Goal: Task Accomplishment & Management: Complete application form

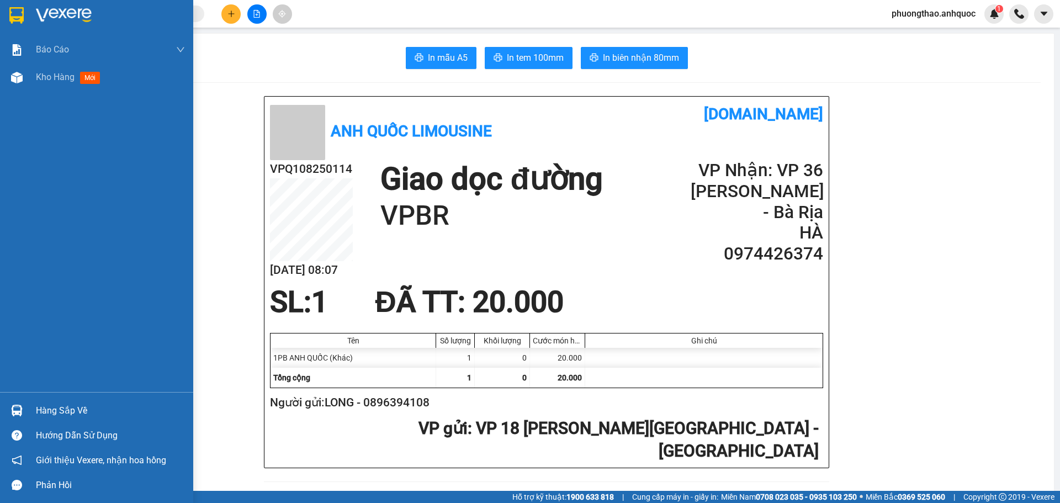
click at [28, 77] on div "Kho hàng mới" at bounding box center [96, 77] width 193 height 28
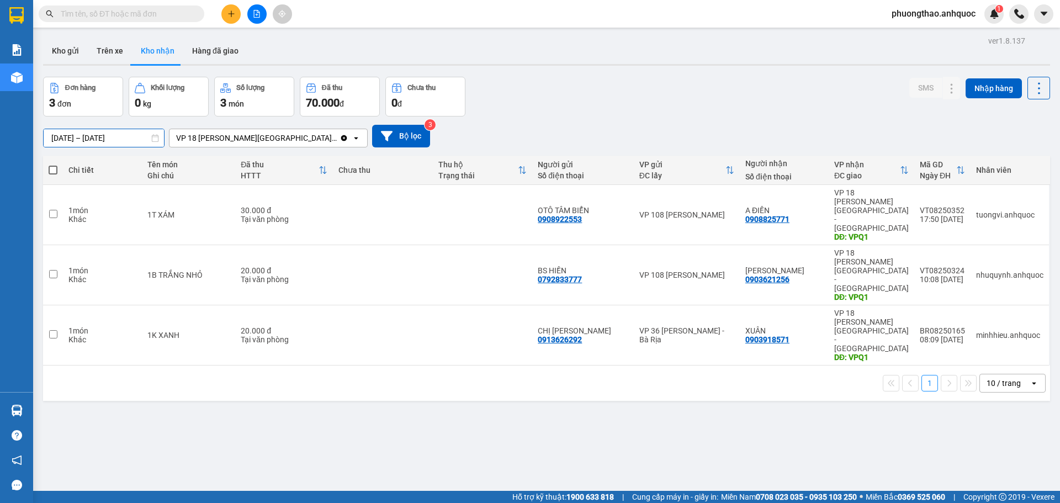
click at [72, 138] on input "[DATE] – [DATE]" at bounding box center [104, 138] width 120 height 18
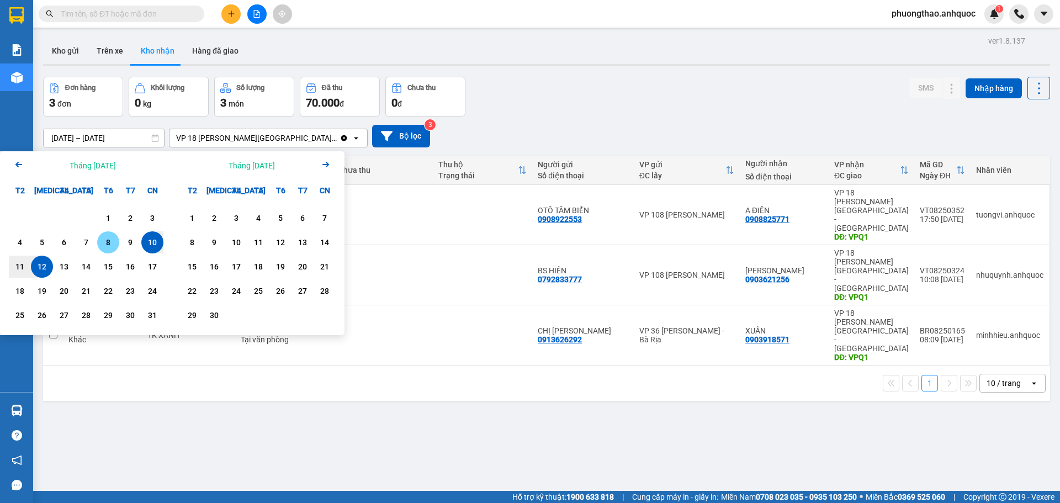
click at [100, 245] on div "8" at bounding box center [108, 242] width 22 height 22
click at [44, 269] on div "12" at bounding box center [41, 266] width 15 height 13
type input "[DATE] – [DATE]"
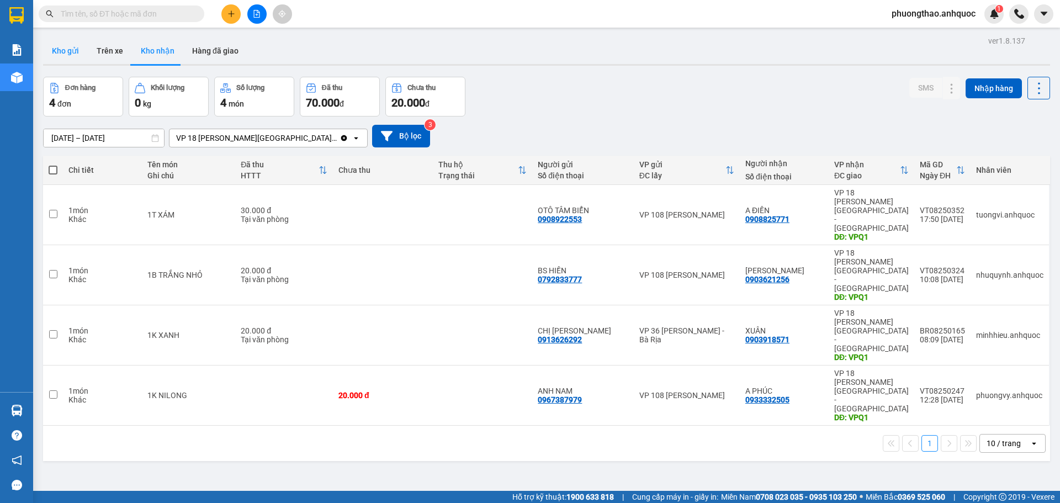
click at [70, 51] on button "Kho gửi" at bounding box center [65, 51] width 45 height 27
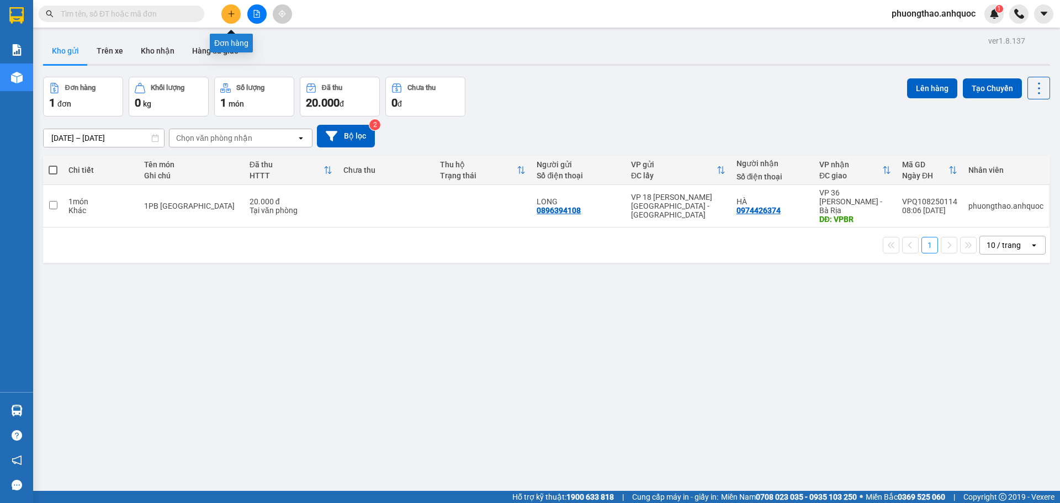
click at [236, 15] on button at bounding box center [230, 13] width 19 height 19
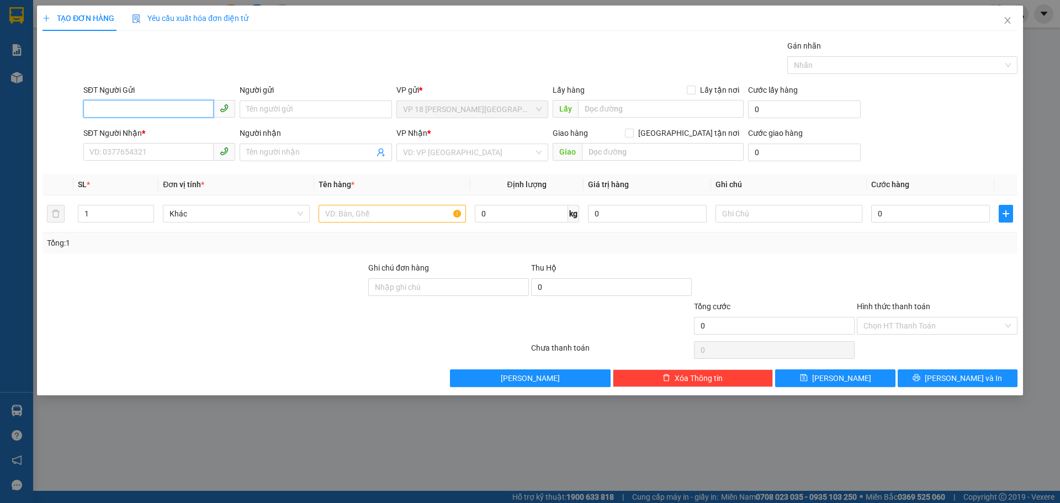
click at [120, 108] on input "SĐT Người Gửi" at bounding box center [148, 109] width 130 height 18
type input "0868068988"
click at [285, 112] on input "Người gửi" at bounding box center [316, 109] width 152 height 18
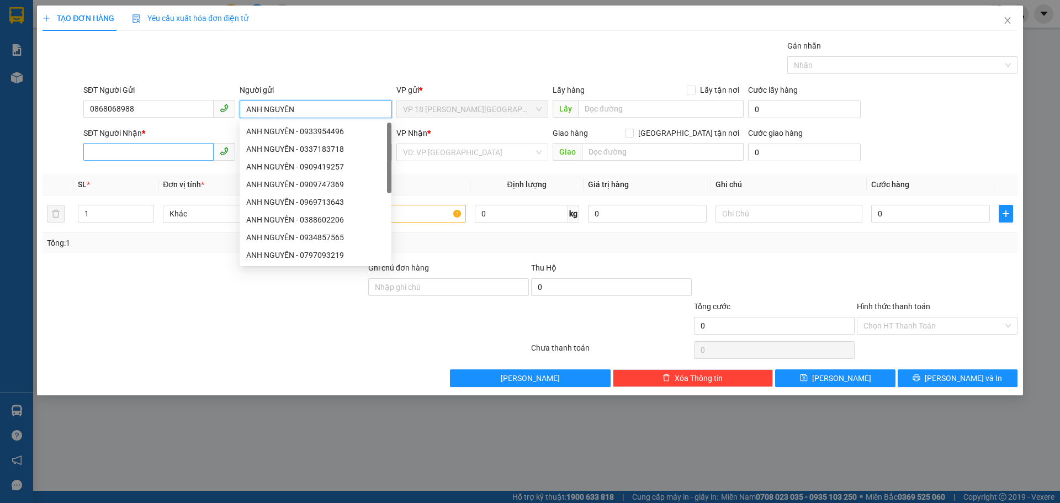
type input "ANH NGUYÊN"
click at [120, 150] on input "SĐT Người Nhận *" at bounding box center [148, 152] width 130 height 18
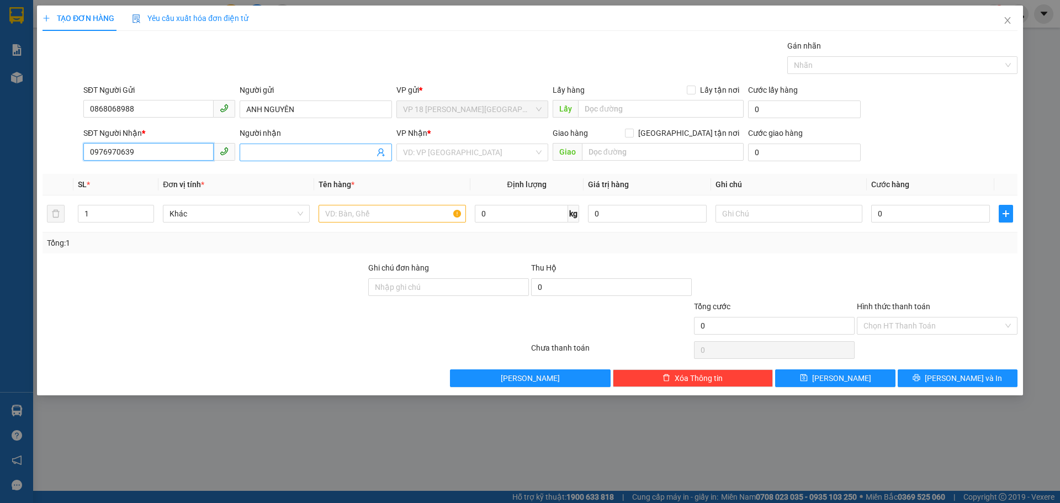
type input "0976970639"
click at [316, 147] on input "Người nhận" at bounding box center [310, 152] width 128 height 12
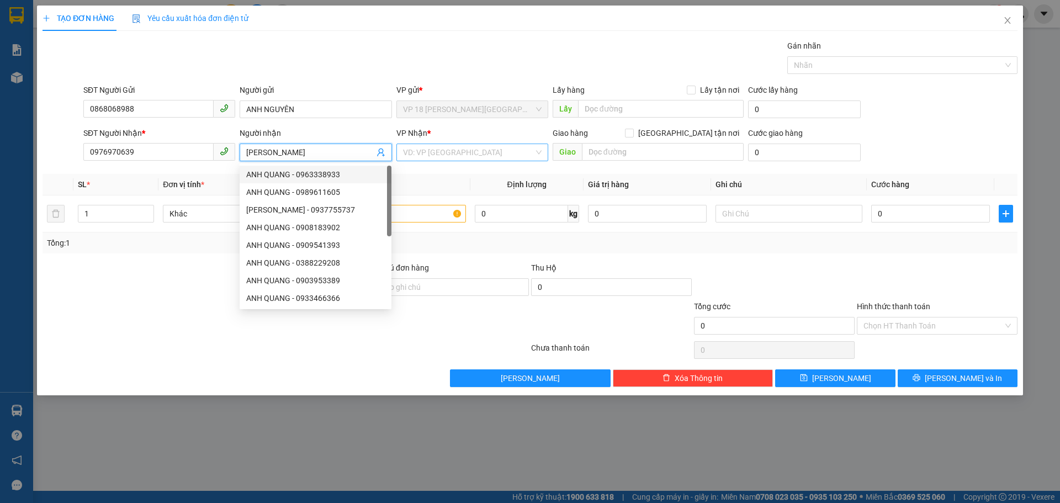
type input "ANH QUANG"
click at [453, 155] on input "search" at bounding box center [468, 152] width 131 height 17
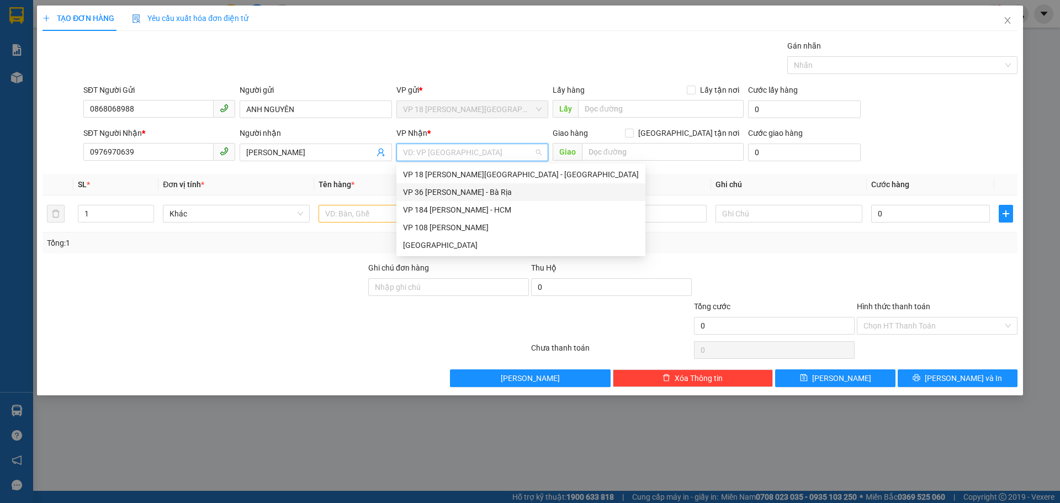
click at [449, 195] on div "VP 36 [PERSON_NAME] - Bà Rịa" at bounding box center [521, 192] width 236 height 12
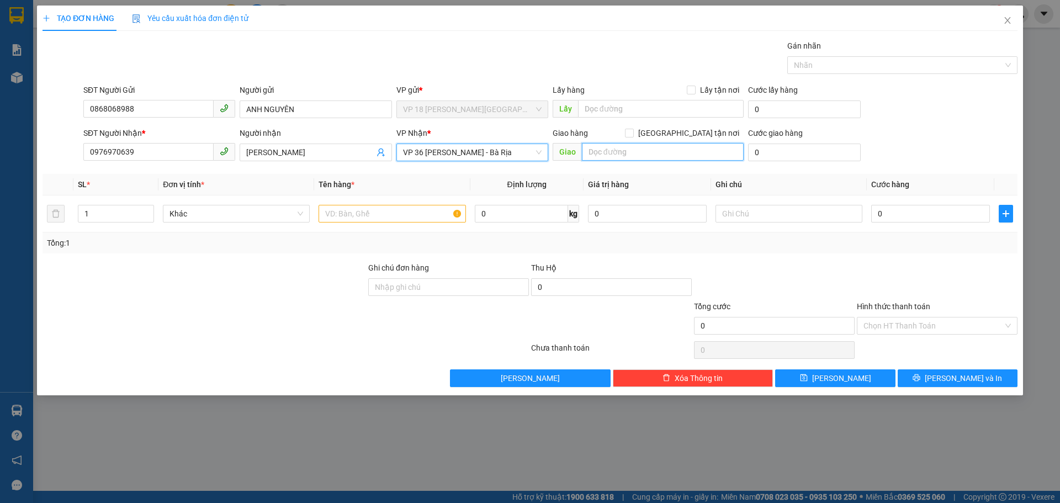
click at [594, 151] on input "text" at bounding box center [663, 152] width 162 height 18
click at [598, 153] on input "CAY XĂNG PHÚ MỸ" at bounding box center [663, 152] width 162 height 18
type input "CÂY XĂNG PHÚ MỸ"
click at [389, 219] on input "text" at bounding box center [392, 214] width 147 height 18
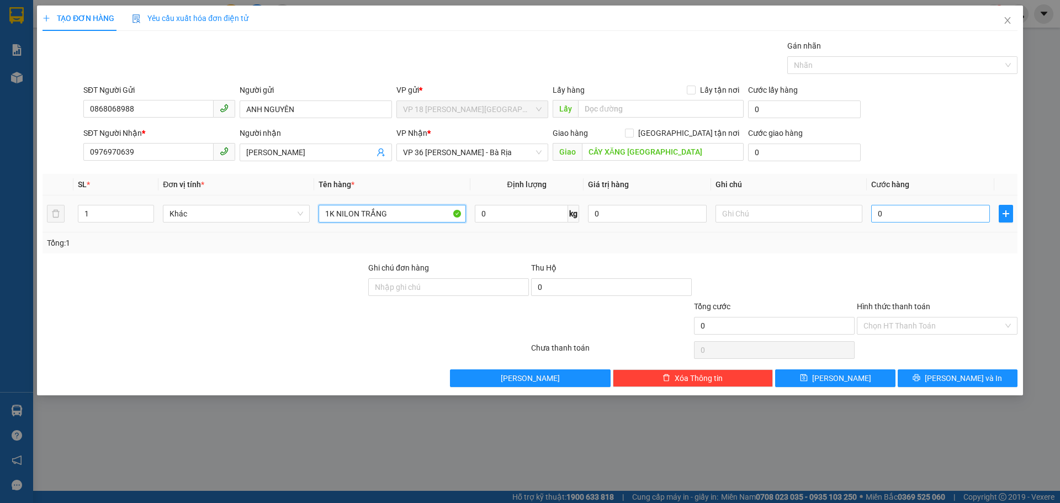
type input "1K NILON TRẮNG"
click at [913, 218] on input "0" at bounding box center [930, 214] width 119 height 18
type input "2"
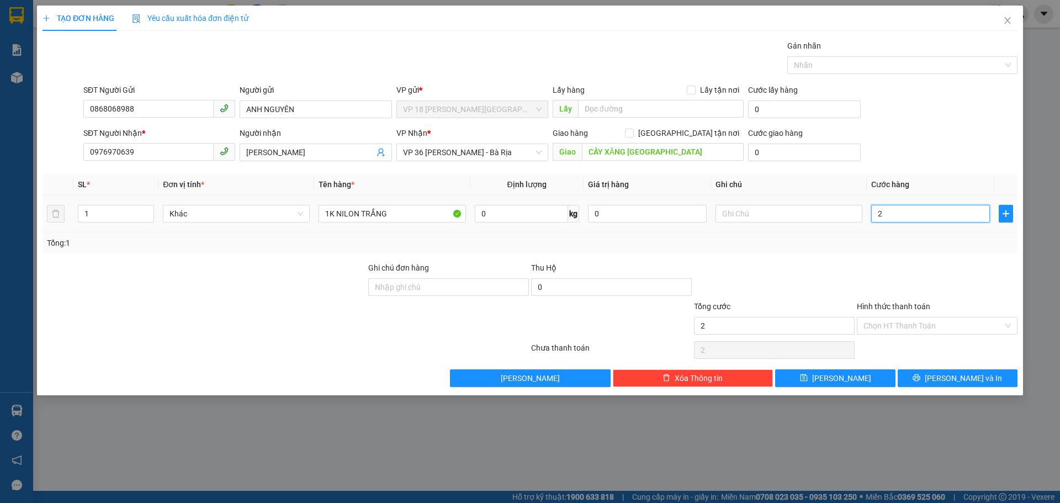
type input "20"
type input "200"
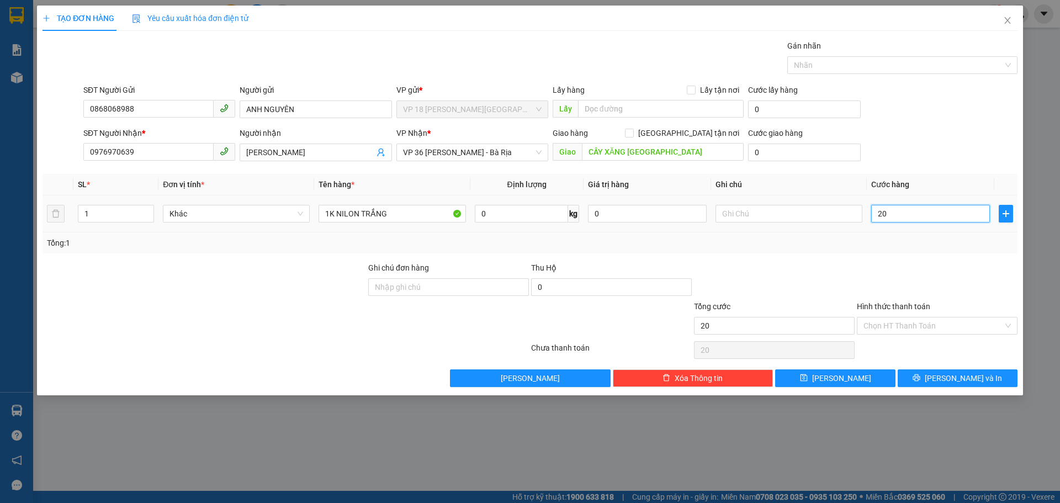
type input "200"
type input "2.000"
type input "20.000"
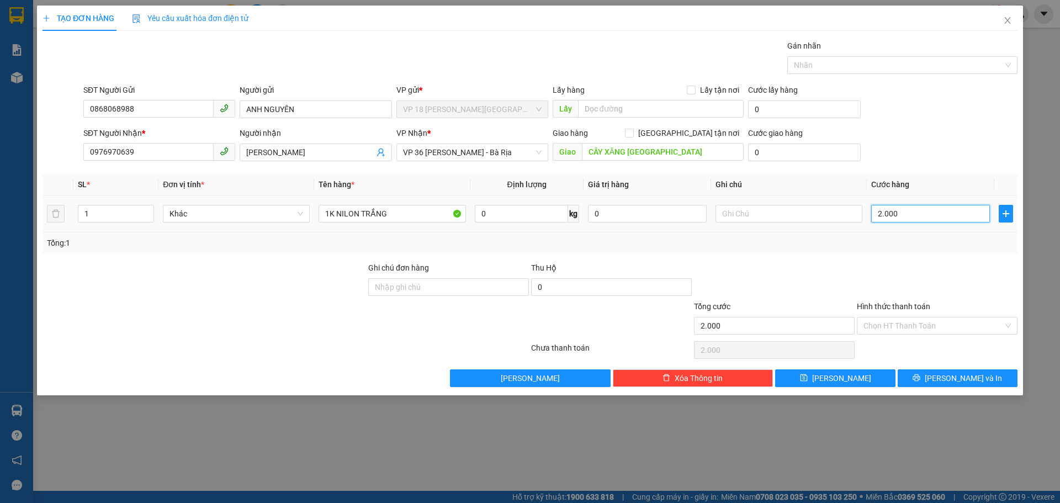
type input "20.000"
click at [901, 326] on input "Hình thức thanh toán" at bounding box center [934, 325] width 140 height 17
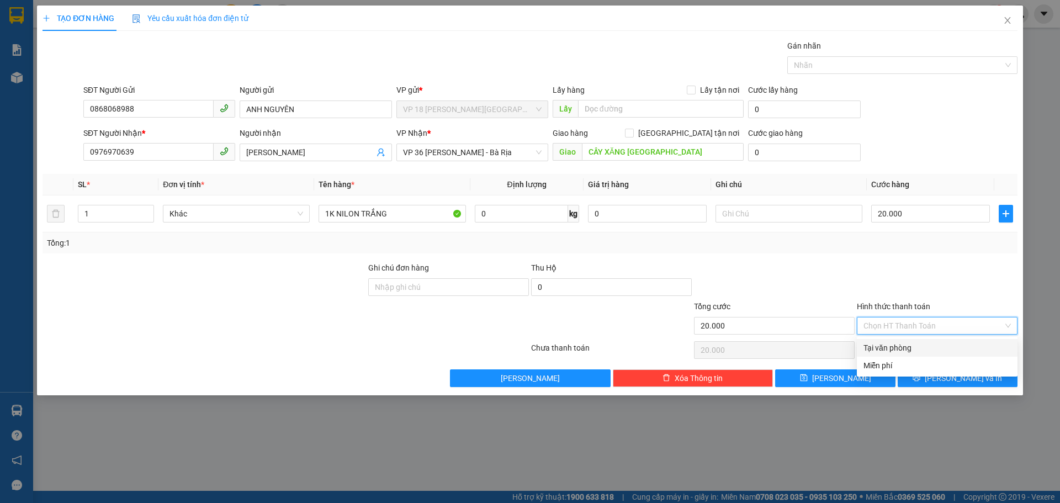
click at [885, 347] on div "Tại văn phòng" at bounding box center [937, 348] width 147 height 12
click at [894, 328] on span "Tại văn phòng" at bounding box center [937, 325] width 147 height 17
click at [890, 296] on div at bounding box center [937, 281] width 163 height 39
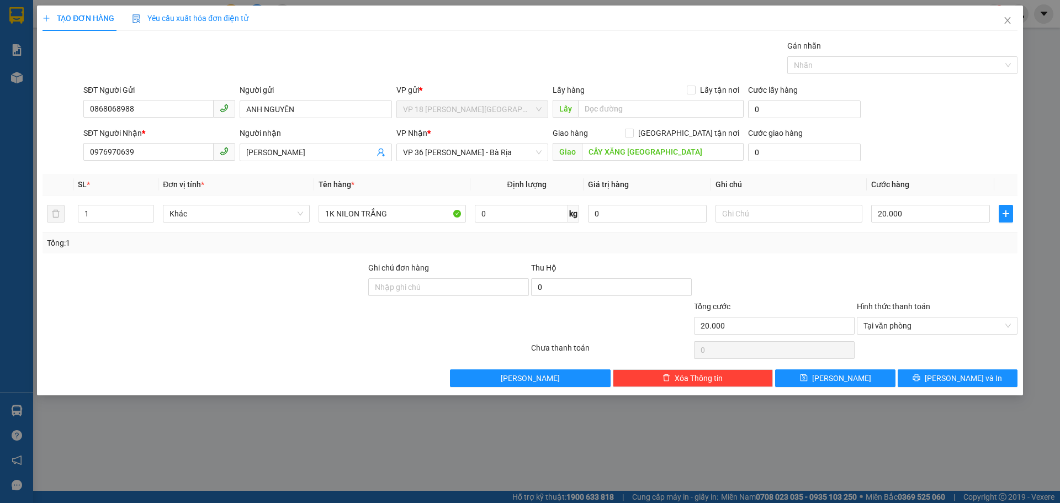
click at [890, 296] on div at bounding box center [937, 281] width 163 height 39
type input "20.000"
click at [950, 379] on span "Lưu và In" at bounding box center [963, 378] width 77 height 12
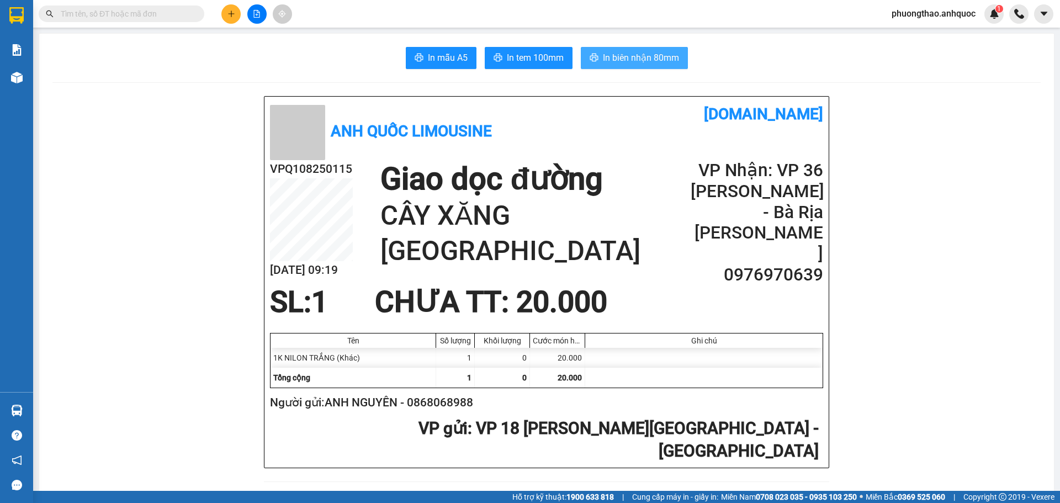
click at [603, 52] on span "In biên nhận 80mm" at bounding box center [641, 58] width 76 height 14
click at [531, 56] on span "In tem 100mm" at bounding box center [535, 58] width 57 height 14
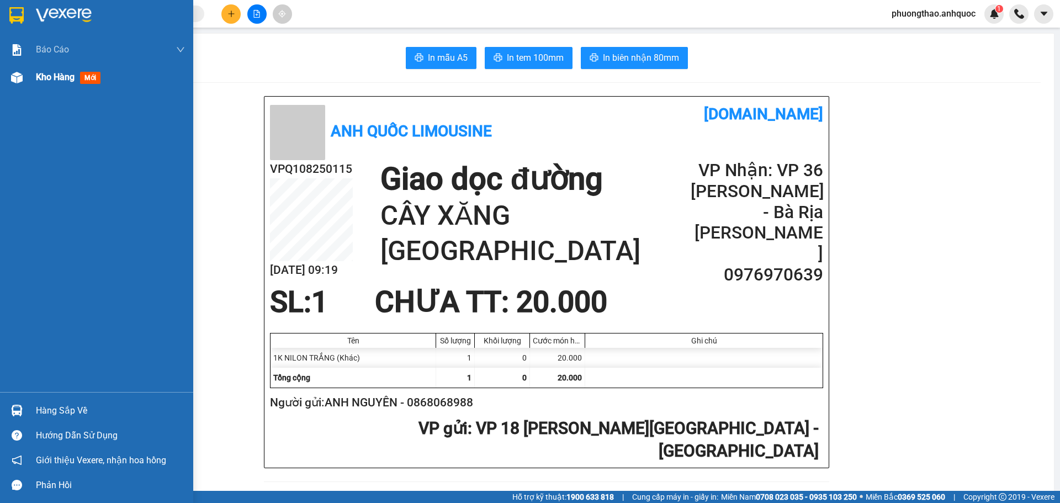
click at [11, 76] on img at bounding box center [17, 78] width 12 height 12
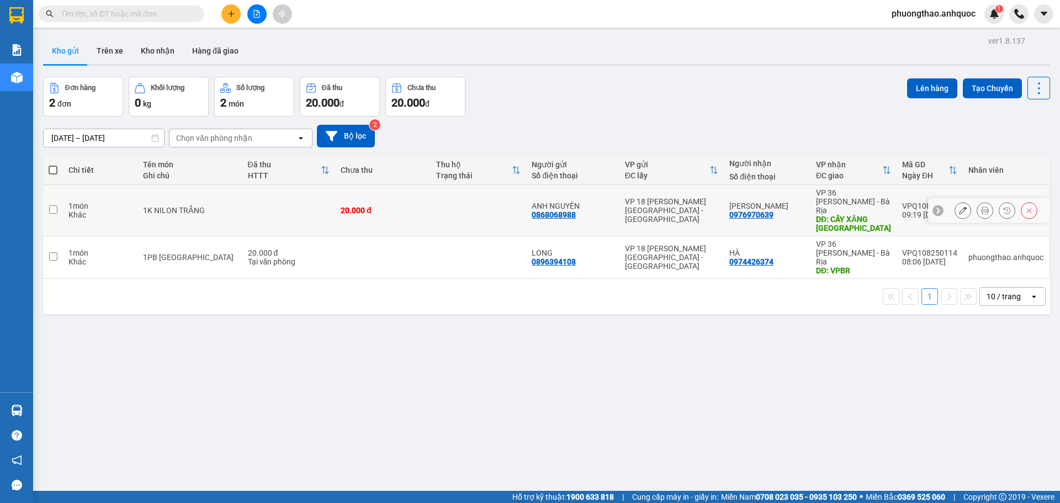
click at [959, 206] on icon at bounding box center [963, 210] width 8 height 8
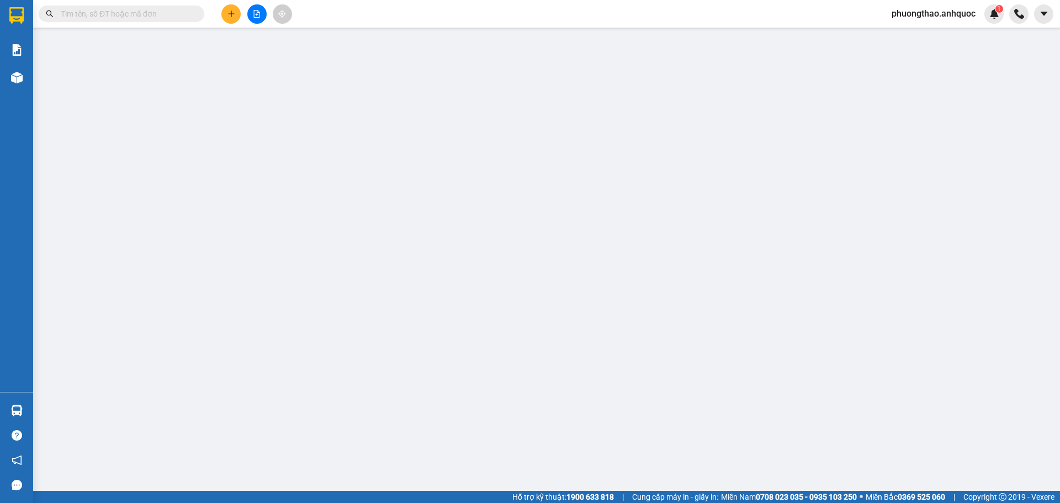
type input "0868068988"
type input "ANH NGUYÊN"
type input "0976970639"
type input "ANH QUANG"
type input "CÂY XĂNG PHÚ MỸ"
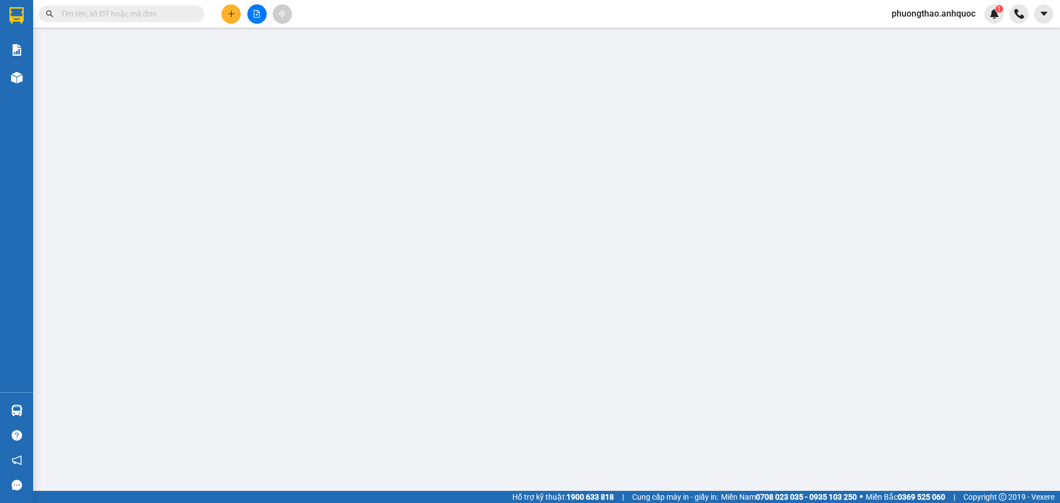
type input "20.000"
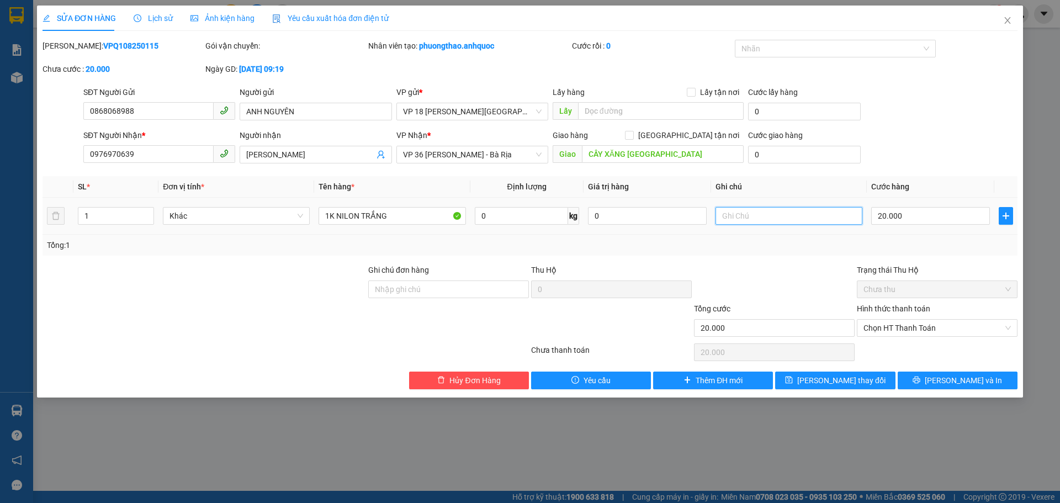
click at [752, 212] on input "text" at bounding box center [789, 216] width 147 height 18
type input "GỌI TRƯỚC 20P"
click at [848, 381] on span "Lưu thay đổi" at bounding box center [841, 380] width 88 height 12
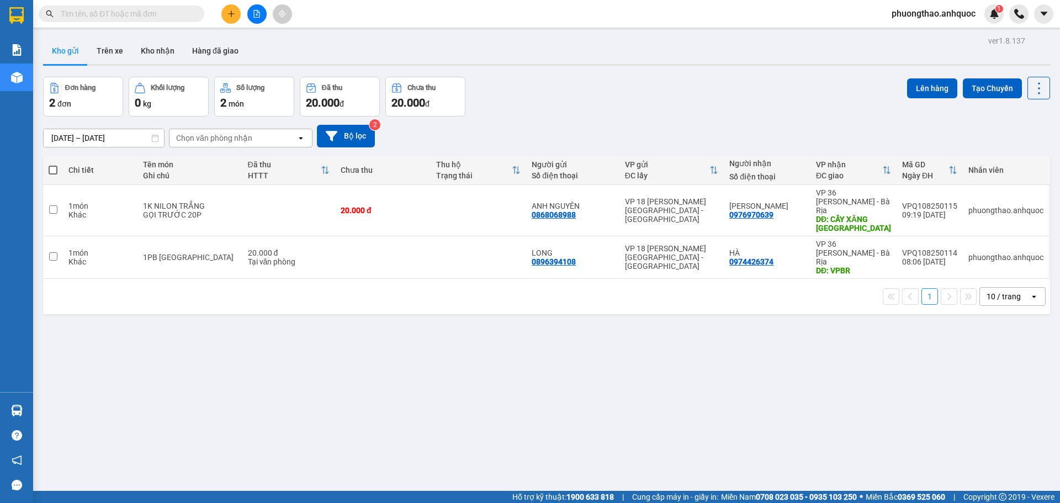
click at [165, 332] on div "ver 1.8.137 Kho gửi Trên xe Kho nhận Hàng đã giao Đơn hàng 2 đơn Khối lượng 0 k…" at bounding box center [547, 284] width 1016 height 503
click at [317, 213] on td at bounding box center [288, 210] width 93 height 51
checkbox input "true"
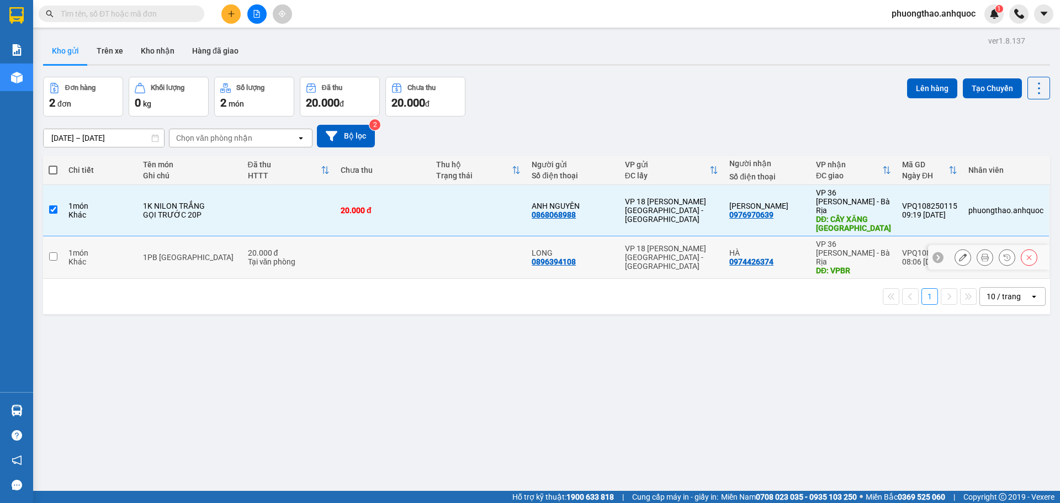
drag, startPoint x: 316, startPoint y: 238, endPoint x: 742, endPoint y: 111, distance: 444.2
click at [316, 248] on div "20.000 đ" at bounding box center [289, 252] width 82 height 9
checkbox input "true"
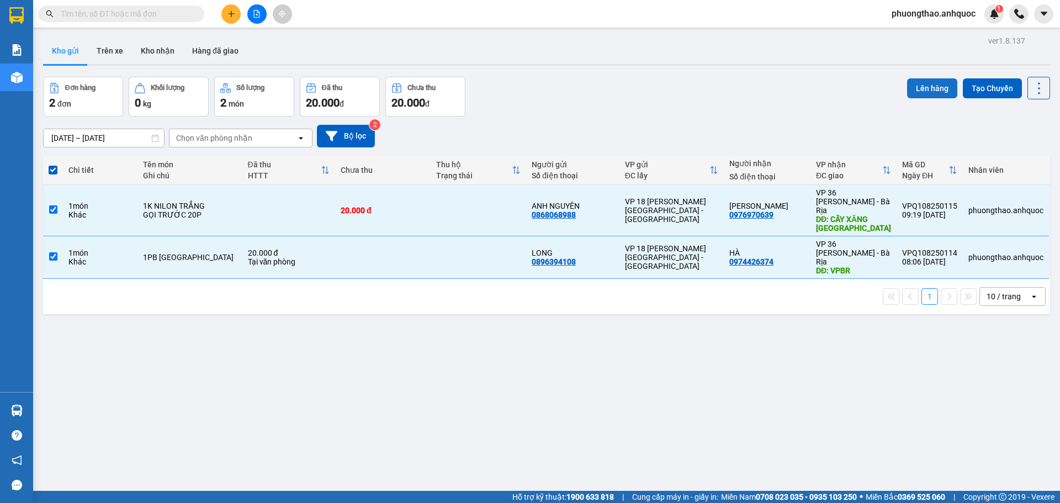
click at [913, 86] on button "Lên hàng" at bounding box center [932, 88] width 50 height 20
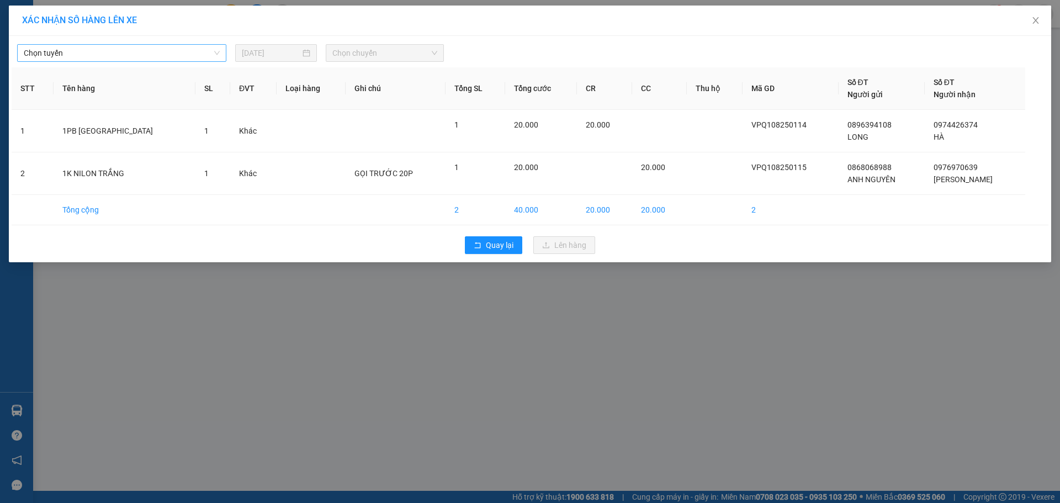
click at [178, 49] on span "Chọn tuyến" at bounding box center [122, 53] width 196 height 17
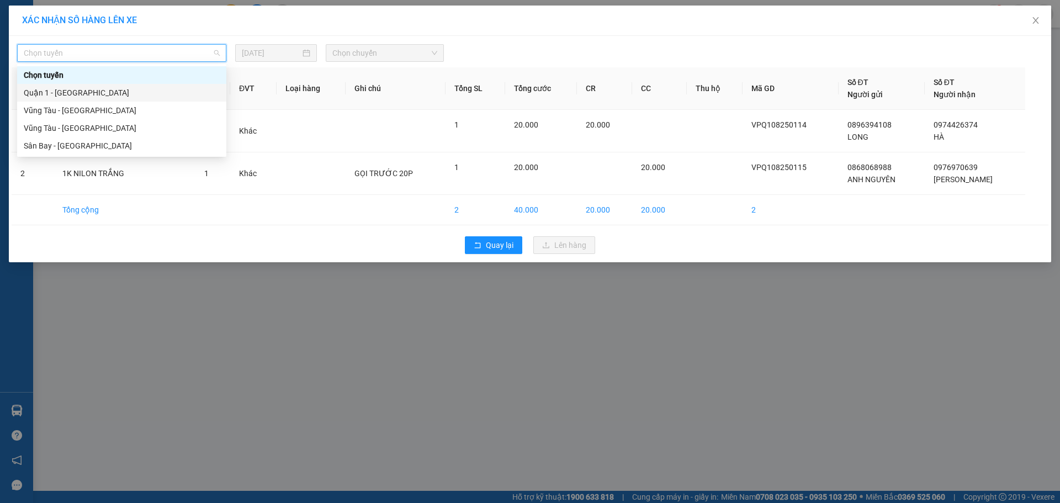
click at [144, 93] on div "Quận 1 - [GEOGRAPHIC_DATA]" at bounding box center [122, 93] width 196 height 12
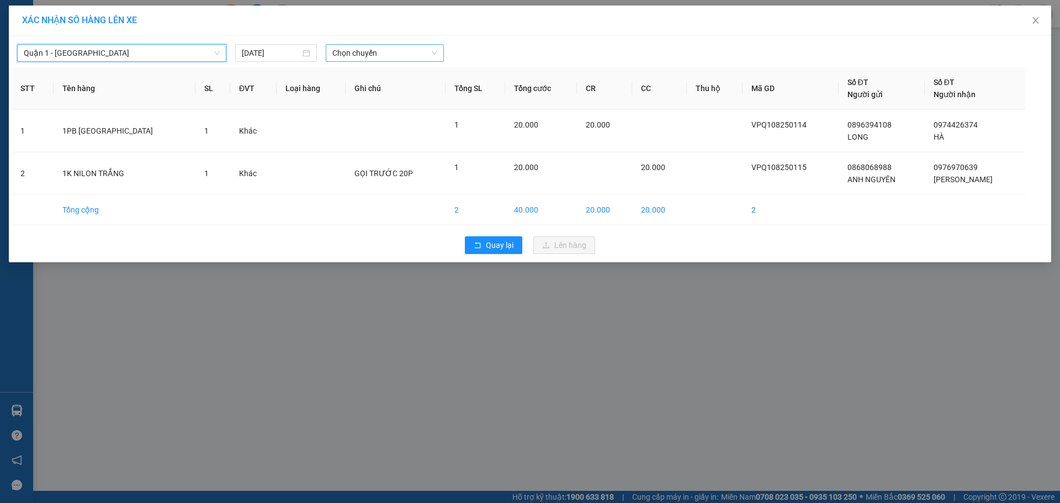
click at [346, 51] on span "Chọn chuyến" at bounding box center [384, 53] width 105 height 17
type input "157"
click at [377, 77] on div "09:30 - 72F-001.57" at bounding box center [375, 75] width 86 height 12
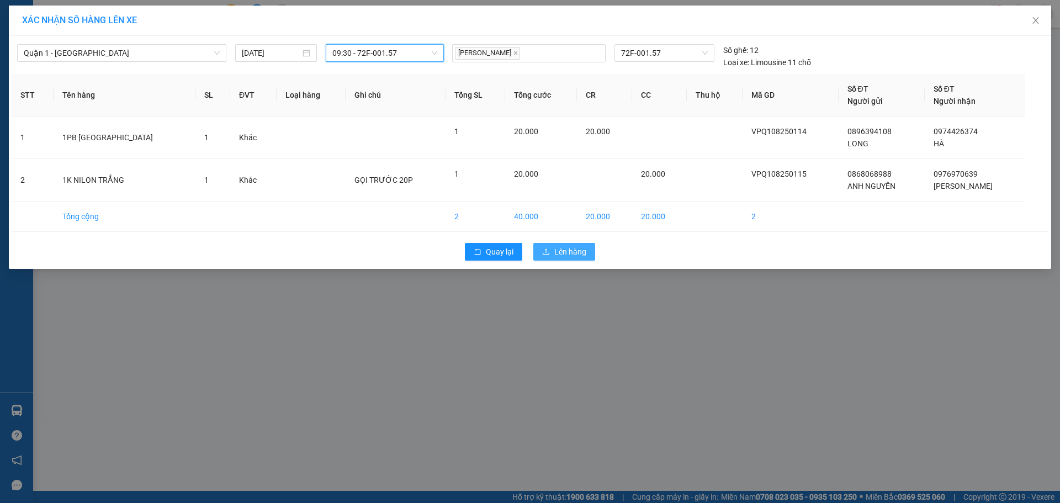
click at [555, 255] on span "Lên hàng" at bounding box center [570, 252] width 32 height 12
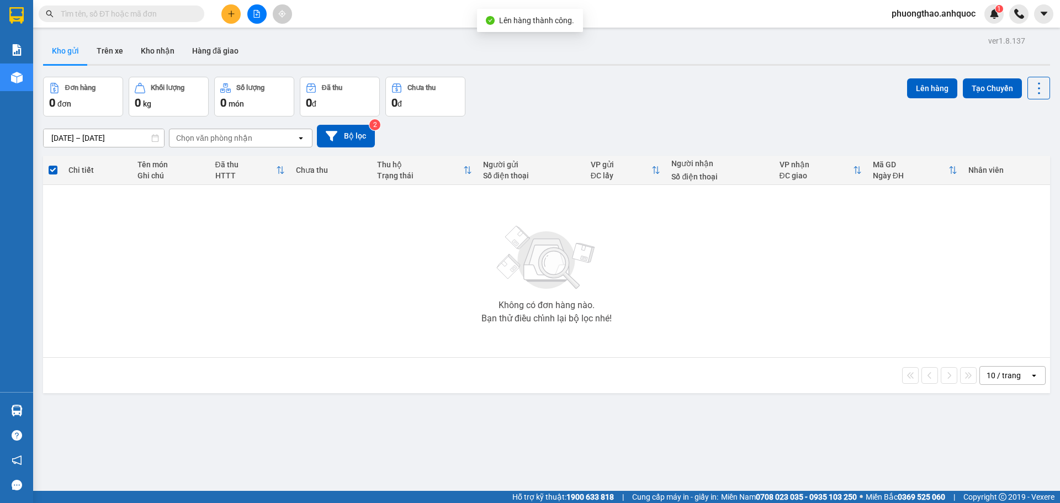
click at [253, 19] on button at bounding box center [256, 13] width 19 height 19
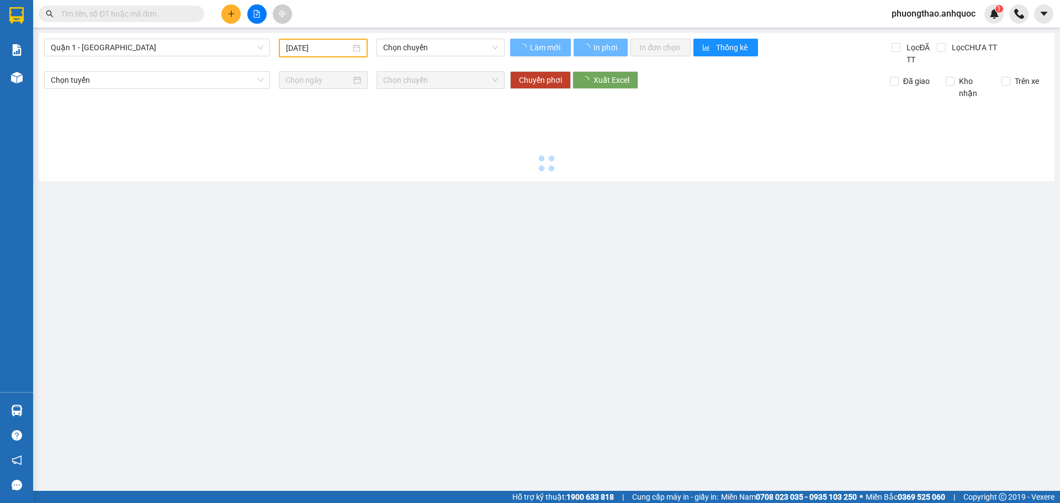
type input "12/08/2025"
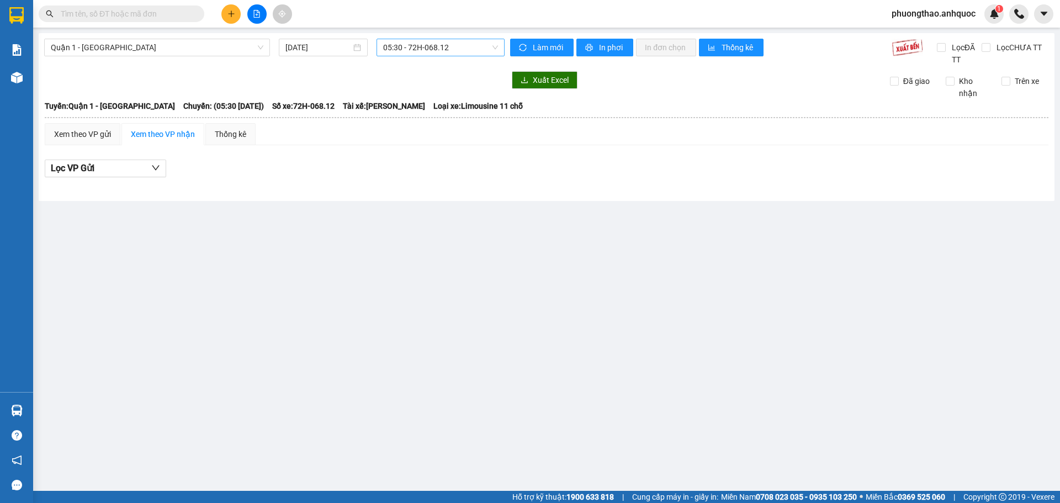
click at [425, 48] on span "05:30 - 72H-068.12" at bounding box center [440, 47] width 115 height 17
type input "157"
click at [407, 71] on div "09:30 - 72F-001.57" at bounding box center [426, 69] width 86 height 12
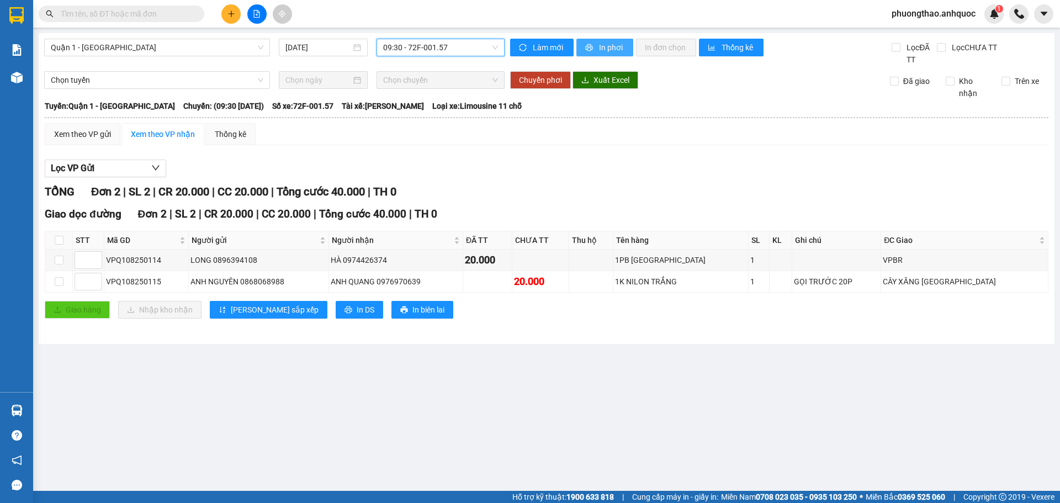
click at [608, 44] on span "In phơi" at bounding box center [611, 47] width 25 height 12
click at [485, 368] on main "Quận 1 - Vũng Tàu 12/08/2025 09:30 - 72F-001.57 Làm mới In phơi In đơn chọn Thố…" at bounding box center [530, 245] width 1060 height 491
click at [603, 46] on span "In phơi" at bounding box center [611, 47] width 25 height 12
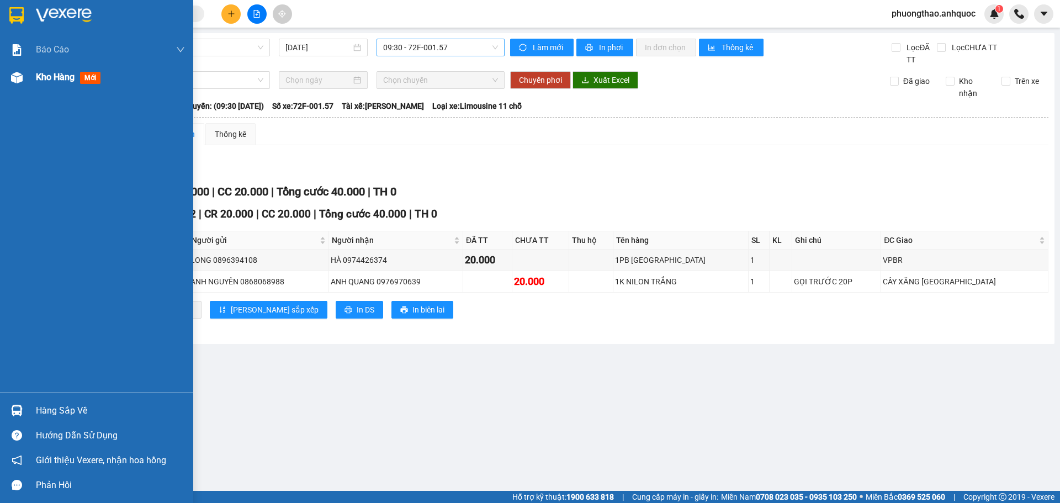
click at [15, 77] on img at bounding box center [17, 78] width 12 height 12
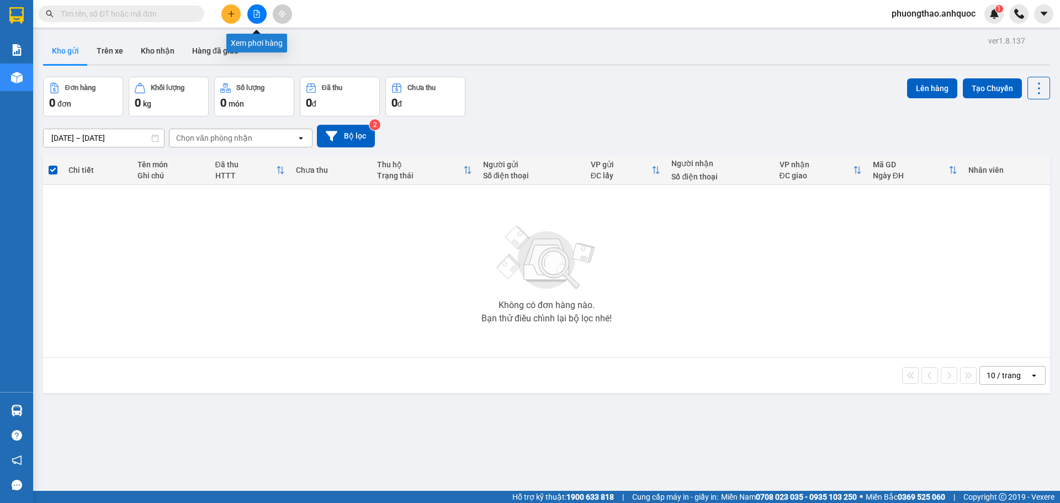
click at [252, 14] on button at bounding box center [256, 13] width 19 height 19
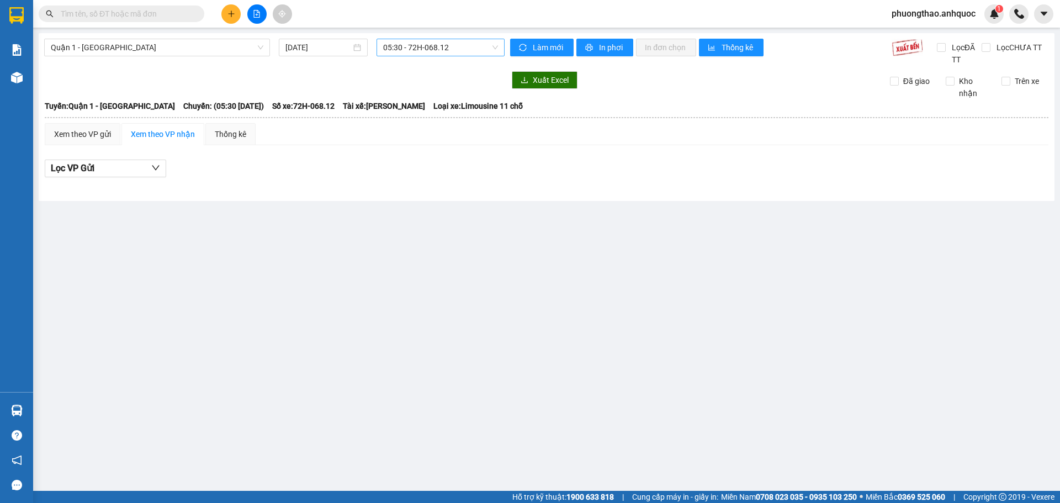
click at [412, 46] on span "05:30 - 72H-068.12" at bounding box center [440, 47] width 115 height 17
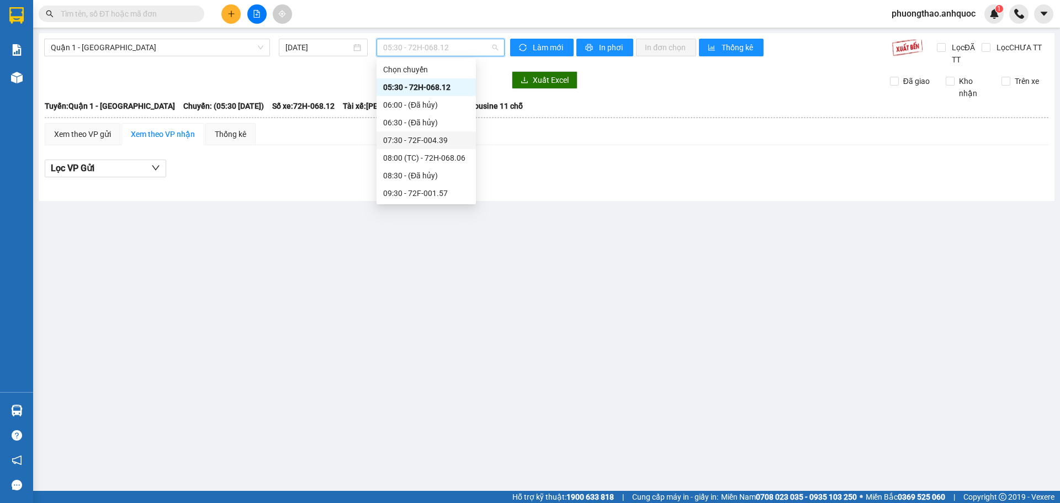
click at [438, 141] on div "07:30 - 72F-004.39" at bounding box center [426, 140] width 86 height 12
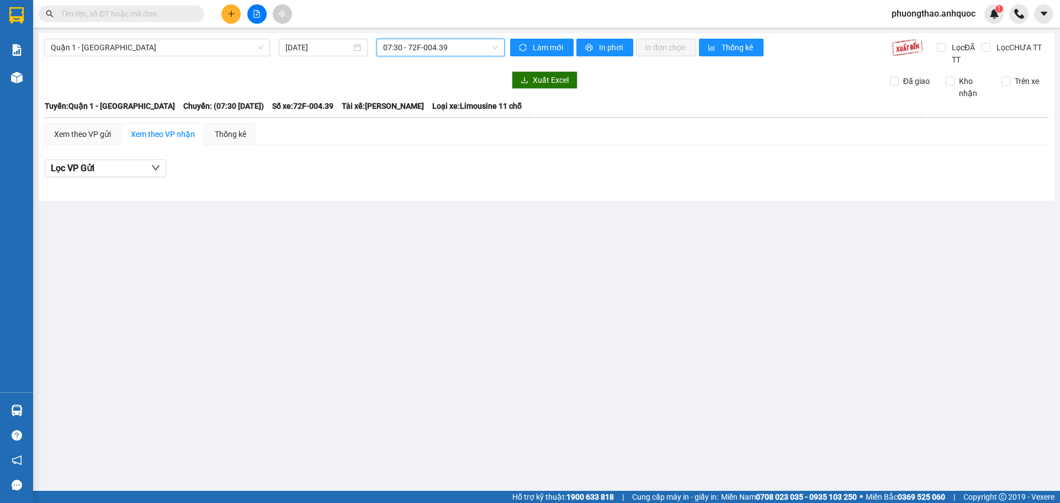
click at [427, 45] on span "07:30 - 72F-004.39" at bounding box center [440, 47] width 115 height 17
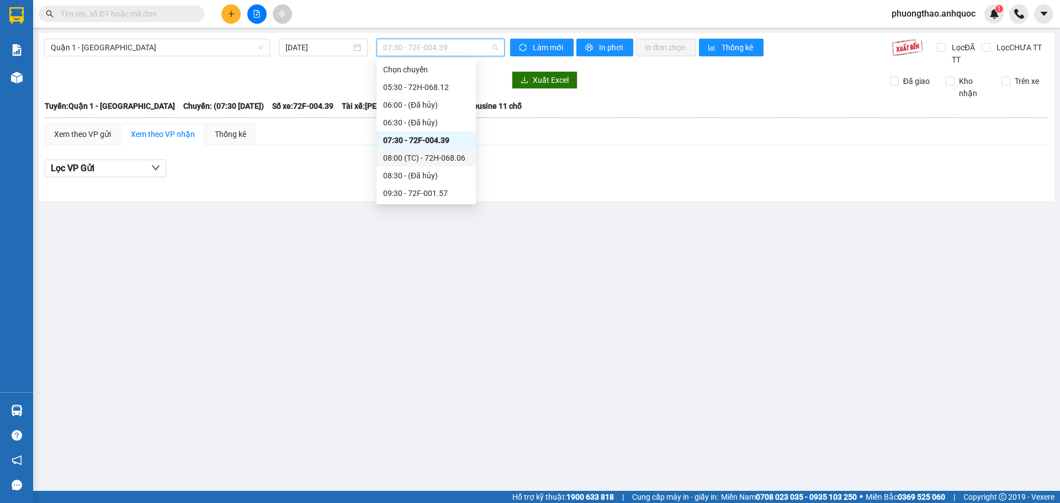
click at [441, 157] on div "08:00 (TC) - 72H-068.06" at bounding box center [426, 158] width 86 height 12
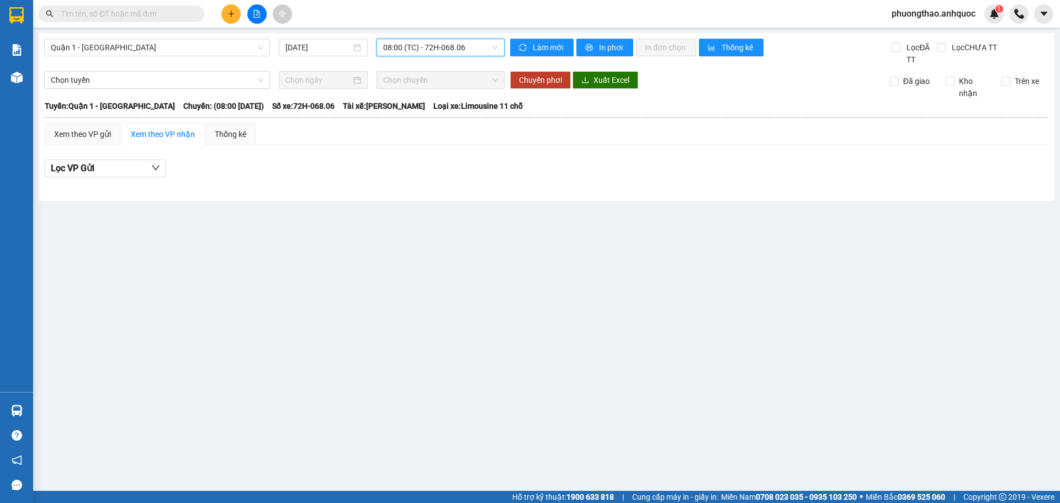
click at [426, 46] on span "08:00 (TC) - 72H-068.06" at bounding box center [440, 47] width 115 height 17
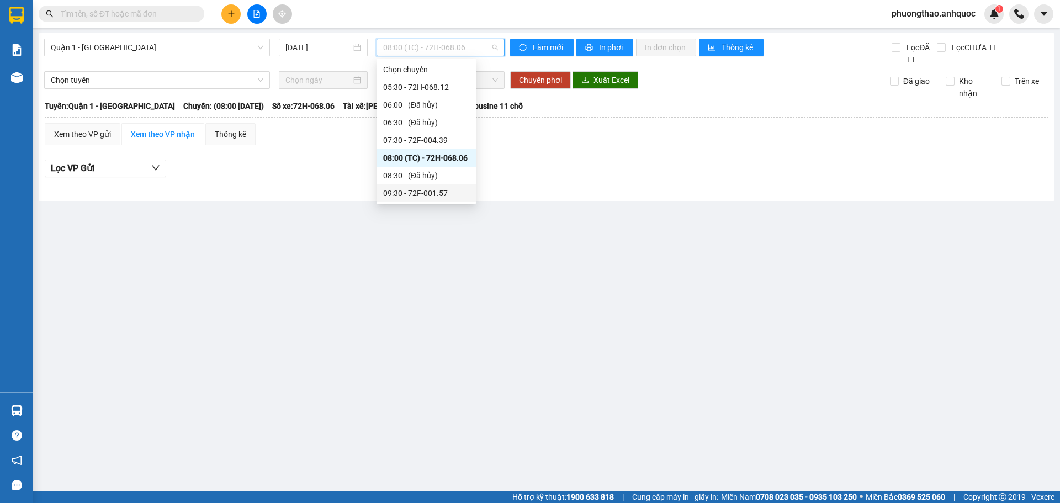
click at [437, 186] on div "09:30 - 72F-001.57" at bounding box center [426, 193] width 99 height 18
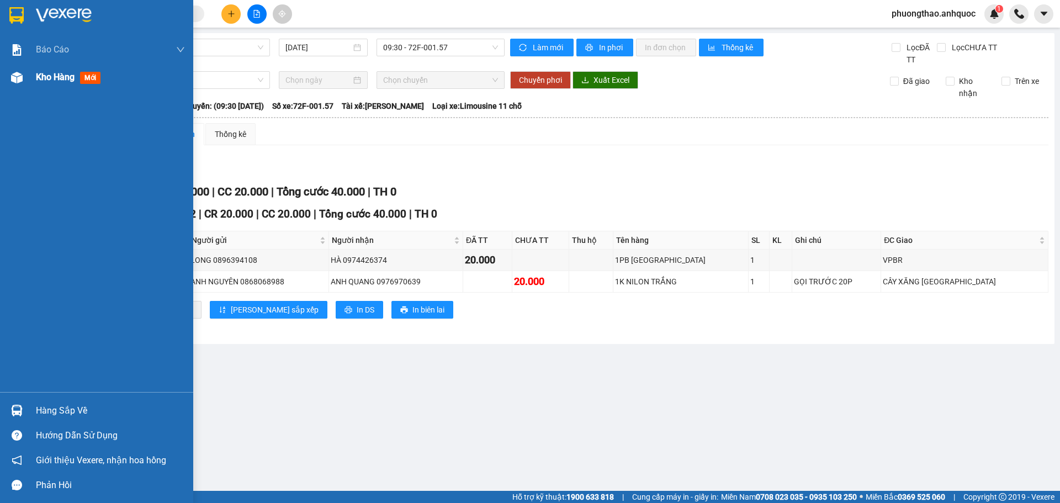
click at [24, 73] on div at bounding box center [16, 77] width 19 height 19
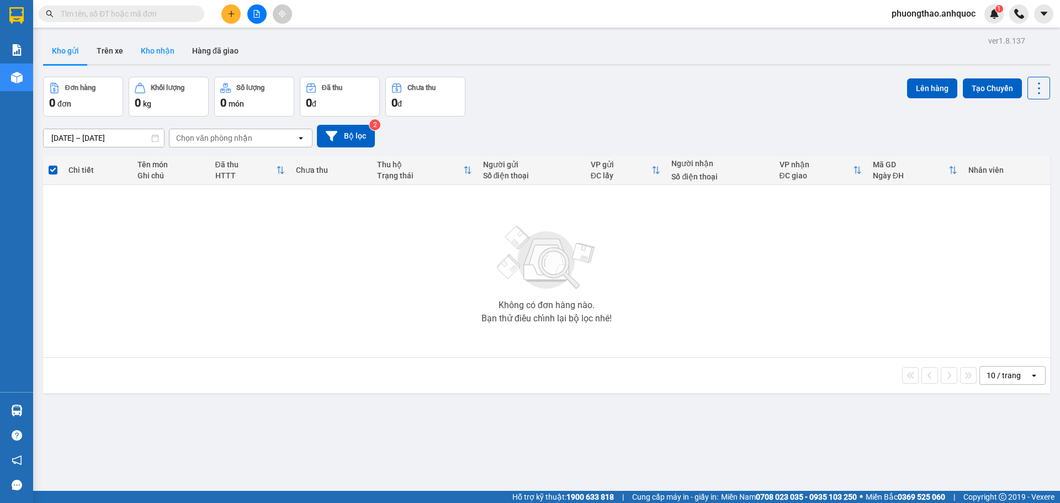
click at [166, 52] on button "Kho nhận" at bounding box center [157, 51] width 51 height 27
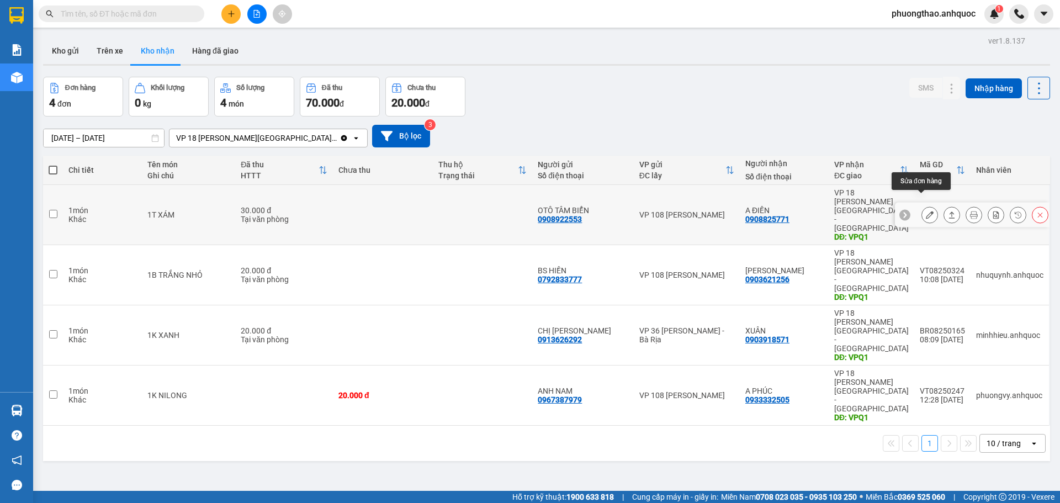
click at [926, 211] on icon at bounding box center [930, 215] width 8 height 8
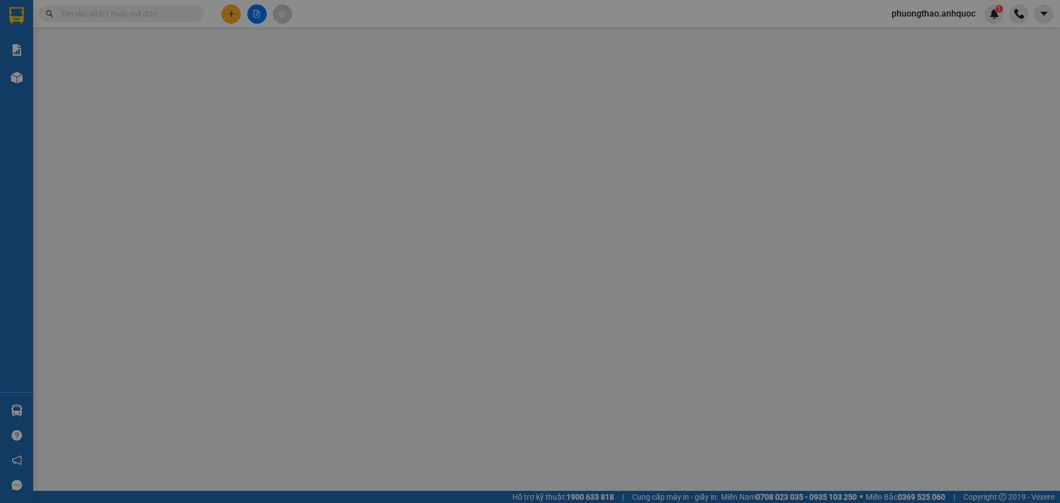
type input "0908922553"
type input "OTÔ TÂM BIỂN"
type input "0908825771"
type input "A ĐIỀN"
type input "VPQ1"
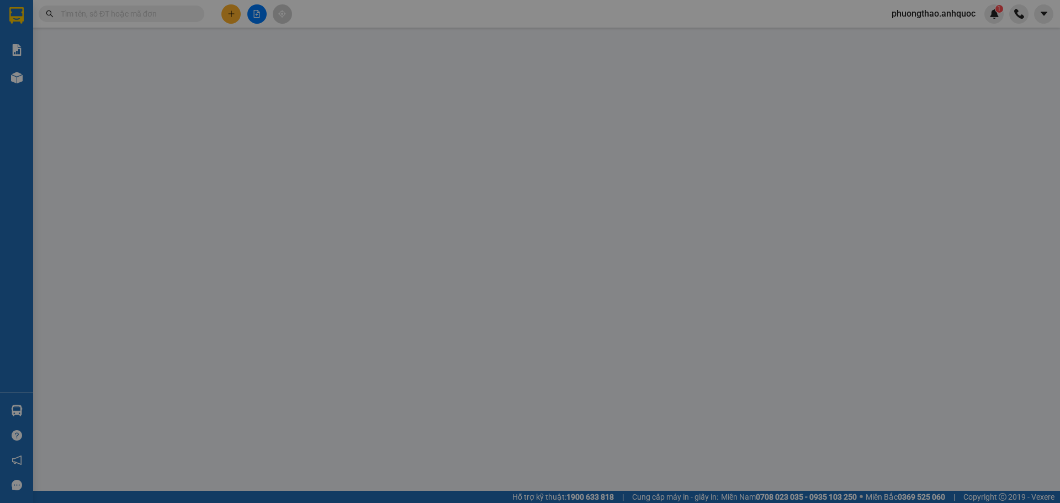
type input "30.000"
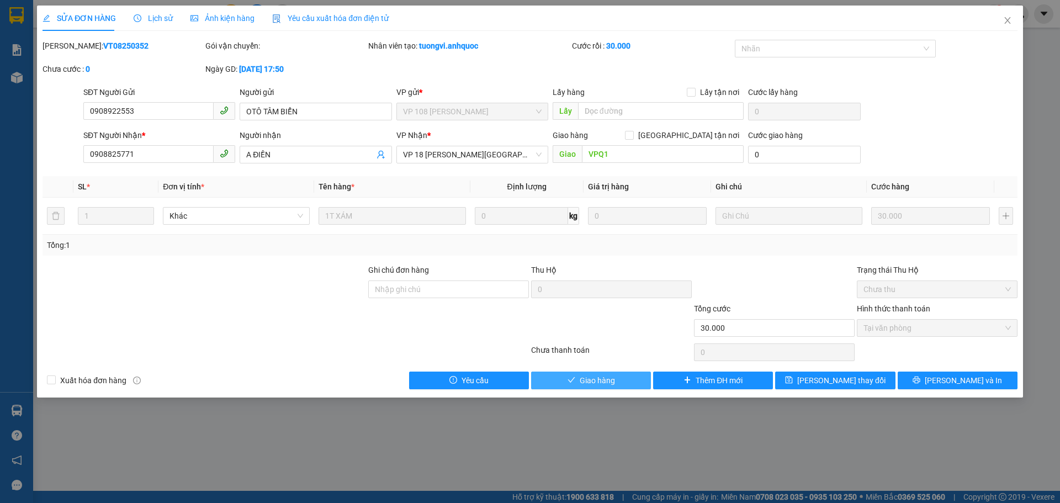
click at [612, 383] on span "Giao hàng" at bounding box center [597, 380] width 35 height 12
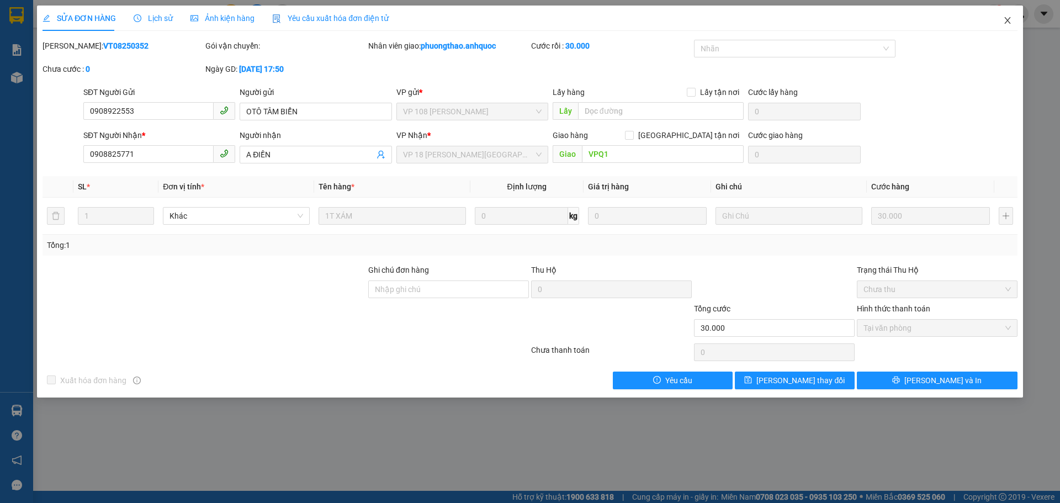
click at [1007, 20] on icon "close" at bounding box center [1007, 20] width 6 height 7
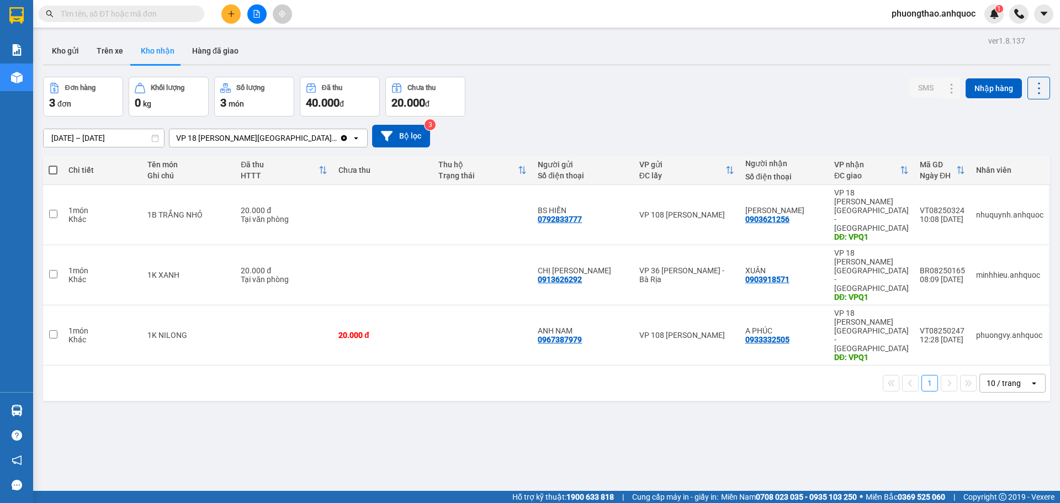
click at [168, 395] on div "ver 1.8.137 Kho gửi Trên xe Kho nhận Hàng đã giao Đơn hàng 3 đơn Khối lượng 0 k…" at bounding box center [547, 284] width 1016 height 503
click at [227, 14] on icon "plus" at bounding box center [231, 14] width 8 height 8
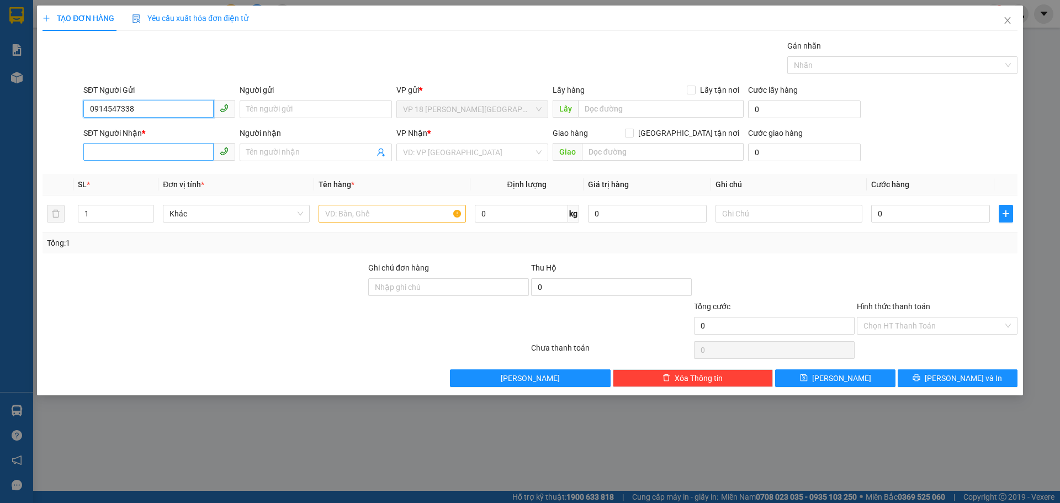
type input "0914547338"
click at [172, 156] on input "SĐT Người Nhận *" at bounding box center [148, 152] width 130 height 18
type input "0913152540"
click at [324, 152] on input "Người nhận" at bounding box center [310, 152] width 128 height 12
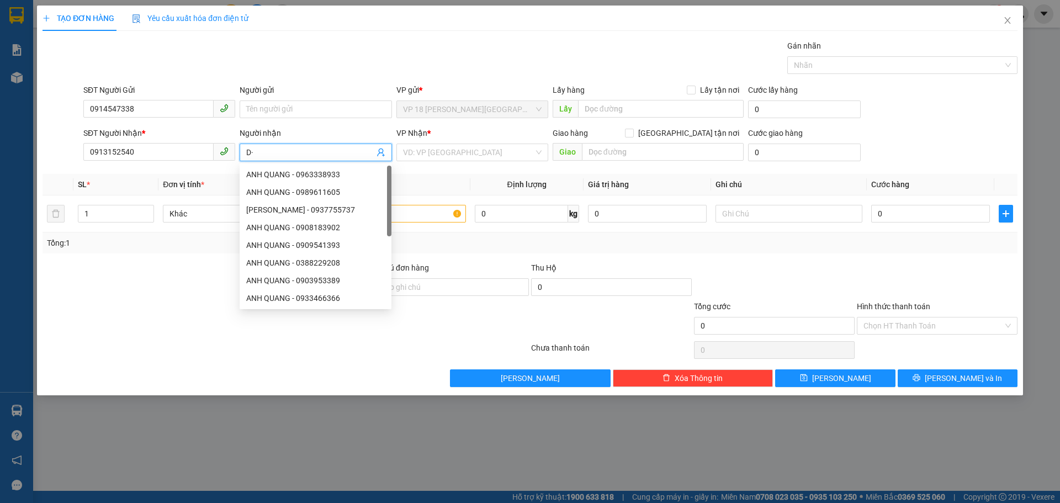
type input "D"
type input "ĐÀO"
click at [276, 110] on input "Người gửi" at bounding box center [316, 109] width 152 height 18
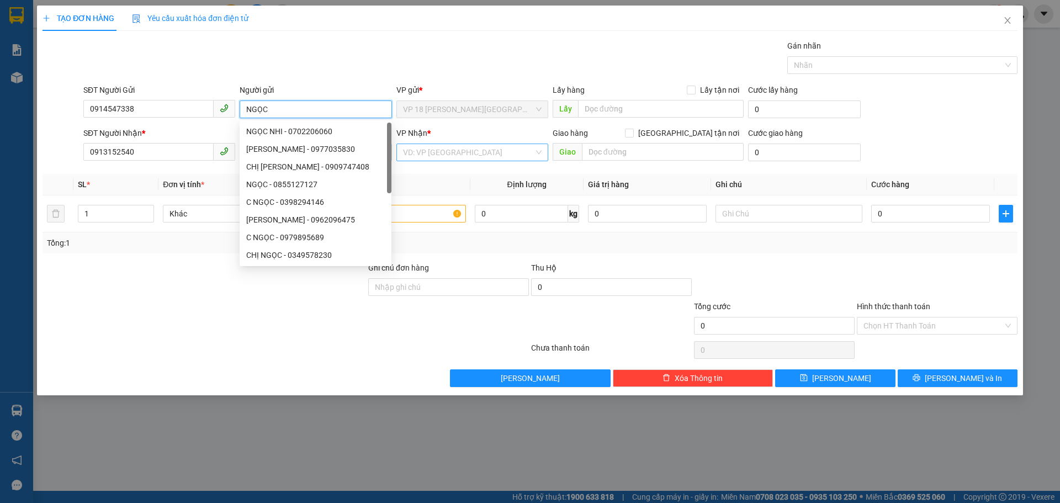
type input "NGỌC"
click at [427, 146] on input "search" at bounding box center [468, 152] width 131 height 17
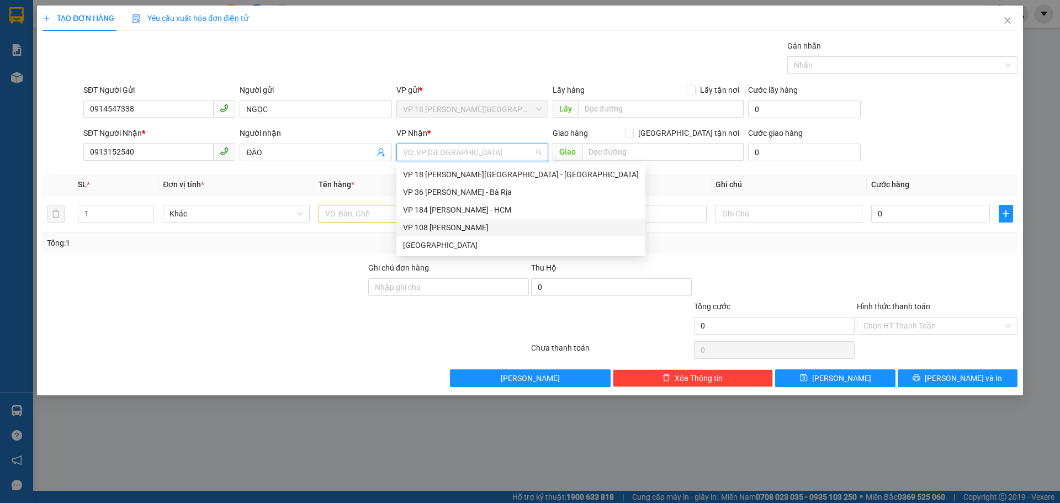
click at [426, 230] on div "VP 108 [PERSON_NAME]" at bounding box center [521, 227] width 236 height 12
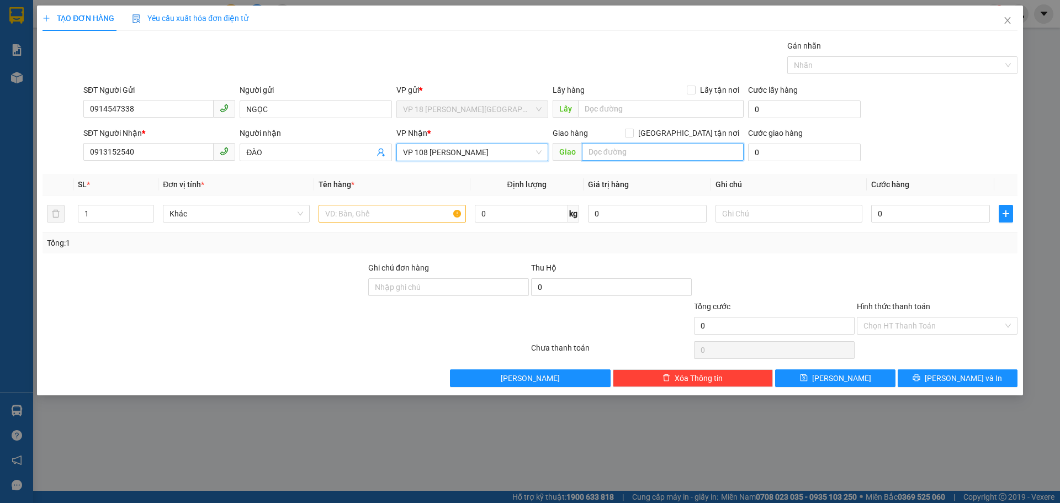
click at [600, 157] on input "text" at bounding box center [663, 152] width 162 height 18
type input "VPVT"
click at [370, 209] on input "text" at bounding box center [392, 214] width 147 height 18
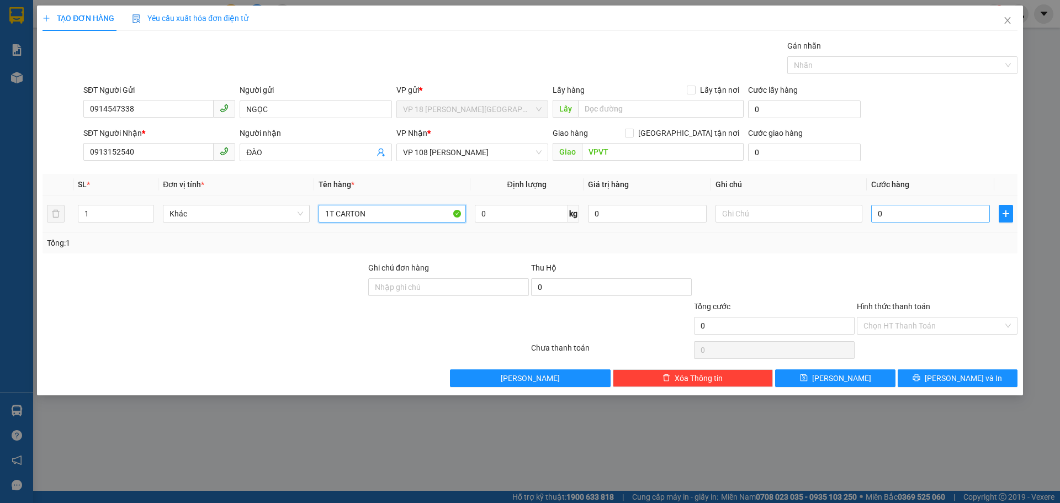
type input "1T CARTON"
click at [895, 219] on input "0" at bounding box center [930, 214] width 119 height 18
type input "4"
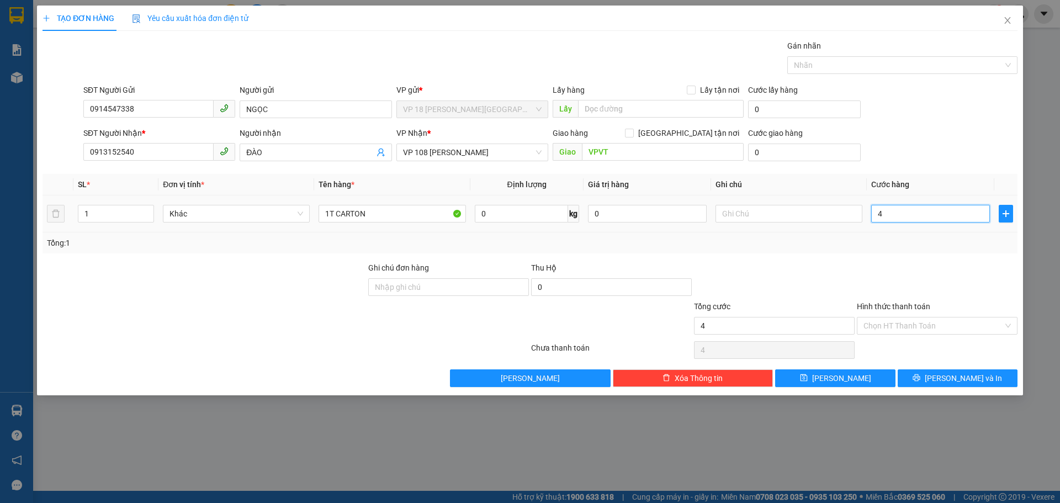
type input "40"
type input "400"
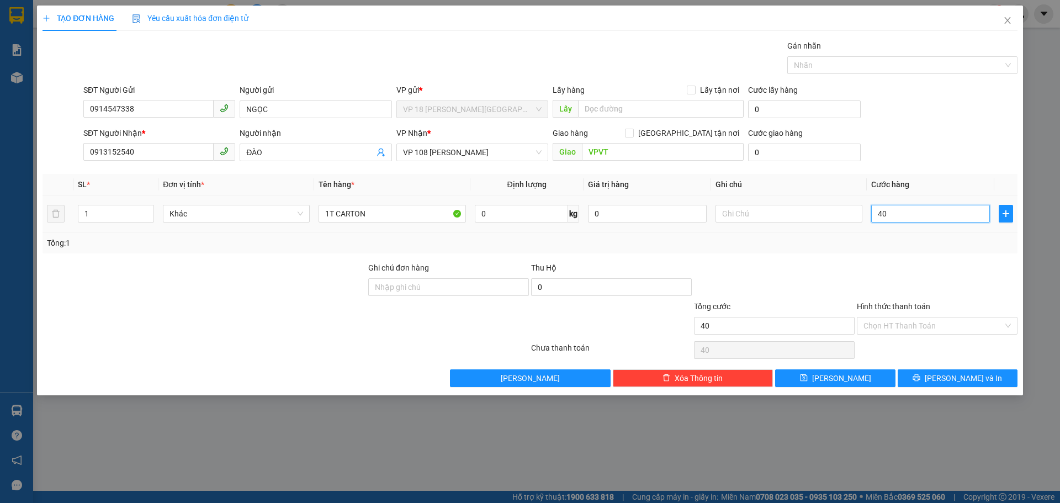
type input "400"
type input "4.000"
type input "40.000"
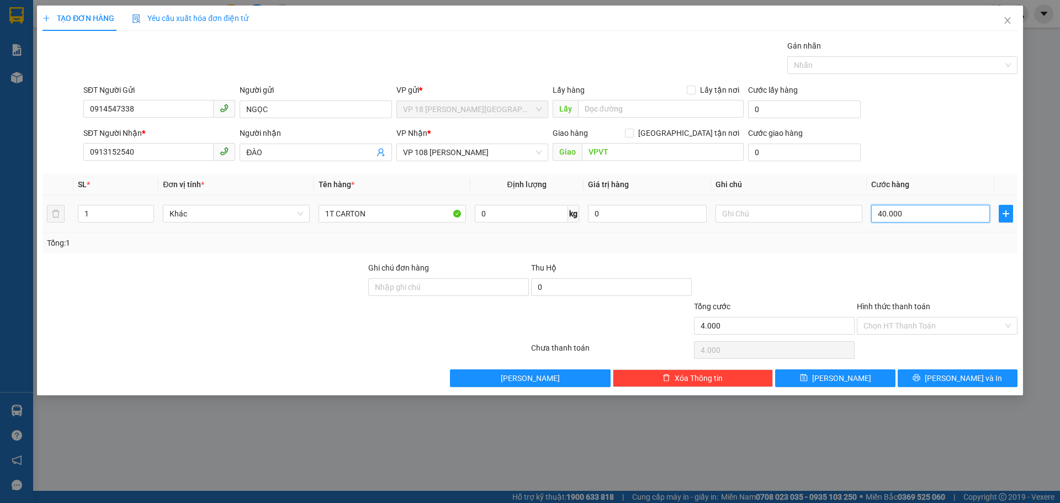
type input "40.000"
click at [914, 330] on input "Hình thức thanh toán" at bounding box center [934, 325] width 140 height 17
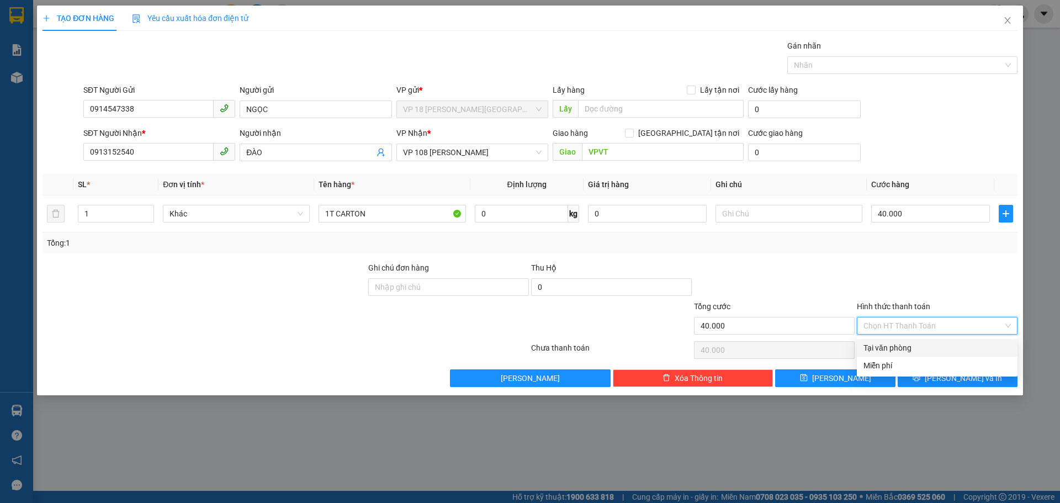
click at [914, 350] on div "Tại văn phòng" at bounding box center [937, 348] width 147 height 12
type input "0"
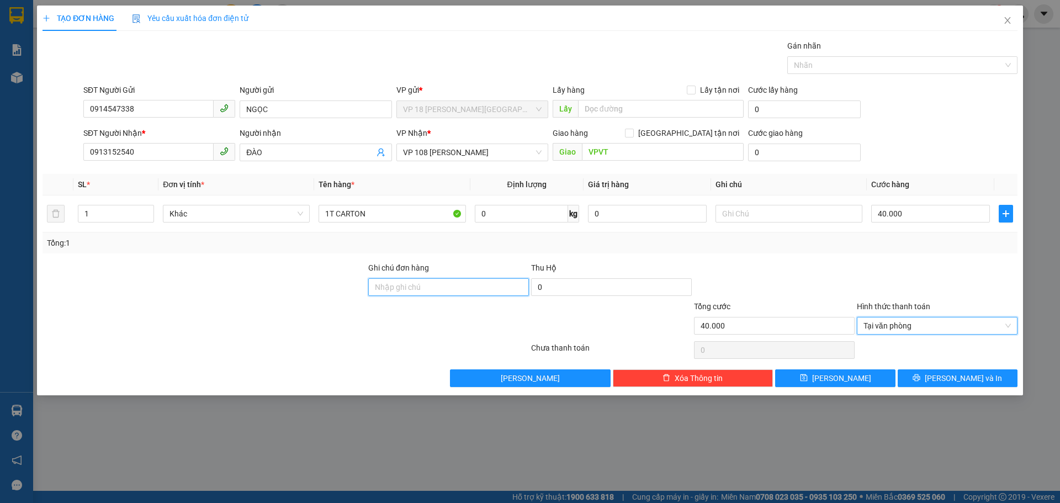
click at [469, 291] on input "Ghi chú đơn hàng" at bounding box center [448, 287] width 161 height 18
click at [394, 285] on input "SCB 2/8 -VPQ1 THẢO" at bounding box center [448, 287] width 161 height 18
type input "SCB 12/8 -VPQ1 THẢO"
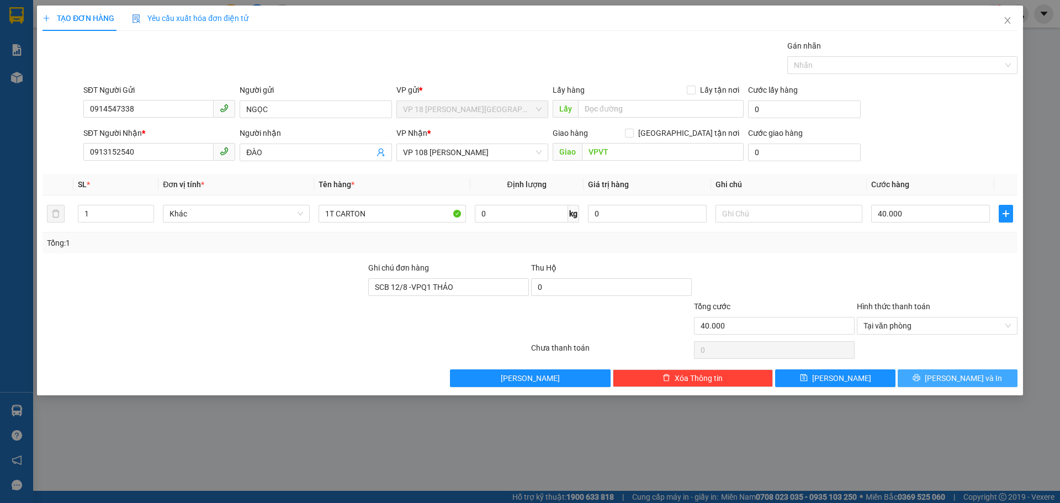
click at [926, 385] on button "Lưu và In" at bounding box center [958, 378] width 120 height 18
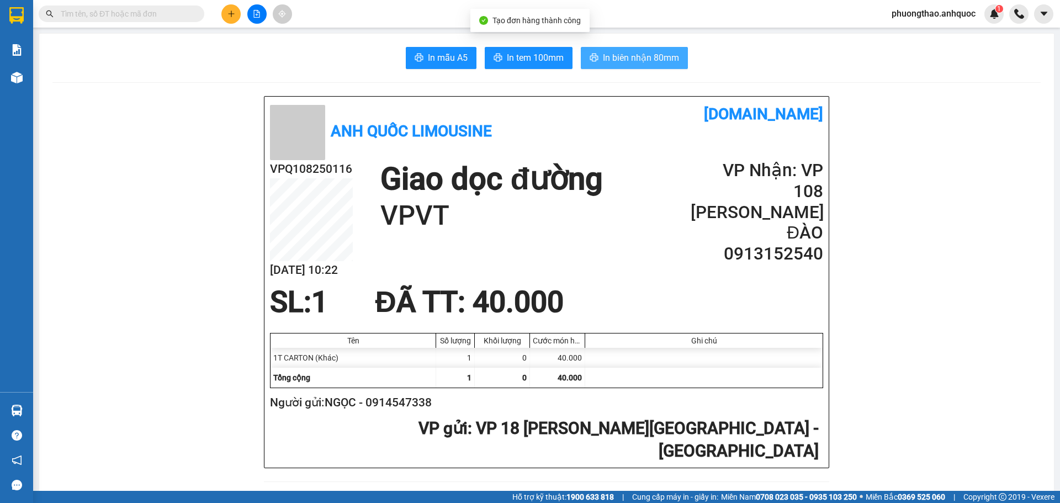
click at [622, 61] on span "In biên nhận 80mm" at bounding box center [641, 58] width 76 height 14
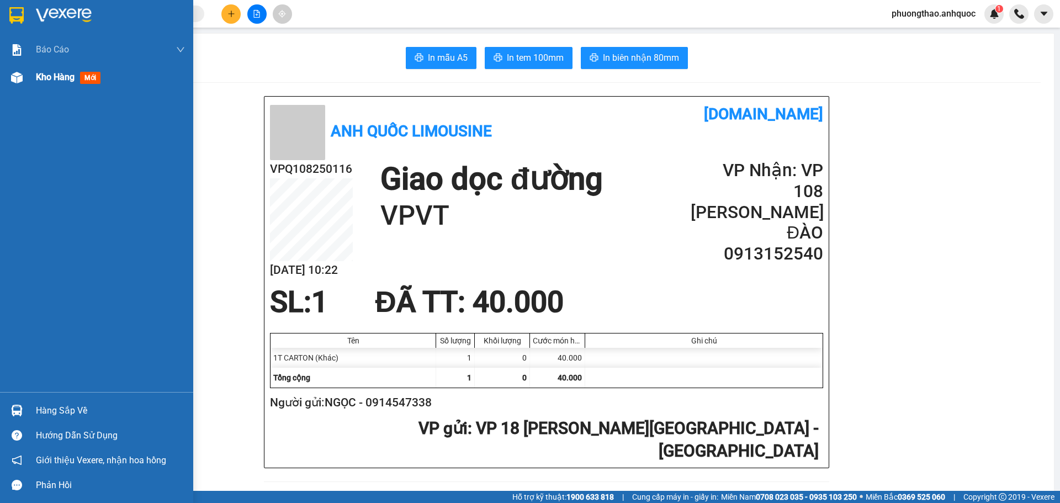
click at [19, 83] on img at bounding box center [17, 78] width 12 height 12
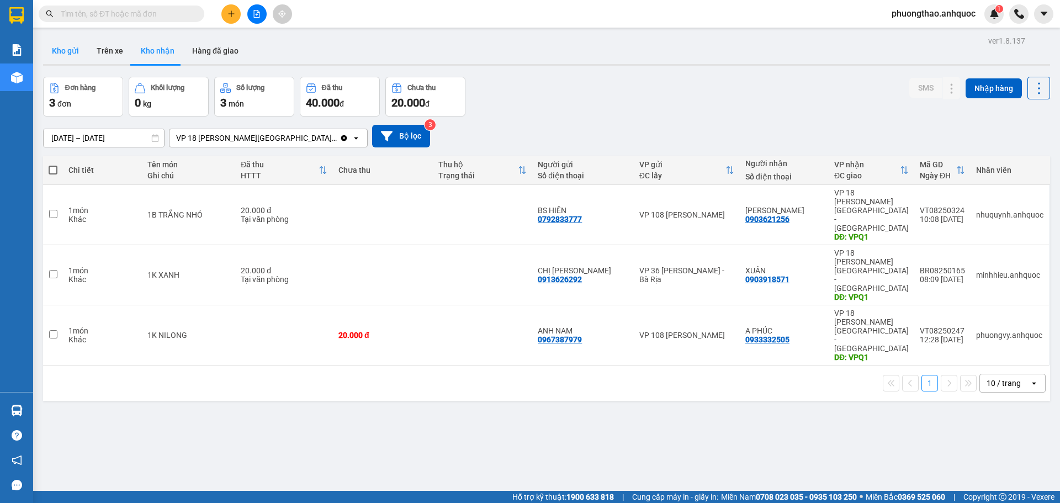
click at [55, 50] on button "Kho gửi" at bounding box center [65, 51] width 45 height 27
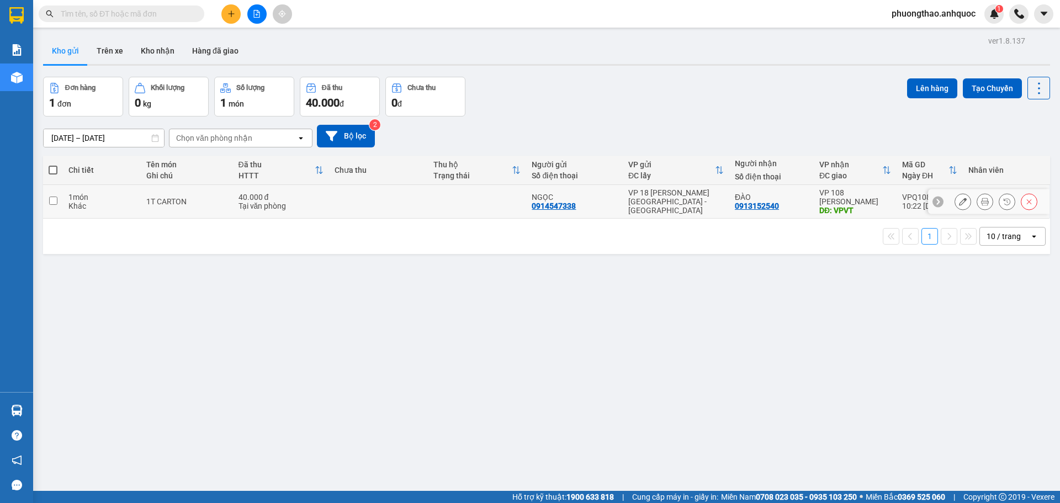
click at [188, 210] on td "1T CARTON" at bounding box center [187, 202] width 92 height 34
checkbox input "true"
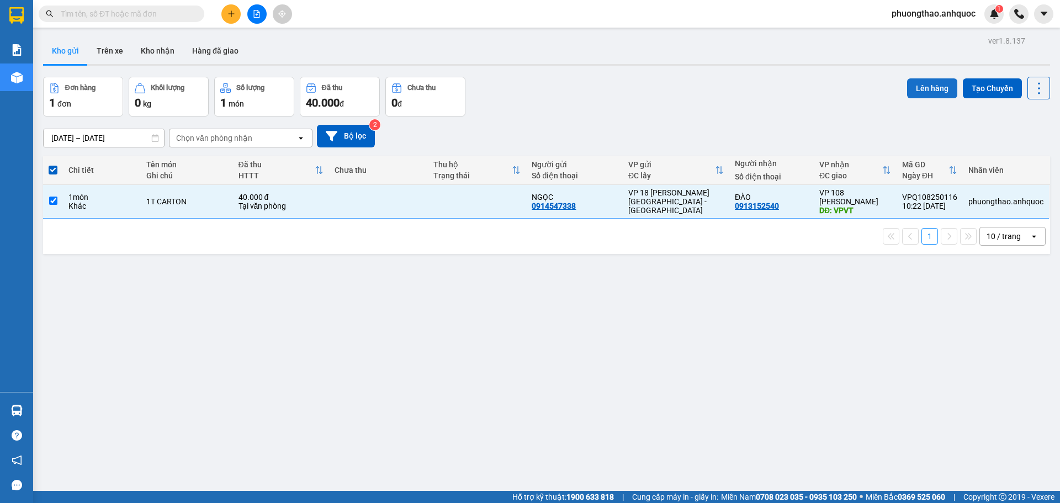
click at [922, 88] on button "Lên hàng" at bounding box center [932, 88] width 50 height 20
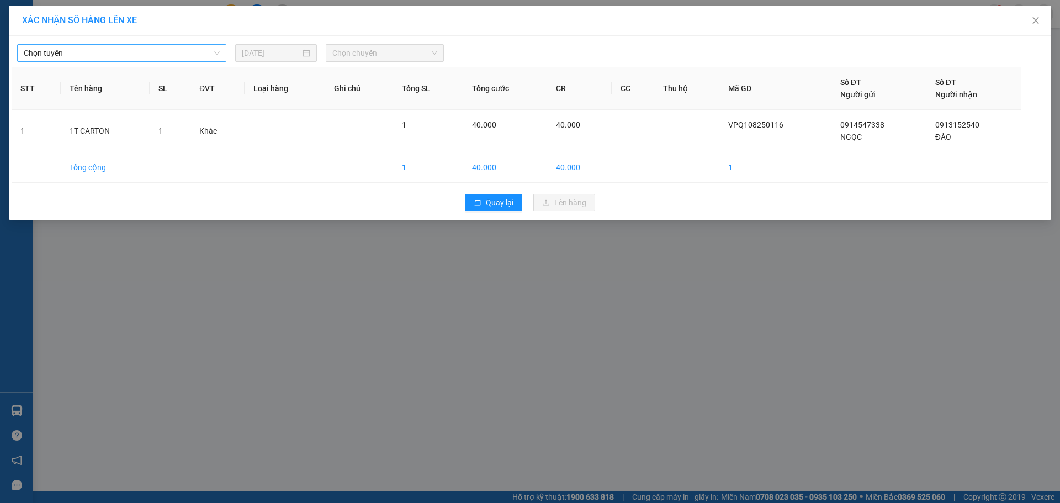
click at [108, 56] on span "Chọn tuyến" at bounding box center [122, 53] width 196 height 17
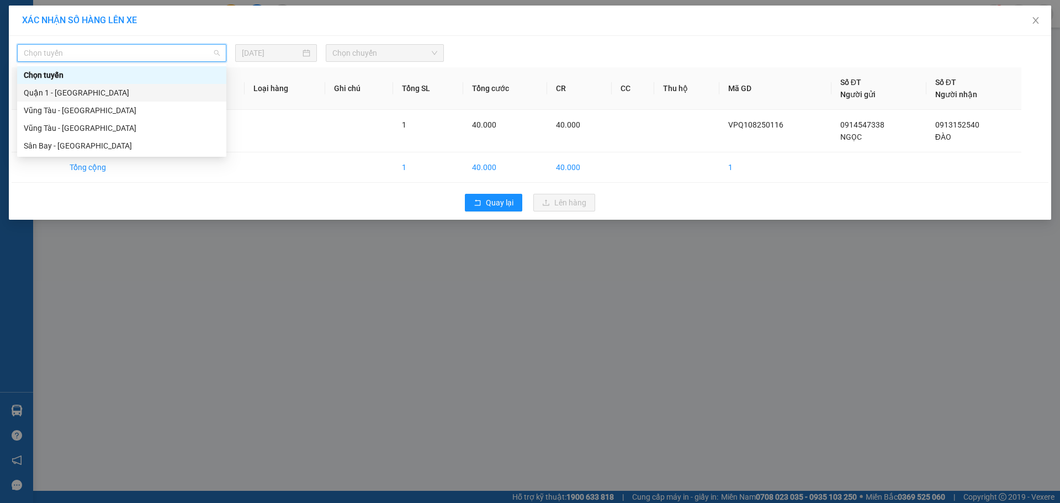
click at [102, 97] on div "Quận 1 - [GEOGRAPHIC_DATA]" at bounding box center [122, 93] width 196 height 12
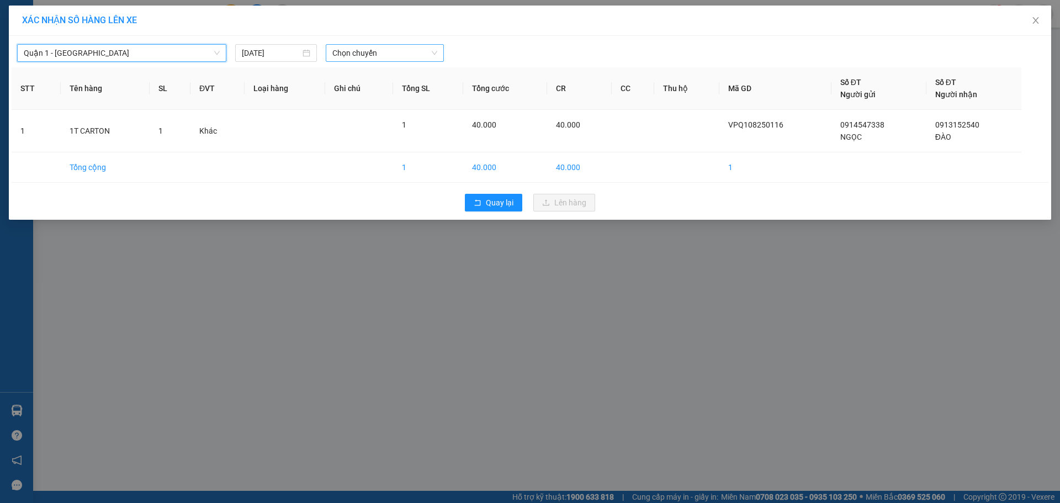
click at [353, 54] on span "Chọn chuyến" at bounding box center [384, 53] width 105 height 17
type input "764"
click at [356, 67] on div "10:30 - 72F-007.64" at bounding box center [375, 75] width 99 height 18
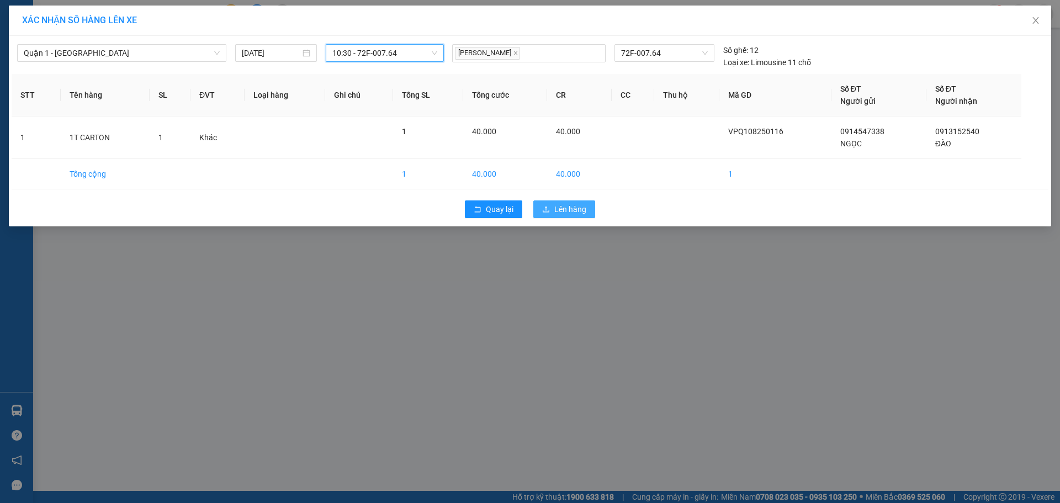
click at [582, 205] on span "Lên hàng" at bounding box center [570, 209] width 32 height 12
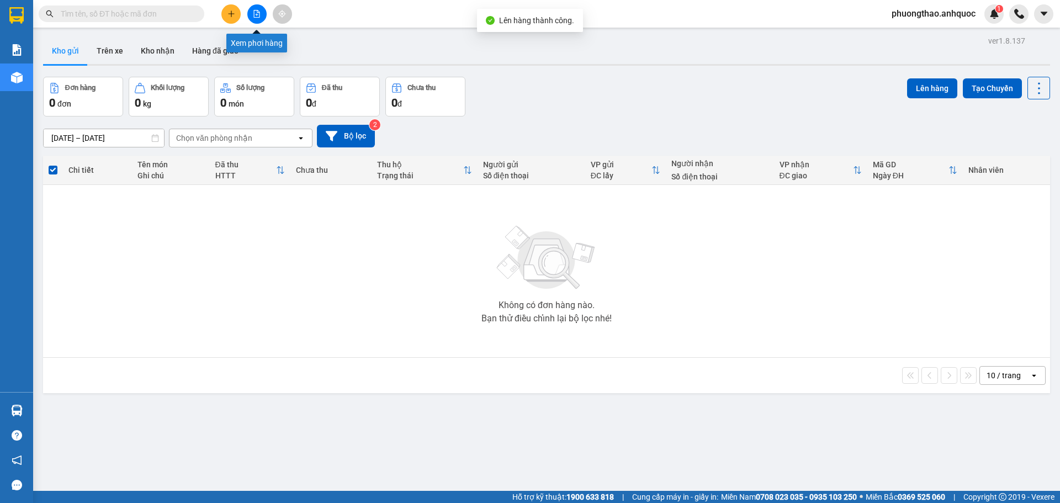
click at [254, 10] on icon "file-add" at bounding box center [257, 14] width 6 height 8
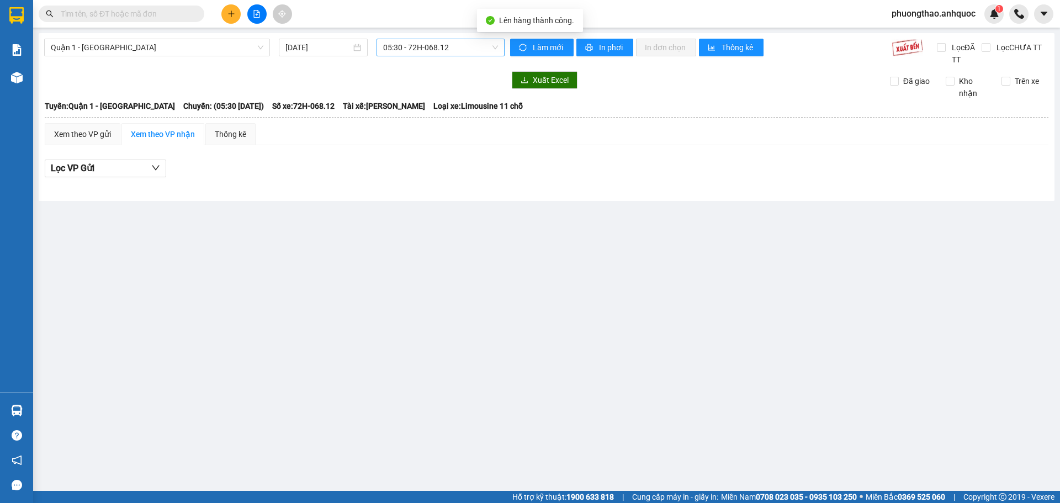
click at [401, 49] on span "05:30 - 72H-068.12" at bounding box center [440, 47] width 115 height 17
type input "764"
click at [406, 64] on div "10:30 - 72F-007.64" at bounding box center [426, 69] width 86 height 12
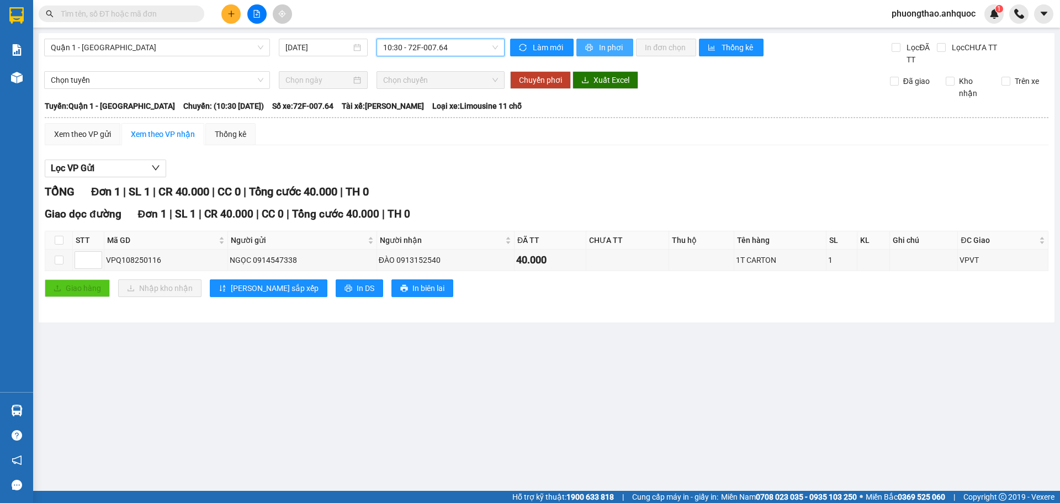
click at [601, 53] on span "In phơi" at bounding box center [611, 47] width 25 height 12
drag, startPoint x: 167, startPoint y: 263, endPoint x: 104, endPoint y: 261, distance: 63.5
click at [104, 261] on tr "VPQ108250116 NGỌC 0914547338 ĐÀO 0913152540 40.000 1T CARTON 1 VPVT" at bounding box center [546, 261] width 1003 height 22
copy tr "VPQ108250116"
click at [67, 12] on input "text" at bounding box center [126, 14] width 130 height 12
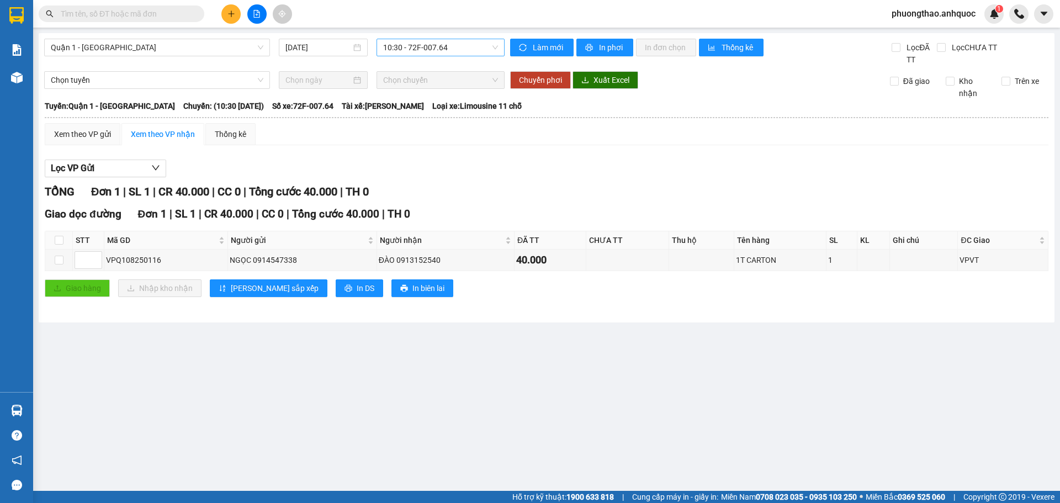
paste input "VPQ108250116"
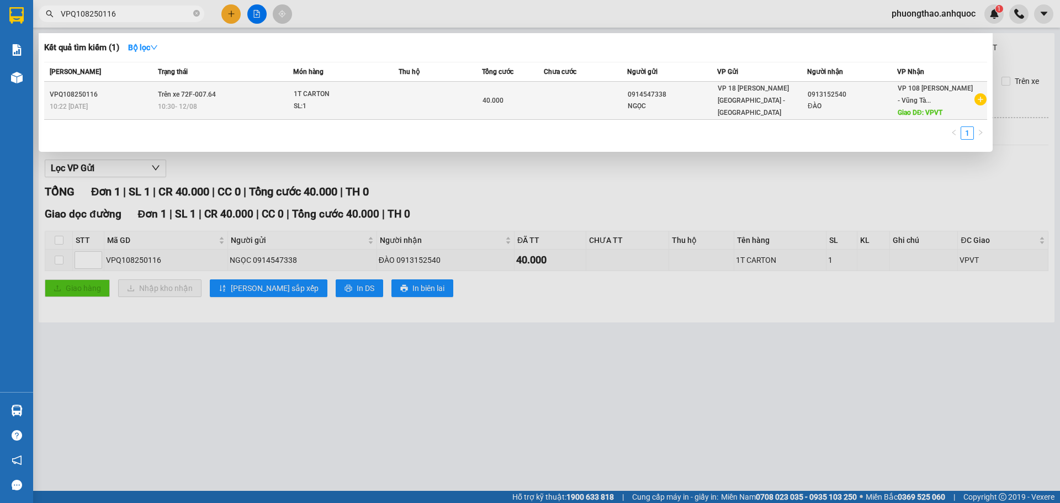
type input "VPQ108250116"
click at [243, 105] on div "10:30 - 12/08" at bounding box center [225, 106] width 135 height 12
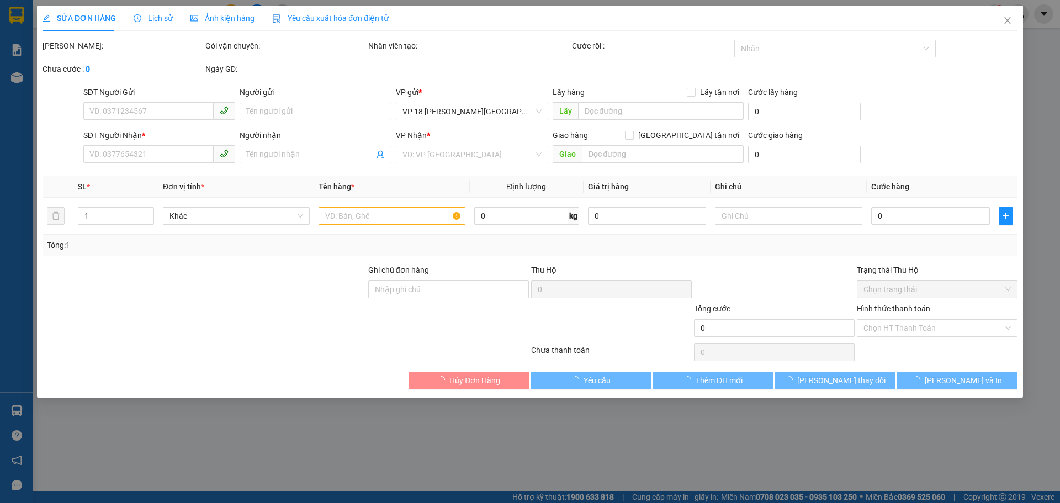
type input "0914547338"
type input "NGỌC"
type input "0913152540"
type input "ĐÀO"
type input "VPVT"
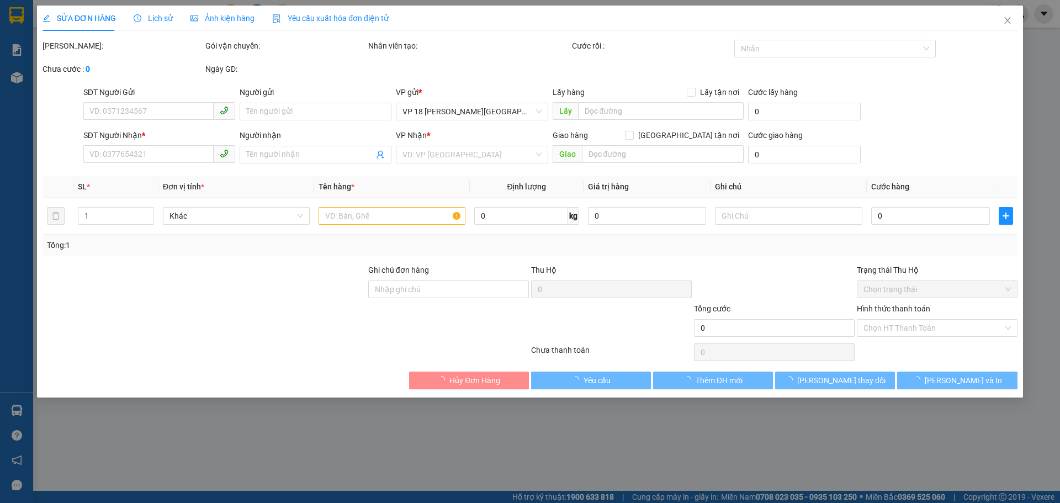
type input "SCB 12/8 -VPQ1 THẢO"
type input "40.000"
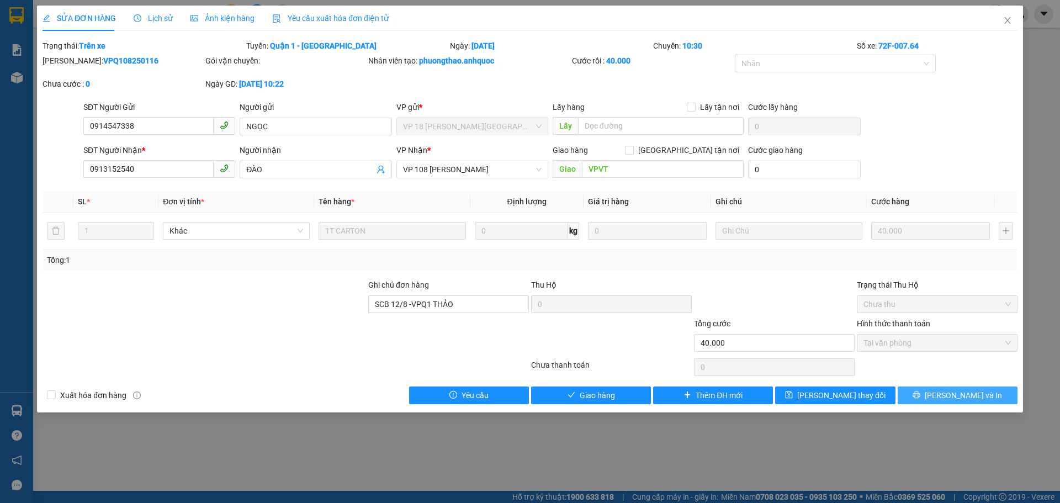
click at [926, 394] on button "Lưu và In" at bounding box center [958, 395] width 120 height 18
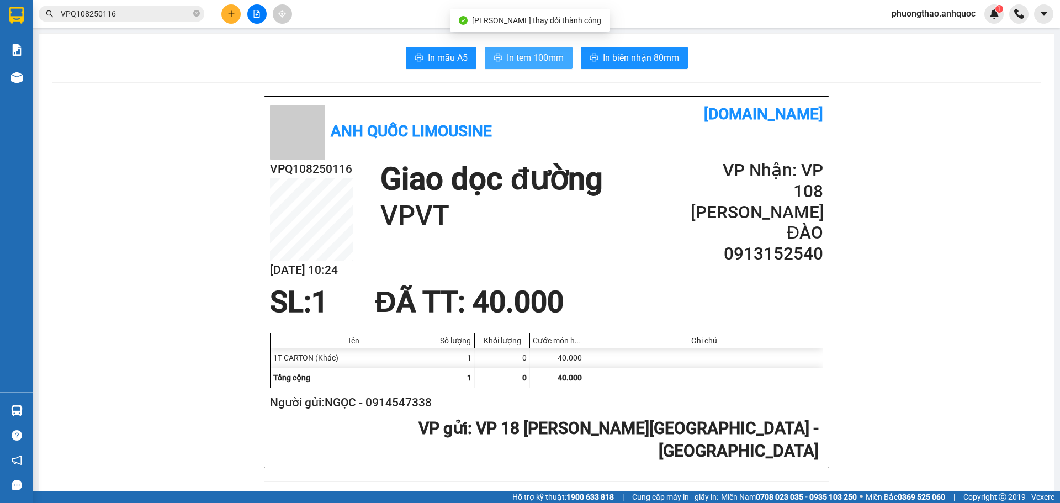
click at [507, 60] on span "In tem 100mm" at bounding box center [535, 58] width 57 height 14
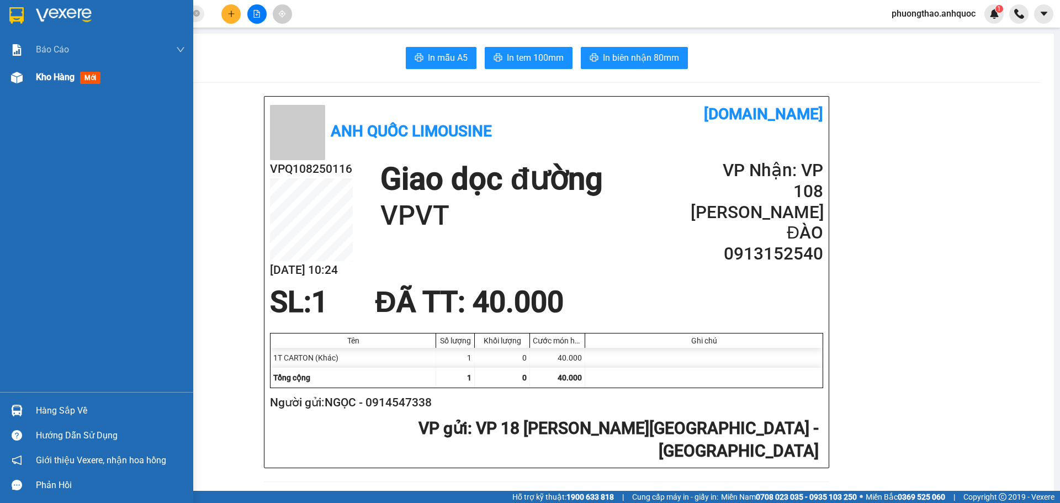
click at [15, 82] on img at bounding box center [17, 78] width 12 height 12
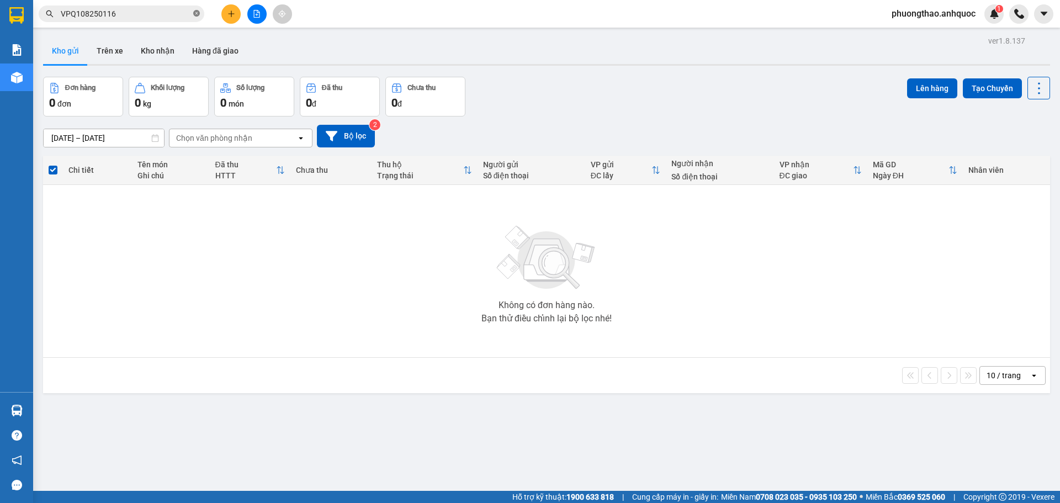
click at [197, 14] on icon "close-circle" at bounding box center [196, 13] width 7 height 7
click at [260, 15] on icon "file-add" at bounding box center [257, 14] width 8 height 8
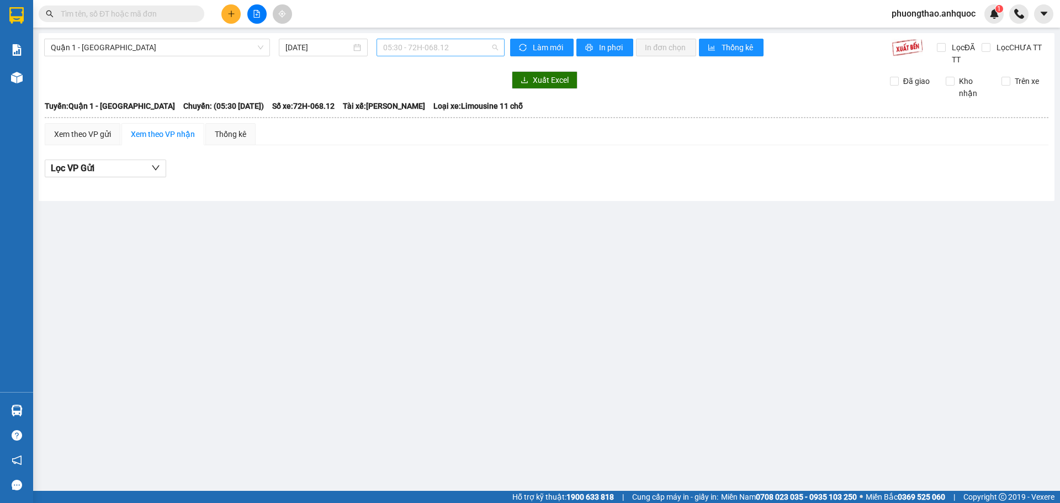
click at [407, 46] on span "05:30 - 72H-068.12" at bounding box center [440, 47] width 115 height 17
type input "764"
click at [408, 67] on div "10:30 - 72F-007.64" at bounding box center [426, 69] width 86 height 12
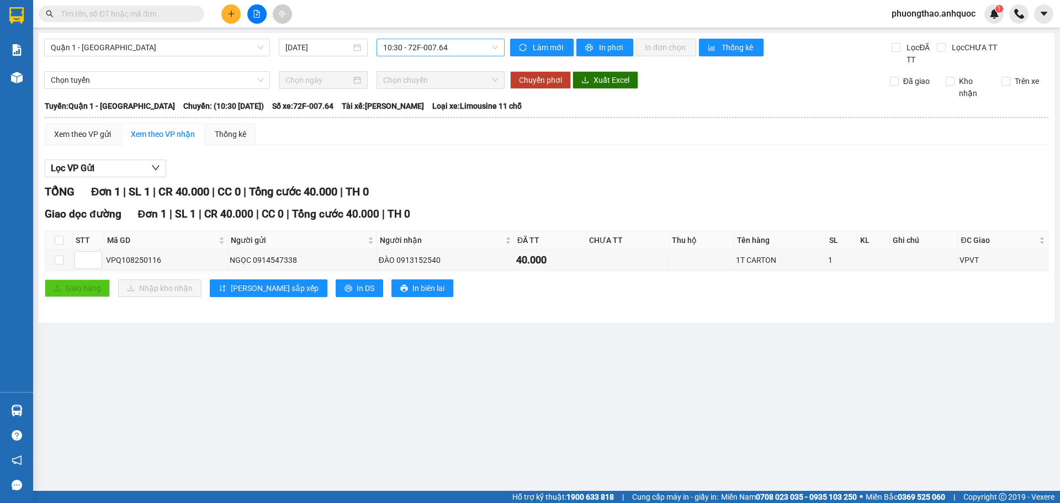
click at [164, 362] on main "Quận 1 - Vũng Tàu 12/08/2025 10:30 - 72F-007.64 Làm mới In phơi In đơn chọn Thố…" at bounding box center [530, 245] width 1060 height 491
drag, startPoint x: 168, startPoint y: 258, endPoint x: 105, endPoint y: 259, distance: 62.4
click at [105, 259] on td "VPQ108250116" at bounding box center [166, 261] width 124 height 22
click at [97, 9] on input "text" at bounding box center [126, 14] width 130 height 12
paste input "VPQ108250116"
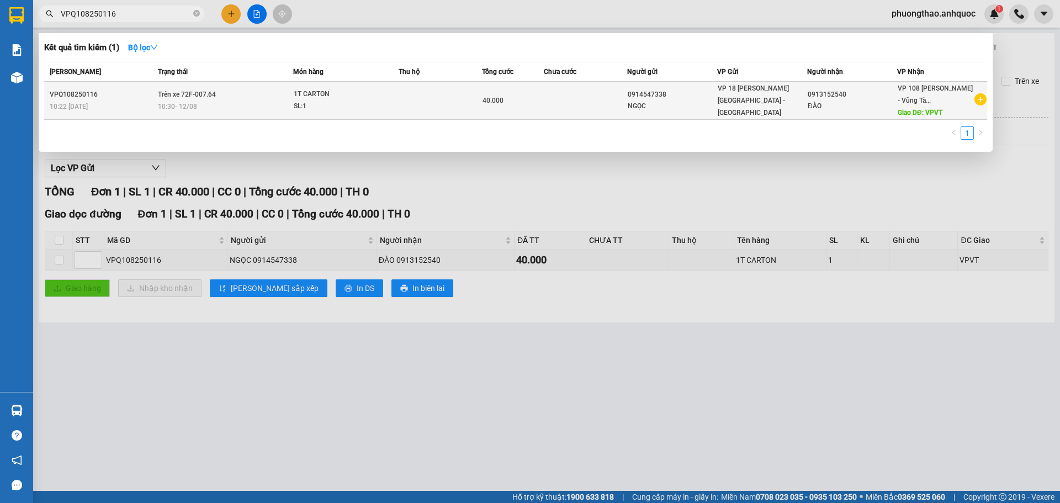
type input "VPQ108250116"
click at [189, 115] on td "Trên xe 72F-007.64 10:30 - 12/08" at bounding box center [224, 101] width 139 height 38
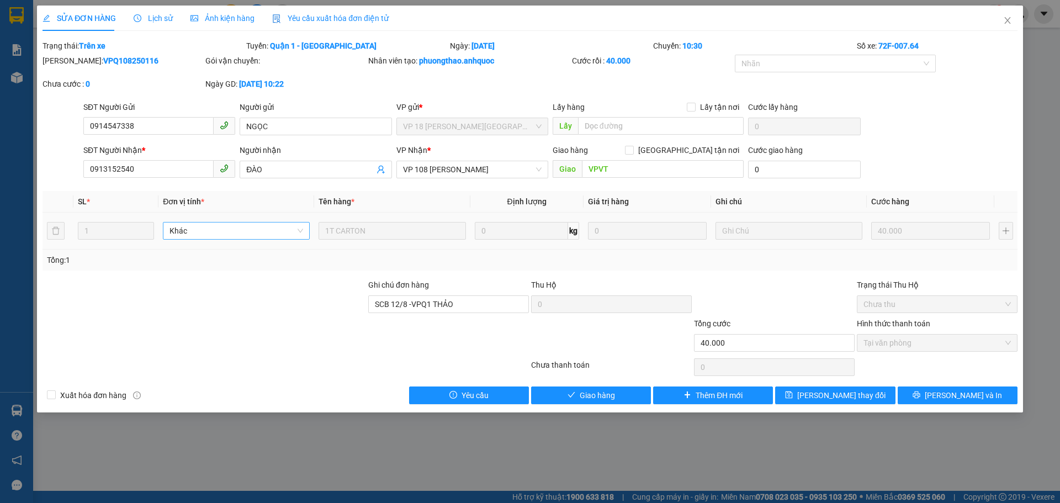
click at [189, 234] on span "Khác" at bounding box center [237, 231] width 134 height 17
click at [676, 282] on div "Thu Hộ" at bounding box center [611, 285] width 161 height 12
click at [624, 122] on input "text" at bounding box center [661, 126] width 166 height 18
click at [1005, 19] on icon "close" at bounding box center [1007, 20] width 9 height 9
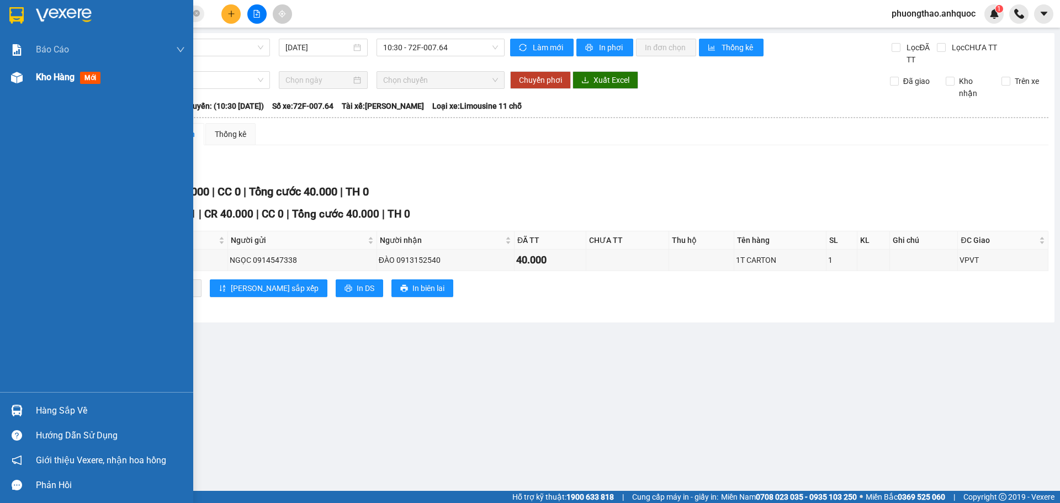
click at [18, 80] on img at bounding box center [17, 78] width 12 height 12
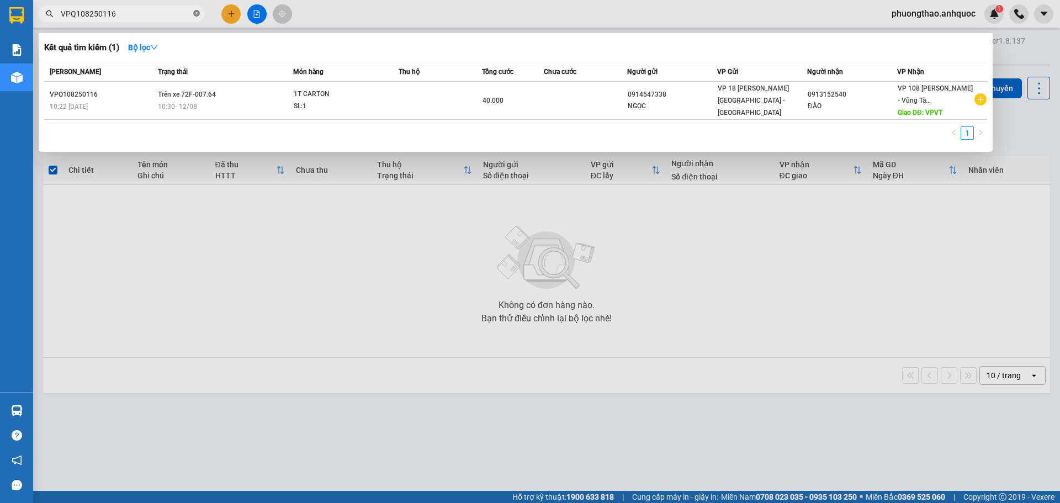
click at [197, 13] on icon "close-circle" at bounding box center [196, 13] width 7 height 7
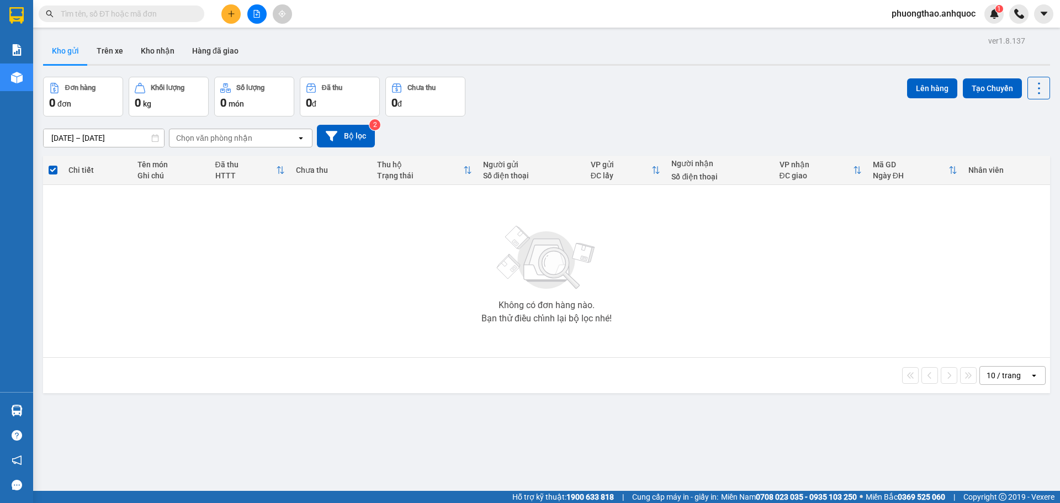
click at [235, 15] on icon "plus" at bounding box center [231, 14] width 8 height 8
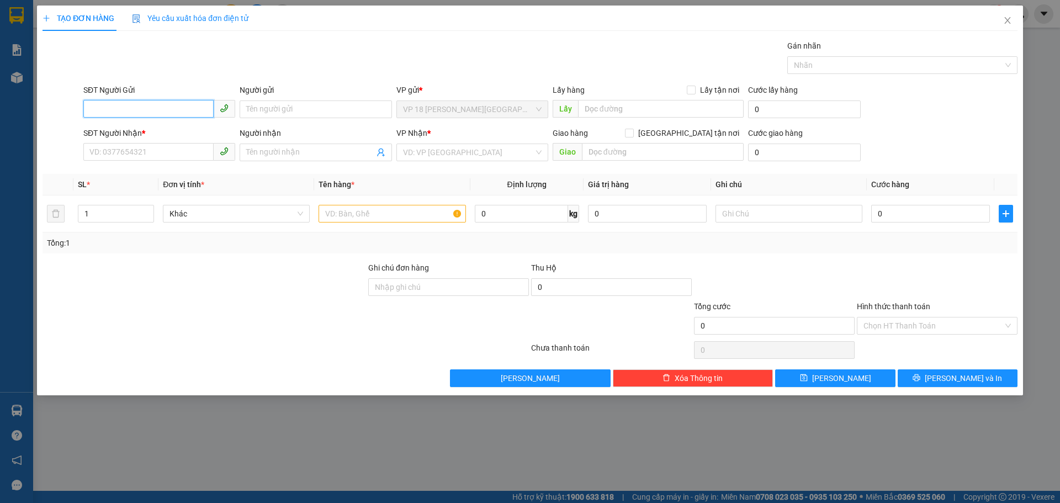
click at [165, 113] on input "SĐT Người Gửi" at bounding box center [148, 109] width 130 height 18
click at [161, 154] on input "SĐT Người Nhận *" at bounding box center [148, 152] width 130 height 18
click at [148, 106] on input "SĐT Người Gửi" at bounding box center [148, 109] width 130 height 18
click at [134, 154] on input "SĐT Người Nhận *" at bounding box center [148, 152] width 130 height 18
click at [133, 110] on input "SĐT Người Gửi" at bounding box center [148, 109] width 130 height 18
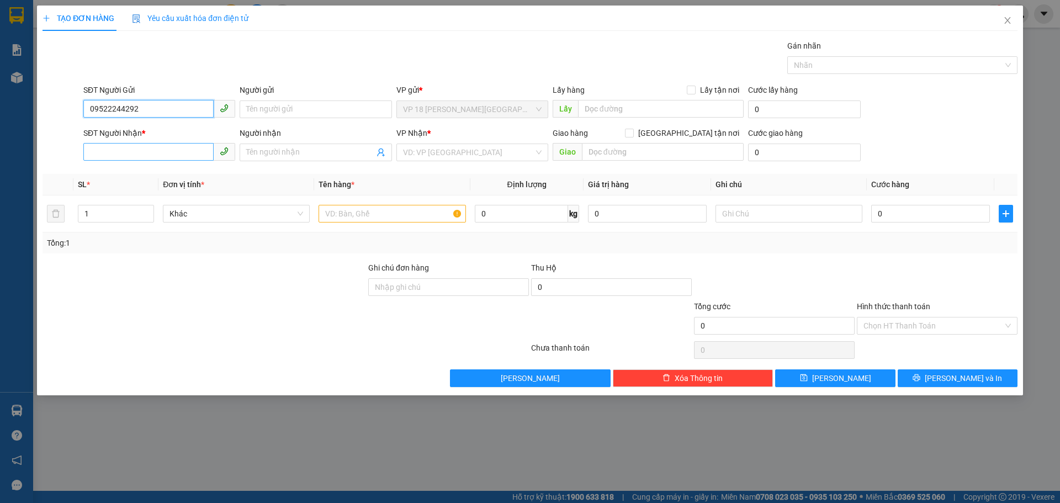
type input "09522244292"
click at [140, 152] on input "SĐT Người Nhận *" at bounding box center [148, 152] width 130 height 18
type input "0967387979"
click at [131, 176] on div "0967387979 - ANH NAM" at bounding box center [159, 174] width 139 height 12
type input "ANH NAM"
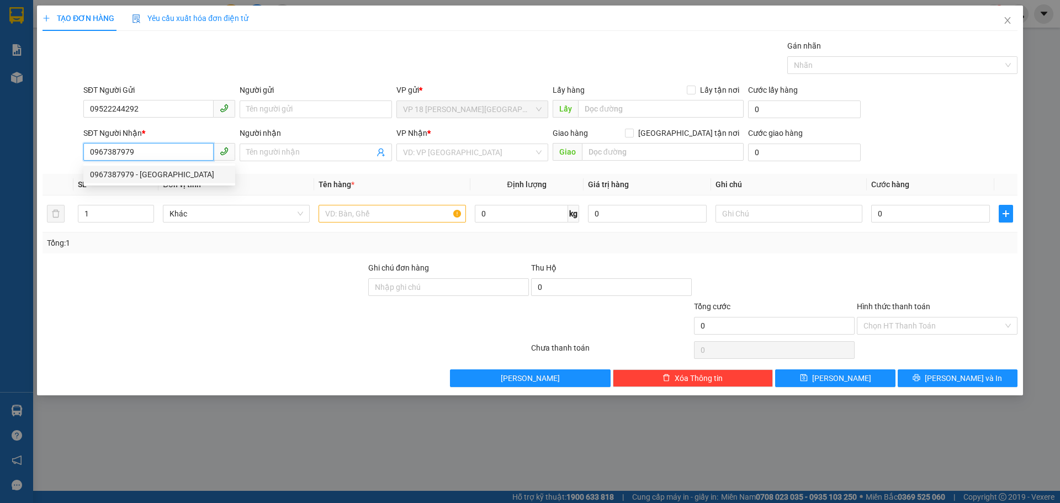
type input "VPVT"
type input "ck scb 28/7"
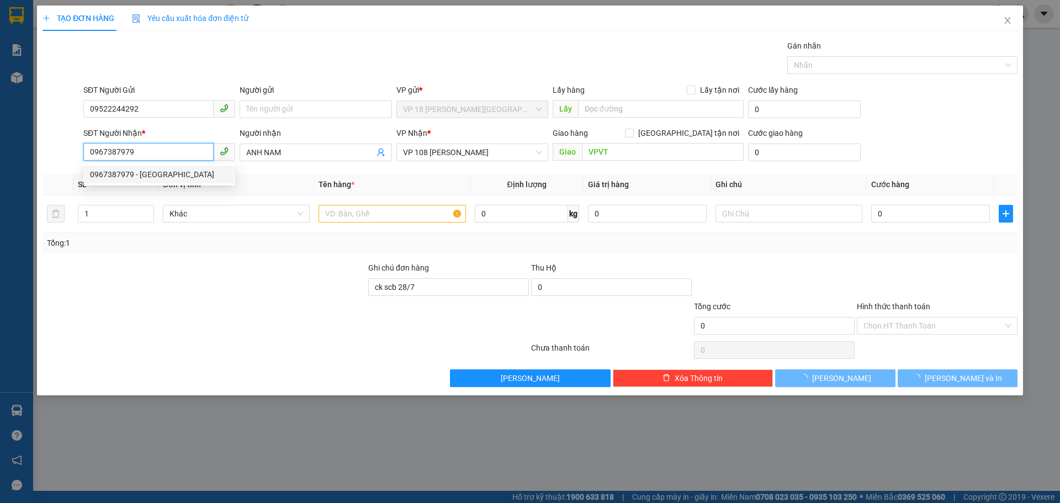
type input "30.000"
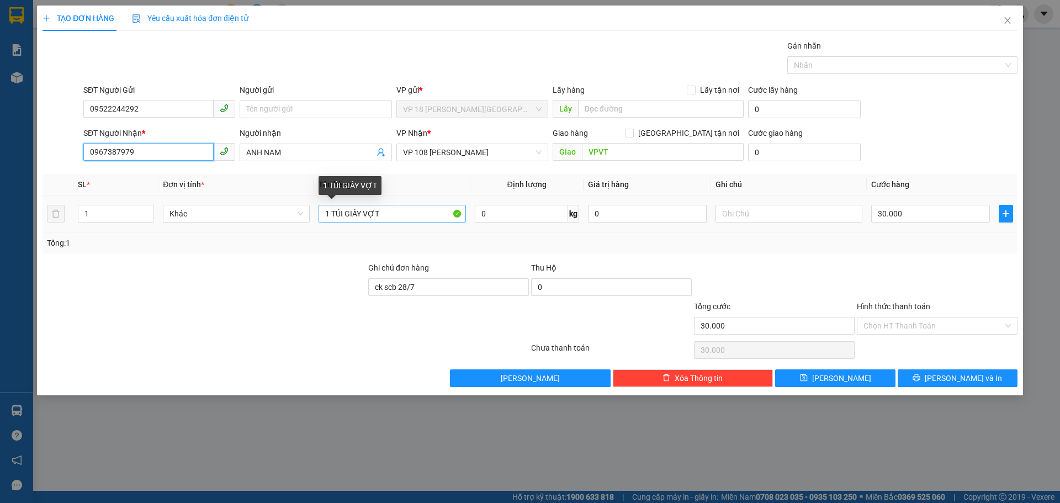
type input "0967387979"
click at [396, 216] on input "1 TÚI GIẤY VỢT" at bounding box center [392, 214] width 147 height 18
type input "1PB TRẮNG VÀNG"
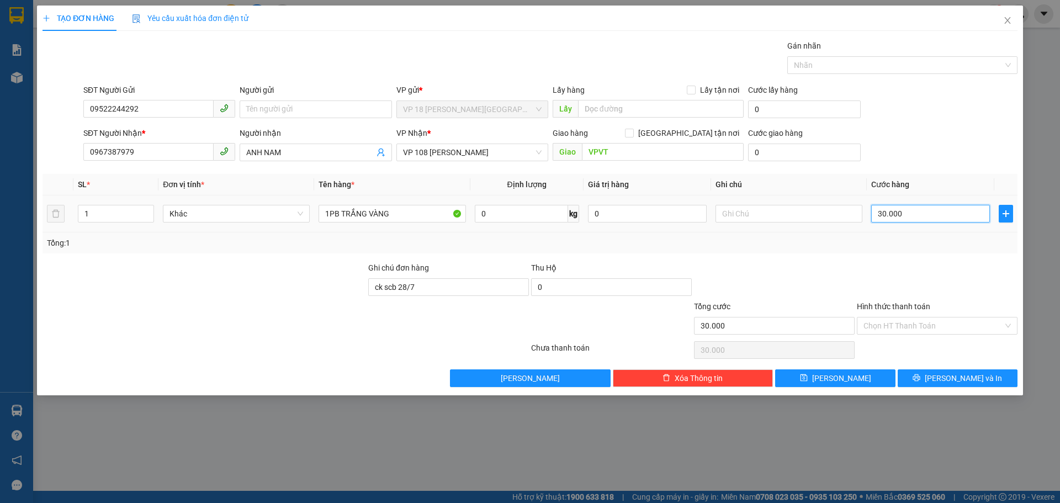
click at [908, 216] on input "30.000" at bounding box center [930, 214] width 119 height 18
type input "2"
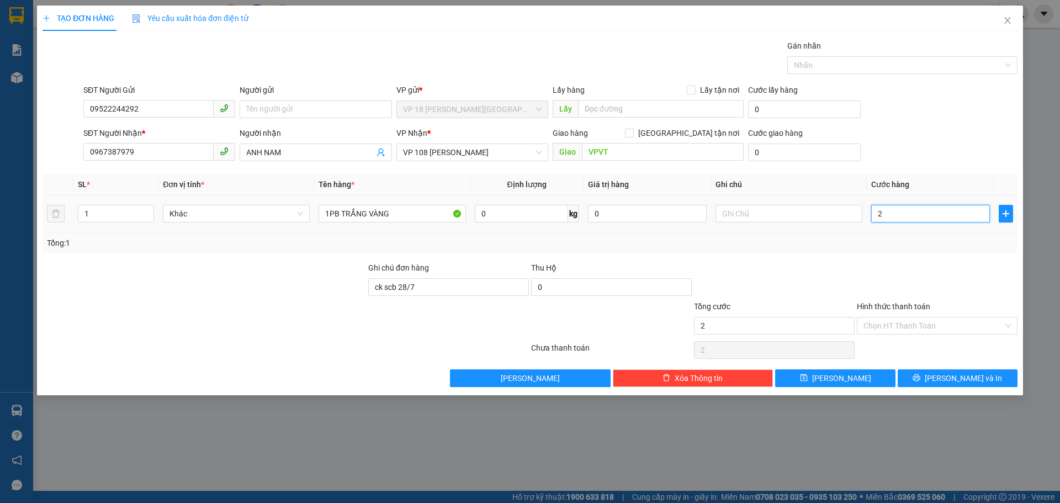
type input "20"
type input "200"
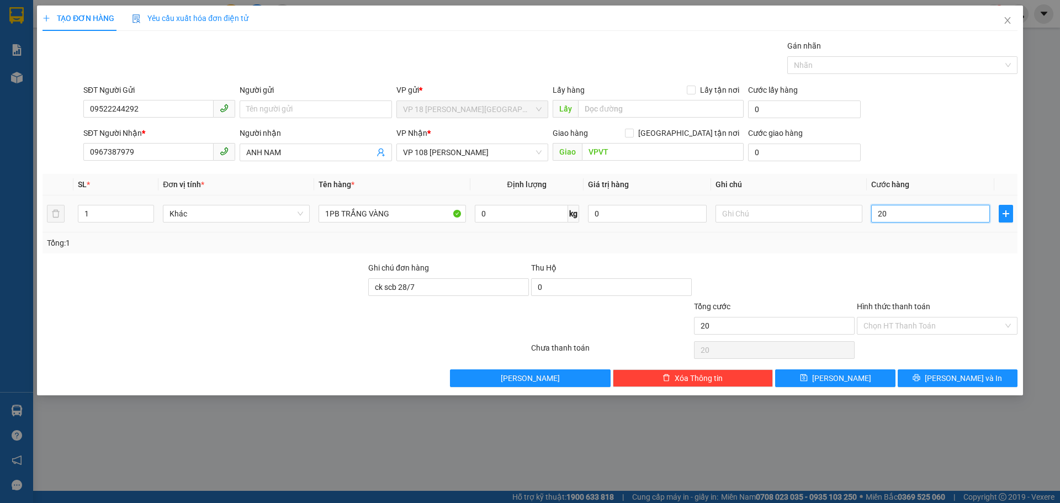
type input "200"
type input "2.000"
type input "20.000"
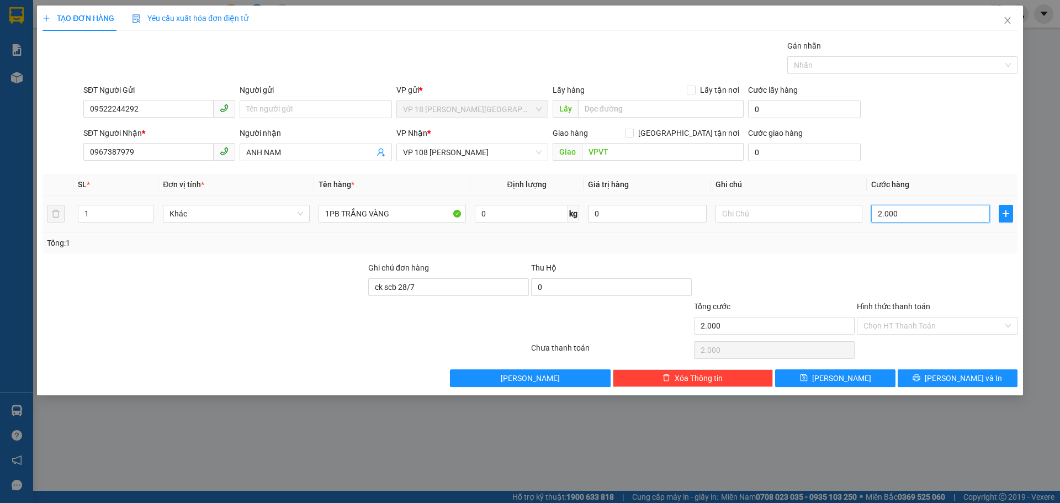
type input "20.000"
click at [428, 293] on input "ck scb 28/7" at bounding box center [448, 287] width 161 height 18
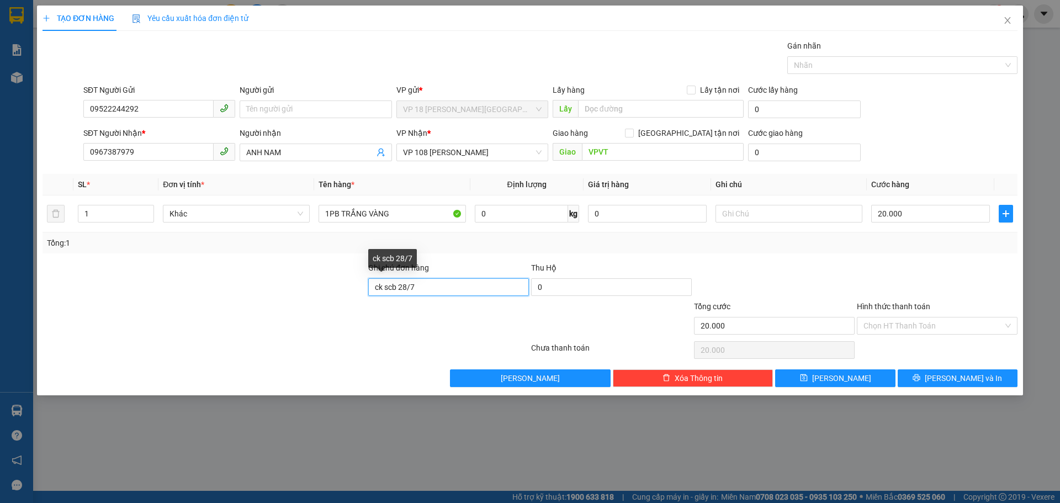
click at [428, 293] on input "ck scb 28/7" at bounding box center [448, 287] width 161 height 18
click at [887, 325] on input "Hình thức thanh toán" at bounding box center [934, 325] width 140 height 17
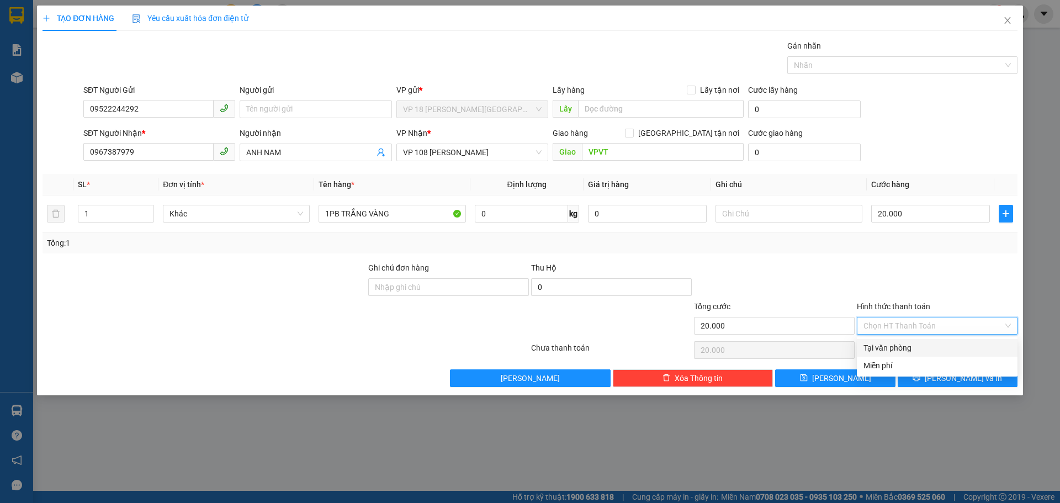
click at [888, 349] on div "Tại văn phòng" at bounding box center [937, 348] width 147 height 12
type input "0"
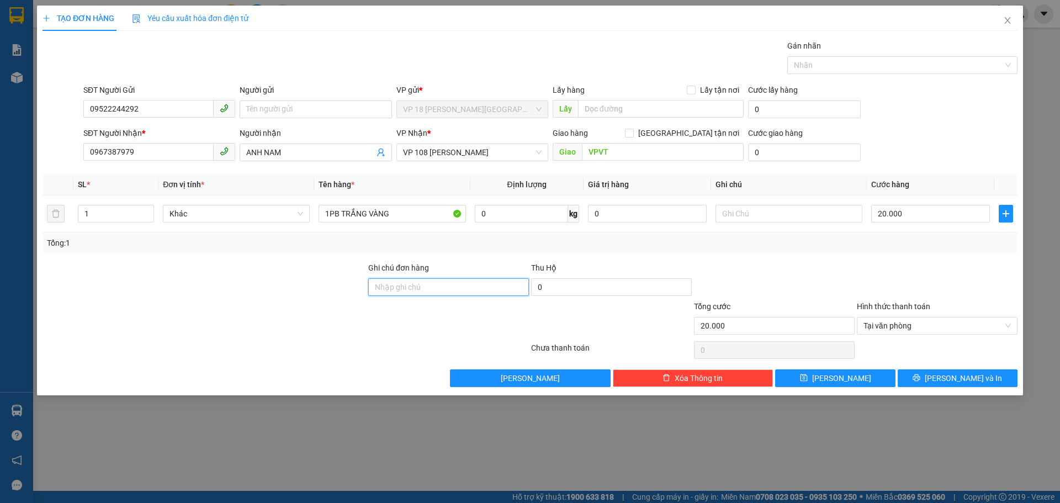
click at [419, 289] on input "Ghi chú đơn hàng" at bounding box center [448, 287] width 161 height 18
click at [426, 283] on input "TM TẠI VPQ1 7/8 THẢO" at bounding box center [448, 287] width 161 height 18
type input "TM TẠI VPQ1 12/8 THẢO"
click at [948, 375] on span "Lưu và In" at bounding box center [963, 378] width 77 height 12
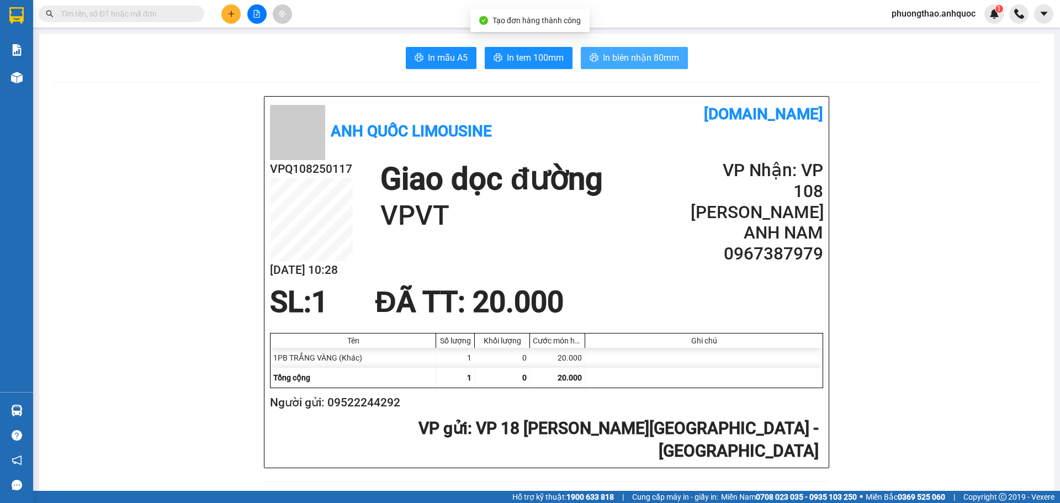
click at [639, 60] on span "In biên nhận 80mm" at bounding box center [641, 58] width 76 height 14
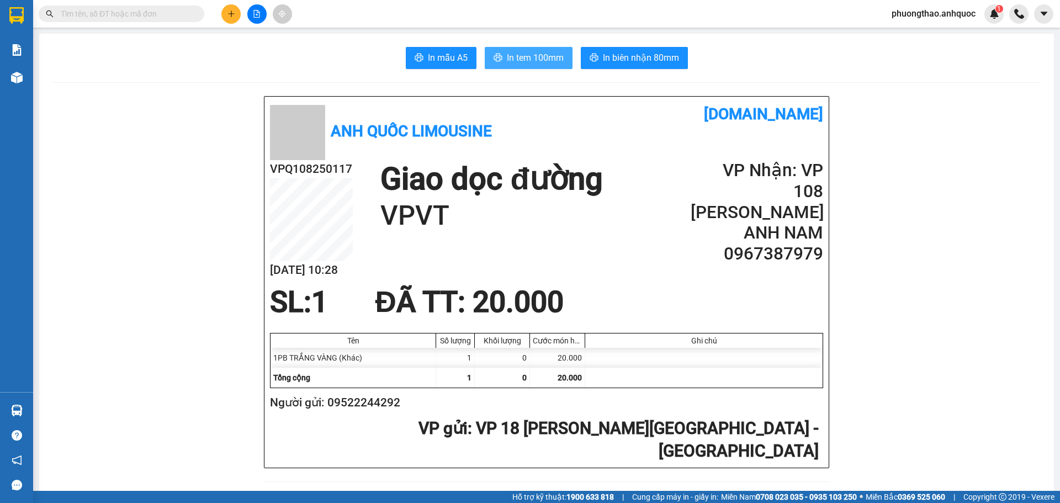
click at [522, 60] on span "In tem 100mm" at bounding box center [535, 58] width 57 height 14
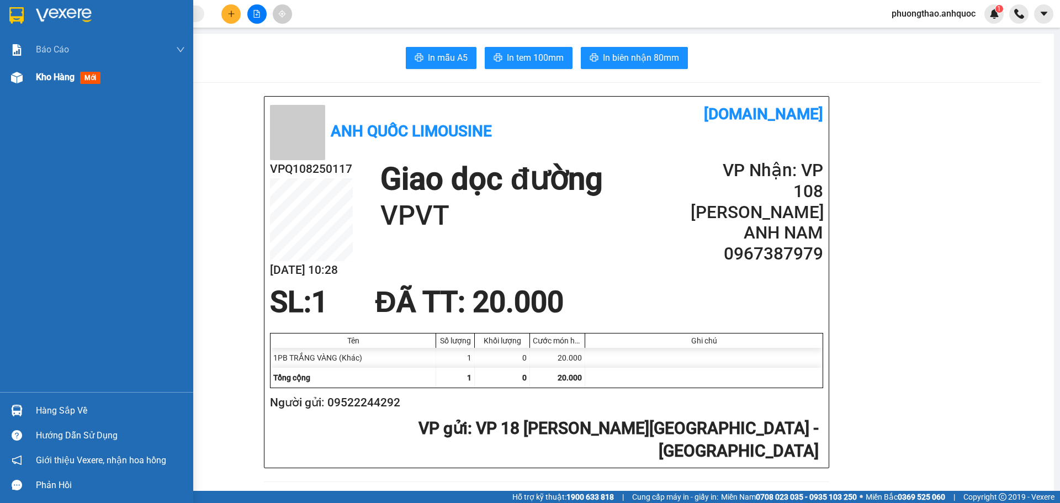
click at [36, 78] on span "Kho hàng" at bounding box center [55, 77] width 39 height 10
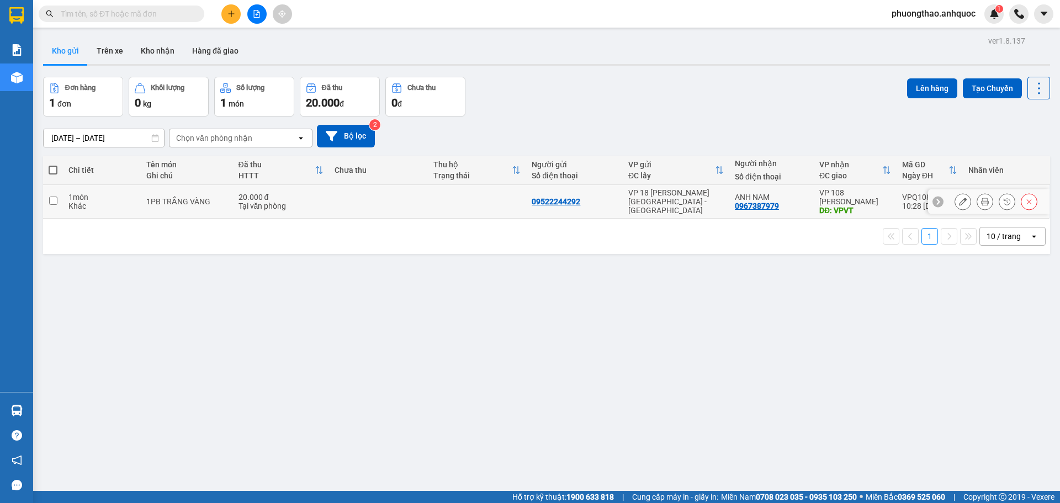
click at [238, 211] on td "20.000 đ Tại văn phòng" at bounding box center [281, 202] width 97 height 34
checkbox input "true"
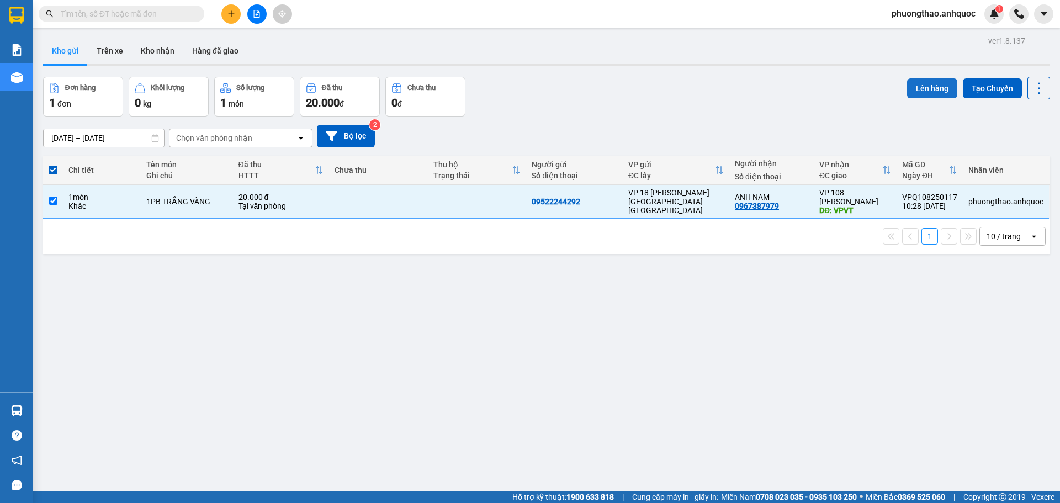
click at [916, 91] on button "Lên hàng" at bounding box center [932, 88] width 50 height 20
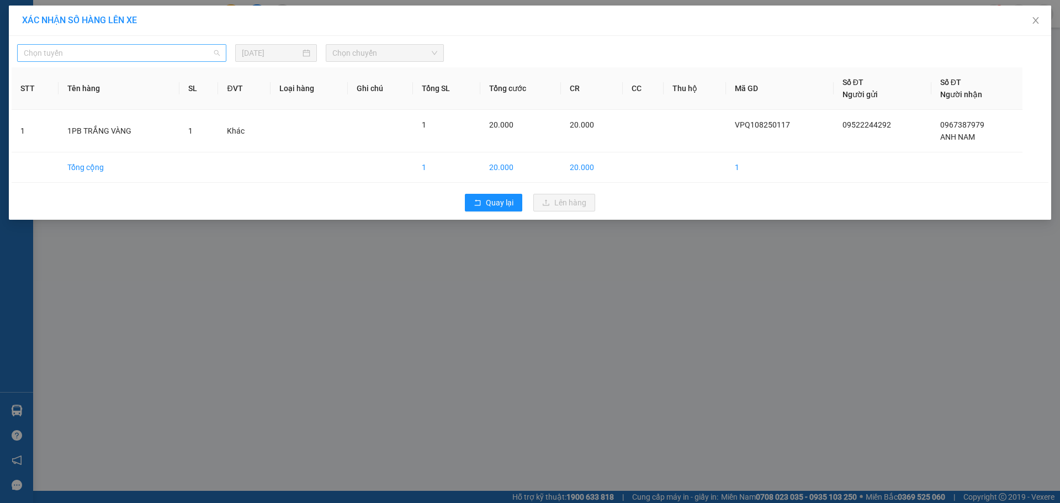
click at [120, 61] on span "Chọn tuyến" at bounding box center [122, 53] width 196 height 17
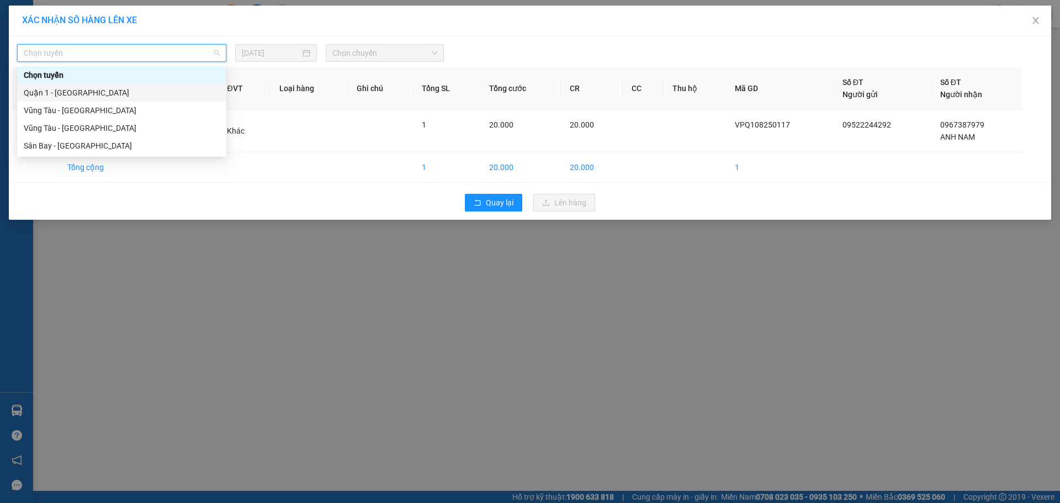
click at [108, 90] on div "Quận 1 - [GEOGRAPHIC_DATA]" at bounding box center [122, 93] width 196 height 12
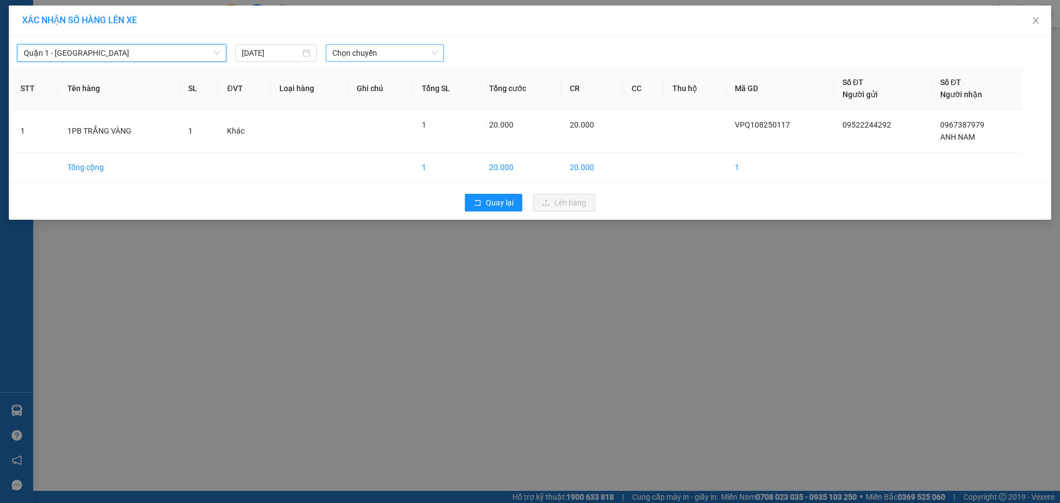
click at [375, 56] on span "Chọn chuyến" at bounding box center [384, 53] width 105 height 17
type input "764"
click at [398, 73] on div "10:30 - 72F-007.64" at bounding box center [375, 75] width 86 height 12
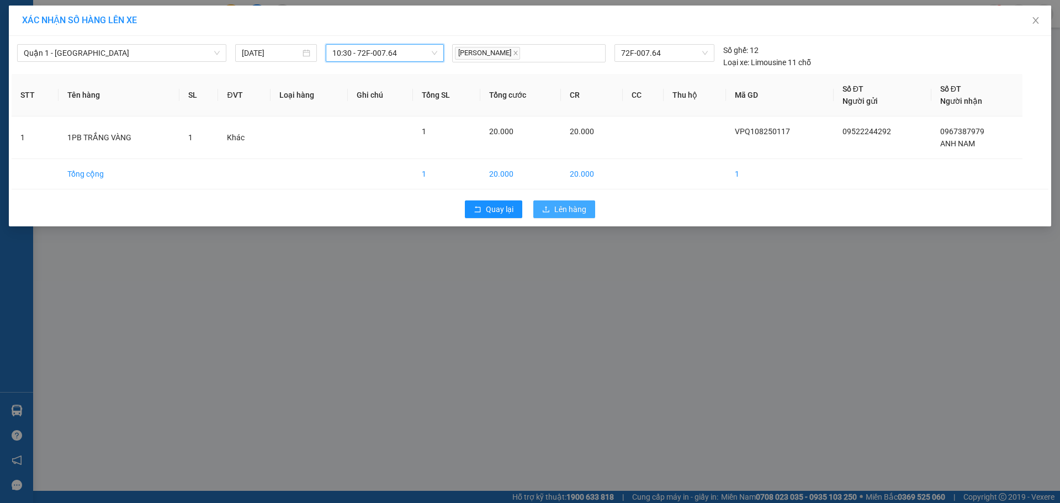
click at [580, 209] on span "Lên hàng" at bounding box center [570, 209] width 32 height 12
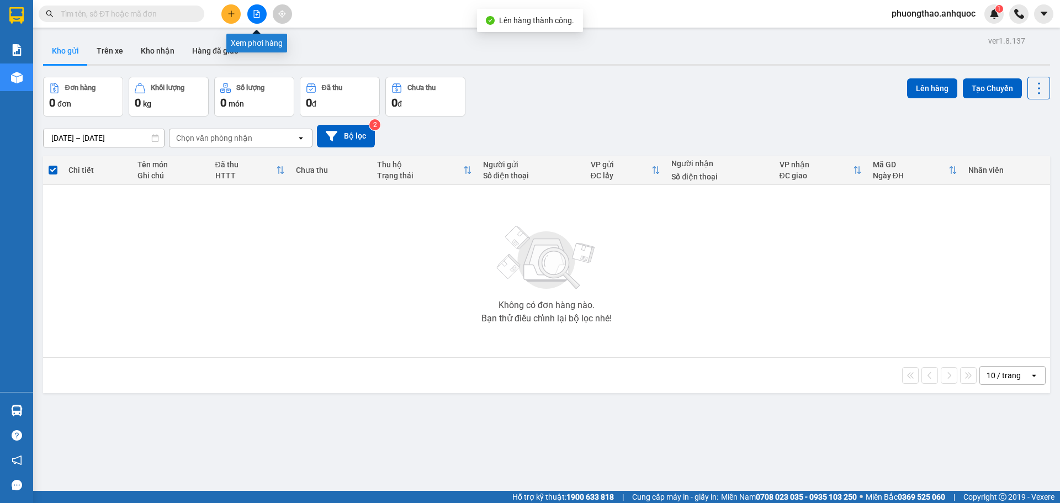
click at [261, 14] on button at bounding box center [256, 13] width 19 height 19
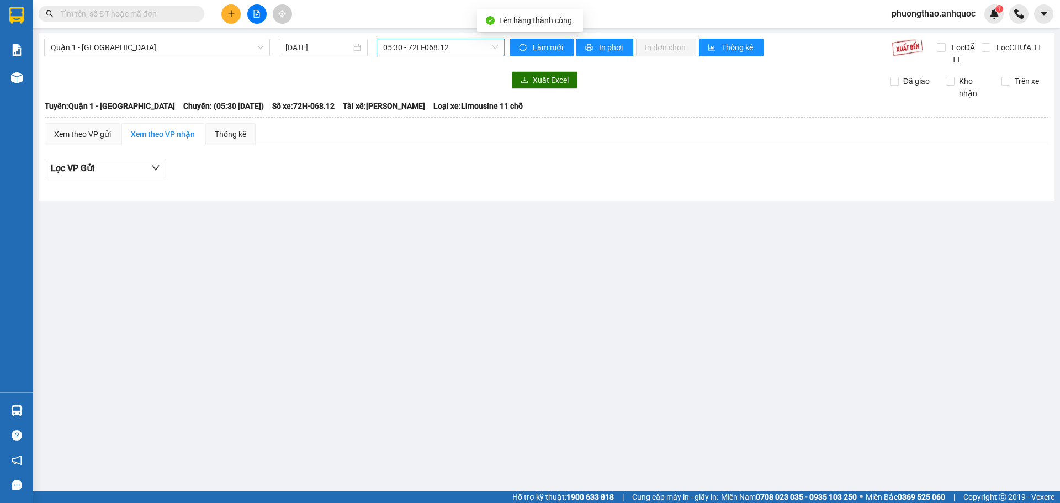
click at [403, 47] on span "05:30 - 72H-068.12" at bounding box center [440, 47] width 115 height 17
type input "764"
click at [410, 70] on div "10:30 - 72F-007.64" at bounding box center [426, 69] width 86 height 12
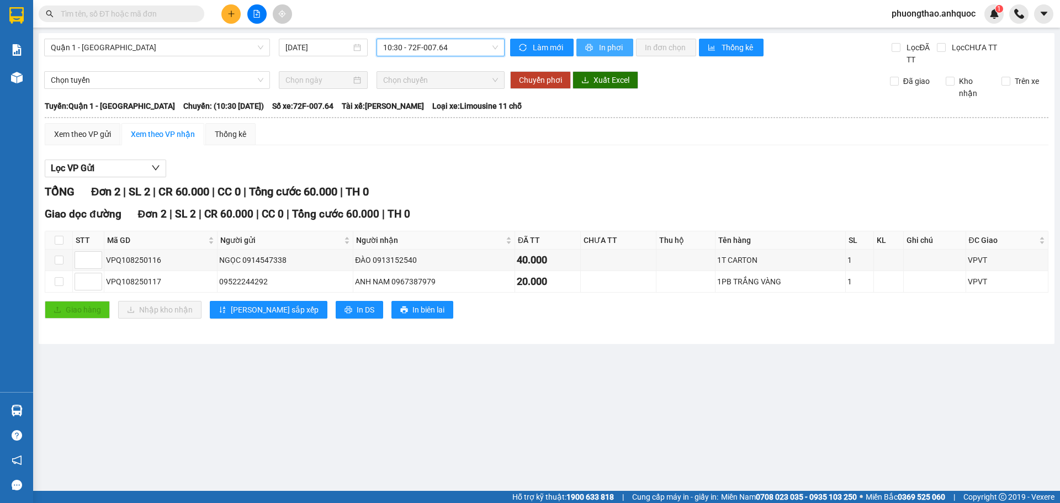
click at [608, 50] on span "In phơi" at bounding box center [611, 47] width 25 height 12
click at [60, 283] on input "checkbox" at bounding box center [59, 281] width 9 height 9
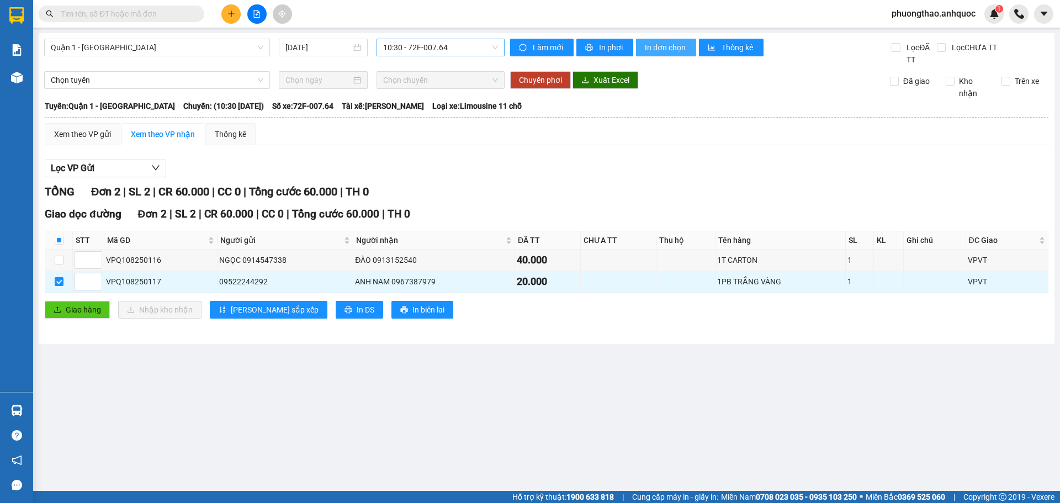
click at [665, 51] on span "In đơn chọn" at bounding box center [666, 47] width 43 height 12
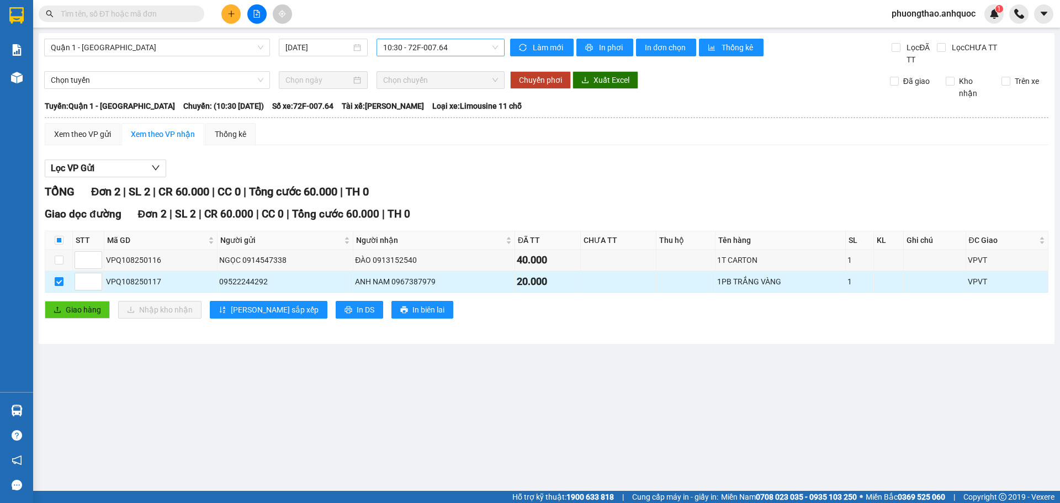
click at [56, 283] on input "checkbox" at bounding box center [59, 281] width 9 height 9
checkbox input "false"
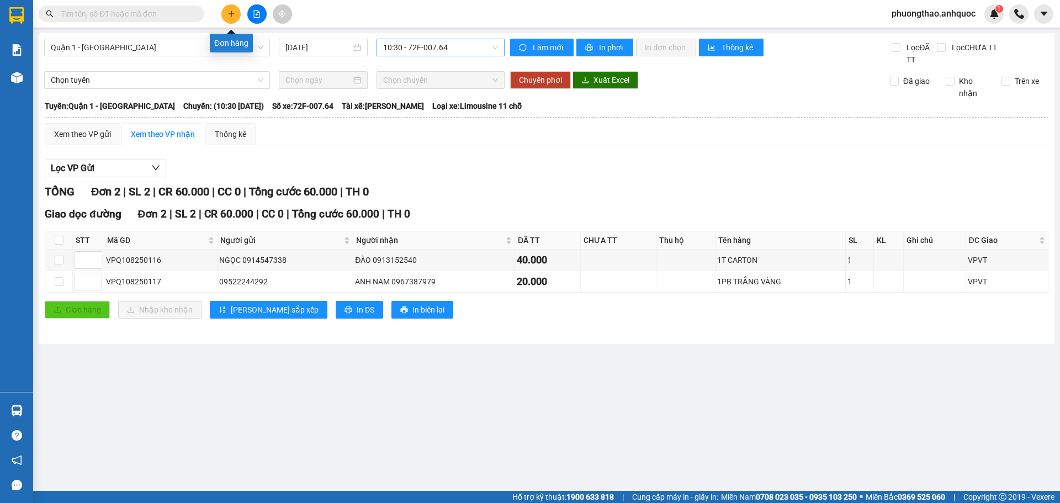
click at [229, 14] on icon "plus" at bounding box center [231, 14] width 8 height 8
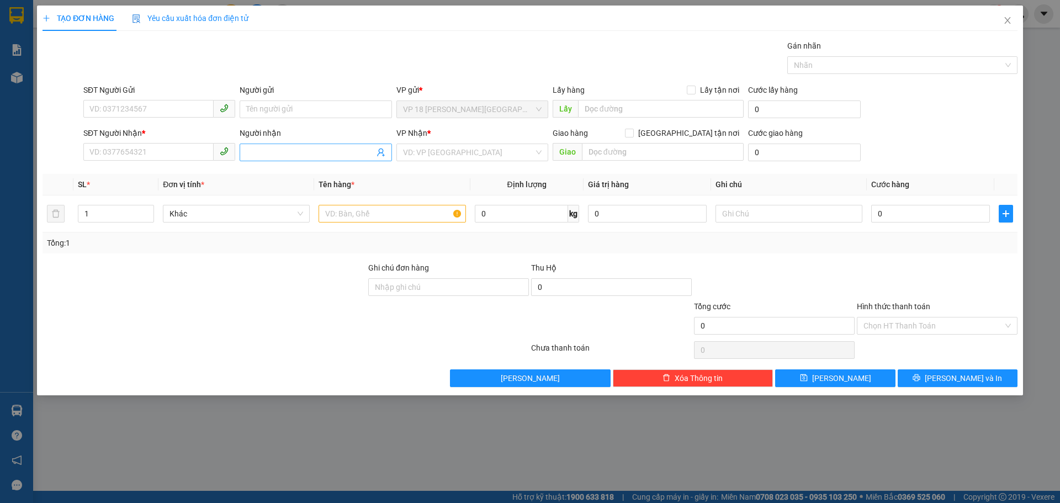
drag, startPoint x: 291, startPoint y: 158, endPoint x: 280, endPoint y: 150, distance: 13.8
click at [288, 156] on span at bounding box center [316, 153] width 152 height 18
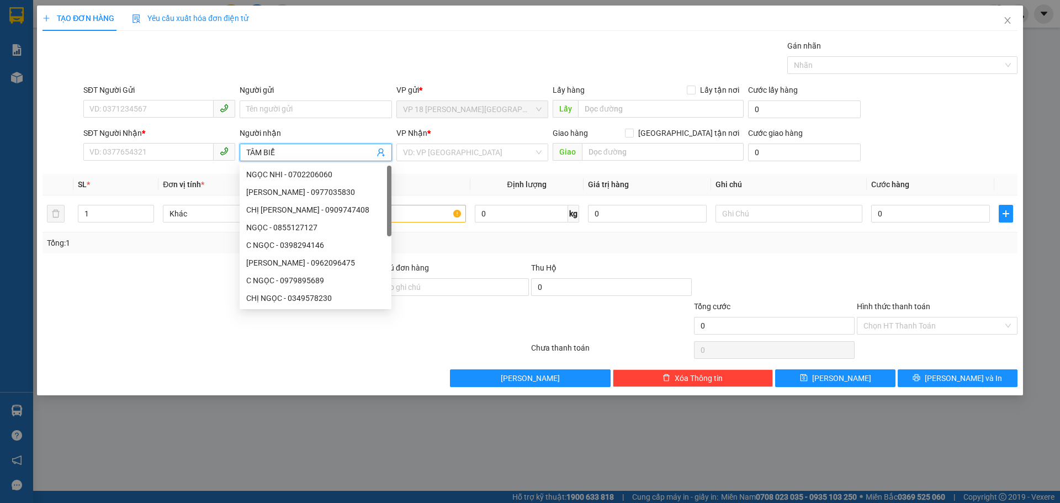
type input "TÂM BIỂN"
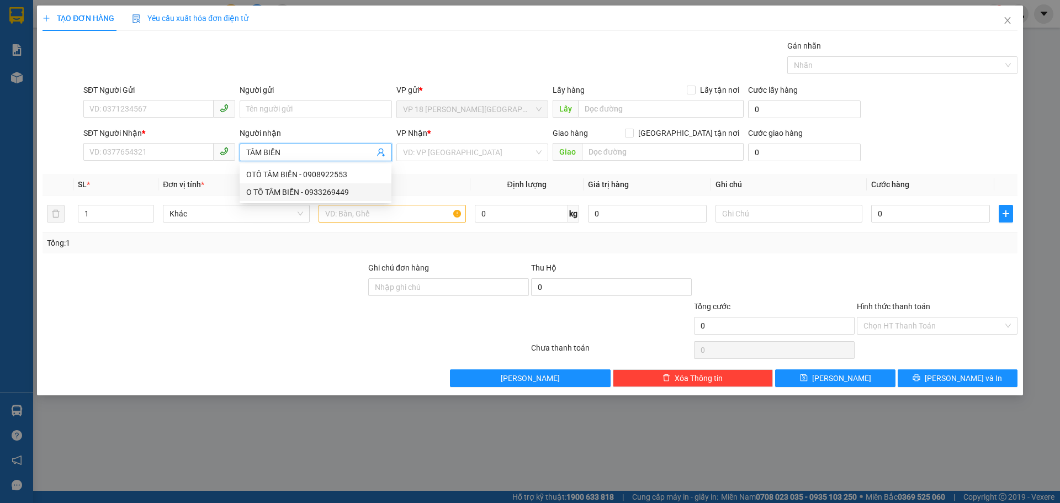
click at [322, 194] on div "O TÔ TÂM BIỂN - 0933269449" at bounding box center [315, 192] width 139 height 12
type input "0933269449"
type input "O TÔ TÂM BIỂN"
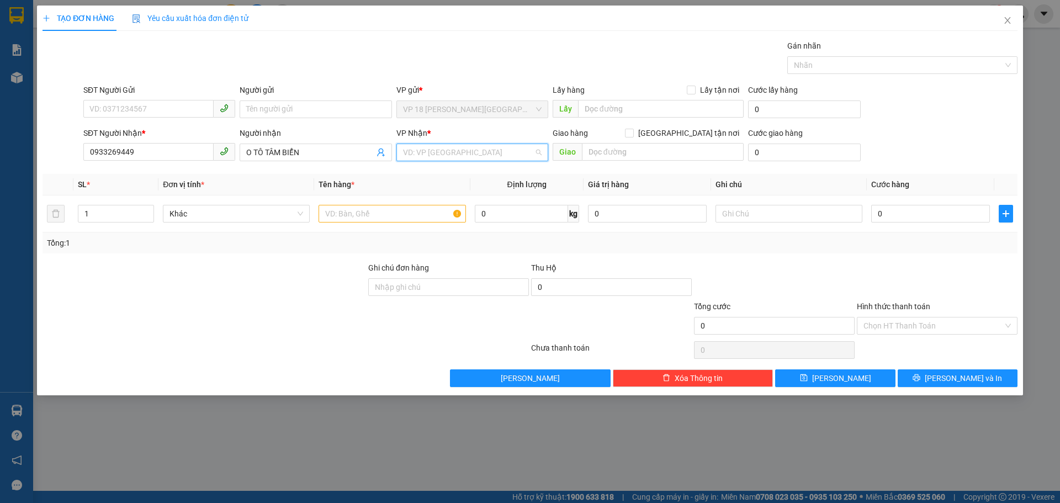
click at [426, 156] on input "search" at bounding box center [468, 152] width 131 height 17
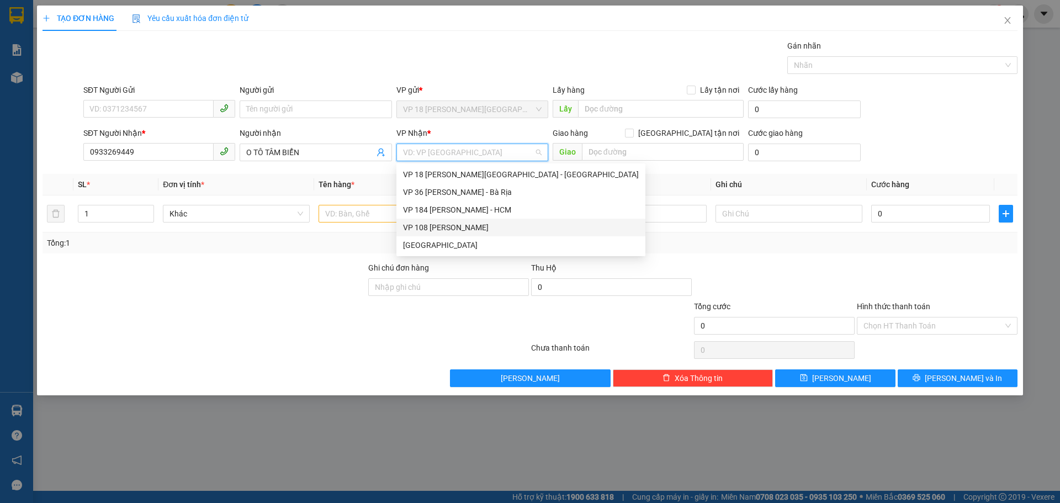
click at [458, 225] on div "VP 108 [PERSON_NAME]" at bounding box center [521, 227] width 236 height 12
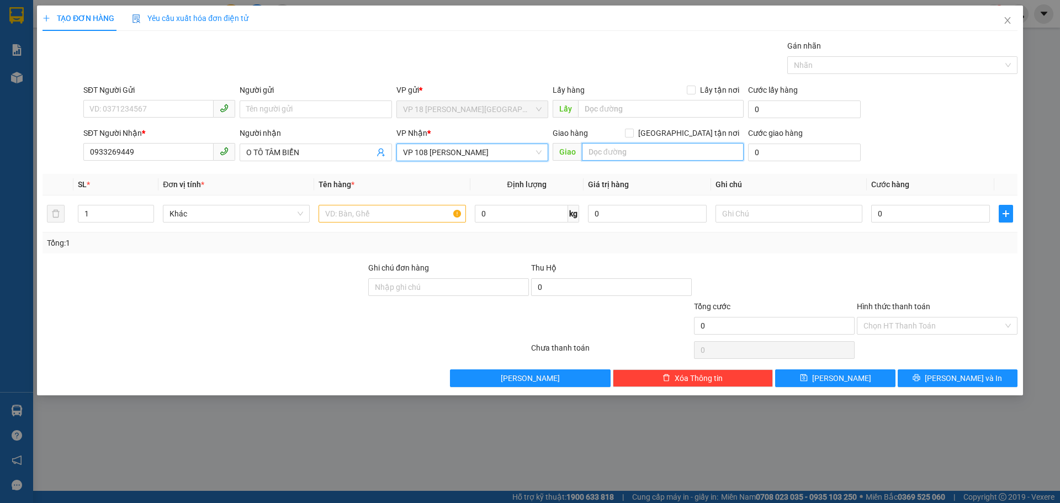
click at [657, 145] on input "text" at bounding box center [663, 152] width 162 height 18
type input "VPVT"
click at [405, 209] on input "text" at bounding box center [392, 214] width 147 height 18
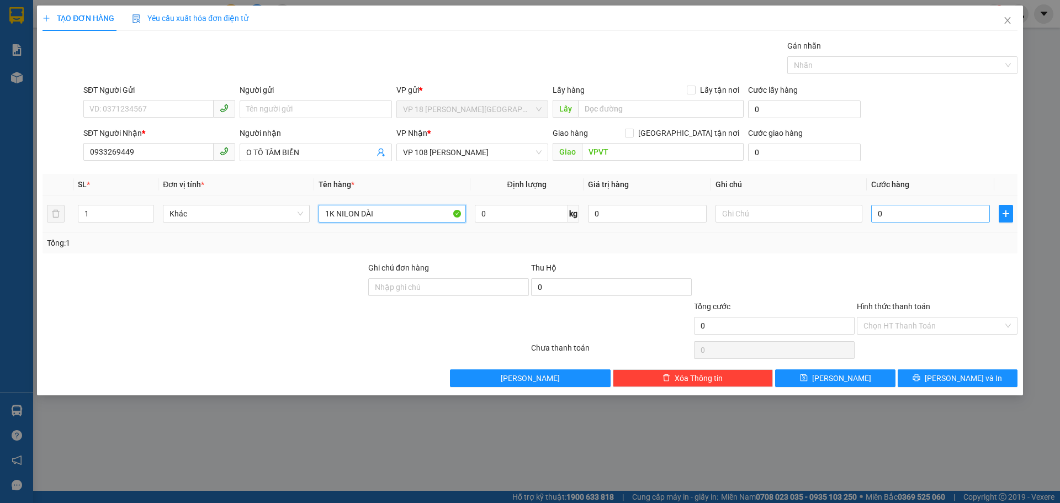
type input "1K NILON DÀI"
click at [889, 219] on input "0" at bounding box center [930, 214] width 119 height 18
type input "4"
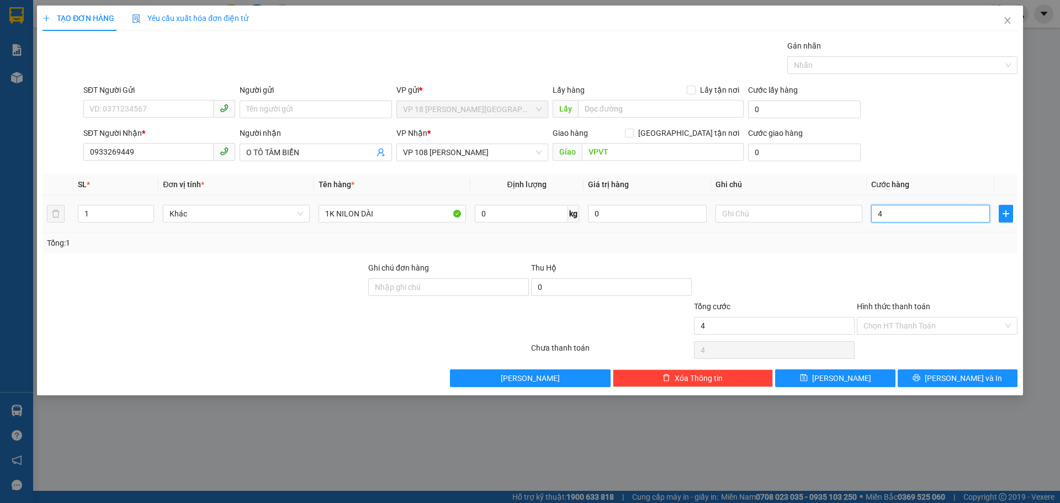
type input "40"
type input "400"
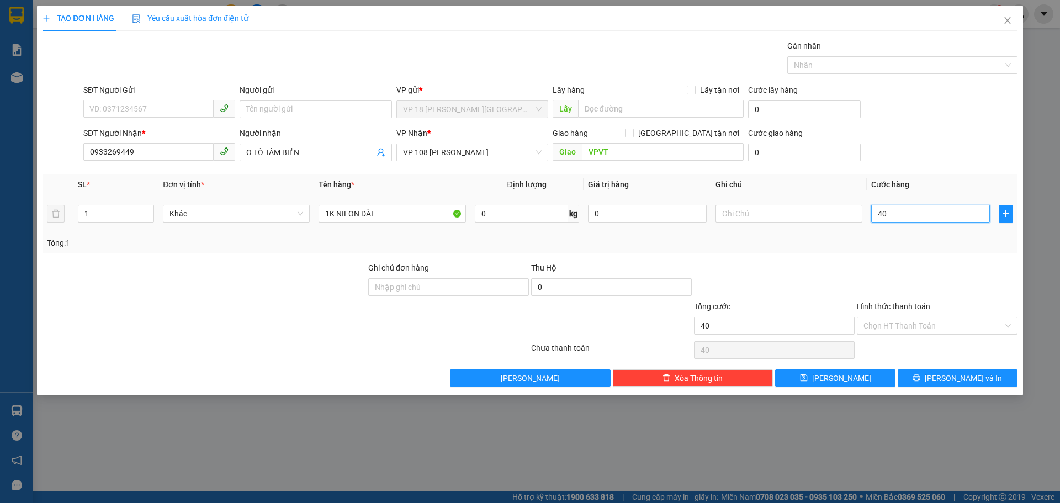
type input "400"
type input "4.000"
type input "40.000"
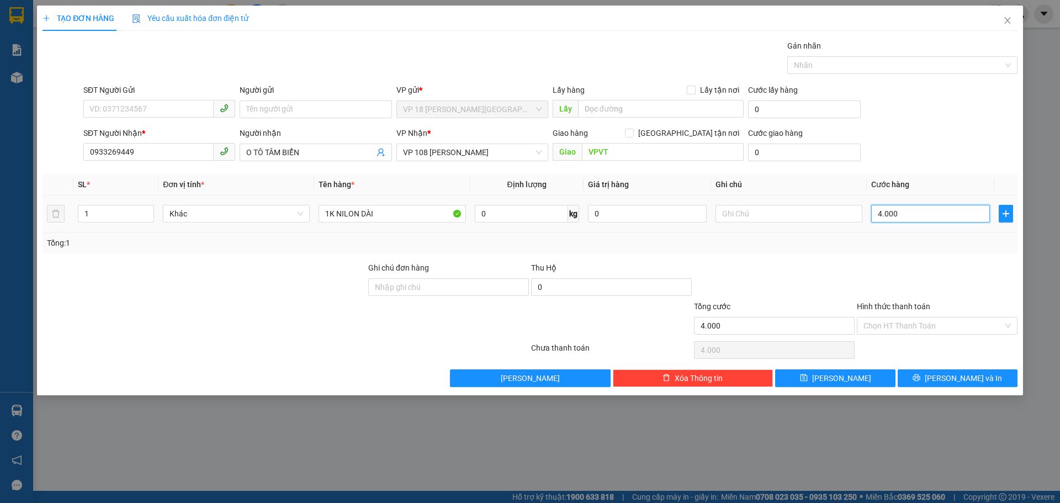
type input "40.000"
click at [918, 377] on button "Lưu và In" at bounding box center [958, 378] width 120 height 18
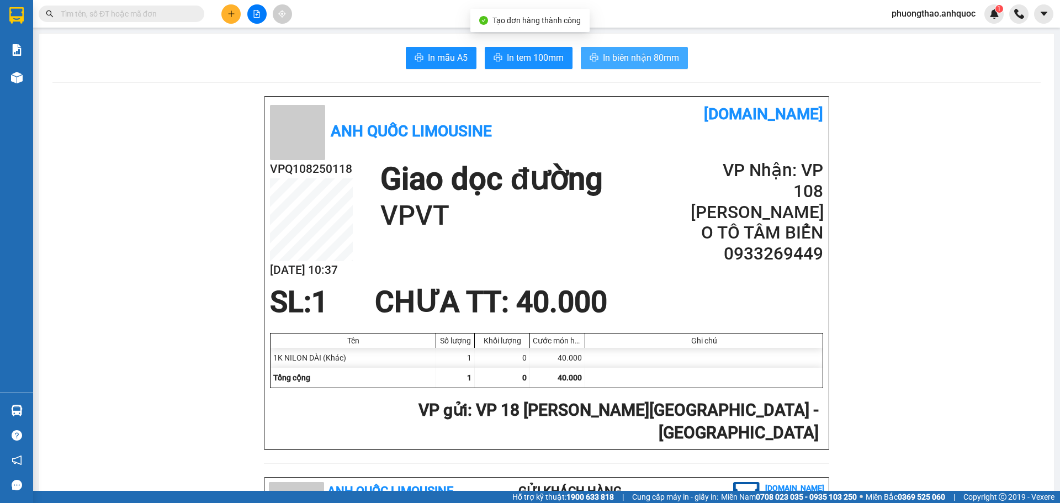
click at [589, 67] on button "In biên nhận 80mm" at bounding box center [634, 58] width 107 height 22
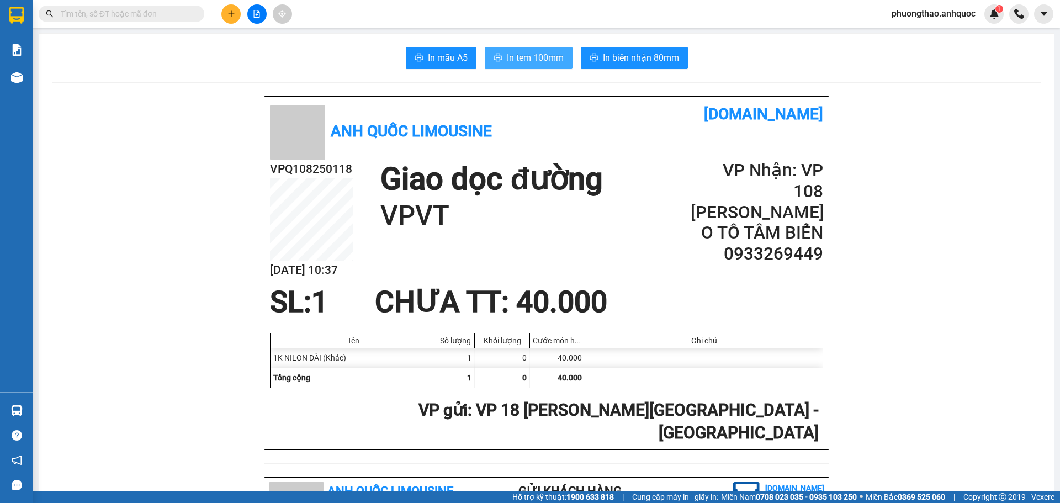
click at [535, 57] on span "In tem 100mm" at bounding box center [535, 58] width 57 height 14
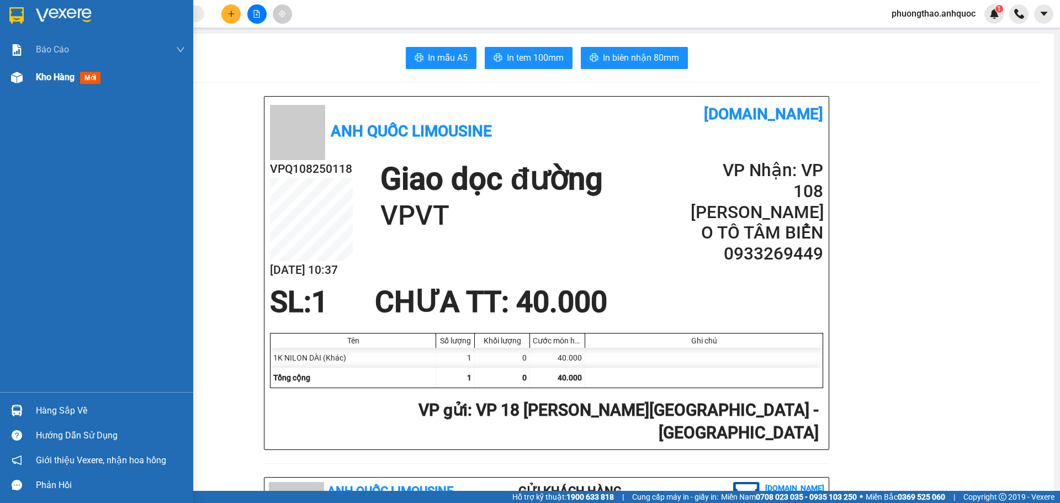
click at [22, 81] on img at bounding box center [17, 78] width 12 height 12
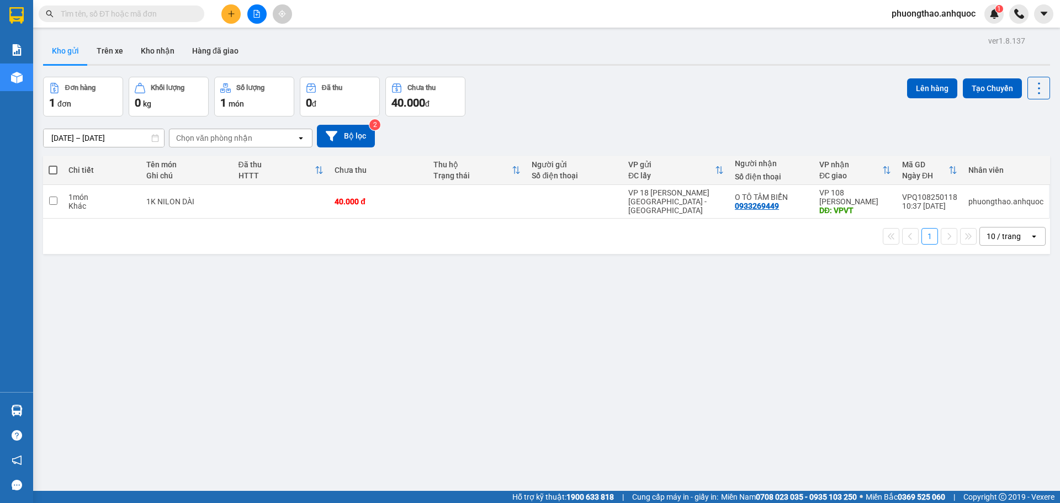
click at [453, 363] on div "ver 1.8.137 Kho gửi Trên xe Kho nhận Hàng đã giao Đơn hàng 1 đơn Khối lượng 0 k…" at bounding box center [547, 284] width 1016 height 503
click at [152, 50] on button "Kho nhận" at bounding box center [157, 51] width 51 height 27
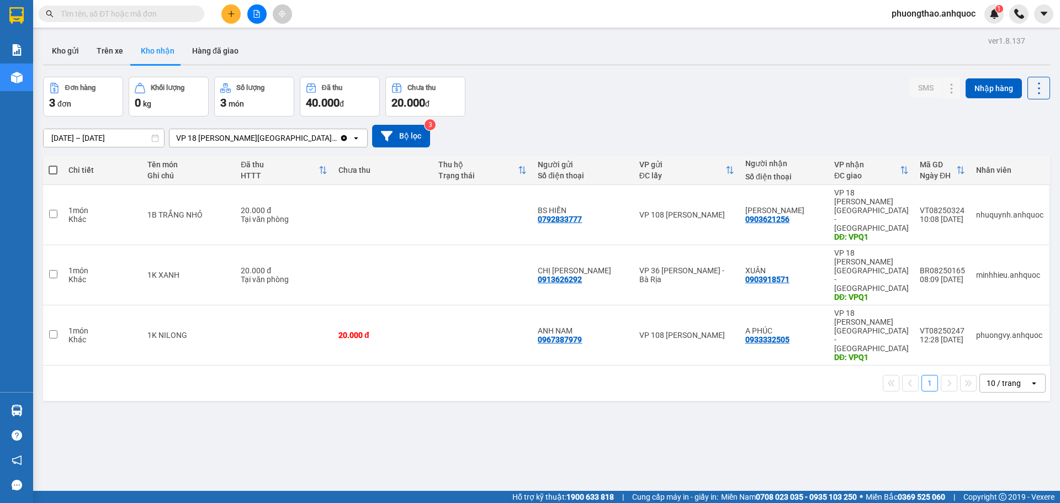
click at [247, 20] on div at bounding box center [256, 13] width 83 height 19
click at [248, 20] on div at bounding box center [256, 13] width 83 height 19
click at [252, 19] on button at bounding box center [256, 13] width 19 height 19
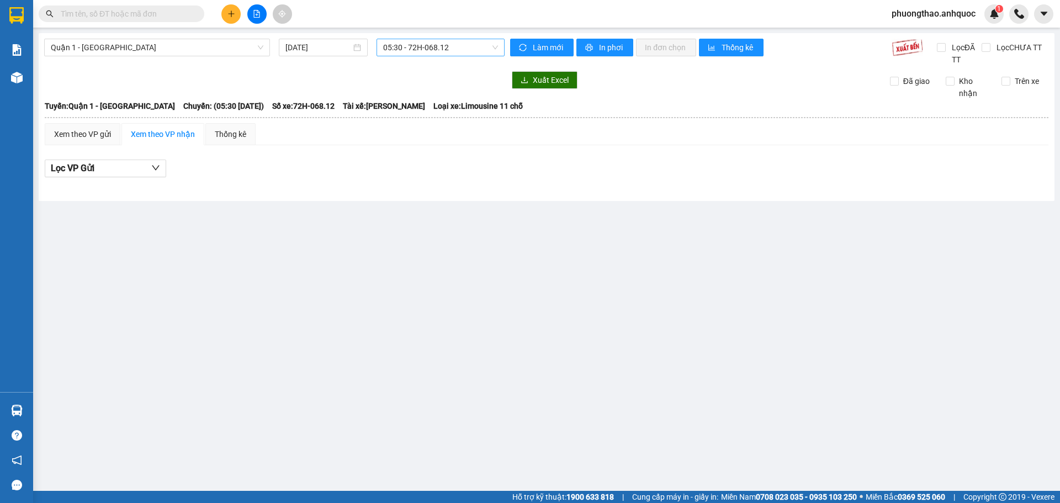
click at [438, 43] on span "05:30 - 72H-068.12" at bounding box center [440, 47] width 115 height 17
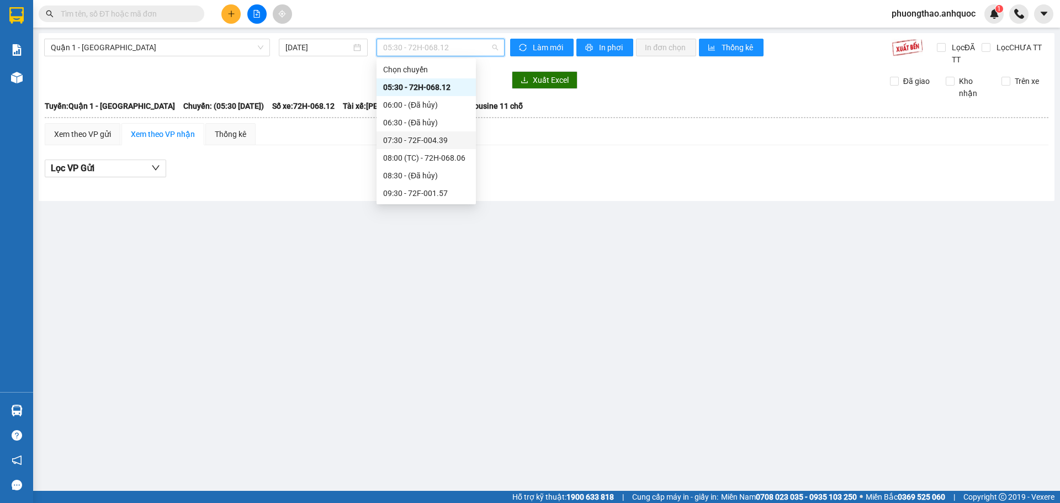
click at [445, 146] on div "07:30 - 72F-004.39" at bounding box center [426, 140] width 86 height 12
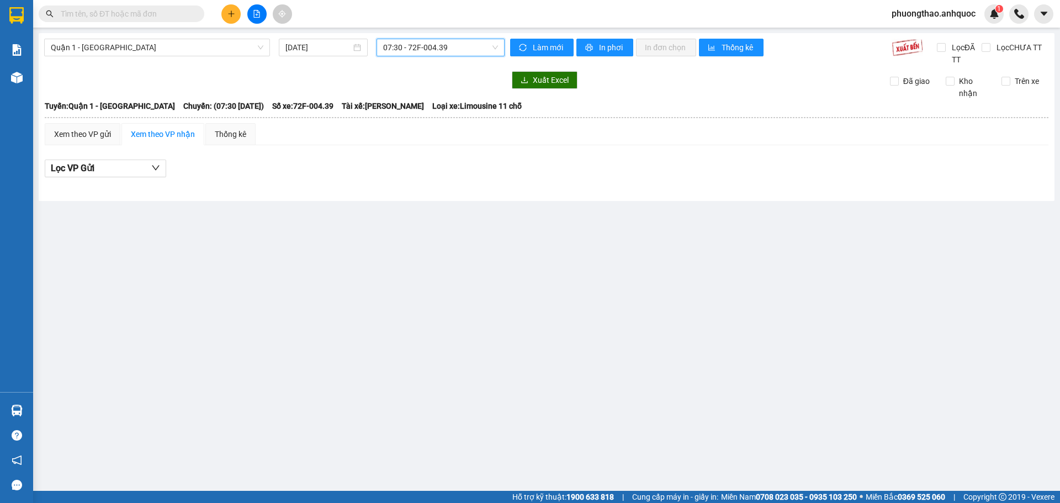
click at [432, 52] on span "07:30 - 72F-004.39" at bounding box center [440, 47] width 115 height 17
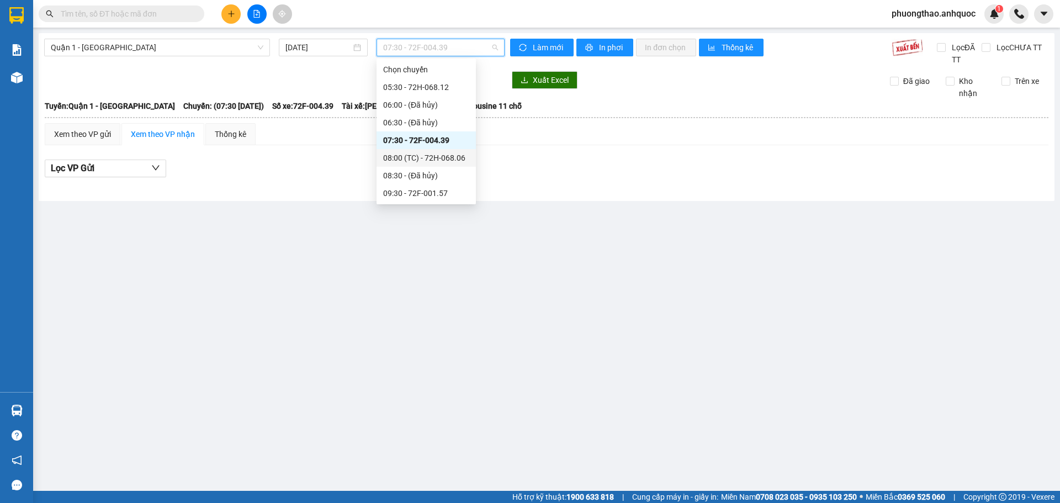
click at [435, 158] on div "08:00 (TC) - 72H-068.06" at bounding box center [426, 158] width 86 height 12
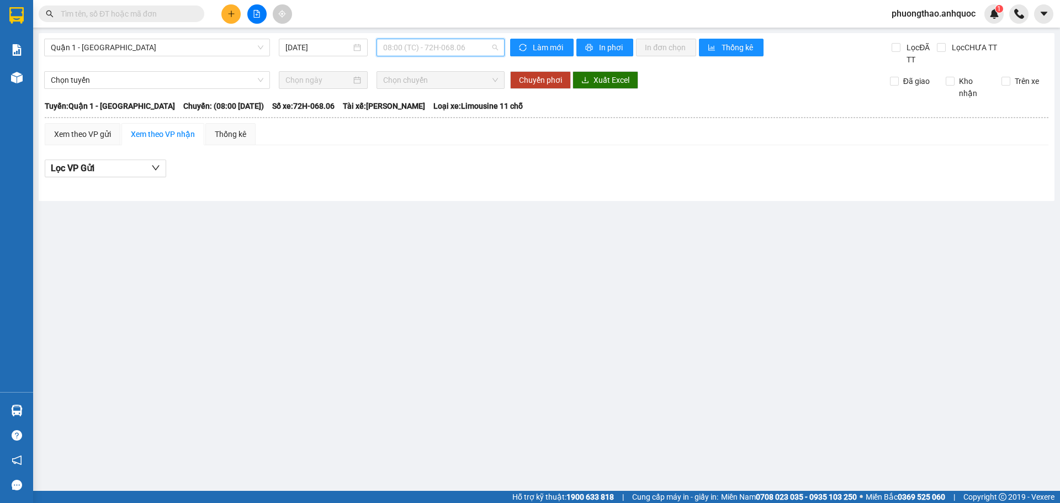
click at [425, 51] on span "08:00 (TC) - 72H-068.06" at bounding box center [440, 47] width 115 height 17
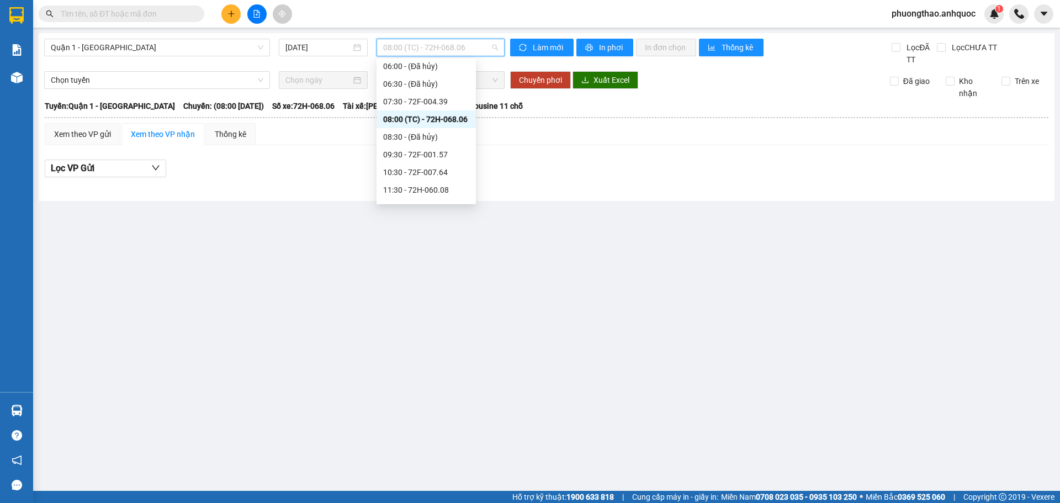
scroll to position [55, 0]
click at [442, 140] on div "09:30 - 72F-001.57" at bounding box center [426, 138] width 86 height 12
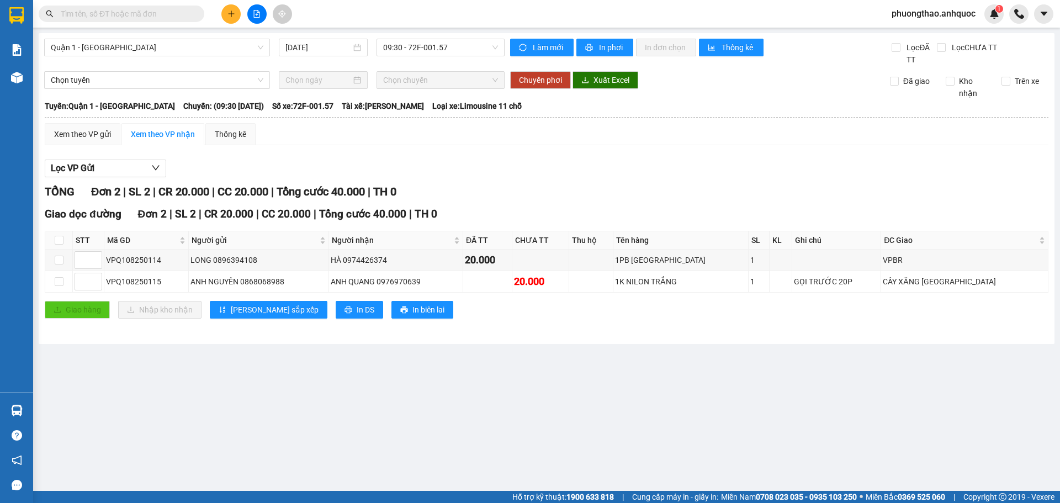
click at [123, 385] on main "Quận 1 - Vũng Tàu 12/08/2025 09:30 - 72F-001.57 Làm mới In phơi In đơn chọn Thố…" at bounding box center [530, 245] width 1060 height 491
click at [439, 49] on span "09:30 - 72F-001.57" at bounding box center [440, 47] width 115 height 17
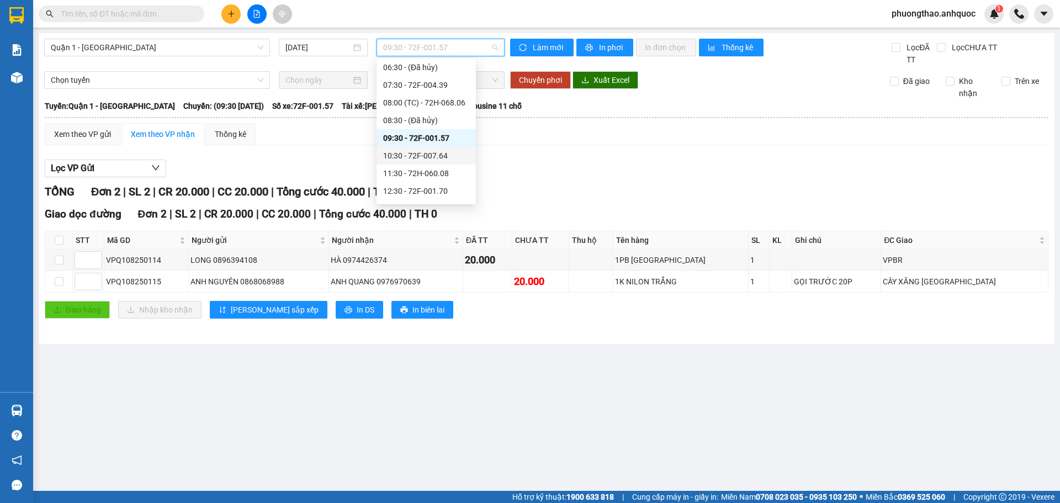
click at [435, 152] on div "10:30 - 72F-007.64" at bounding box center [426, 156] width 86 height 12
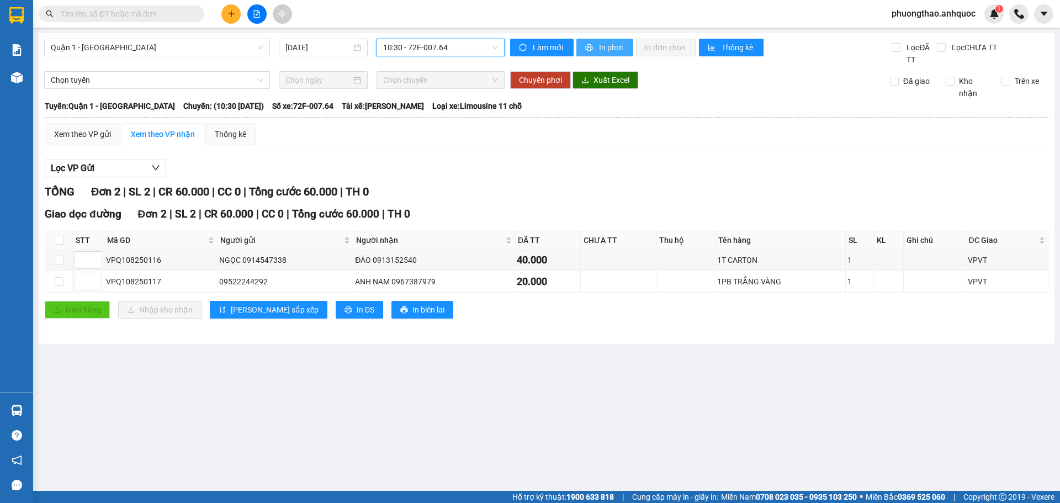
click at [607, 46] on span "In phơi" at bounding box center [611, 47] width 25 height 12
click at [231, 410] on main "Quận 1 - Vũng Tàu 12/08/2025 10:30 - 72F-007.64 Làm mới In phơi In đơn chọn Thố…" at bounding box center [530, 245] width 1060 height 491
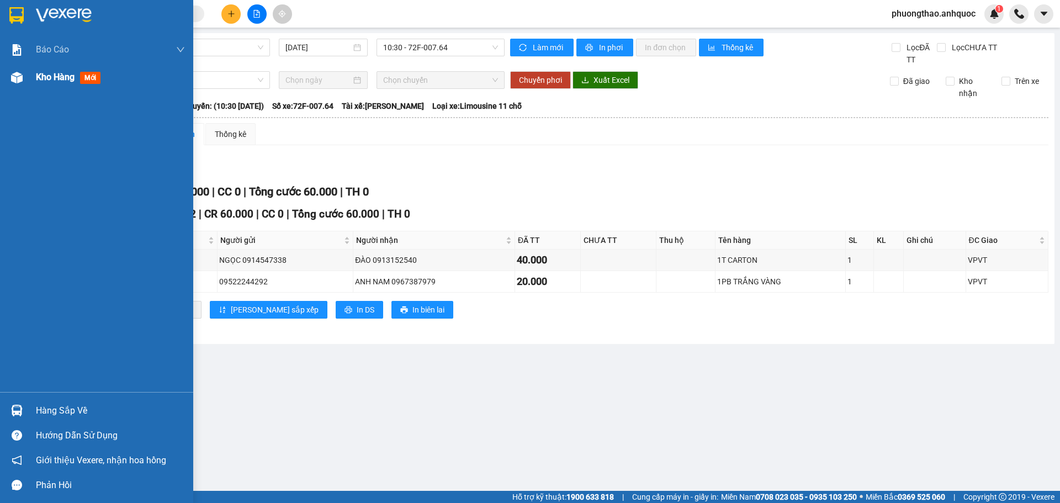
click at [24, 85] on div at bounding box center [16, 77] width 19 height 19
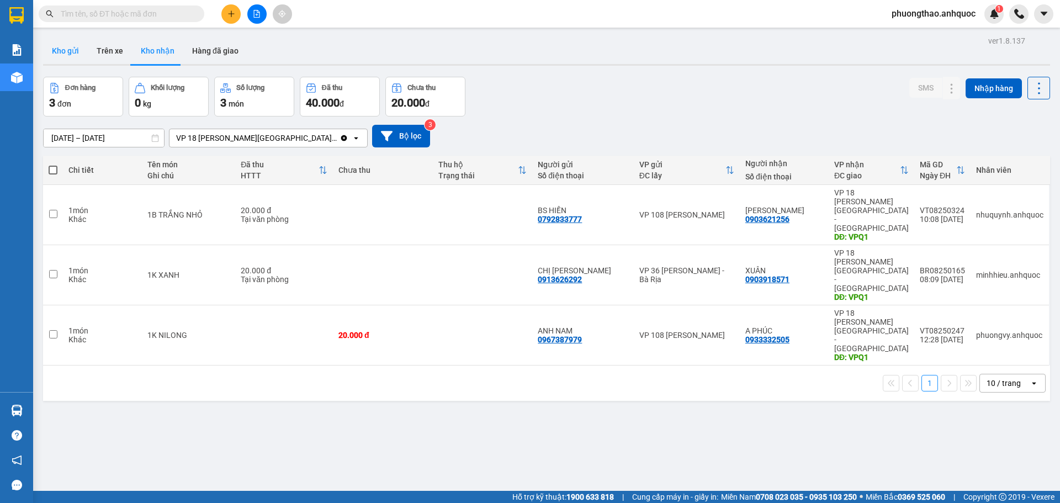
click at [51, 60] on button "Kho gửi" at bounding box center [65, 51] width 45 height 27
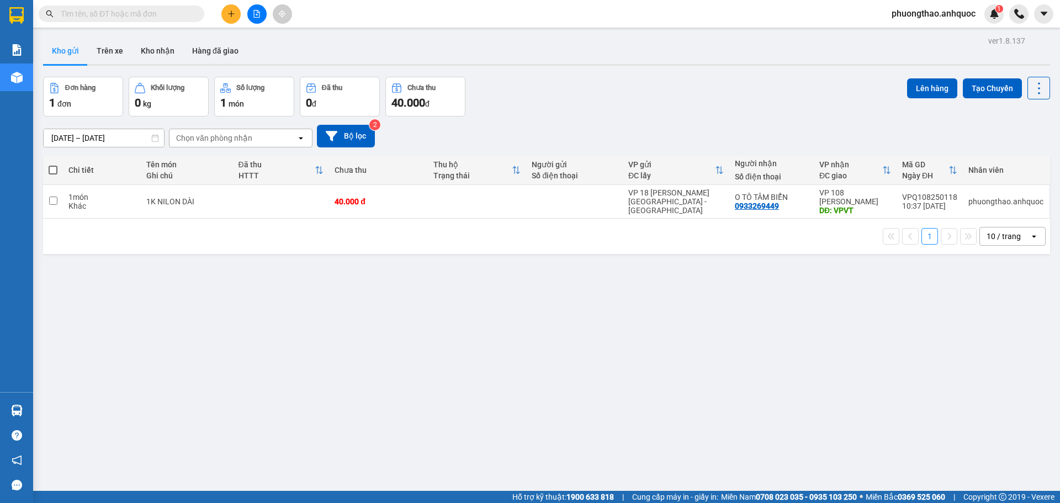
click at [77, 8] on input "text" at bounding box center [126, 14] width 130 height 12
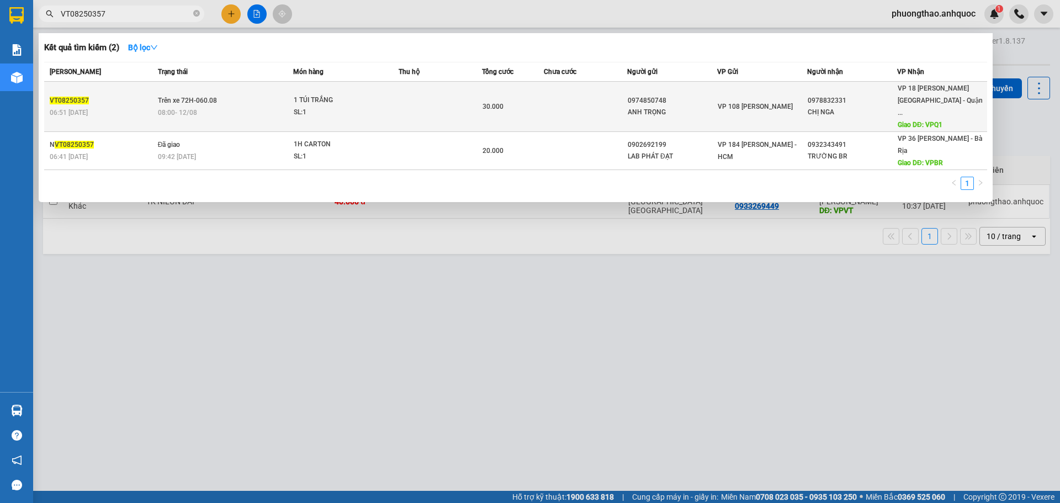
type input "VT08250357"
click at [124, 99] on div "VT08250357" at bounding box center [102, 101] width 105 height 12
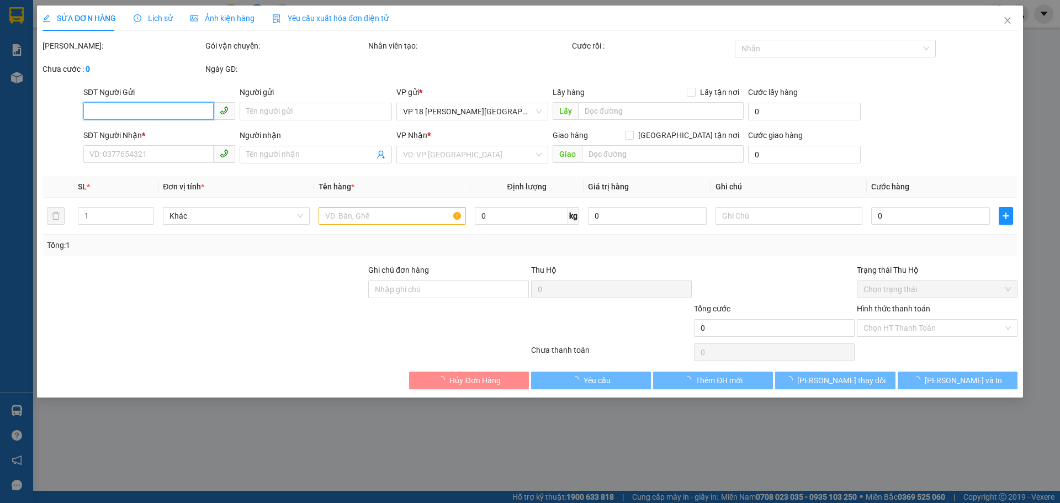
type input "0974850748"
type input "ANH TRỌNG"
type input "0978832331"
type input "CHỊ NGA"
type input "VPQ1"
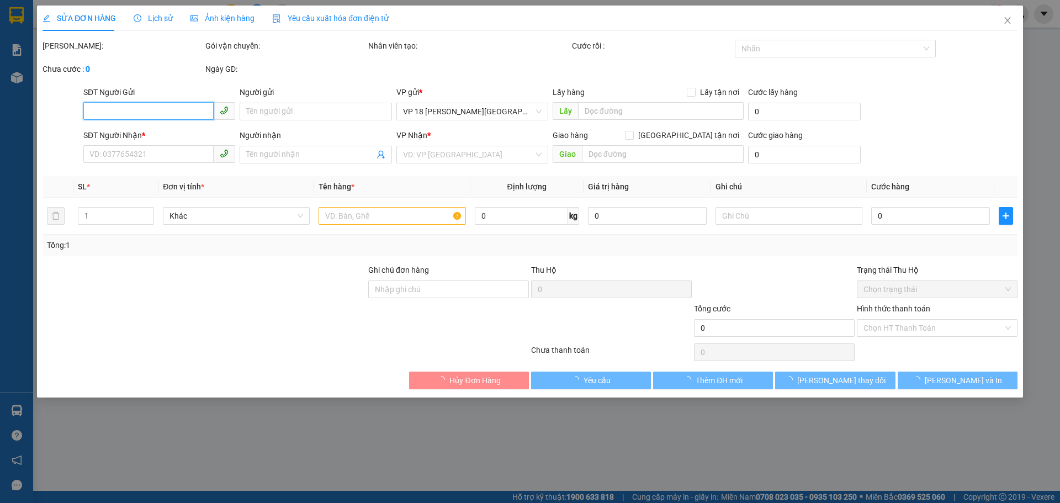
type input "30.000"
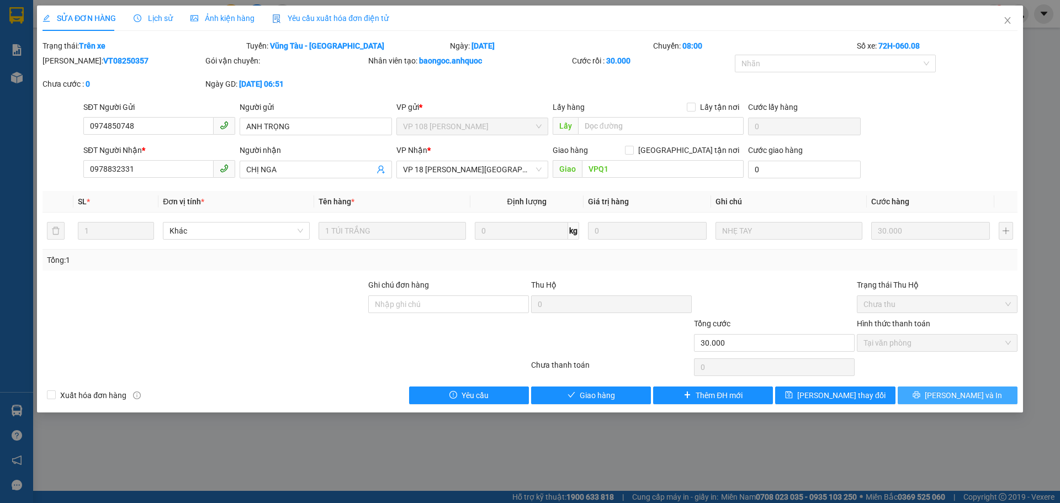
click at [909, 396] on button "Lưu và In" at bounding box center [958, 395] width 120 height 18
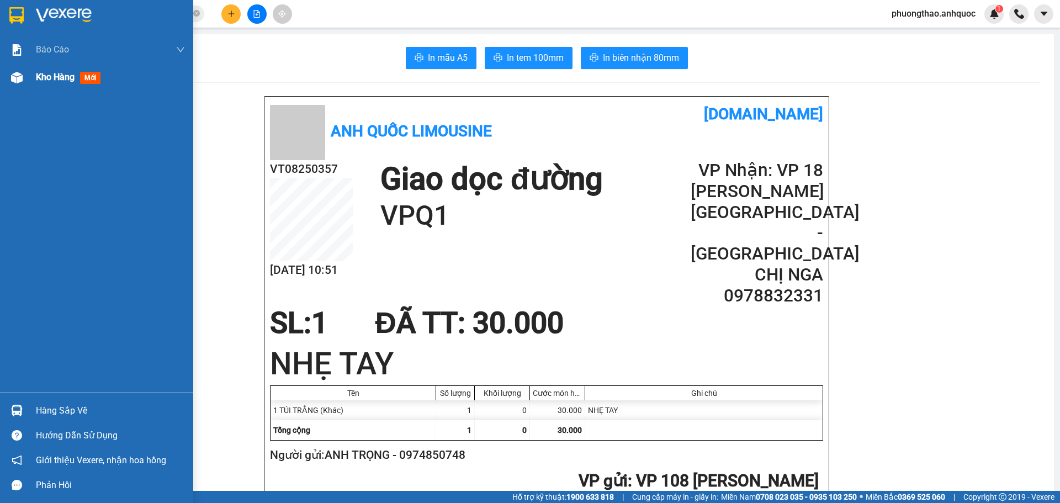
click at [24, 78] on div at bounding box center [16, 77] width 19 height 19
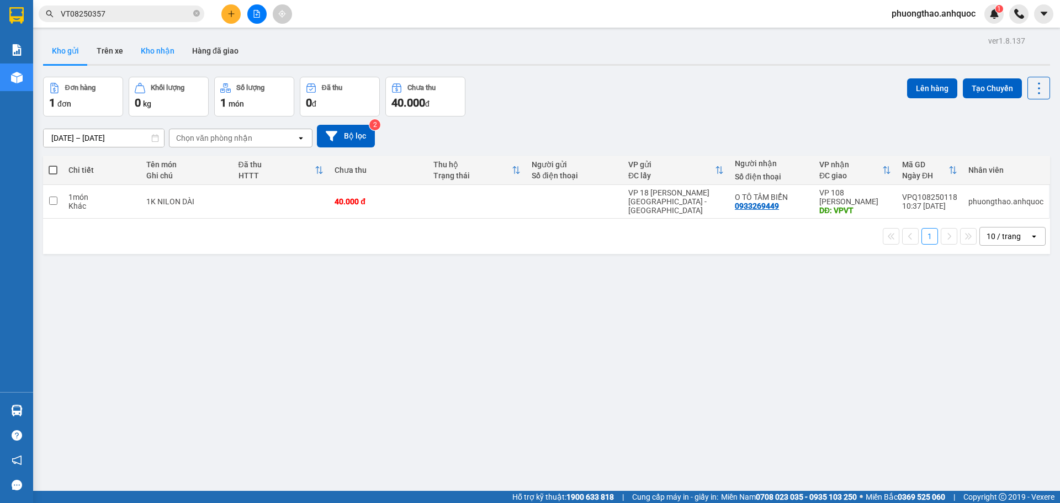
click at [169, 43] on button "Kho nhận" at bounding box center [157, 51] width 51 height 27
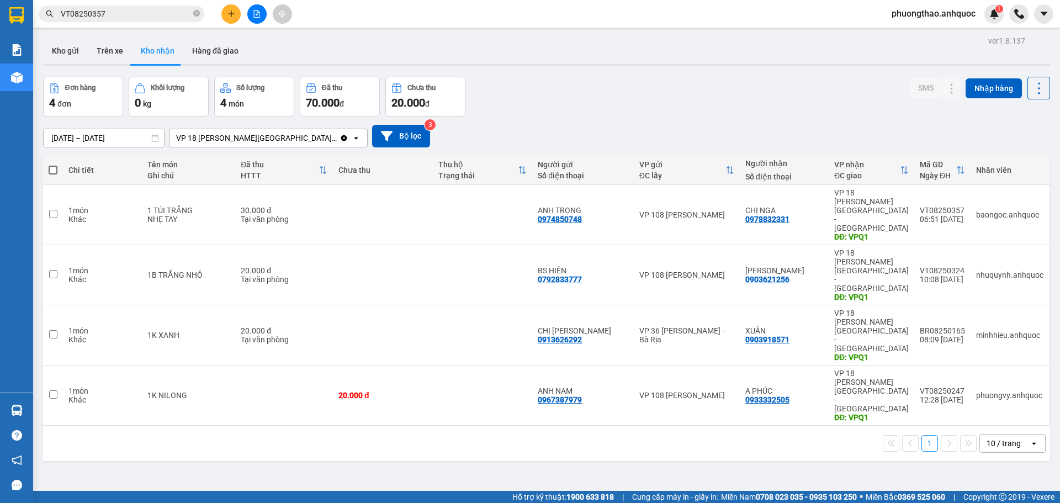
click at [212, 378] on div "ver 1.8.137 Kho gửi Trên xe Kho nhận Hàng đã giao Đơn hàng 4 đơn Khối lượng 0 k…" at bounding box center [547, 284] width 1016 height 503
click at [253, 14] on icon "file-add" at bounding box center [257, 14] width 8 height 8
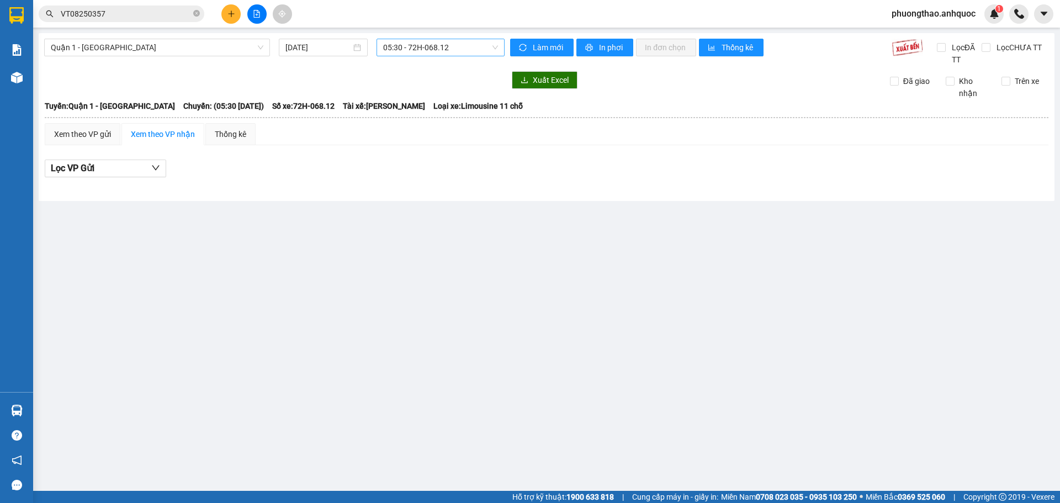
click at [429, 42] on span "05:30 - 72H-068.12" at bounding box center [440, 47] width 115 height 17
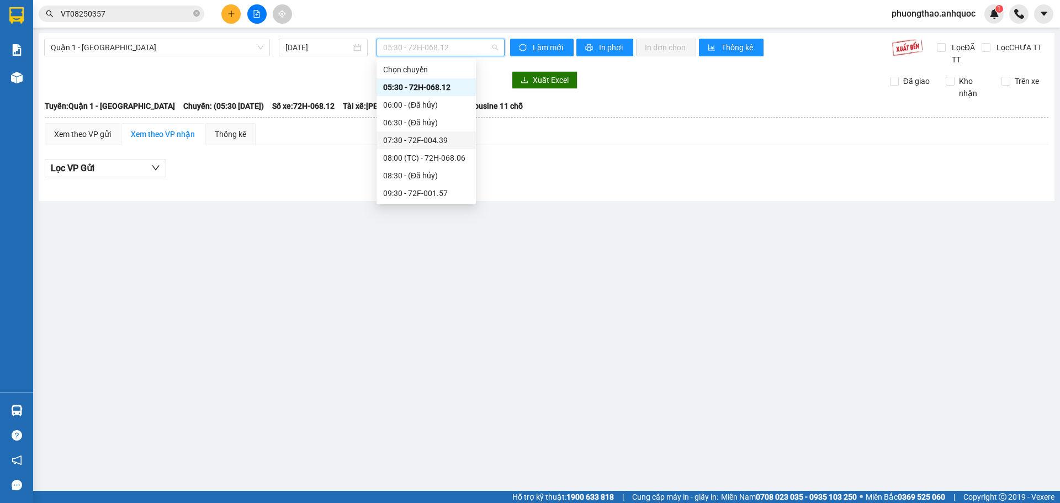
click at [442, 141] on div "07:30 - 72F-004.39" at bounding box center [426, 140] width 86 height 12
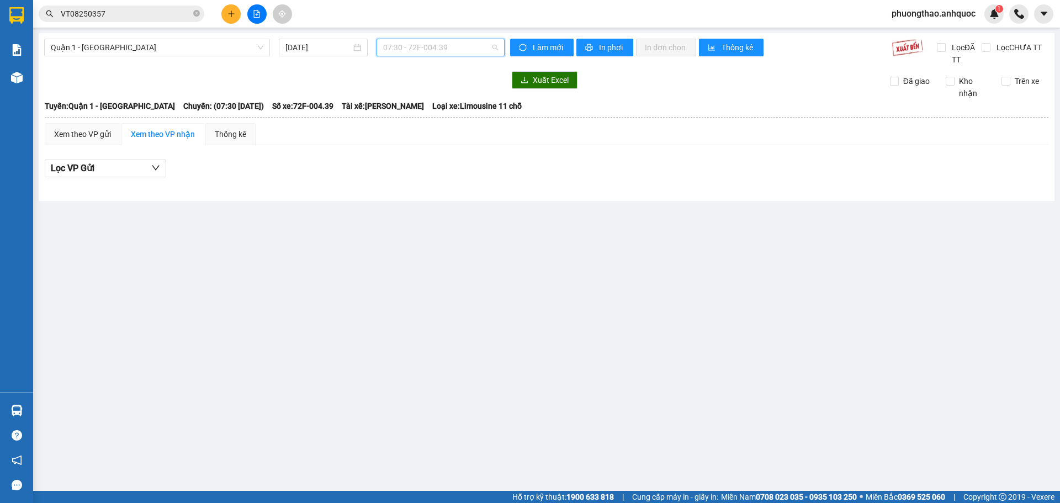
click at [428, 45] on span "07:30 - 72F-004.39" at bounding box center [440, 47] width 115 height 17
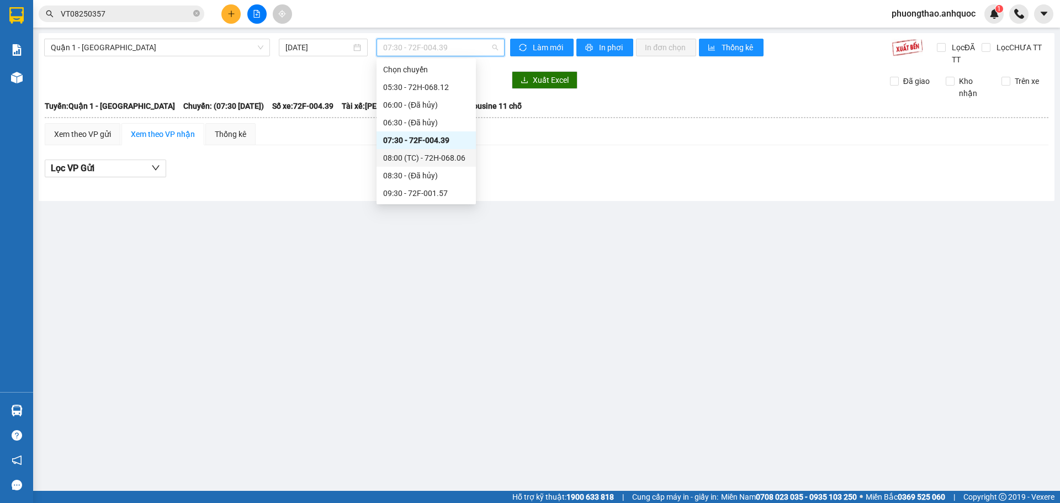
click at [441, 155] on div "08:00 (TC) - 72H-068.06" at bounding box center [426, 158] width 86 height 12
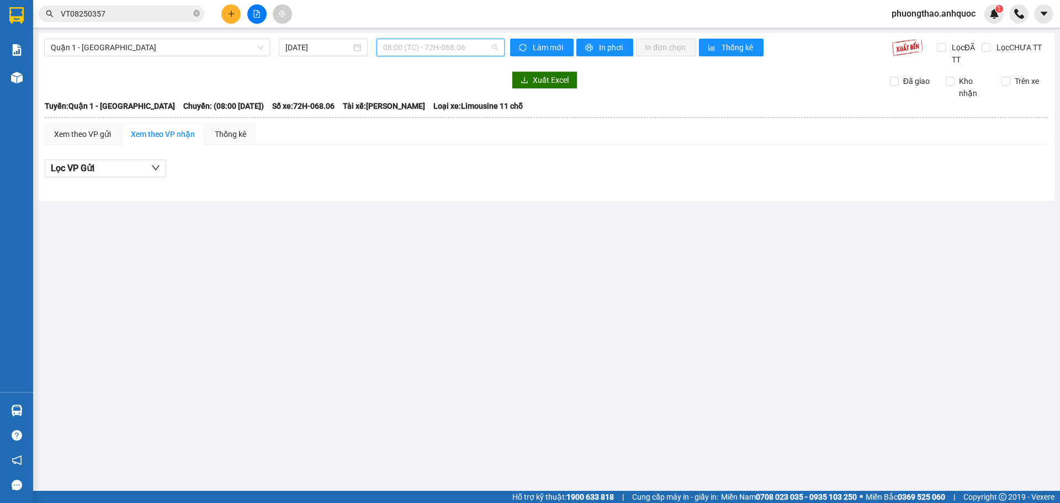
click at [423, 50] on span "08:00 (TC) - 72H-068.06" at bounding box center [440, 47] width 115 height 17
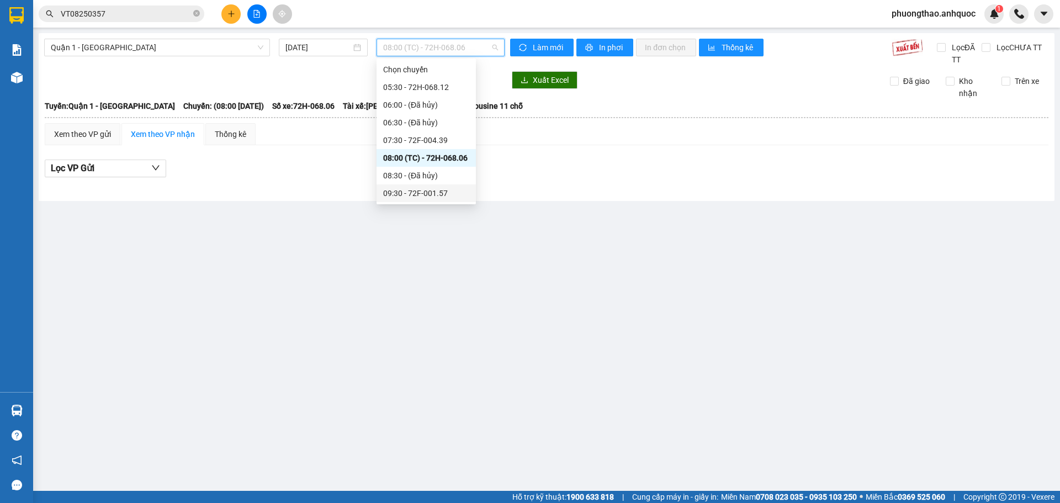
click at [437, 188] on div "09:30 - 72F-001.57" at bounding box center [426, 193] width 86 height 12
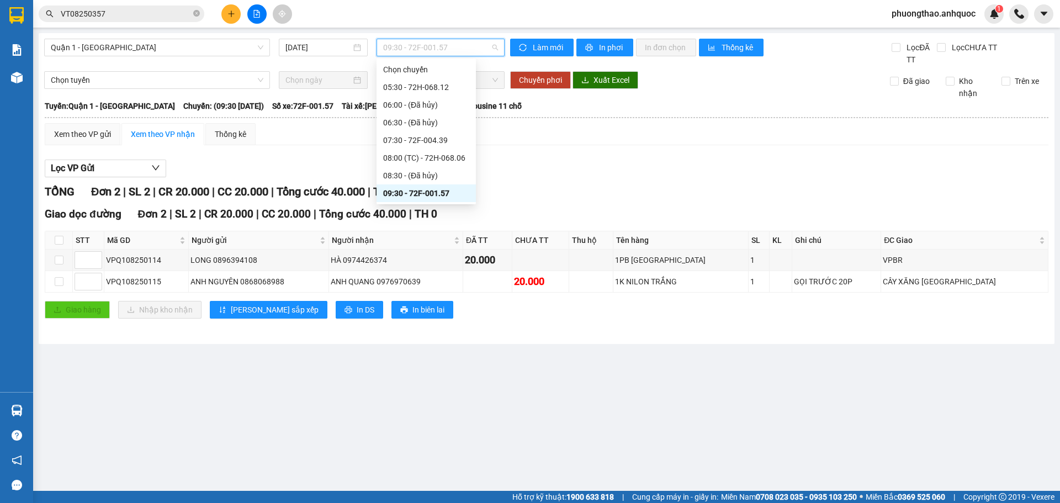
click at [399, 47] on span "09:30 - 72F-001.57" at bounding box center [440, 47] width 115 height 17
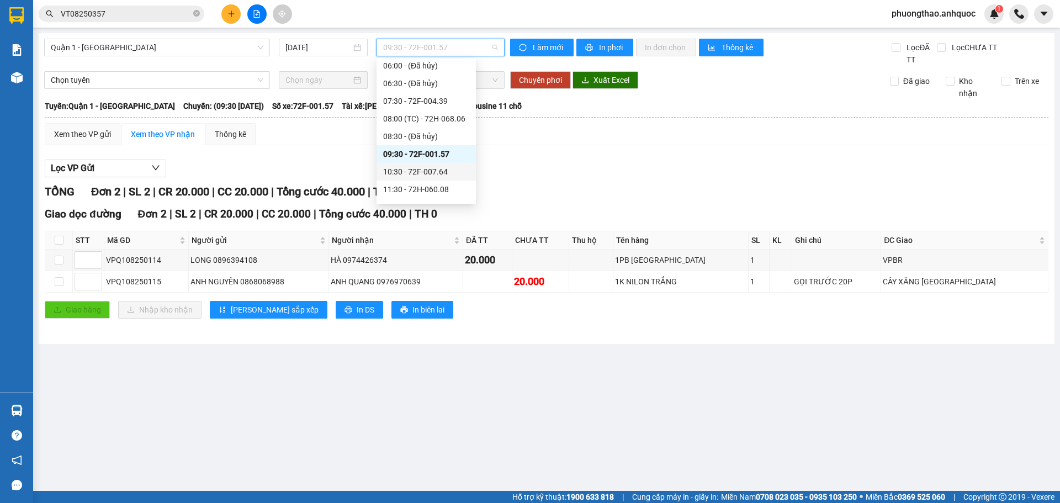
scroll to position [55, 0]
click at [430, 162] on div "10:30 - 72F-007.64" at bounding box center [426, 156] width 99 height 18
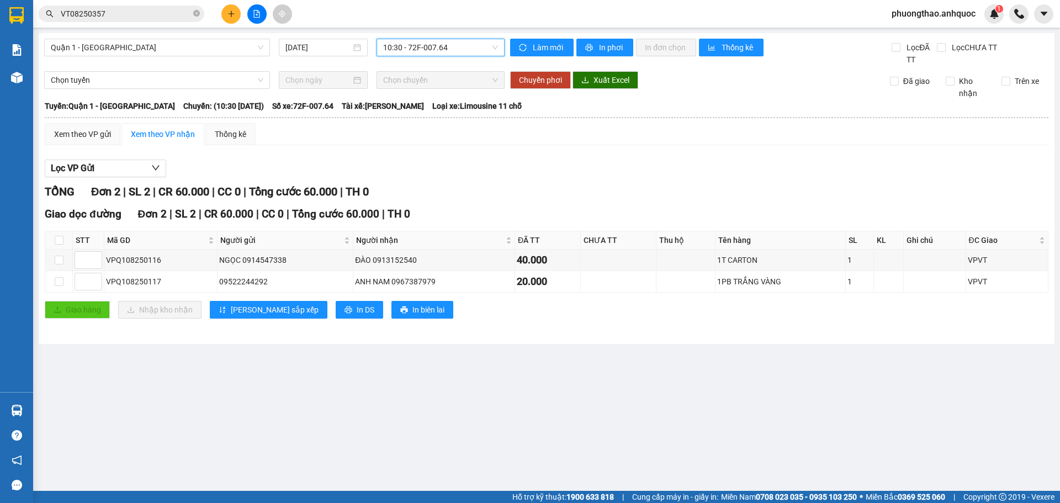
click at [481, 52] on span "10:30 - 72F-007.64" at bounding box center [440, 47] width 115 height 17
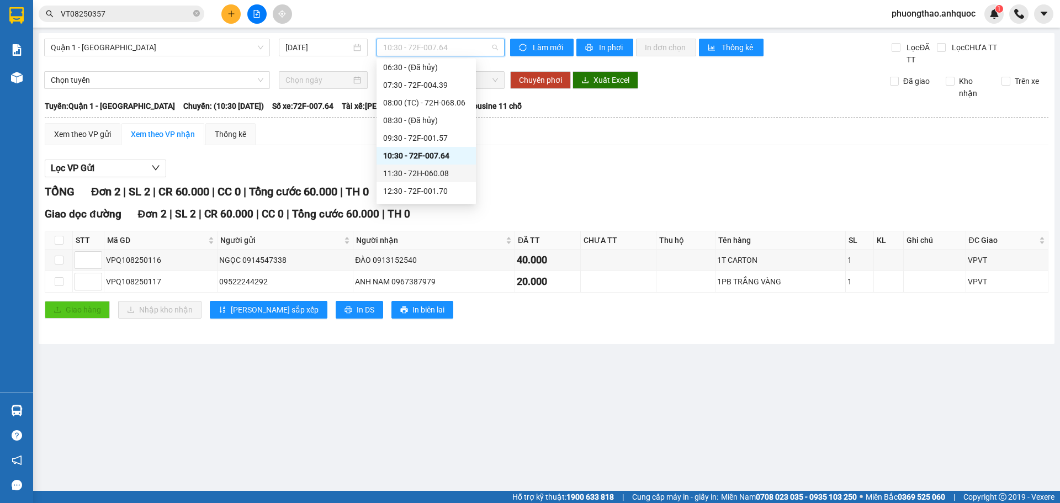
click at [449, 176] on div "11:30 - 72H-060.08" at bounding box center [426, 173] width 86 height 12
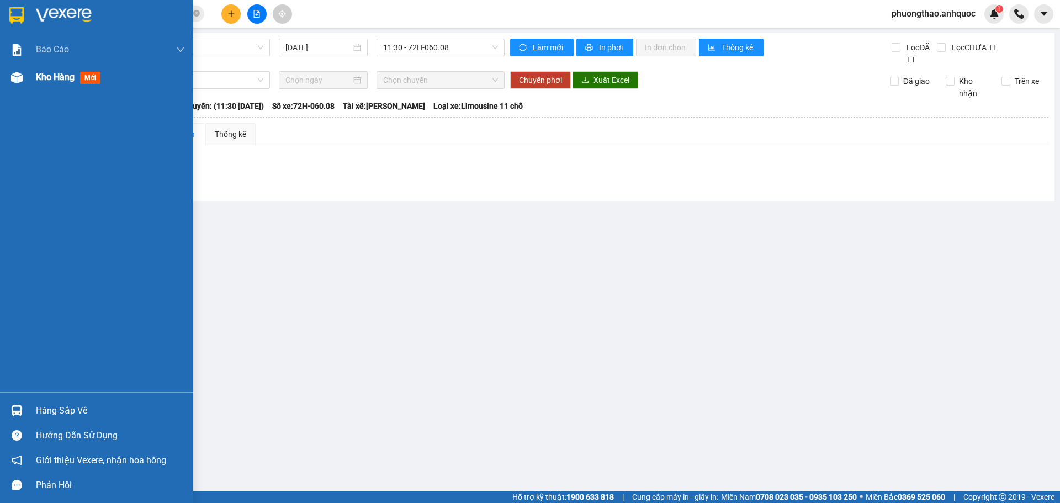
click at [19, 75] on img at bounding box center [17, 78] width 12 height 12
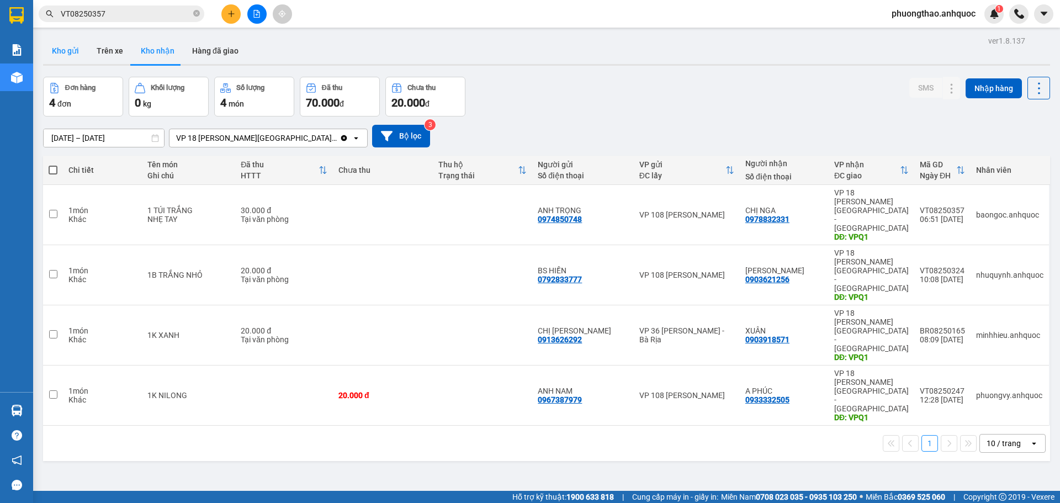
click at [56, 48] on button "Kho gửi" at bounding box center [65, 51] width 45 height 27
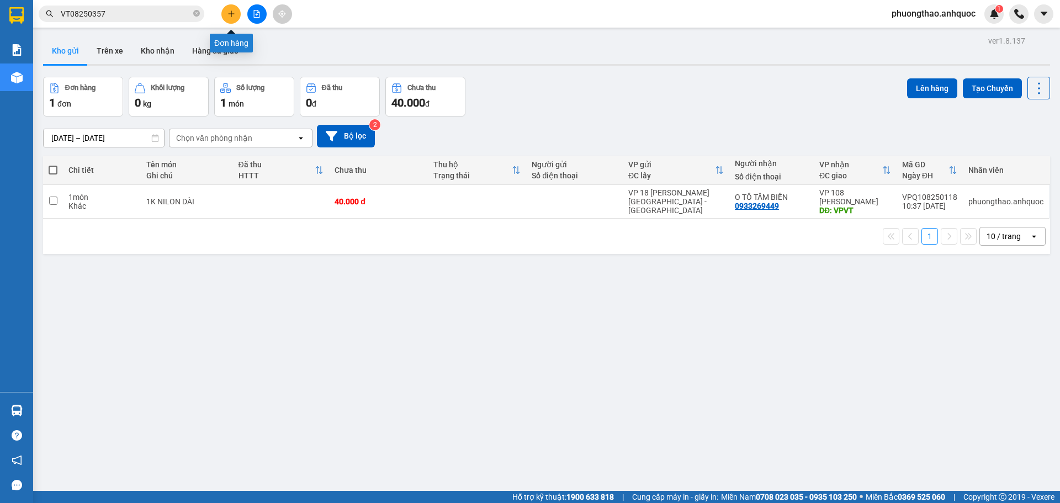
click at [232, 17] on icon "plus" at bounding box center [231, 14] width 8 height 8
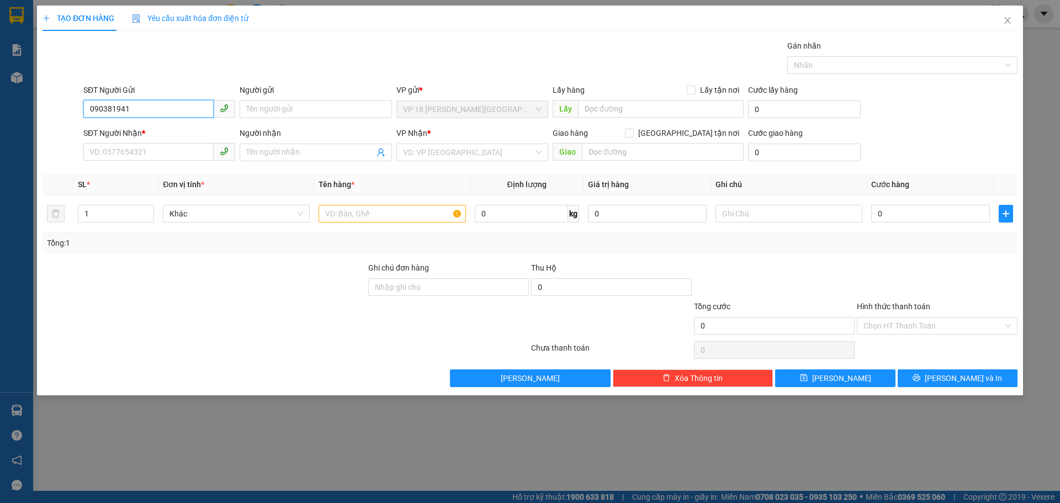
type input "0903819411"
click at [166, 132] on div "0903819411 - ANH SƠN" at bounding box center [159, 131] width 139 height 12
type input "[PERSON_NAME]"
type input "0909690103"
type input "A VŨ"
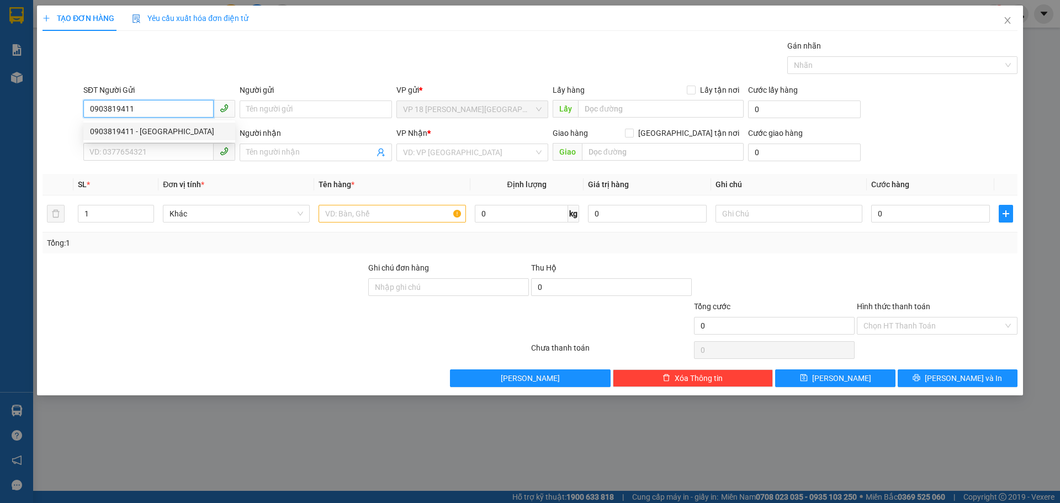
type input "VPVT"
type input "TM TẠI VPQ1 THẢO 1/8"
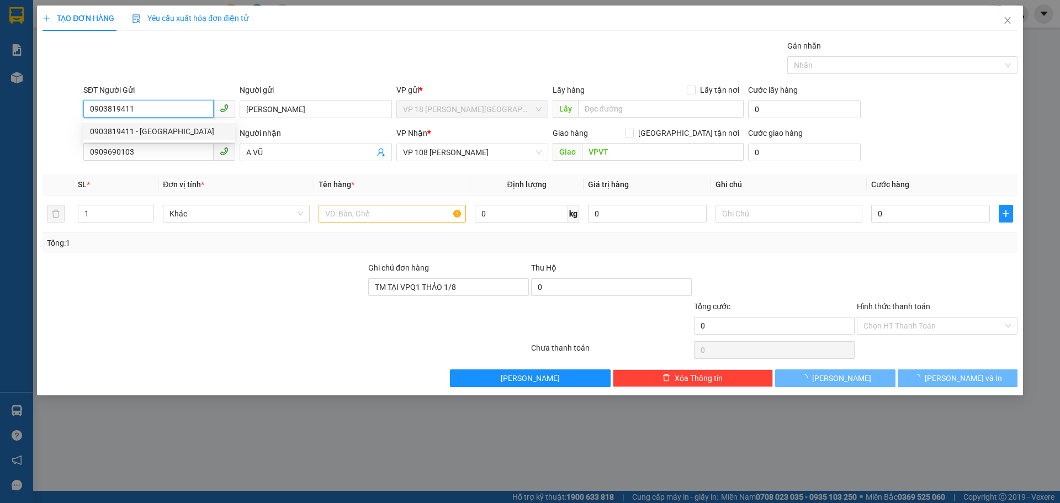
type input "30.000"
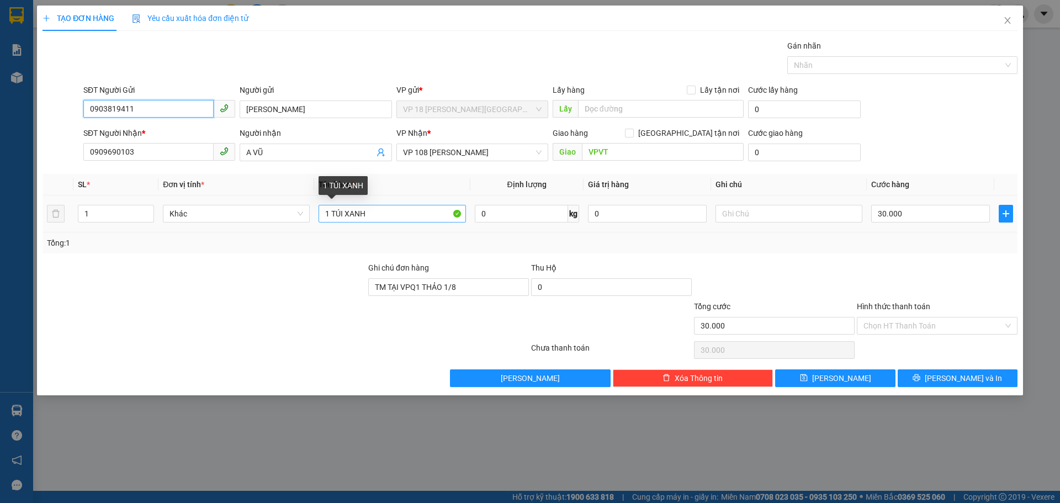
type input "0903819411"
click at [395, 217] on input "1 TÚI XANH" at bounding box center [392, 214] width 147 height 18
type input "1B NILON"
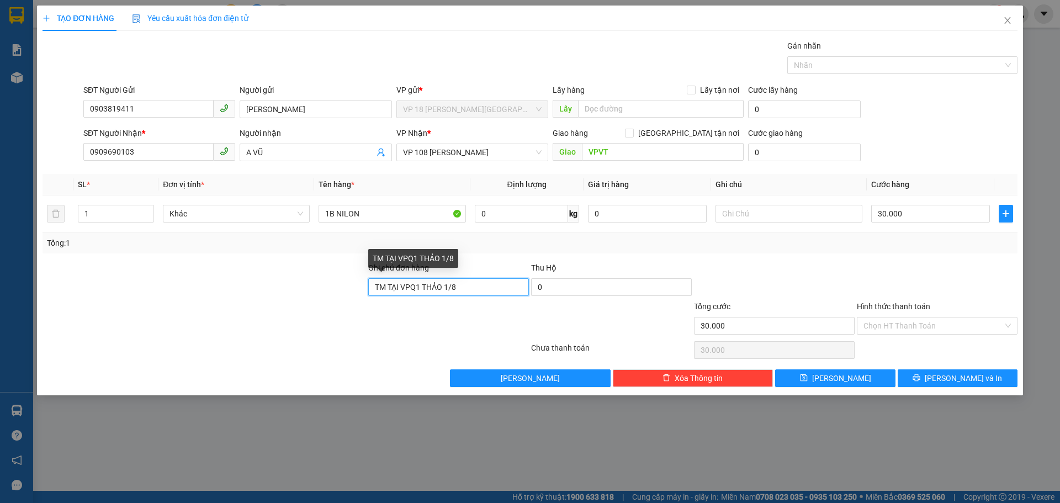
drag, startPoint x: 465, startPoint y: 285, endPoint x: 366, endPoint y: 288, distance: 100.0
click at [366, 288] on div "Ghi chú đơn hàng TM TẠI VPQ1 THẢO 1/8 Thu Hộ 0" at bounding box center [529, 281] width 977 height 39
click at [483, 290] on input "TM TẠI VPQ1 THẢO 1/8" at bounding box center [448, 287] width 161 height 18
click at [448, 287] on input "TM TẠI VPQ1 THẢO 1/8" at bounding box center [448, 287] width 161 height 18
type input "TM TẠI VPQ1 THẢO 12/8"
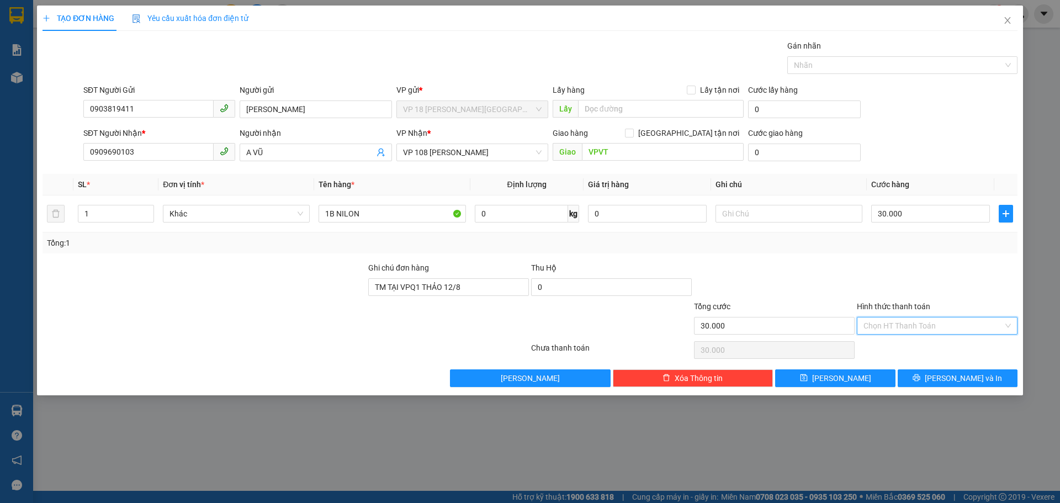
click at [928, 325] on input "Hình thức thanh toán" at bounding box center [934, 325] width 140 height 17
click at [925, 348] on div "Tại văn phòng" at bounding box center [937, 348] width 147 height 12
type input "0"
click at [926, 382] on button "Lưu và In" at bounding box center [958, 378] width 120 height 18
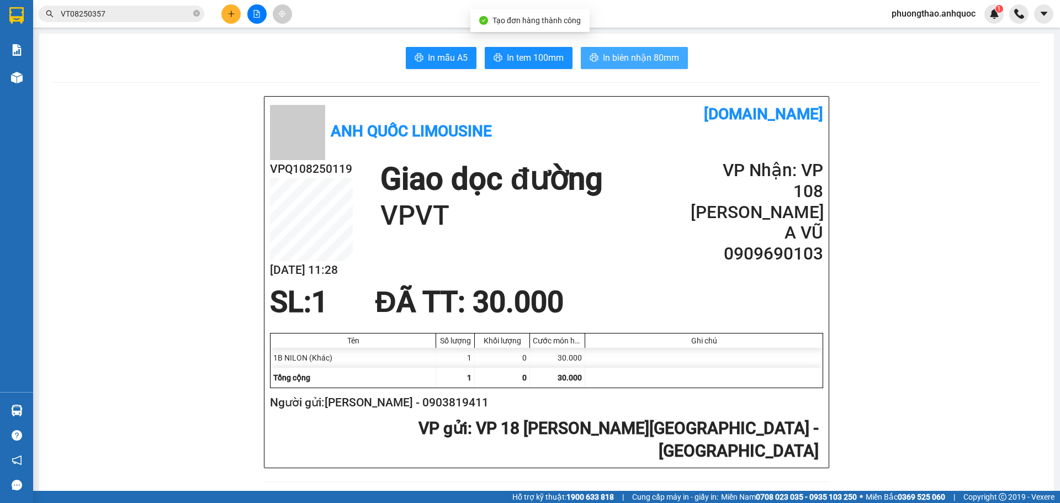
click at [642, 68] on button "In biên nhận 80mm" at bounding box center [634, 58] width 107 height 22
click at [194, 13] on icon "close-circle" at bounding box center [196, 13] width 7 height 7
click at [31, 81] on div "Kho hàng mới" at bounding box center [16, 77] width 33 height 28
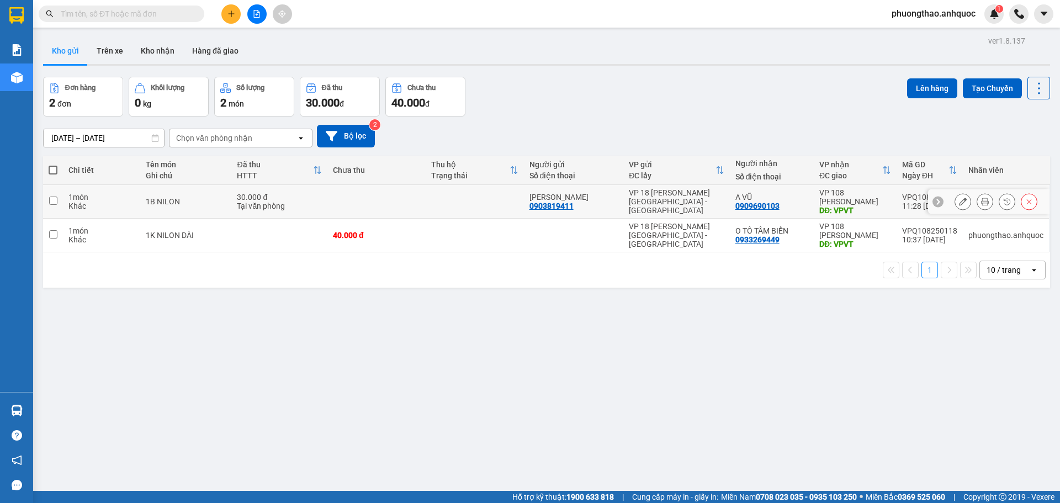
click at [68, 202] on div "Khác" at bounding box center [101, 206] width 66 height 9
checkbox input "true"
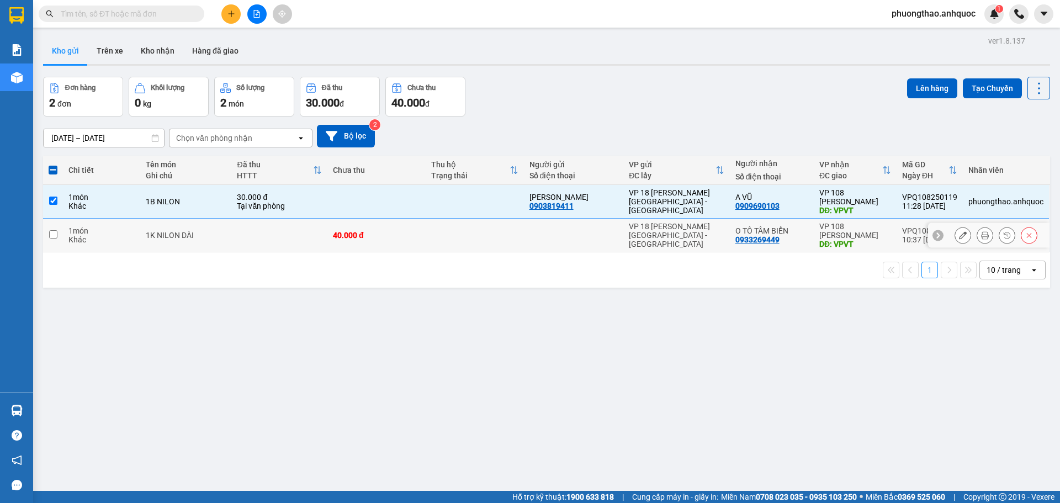
click at [77, 231] on div "1 món" at bounding box center [101, 230] width 66 height 9
checkbox input "true"
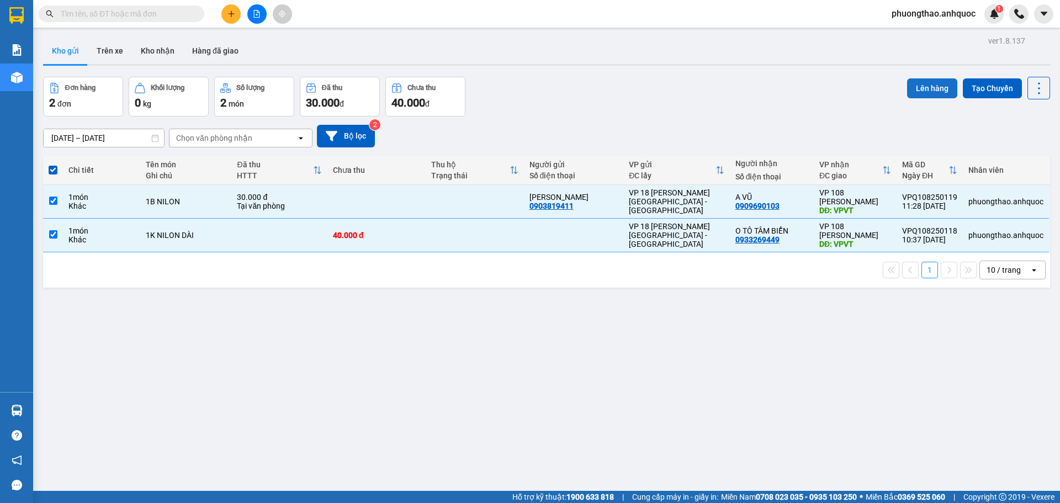
click at [917, 87] on button "Lên hàng" at bounding box center [932, 88] width 50 height 20
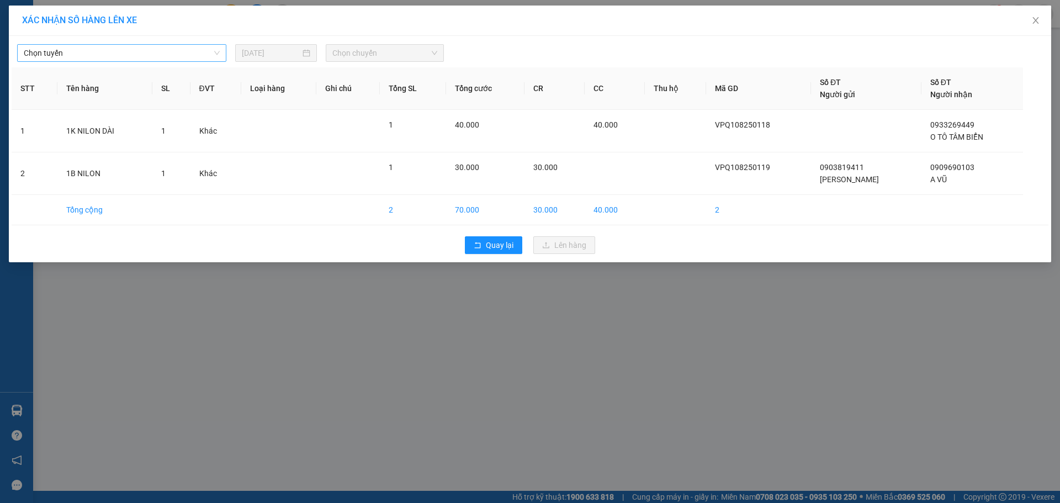
click at [115, 49] on span "Chọn tuyến" at bounding box center [122, 53] width 196 height 17
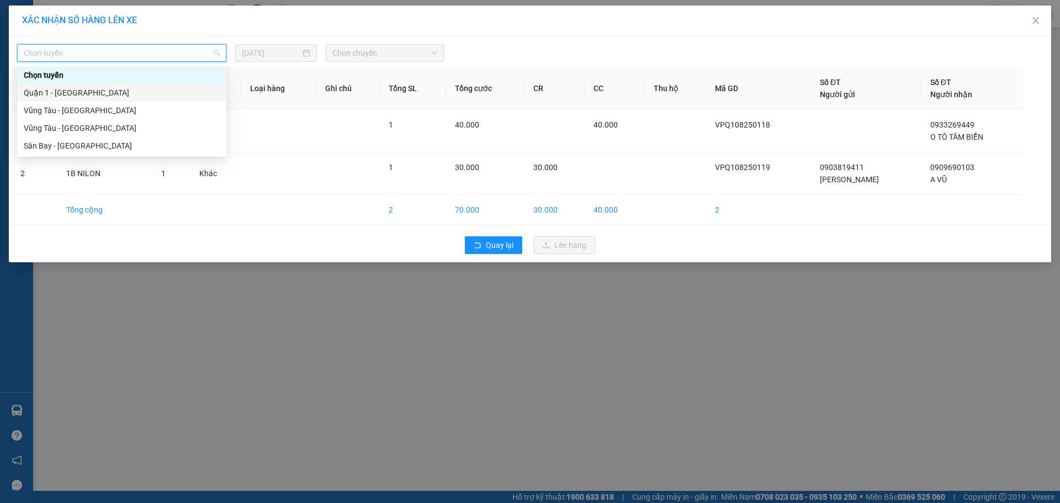
click at [118, 88] on div "Quận 1 - [GEOGRAPHIC_DATA]" at bounding box center [122, 93] width 196 height 12
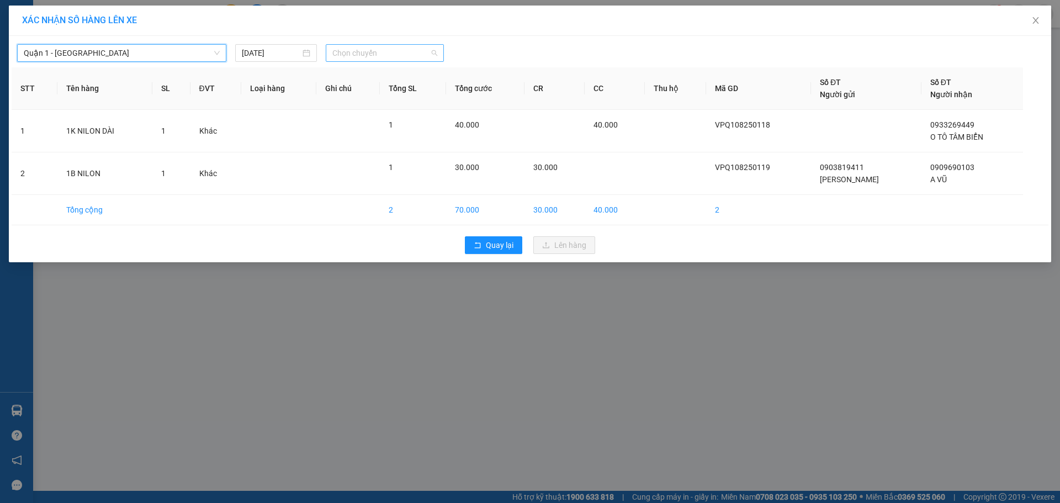
click at [357, 50] on span "Chọn chuyến" at bounding box center [384, 53] width 105 height 17
type input "6008"
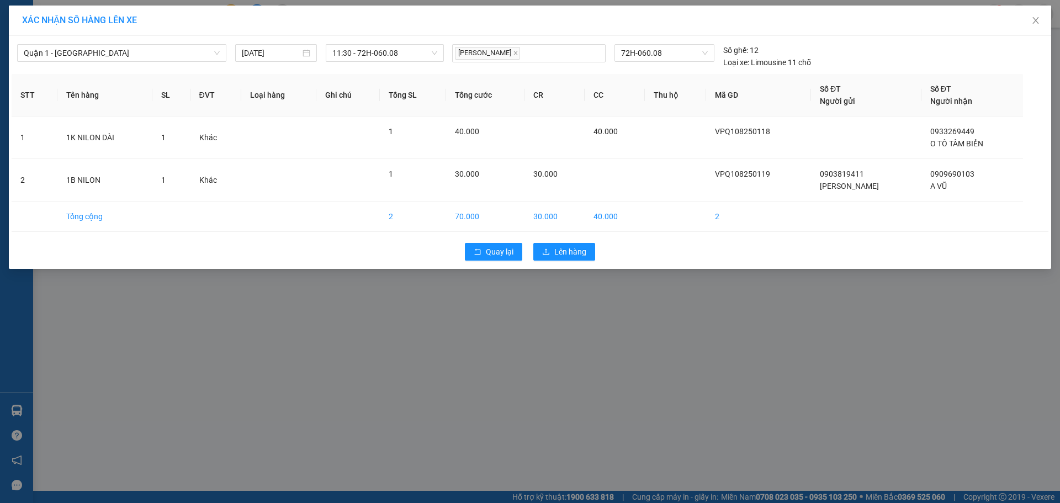
click at [559, 242] on div "Quay lại Lên hàng" at bounding box center [530, 251] width 1037 height 29
click at [560, 247] on span "Lên hàng" at bounding box center [570, 252] width 32 height 12
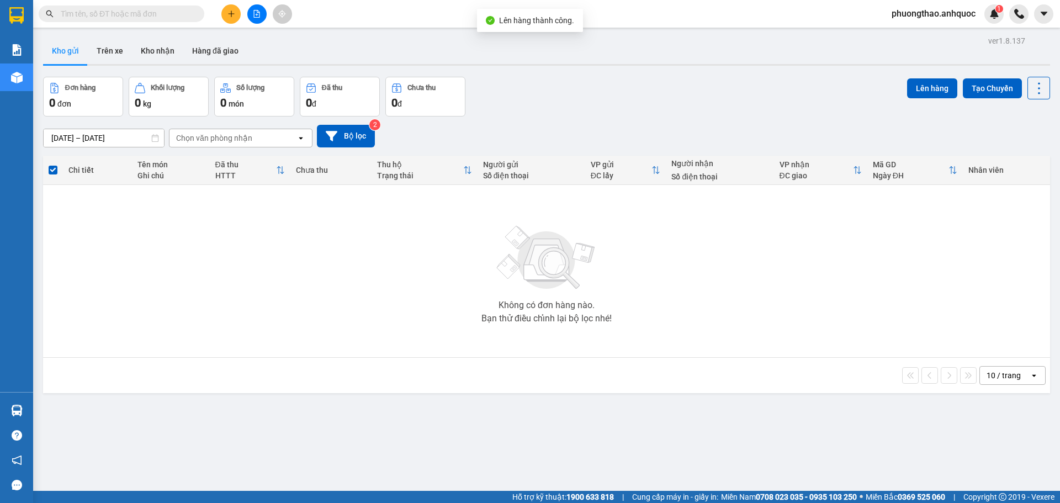
click at [255, 9] on button at bounding box center [256, 13] width 19 height 19
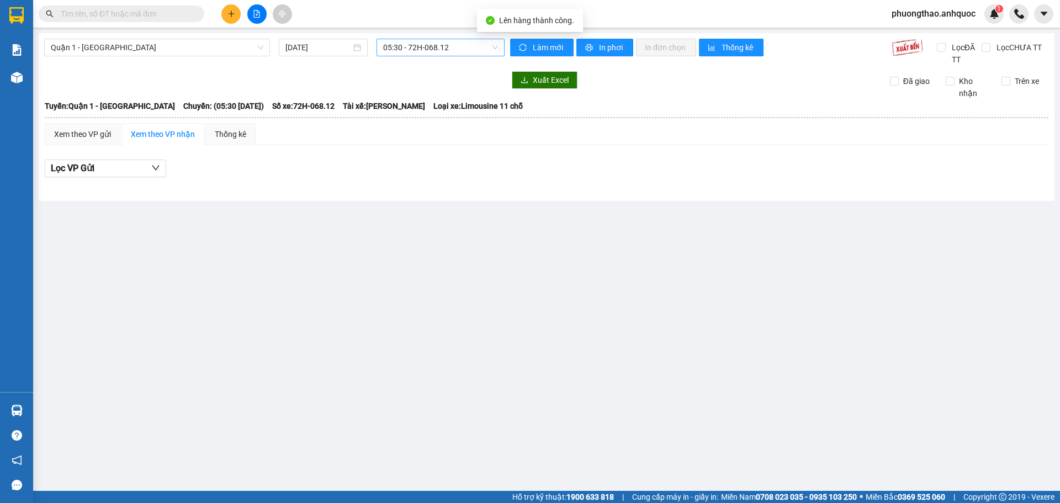
click at [406, 48] on span "05:30 - 72H-068.12" at bounding box center [440, 47] width 115 height 17
type input "6008"
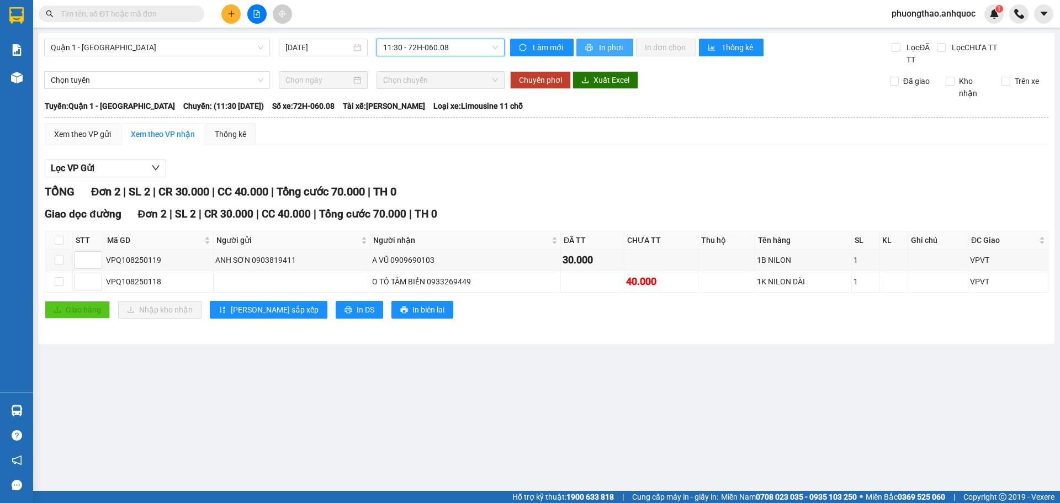
click at [594, 47] on span "printer" at bounding box center [589, 48] width 9 height 9
drag, startPoint x: 166, startPoint y: 257, endPoint x: 106, endPoint y: 266, distance: 60.8
click at [106, 266] on div "VPQ108250119" at bounding box center [158, 260] width 105 height 12
copy div "VPQ108250119"
click at [123, 13] on input "text" at bounding box center [126, 14] width 130 height 12
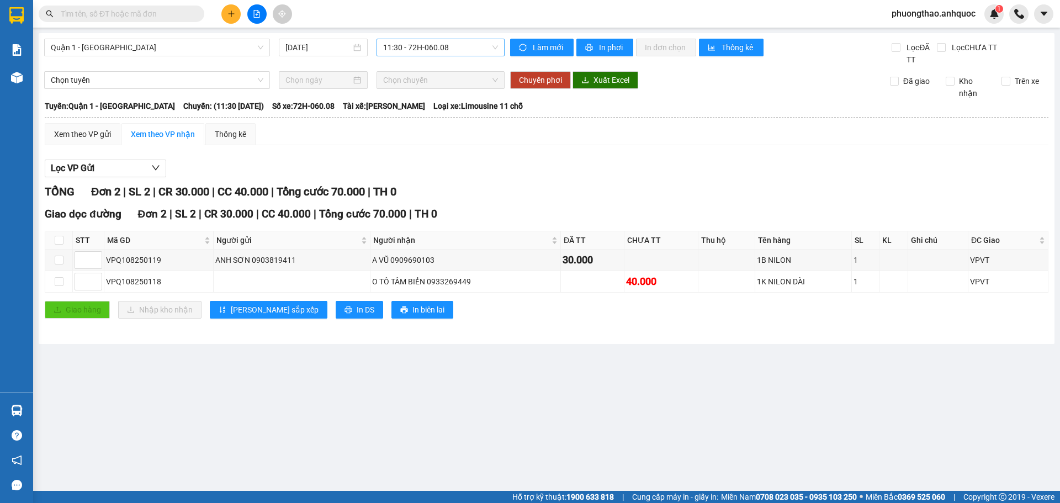
paste input "VPQ108250119"
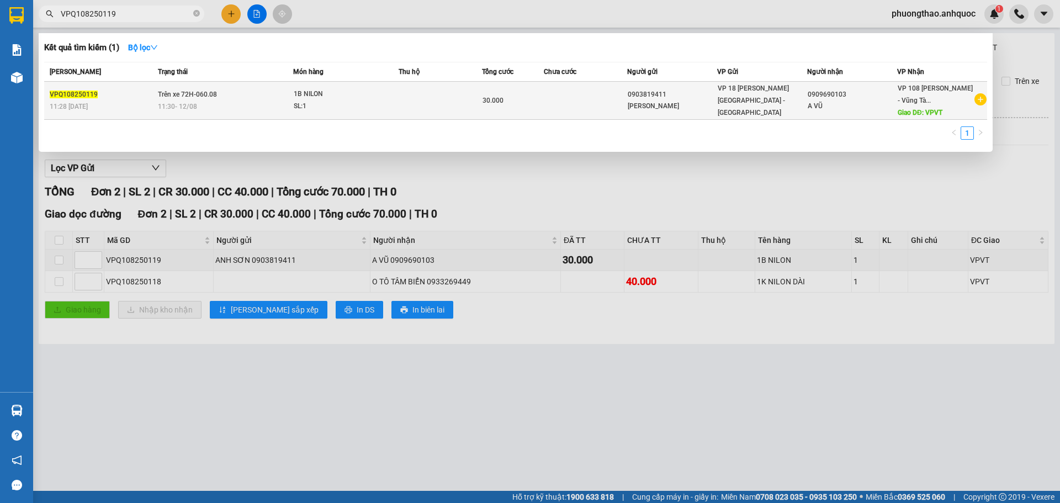
type input "VPQ108250119"
click at [201, 86] on td "Trên xe 72H-060.08 11:30 - 12/08" at bounding box center [224, 101] width 139 height 38
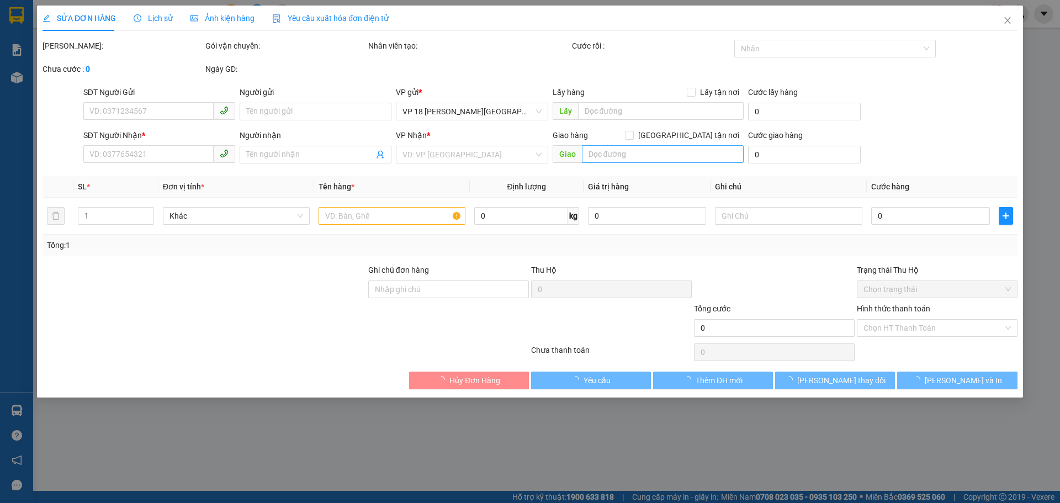
type input "0903819411"
type input "[PERSON_NAME]"
type input "0909690103"
type input "A VŨ"
type input "VPVT"
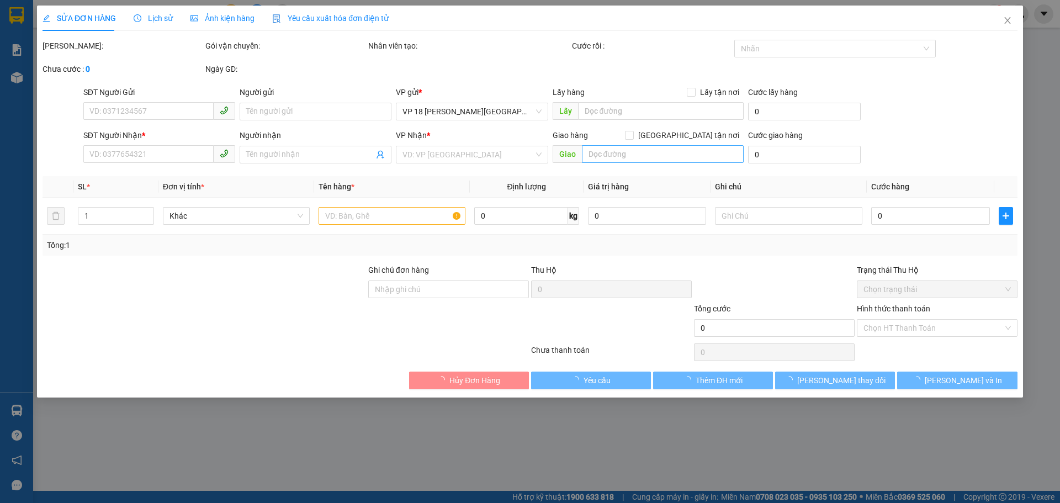
type input "TM TẠI VPQ1 THẢO 12/8"
type input "30.000"
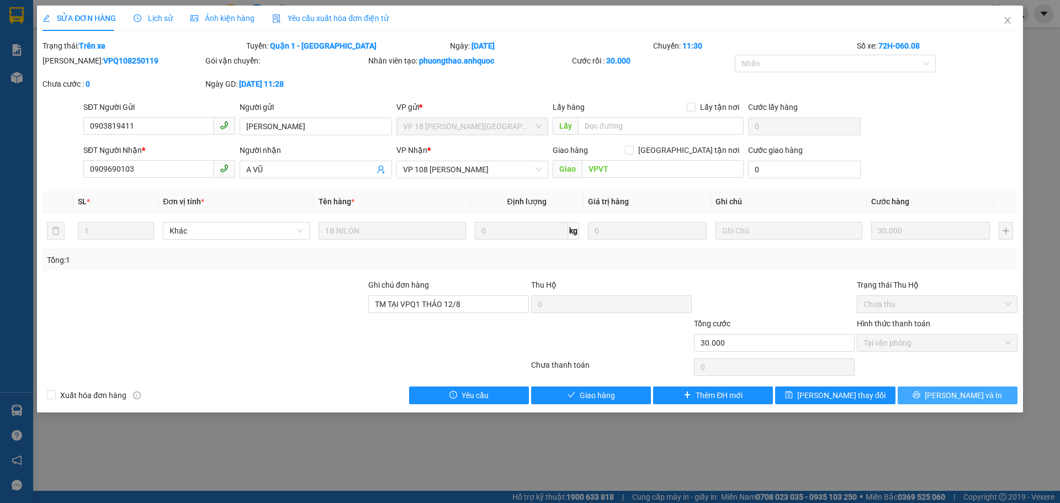
click at [920, 397] on icon "printer" at bounding box center [916, 394] width 7 height 7
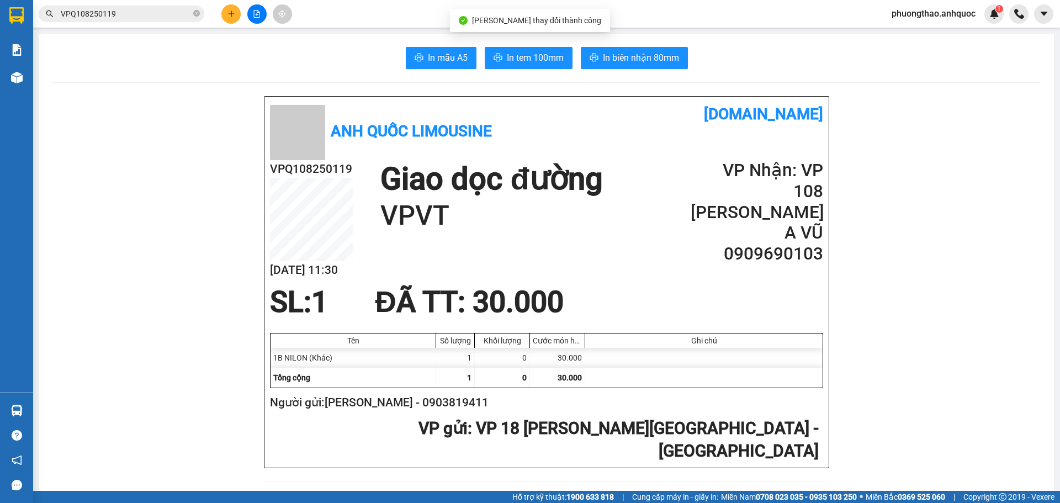
click at [523, 63] on span "In tem 100mm" at bounding box center [535, 58] width 57 height 14
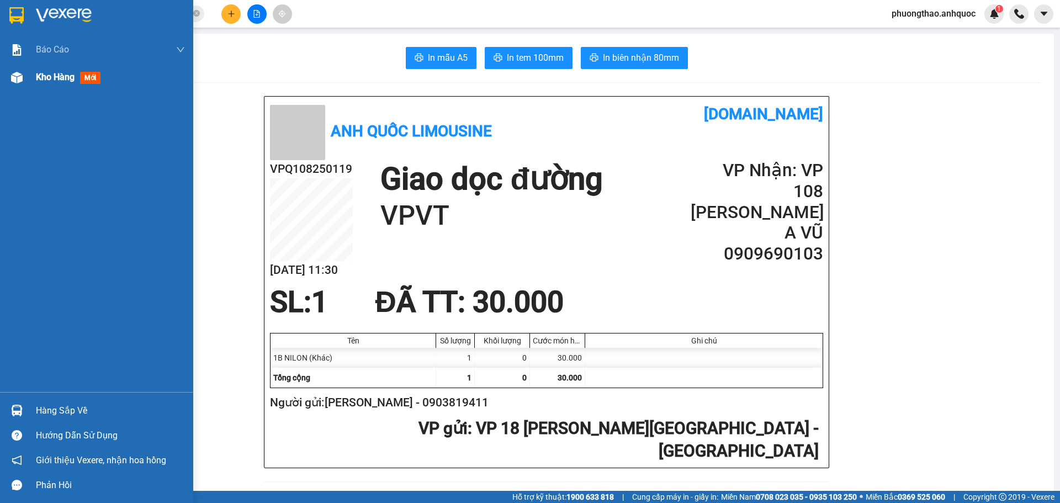
click at [25, 84] on div at bounding box center [16, 77] width 19 height 19
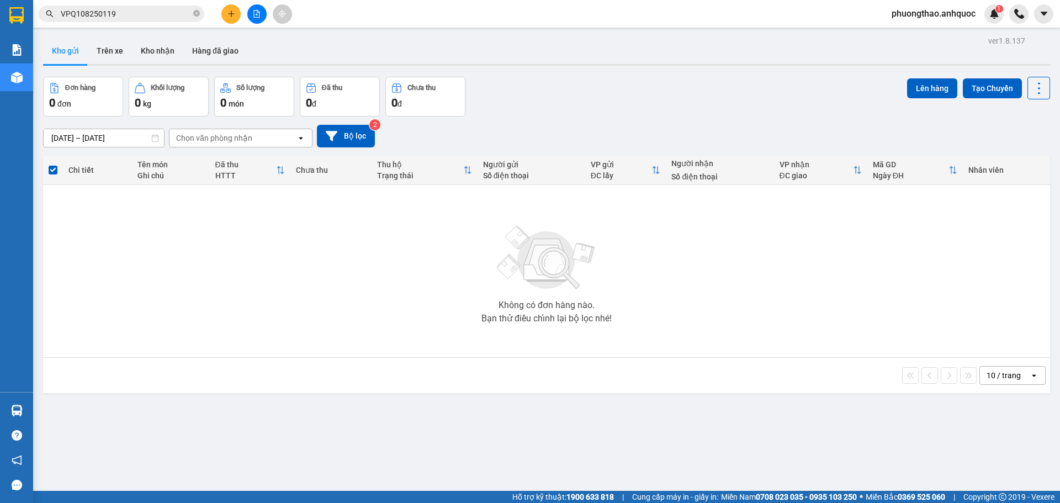
click at [257, 13] on icon "file-add" at bounding box center [257, 14] width 6 height 8
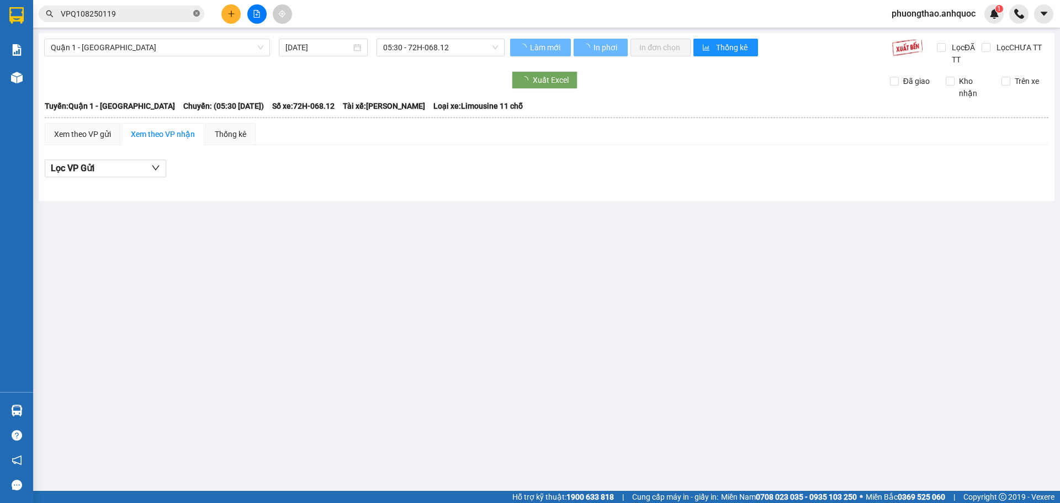
click at [197, 12] on icon "close-circle" at bounding box center [196, 13] width 7 height 7
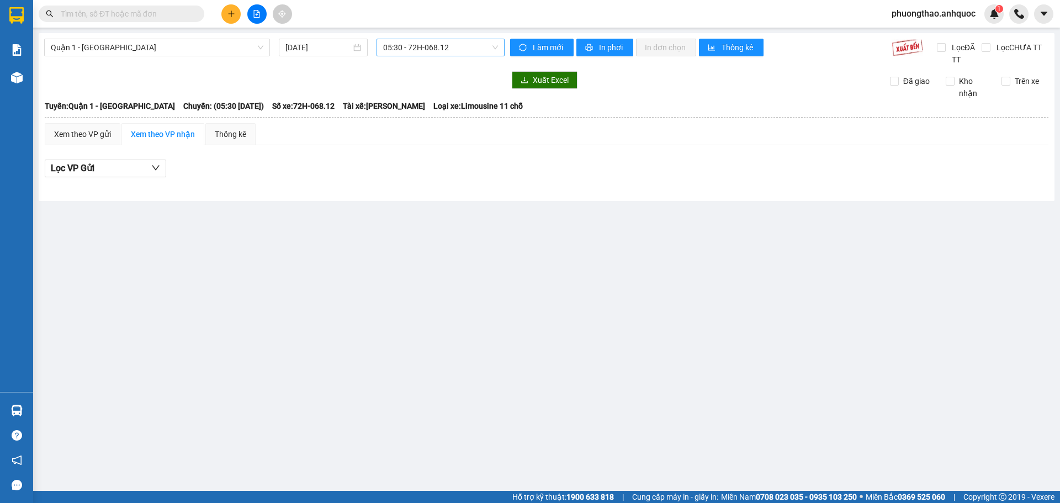
click at [433, 45] on span "05:30 - 72H-068.12" at bounding box center [440, 47] width 115 height 17
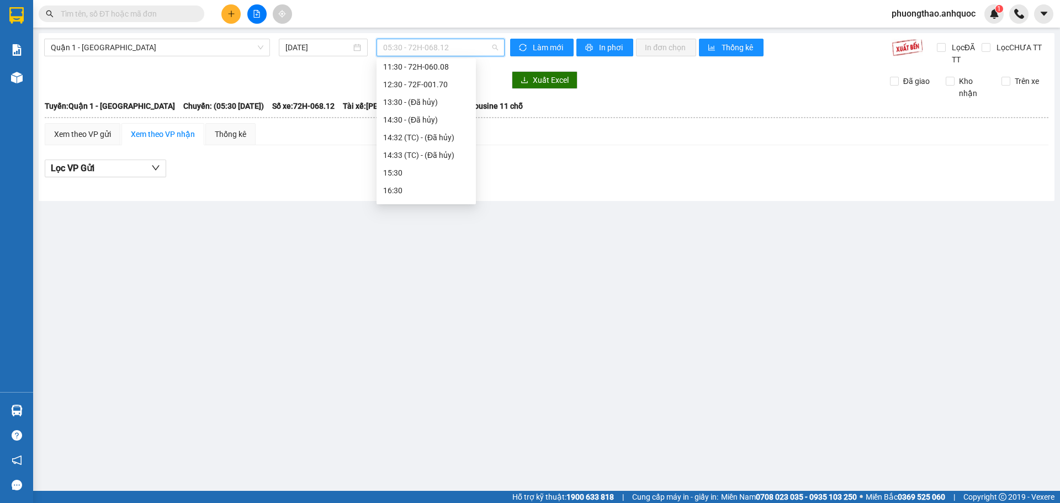
scroll to position [166, 0]
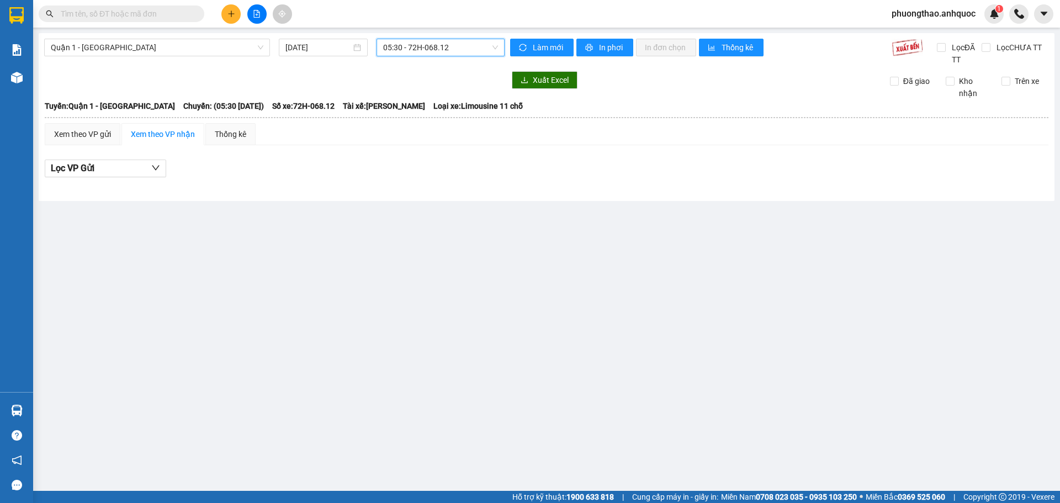
click at [393, 44] on span "05:30 - 72H-068.12" at bounding box center [440, 47] width 115 height 17
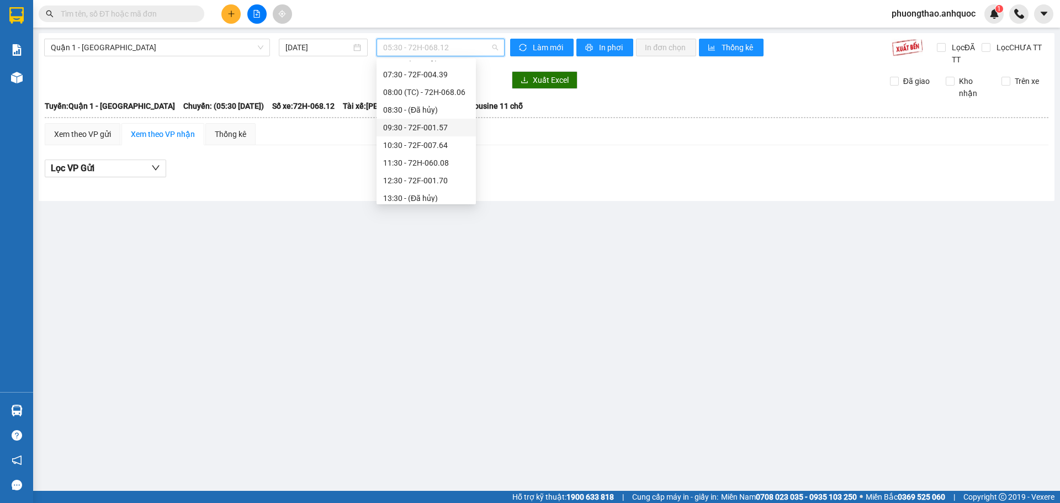
scroll to position [128, 0]
click at [411, 99] on div "11:30 - 72H-060.08" at bounding box center [426, 100] width 86 height 12
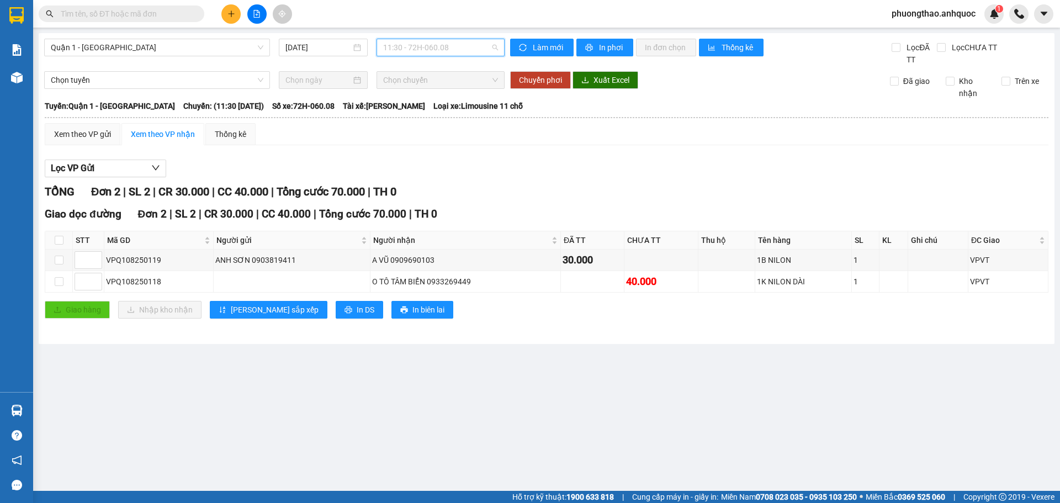
click at [455, 54] on span "11:30 - 72H-060.08" at bounding box center [440, 47] width 115 height 17
click at [574, 348] on main "Quận 1 - Vũng Tàu 12/08/2025 11:30 - 72H-060.08 Làm mới In phơi In đơn chọn Thố…" at bounding box center [530, 245] width 1060 height 491
click at [612, 47] on span "In phơi" at bounding box center [611, 47] width 25 height 12
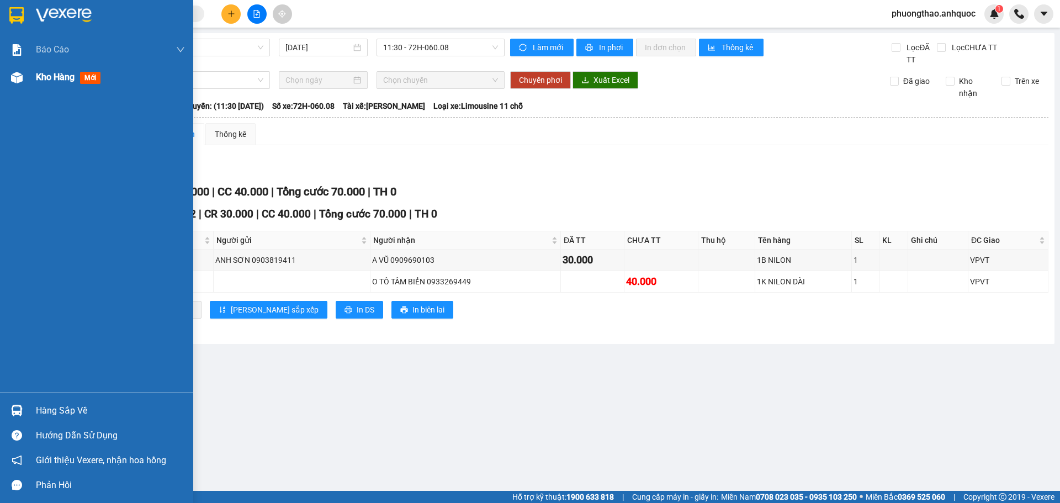
click at [17, 84] on div at bounding box center [16, 77] width 19 height 19
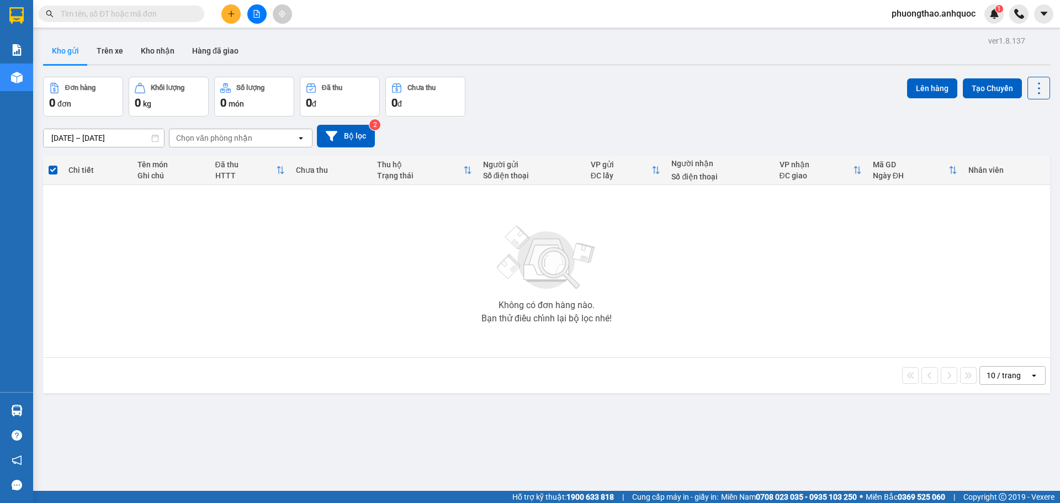
click at [379, 264] on div "Không có đơn hàng nào. Bạn thử điều chỉnh lại bộ lọc nhé!" at bounding box center [547, 271] width 996 height 166
click at [257, 18] on button at bounding box center [256, 13] width 19 height 19
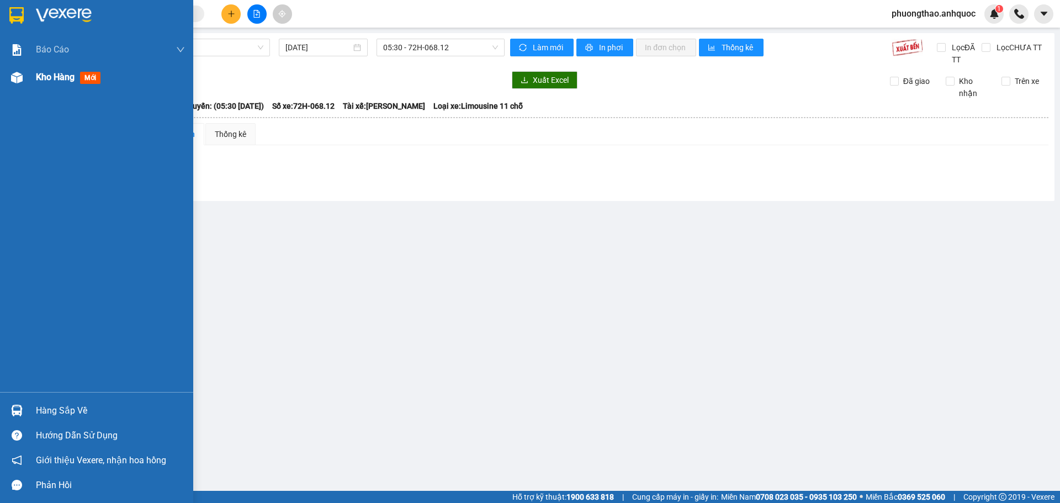
click at [21, 76] on img at bounding box center [17, 78] width 12 height 12
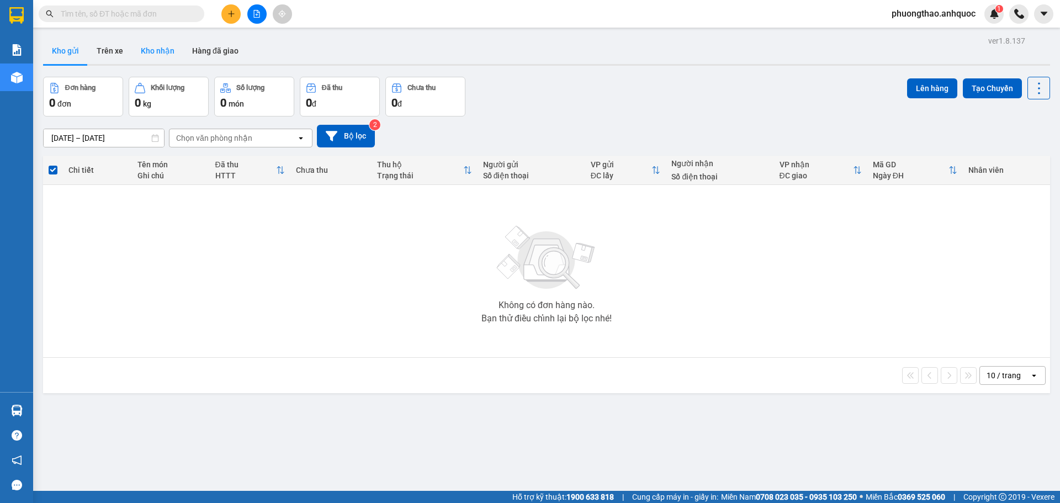
click at [165, 54] on button "Kho nhận" at bounding box center [157, 51] width 51 height 27
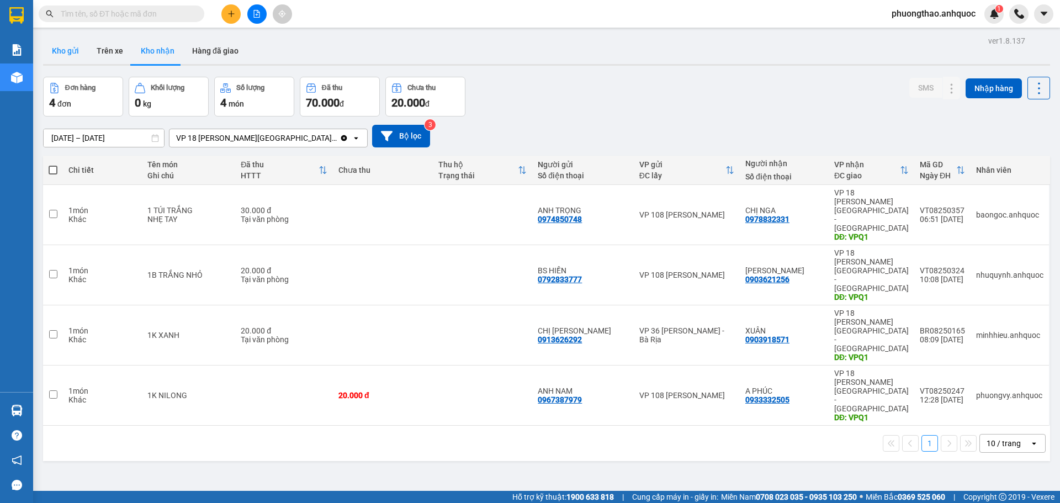
click at [71, 52] on button "Kho gửi" at bounding box center [65, 51] width 45 height 27
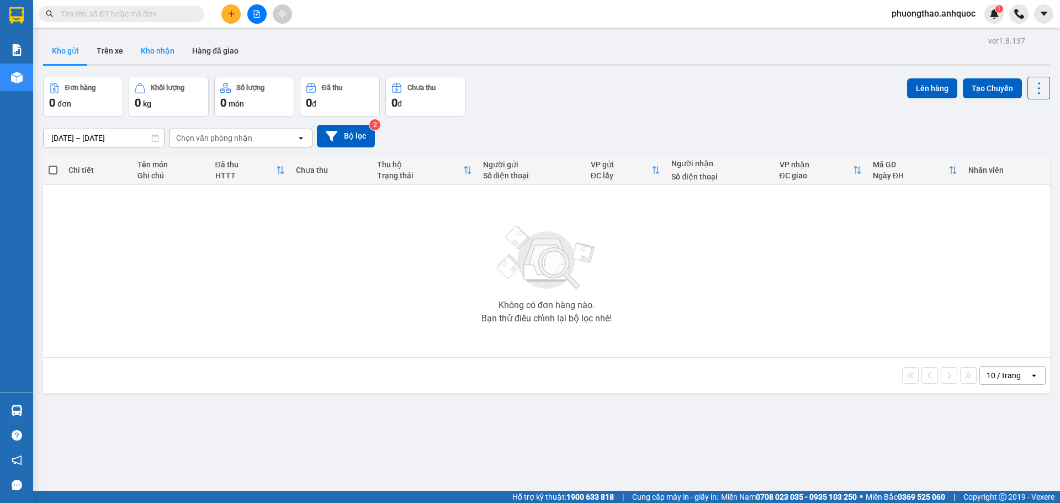
click at [147, 54] on button "Kho nhận" at bounding box center [157, 51] width 51 height 27
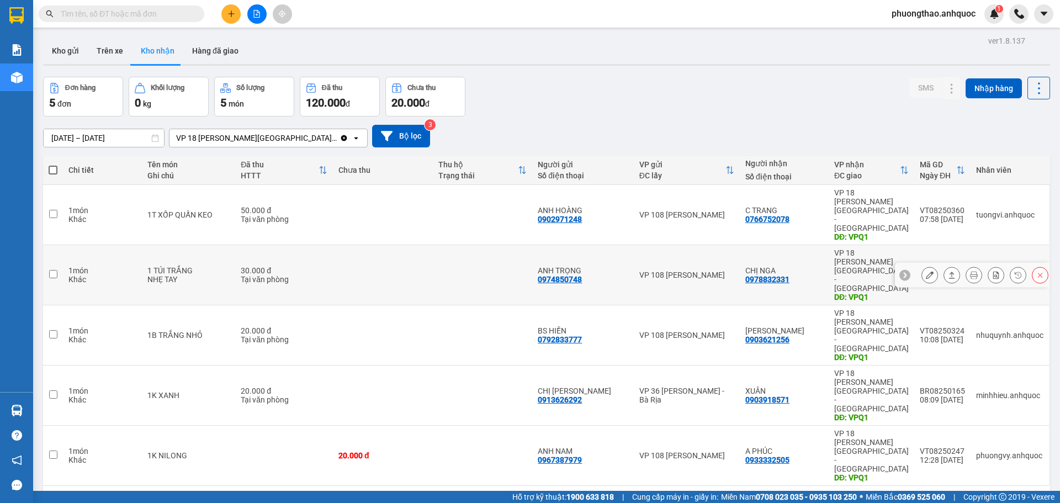
click at [926, 271] on icon at bounding box center [930, 275] width 8 height 8
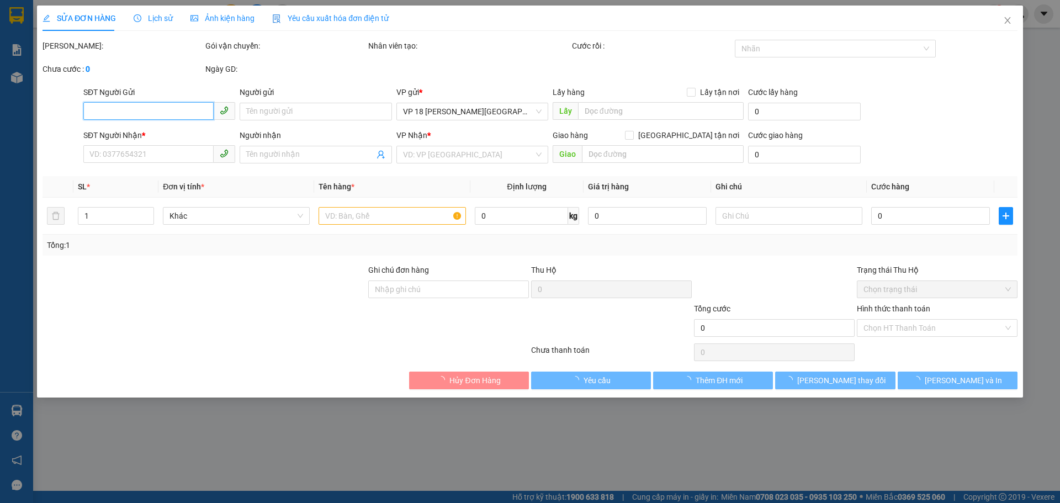
type input "0974850748"
type input "ANH TRỌNG"
type input "0978832331"
type input "CHỊ NGA"
type input "VPQ1"
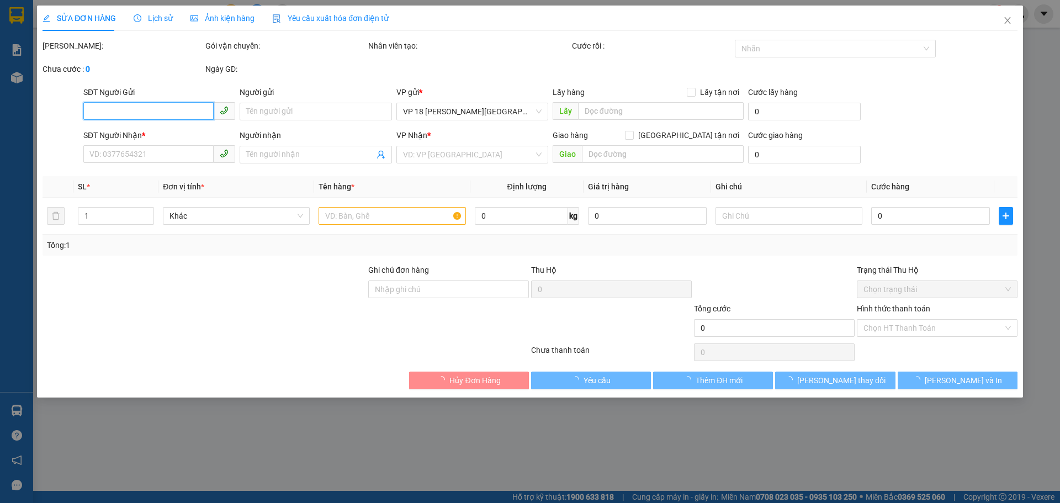
type input "30.000"
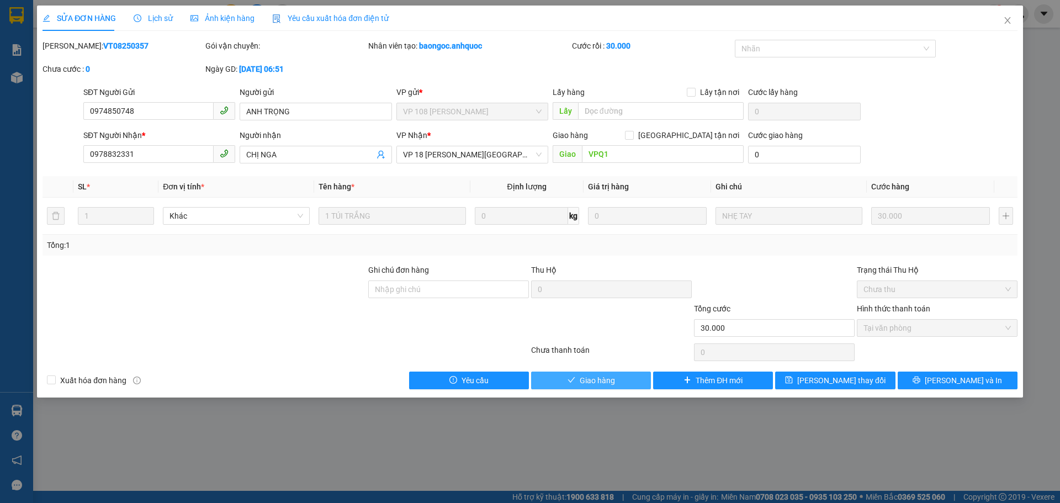
click at [619, 384] on button "Giao hàng" at bounding box center [591, 381] width 120 height 18
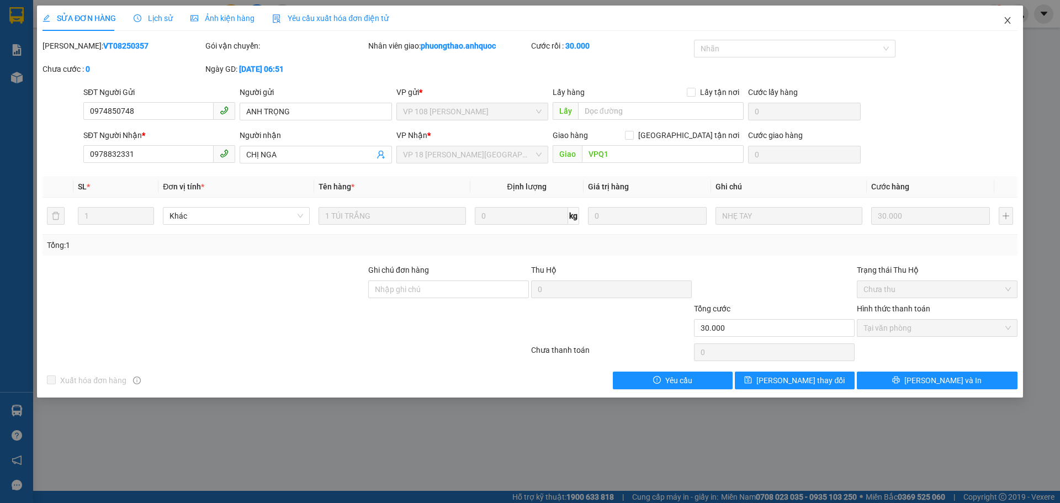
click at [1007, 22] on icon "close" at bounding box center [1007, 20] width 6 height 7
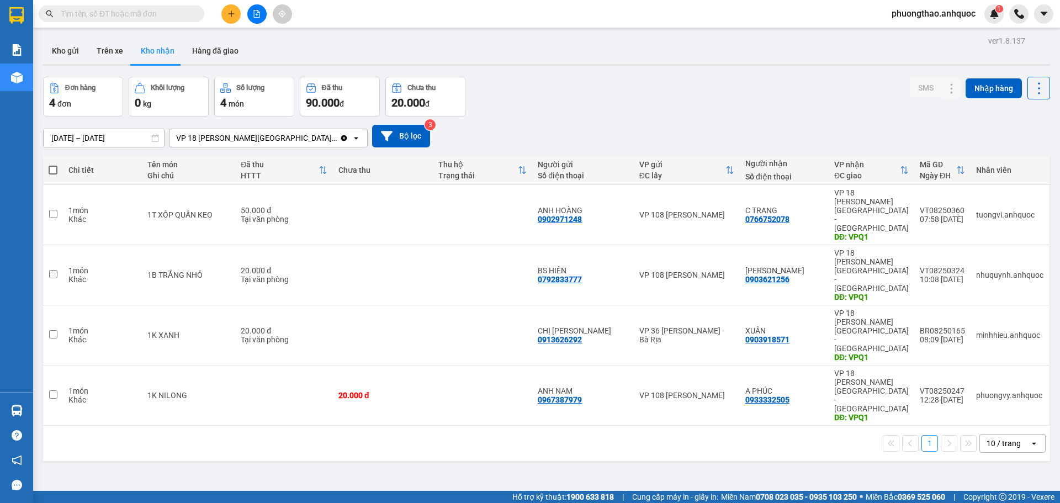
click at [236, 379] on div "ver 1.8.137 Kho gửi Trên xe Kho nhận Hàng đã giao Đơn hàng 4 đơn Khối lượng 0 k…" at bounding box center [547, 284] width 1016 height 503
click at [279, 392] on div "ver 1.8.137 Kho gửi Trên xe Kho nhận Hàng đã giao Đơn hàng 4 đơn Khối lượng 0 k…" at bounding box center [547, 284] width 1016 height 503
click at [271, 376] on div "ver 1.8.137 Kho gửi Trên xe Kho nhận Hàng đã giao Đơn hàng 4 đơn Khối lượng 0 k…" at bounding box center [547, 284] width 1016 height 503
click at [232, 10] on icon "plus" at bounding box center [231, 14] width 8 height 8
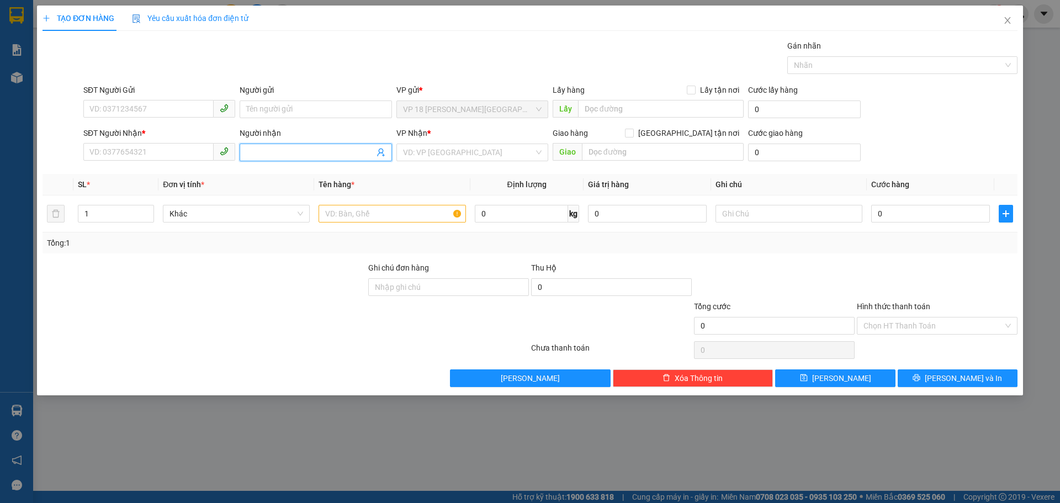
click at [251, 150] on input "Người nhận" at bounding box center [310, 152] width 128 height 12
type input "N"
type input "NHẬT MỸ 3"
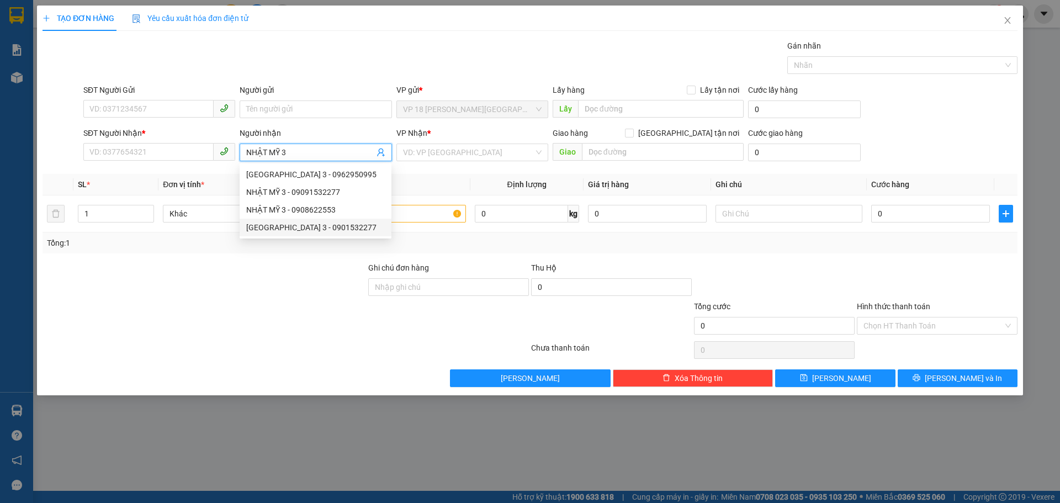
click at [335, 229] on div "NHẬT MỸ 3 - 0901532277" at bounding box center [315, 227] width 139 height 12
type input "0901532277"
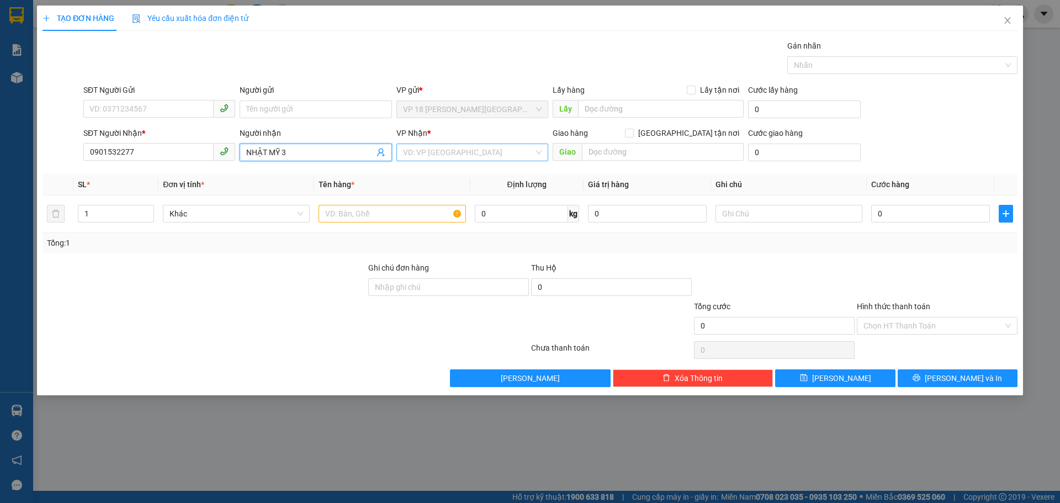
type input "NHẬT MỸ 3"
click at [430, 155] on input "search" at bounding box center [468, 152] width 131 height 17
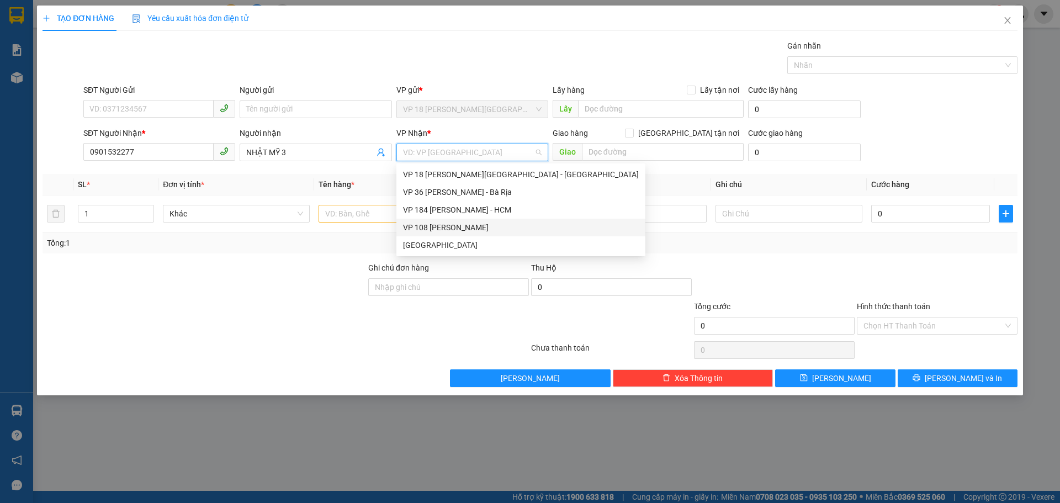
click at [459, 228] on div "VP 108 [PERSON_NAME]" at bounding box center [521, 227] width 236 height 12
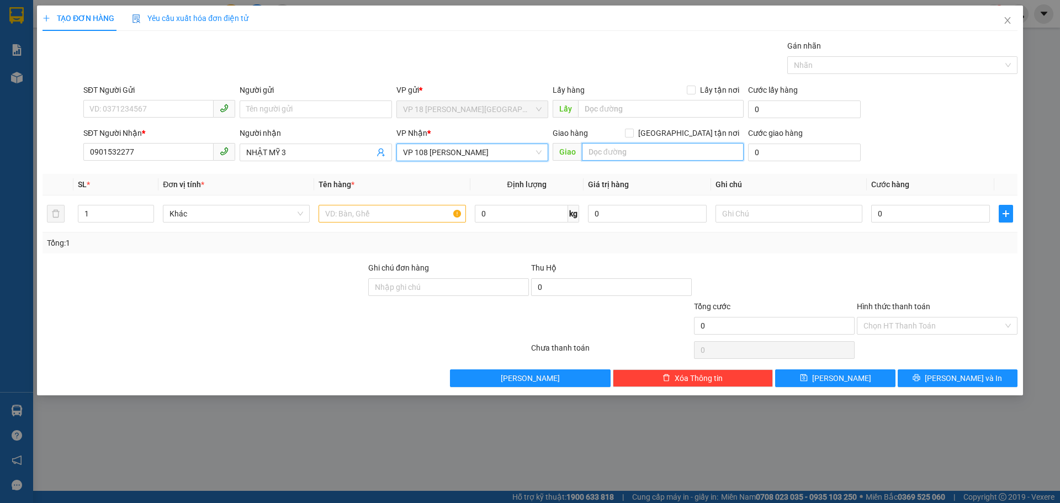
click at [595, 150] on input "text" at bounding box center [663, 152] width 162 height 18
type input "CẦU NGỌC HÀ"
click at [355, 214] on input "text" at bounding box center [392, 214] width 147 height 18
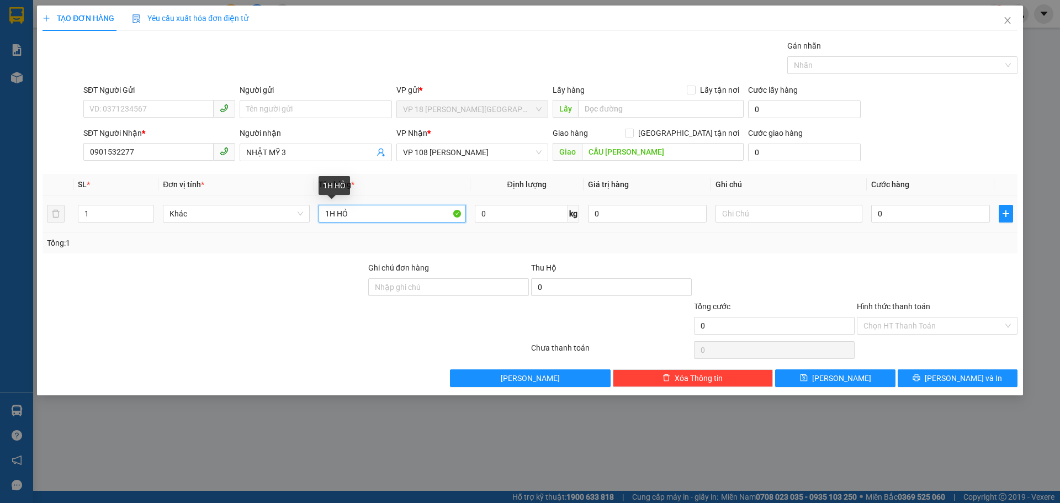
click at [340, 215] on input "1H HỎ" at bounding box center [392, 214] width 147 height 18
type input "1H NHỎ"
click at [885, 211] on input "0" at bounding box center [930, 214] width 119 height 18
type input "2"
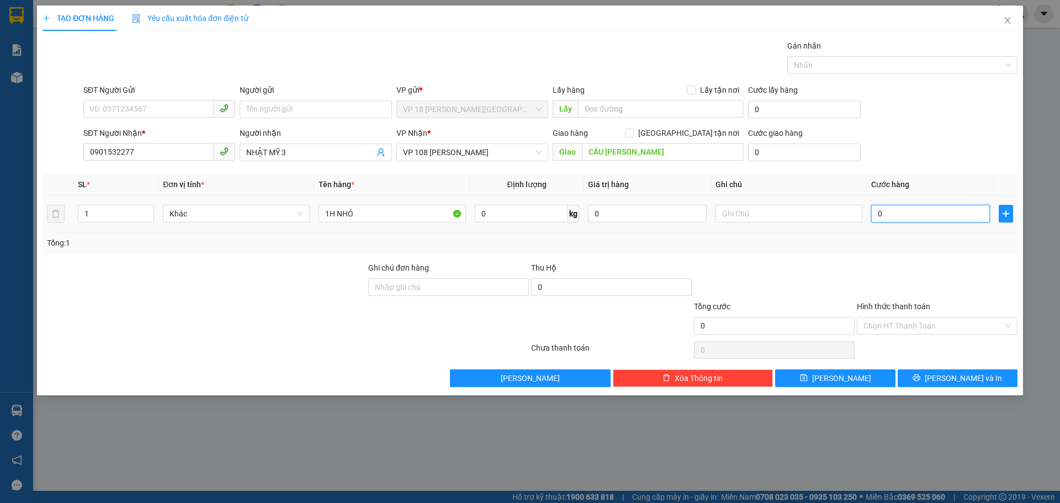
type input "2"
type input "20"
type input "200"
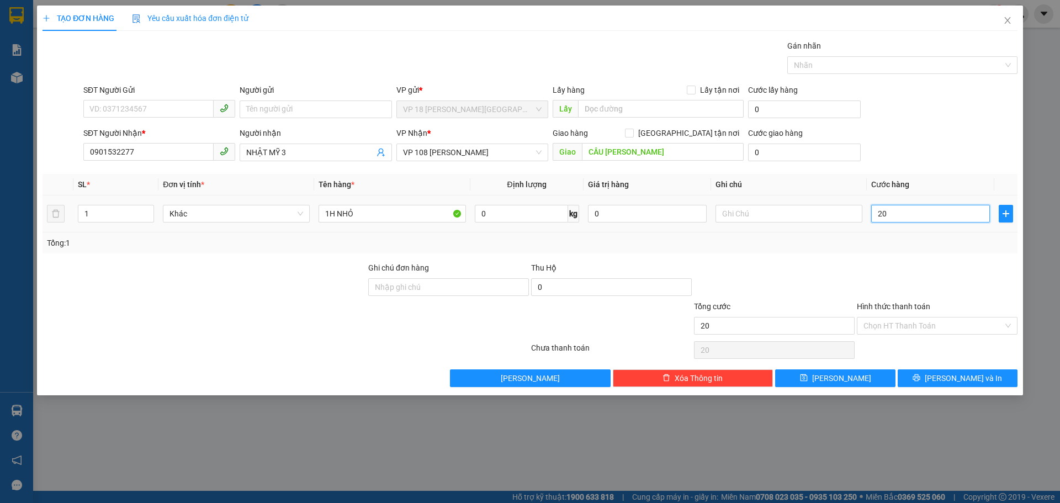
type input "200"
type input "2.000"
click at [168, 112] on input "SĐT Người Gửi" at bounding box center [148, 109] width 130 height 18
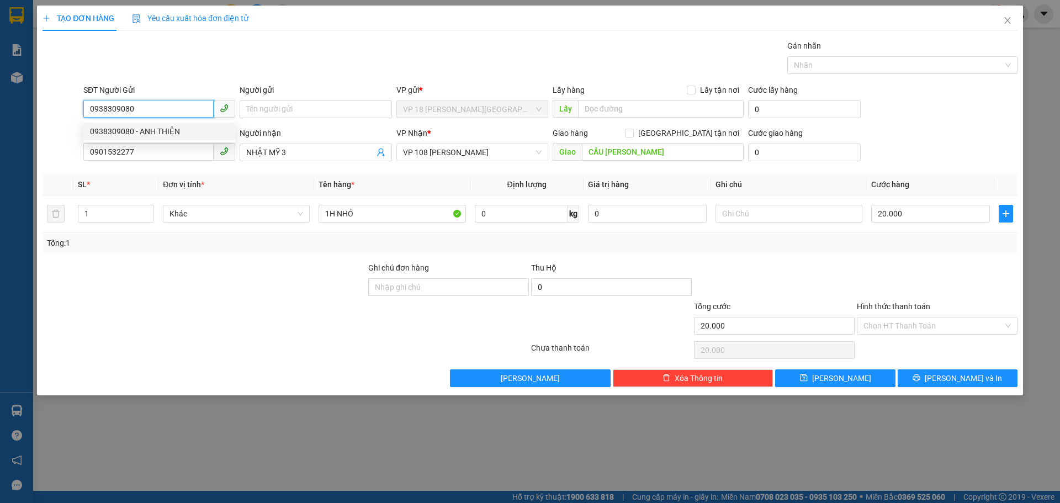
click at [168, 128] on div "0938309080 - ANH THIỆN" at bounding box center [159, 131] width 139 height 12
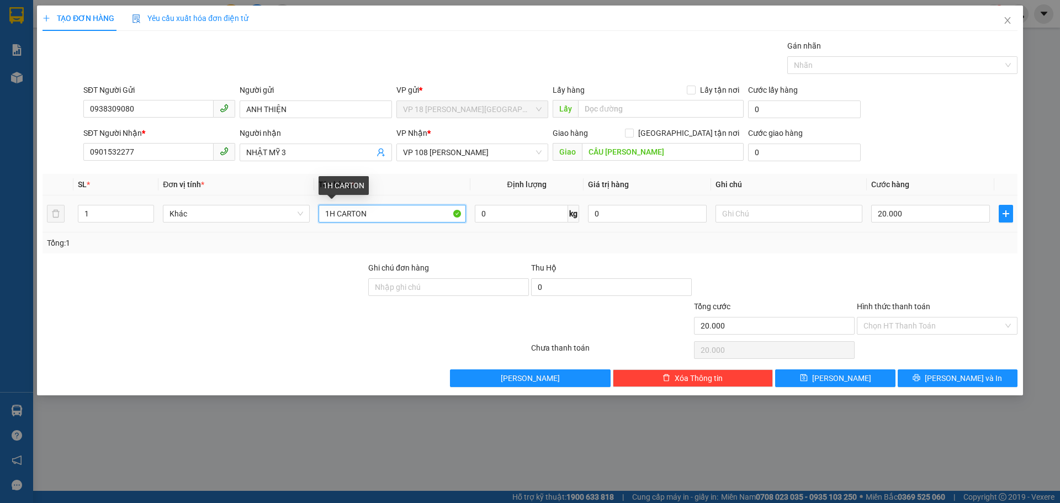
click at [372, 213] on input "1H CARTON" at bounding box center [392, 214] width 147 height 18
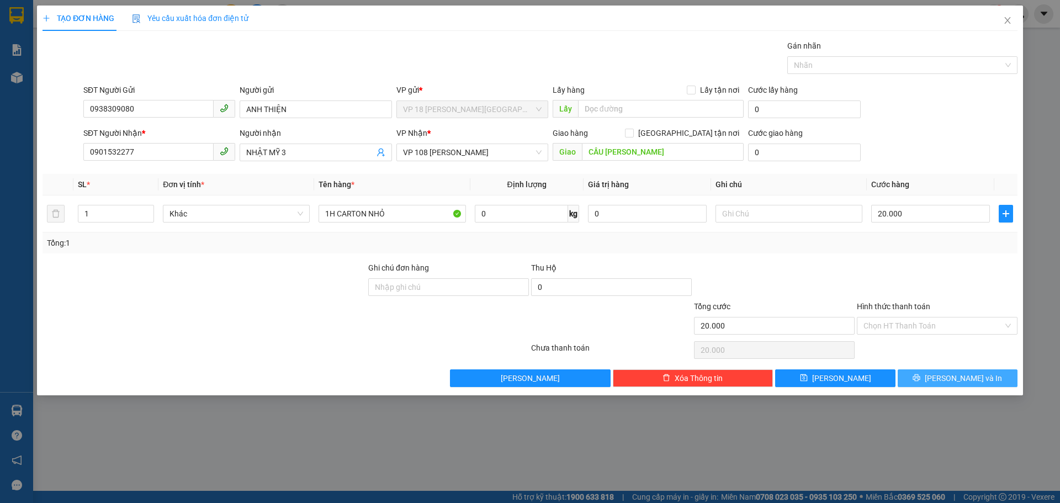
click at [917, 374] on button "Lưu và In" at bounding box center [958, 378] width 120 height 18
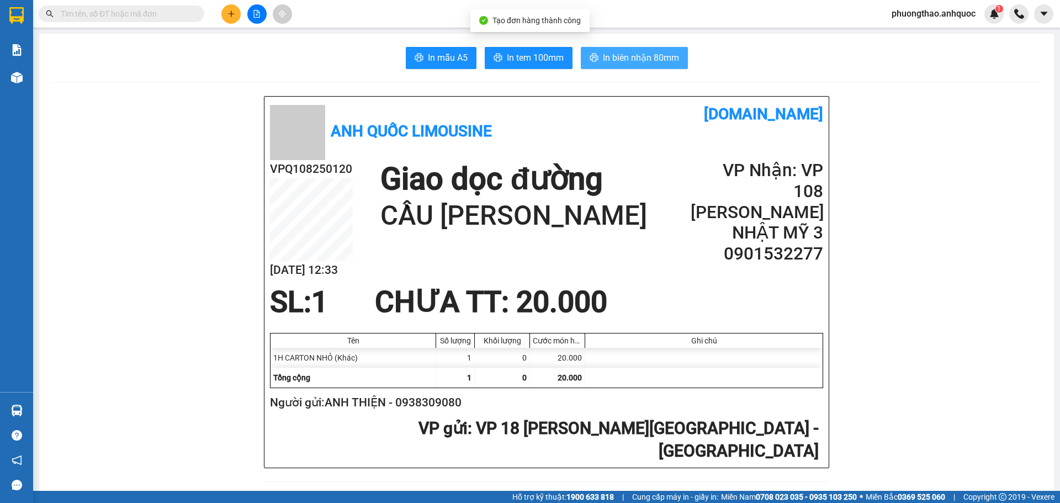
click at [590, 61] on icon "printer" at bounding box center [594, 57] width 9 height 9
click at [529, 58] on span "In tem 100mm" at bounding box center [535, 58] width 57 height 14
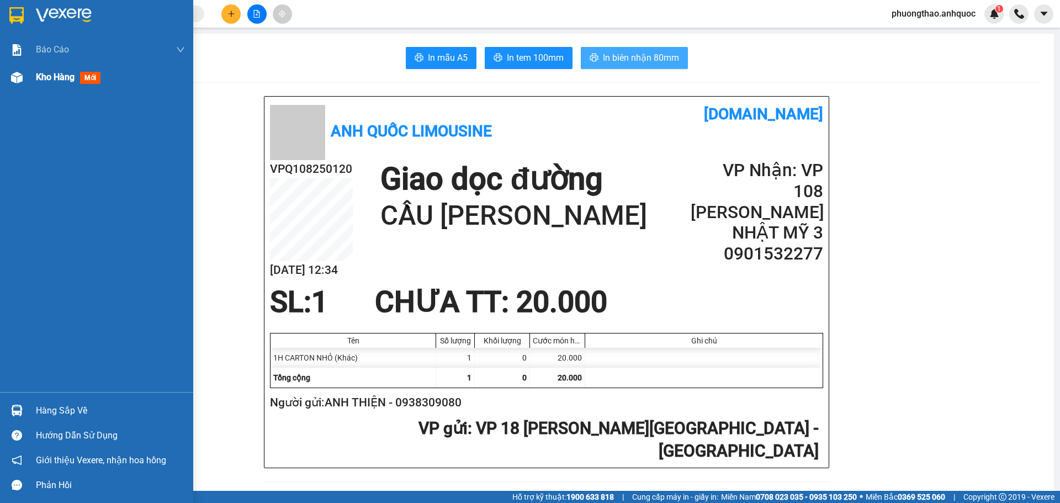
drag, startPoint x: 12, startPoint y: 77, endPoint x: 13, endPoint y: 72, distance: 5.8
click at [12, 76] on img at bounding box center [17, 78] width 12 height 12
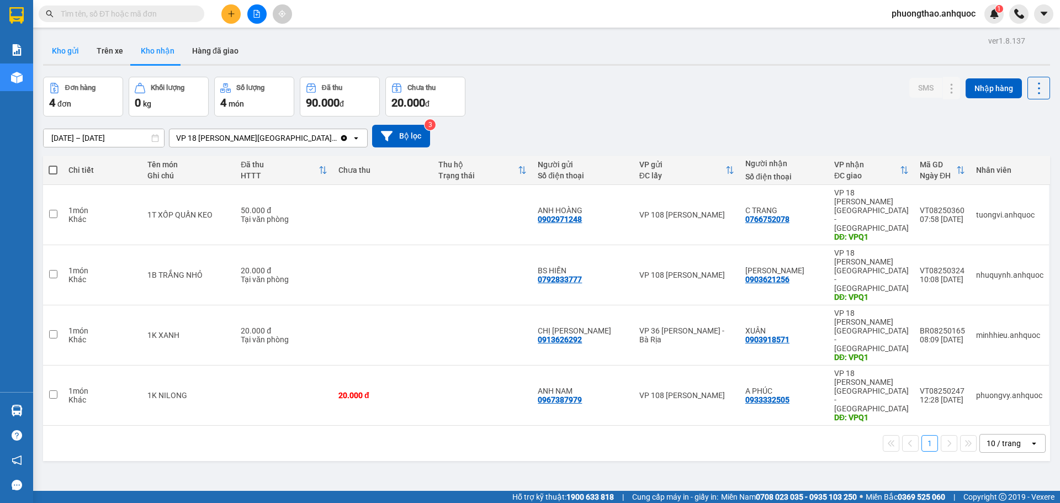
click at [67, 55] on button "Kho gửi" at bounding box center [65, 51] width 45 height 27
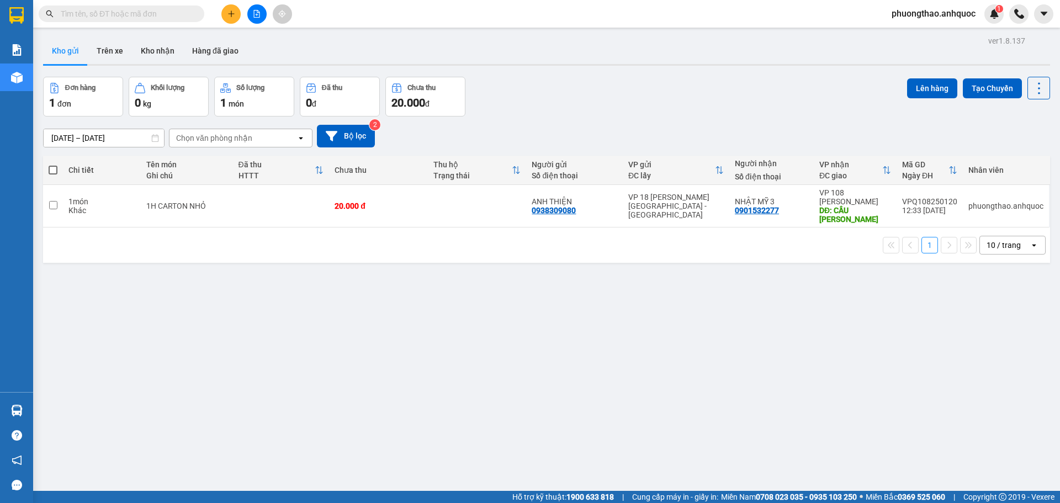
click at [257, 13] on icon "file-add" at bounding box center [257, 14] width 8 height 8
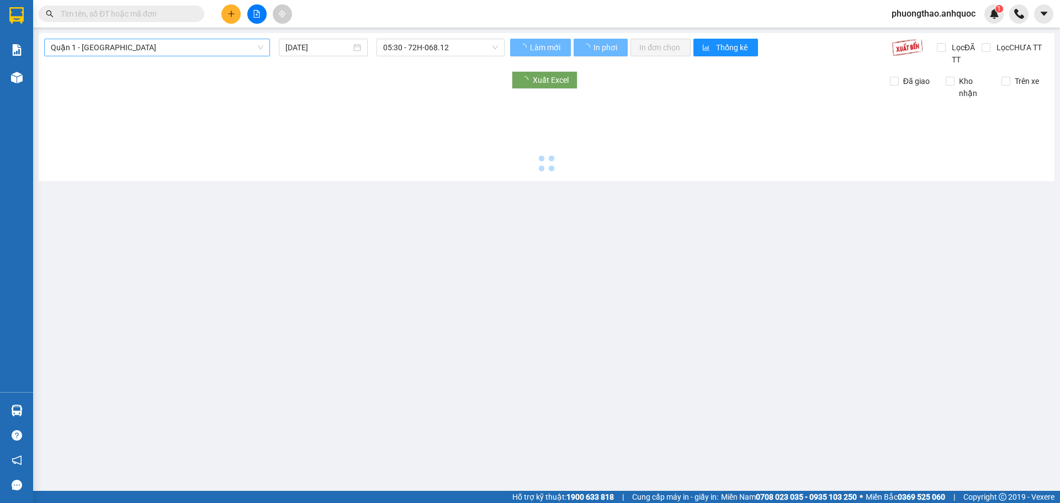
click at [193, 41] on span "Quận 1 - [GEOGRAPHIC_DATA]" at bounding box center [157, 47] width 213 height 17
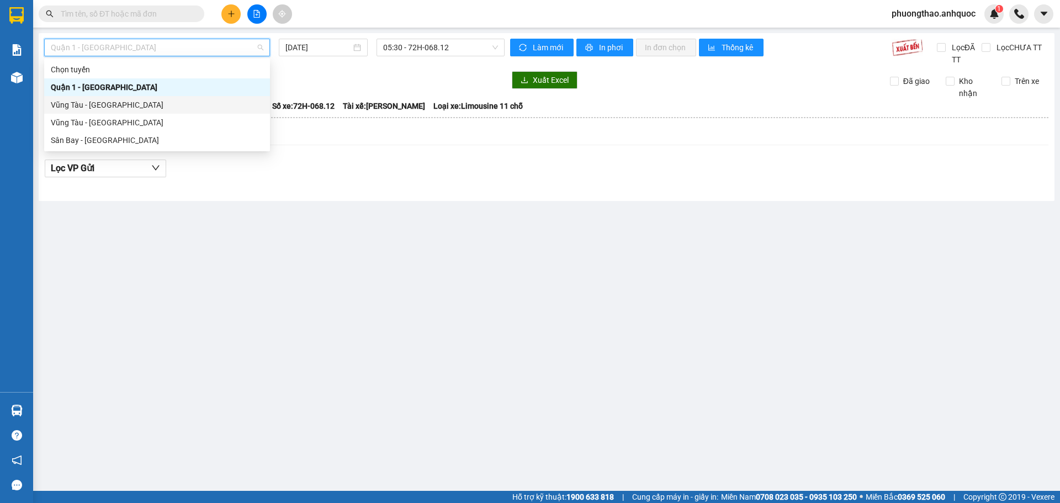
click at [183, 107] on div "Vũng Tàu - [GEOGRAPHIC_DATA]" at bounding box center [157, 105] width 213 height 12
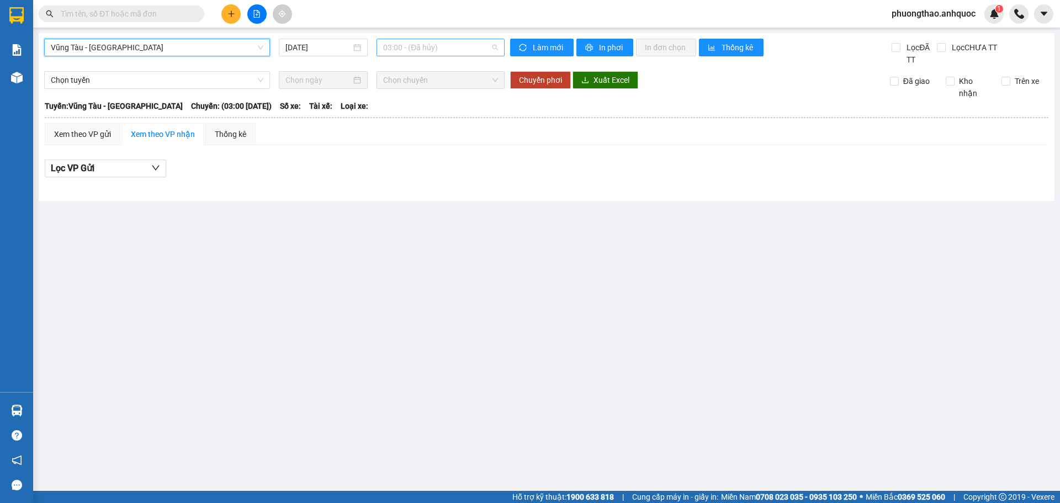
click at [411, 46] on span "03:00 - (Đã hủy)" at bounding box center [440, 47] width 115 height 17
click at [416, 66] on div "11:00 - 72F-008.73" at bounding box center [426, 69] width 86 height 12
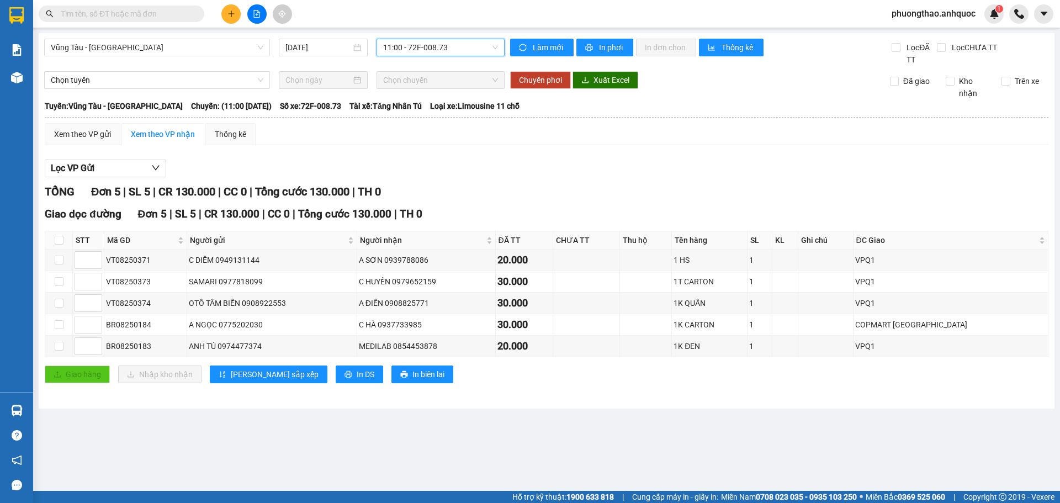
click at [412, 54] on span "11:00 - 72F-008.73" at bounding box center [440, 47] width 115 height 17
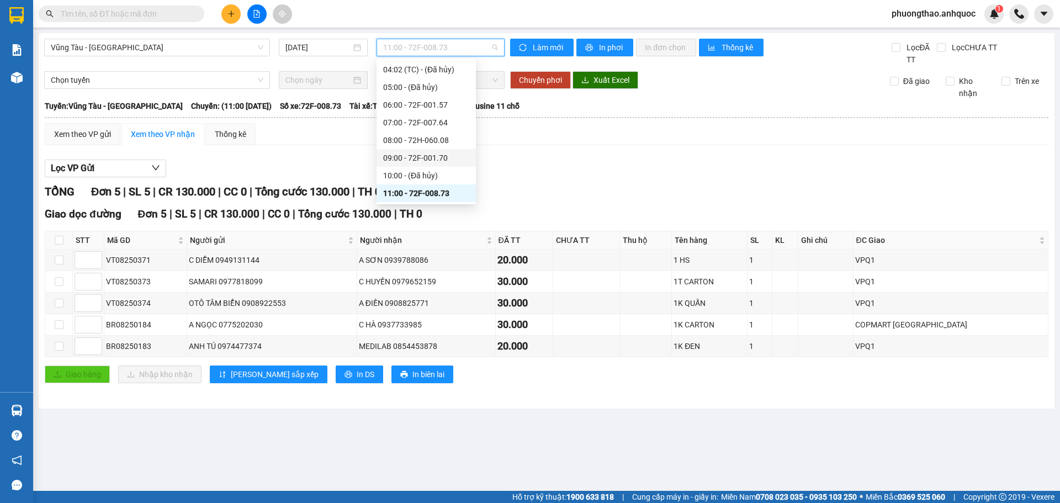
click at [437, 156] on div "09:00 - 72F-001.70" at bounding box center [426, 158] width 86 height 12
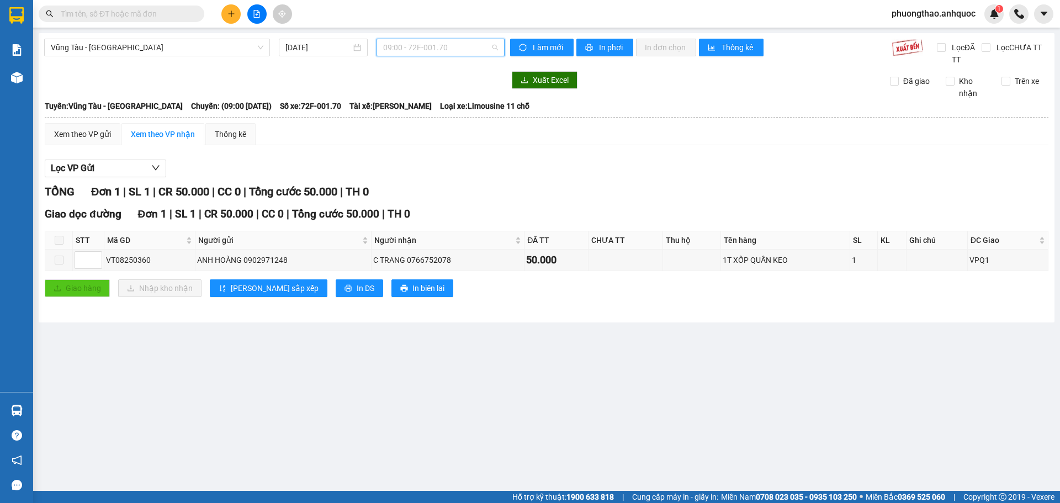
click at [410, 51] on span "09:00 - 72F-001.70" at bounding box center [440, 47] width 115 height 17
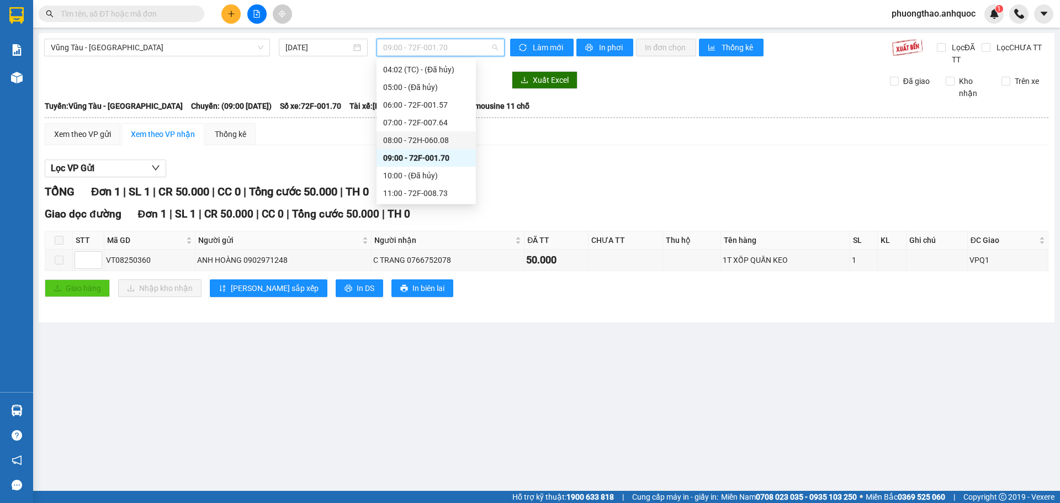
click at [437, 140] on div "08:00 - 72H-060.08" at bounding box center [426, 140] width 86 height 12
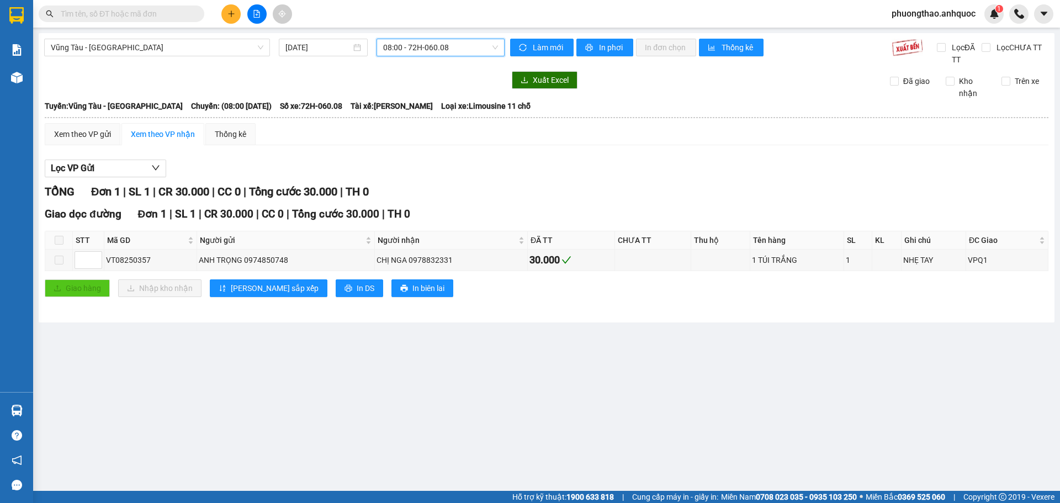
click at [428, 49] on span "08:00 - 72H-060.08" at bounding box center [440, 47] width 115 height 17
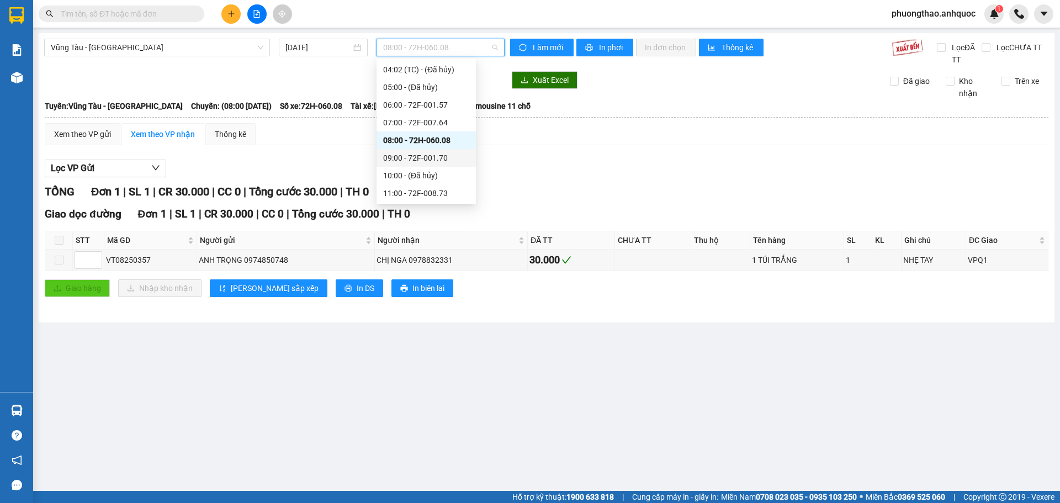
click at [442, 153] on div "09:00 - 72F-001.70" at bounding box center [426, 158] width 86 height 12
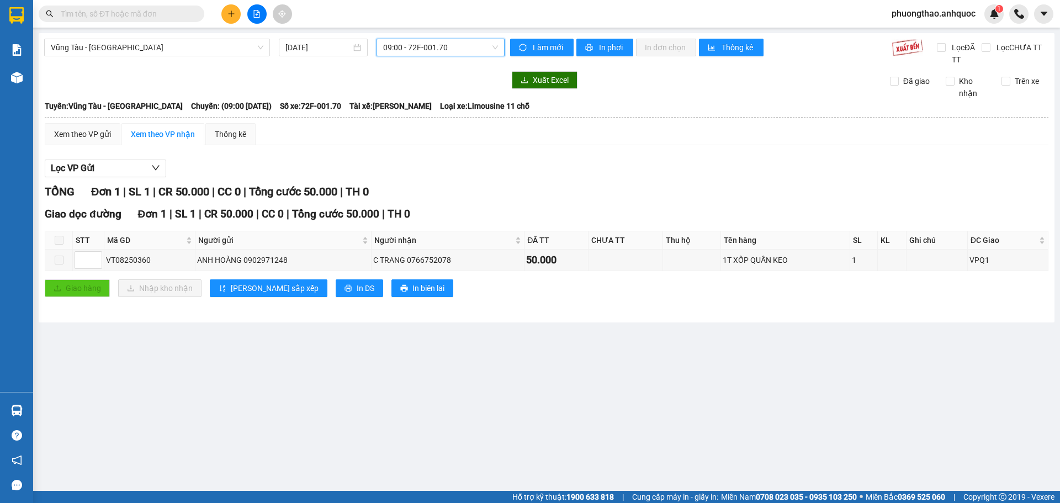
click at [438, 53] on span "09:00 - 72F-001.70" at bounding box center [440, 47] width 115 height 17
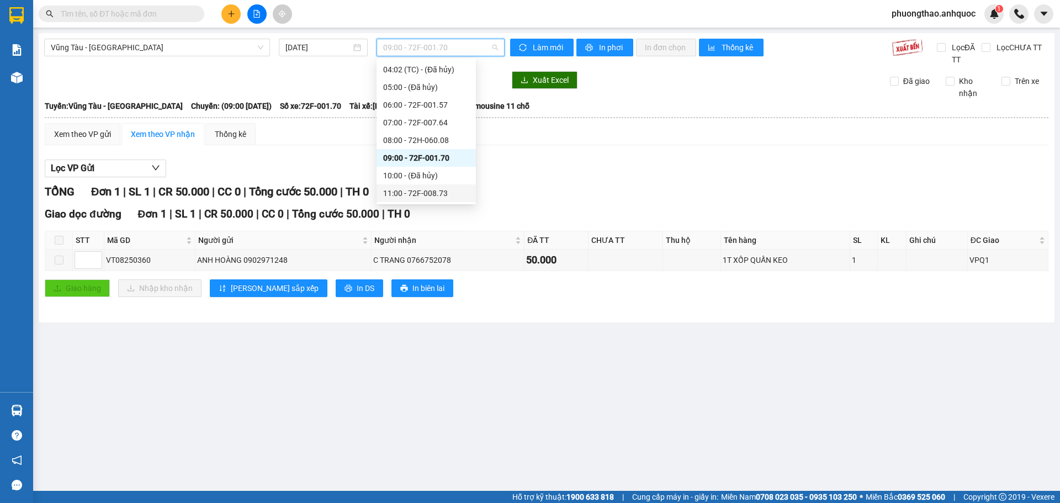
click at [449, 192] on div "11:00 - 72F-008.73" at bounding box center [426, 193] width 86 height 12
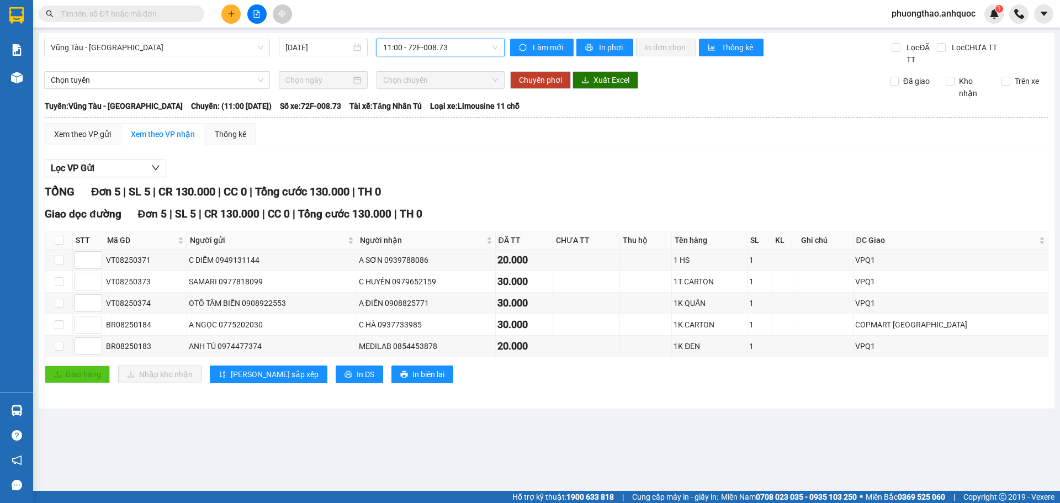
click at [419, 47] on span "11:00 - 72F-008.73" at bounding box center [440, 47] width 115 height 17
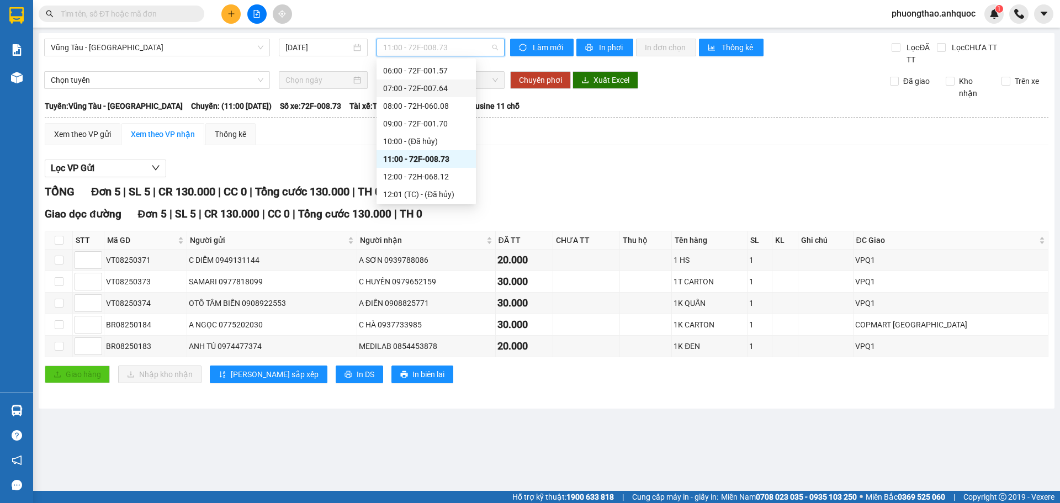
scroll to position [126, 0]
click at [431, 158] on div "12:00 - 72H-068.12" at bounding box center [426, 156] width 86 height 12
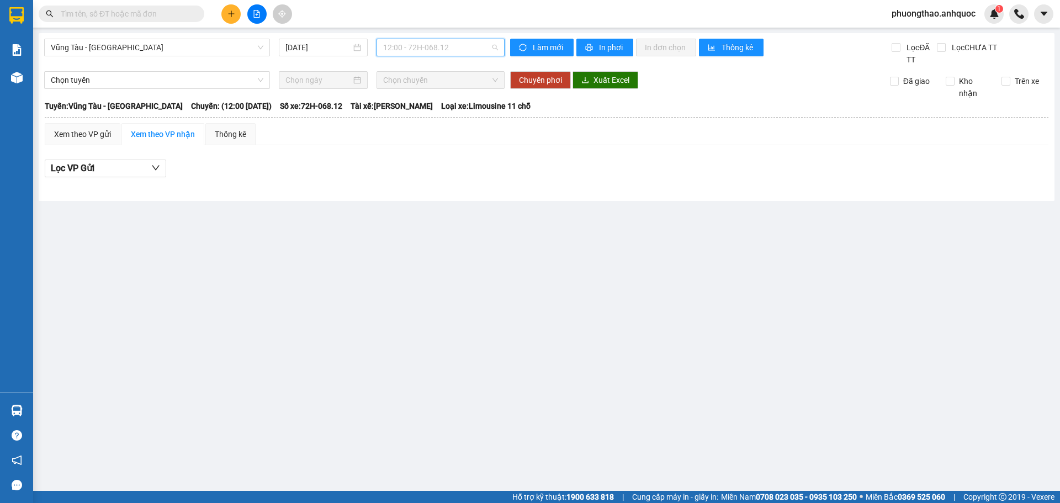
click at [430, 50] on span "12:00 - 72H-068.12" at bounding box center [440, 47] width 115 height 17
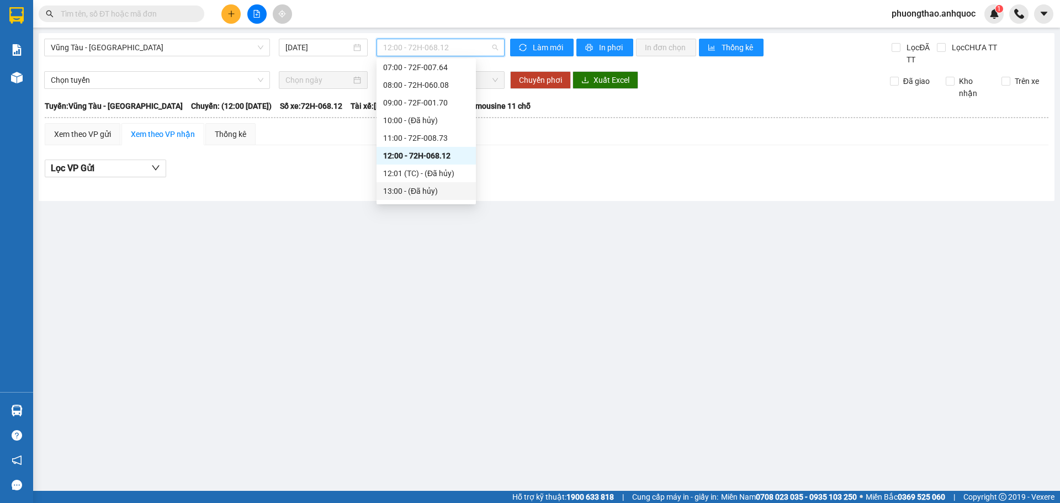
scroll to position [181, 0]
click at [444, 152] on div "14:00 - 72F-008.99" at bounding box center [426, 153] width 86 height 12
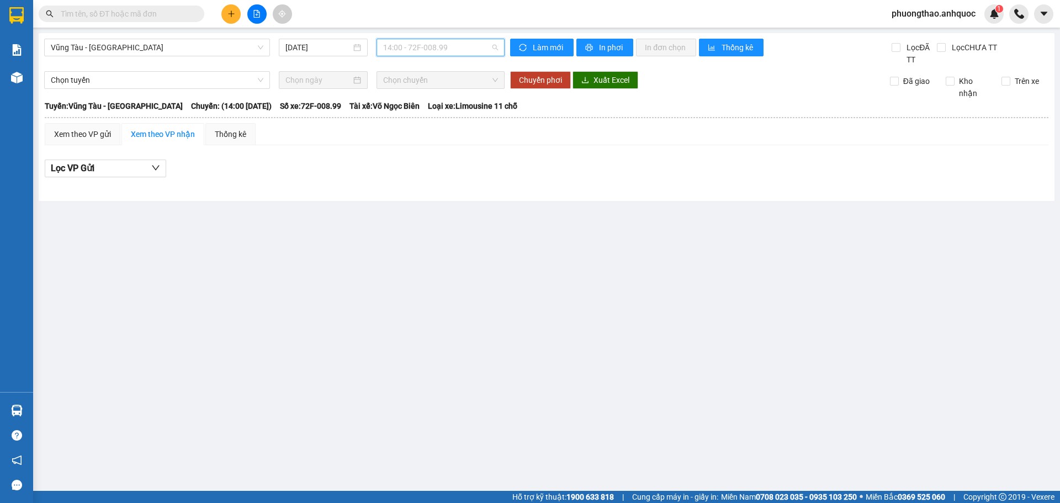
click at [455, 51] on span "14:00 - 72F-008.99" at bounding box center [440, 47] width 115 height 17
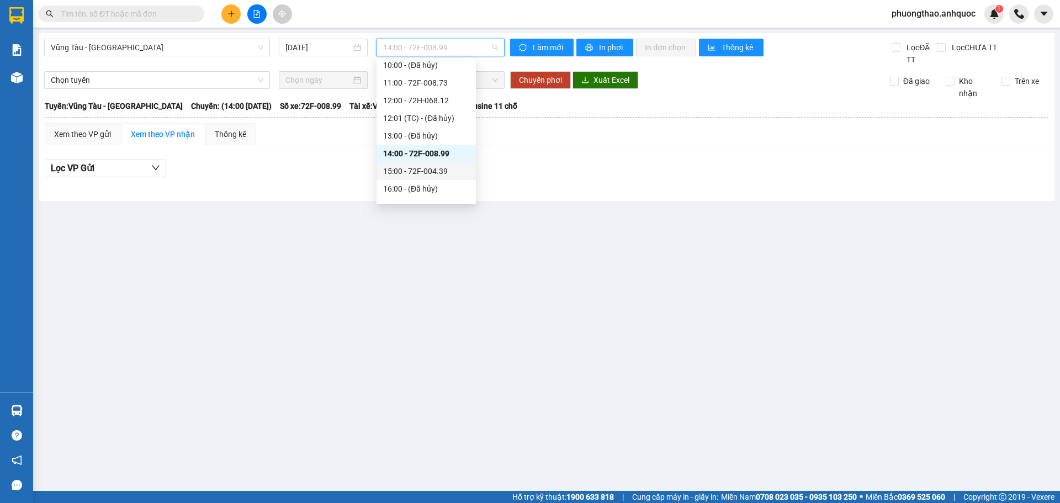
click at [455, 164] on div "15:00 - 72F-004.39" at bounding box center [426, 171] width 99 height 18
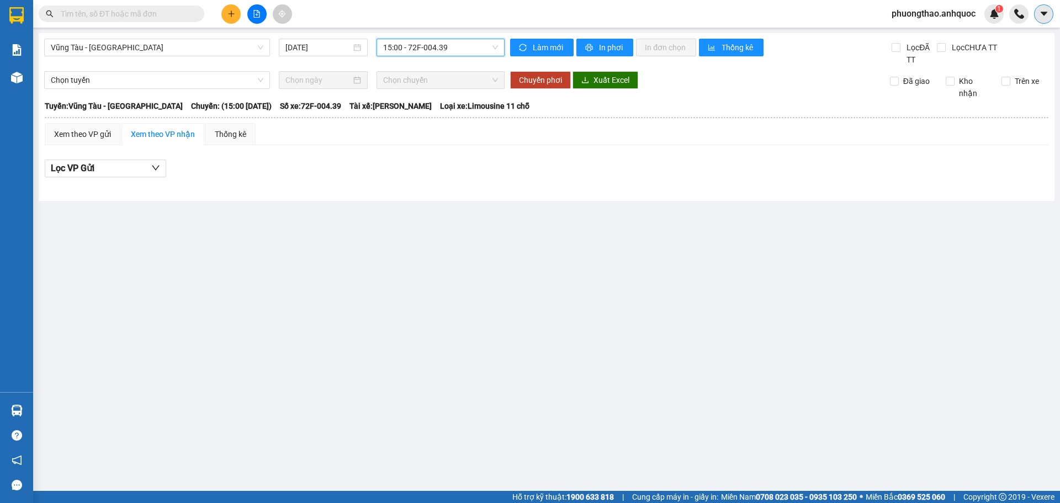
click at [1044, 20] on button at bounding box center [1043, 13] width 19 height 19
click at [930, 17] on span "phuongthao.anhquoc" at bounding box center [934, 14] width 102 height 14
click at [920, 35] on span "Đăng xuất" at bounding box center [938, 34] width 80 height 12
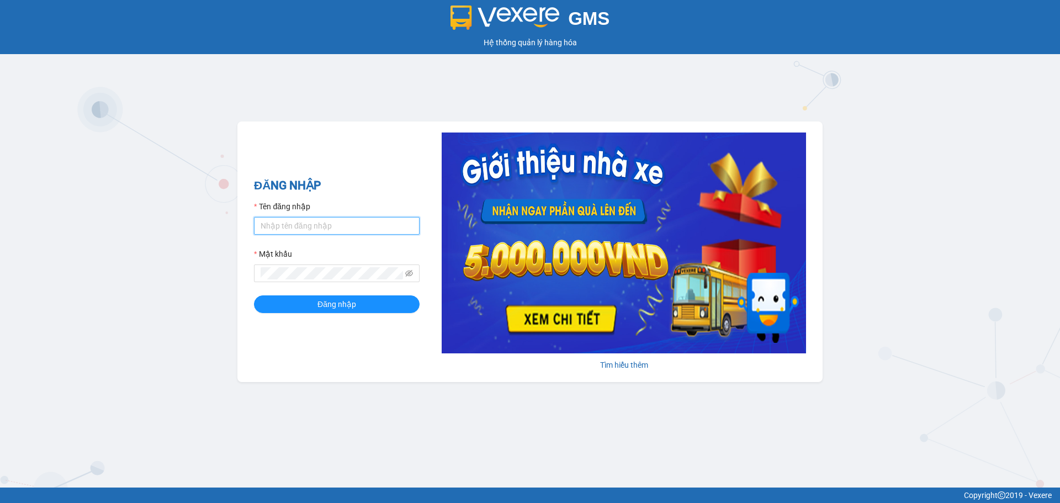
type input "tutrinh.anhquoc"
click at [353, 224] on input "tutrinh.anhquoc" at bounding box center [337, 226] width 166 height 18
type input "yenthanh.anhquoc"
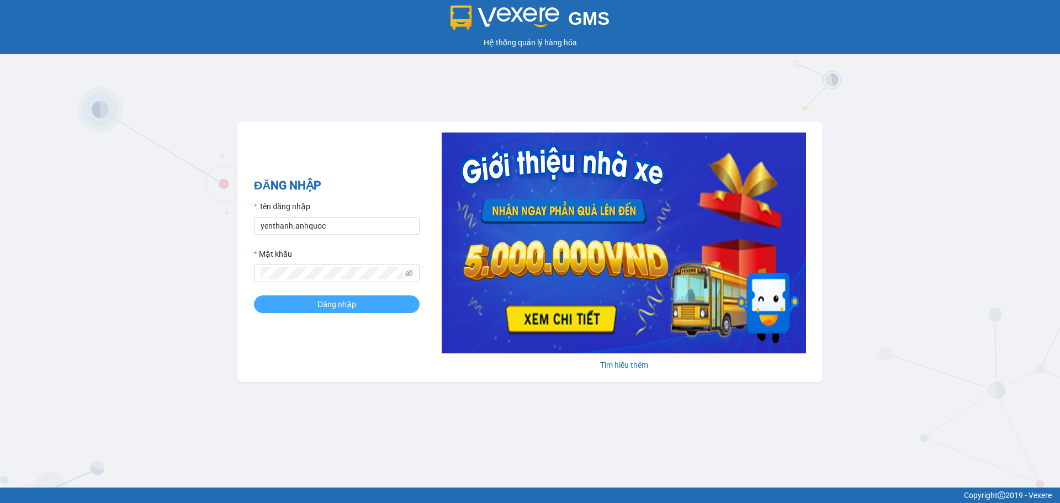
click at [338, 301] on span "Đăng nhập" at bounding box center [336, 304] width 39 height 12
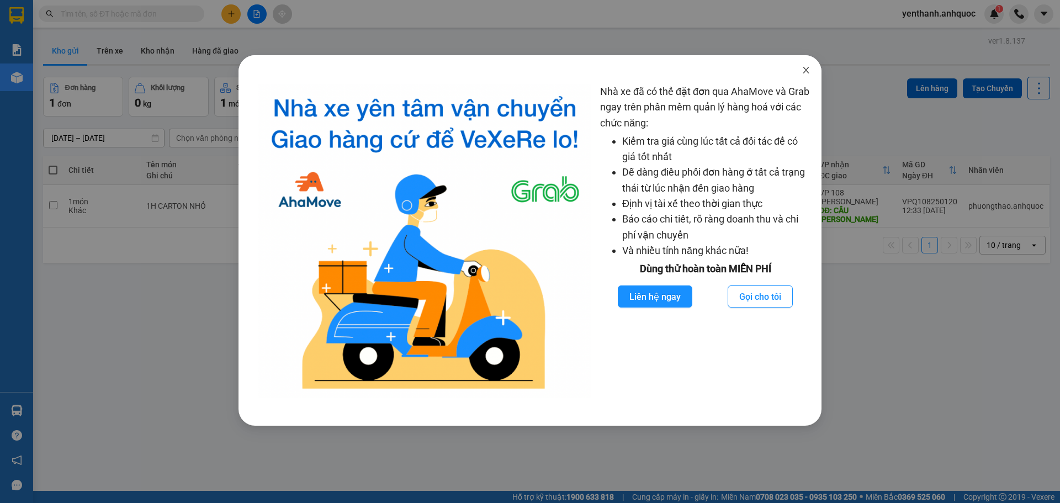
click at [806, 76] on span "Close" at bounding box center [806, 70] width 31 height 31
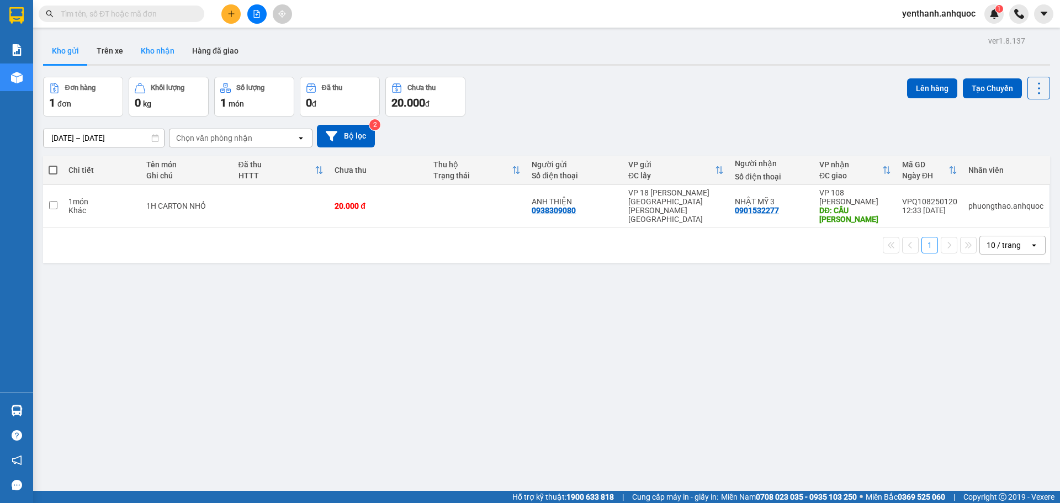
click at [151, 50] on button "Kho nhận" at bounding box center [157, 51] width 51 height 27
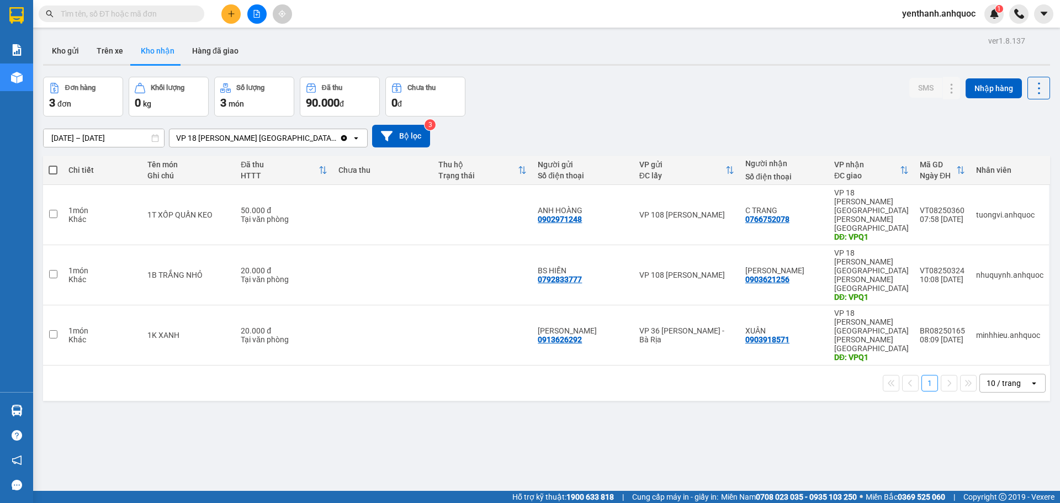
click at [109, 136] on input "[DATE] – [DATE]" at bounding box center [104, 138] width 120 height 18
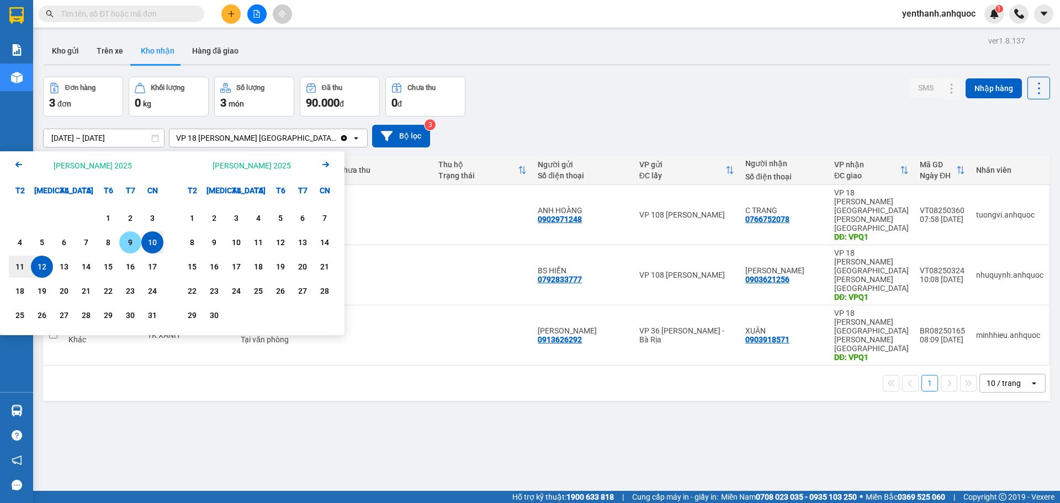
click at [130, 244] on div "9" at bounding box center [130, 242] width 15 height 13
click at [47, 271] on div "12" at bounding box center [41, 266] width 15 height 13
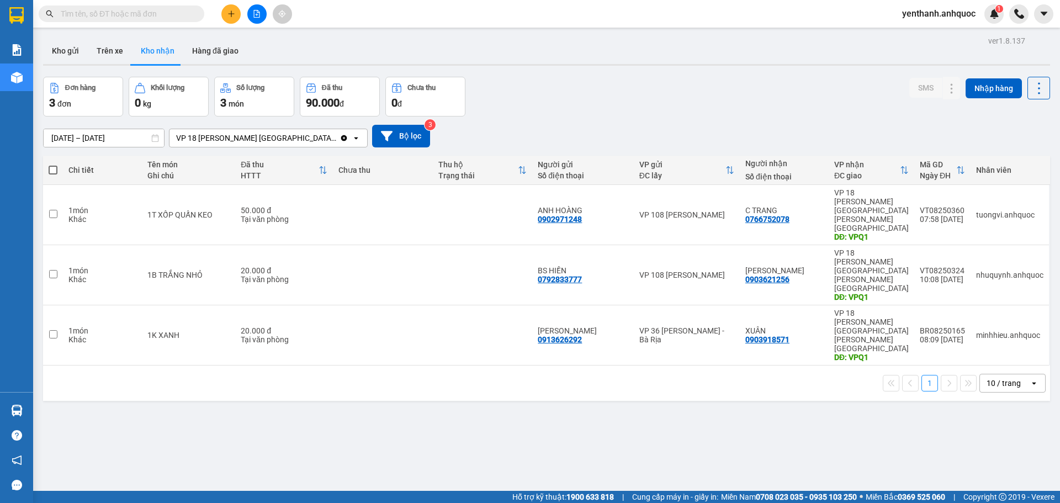
click at [121, 135] on input "09/08/2025 – 12/08/2025" at bounding box center [104, 138] width 120 height 18
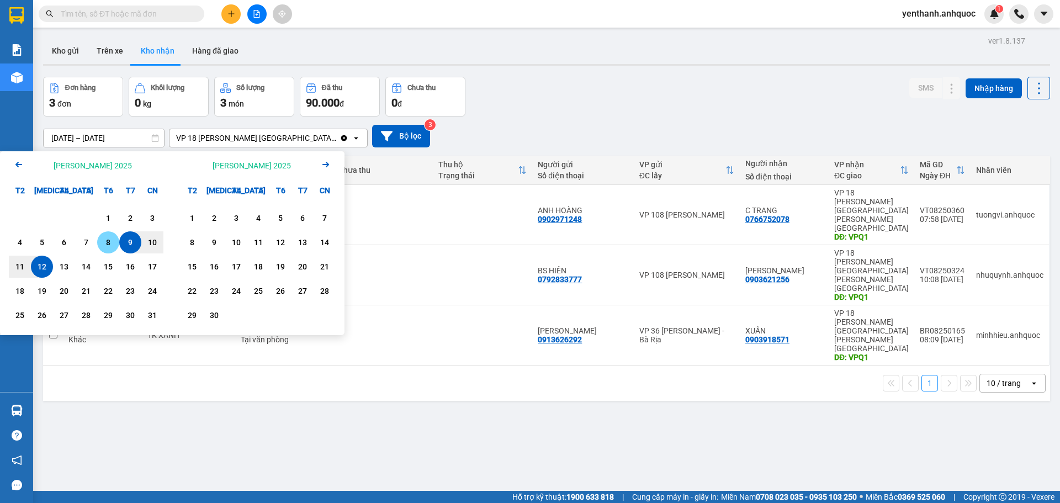
click at [99, 248] on div "8" at bounding box center [108, 242] width 22 height 22
click at [52, 269] on div "12" at bounding box center [42, 267] width 22 height 22
type input "[DATE] – [DATE]"
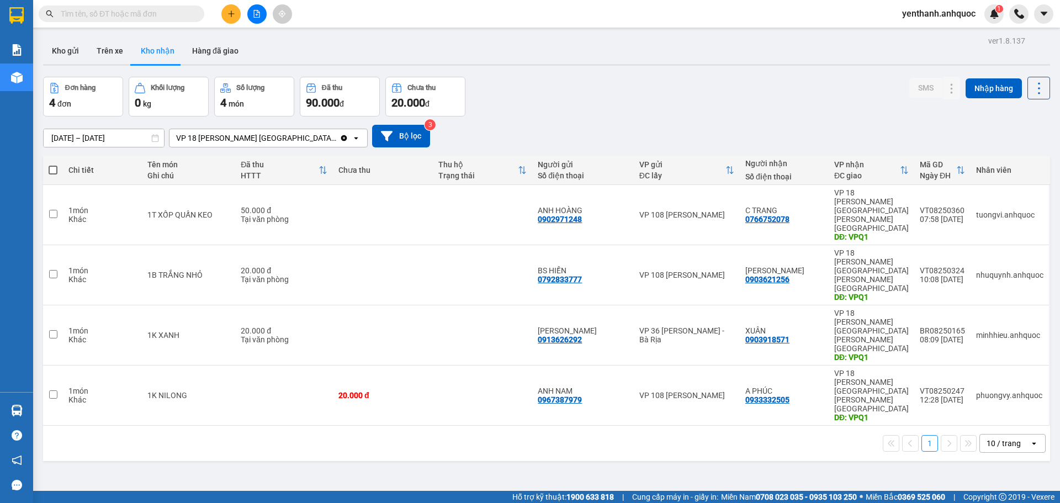
click at [114, 10] on input "text" at bounding box center [126, 14] width 130 height 12
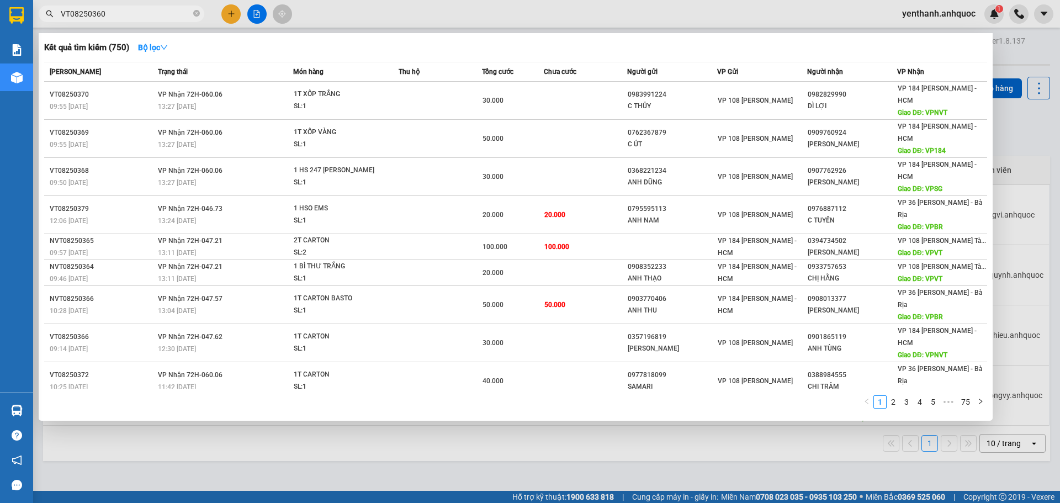
type input "VT08250360"
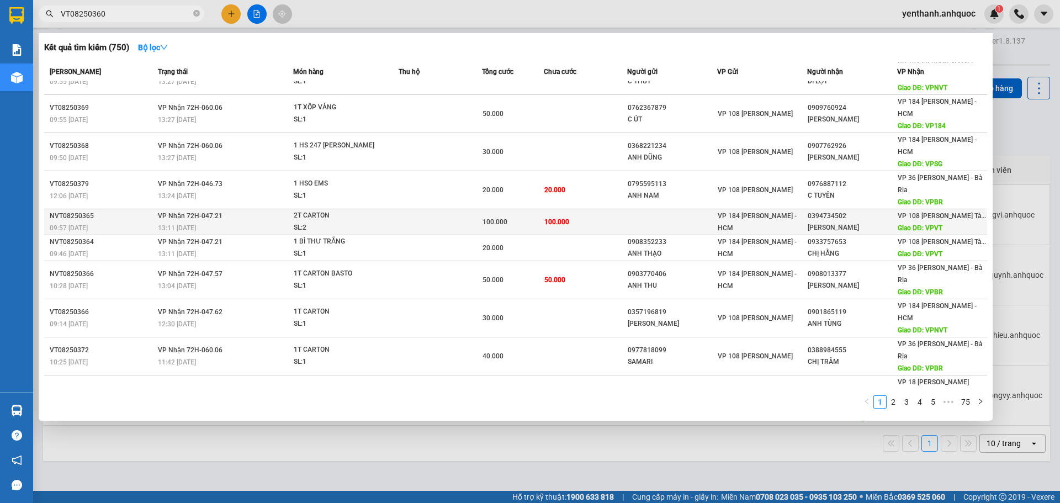
scroll to position [38, 0]
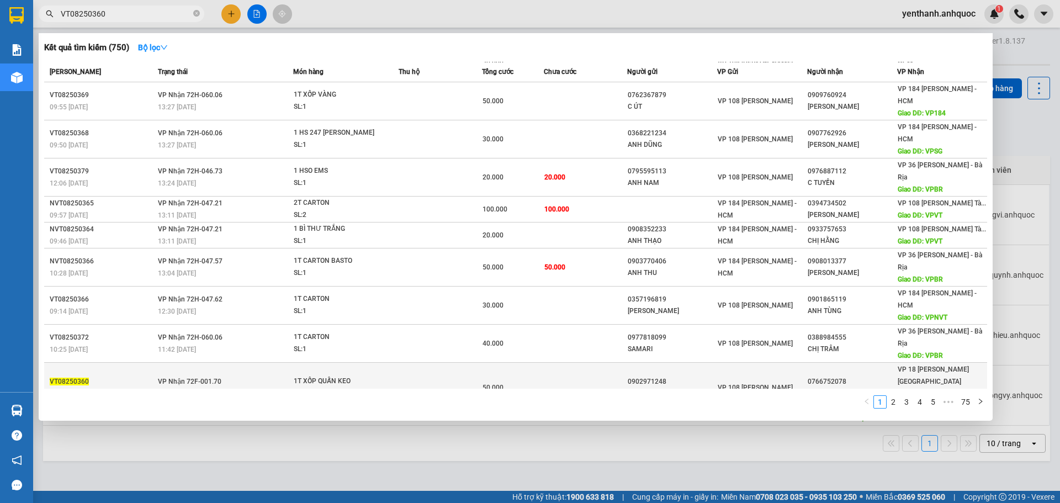
click at [866, 376] on div "0766752078" at bounding box center [852, 382] width 89 height 12
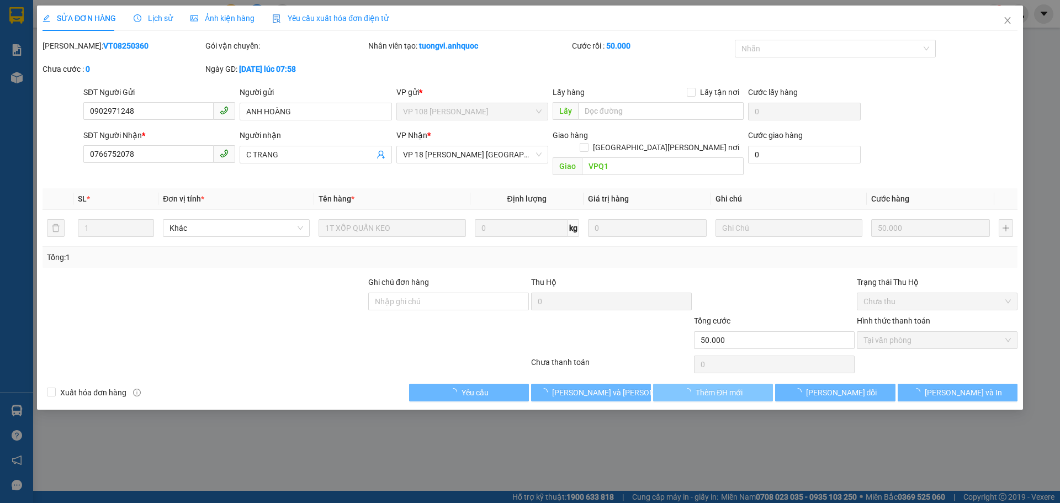
type input "0902971248"
type input "ANH HOÀNG"
type input "0766752078"
type input "C TRANG"
type input "VPQ1"
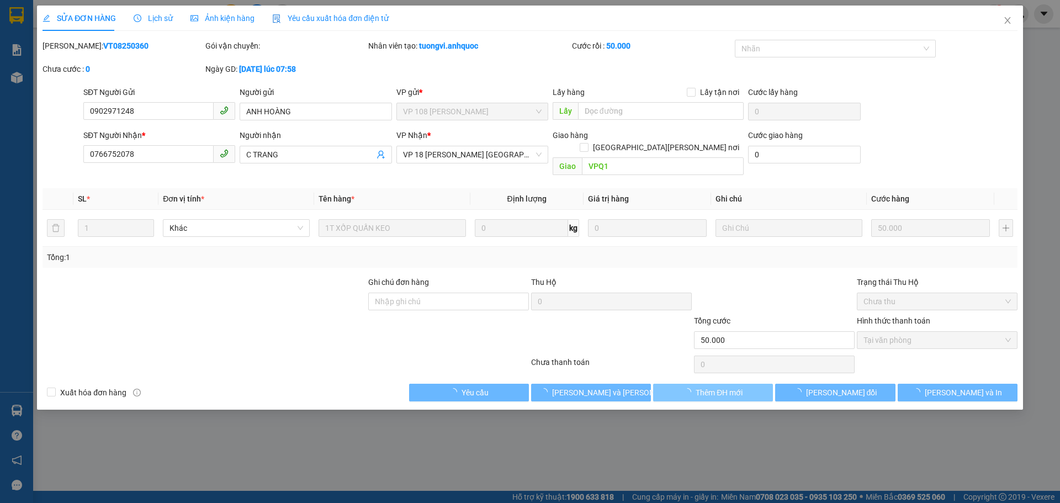
type input "50.000"
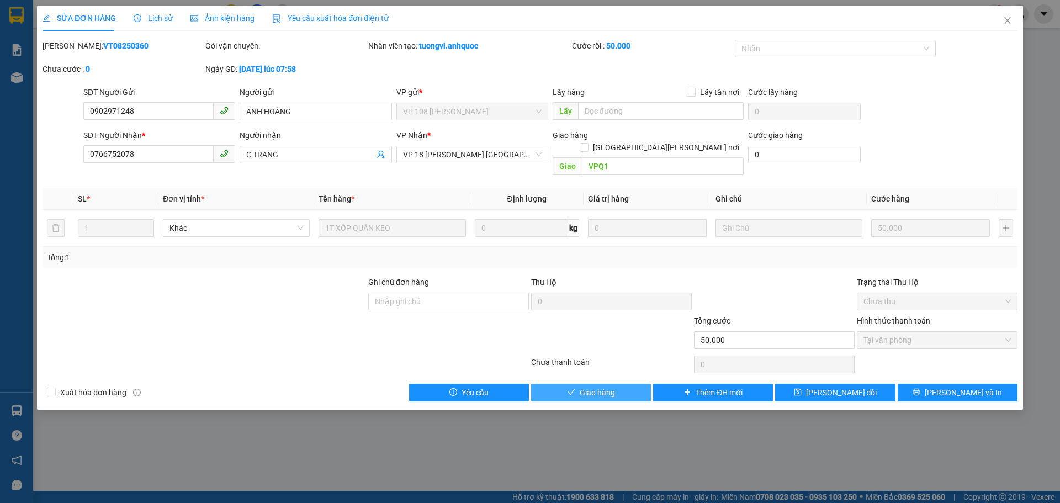
click at [601, 386] on span "Giao hàng" at bounding box center [597, 392] width 35 height 12
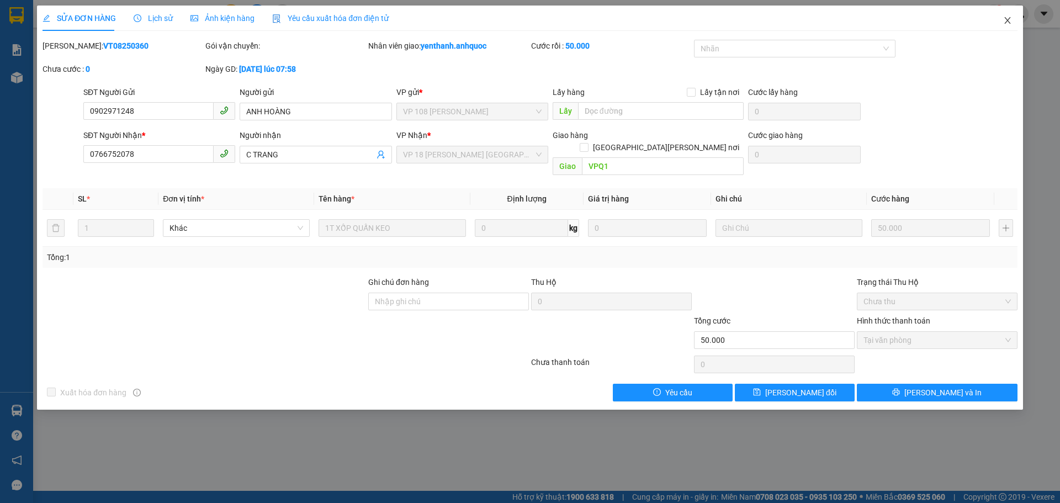
click at [1009, 23] on icon "close" at bounding box center [1007, 20] width 6 height 7
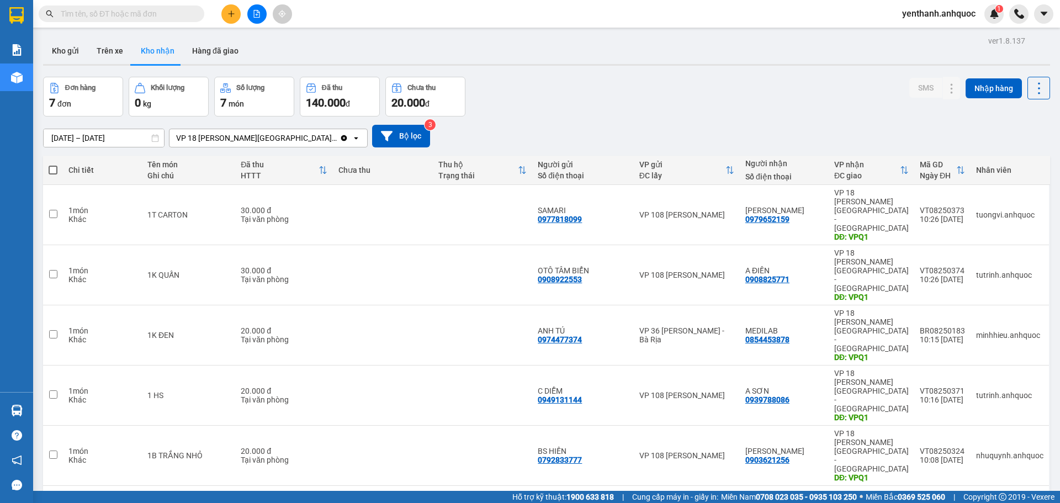
click at [258, 15] on icon "file-add" at bounding box center [257, 14] width 8 height 8
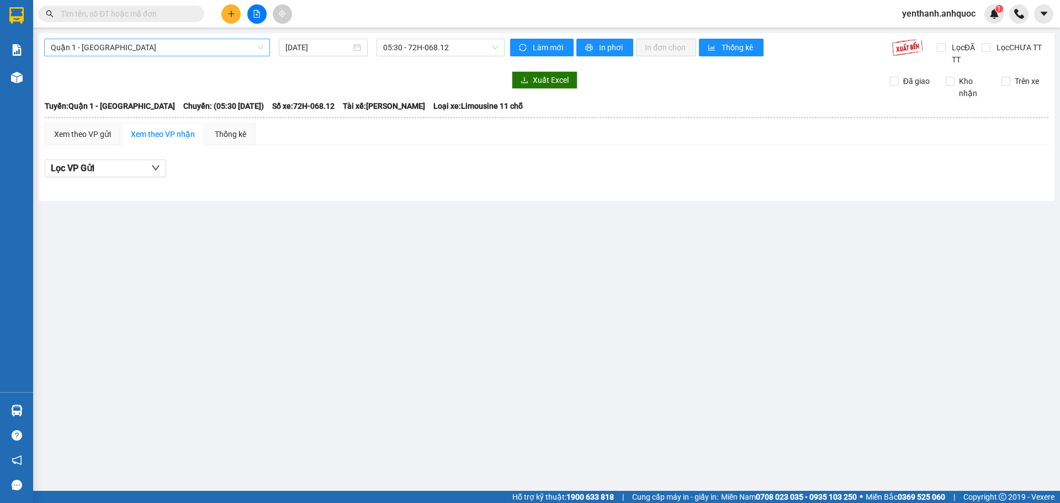
click at [146, 51] on span "Quận 1 - [GEOGRAPHIC_DATA]" at bounding box center [157, 47] width 213 height 17
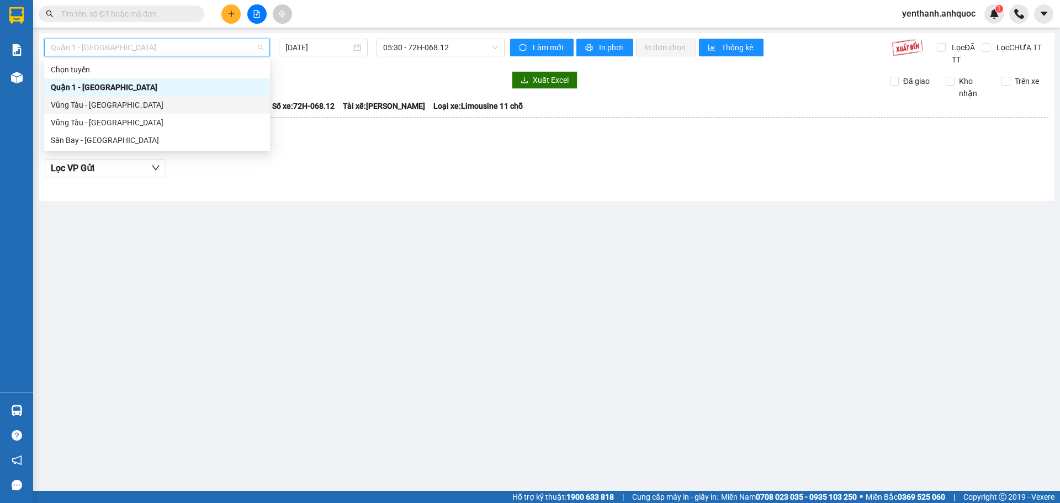
click at [134, 105] on div "Vũng Tàu - [GEOGRAPHIC_DATA]" at bounding box center [157, 105] width 213 height 12
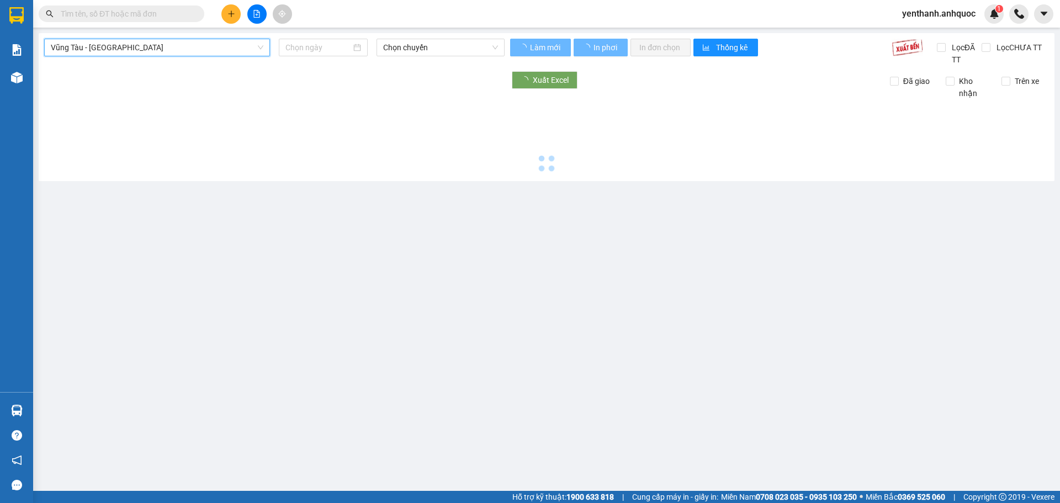
type input "[DATE]"
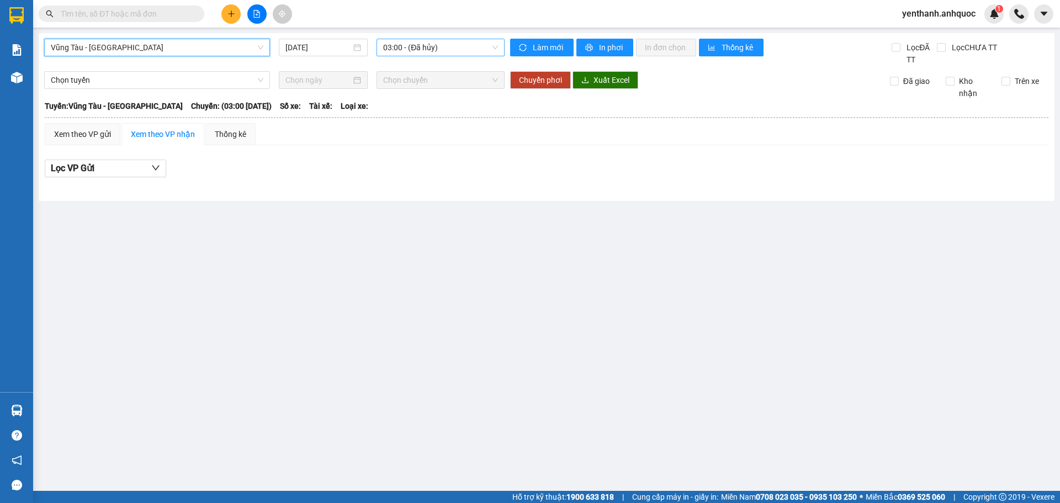
click at [445, 50] on span "03:00 - (Đã hủy)" at bounding box center [440, 47] width 115 height 17
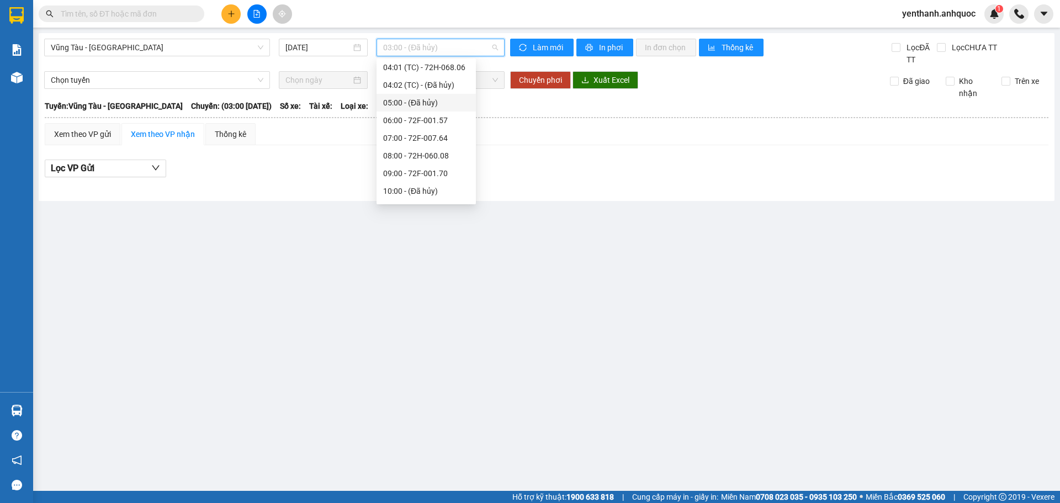
scroll to position [110, 0]
click at [425, 156] on div "11:00 - 72F-008.73" at bounding box center [426, 153] width 86 height 12
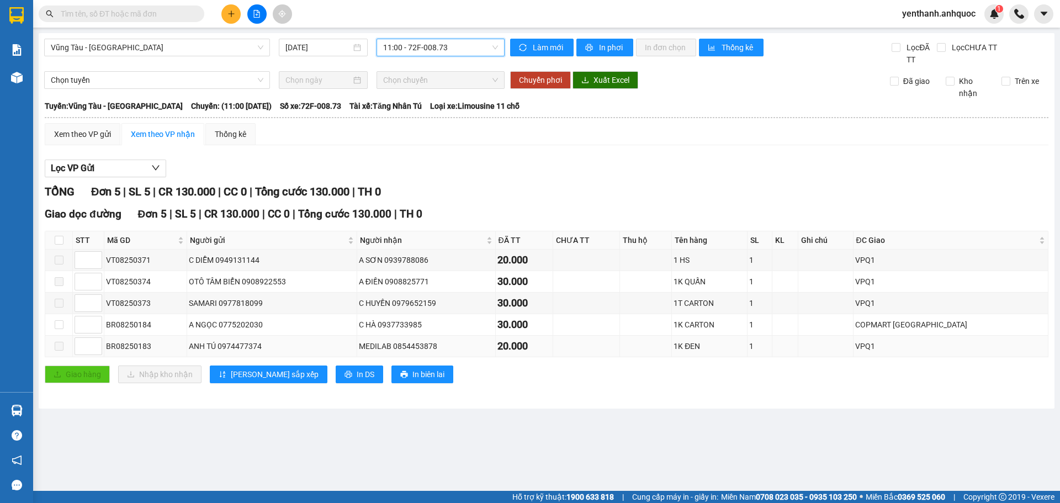
click at [467, 352] on div "MEDILAB 0854453878" at bounding box center [426, 346] width 135 height 12
click at [59, 347] on span at bounding box center [59, 346] width 9 height 9
click at [62, 260] on span at bounding box center [59, 260] width 9 height 9
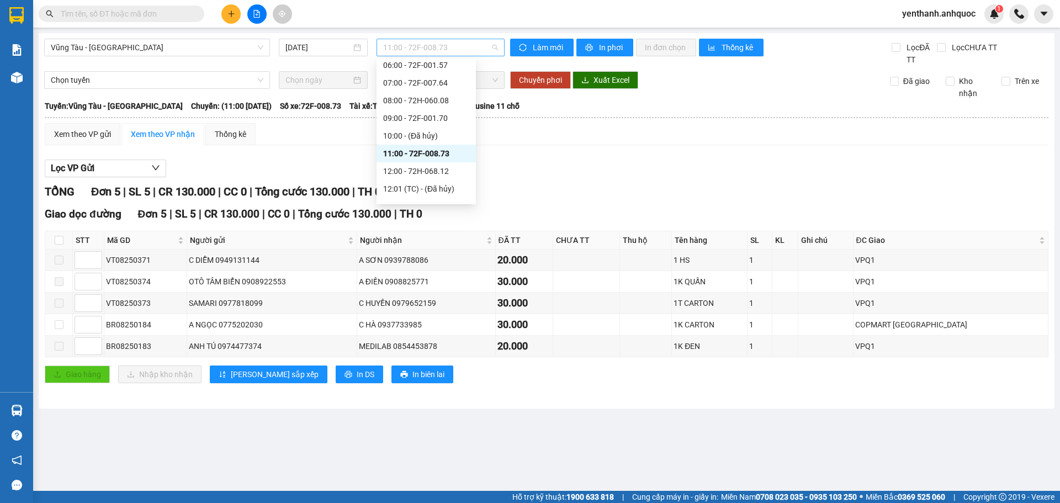
click at [490, 51] on span "11:00 - 72F-008.73" at bounding box center [440, 47] width 115 height 17
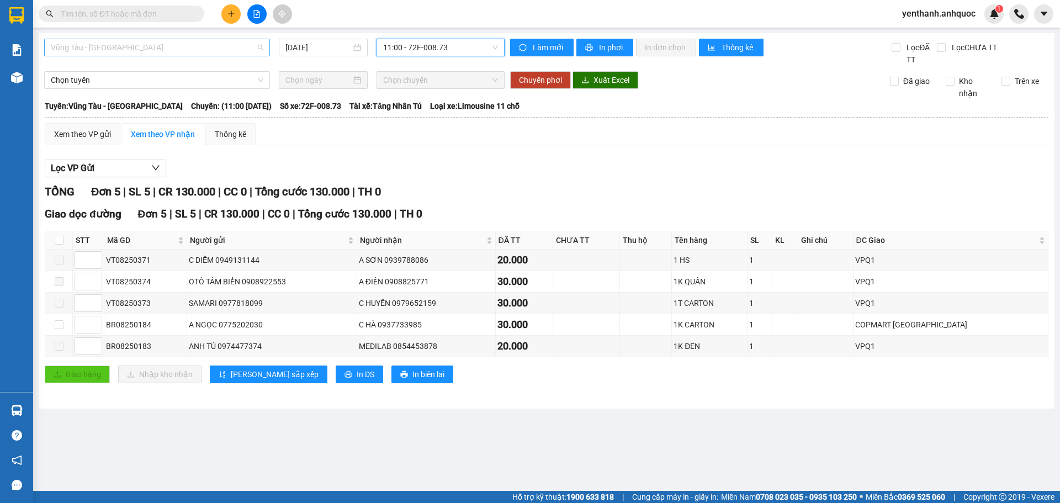
click at [219, 44] on span "Vũng Tàu - [GEOGRAPHIC_DATA]" at bounding box center [157, 47] width 213 height 17
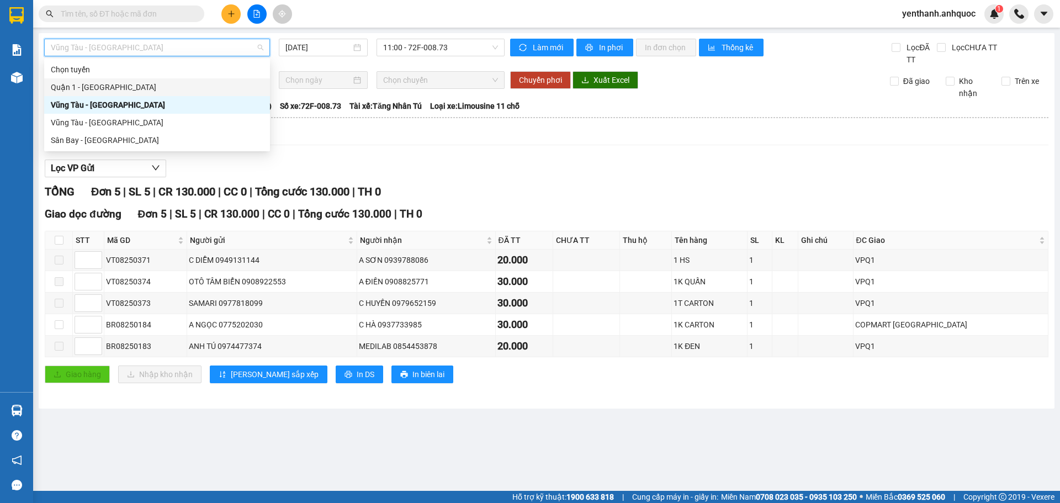
click at [172, 92] on div "Quận 1 - [GEOGRAPHIC_DATA]" at bounding box center [157, 87] width 213 height 12
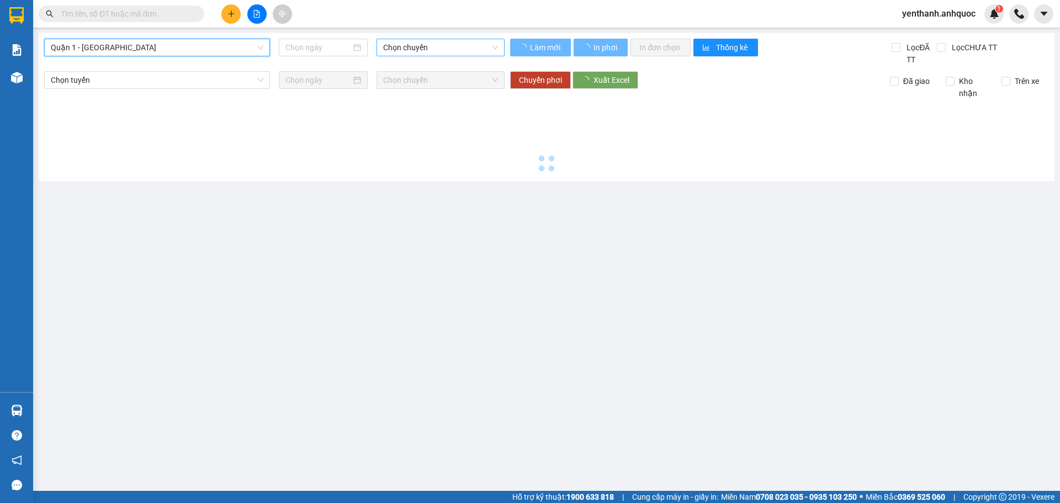
type input "[DATE]"
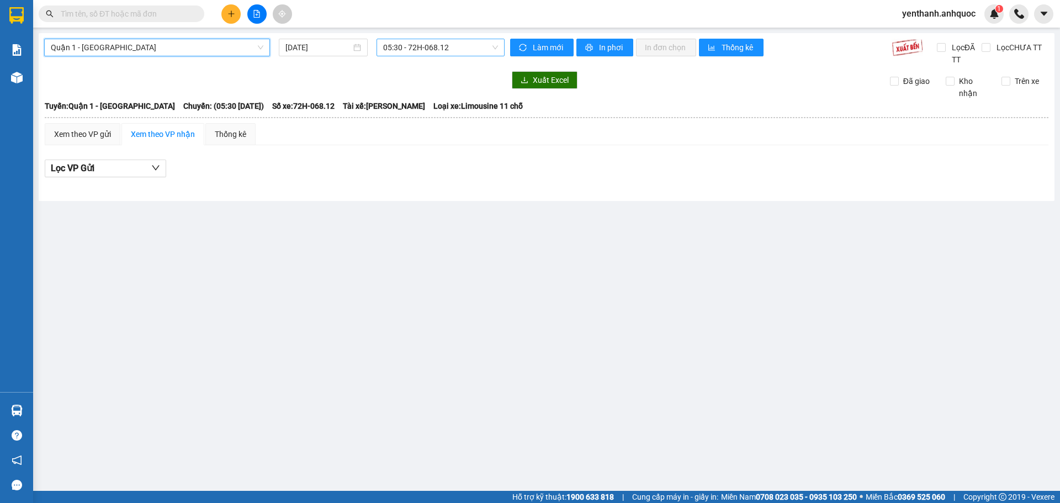
click at [454, 55] on span "05:30 - 72H-068.12" at bounding box center [440, 47] width 115 height 17
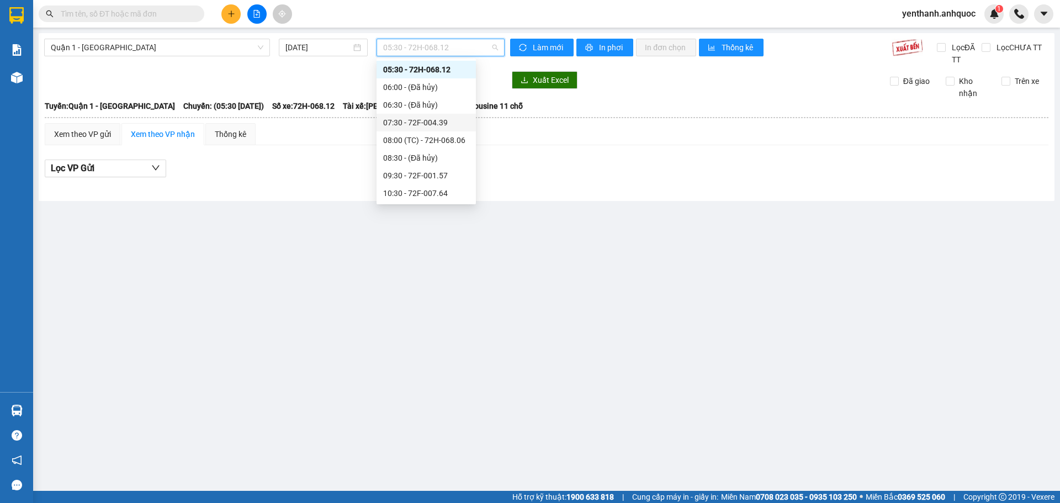
click at [427, 126] on div "07:30 - 72F-004.39" at bounding box center [426, 122] width 86 height 12
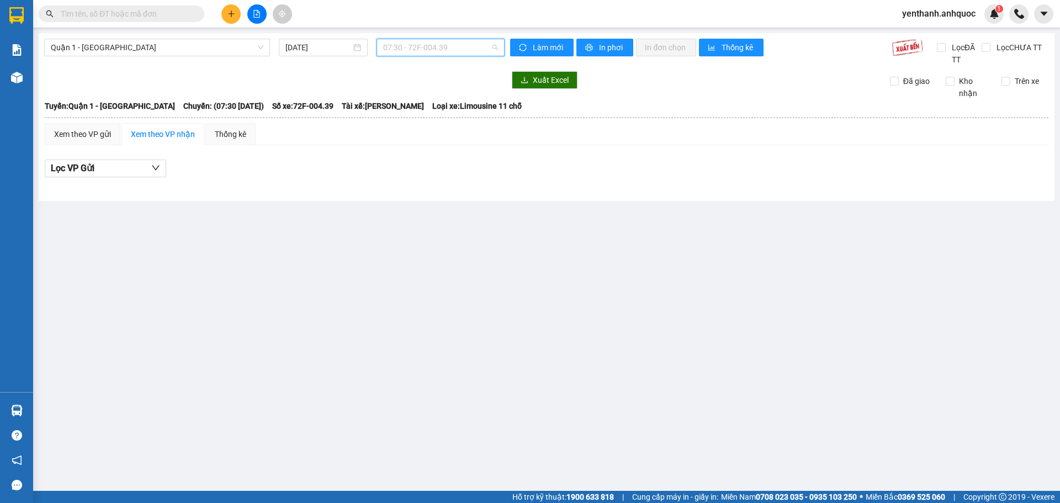
click at [459, 44] on span "07:30 - 72F-004.39" at bounding box center [440, 47] width 115 height 17
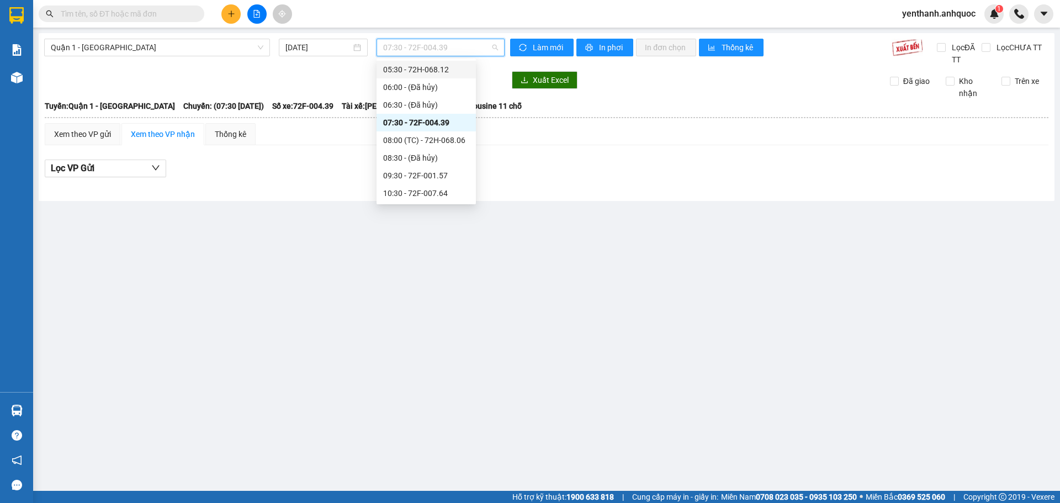
click at [448, 71] on div "05:30 - 72H-068.12" at bounding box center [426, 69] width 86 height 12
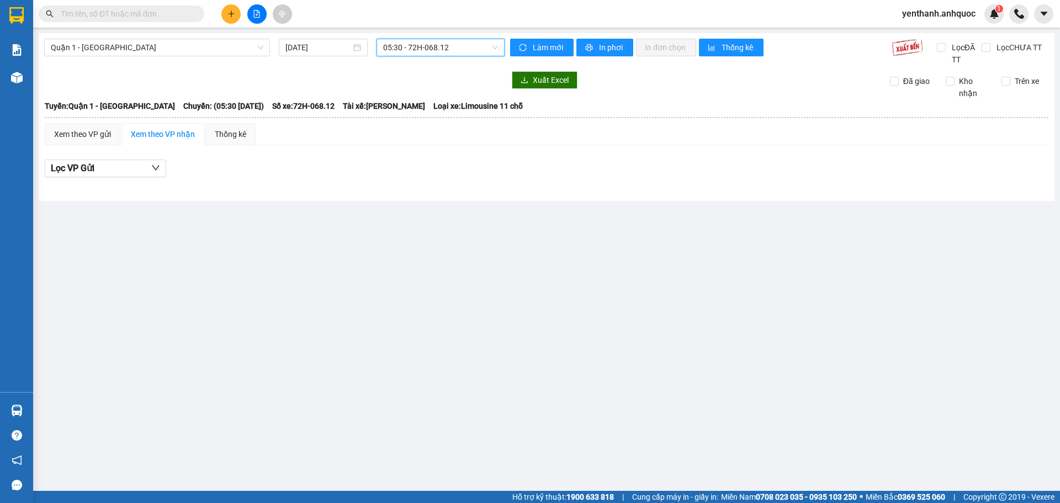
click at [465, 46] on span "05:30 - 72H-068.12" at bounding box center [440, 47] width 115 height 17
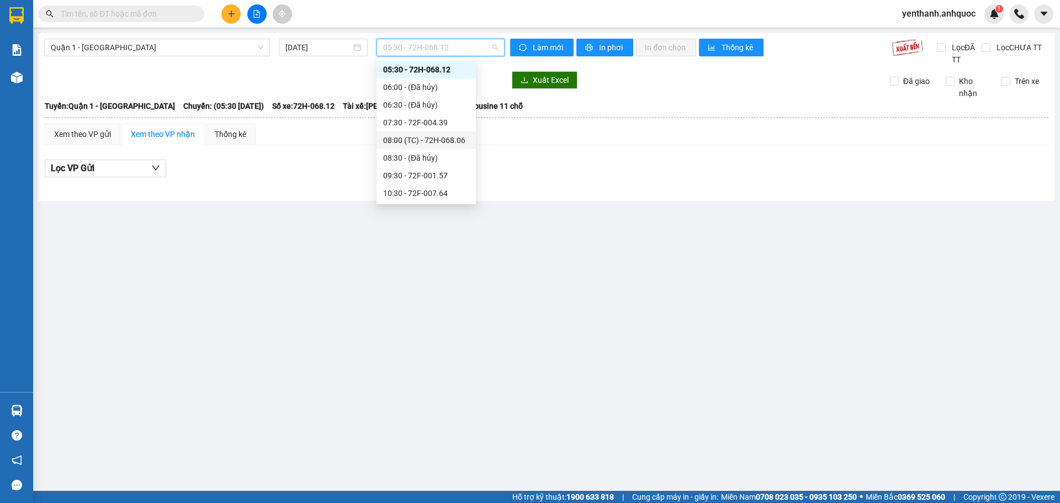
click at [448, 143] on div "08:00 (TC) - 72H-068.06" at bounding box center [426, 140] width 86 height 12
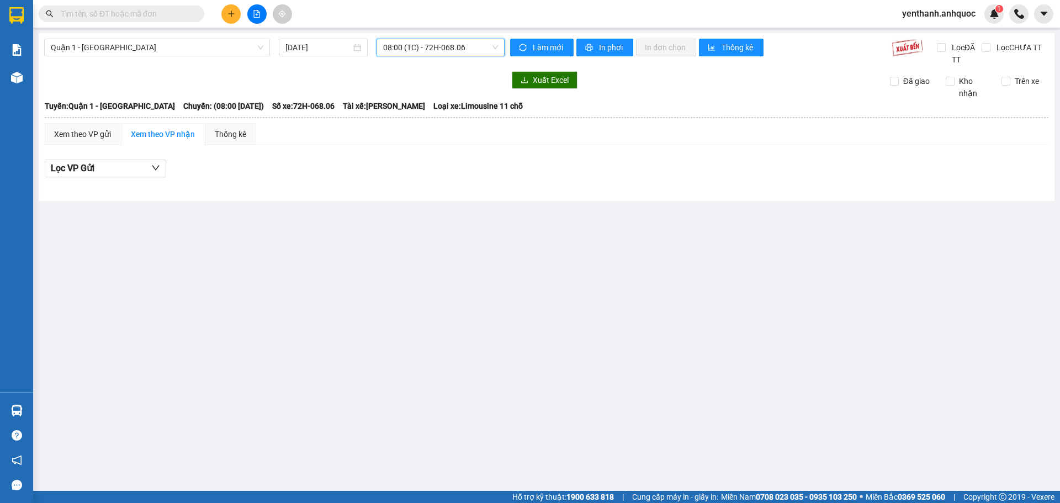
click at [476, 47] on span "08:00 (TC) - 72H-068.06" at bounding box center [440, 47] width 115 height 17
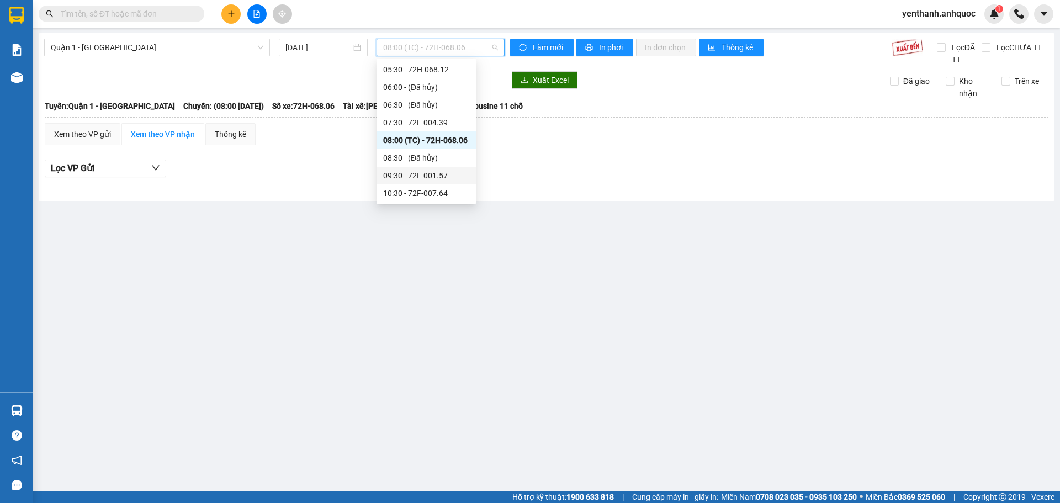
click at [442, 175] on div "09:30 - 72F-001.57" at bounding box center [426, 176] width 86 height 12
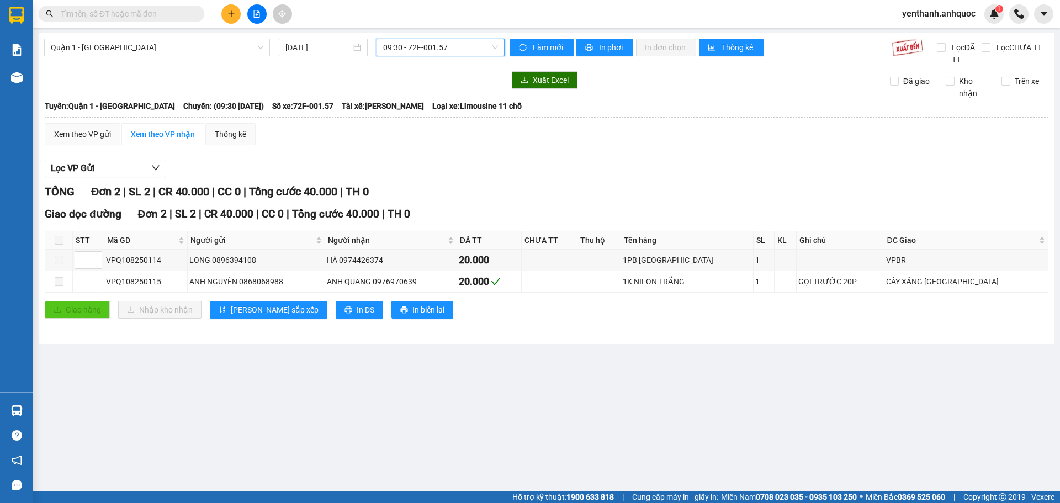
click at [471, 50] on span "09:30 - 72F-001.57" at bounding box center [440, 47] width 115 height 17
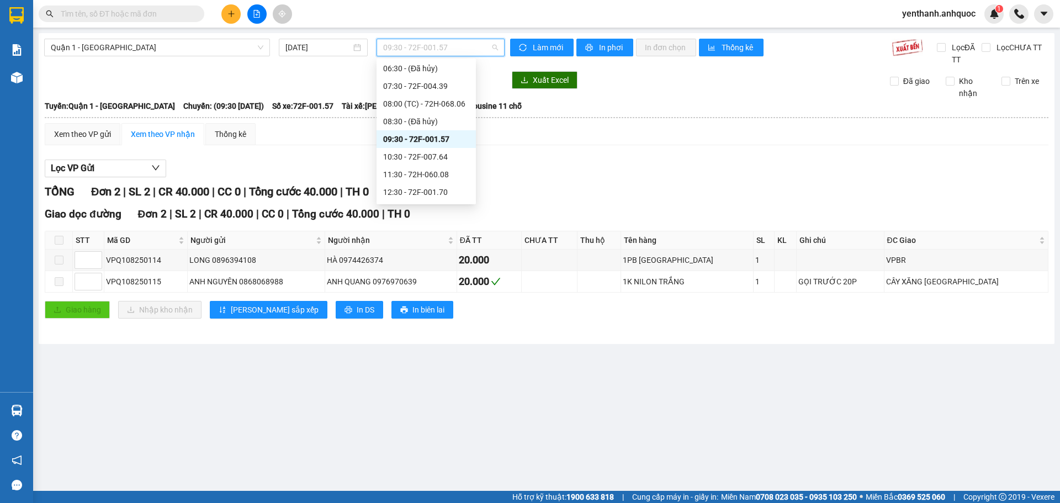
scroll to position [73, 0]
click at [442, 140] on div "10:30 - 72F-007.64" at bounding box center [426, 138] width 86 height 12
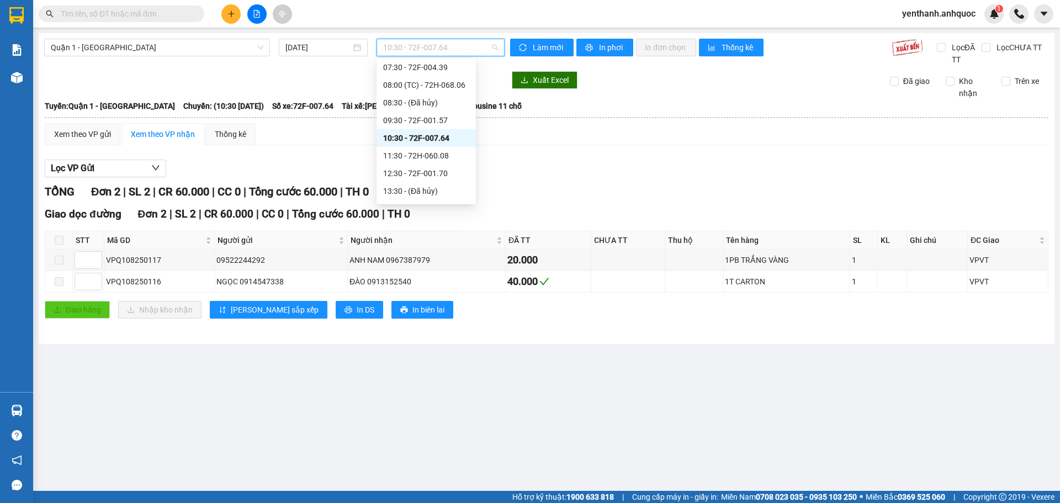
click at [466, 47] on span "10:30 - 72F-007.64" at bounding box center [440, 47] width 115 height 17
click at [425, 159] on div "11:30 - 72H-060.08" at bounding box center [426, 156] width 86 height 12
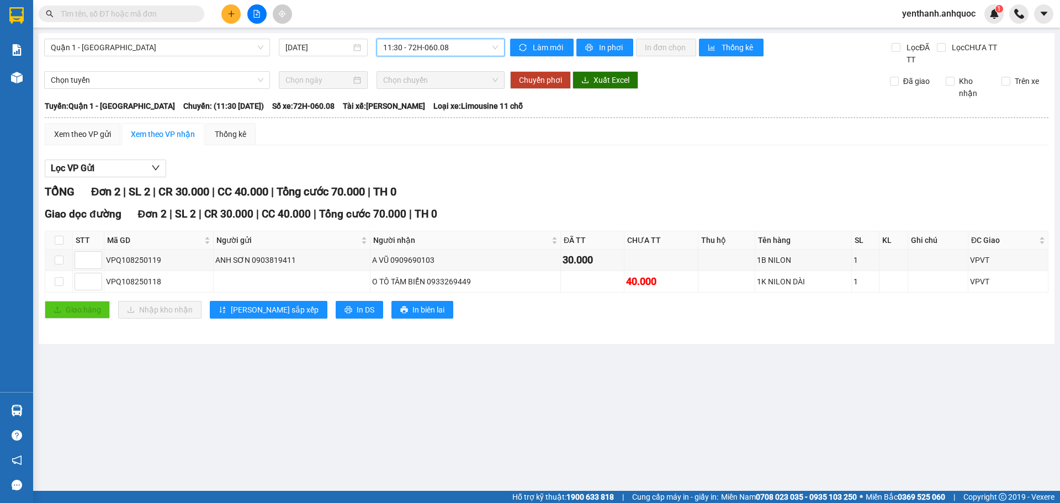
click at [468, 49] on span "11:30 - 72H-060.08" at bounding box center [440, 47] width 115 height 17
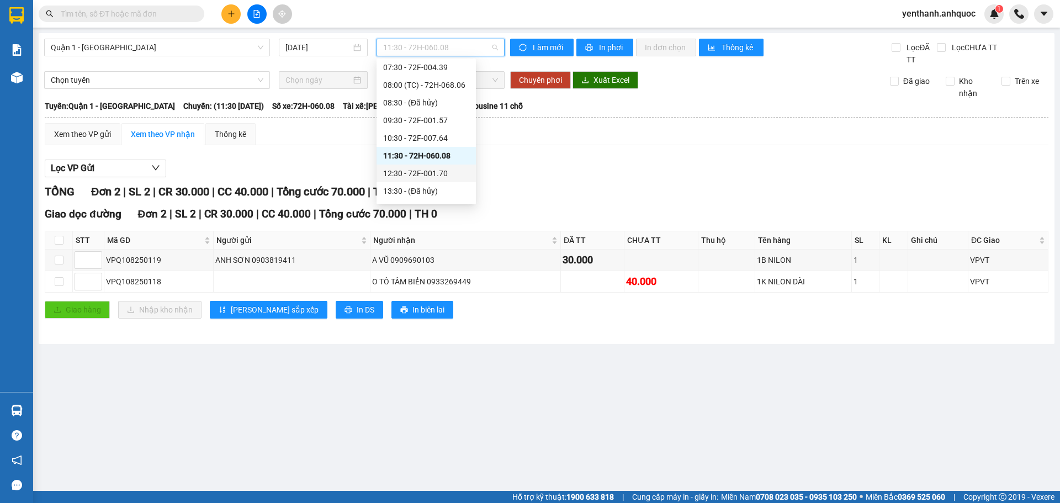
click at [429, 177] on div "12:30 - 72F-001.70" at bounding box center [426, 173] width 86 height 12
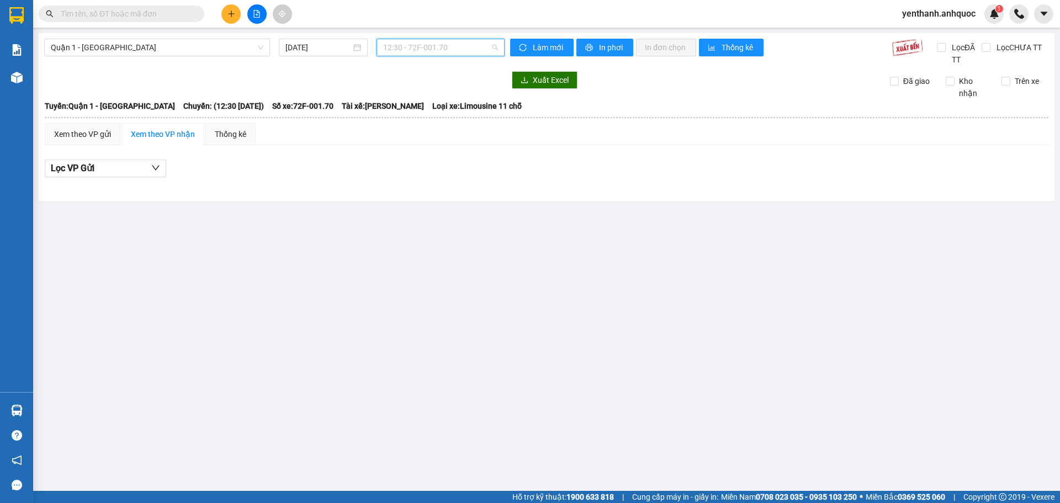
click at [467, 51] on span "12:30 - 72F-001.70" at bounding box center [440, 47] width 115 height 17
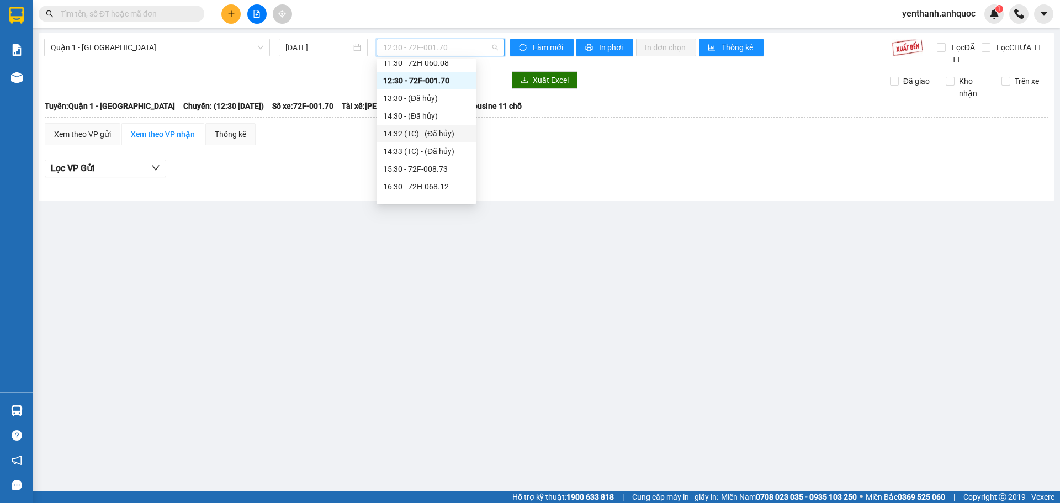
scroll to position [183, 0]
click at [442, 152] on div "15:30 - 72F-008.73" at bounding box center [426, 151] width 86 height 12
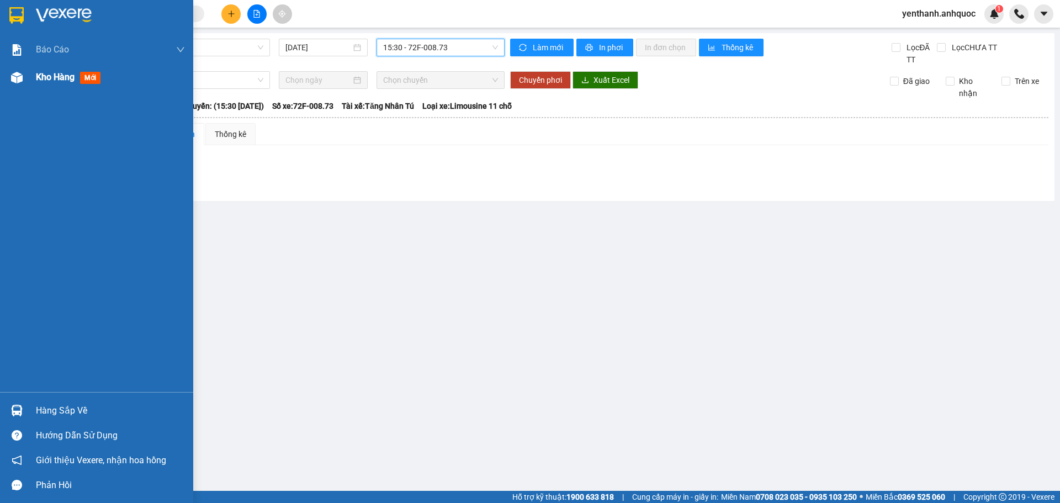
click at [45, 86] on div "Kho hàng mới" at bounding box center [110, 77] width 149 height 28
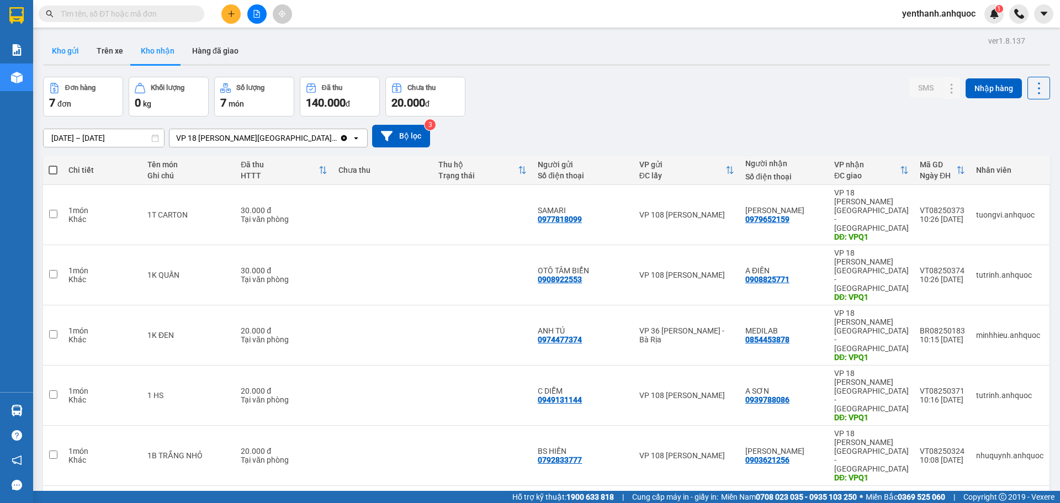
click at [62, 57] on button "Kho gửi" at bounding box center [65, 51] width 45 height 27
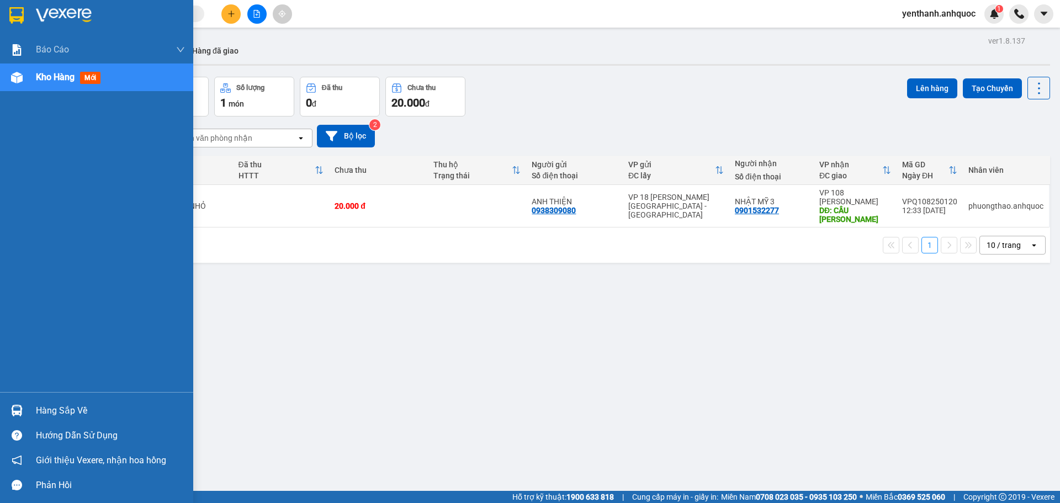
click at [30, 80] on div "Kho hàng mới" at bounding box center [96, 77] width 193 height 28
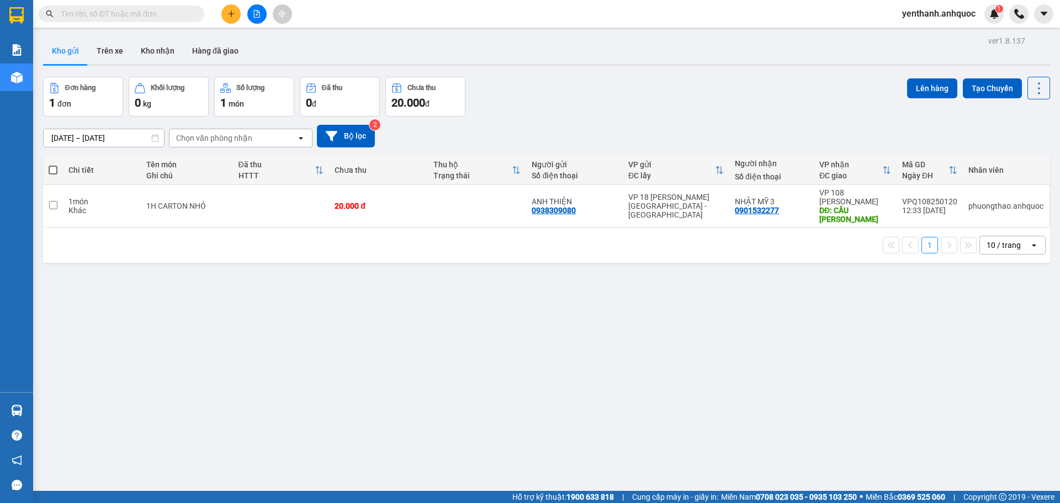
click at [147, 14] on input "text" at bounding box center [126, 14] width 130 height 12
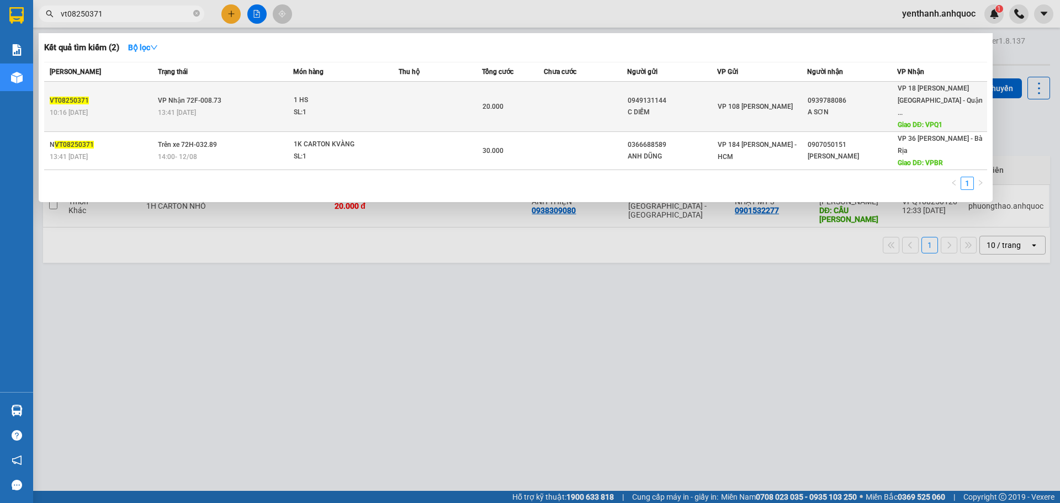
type input "vt08250371"
click at [870, 107] on div "A SƠN" at bounding box center [852, 113] width 89 height 12
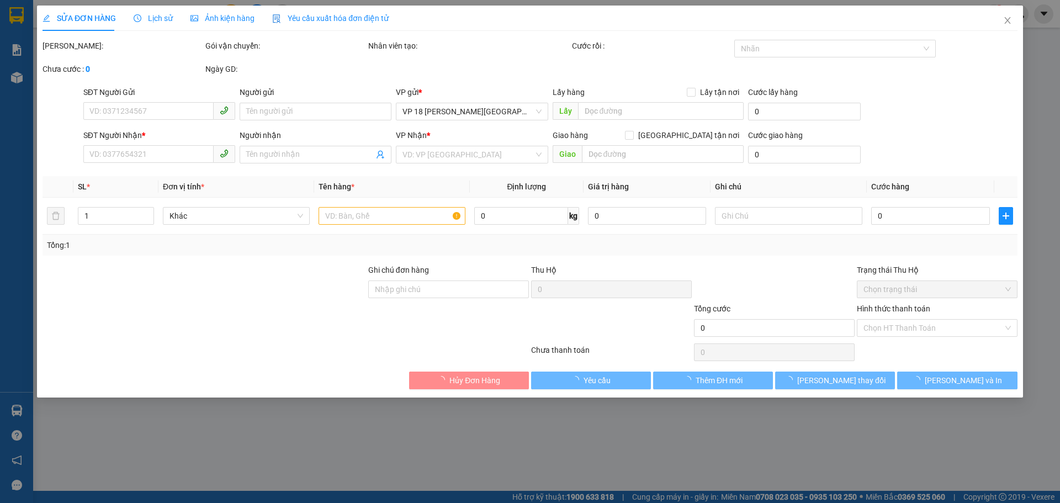
type input "0949131144"
type input "C DIỄM"
type input "0939788086"
type input "A SƠN"
type input "VPQ1"
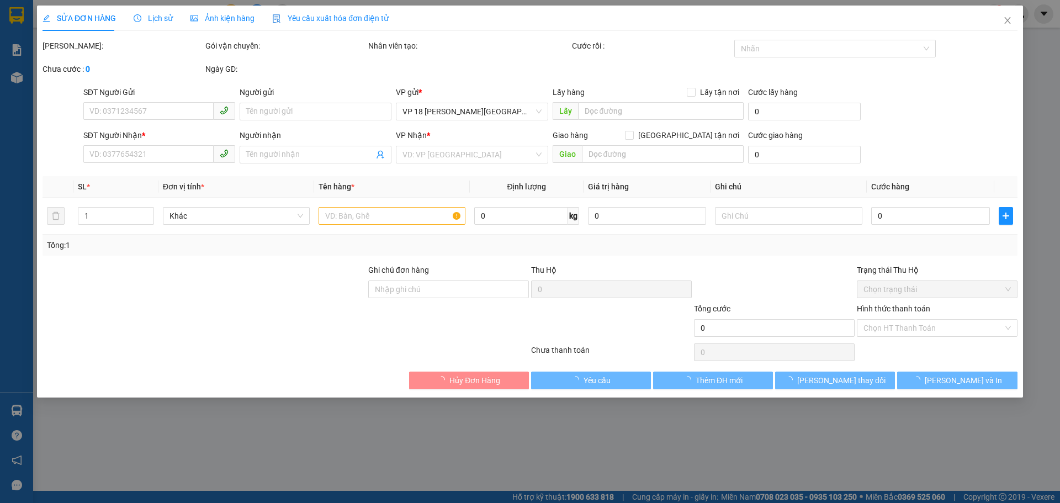
type input "20.000"
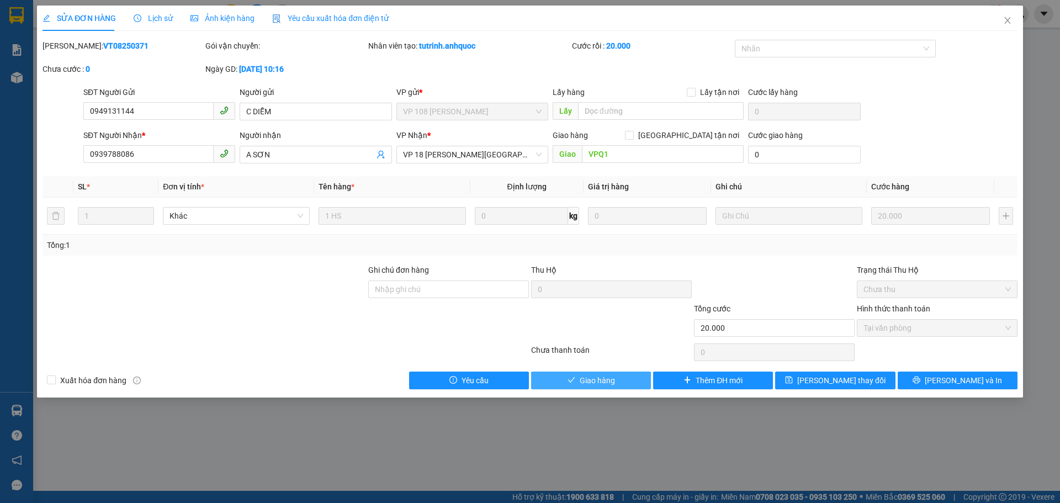
click at [621, 377] on button "Giao hàng" at bounding box center [591, 381] width 120 height 18
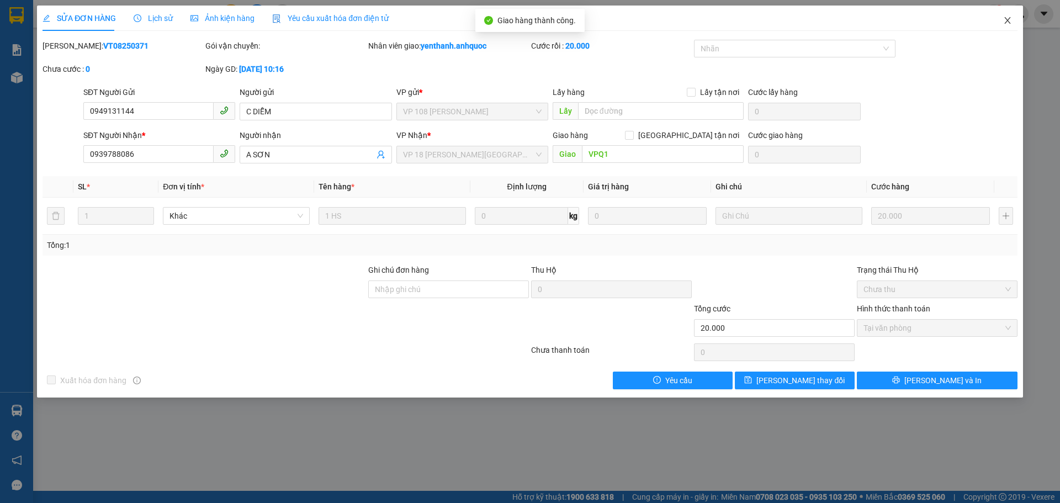
click at [1009, 18] on icon "close" at bounding box center [1007, 20] width 9 height 9
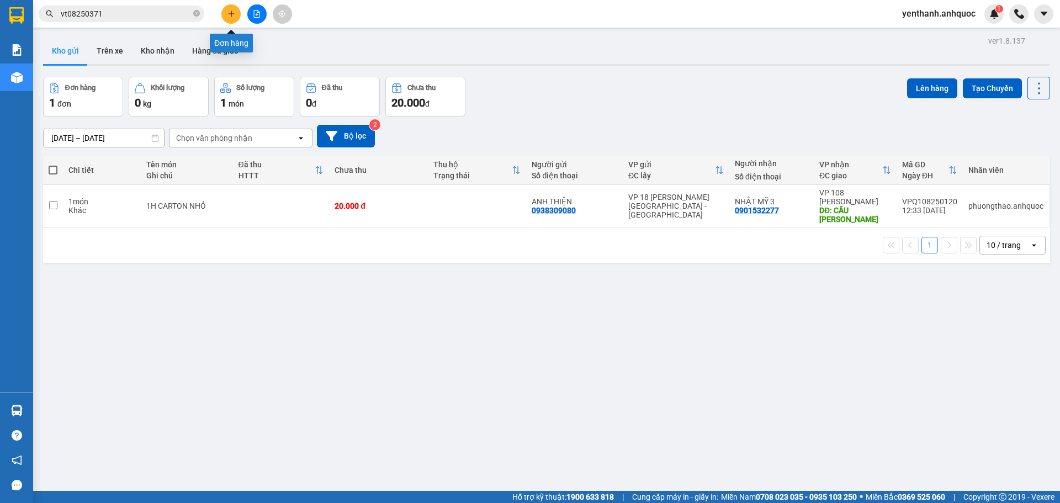
click at [229, 10] on icon "plus" at bounding box center [231, 14] width 8 height 8
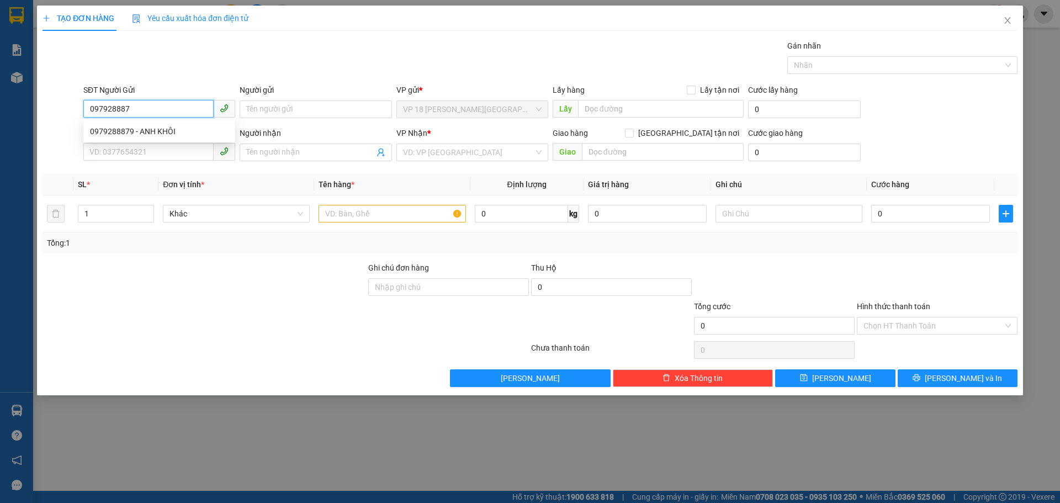
type input "0979288879"
click at [183, 125] on div "0979288879 - ANH KHÔI" at bounding box center [159, 131] width 139 height 12
type input "ANH KHÔI"
type input "0977035830"
type input "NGỌC ANH"
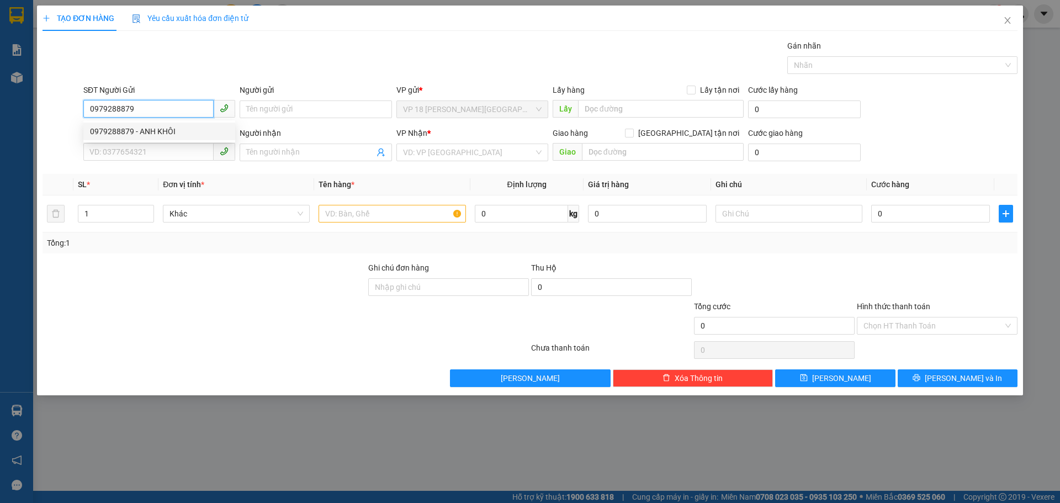
type input "VPVT"
type input "TM 5/8 THANH"
type input "40.000"
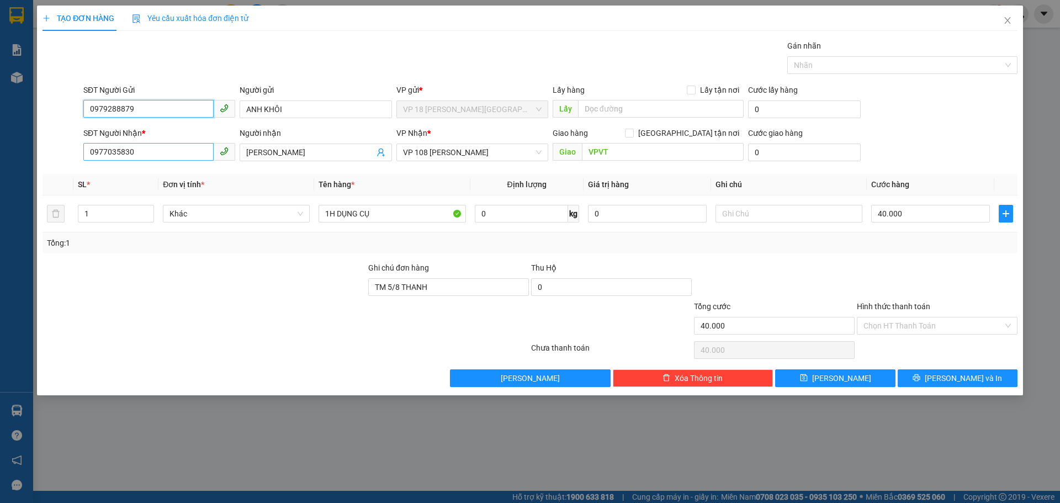
type input "0979288879"
click at [183, 148] on input "0977035830" at bounding box center [148, 152] width 130 height 18
type input "0988891882"
click at [328, 152] on input "NGỌC ANH" at bounding box center [310, 152] width 128 height 12
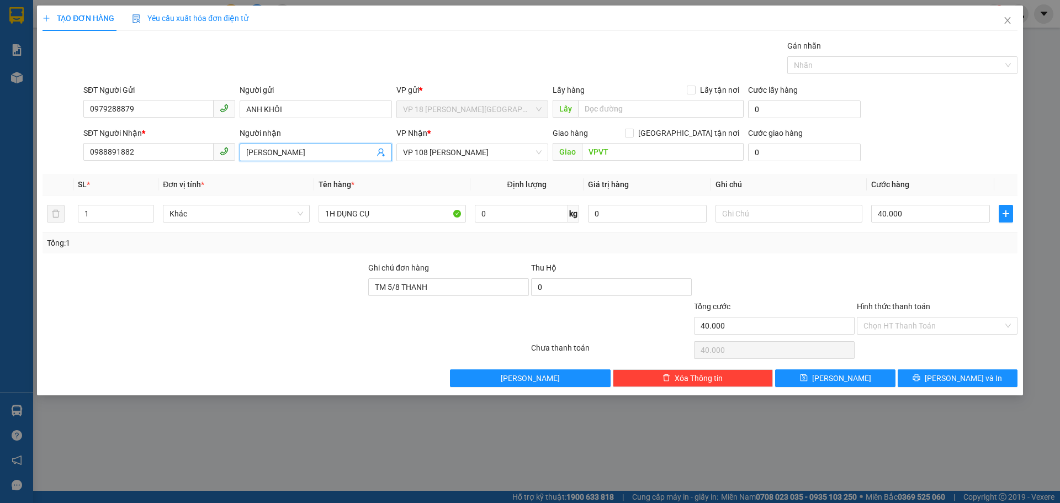
click at [328, 152] on input "NGỌC ANH" at bounding box center [310, 152] width 128 height 12
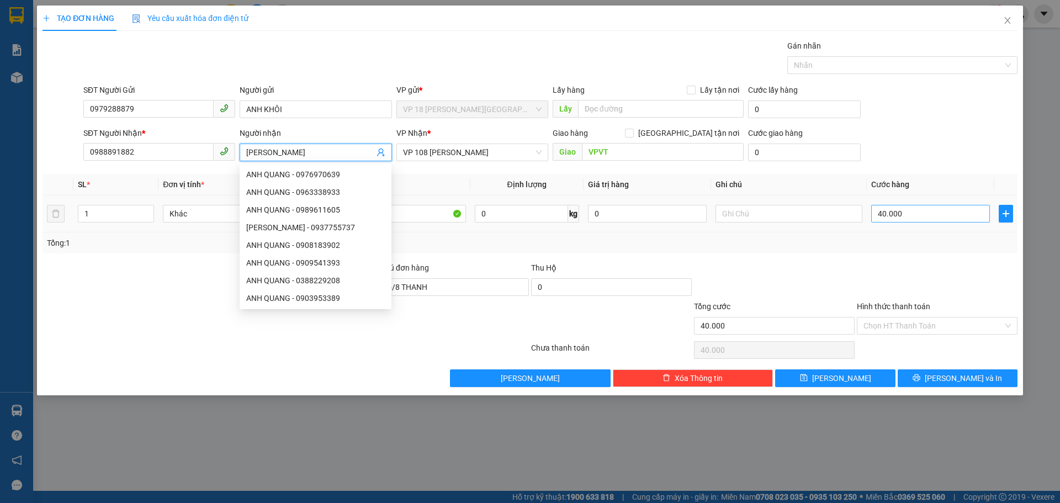
type input "anh quang"
click at [939, 214] on input "40.000" at bounding box center [930, 214] width 119 height 18
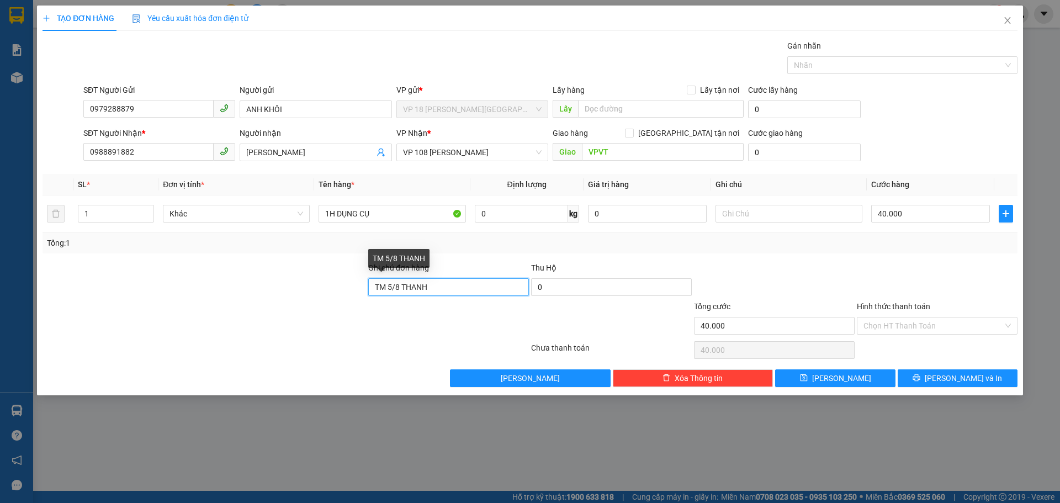
click at [480, 291] on input "TM 5/8 THANH" at bounding box center [448, 287] width 161 height 18
type input "TM 12/8 THANH"
click at [936, 327] on input "Hình thức thanh toán" at bounding box center [934, 325] width 140 height 17
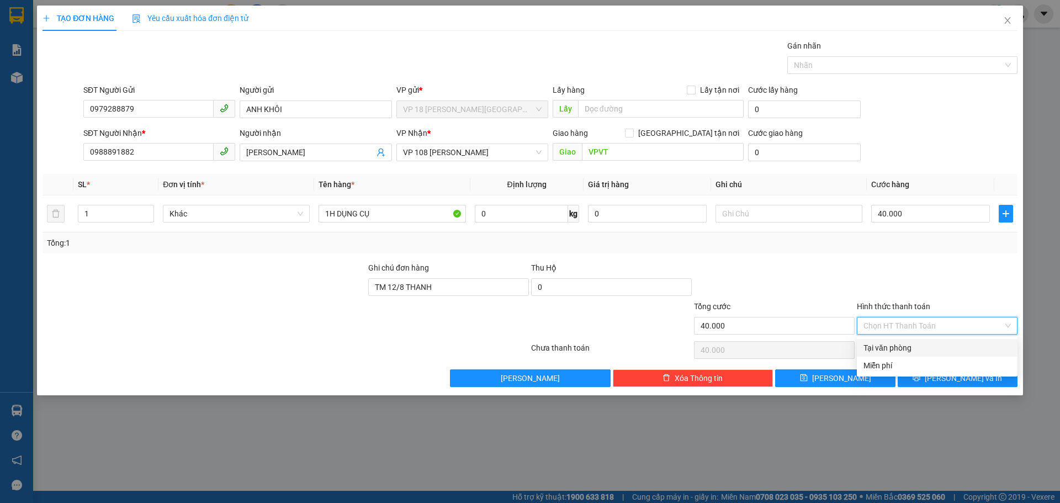
click at [924, 346] on div "Tại văn phòng" at bounding box center [937, 348] width 147 height 12
type input "0"
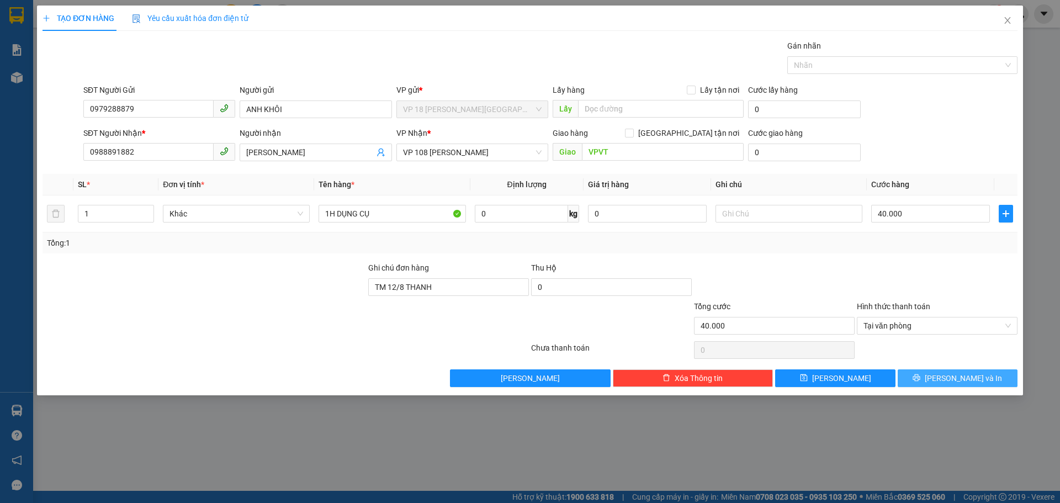
click at [916, 374] on button "Lưu và In" at bounding box center [958, 378] width 120 height 18
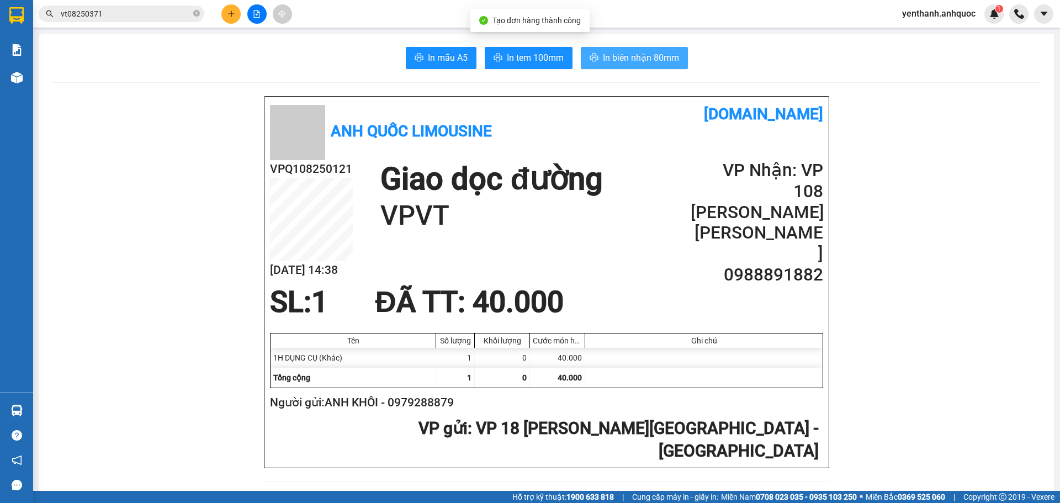
click at [661, 50] on button "In biên nhận 80mm" at bounding box center [634, 58] width 107 height 22
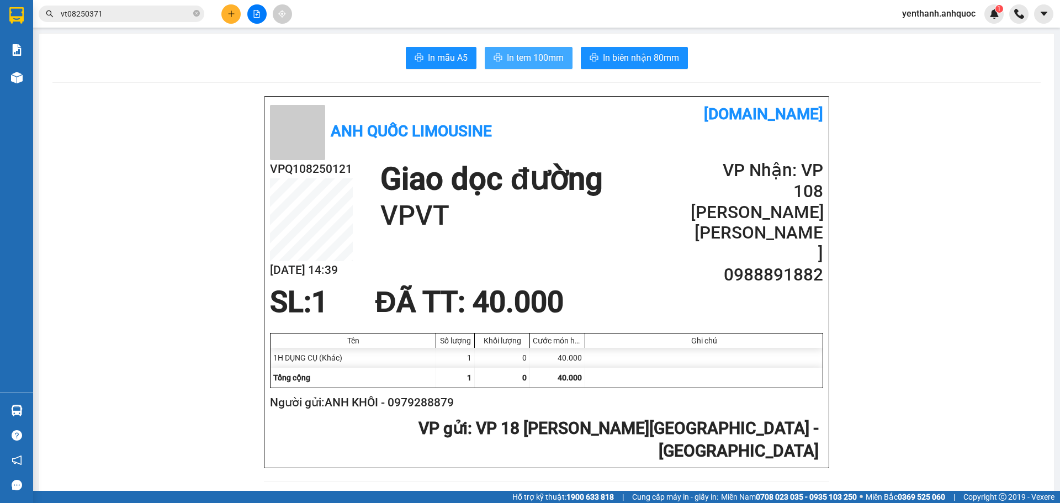
click at [517, 57] on span "In tem 100mm" at bounding box center [535, 58] width 57 height 14
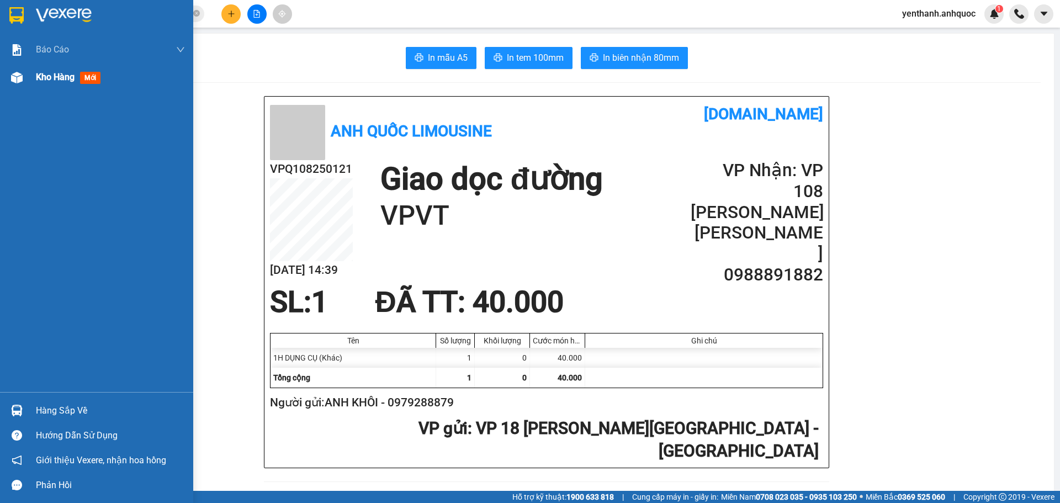
click at [34, 71] on div "Kho hàng mới" at bounding box center [96, 77] width 193 height 28
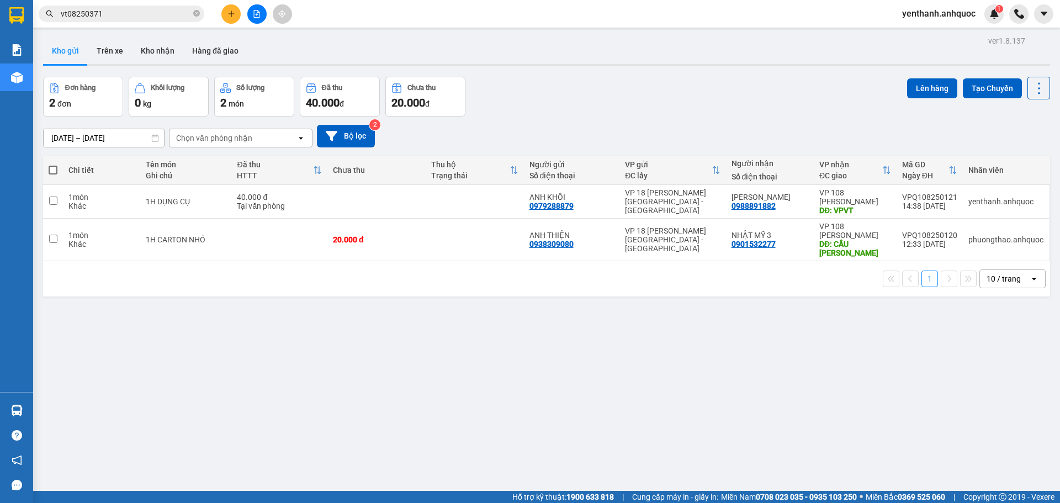
click at [232, 14] on icon "plus" at bounding box center [231, 14] width 8 height 8
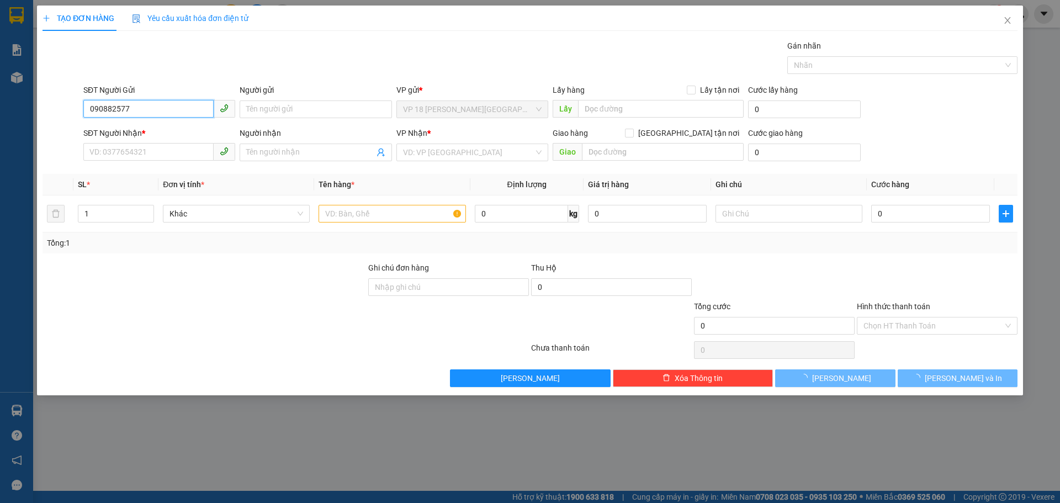
type input "0908825771"
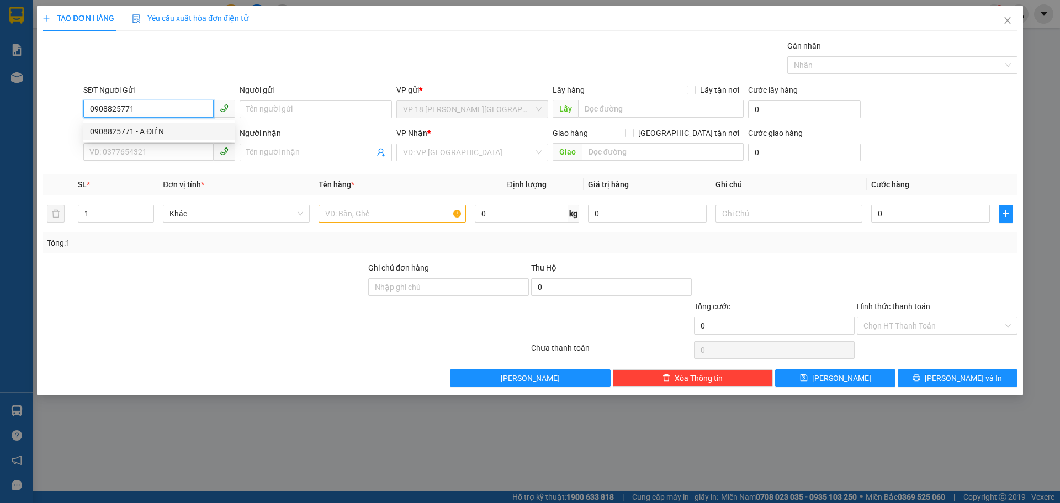
click at [181, 126] on div "0908825771 - A ĐIỀN" at bounding box center [159, 131] width 139 height 12
type input "A ĐIỀN"
type input "0908922553"
type input "OTÔ TÂM BIỂN"
type input "VPVT"
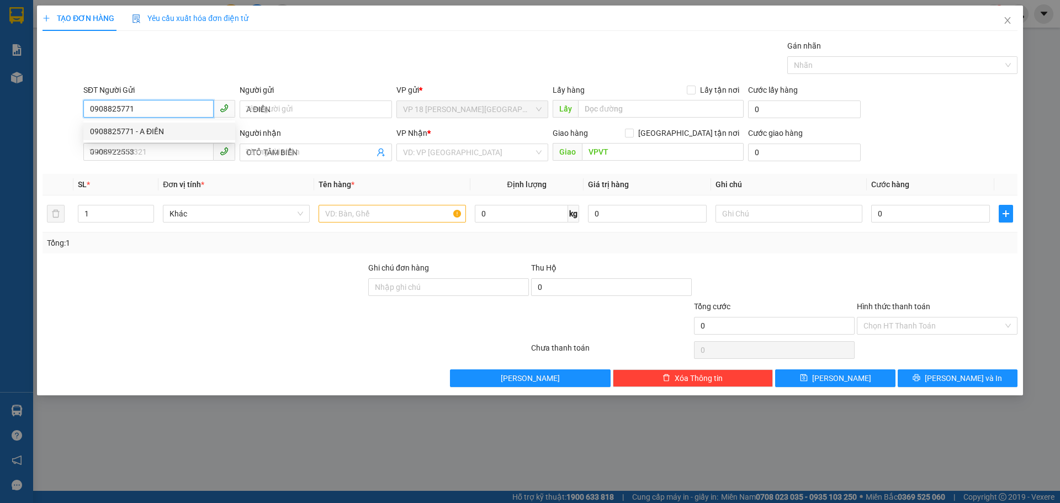
type input "20.000"
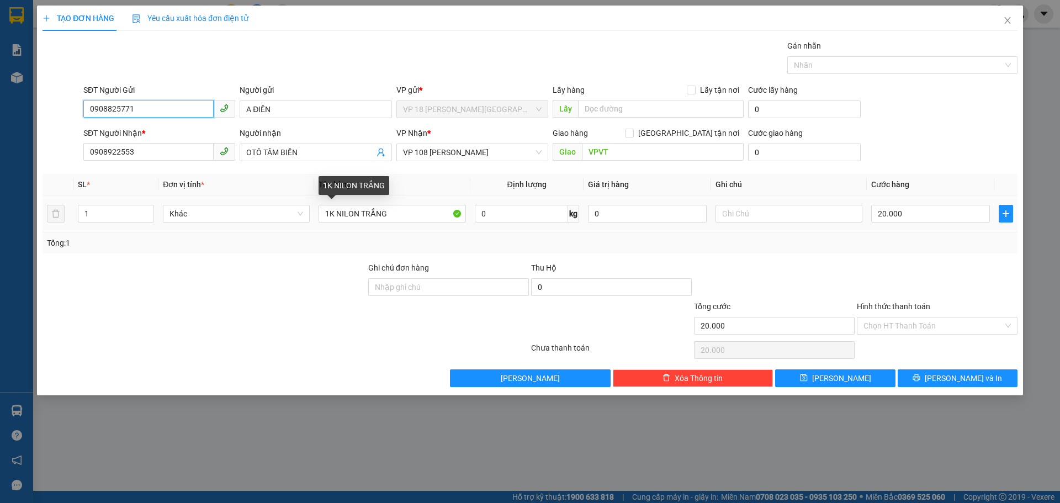
type input "0908825771"
click at [414, 223] on div "1K NILON TRẮNG" at bounding box center [392, 214] width 147 height 22
click at [415, 214] on input "1K NILON TRẮNG" at bounding box center [392, 214] width 147 height 18
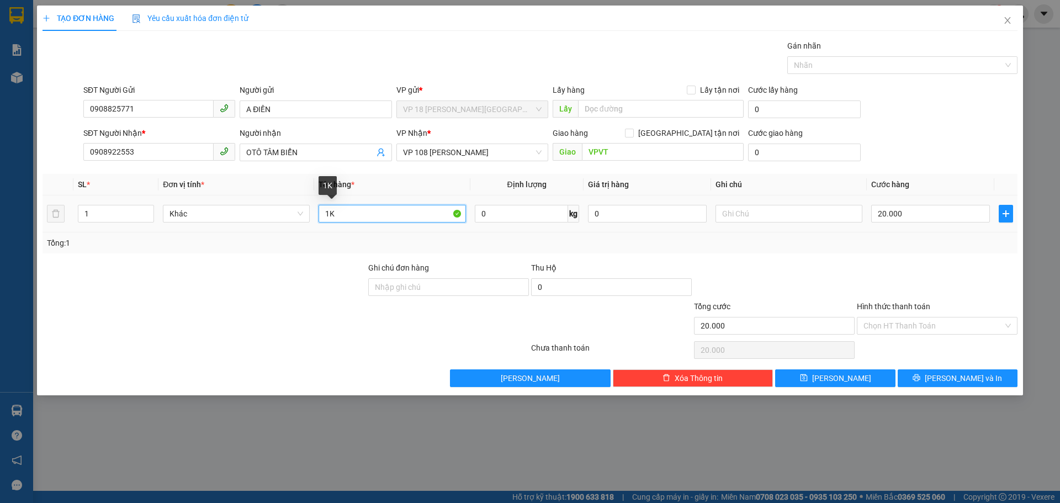
type input "1"
type input "1T CARTON"
click at [924, 211] on input "20.000" at bounding box center [930, 214] width 119 height 18
type input "0"
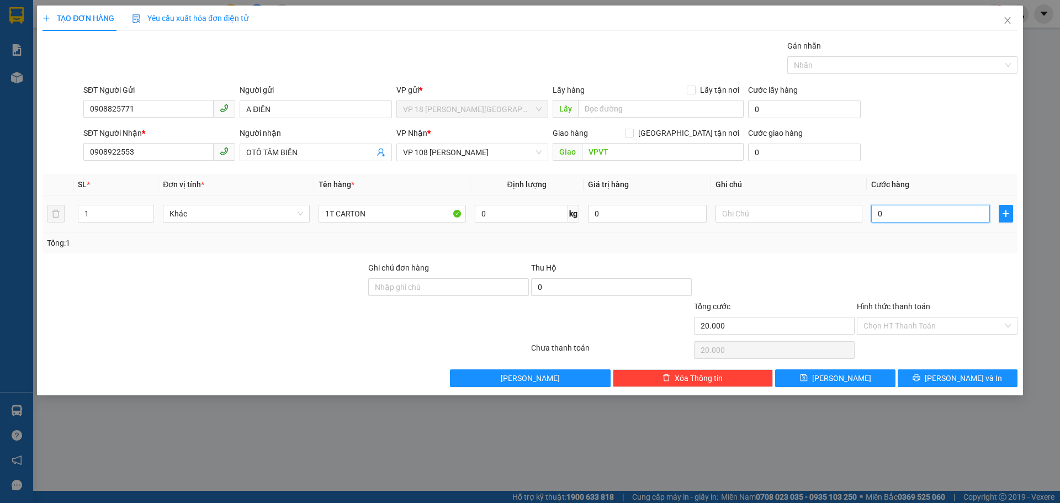
type input "0"
type input "40"
type input "400"
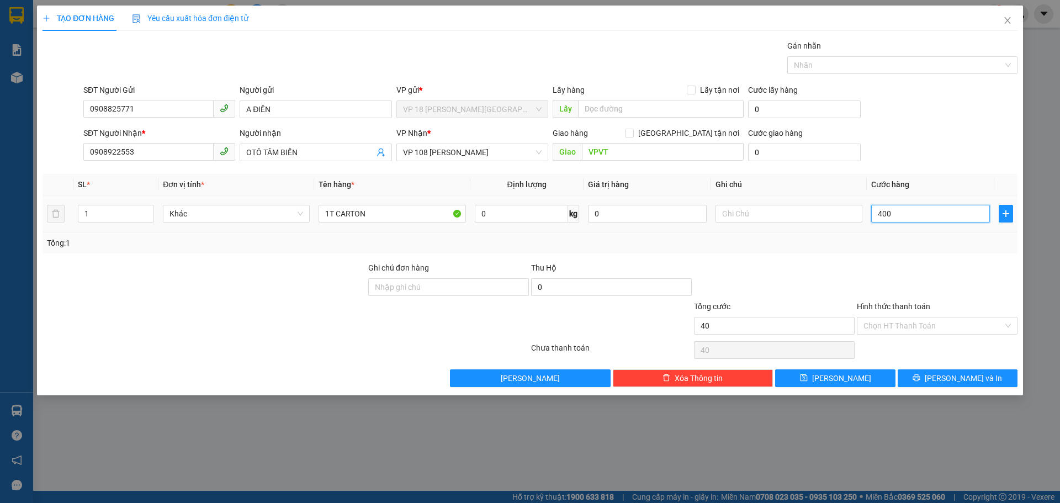
type input "400"
type input "4.000"
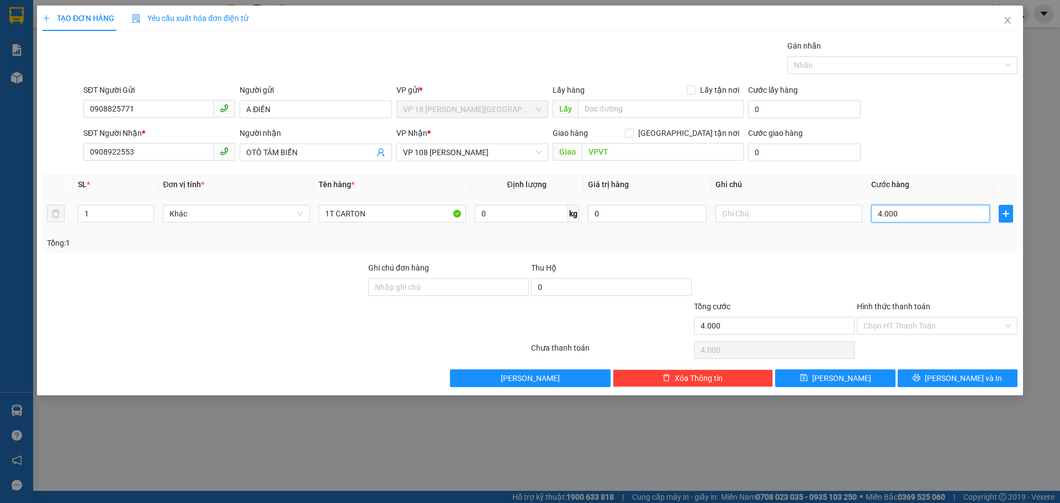
type input "40.000"
click at [917, 376] on button "Lưu và In" at bounding box center [958, 378] width 120 height 18
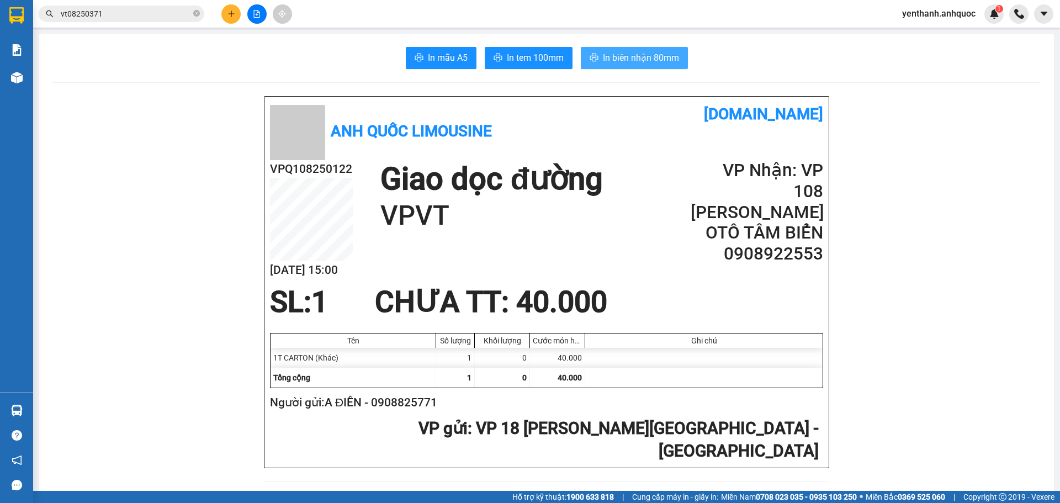
click at [646, 49] on button "In biên nhận 80mm" at bounding box center [634, 58] width 107 height 22
click at [531, 55] on span "In tem 100mm" at bounding box center [535, 58] width 57 height 14
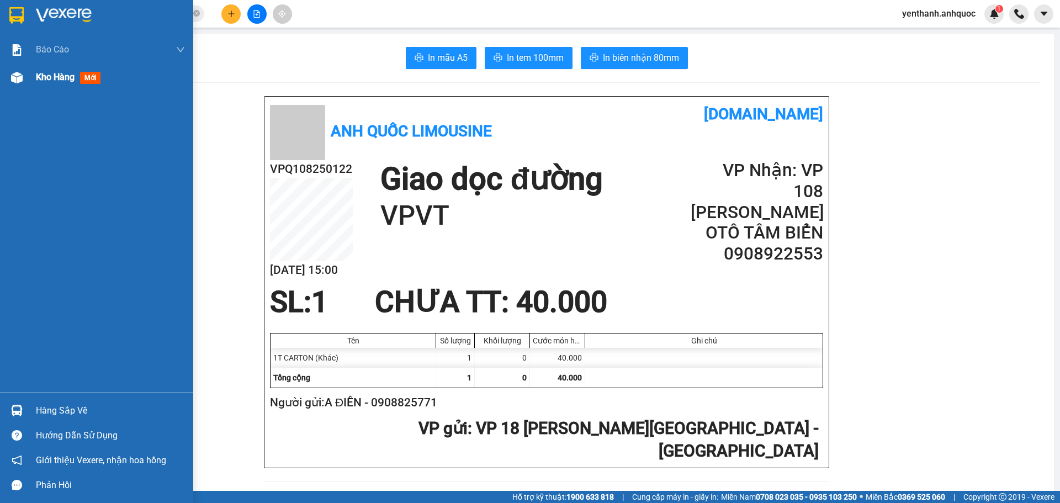
click at [20, 70] on div at bounding box center [16, 77] width 19 height 19
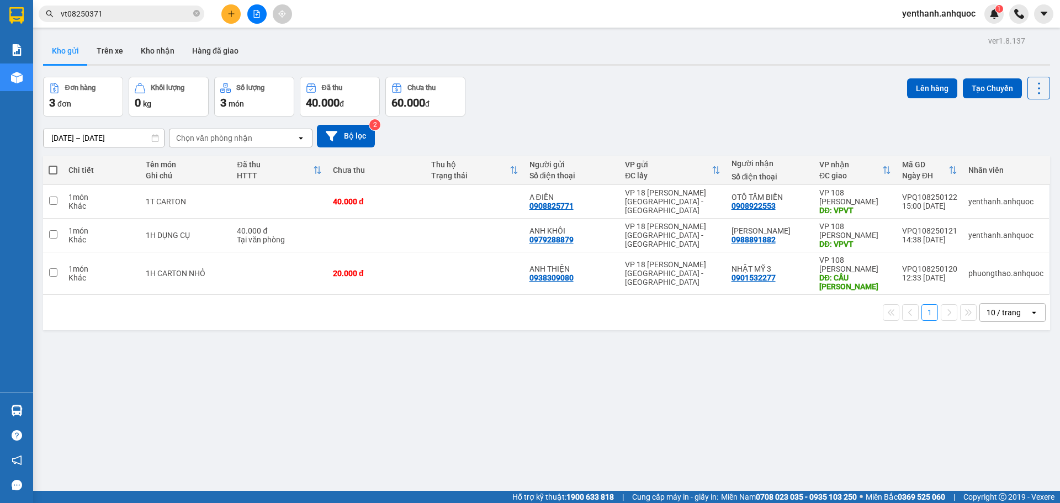
click at [56, 173] on span at bounding box center [53, 170] width 9 height 9
click at [53, 165] on input "checkbox" at bounding box center [53, 165] width 0 height 0
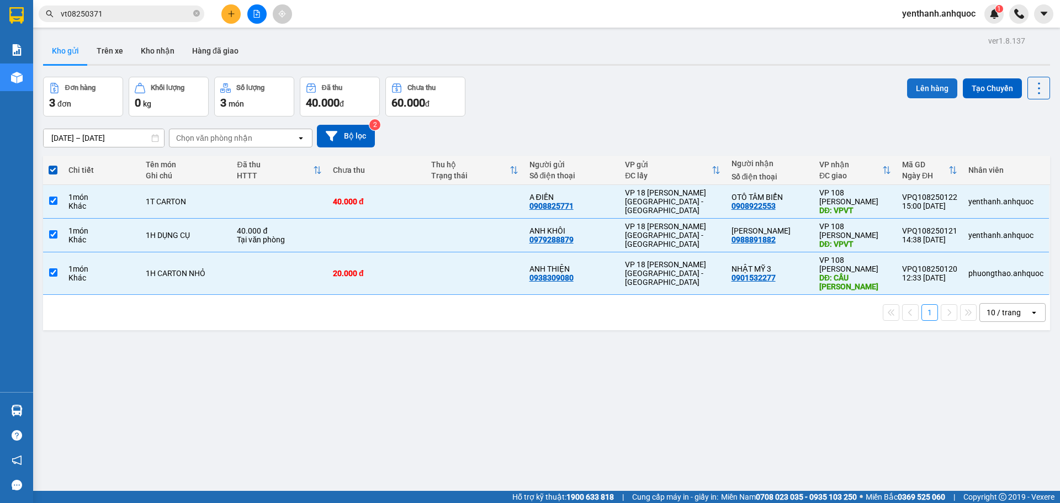
click at [928, 91] on button "Lên hàng" at bounding box center [932, 88] width 50 height 20
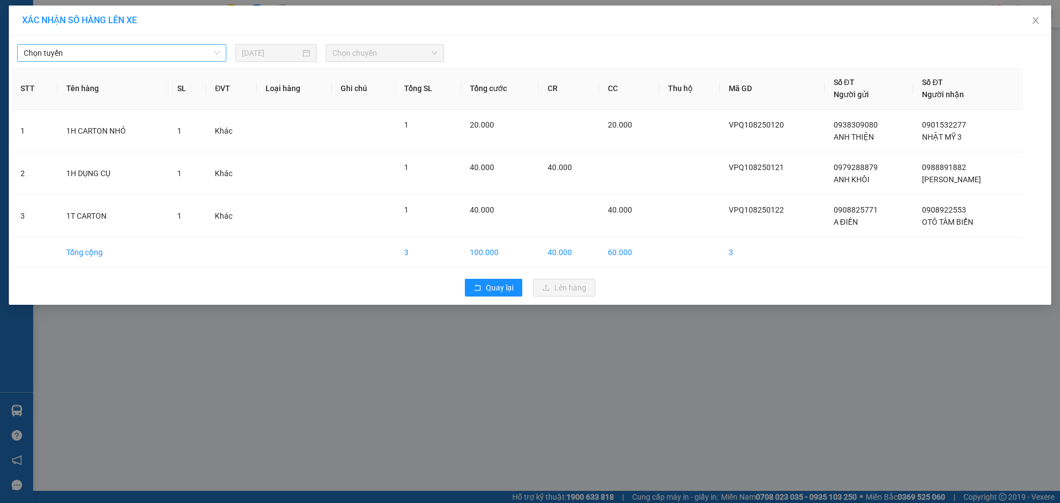
click at [149, 59] on span "Chọn tuyến" at bounding box center [122, 53] width 196 height 17
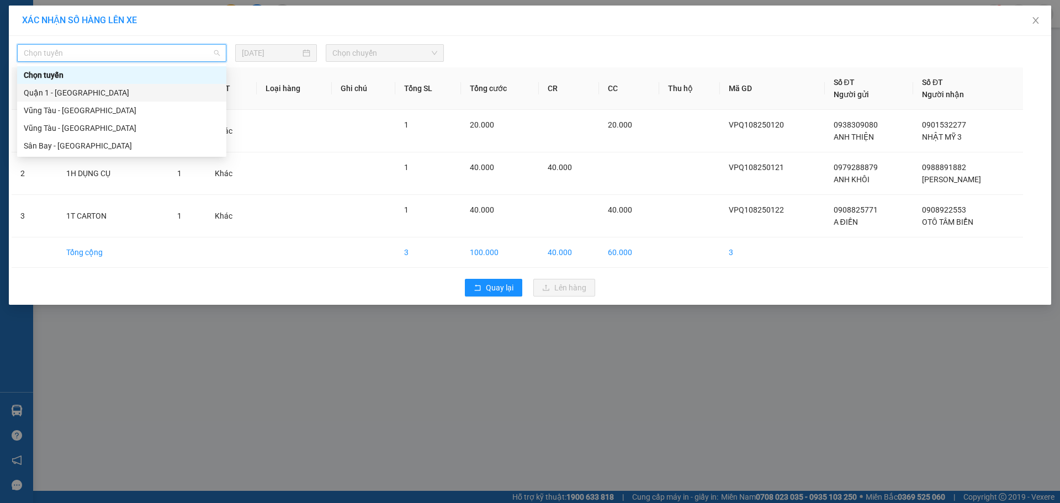
click at [144, 87] on div "Quận 1 - [GEOGRAPHIC_DATA]" at bounding box center [122, 93] width 196 height 12
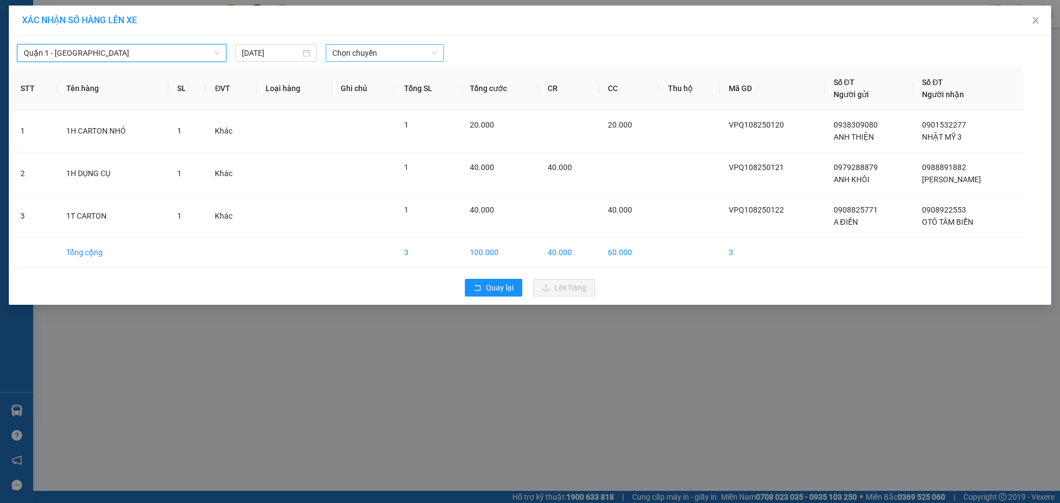
click at [395, 52] on span "Chọn chuyến" at bounding box center [384, 53] width 105 height 17
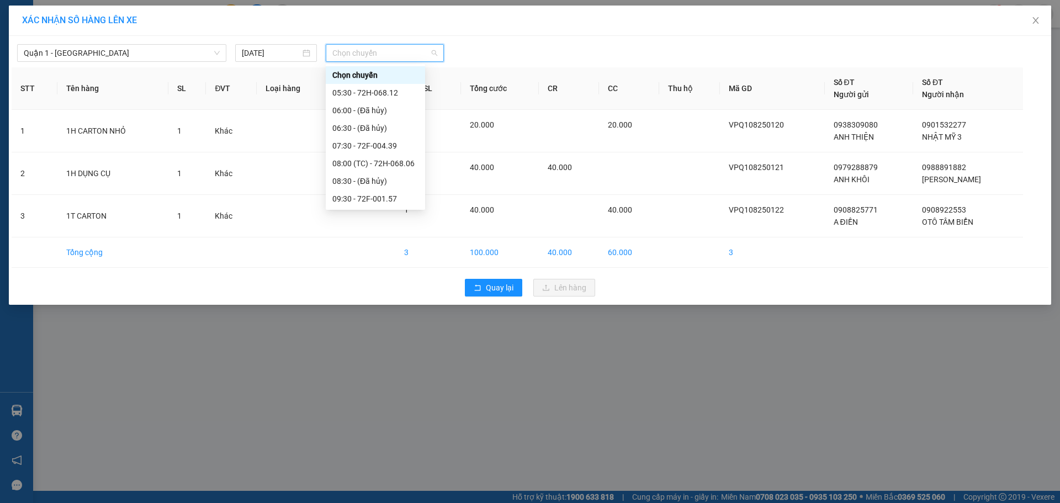
click at [377, 334] on div "15:30 - 72F-008.73" at bounding box center [375, 340] width 86 height 12
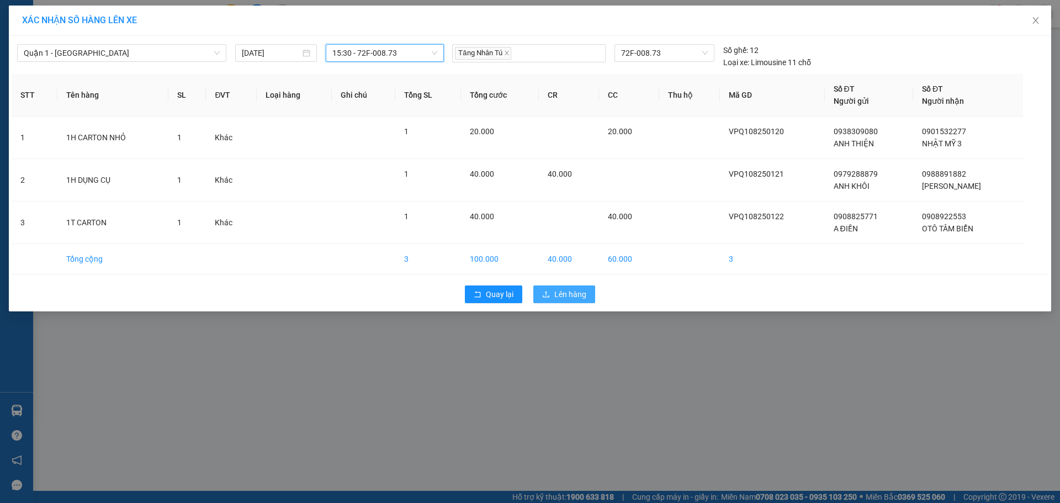
click at [571, 295] on span "Lên hàng" at bounding box center [570, 294] width 32 height 12
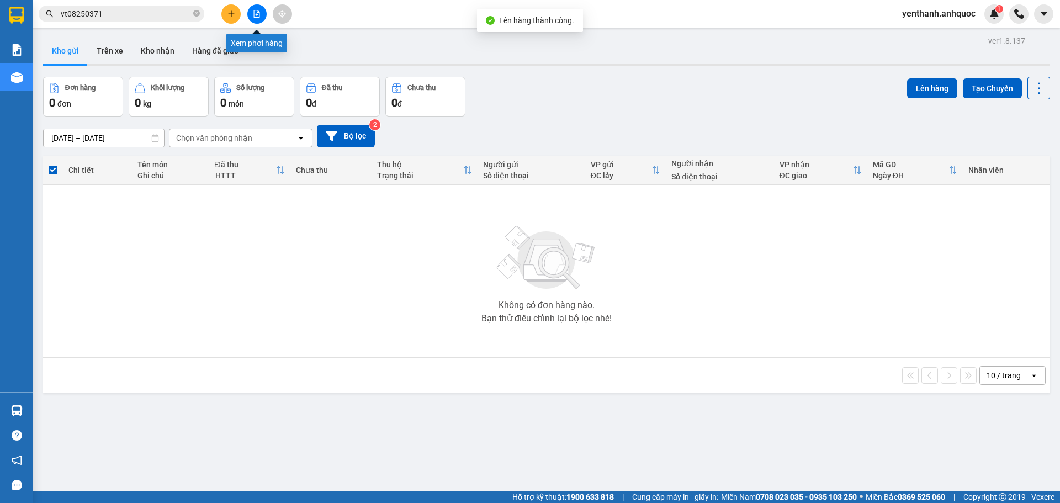
click at [253, 21] on button at bounding box center [256, 13] width 19 height 19
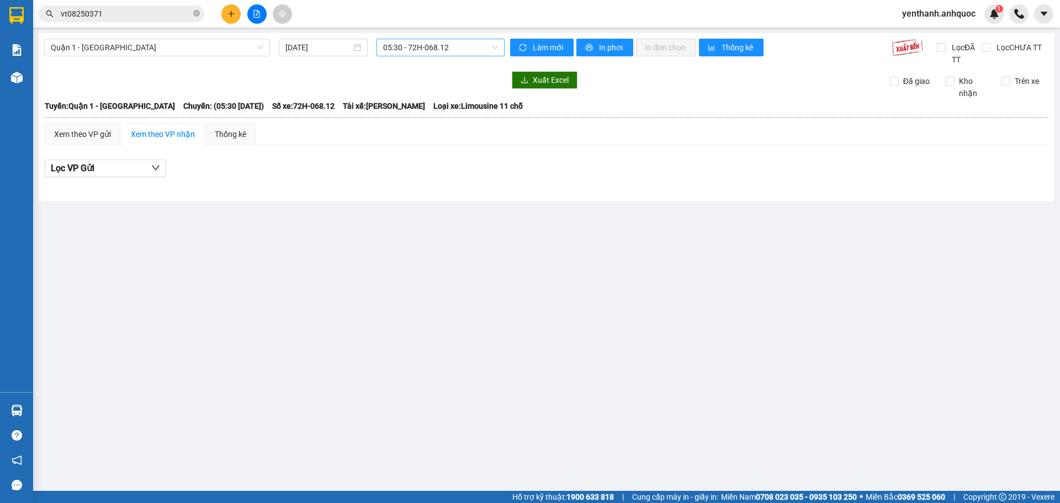
click at [465, 50] on span "05:30 - 72H-068.12" at bounding box center [440, 47] width 115 height 17
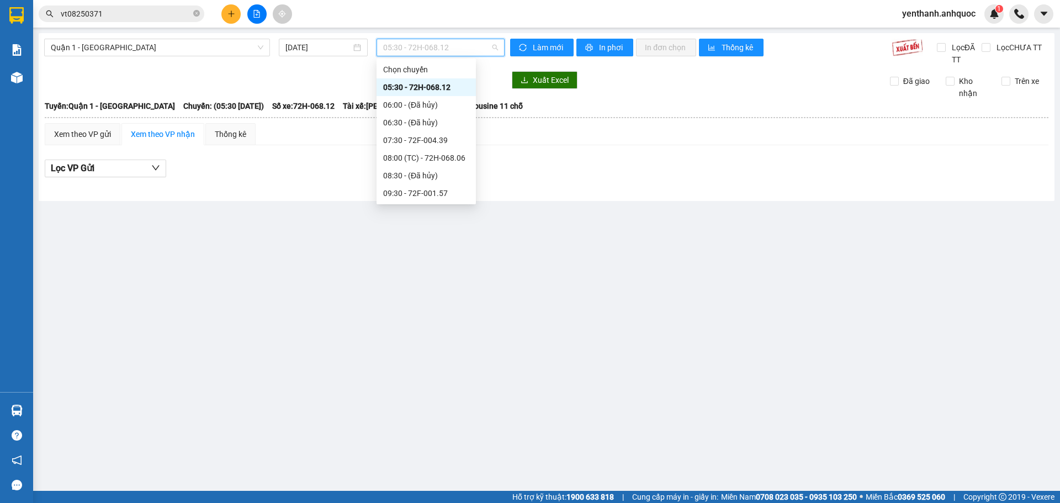
click at [431, 329] on div "15:30 - 72F-008.73" at bounding box center [426, 335] width 86 height 12
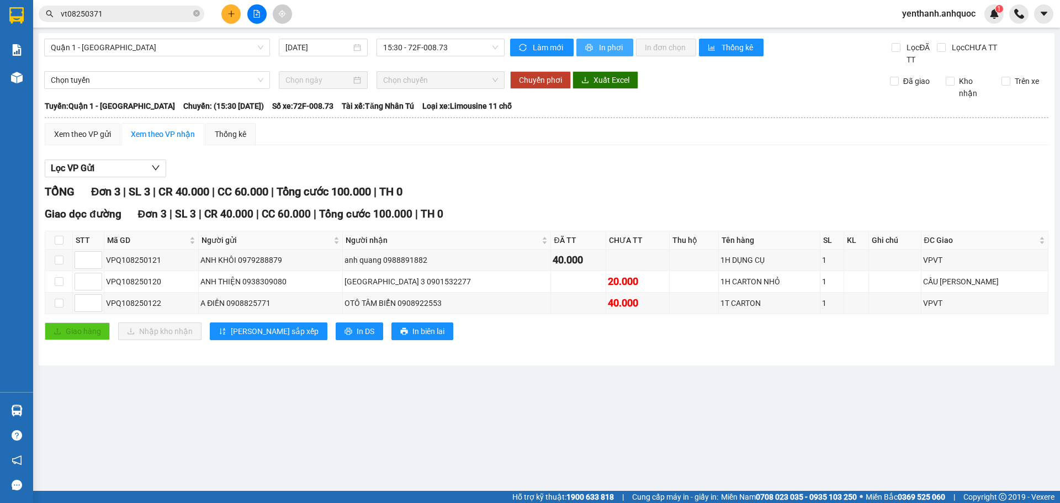
click at [608, 49] on span "In phơi" at bounding box center [611, 47] width 25 height 12
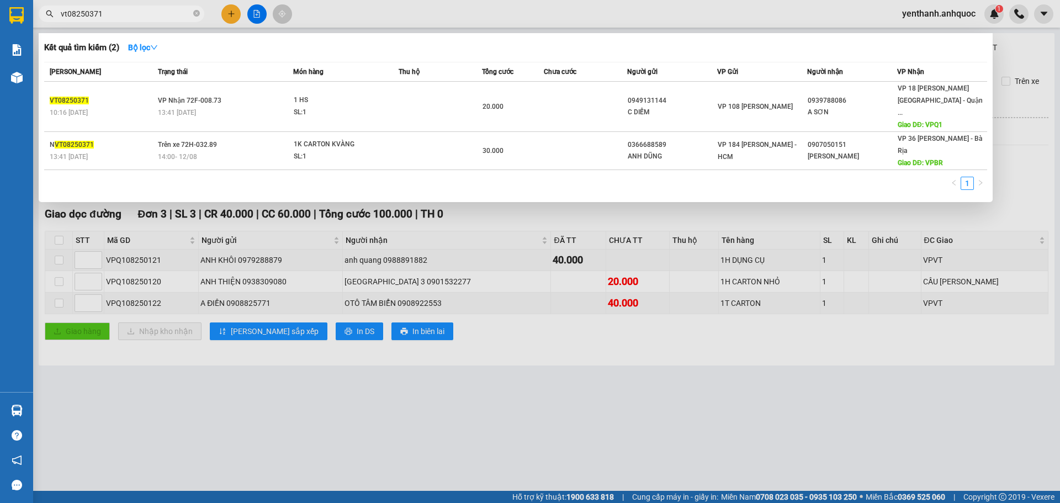
click at [146, 14] on input "vt08250371" at bounding box center [126, 14] width 130 height 12
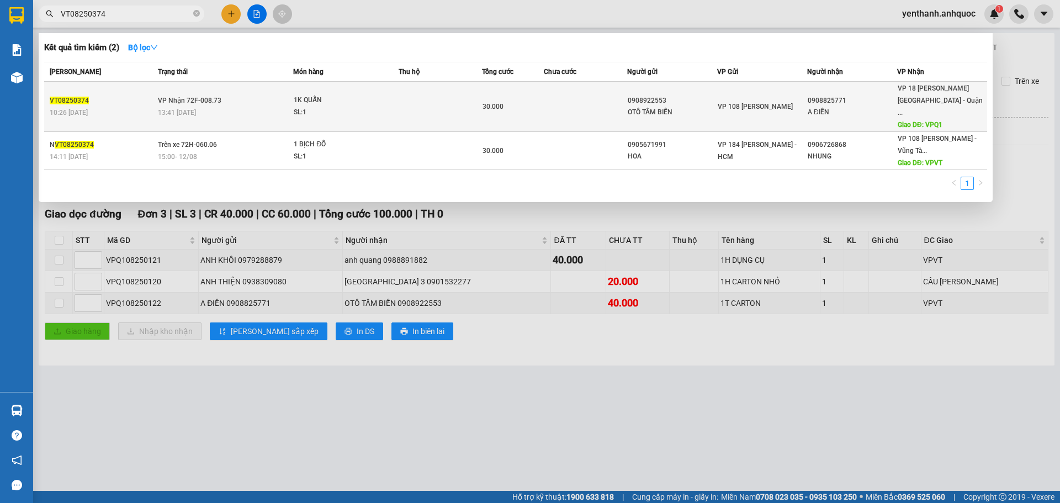
type input "VT08250374"
click at [547, 104] on td at bounding box center [585, 107] width 83 height 50
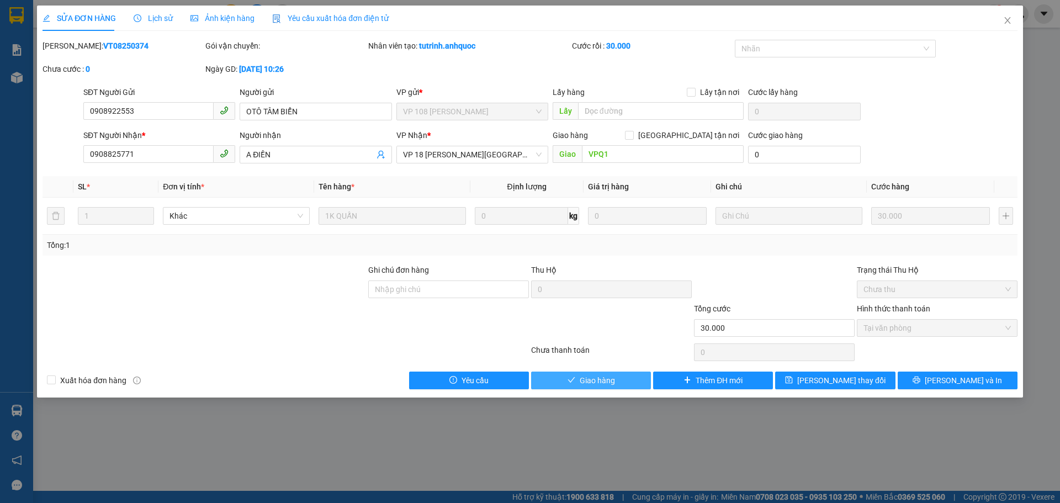
click at [623, 377] on button "Giao hàng" at bounding box center [591, 381] width 120 height 18
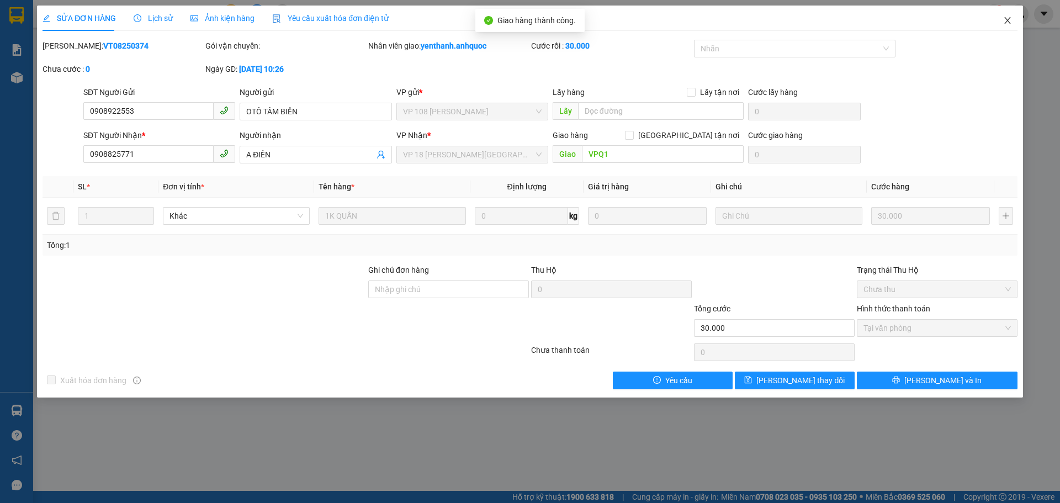
click at [1004, 22] on icon "close" at bounding box center [1007, 20] width 9 height 9
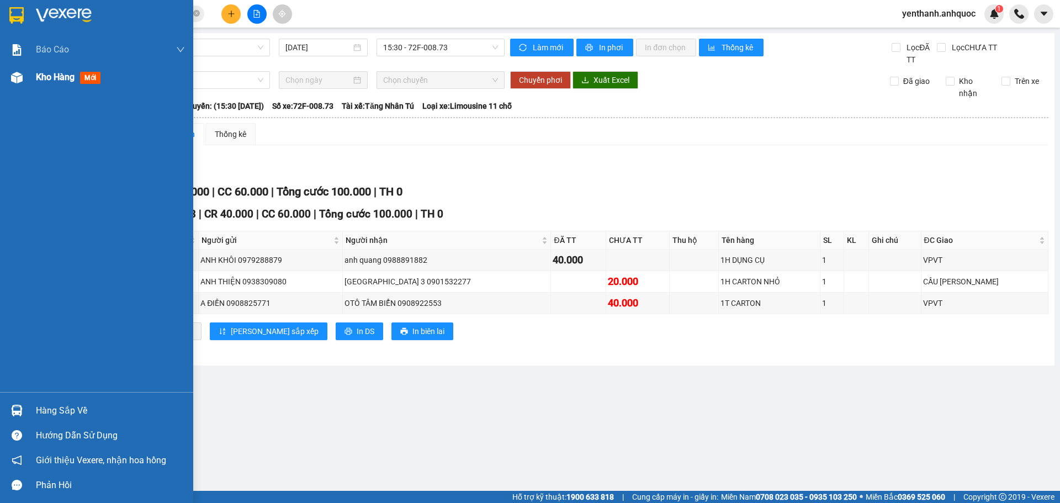
click at [60, 72] on span "Kho hàng" at bounding box center [55, 77] width 39 height 10
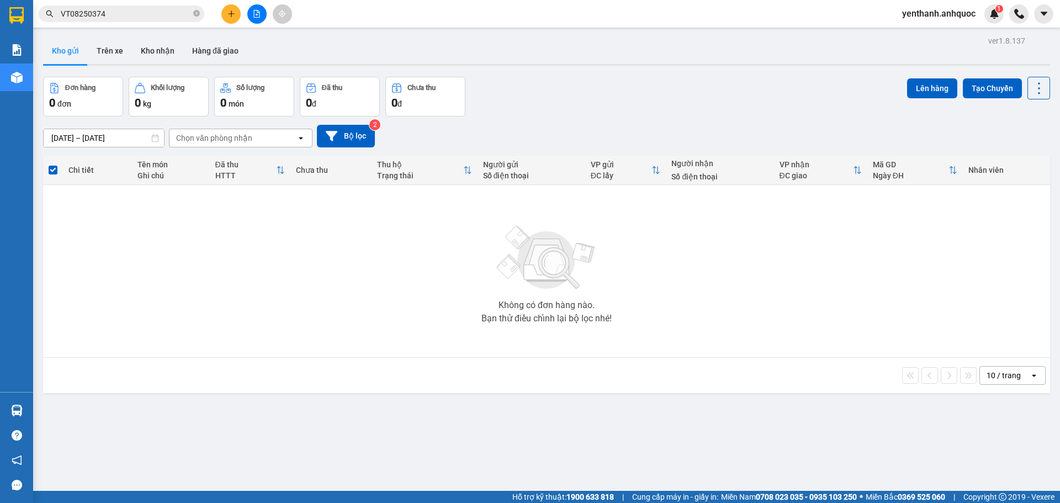
click at [234, 16] on icon "plus" at bounding box center [231, 14] width 8 height 8
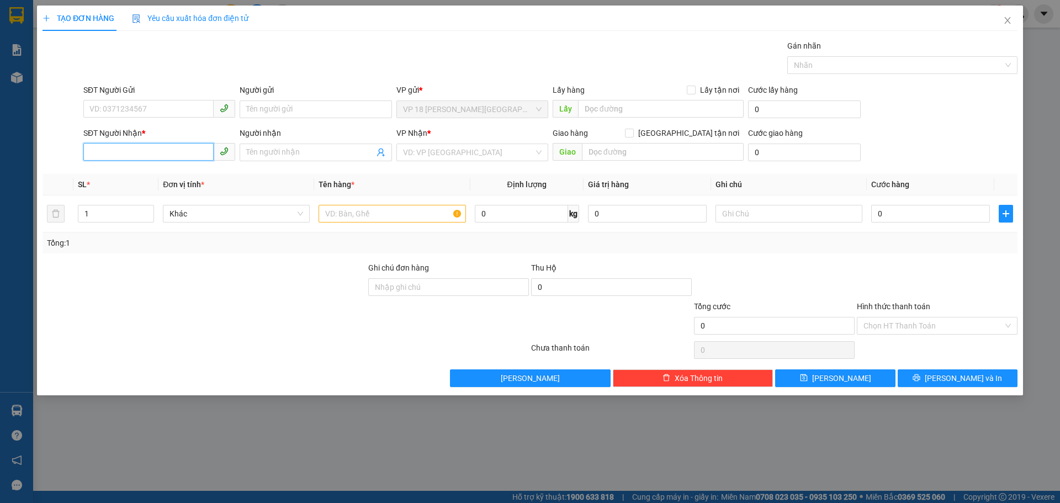
click at [155, 145] on input "SĐT Người Nhận *" at bounding box center [148, 152] width 130 height 18
type input "0933338479"
click at [167, 178] on div "0933338479 - NHẬT MỸ 1" at bounding box center [159, 174] width 139 height 12
type input "NHẬT MỸ 1"
type input "VPVT"
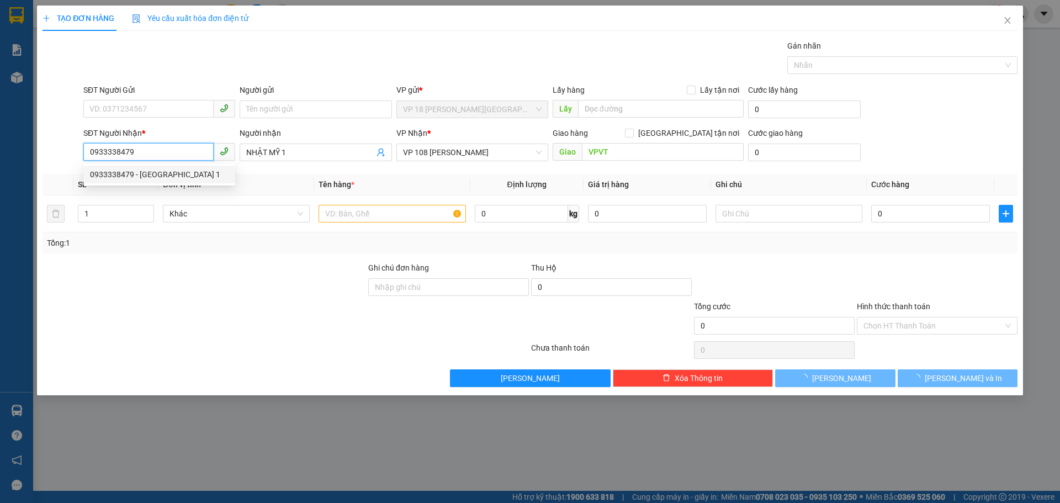
type input "20.000"
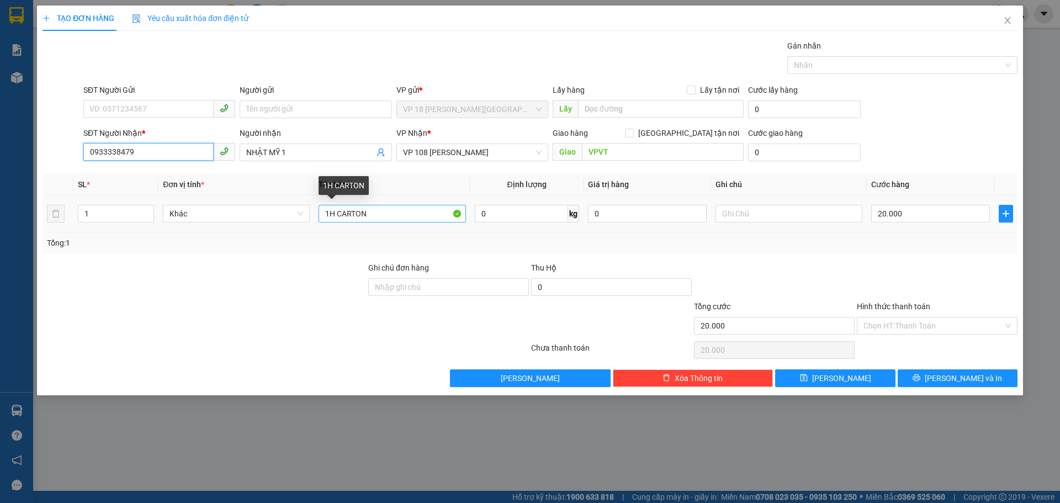
type input "0933338479"
click at [416, 219] on input "1H CARTON" at bounding box center [392, 214] width 147 height 18
type input "1H CARTON DÀI"
click at [926, 209] on input "20.000" at bounding box center [930, 214] width 119 height 18
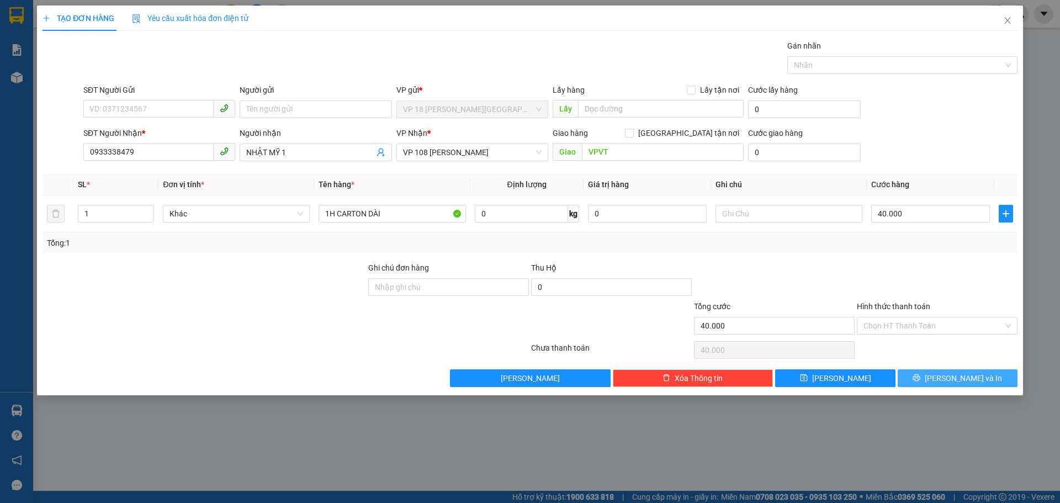
click at [924, 375] on button "Lưu và In" at bounding box center [958, 378] width 120 height 18
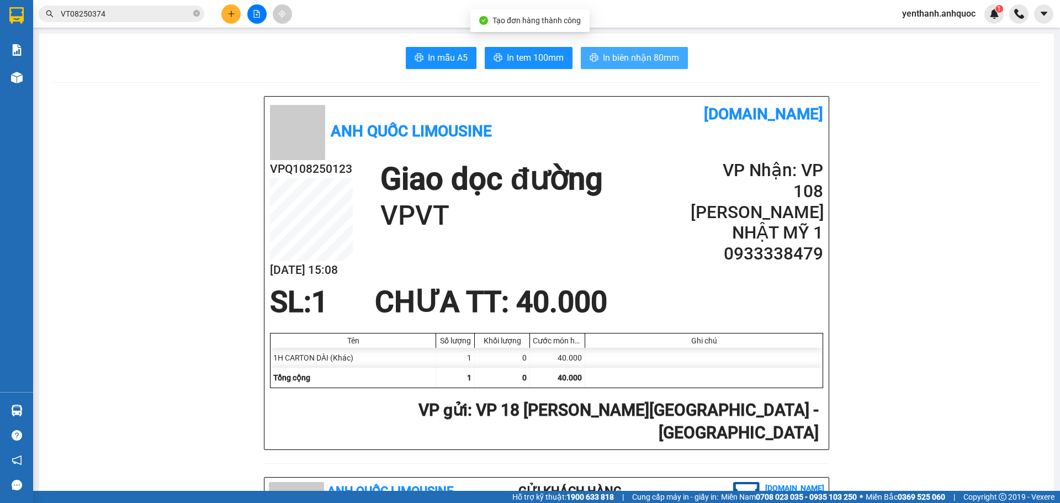
click at [663, 59] on span "In biên nhận 80mm" at bounding box center [641, 58] width 76 height 14
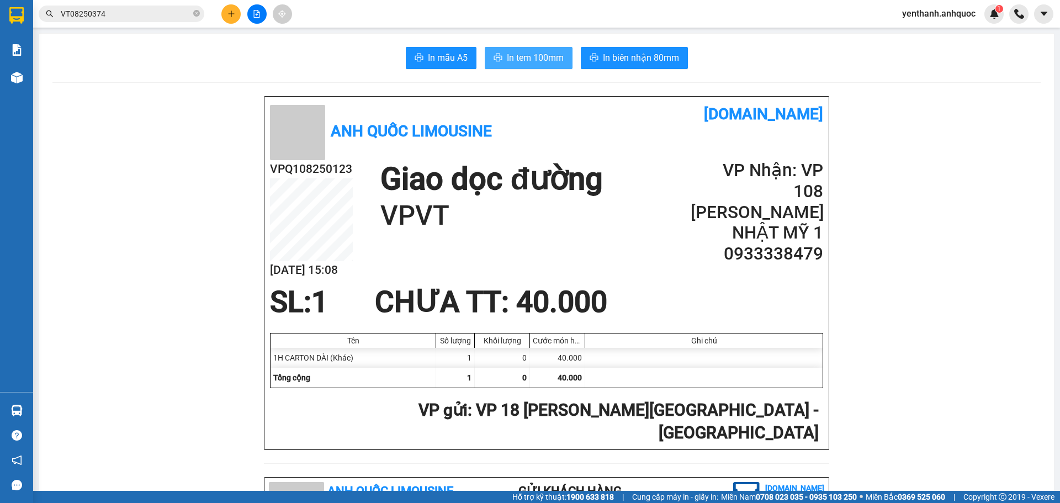
click at [529, 68] on button "In tem 100mm" at bounding box center [529, 58] width 88 height 22
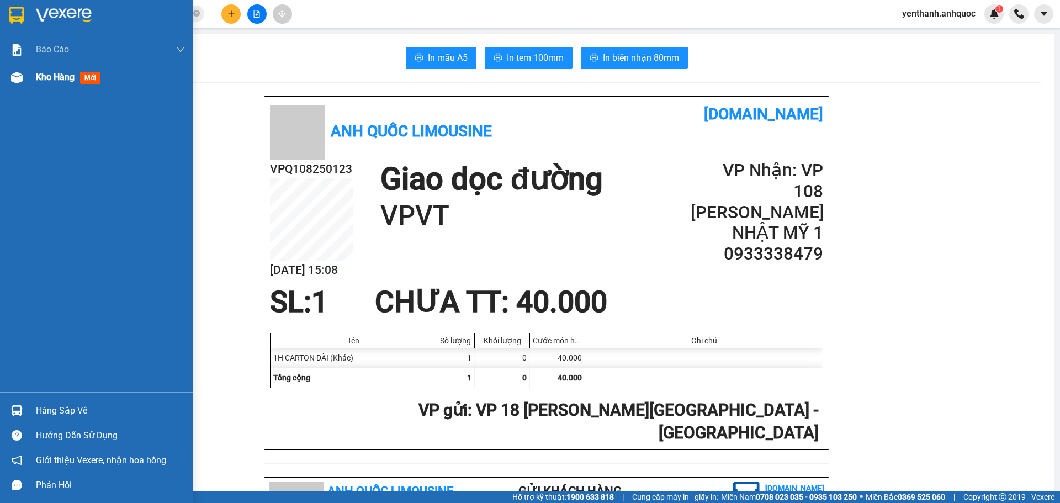
click at [30, 85] on div "Kho hàng mới" at bounding box center [96, 77] width 193 height 28
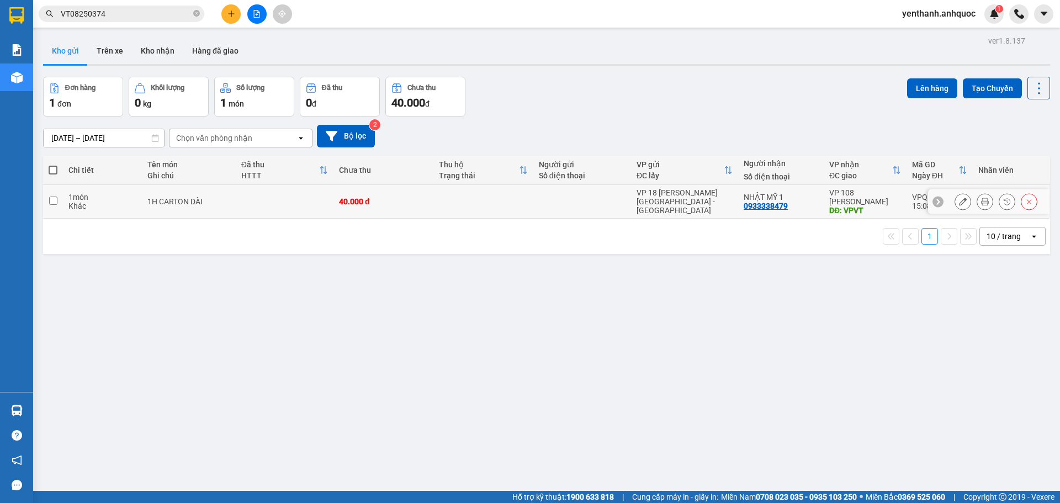
click at [52, 205] on td at bounding box center [53, 202] width 20 height 34
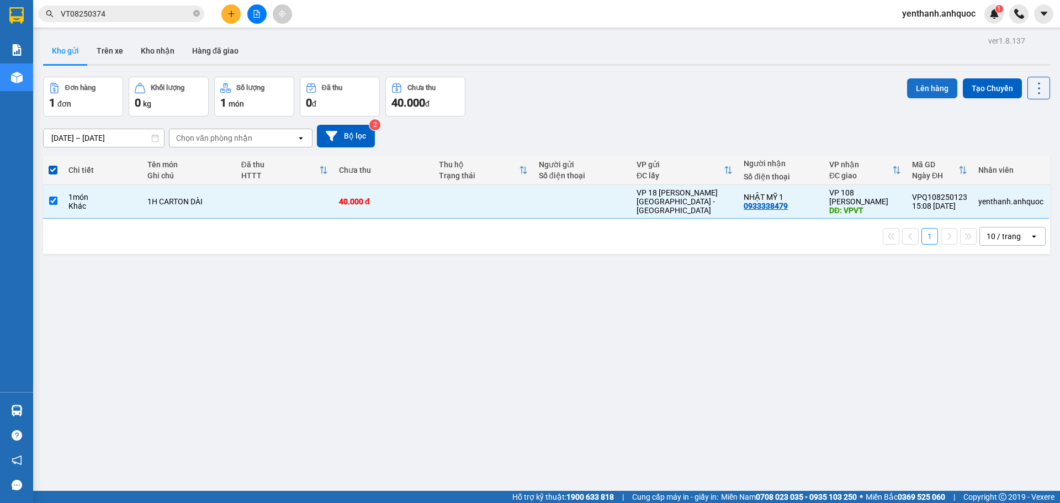
click at [915, 89] on button "Lên hàng" at bounding box center [932, 88] width 50 height 20
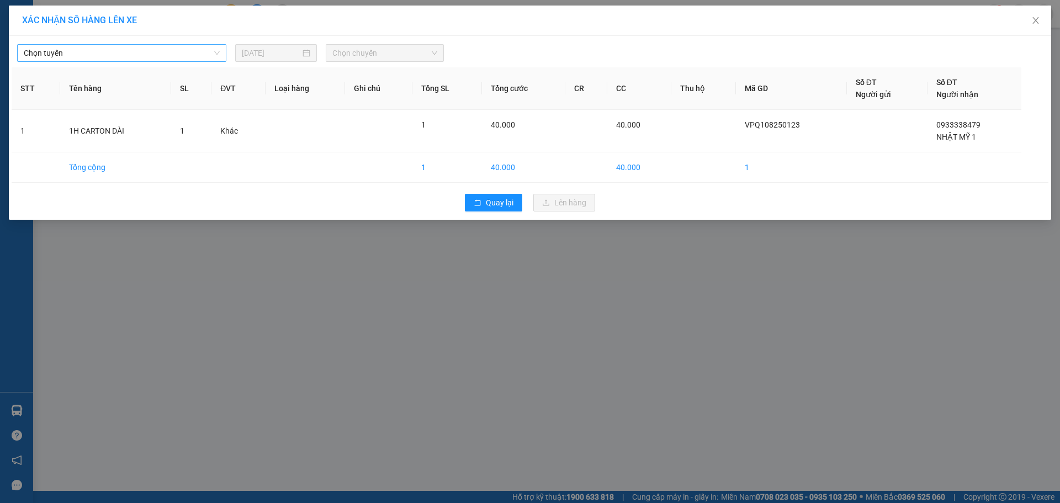
click at [174, 59] on span "Chọn tuyến" at bounding box center [122, 53] width 196 height 17
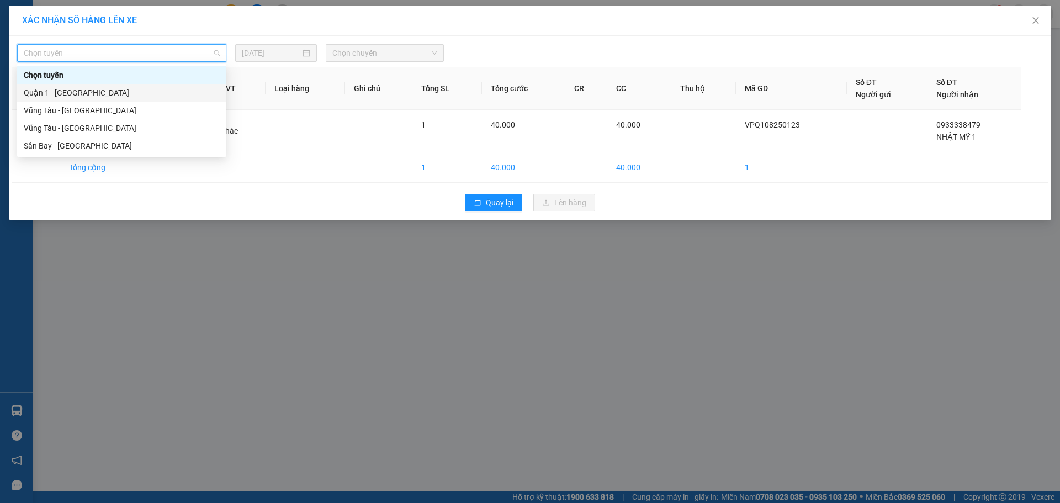
click at [171, 92] on div "Quận 1 - [GEOGRAPHIC_DATA]" at bounding box center [122, 93] width 196 height 12
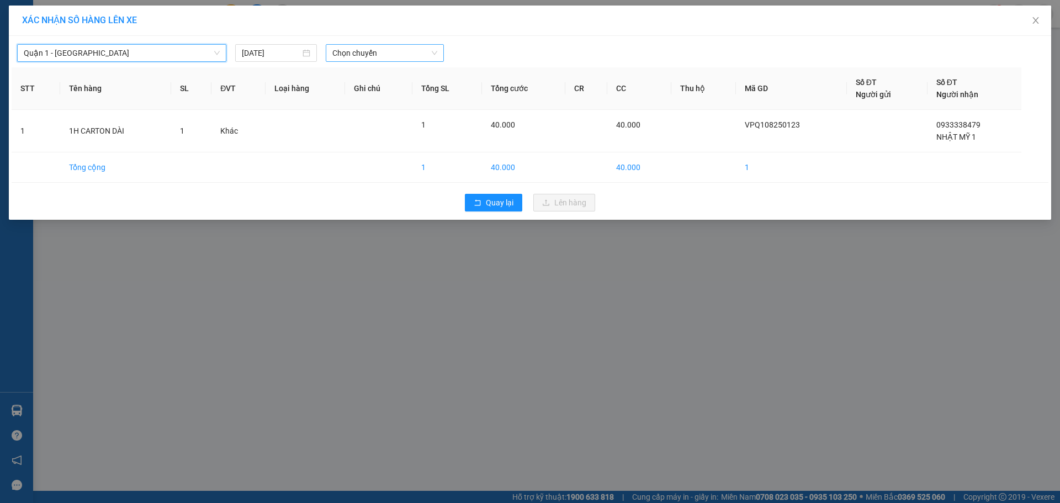
click at [353, 59] on span "Chọn chuyến" at bounding box center [384, 53] width 105 height 17
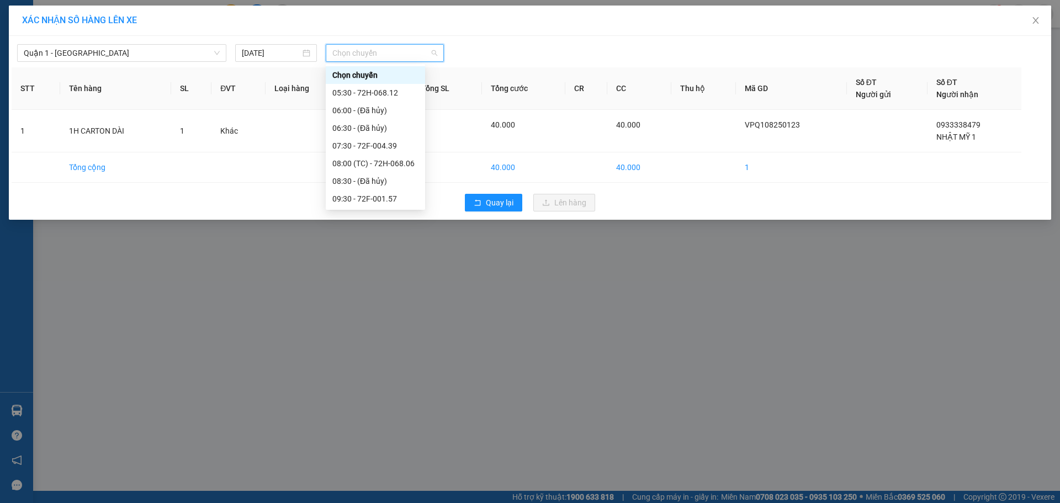
click at [373, 334] on div "15:30 - 72F-008.73" at bounding box center [375, 340] width 86 height 12
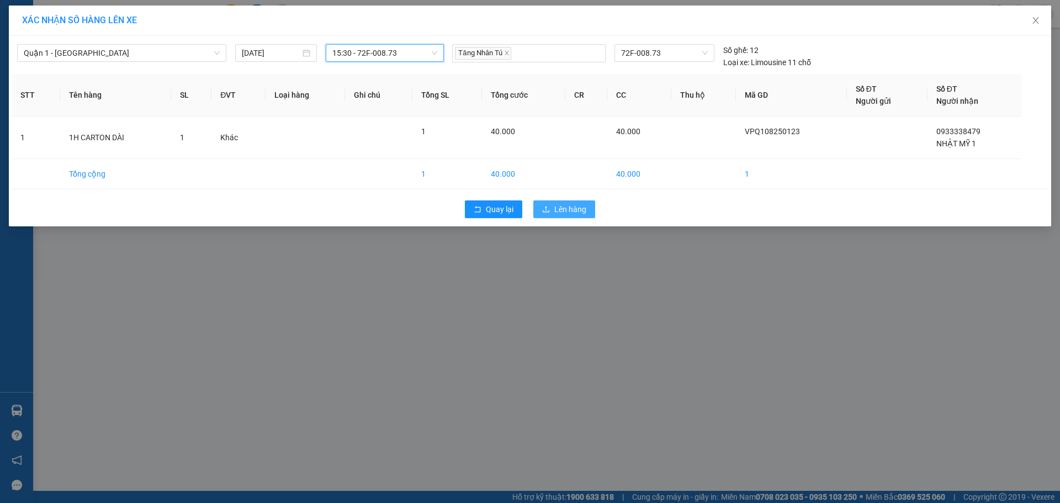
click at [572, 211] on span "Lên hàng" at bounding box center [570, 209] width 32 height 12
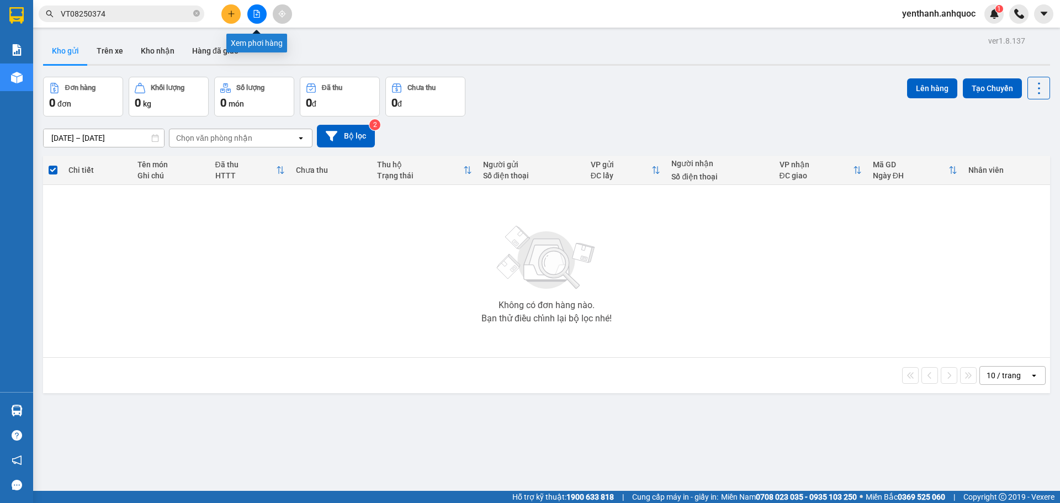
click at [252, 14] on button at bounding box center [256, 13] width 19 height 19
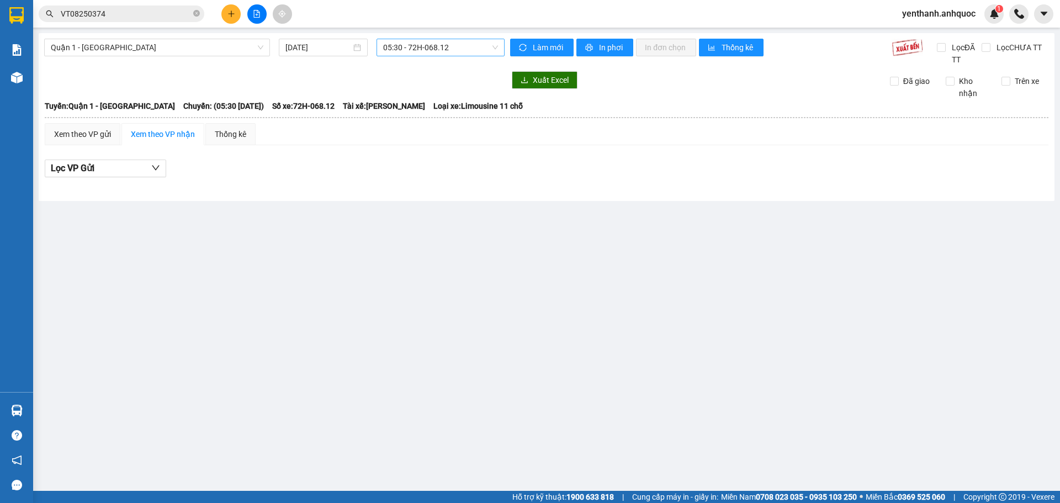
click at [466, 55] on span "05:30 - 72H-068.12" at bounding box center [440, 47] width 115 height 17
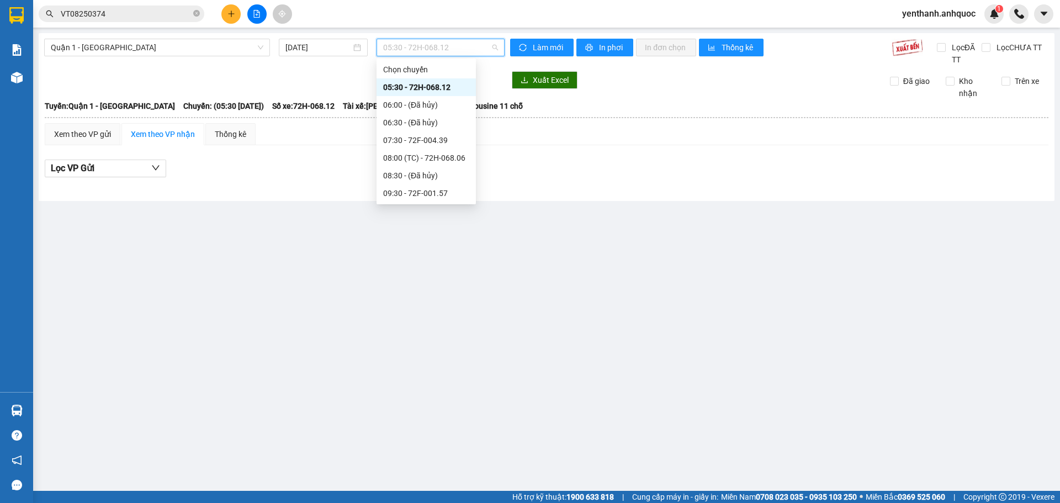
click at [426, 329] on div "15:30 - 72F-008.73" at bounding box center [426, 335] width 86 height 12
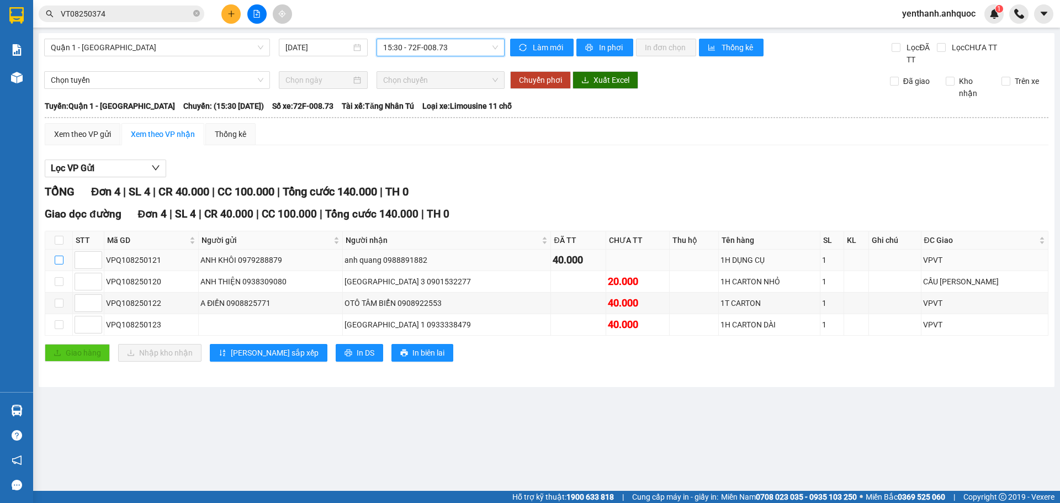
click at [61, 260] on input "checkbox" at bounding box center [59, 260] width 9 height 9
checkbox input "true"
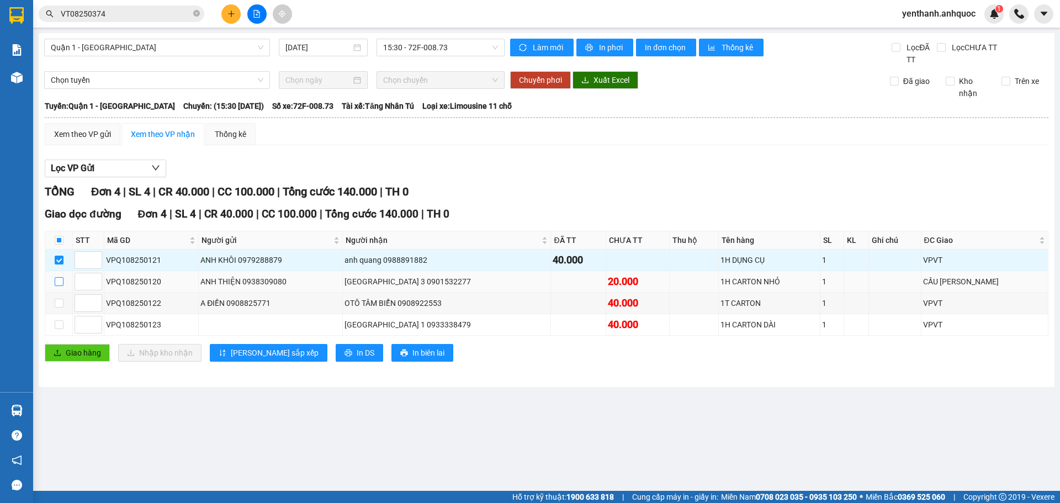
click at [60, 280] on input "checkbox" at bounding box center [59, 281] width 9 height 9
checkbox input "true"
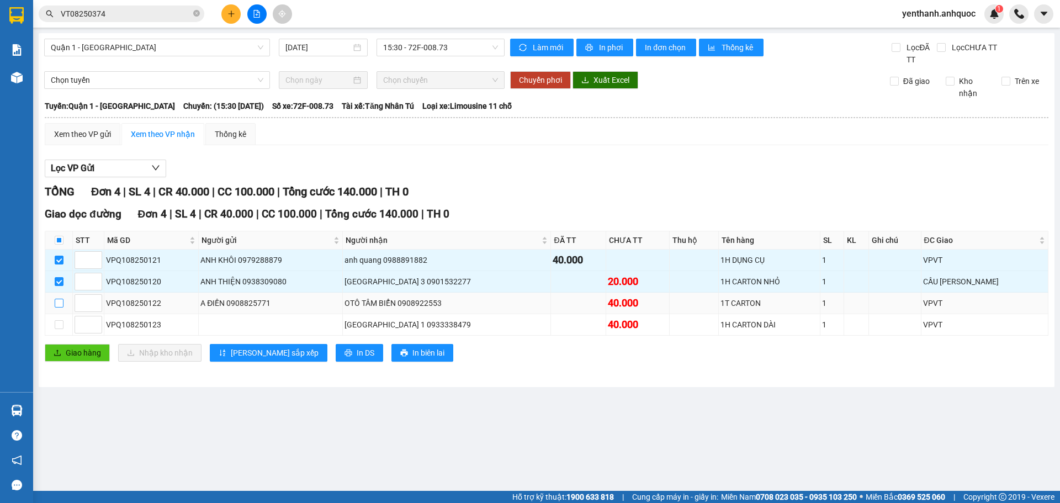
click at [60, 303] on input "checkbox" at bounding box center [59, 303] width 9 height 9
checkbox input "true"
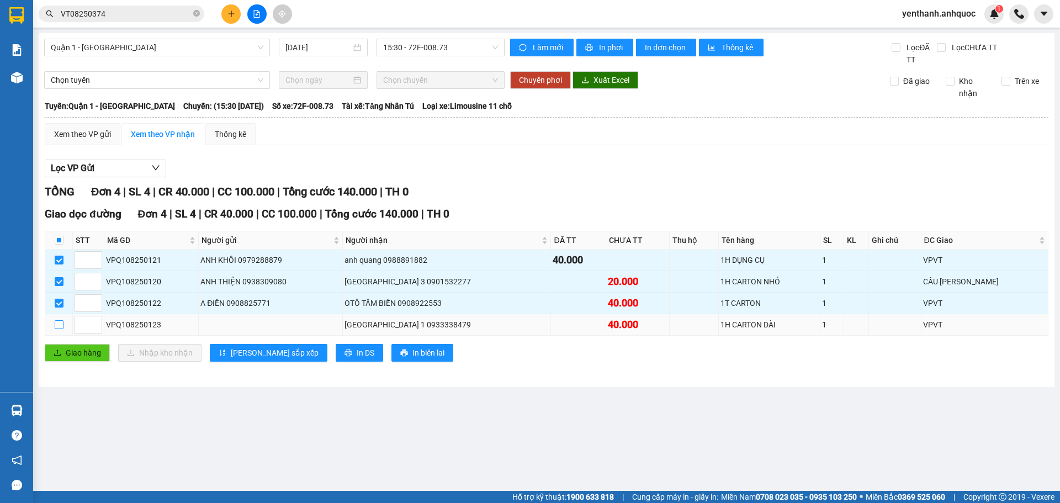
click at [60, 322] on input "checkbox" at bounding box center [59, 324] width 9 height 9
checkbox input "true"
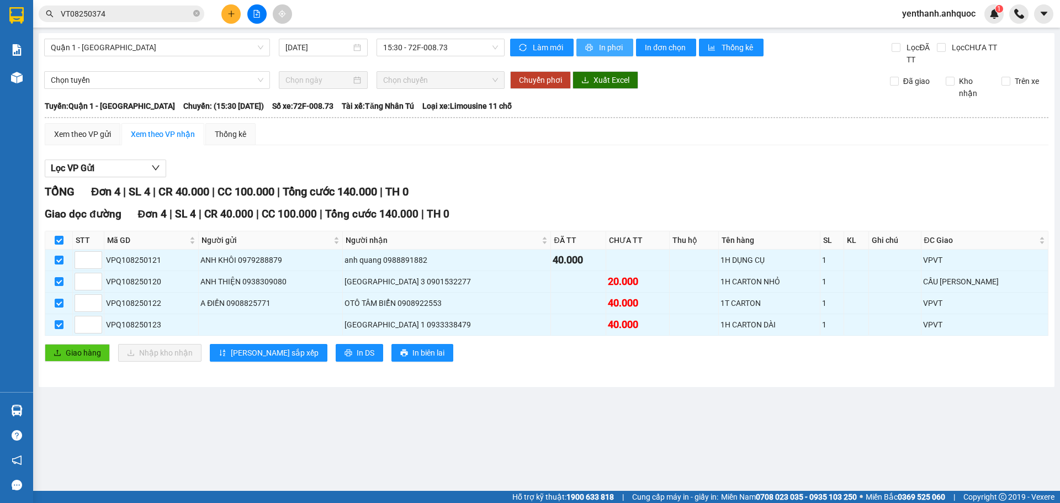
click at [611, 45] on span "In phơi" at bounding box center [611, 47] width 25 height 12
click at [612, 45] on span "In phơi" at bounding box center [611, 47] width 25 height 12
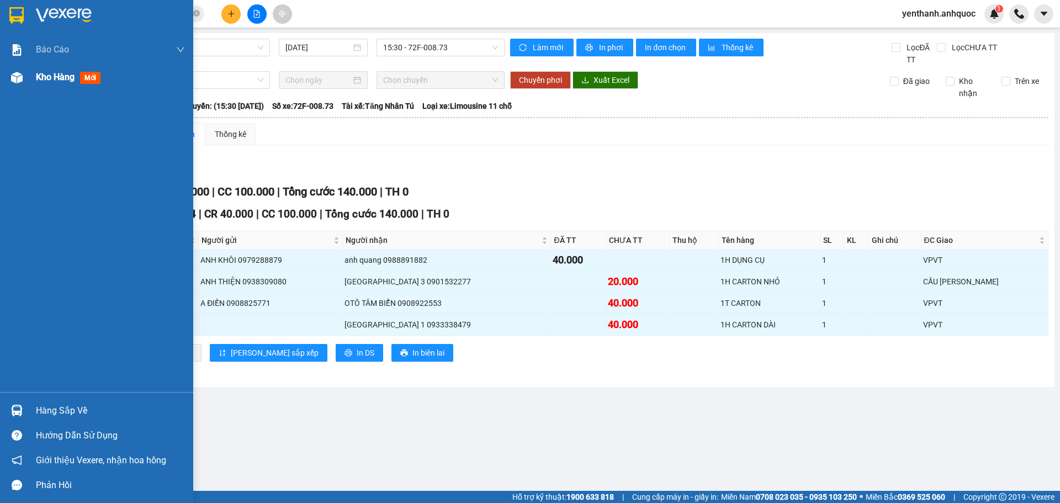
click at [21, 80] on img at bounding box center [17, 78] width 12 height 12
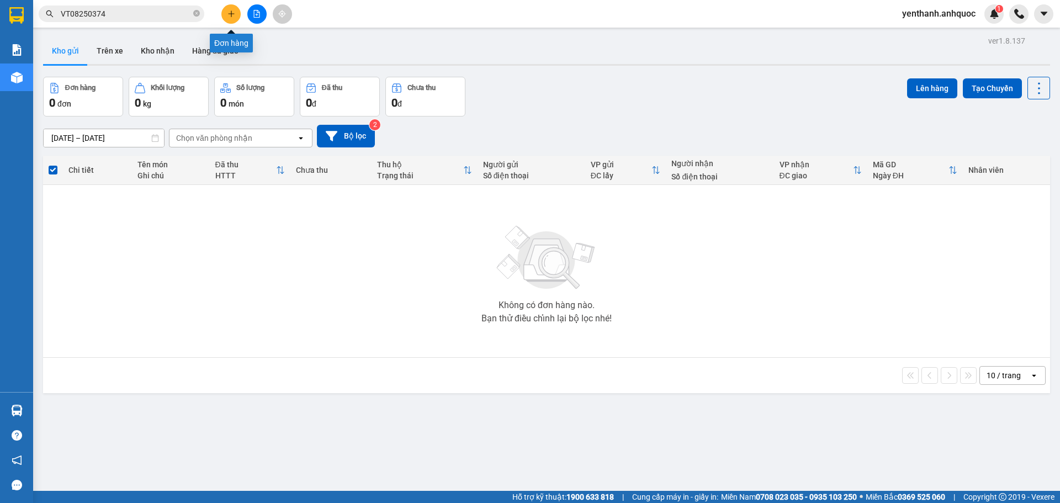
click at [237, 14] on button at bounding box center [230, 13] width 19 height 19
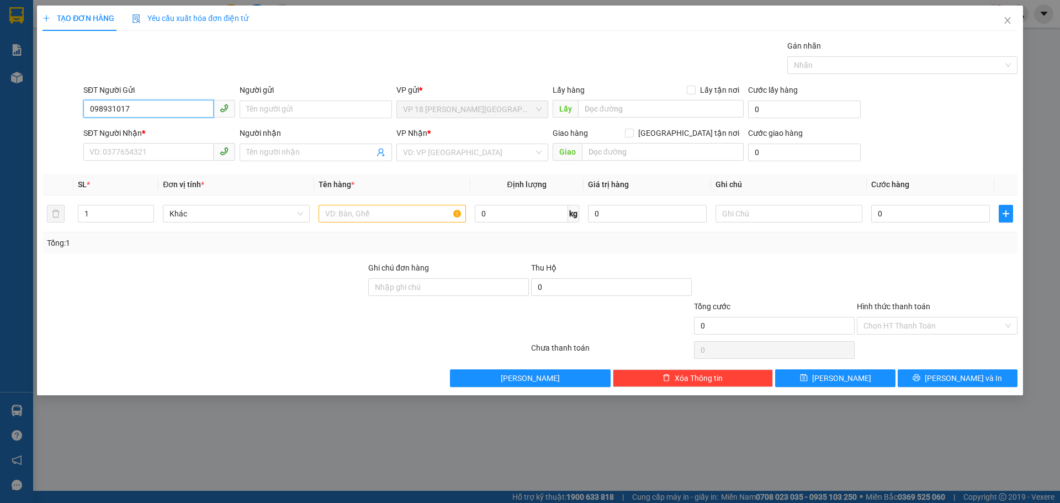
type input "0989310170"
click at [172, 131] on div "0989310170 - ANH HÙNG" at bounding box center [159, 131] width 139 height 12
type input "ANH HÙNG"
type input "0909875179"
type input "NHẬT MỸ 2"
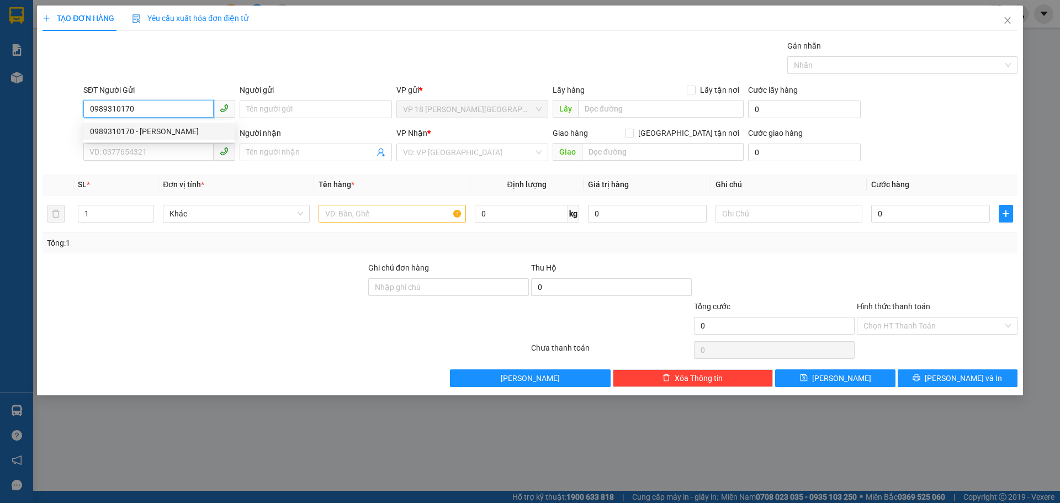
type input "VPVT"
type input "30.000"
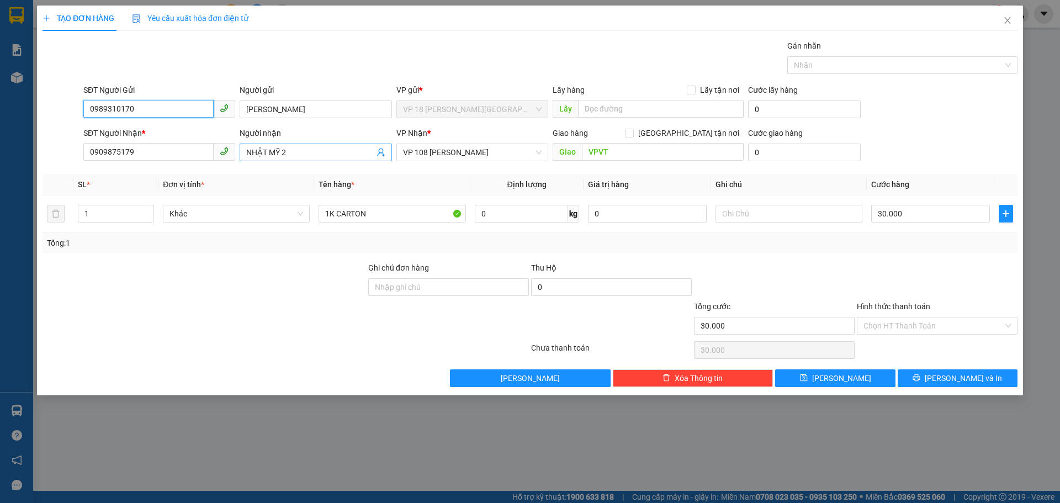
type input "0989310170"
click at [337, 153] on input "NHẬT MỸ 2" at bounding box center [310, 152] width 128 height 12
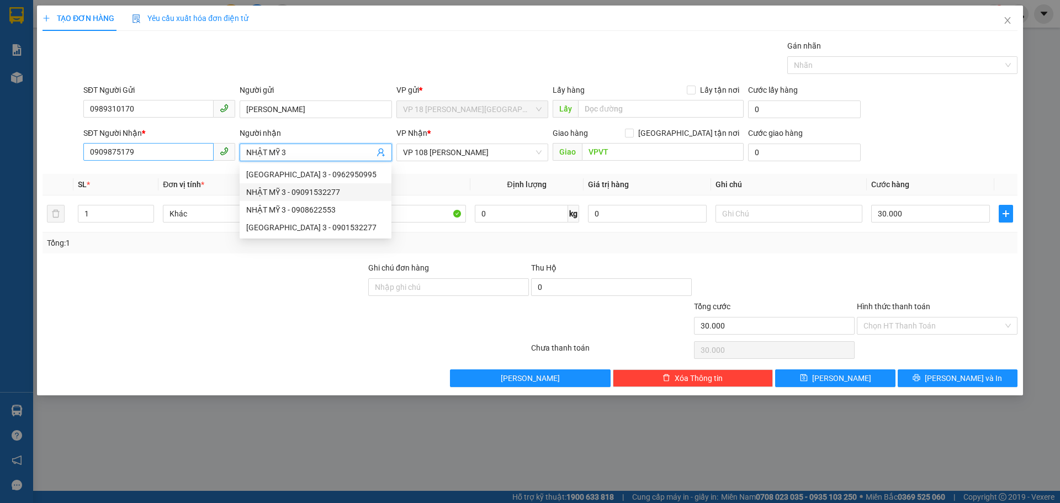
type input "NHẬT MỸ 3"
click at [175, 151] on input "0909875179" at bounding box center [148, 152] width 130 height 18
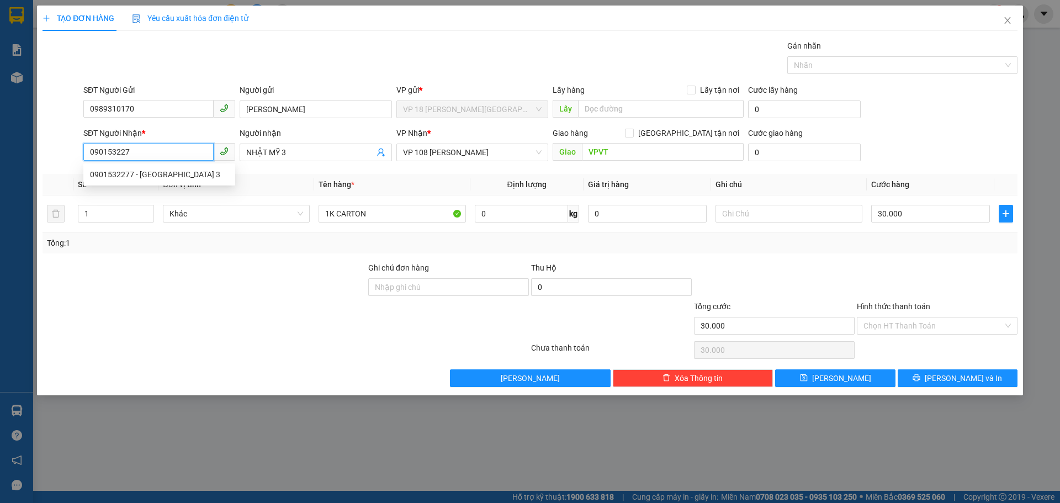
type input "0901532277"
click at [205, 170] on div "0901532277 - NHẬT MỸ 3" at bounding box center [159, 174] width 139 height 12
type input "CẦU NGỌC HÀ"
type input "20.000"
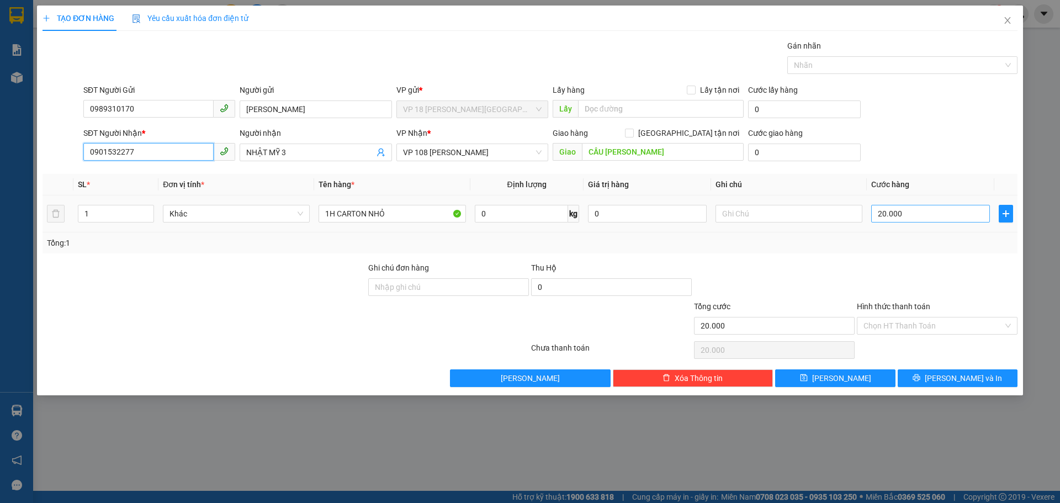
type input "0901532277"
click at [932, 214] on input "20.000" at bounding box center [930, 214] width 119 height 18
type input "0"
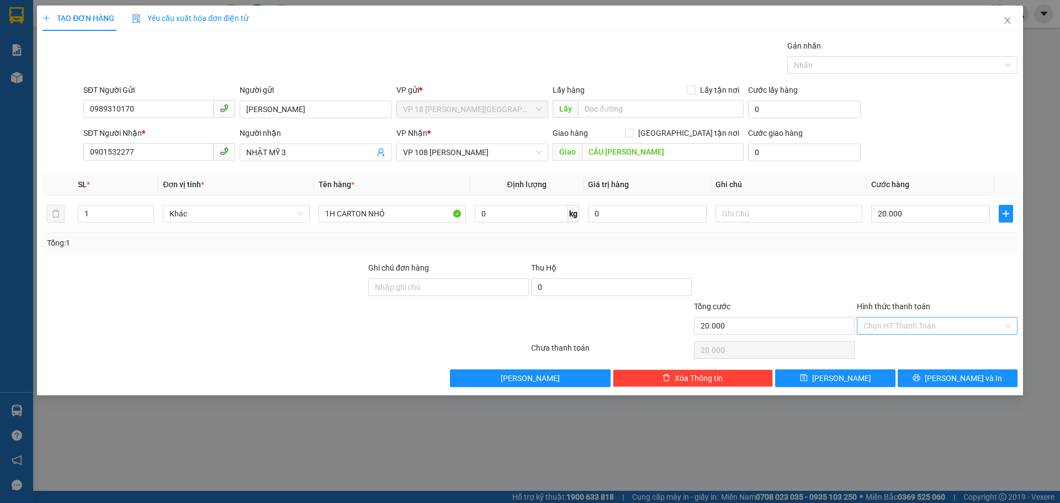
click at [889, 329] on input "Hình thức thanh toán" at bounding box center [934, 325] width 140 height 17
click at [843, 288] on div at bounding box center [774, 281] width 163 height 39
click at [920, 376] on icon "printer" at bounding box center [917, 378] width 8 height 8
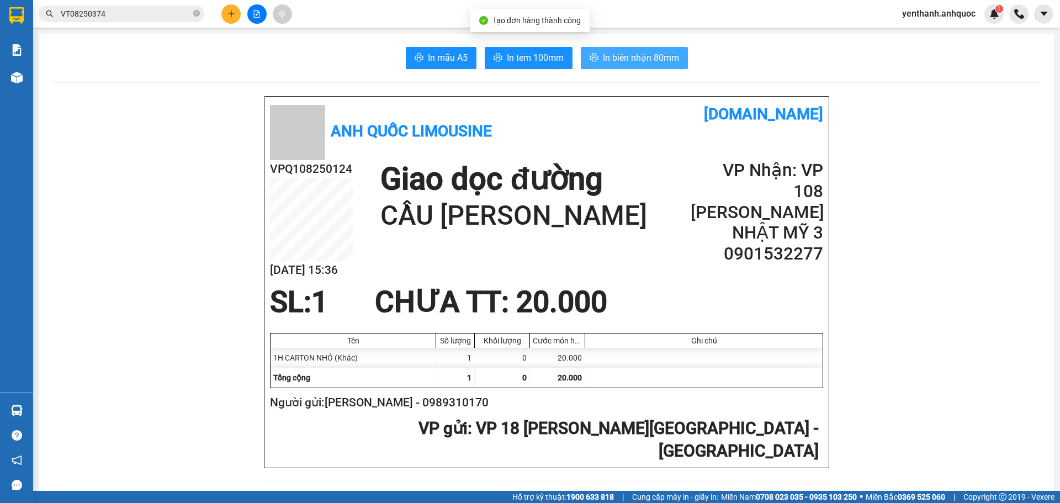
click at [639, 66] on button "In biên nhận 80mm" at bounding box center [634, 58] width 107 height 22
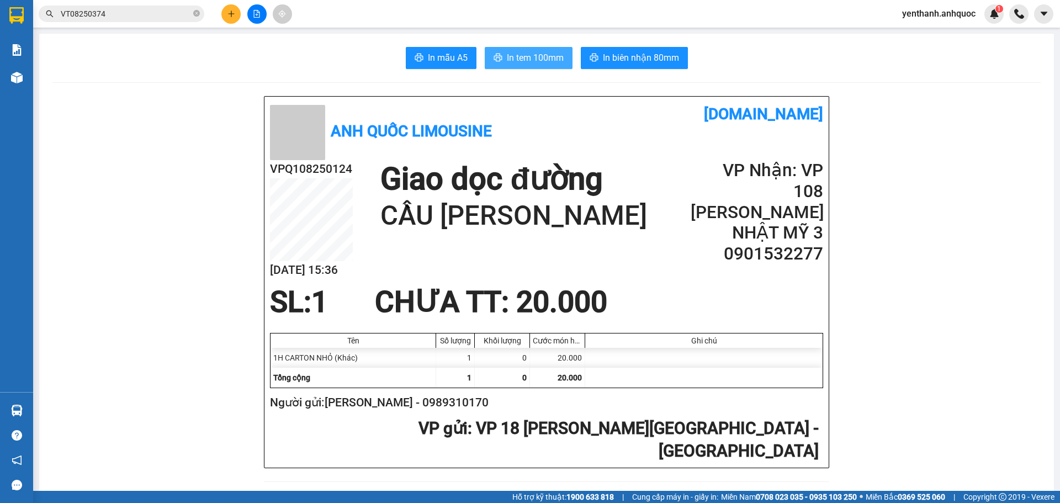
click at [547, 56] on span "In tem 100mm" at bounding box center [535, 58] width 57 height 14
click at [229, 13] on icon "plus" at bounding box center [231, 14] width 8 height 8
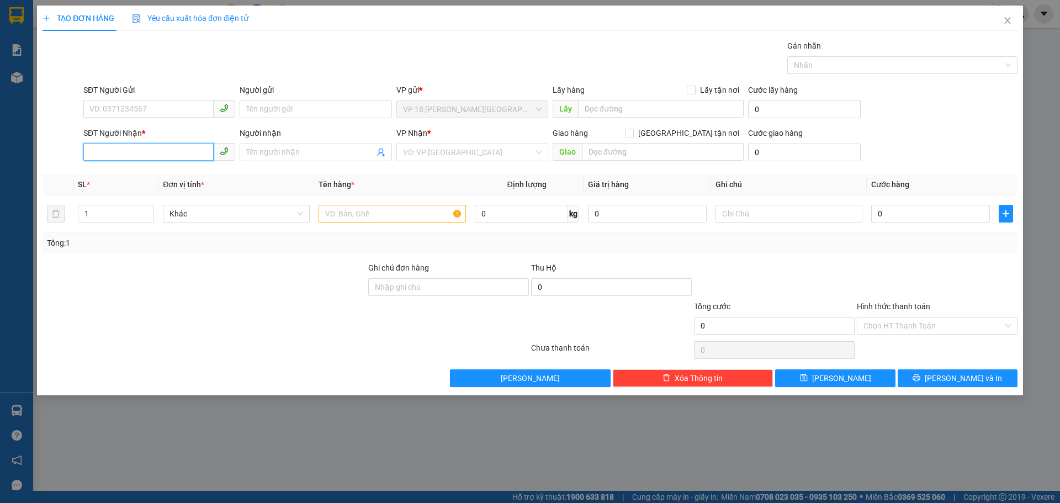
click at [163, 153] on input "SĐT Người Nhận *" at bounding box center [148, 152] width 130 height 18
type input "0347284567"
click at [176, 172] on div "0347284567 - MINH HIEU" at bounding box center [159, 174] width 139 height 12
type input "MINH HIEU"
type input "VPBR"
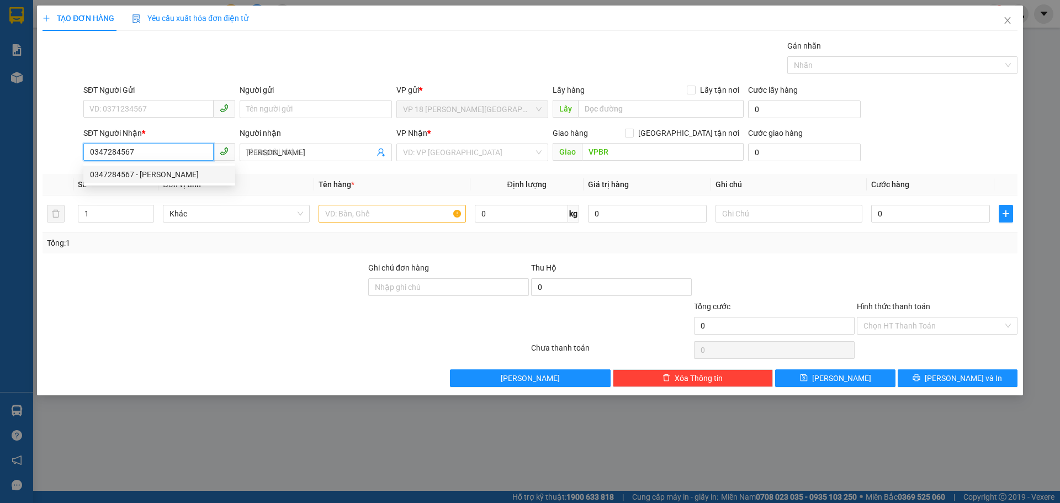
type input "20.000"
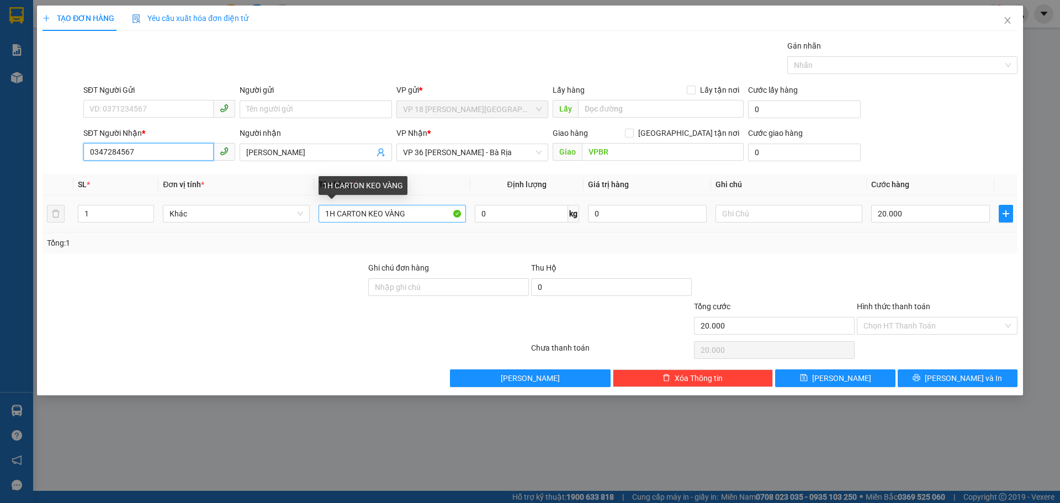
type input "0347284567"
click at [428, 211] on input "1H CARTON KEO VÀNG" at bounding box center [392, 214] width 147 height 18
type input "1"
type input "1B TRẮNG VÀNG"
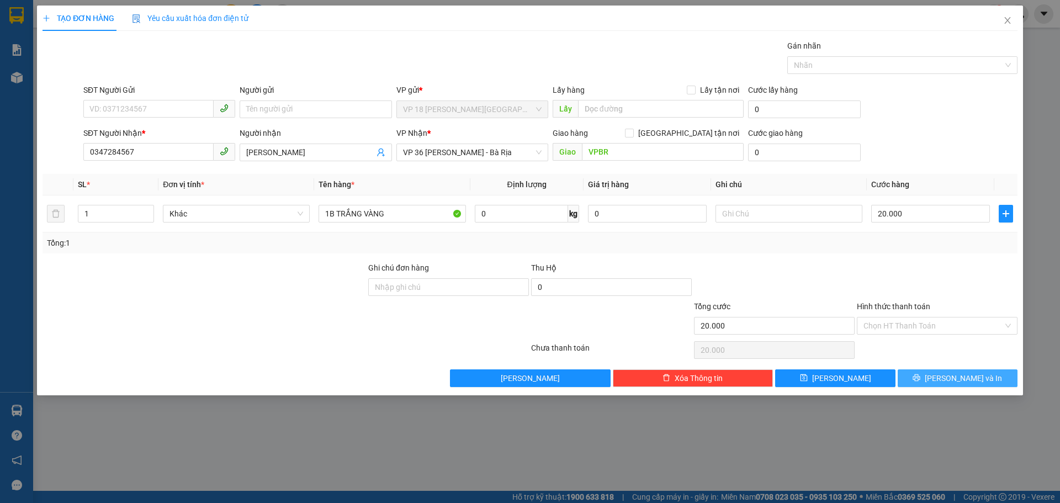
click at [935, 370] on button "Lưu và In" at bounding box center [958, 378] width 120 height 18
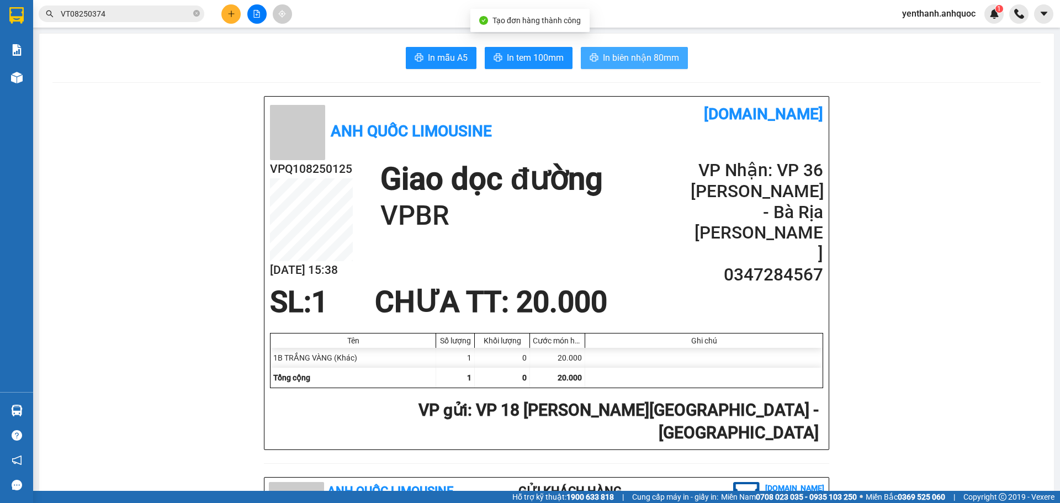
click at [616, 60] on span "In biên nhận 80mm" at bounding box center [641, 58] width 76 height 14
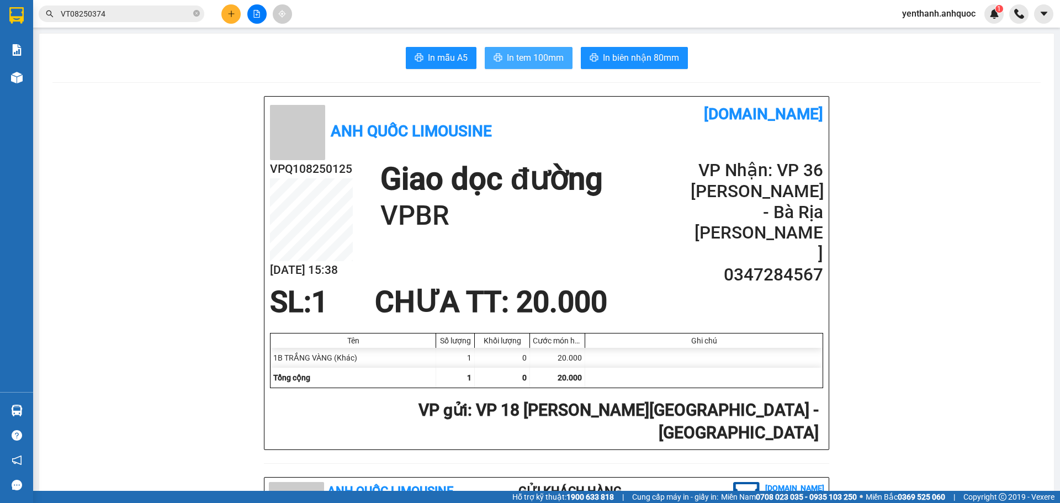
click at [523, 56] on span "In tem 100mm" at bounding box center [535, 58] width 57 height 14
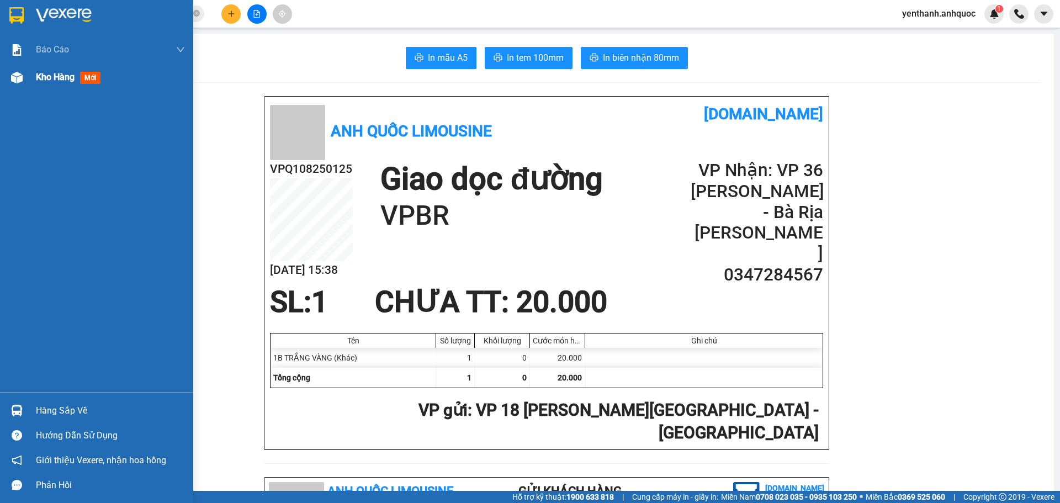
click at [31, 80] on div "Kho hàng mới" at bounding box center [96, 77] width 193 height 28
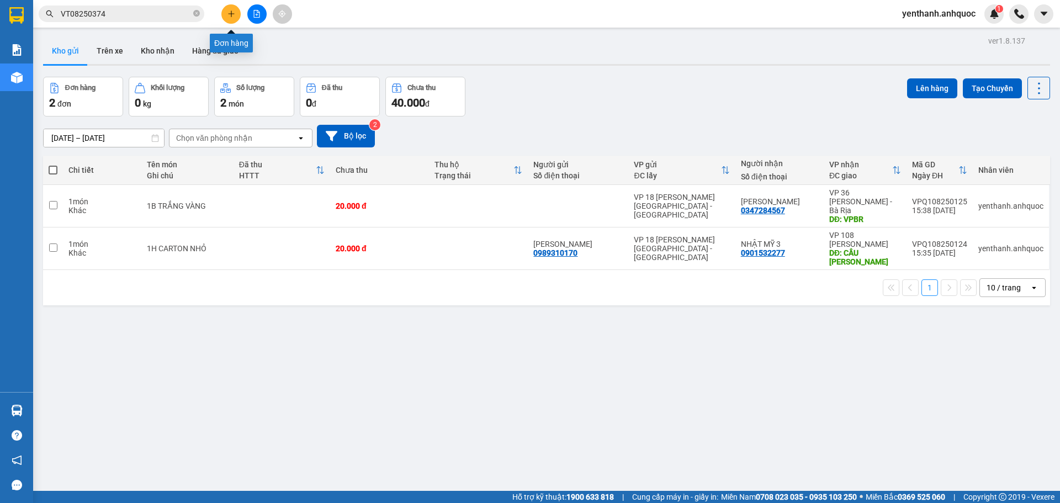
click at [231, 19] on button at bounding box center [230, 13] width 19 height 19
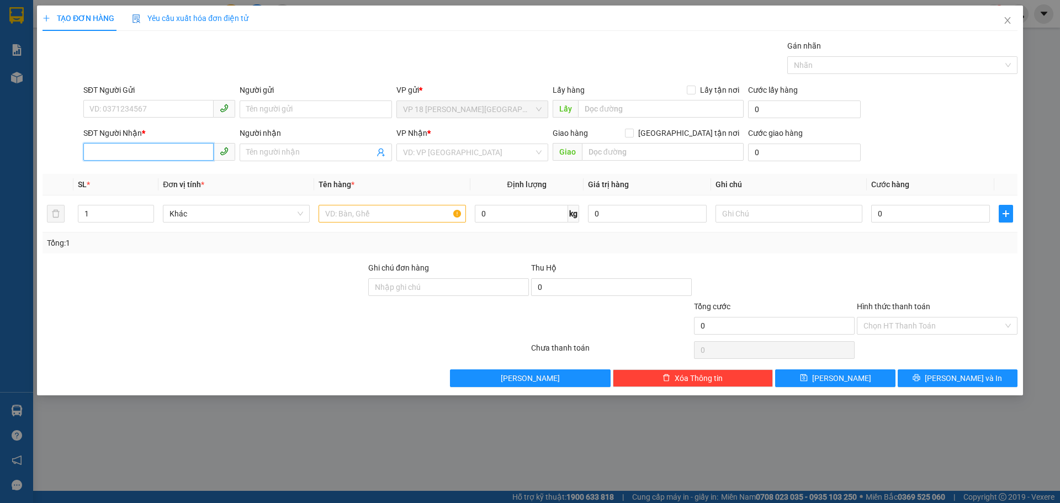
click at [168, 150] on input "SĐT Người Nhận *" at bounding box center [148, 152] width 130 height 18
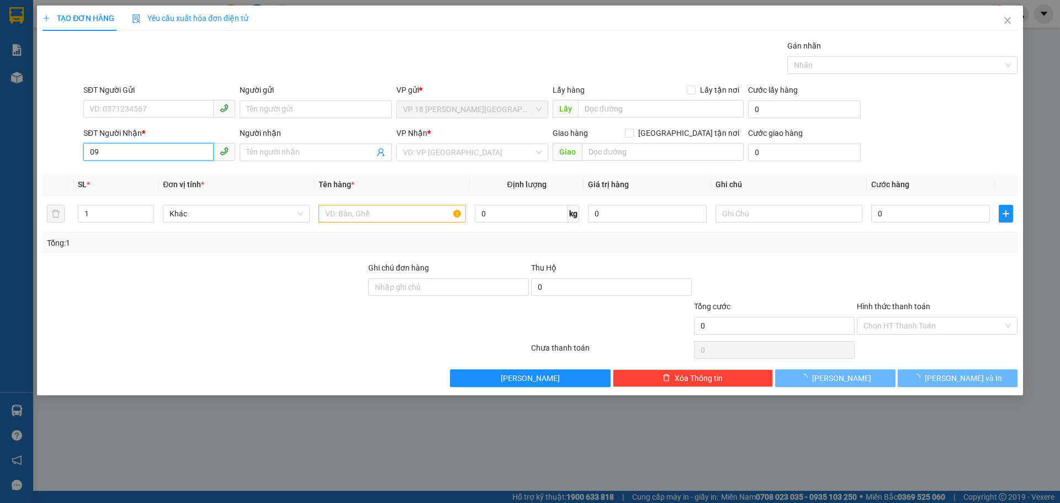
type input "0"
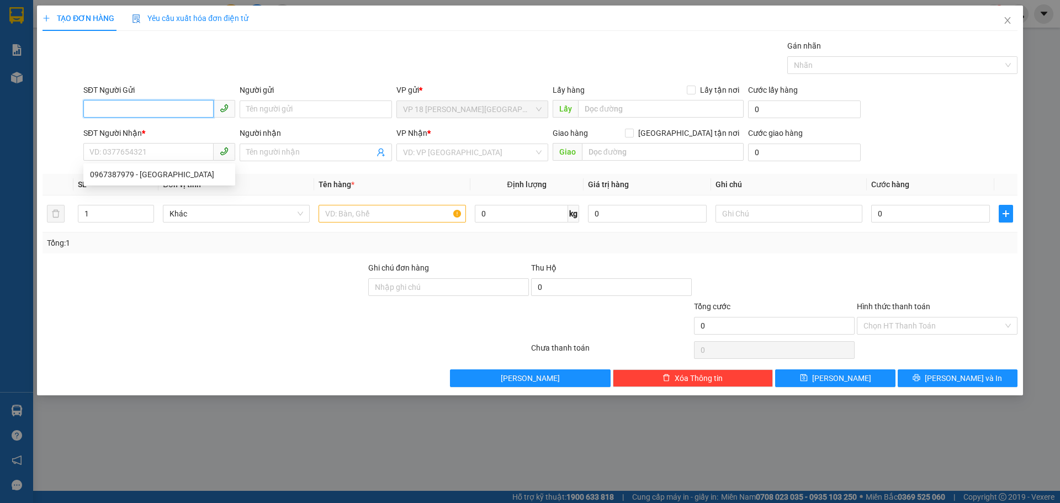
click at [147, 104] on input "SĐT Người Gửi" at bounding box center [148, 109] width 130 height 18
type input "0963552580"
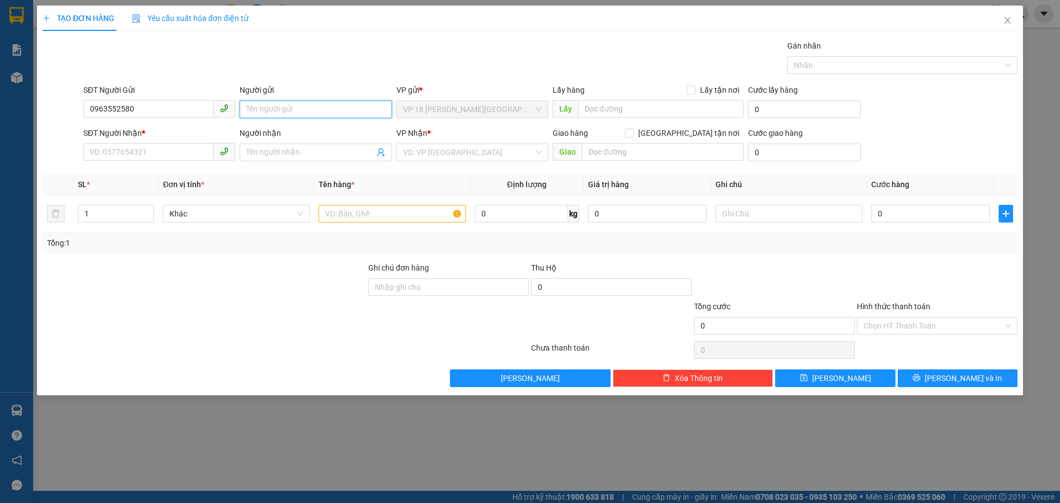
click at [305, 112] on input "Người gửi" at bounding box center [316, 109] width 152 height 18
type input "CHAUTFIFTH"
click at [157, 155] on input "SĐT Người Nhận *" at bounding box center [148, 152] width 130 height 18
type input "0334877889"
click at [278, 152] on input "Người nhận" at bounding box center [310, 152] width 128 height 12
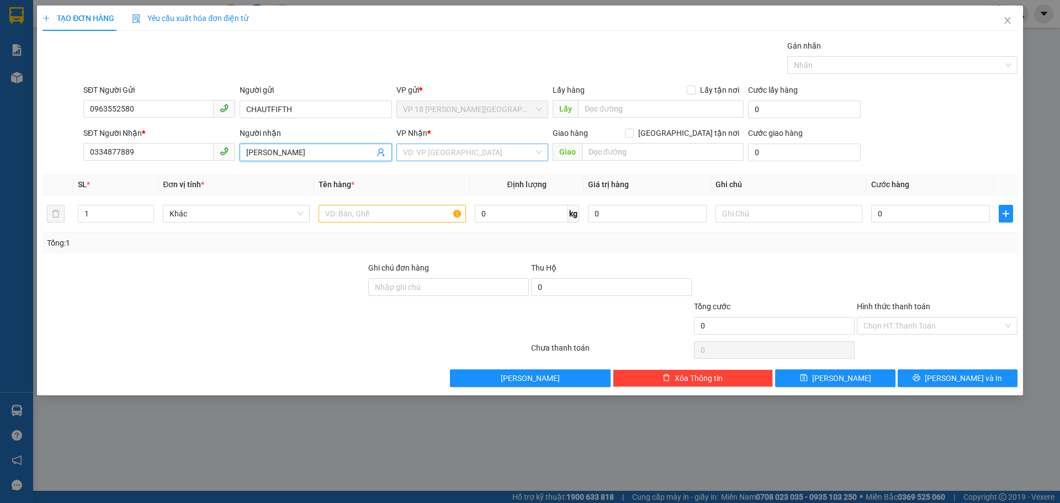
type input "KHẢ VÂN"
click at [446, 155] on input "search" at bounding box center [468, 152] width 131 height 17
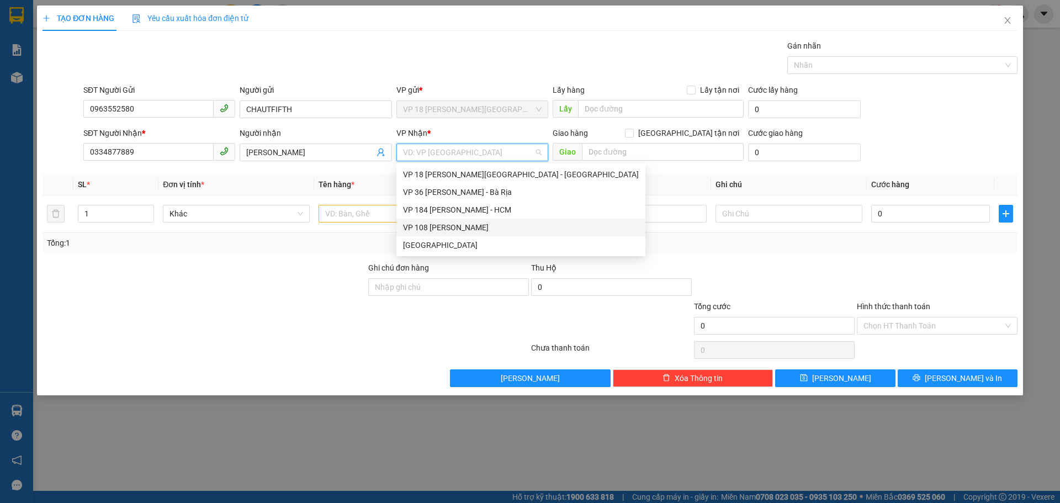
click at [463, 225] on div "VP 108 [PERSON_NAME]" at bounding box center [521, 227] width 236 height 12
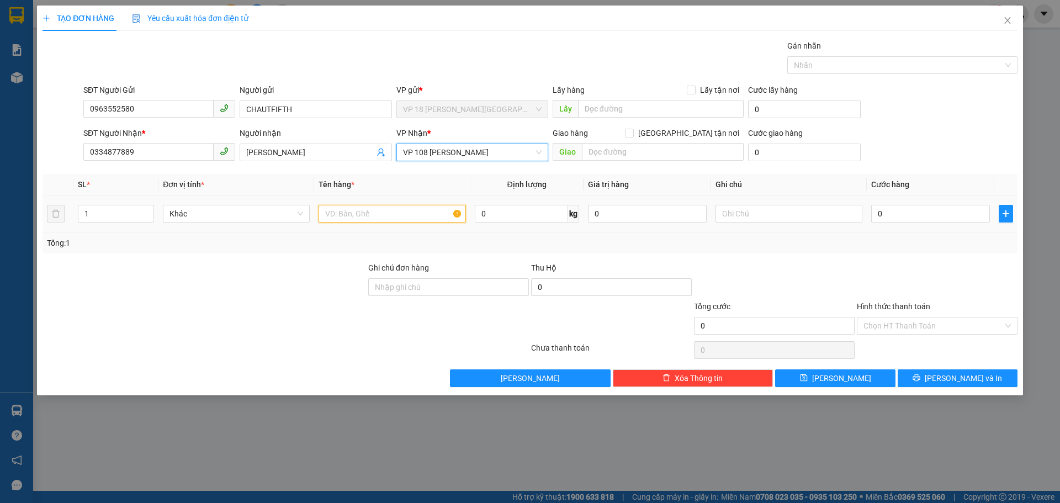
click at [393, 214] on input "text" at bounding box center [392, 214] width 147 height 18
type input "1T CARTON"
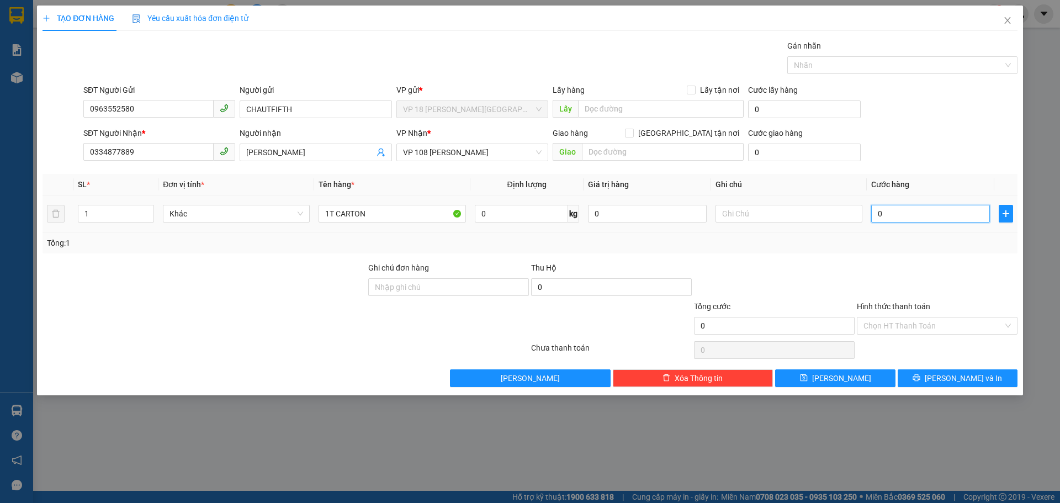
click at [919, 207] on input "0" at bounding box center [930, 214] width 119 height 18
type input "3"
type input "30"
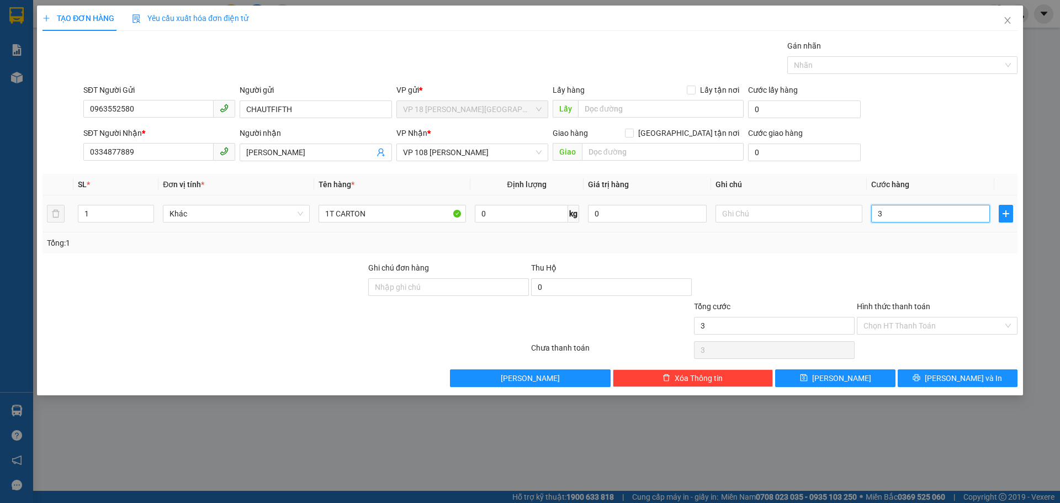
type input "30"
type input "300"
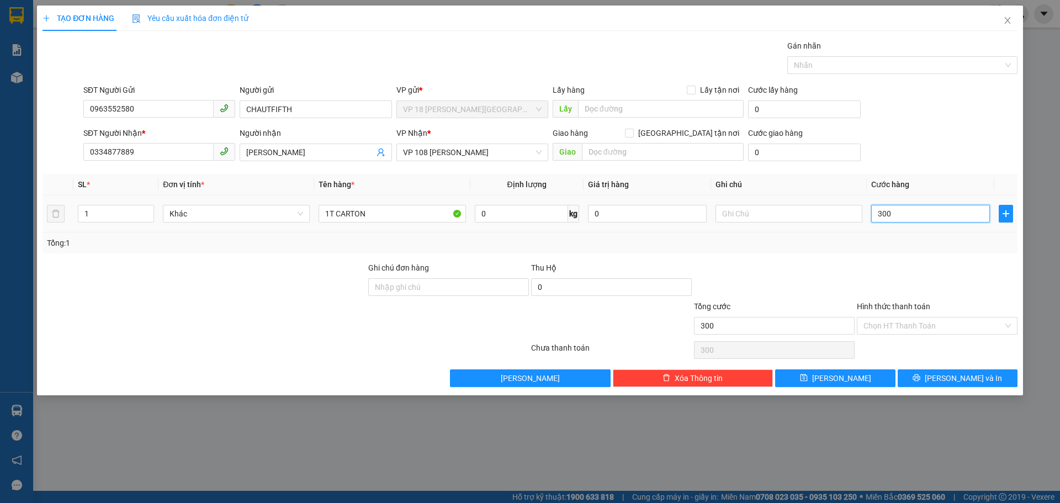
type input "3.000"
type input "30.000"
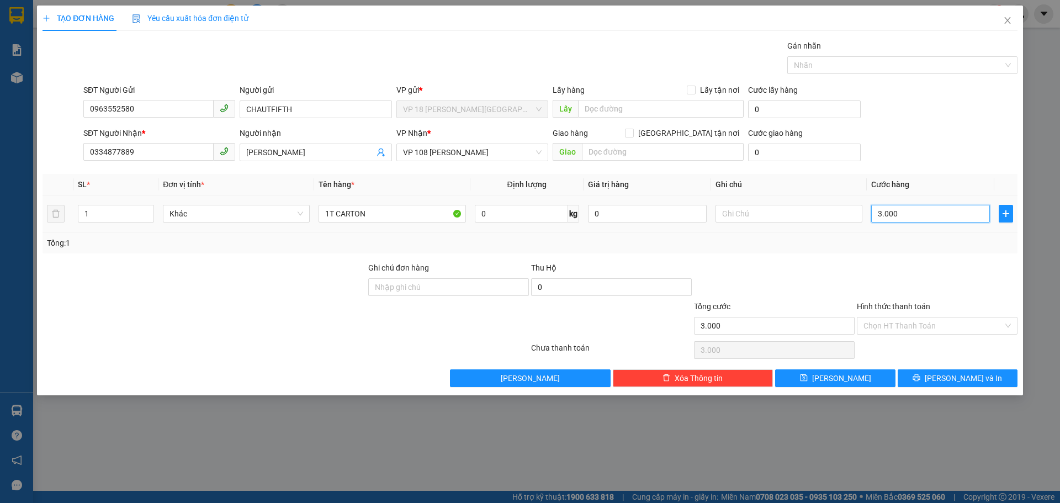
type input "30.000"
click at [929, 378] on button "Lưu và In" at bounding box center [958, 378] width 120 height 18
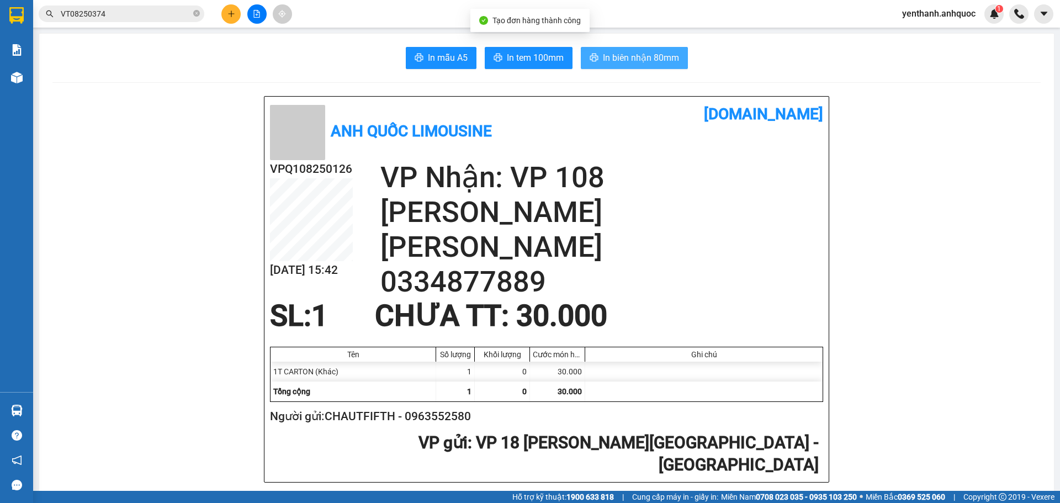
click at [636, 64] on span "In biên nhận 80mm" at bounding box center [641, 58] width 76 height 14
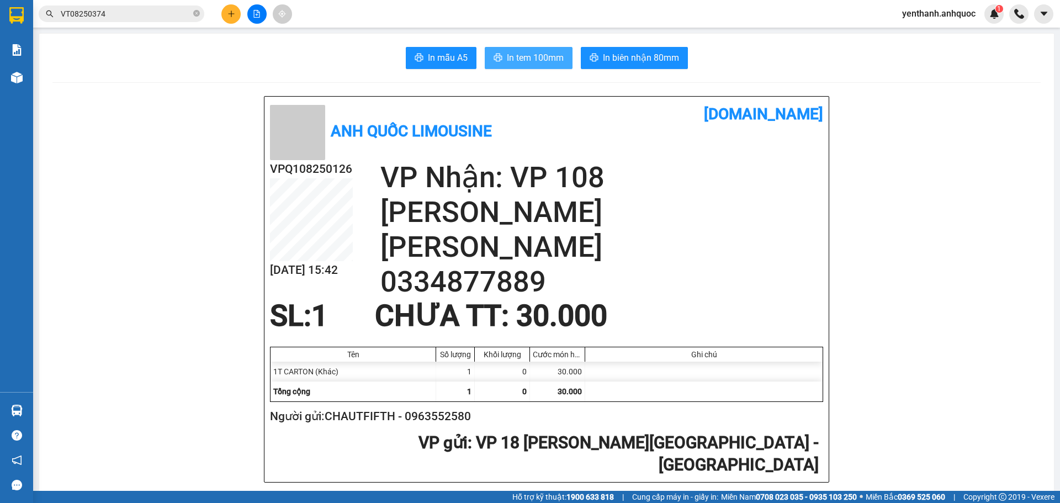
click at [536, 54] on span "In tem 100mm" at bounding box center [535, 58] width 57 height 14
click at [143, 7] on span "VT08250374" at bounding box center [122, 14] width 166 height 17
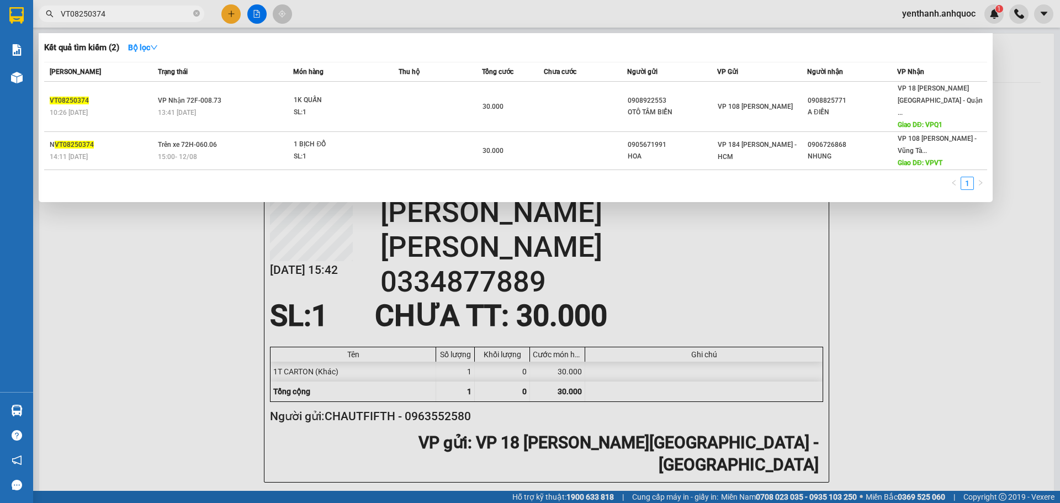
click at [143, 7] on span "VT08250374" at bounding box center [122, 14] width 166 height 17
click at [140, 22] on span "VT08250374" at bounding box center [122, 14] width 166 height 17
click at [145, 5] on div at bounding box center [530, 251] width 1060 height 503
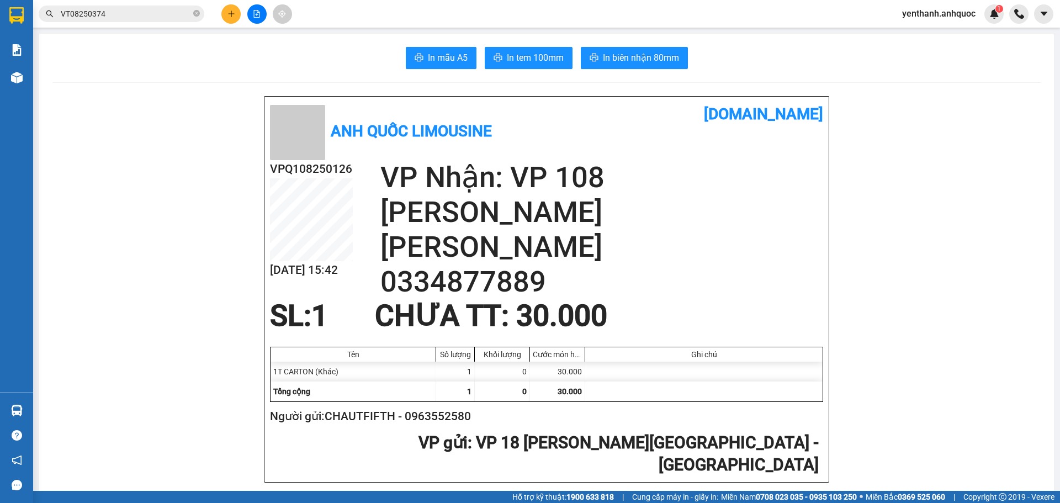
click at [144, 8] on input "VT08250374" at bounding box center [126, 14] width 130 height 12
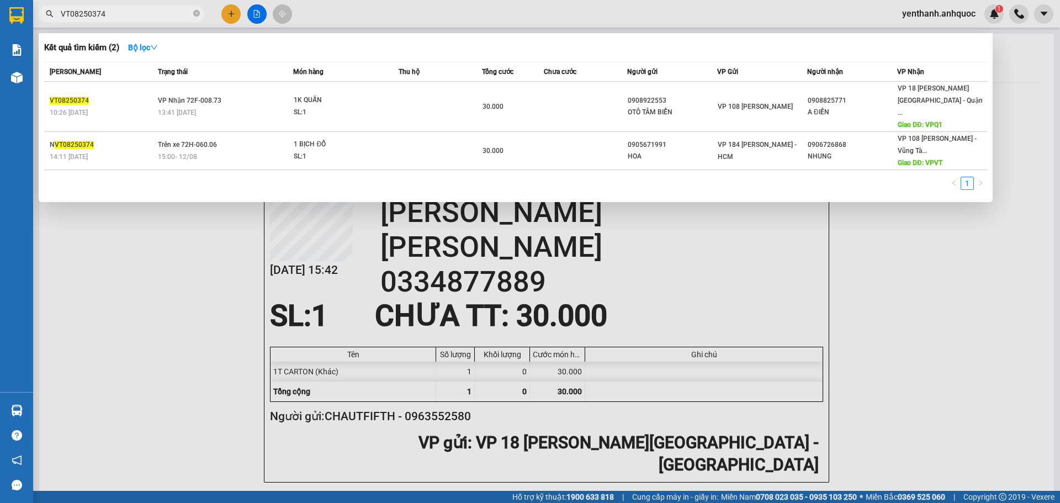
click at [144, 8] on input "VT08250374" at bounding box center [126, 14] width 130 height 12
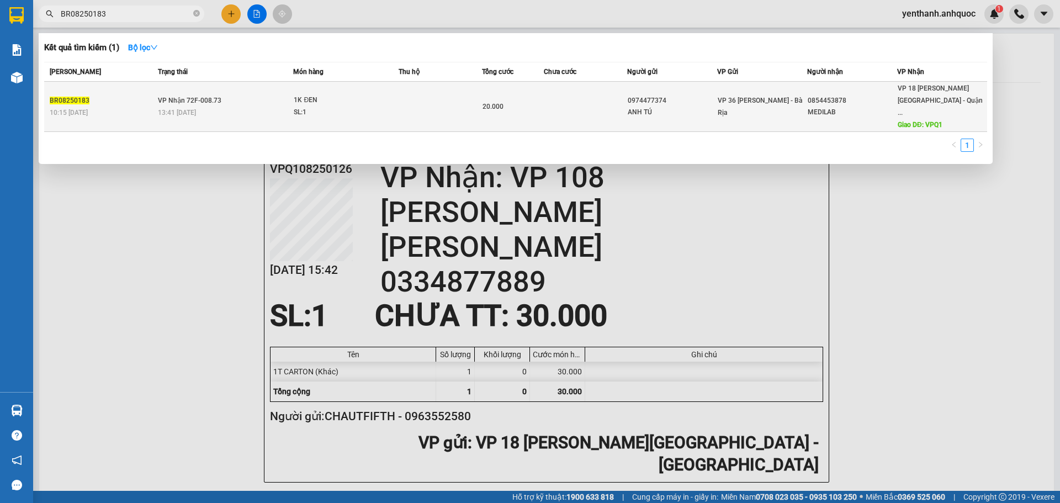
type input "BR08250183"
click at [368, 85] on td "1K ĐEN SL: 1" at bounding box center [345, 107] width 105 height 50
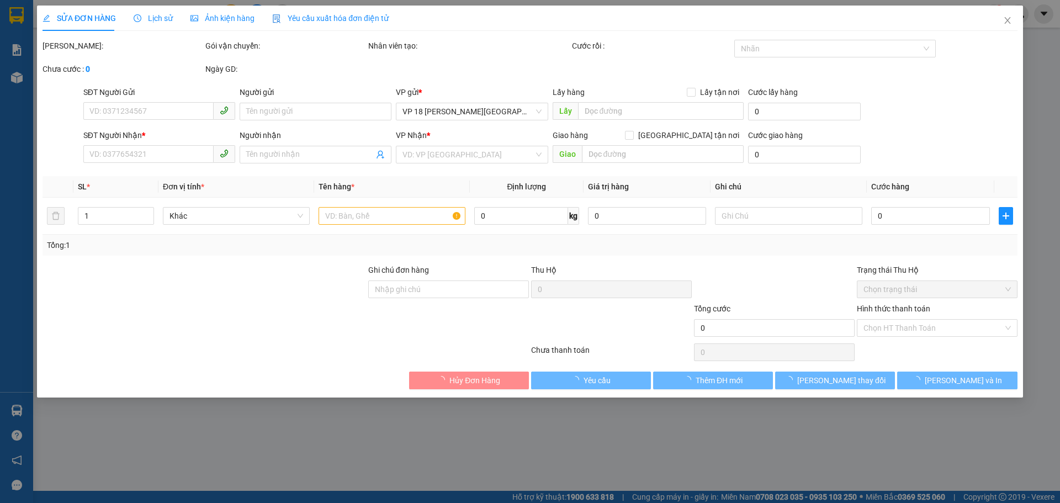
type input "0974477374"
type input "ANH TÚ"
type input "0854453878"
type input "MEDILAB"
type input "VPQ1"
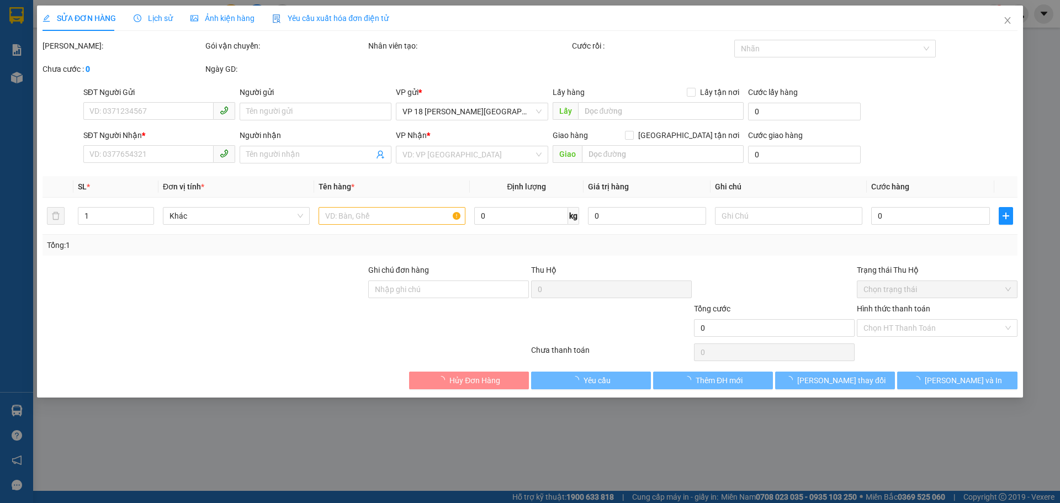
type input "20.000"
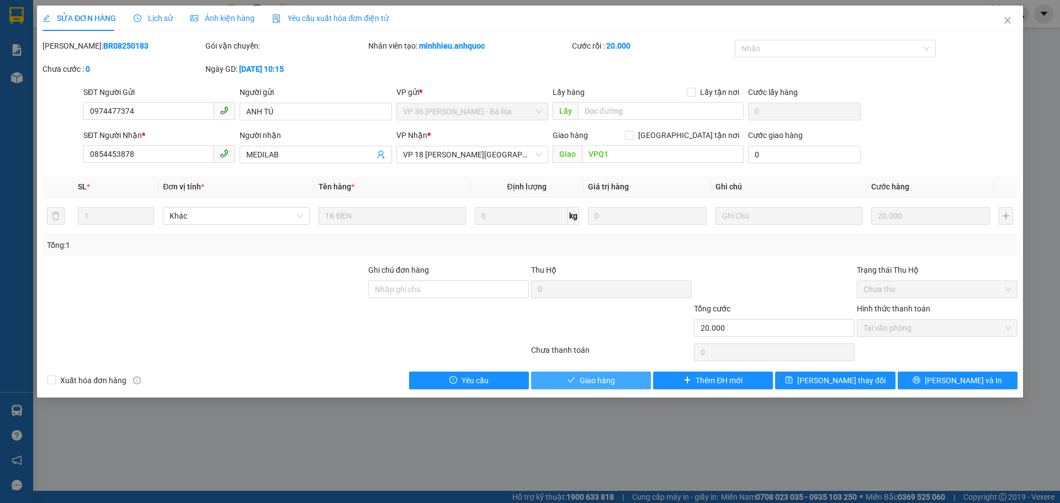
click at [633, 378] on button "Giao hàng" at bounding box center [591, 381] width 120 height 18
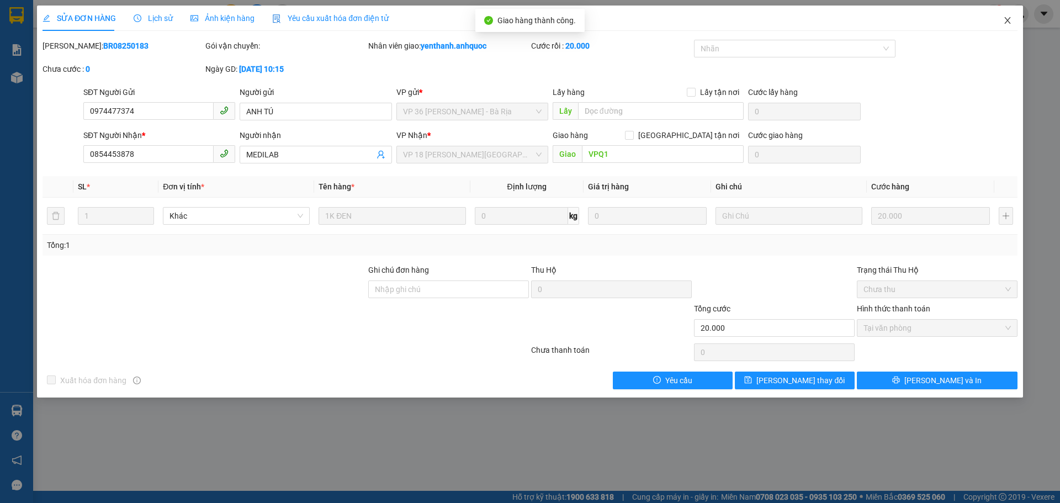
click at [1010, 19] on icon "close" at bounding box center [1007, 20] width 9 height 9
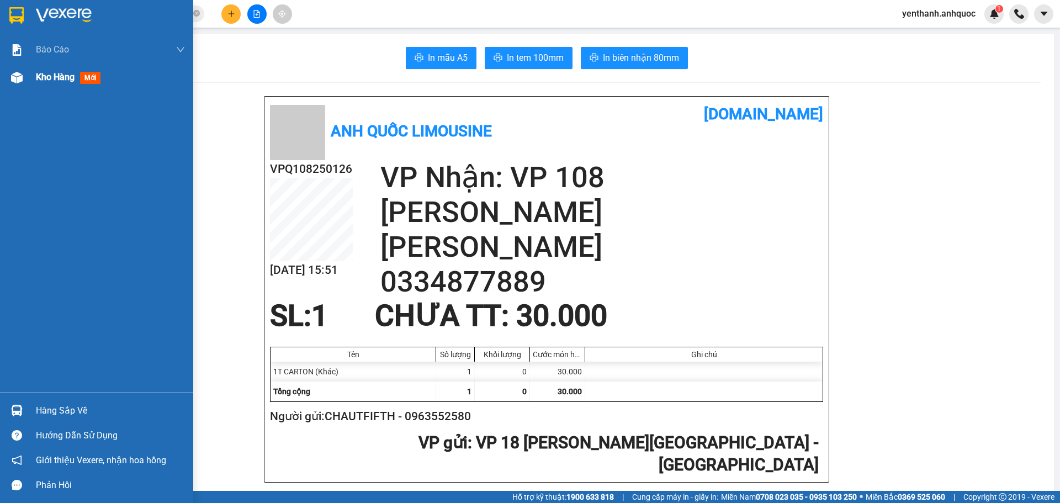
click at [50, 81] on span "Kho hàng" at bounding box center [55, 77] width 39 height 10
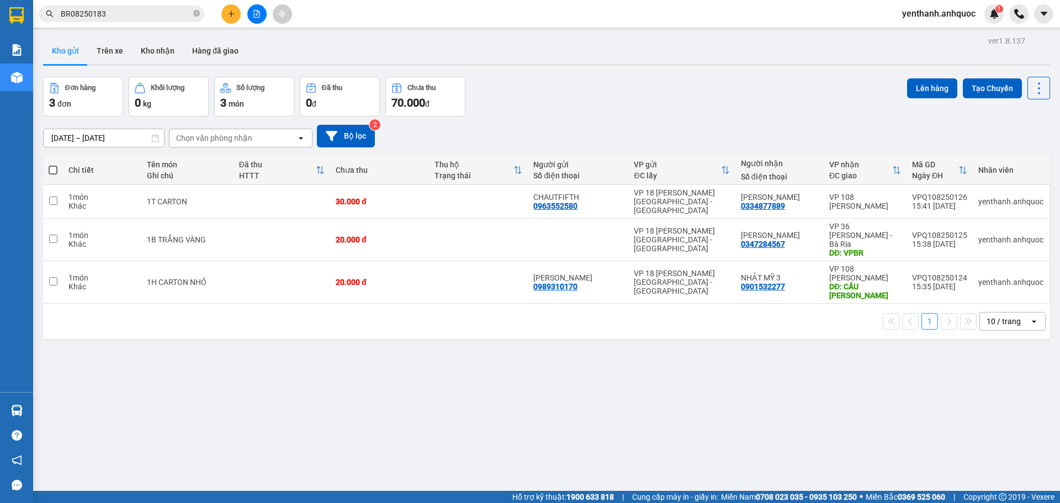
click at [51, 170] on span at bounding box center [53, 170] width 9 height 9
click at [53, 165] on input "checkbox" at bounding box center [53, 165] width 0 height 0
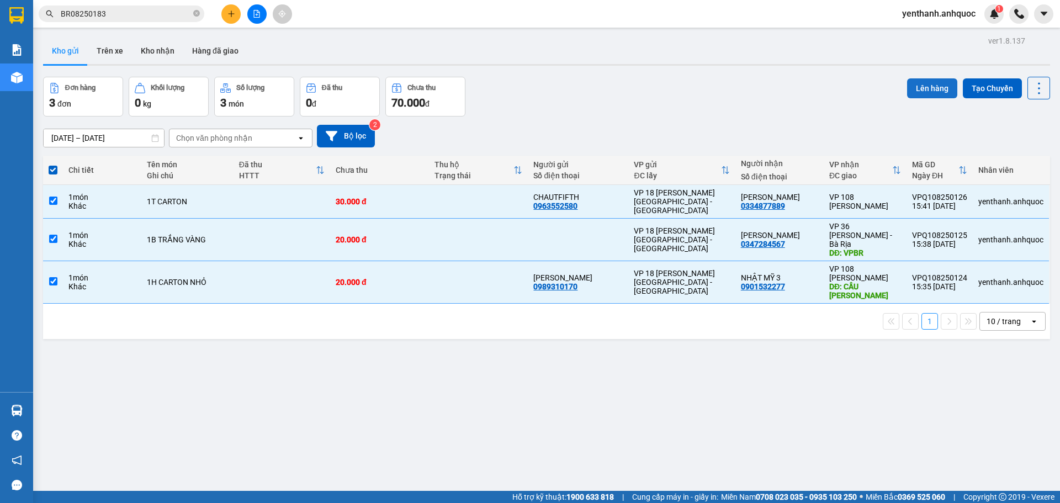
click at [924, 85] on button "Lên hàng" at bounding box center [932, 88] width 50 height 20
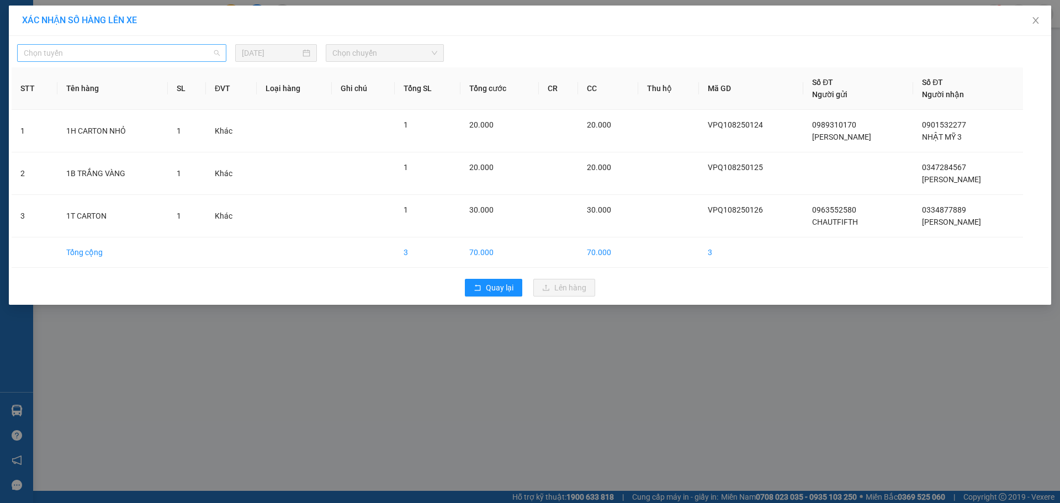
click at [182, 54] on span "Chọn tuyến" at bounding box center [122, 53] width 196 height 17
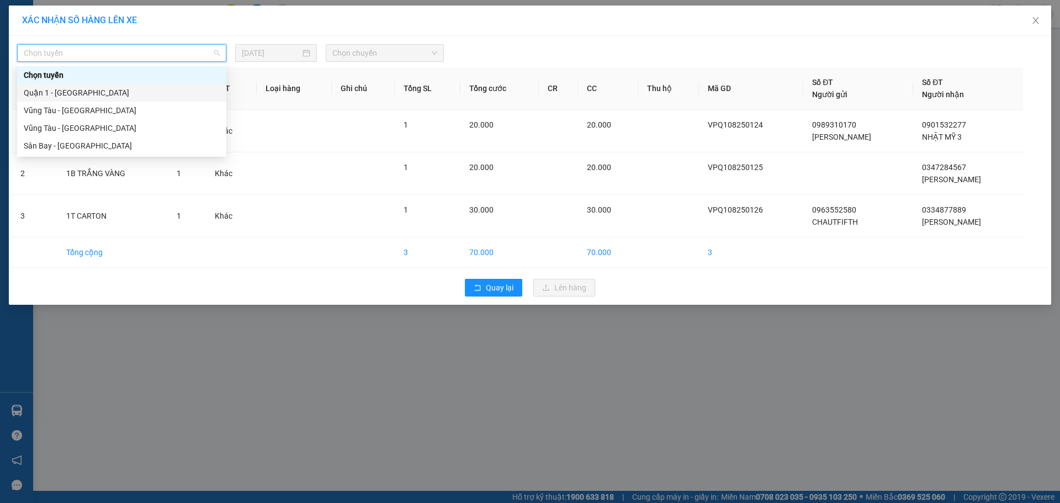
click at [157, 91] on div "Quận 1 - [GEOGRAPHIC_DATA]" at bounding box center [122, 93] width 196 height 12
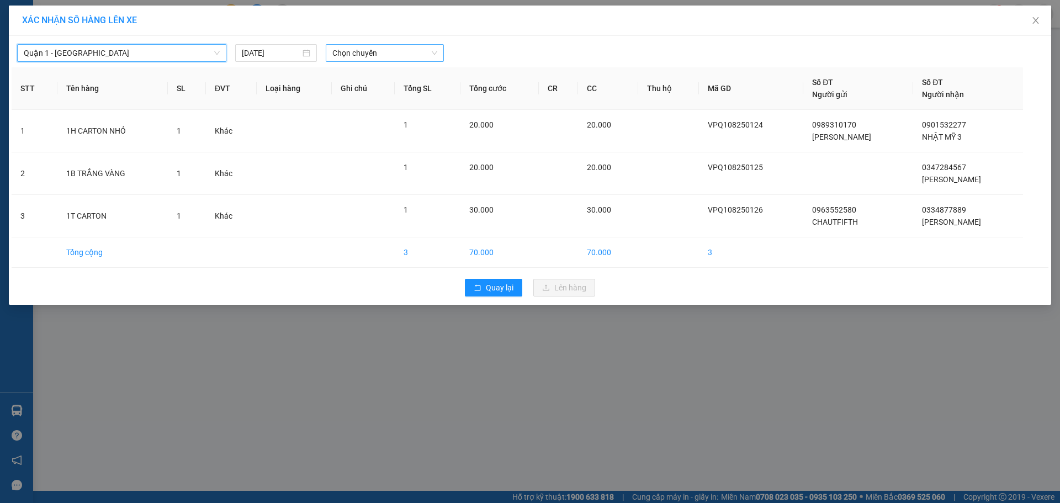
click at [388, 56] on span "Chọn chuyến" at bounding box center [384, 53] width 105 height 17
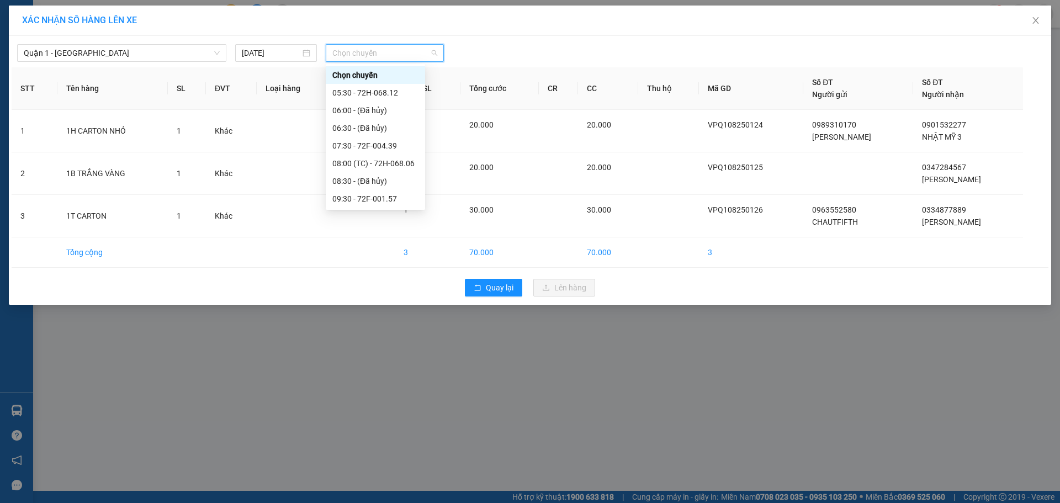
click at [372, 352] on div "16:30 - 72H-068.12" at bounding box center [375, 358] width 86 height 12
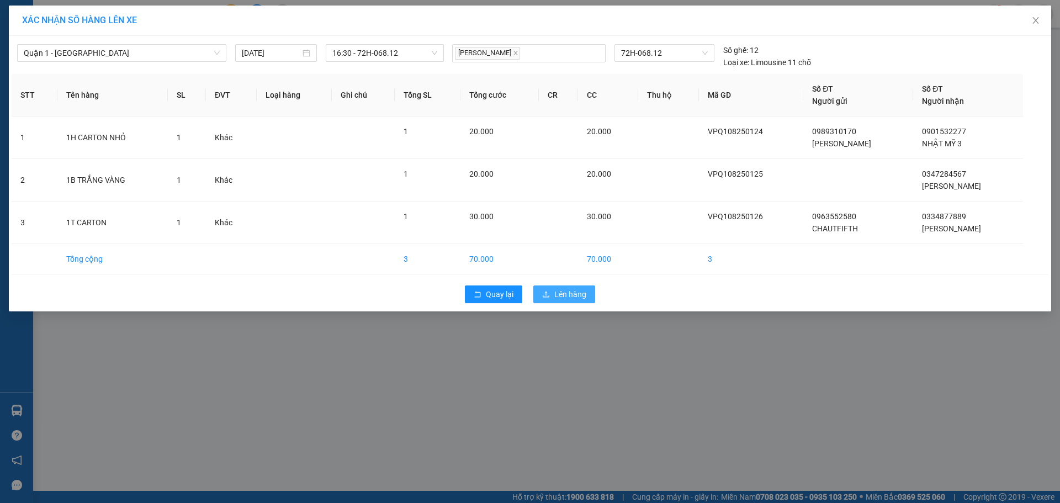
click at [570, 290] on span "Lên hàng" at bounding box center [570, 294] width 32 height 12
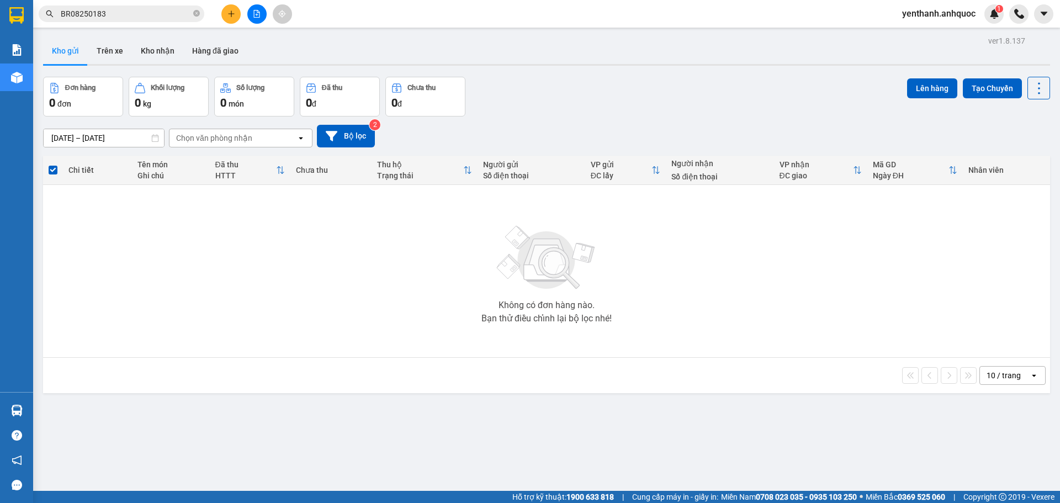
click at [264, 17] on button at bounding box center [256, 13] width 19 height 19
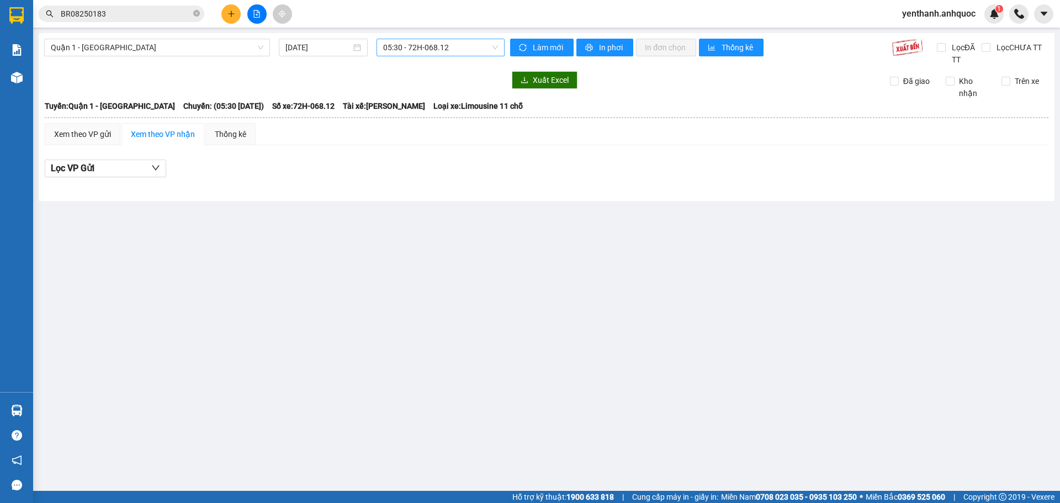
click at [465, 45] on span "05:30 - 72H-068.12" at bounding box center [440, 47] width 115 height 17
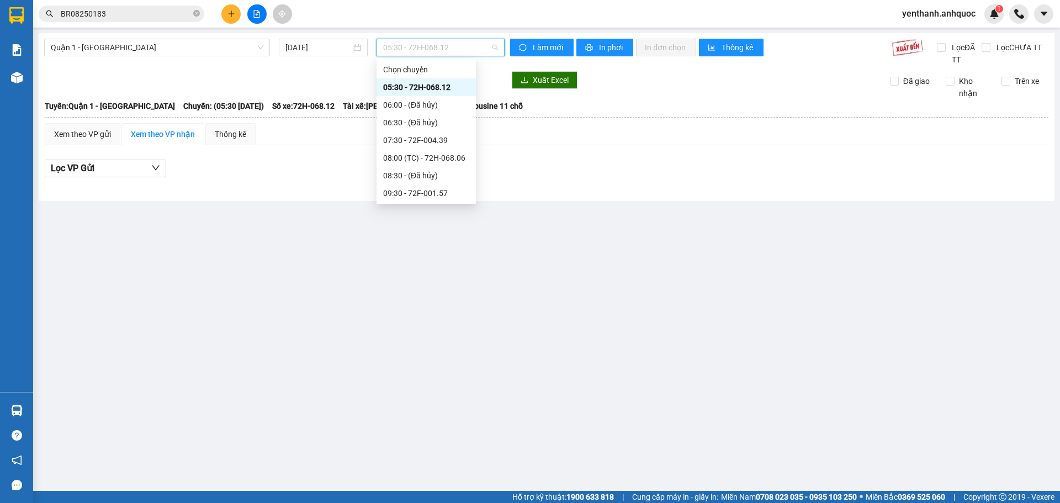
click at [428, 346] on div "16:30 - 72H-068.12" at bounding box center [426, 352] width 86 height 12
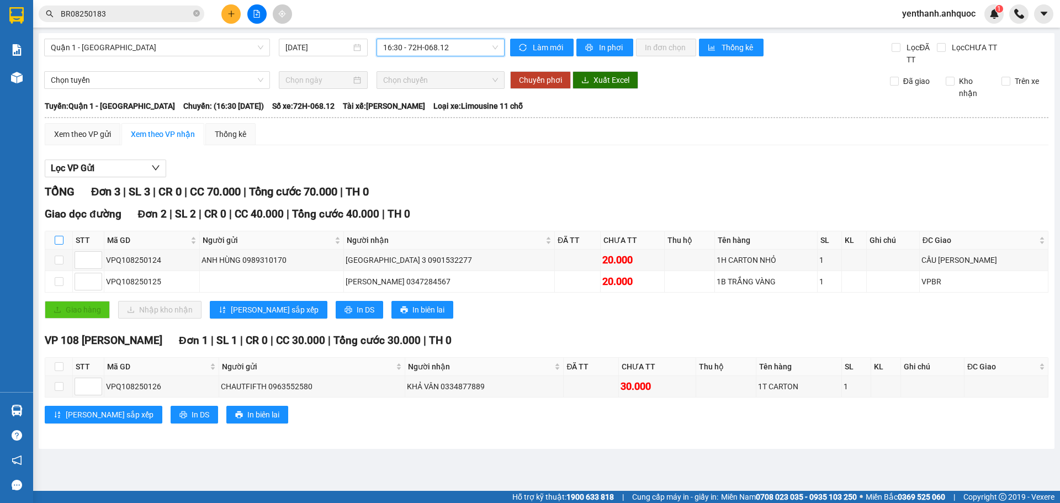
click at [61, 242] on input "checkbox" at bounding box center [59, 240] width 9 height 9
checkbox input "true"
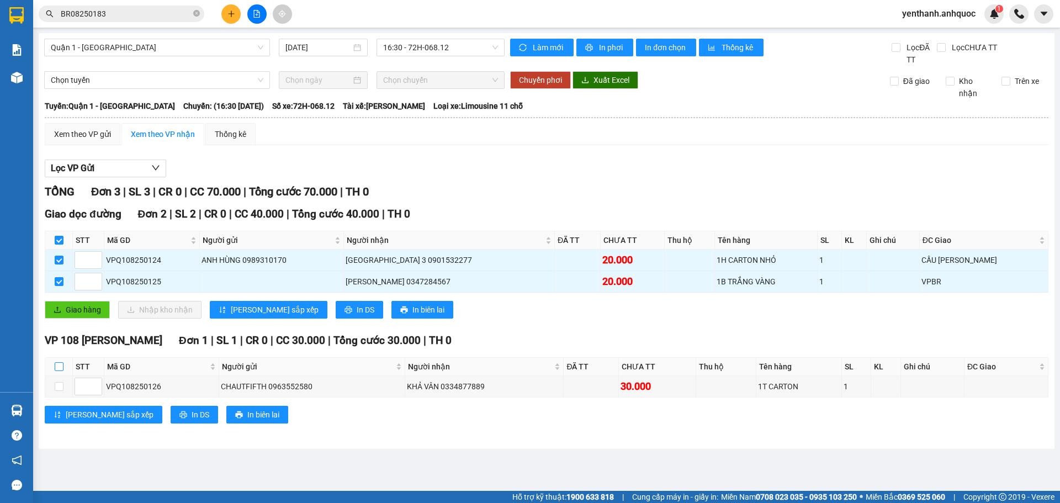
click at [56, 369] on input "checkbox" at bounding box center [59, 366] width 9 height 9
checkbox input "true"
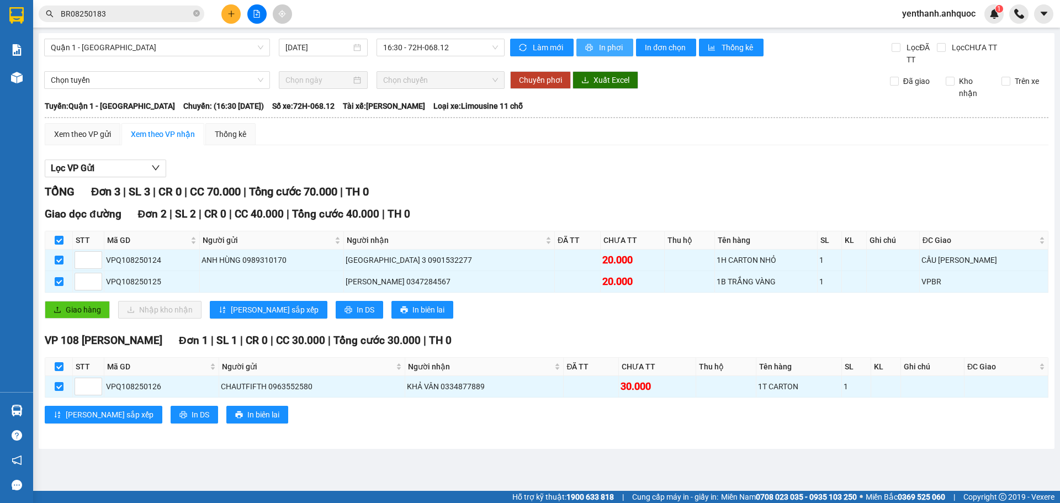
click at [605, 47] on span "In phơi" at bounding box center [611, 47] width 25 height 12
click at [60, 370] on input "checkbox" at bounding box center [59, 366] width 9 height 9
checkbox input "false"
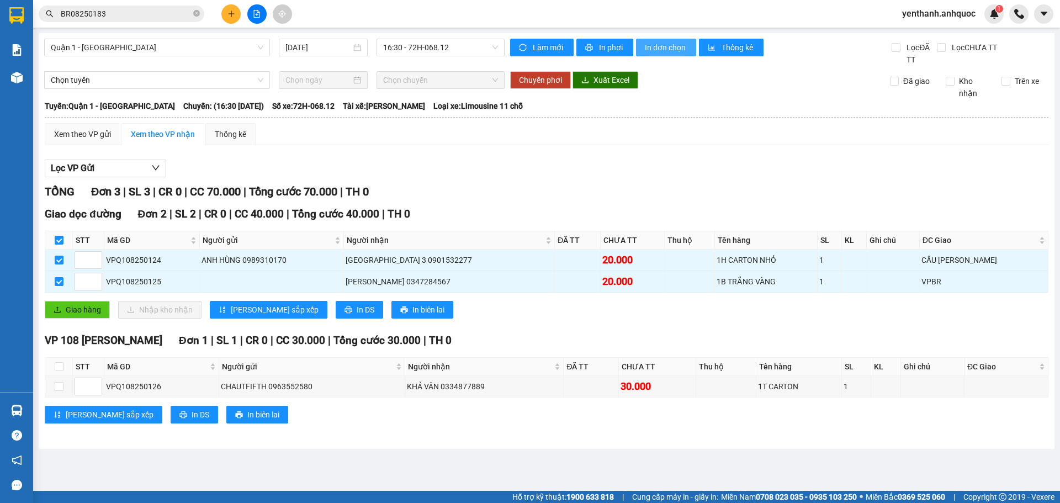
click at [648, 44] on span "In đơn chọn" at bounding box center [666, 47] width 43 height 12
click at [59, 240] on input "checkbox" at bounding box center [59, 240] width 9 height 9
checkbox input "false"
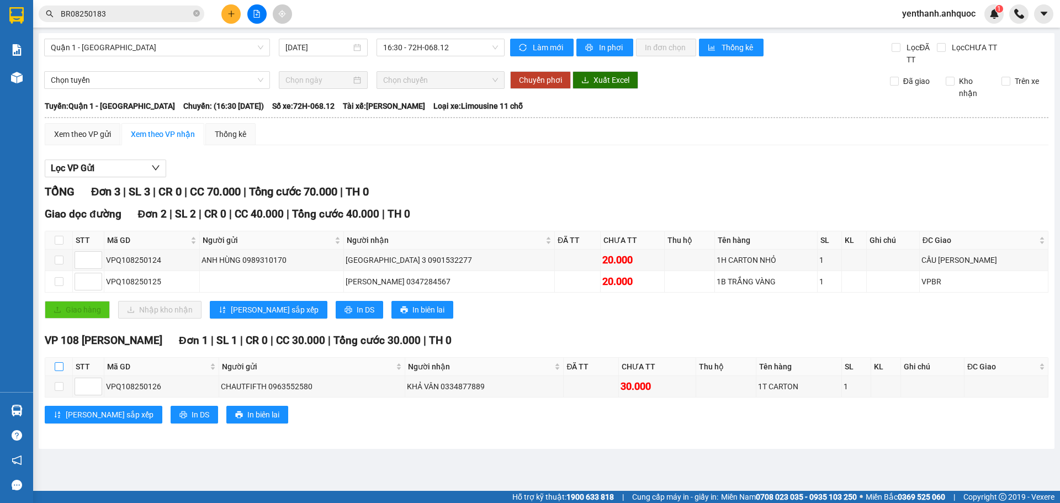
click at [57, 367] on input "checkbox" at bounding box center [59, 366] width 9 height 9
checkbox input "true"
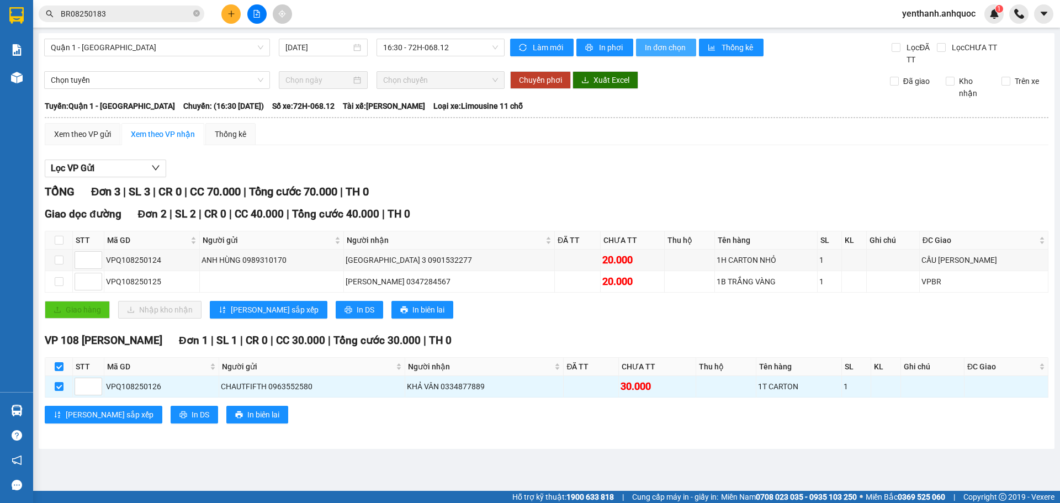
click at [652, 47] on span "In đơn chọn" at bounding box center [666, 47] width 43 height 12
click at [656, 48] on span "In đơn chọn" at bounding box center [666, 47] width 43 height 12
click at [56, 240] on input "checkbox" at bounding box center [59, 240] width 9 height 9
checkbox input "true"
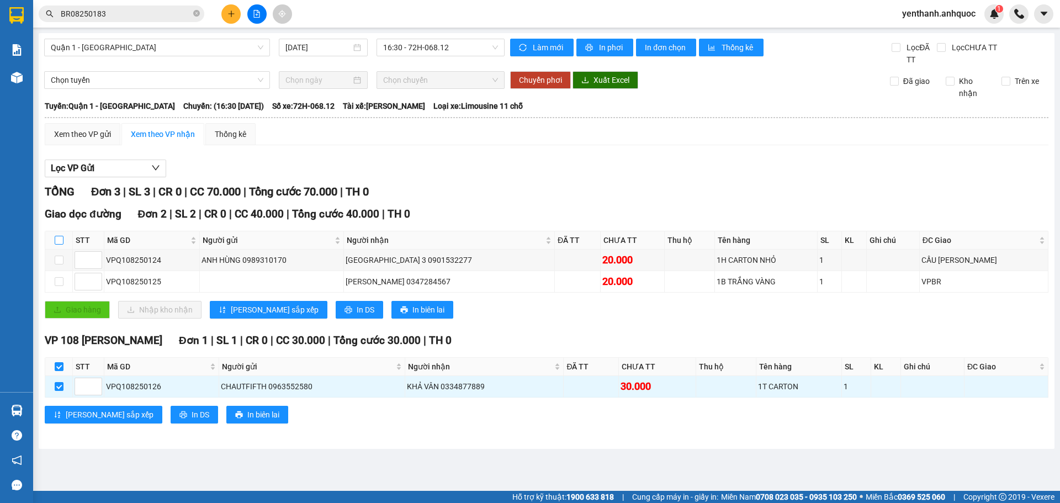
checkbox input "true"
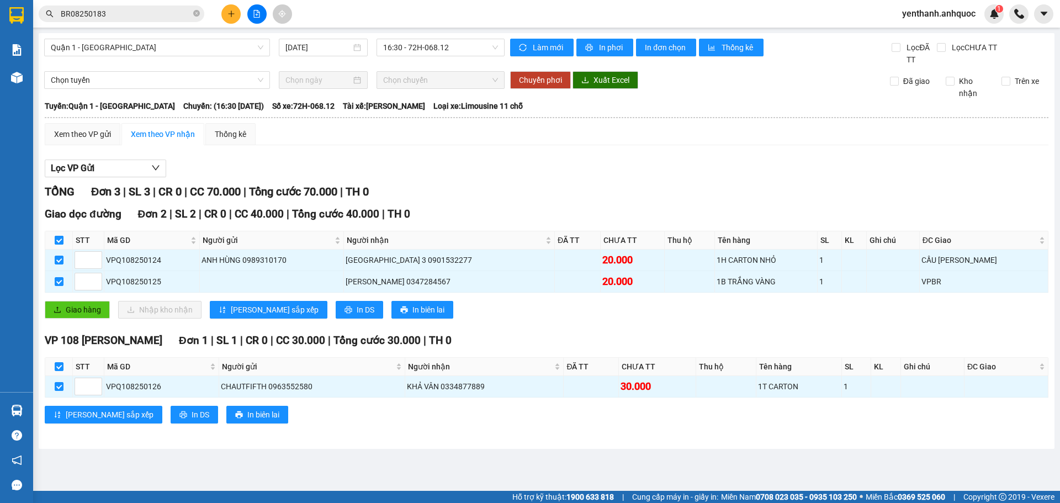
click at [60, 242] on input "checkbox" at bounding box center [59, 240] width 9 height 9
checkbox input "false"
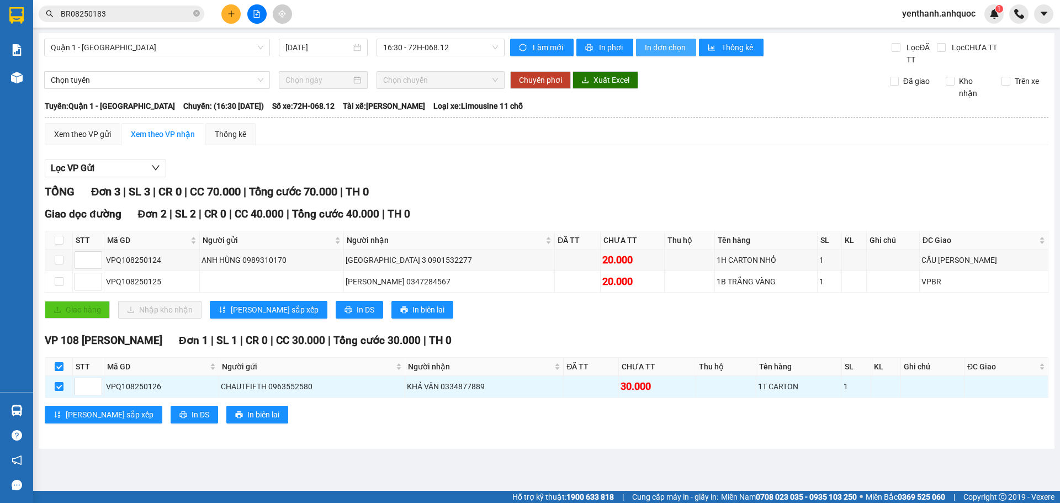
click at [649, 49] on span "In đơn chọn" at bounding box center [666, 47] width 43 height 12
click at [59, 367] on input "checkbox" at bounding box center [59, 366] width 9 height 9
checkbox input "false"
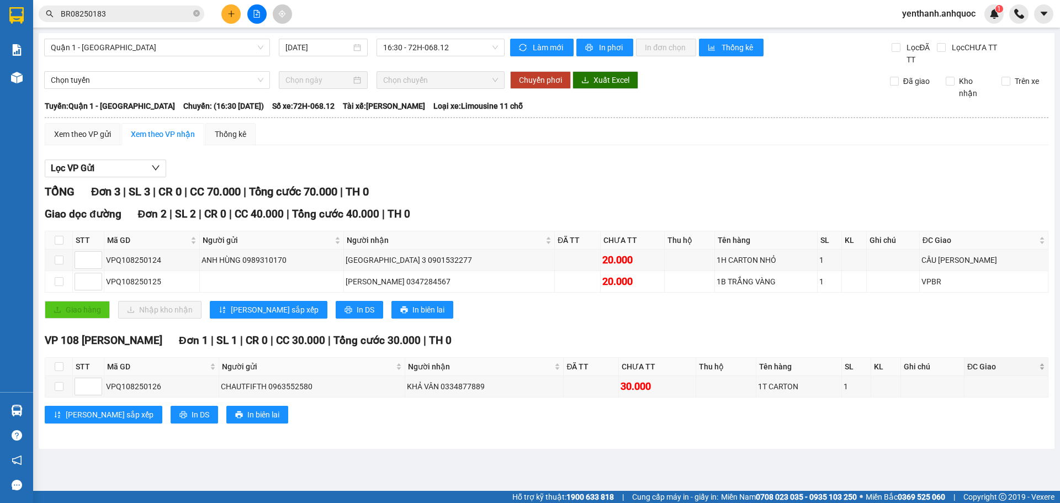
click at [1008, 373] on div "ĐC Giao" at bounding box center [1006, 367] width 78 height 12
click at [814, 318] on div "Giao hàng Nhập kho nhận Lưu sắp xếp In DS In biên lai" at bounding box center [547, 310] width 1004 height 18
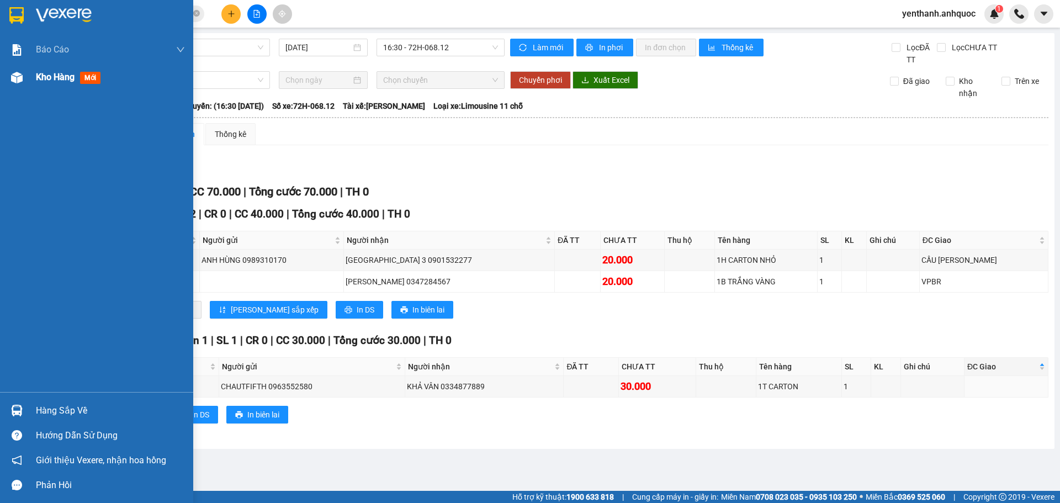
click at [52, 81] on span "Kho hàng" at bounding box center [55, 77] width 39 height 10
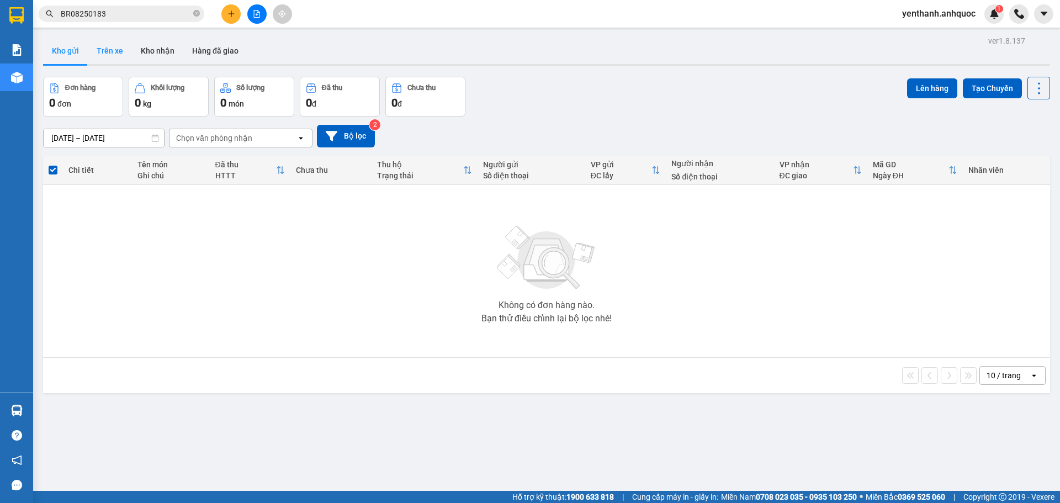
click at [94, 49] on button "Trên xe" at bounding box center [110, 51] width 44 height 27
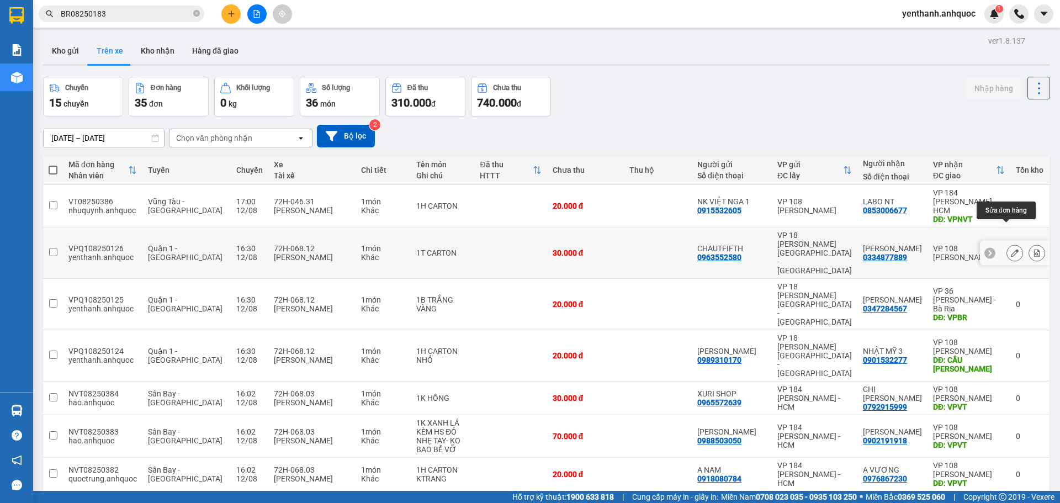
click at [1007, 243] on button at bounding box center [1014, 252] width 15 height 19
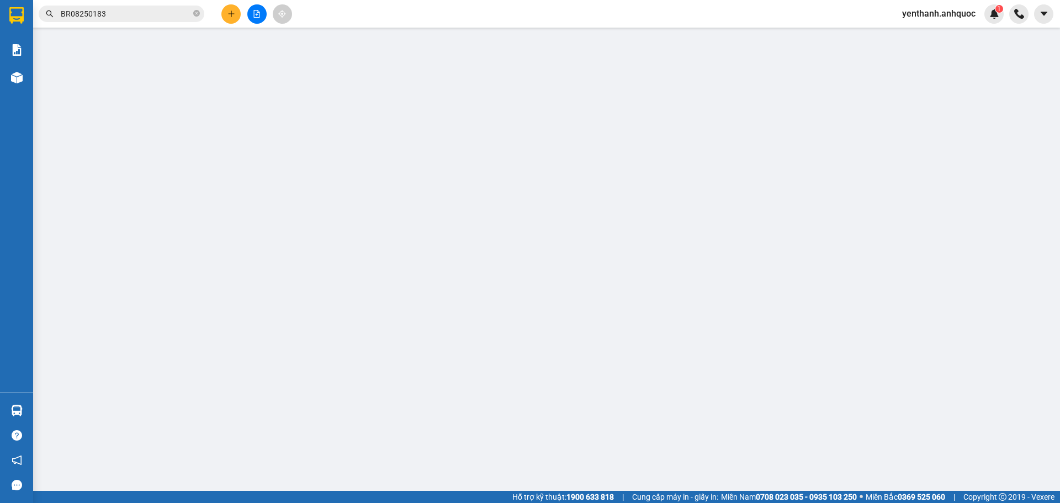
type input "0963552580"
type input "CHAUTFIFTH"
type input "0334877889"
type input "KHẢ VÂN"
type input "30.000"
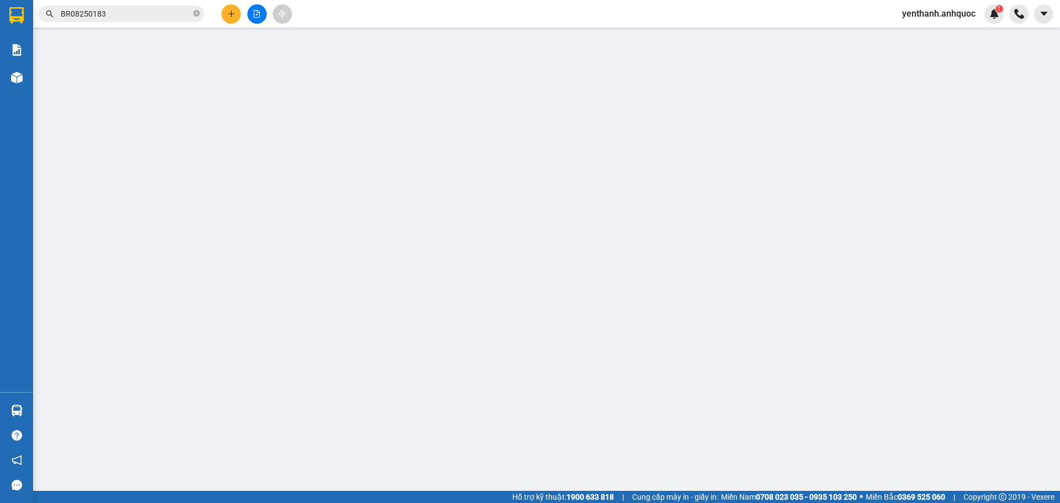
type input "30.000"
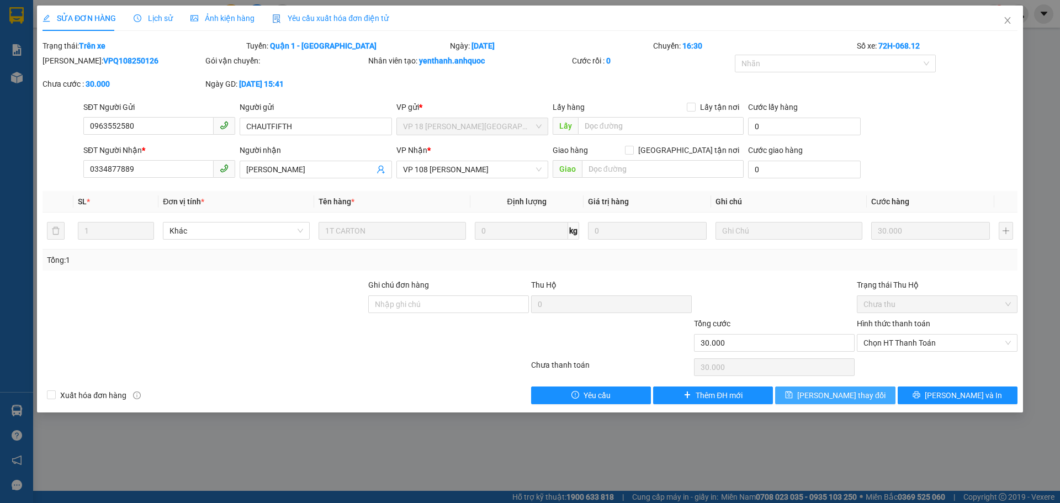
click at [871, 391] on button "Lưu thay đổi" at bounding box center [835, 395] width 120 height 18
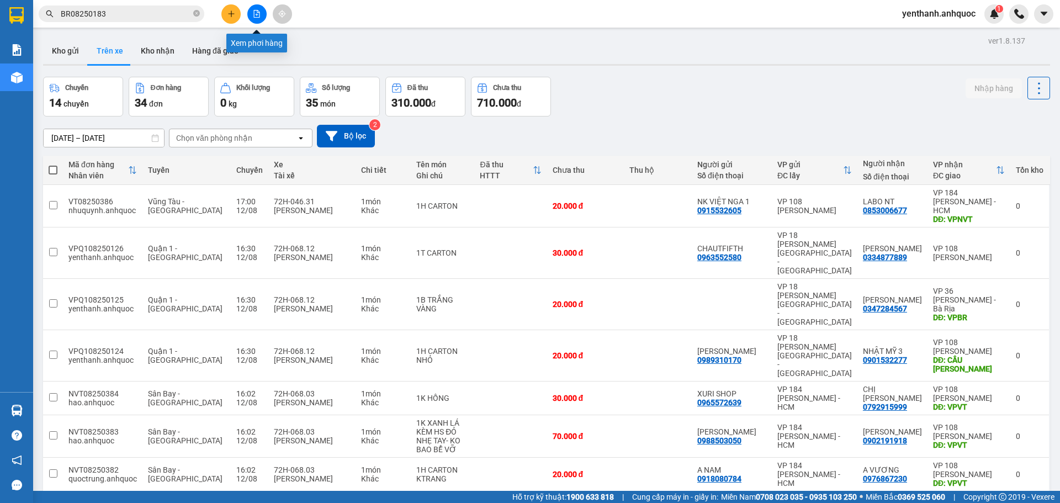
click at [256, 18] on button at bounding box center [256, 13] width 19 height 19
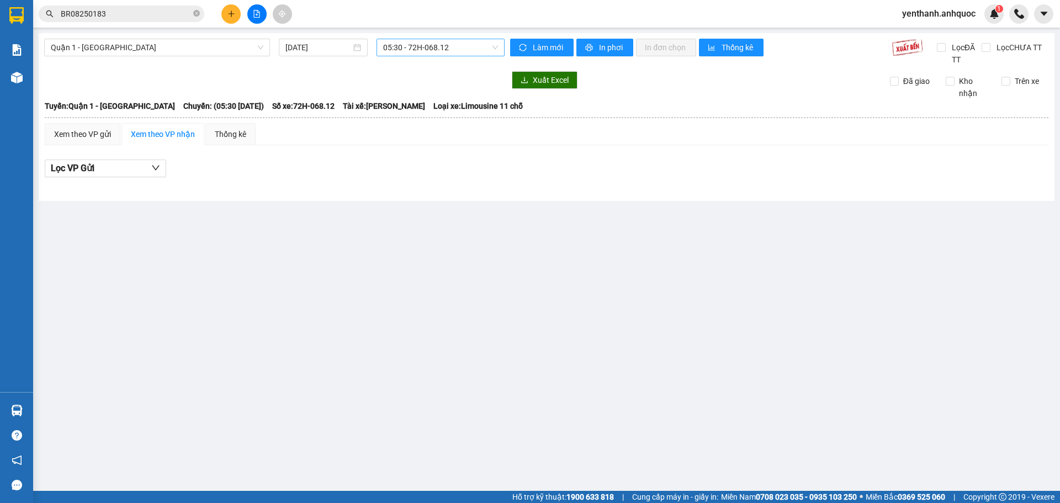
click at [458, 54] on span "05:30 - 72H-068.12" at bounding box center [440, 47] width 115 height 17
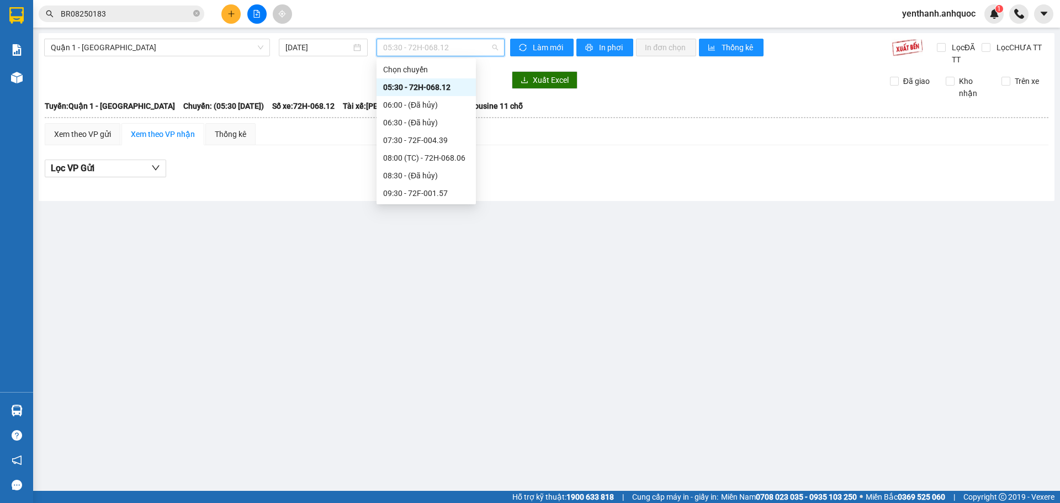
click at [432, 346] on div "16:30 - 72H-068.12" at bounding box center [426, 352] width 86 height 12
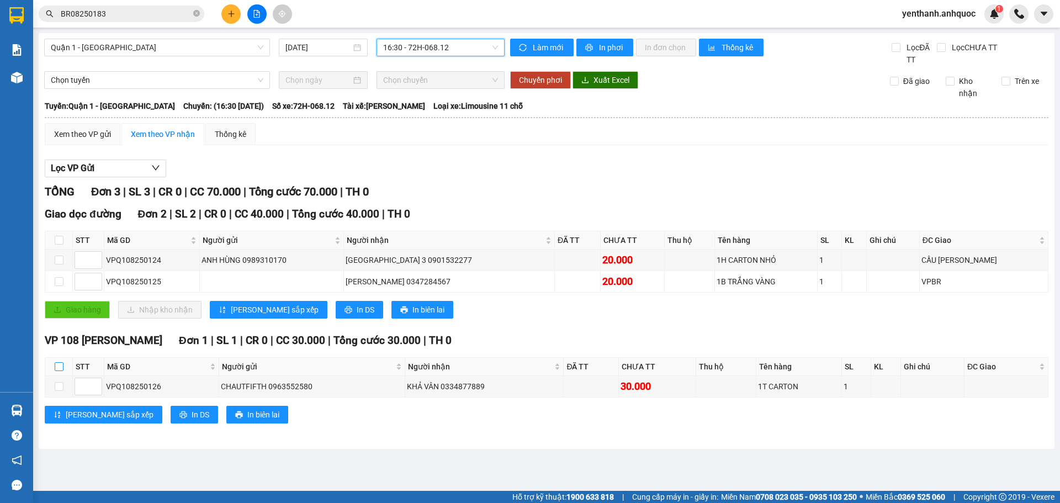
click at [61, 369] on input "checkbox" at bounding box center [59, 366] width 9 height 9
checkbox input "true"
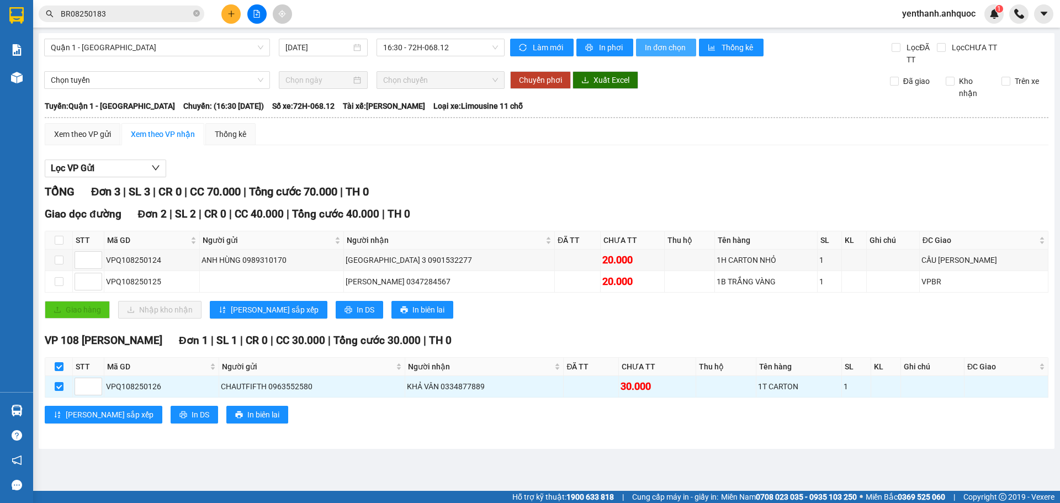
click at [662, 47] on span "In đơn chọn" at bounding box center [666, 47] width 43 height 12
click at [59, 368] on input "checkbox" at bounding box center [59, 366] width 9 height 9
checkbox input "false"
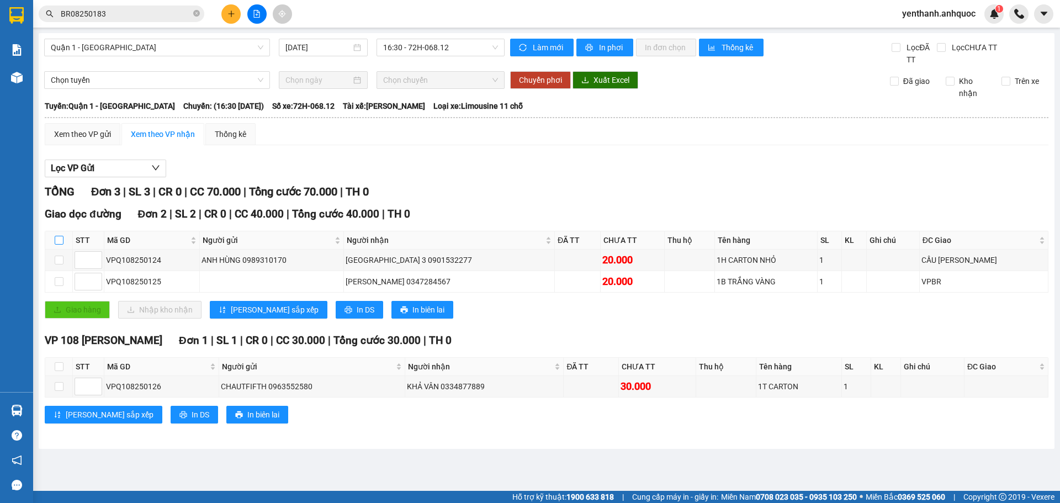
click at [59, 239] on input "checkbox" at bounding box center [59, 240] width 9 height 9
checkbox input "true"
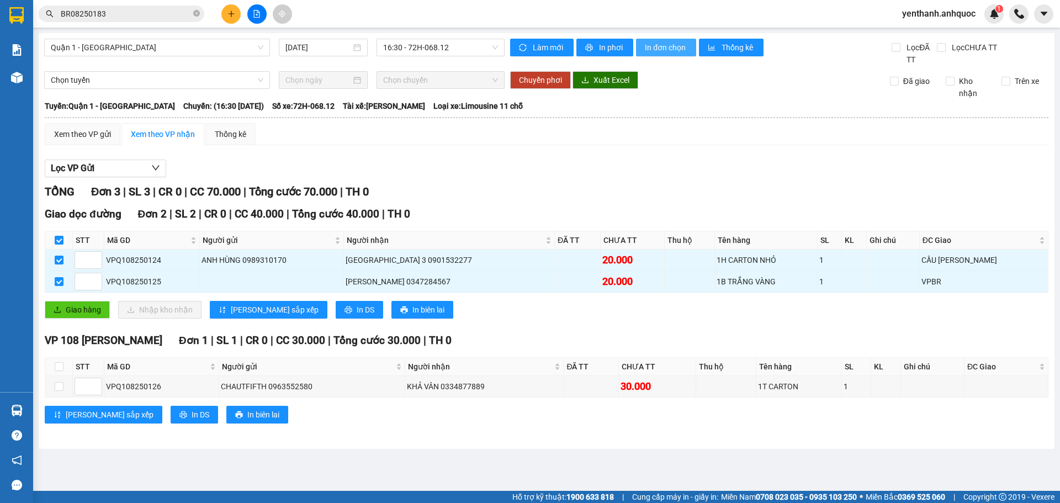
click at [659, 50] on span "In đơn chọn" at bounding box center [666, 47] width 43 height 12
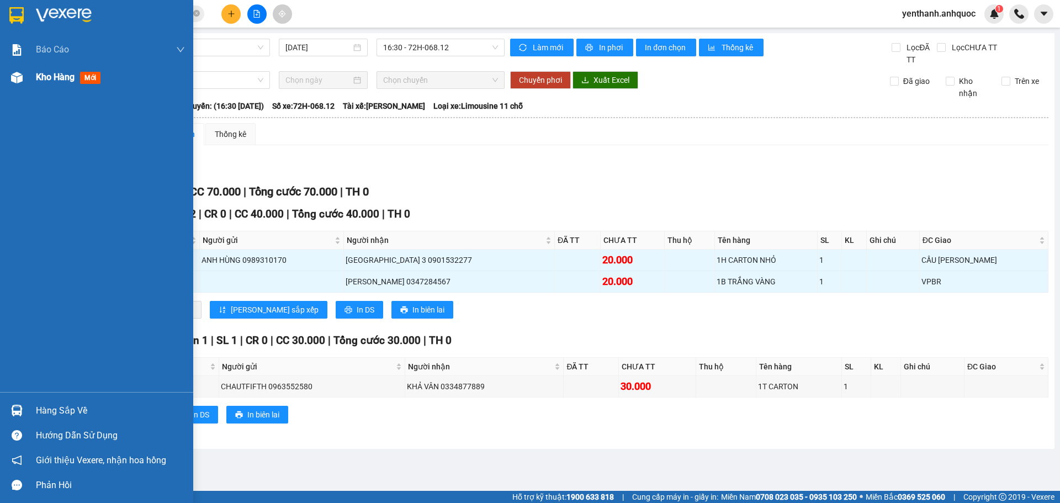
click at [61, 89] on div "Kho hàng mới" at bounding box center [110, 77] width 149 height 28
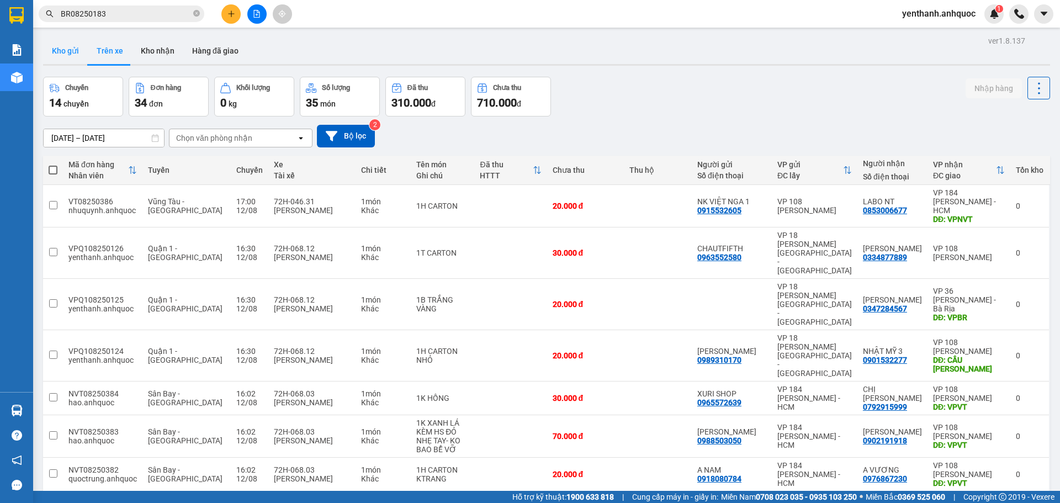
click at [55, 56] on button "Kho gửi" at bounding box center [65, 51] width 45 height 27
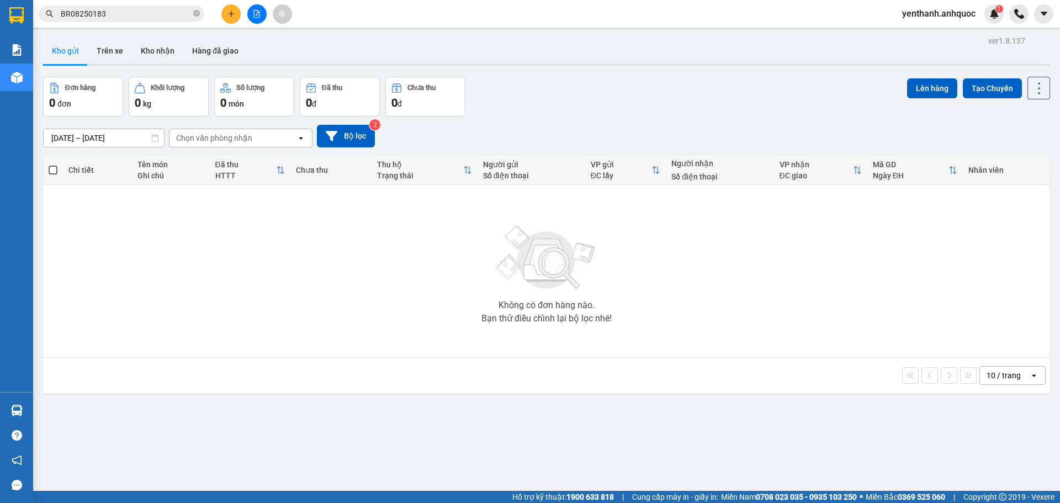
click at [234, 17] on icon "plus" at bounding box center [231, 14] width 8 height 8
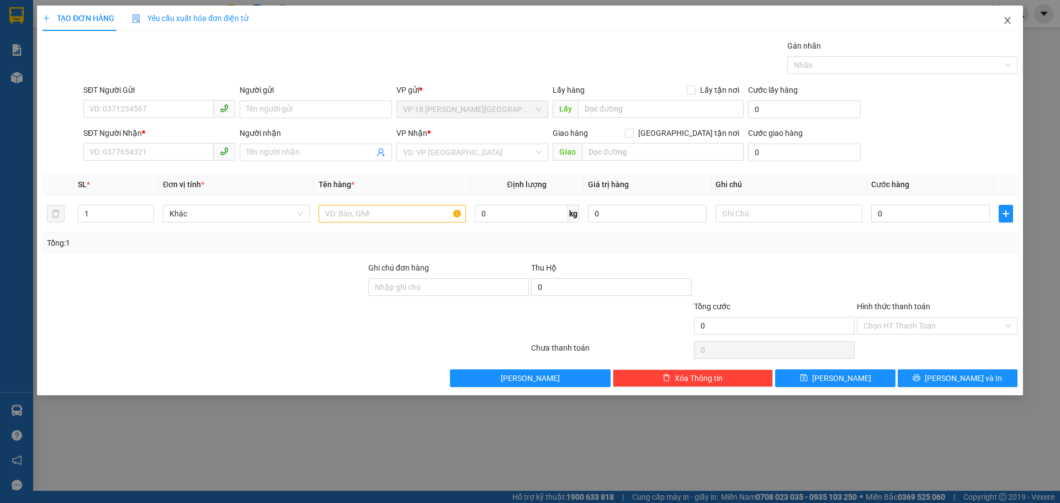
click at [1006, 23] on icon "close" at bounding box center [1007, 20] width 6 height 7
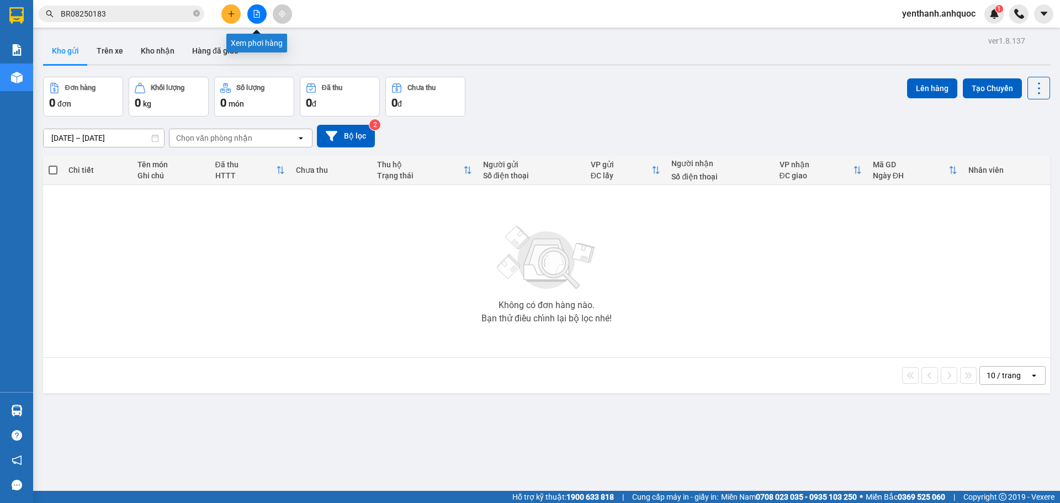
click at [262, 15] on button at bounding box center [256, 13] width 19 height 19
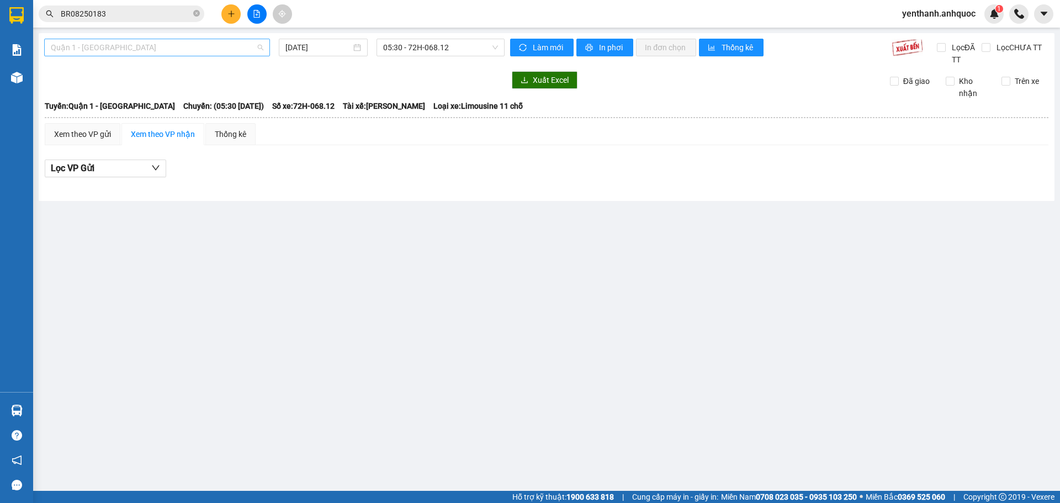
click at [203, 51] on span "Quận 1 - [GEOGRAPHIC_DATA]" at bounding box center [157, 47] width 213 height 17
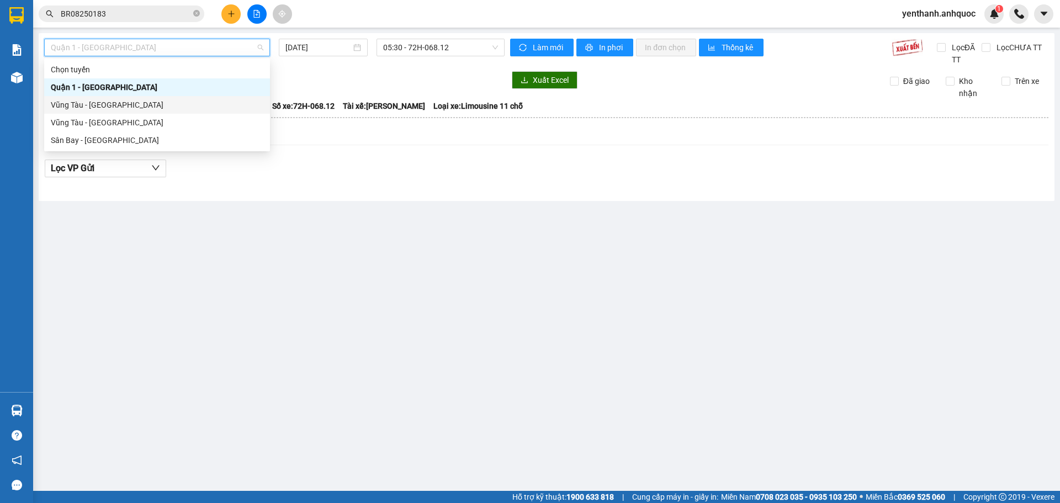
click at [181, 100] on div "Vũng Tàu - [GEOGRAPHIC_DATA]" at bounding box center [157, 105] width 213 height 12
type input "12/08/2025"
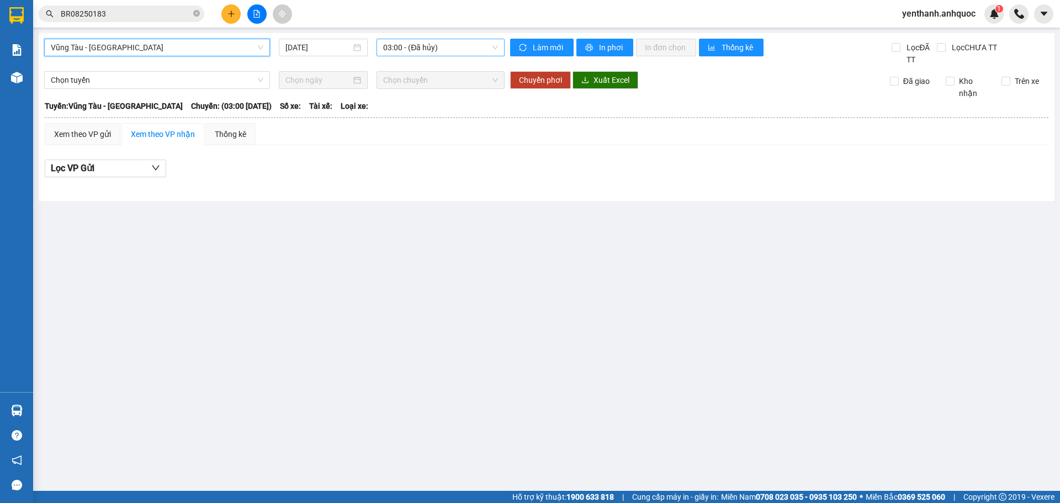
click at [460, 54] on span "03:00 - (Đã hủy)" at bounding box center [440, 47] width 115 height 17
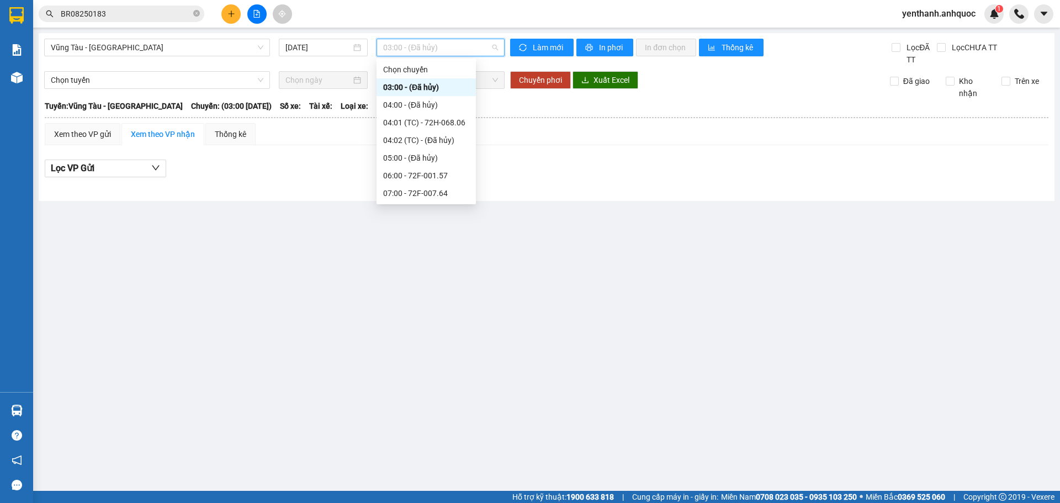
click at [435, 276] on div "12:00 - 72H-068.12" at bounding box center [426, 282] width 86 height 12
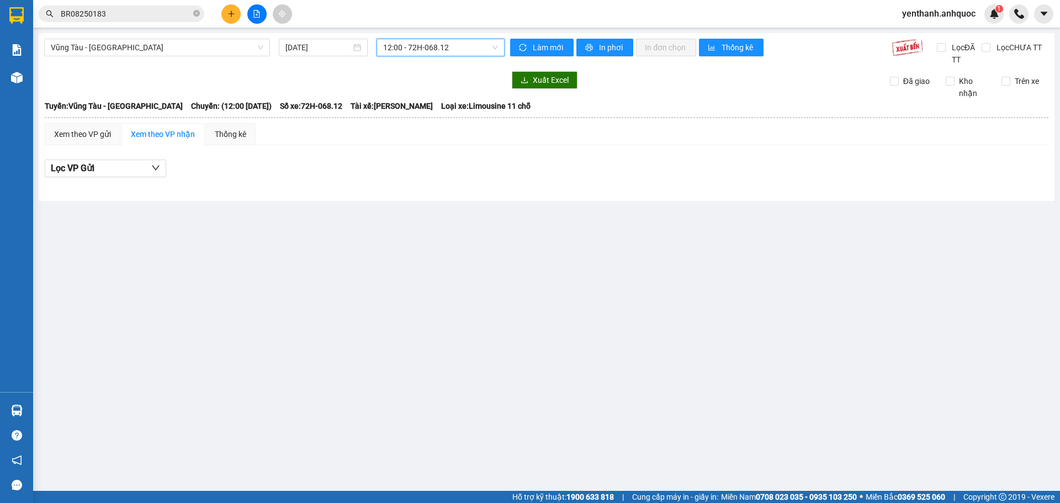
click at [461, 51] on span "12:00 - 72H-068.12" at bounding box center [440, 47] width 115 height 17
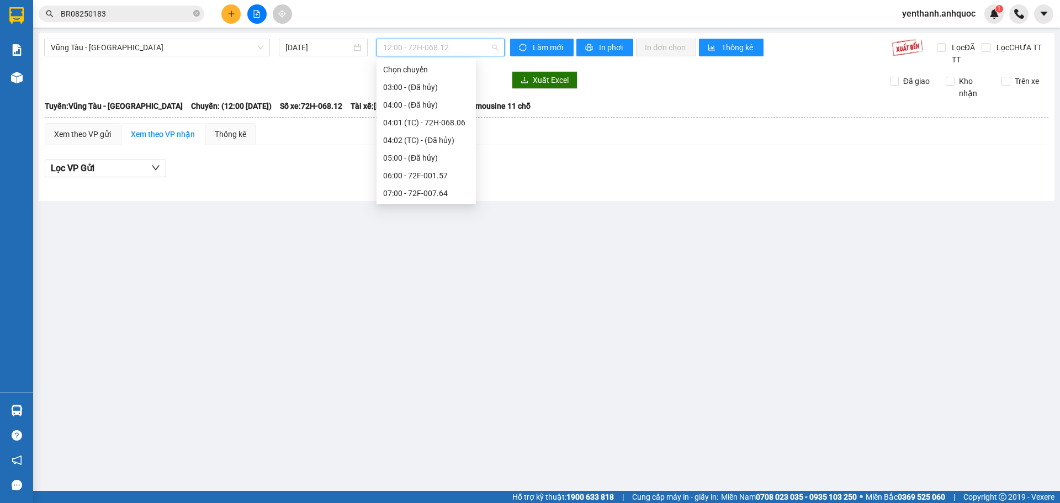
click at [444, 329] on div "14:00 - 72F-008.99" at bounding box center [426, 335] width 86 height 12
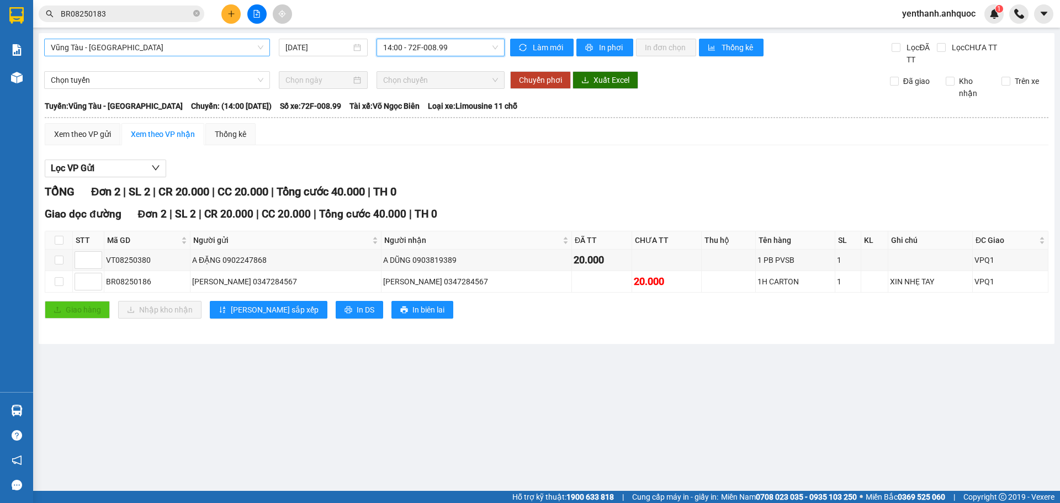
click at [156, 50] on span "Vũng Tàu - [GEOGRAPHIC_DATA]" at bounding box center [157, 47] width 213 height 17
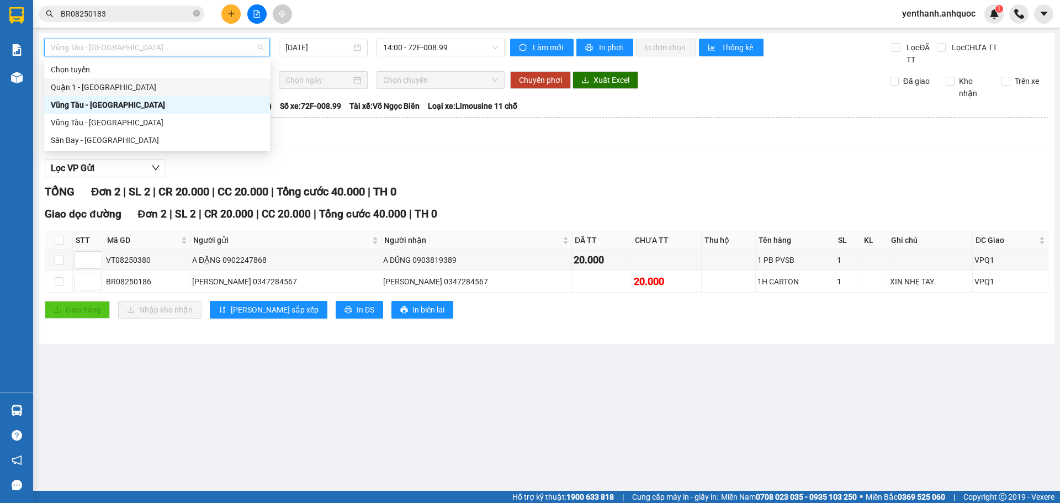
click at [152, 84] on div "Quận 1 - [GEOGRAPHIC_DATA]" at bounding box center [157, 87] width 213 height 12
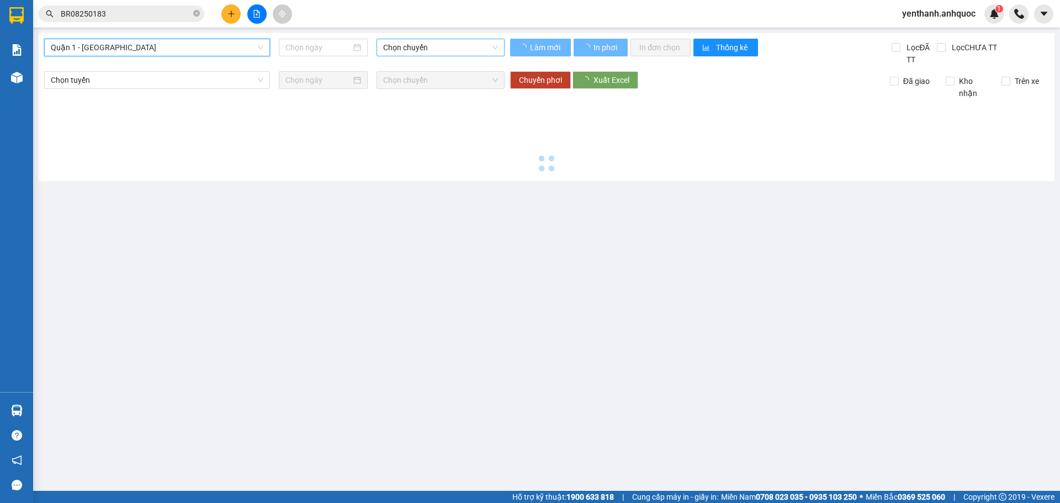
type input "12/08/2025"
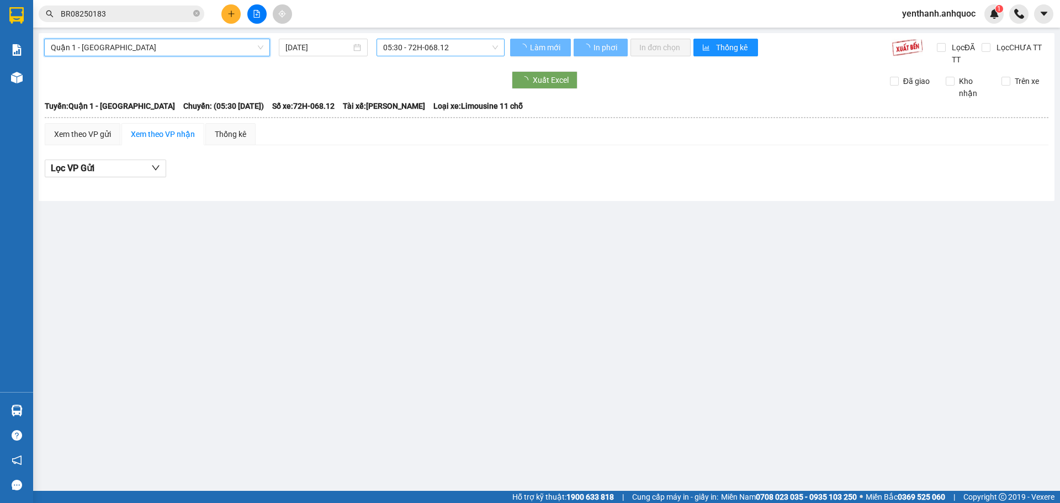
click at [434, 52] on span "05:30 - 72H-068.12" at bounding box center [440, 47] width 115 height 17
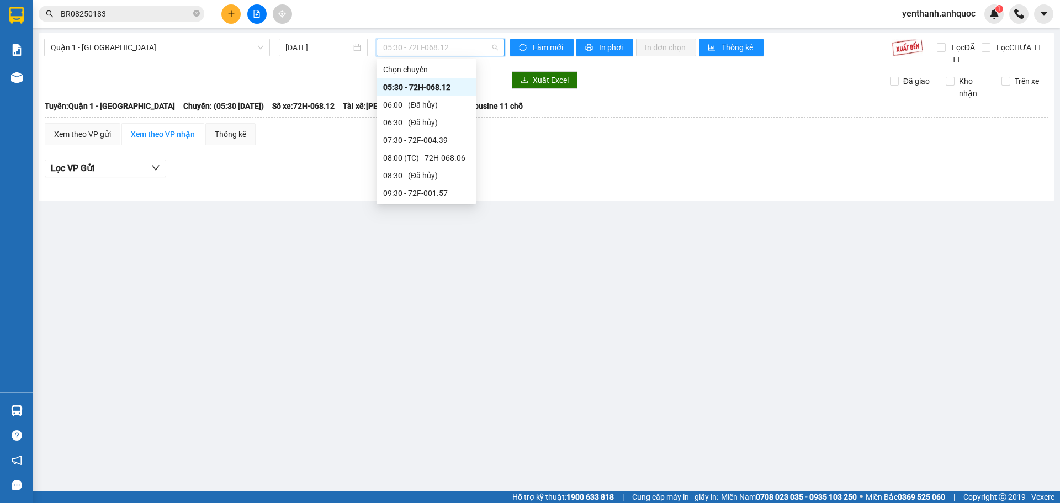
click at [434, 329] on div "15:30 - 72F-008.73" at bounding box center [426, 335] width 86 height 12
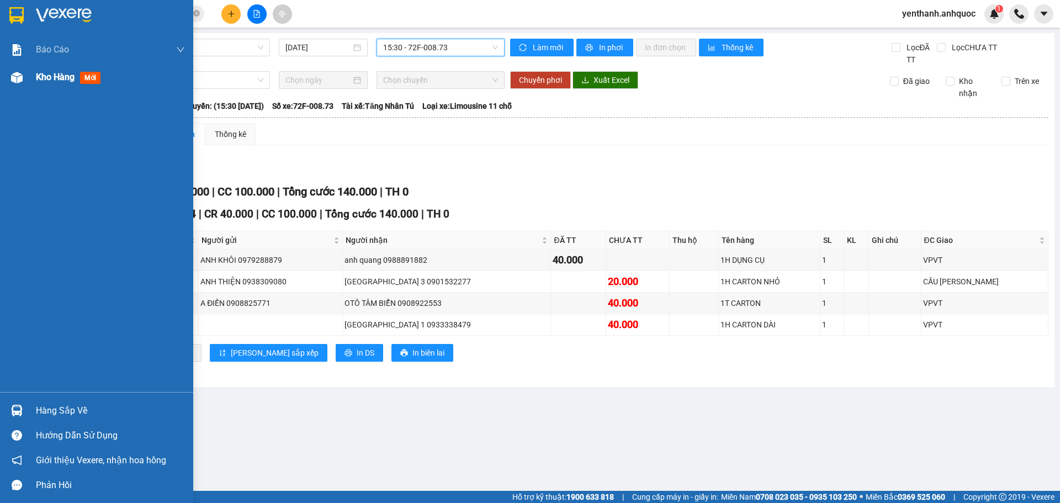
click at [60, 77] on span "Kho hàng" at bounding box center [55, 77] width 39 height 10
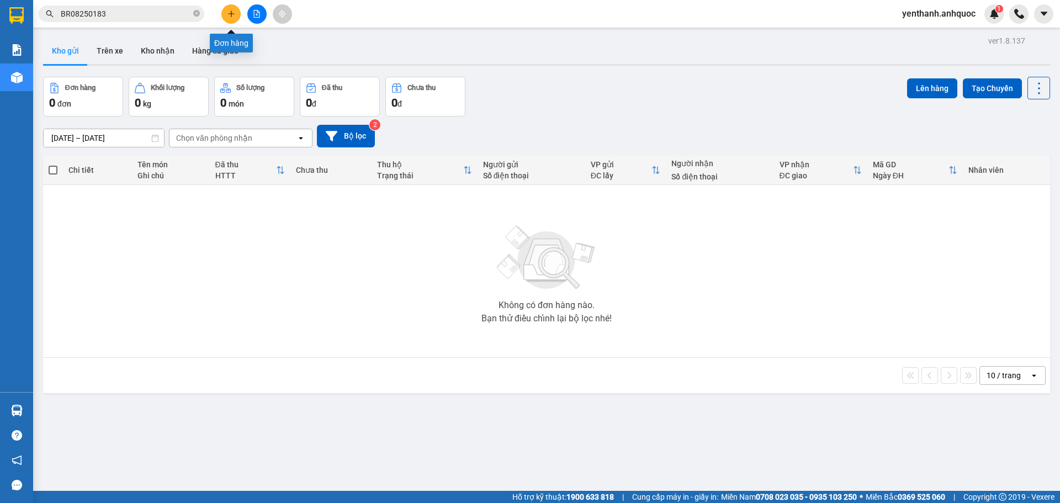
click at [231, 12] on icon "plus" at bounding box center [231, 13] width 1 height 6
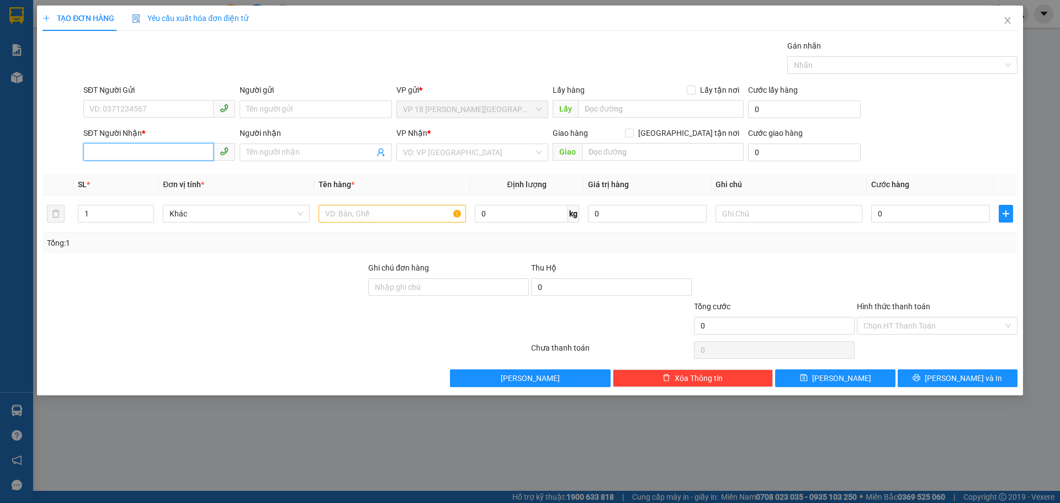
click at [155, 152] on input "SĐT Người Nhận *" at bounding box center [148, 152] width 130 height 18
click at [182, 177] on div "0907050151 - ANH MINH" at bounding box center [159, 174] width 139 height 12
type input "0907050151"
type input "ANH MINH"
type input "VPBR"
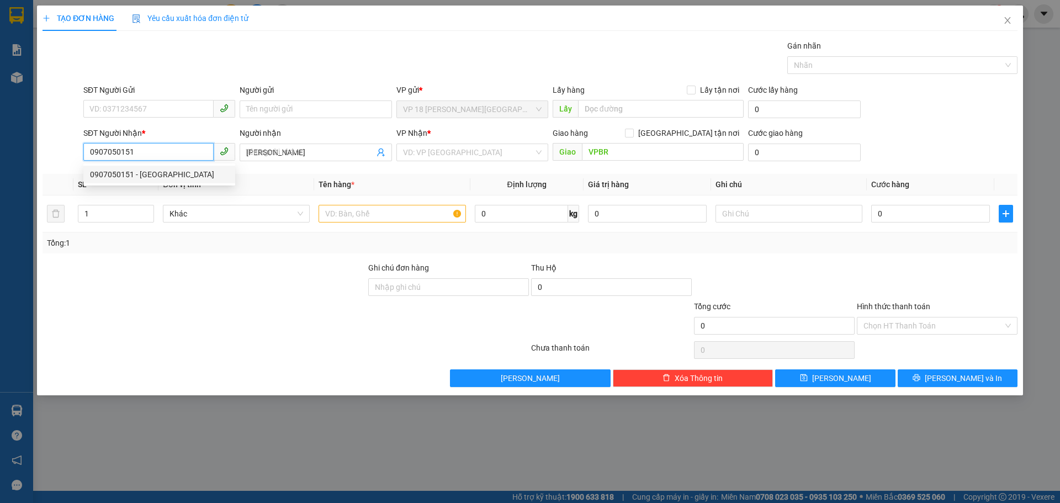
type input "20.000"
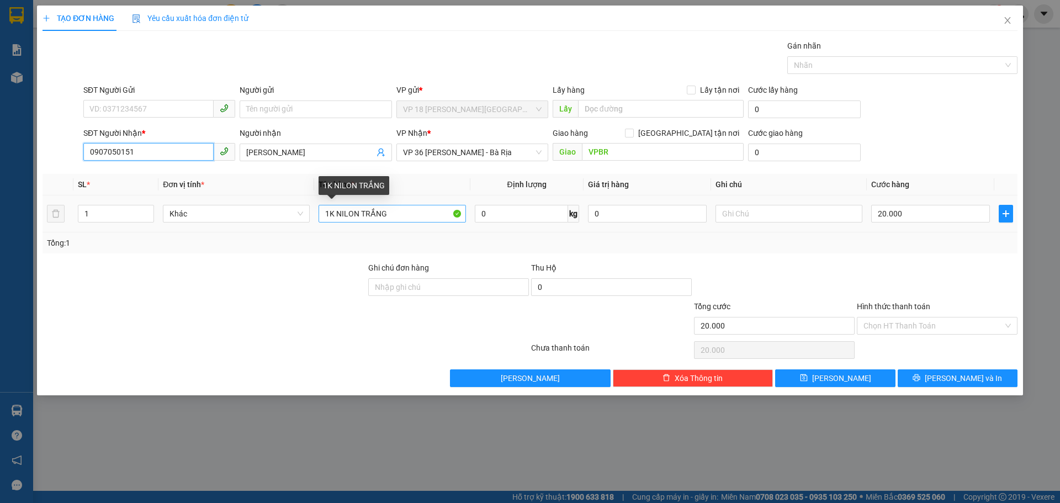
type input "0907050151"
click at [407, 217] on input "1K NILON TRẮNG" at bounding box center [392, 214] width 147 height 18
type input "2 ly tra sua"
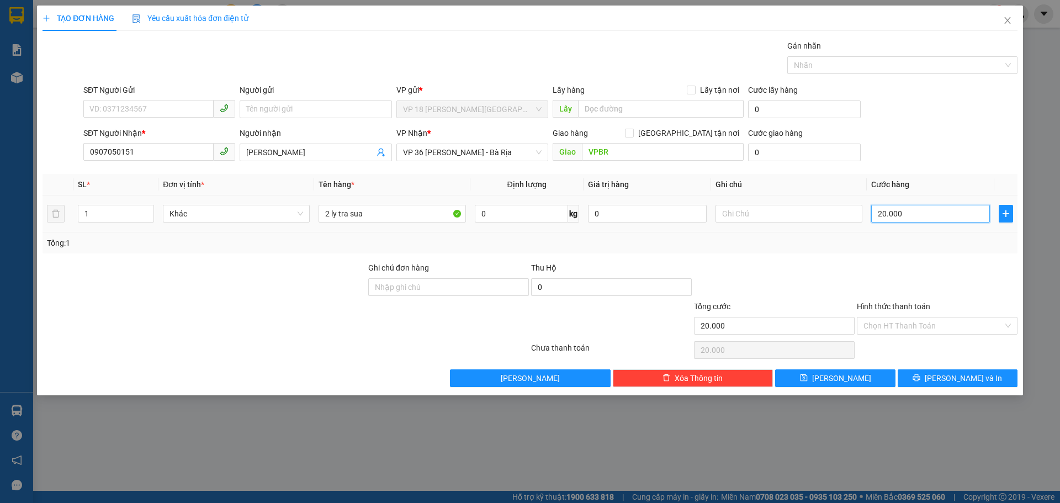
click at [923, 212] on input "20.000" at bounding box center [930, 214] width 119 height 18
type input "4"
type input "40"
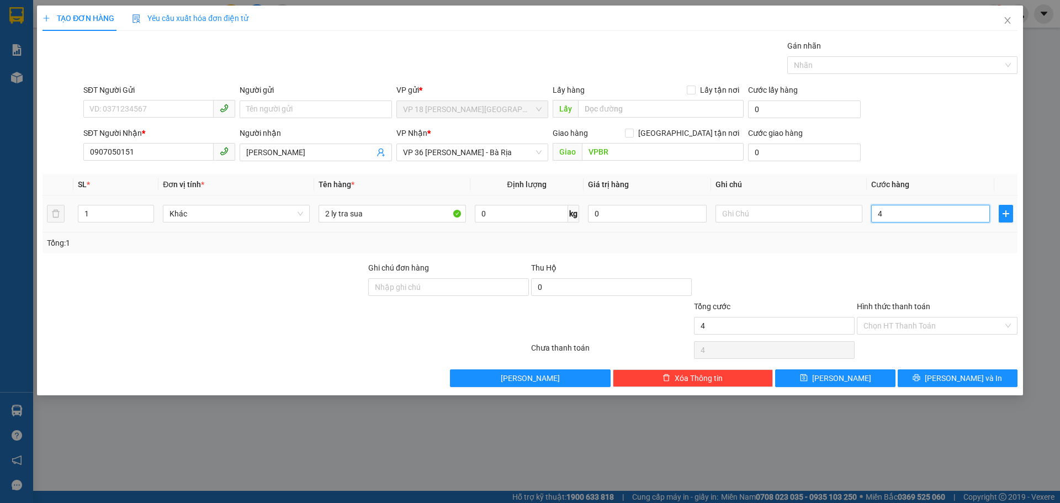
type input "40"
type input "400"
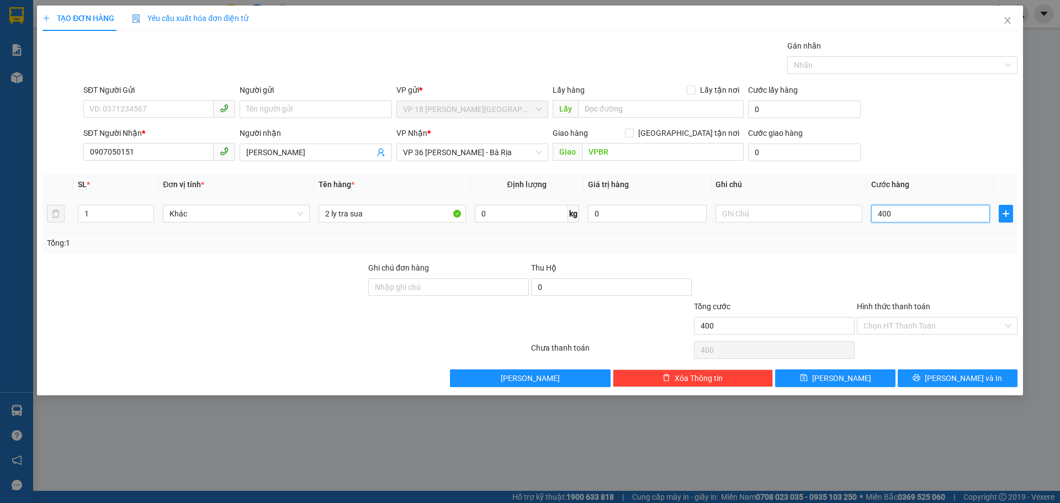
type input "4.000"
type input "40.000"
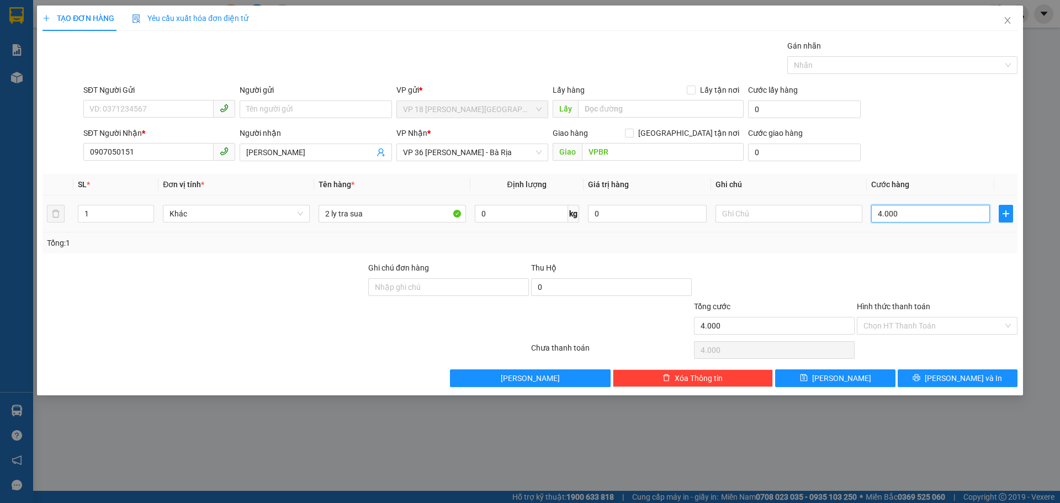
type input "40.000"
click at [935, 376] on button "Lưu và In" at bounding box center [958, 378] width 120 height 18
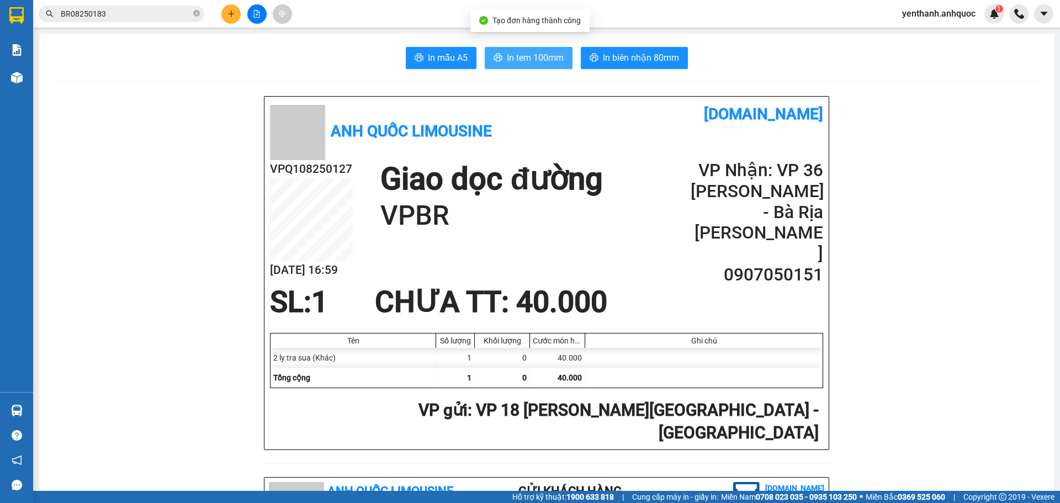
click at [538, 62] on span "In tem 100mm" at bounding box center [535, 58] width 57 height 14
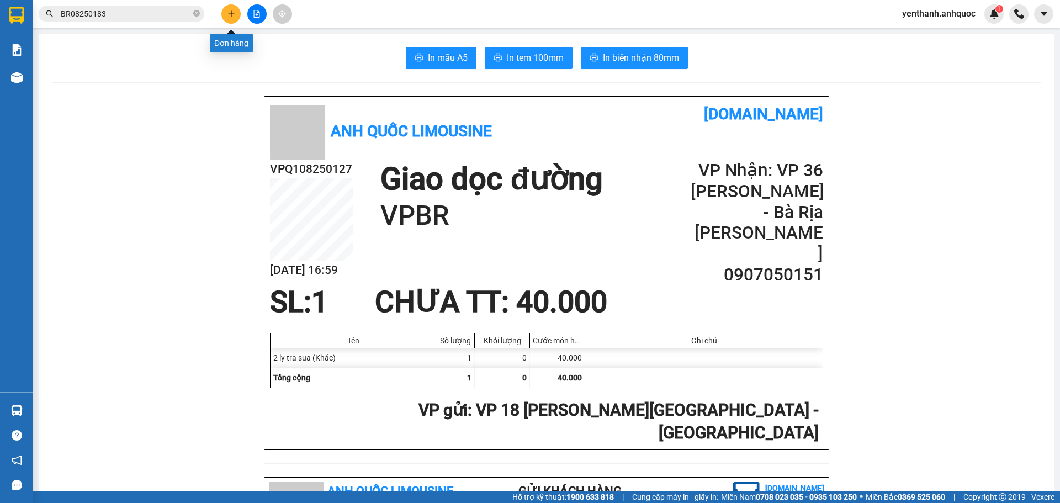
click at [229, 14] on icon "plus" at bounding box center [231, 14] width 8 height 8
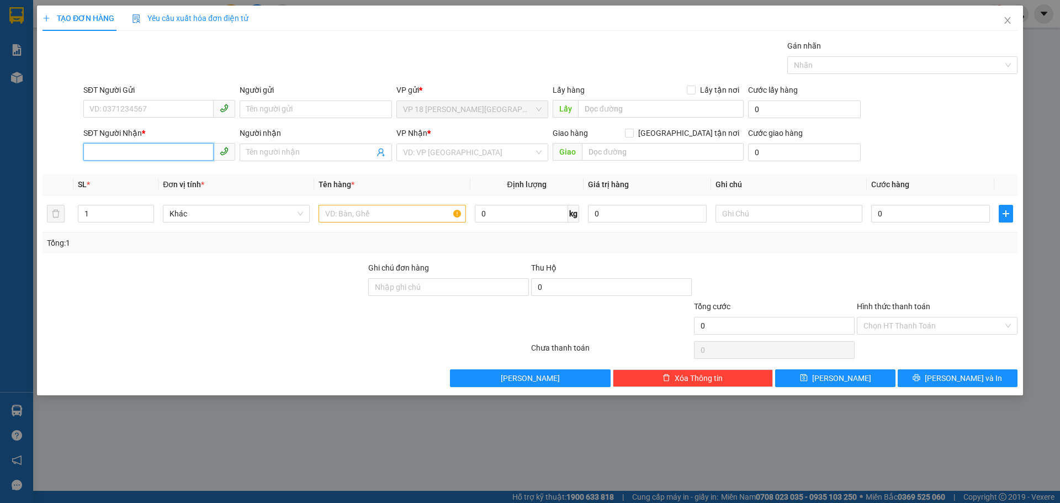
click at [164, 156] on input "SĐT Người Nhận *" at bounding box center [148, 152] width 130 height 18
type input "0908922553"
click at [170, 178] on div "0908922553 - OTÔ TÂM BIỂN" at bounding box center [159, 174] width 139 height 12
type input "OTÔ TÂM BIỂN"
type input "VPVT"
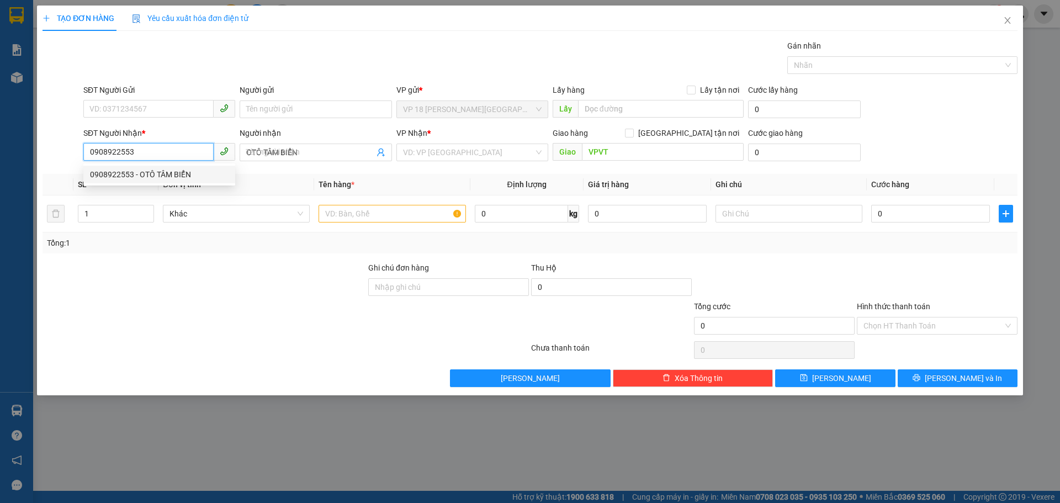
type input "40.000"
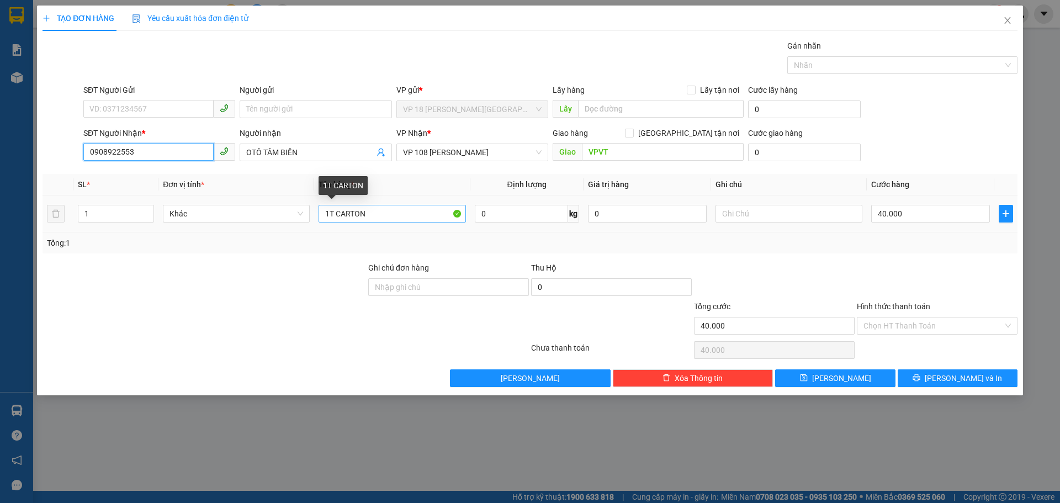
type input "0908922553"
click at [374, 218] on input "1T CARTON" at bounding box center [392, 214] width 147 height 18
type input "1T"
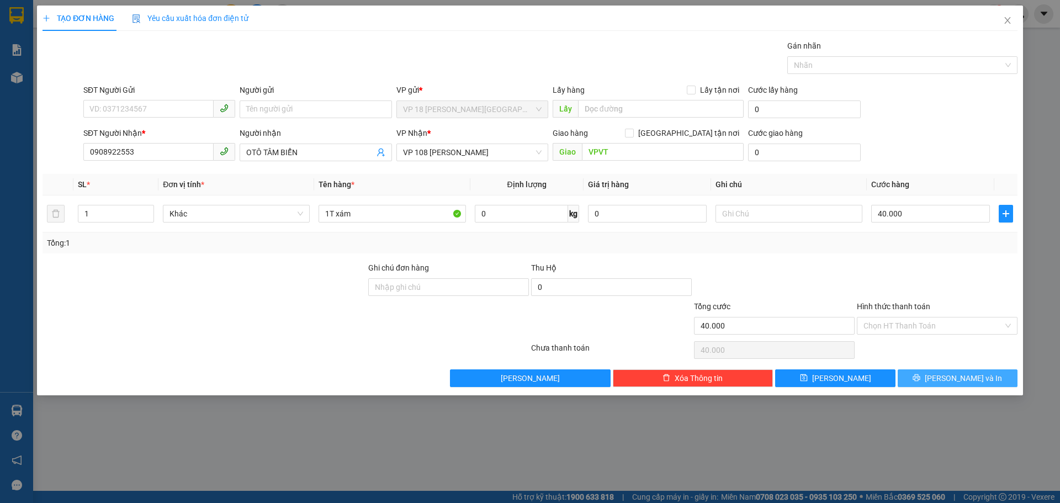
click at [920, 377] on icon "printer" at bounding box center [917, 378] width 8 height 8
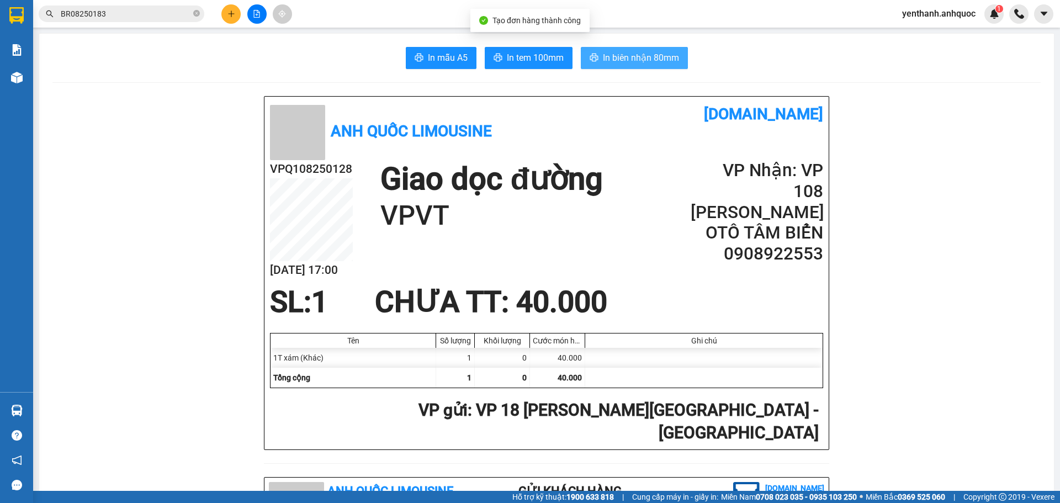
click at [638, 54] on span "In biên nhận 80mm" at bounding box center [641, 58] width 76 height 14
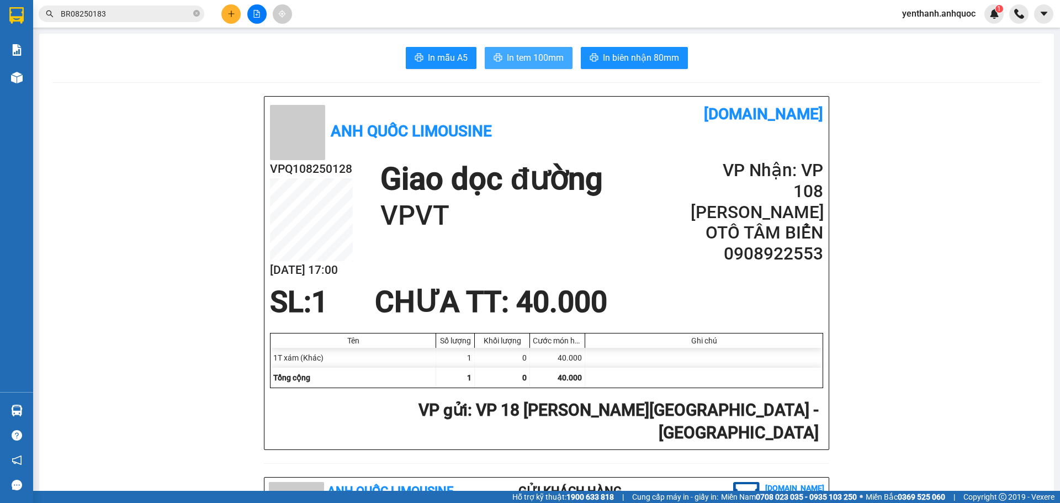
click at [527, 53] on span "In tem 100mm" at bounding box center [535, 58] width 57 height 14
click at [544, 59] on span "In tem 100mm" at bounding box center [535, 58] width 57 height 14
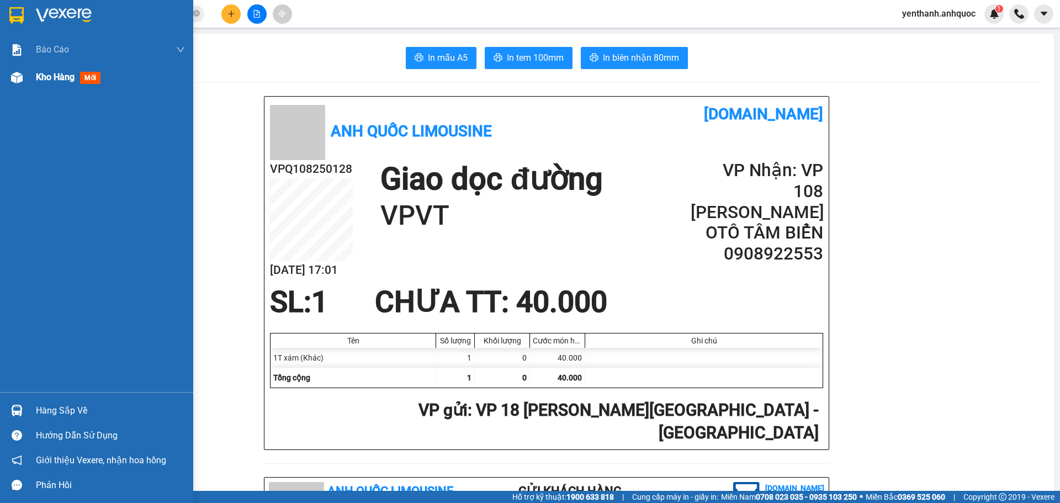
click at [30, 83] on div "Kho hàng mới" at bounding box center [96, 77] width 193 height 28
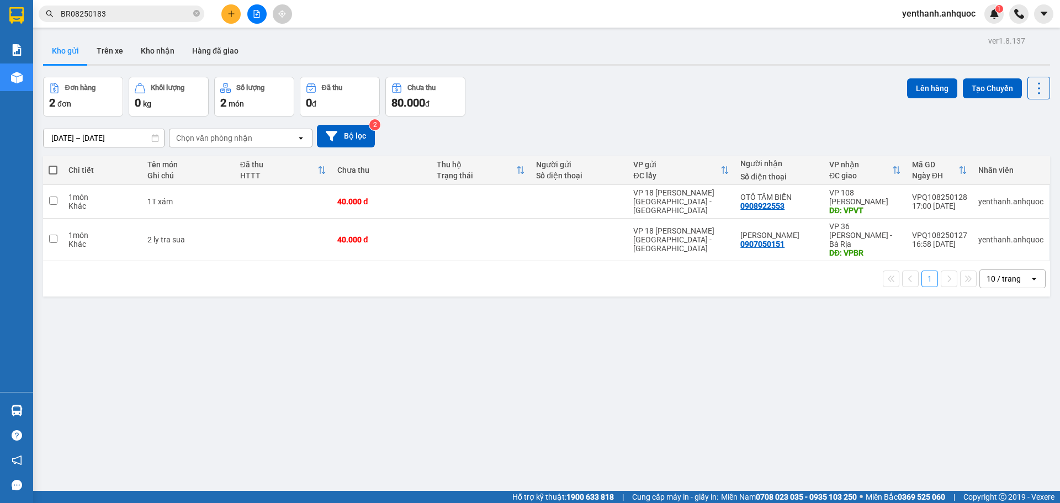
click at [51, 174] on label at bounding box center [53, 170] width 9 height 11
click at [53, 165] on input "checkbox" at bounding box center [53, 165] width 0 height 0
checkbox input "true"
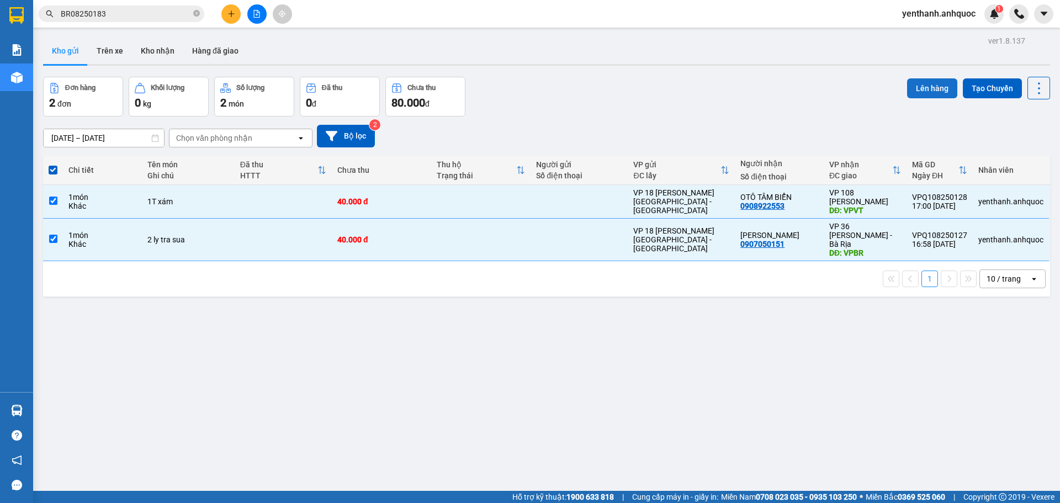
click at [907, 83] on button "Lên hàng" at bounding box center [932, 88] width 50 height 20
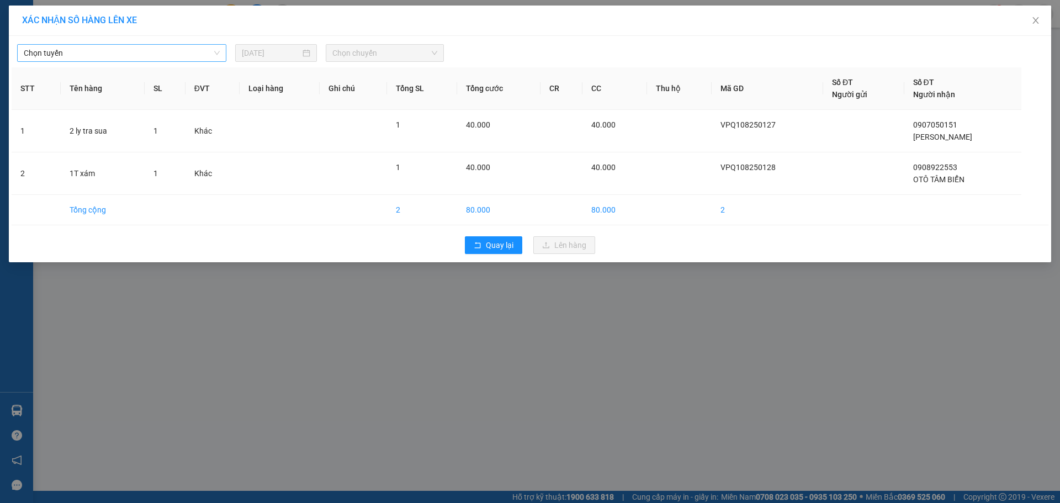
click at [183, 52] on span "Chọn tuyến" at bounding box center [122, 53] width 196 height 17
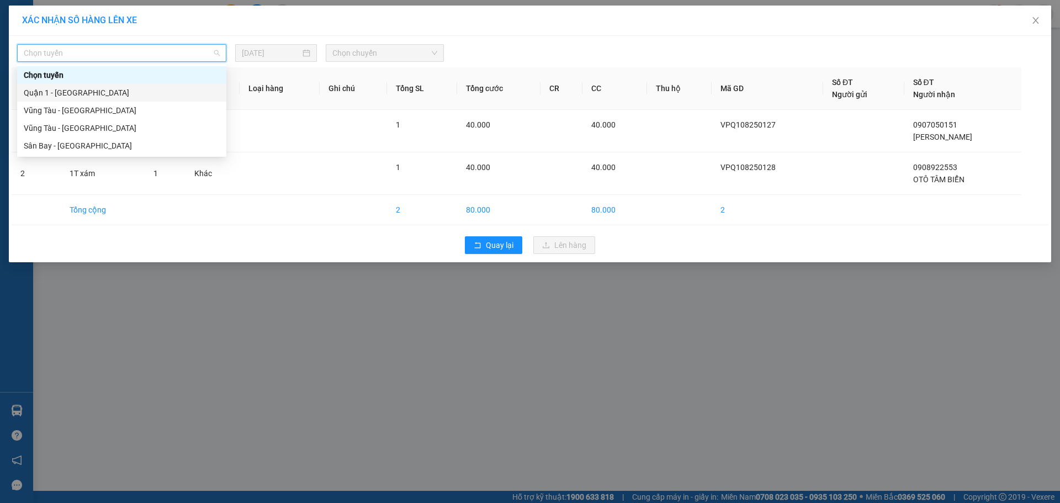
click at [164, 87] on div "Quận 1 - [GEOGRAPHIC_DATA]" at bounding box center [122, 93] width 196 height 12
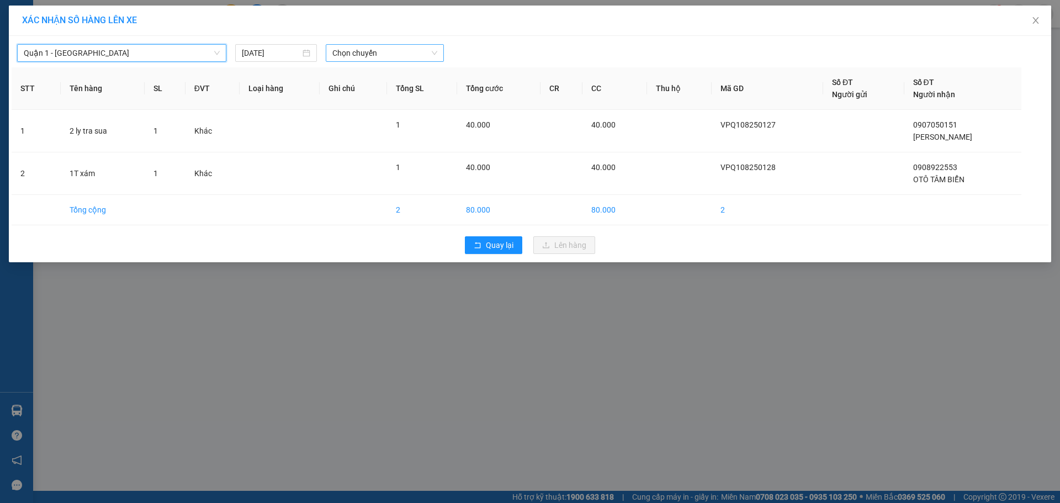
click at [375, 55] on span "Chọn chuyến" at bounding box center [384, 53] width 105 height 17
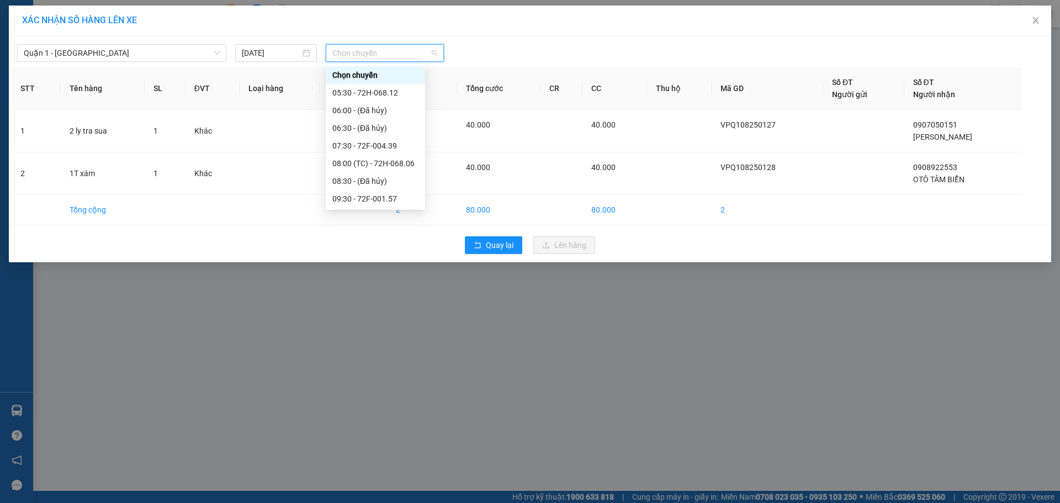
click at [373, 369] on div "17:30 - 72F-008.99" at bounding box center [375, 375] width 86 height 12
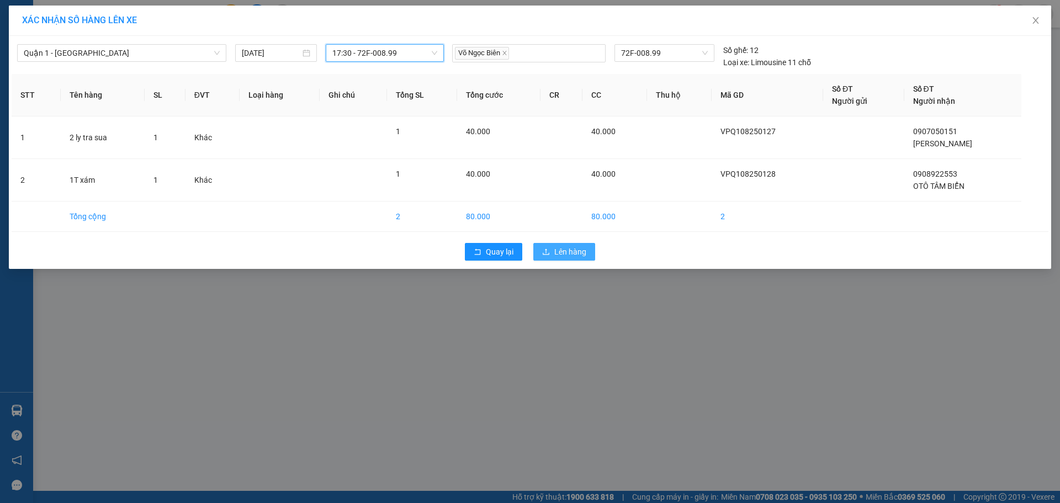
click at [562, 246] on span "Lên hàng" at bounding box center [570, 252] width 32 height 12
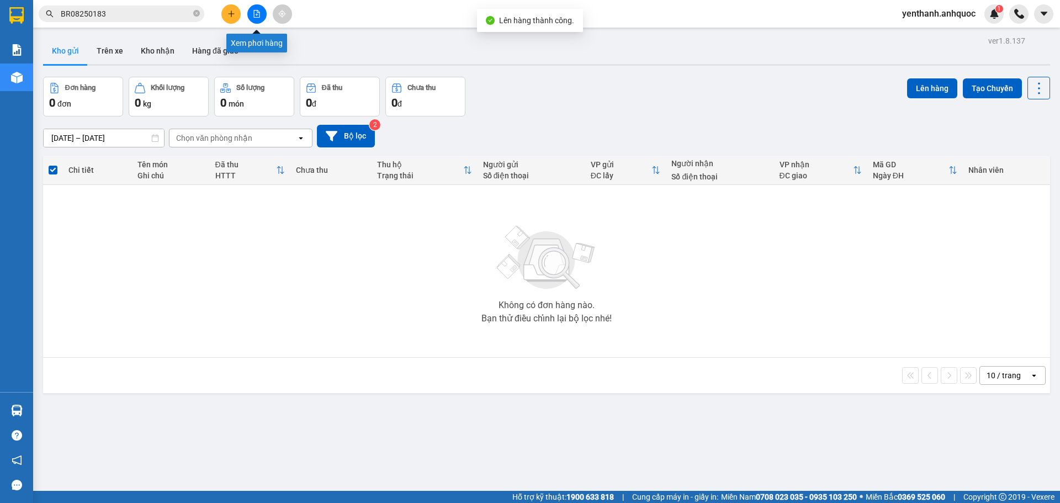
click at [255, 14] on icon "file-add" at bounding box center [257, 14] width 8 height 8
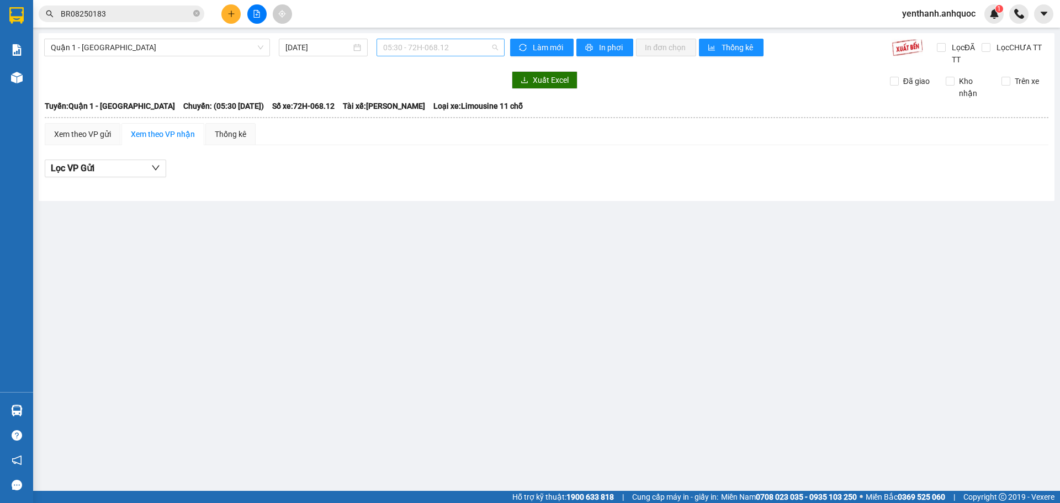
click at [464, 50] on span "05:30 - 72H-068.12" at bounding box center [440, 47] width 115 height 17
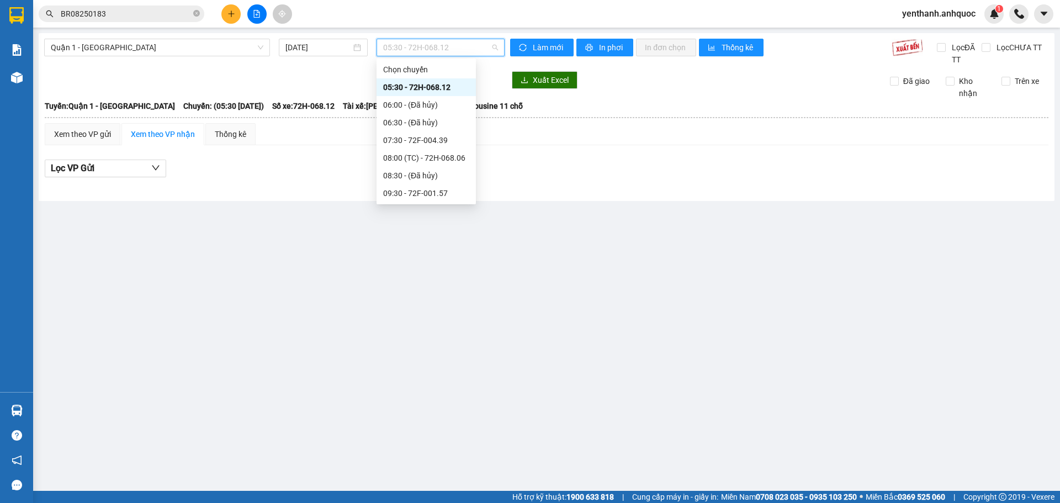
click at [428, 364] on div "17:30 - 72F-008.99" at bounding box center [426, 370] width 86 height 12
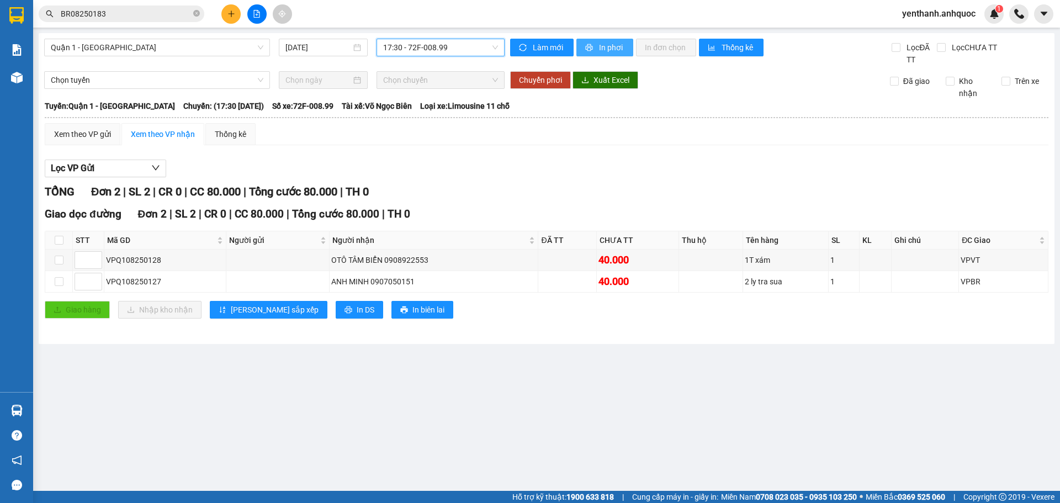
click at [601, 50] on span "In phơi" at bounding box center [611, 47] width 25 height 12
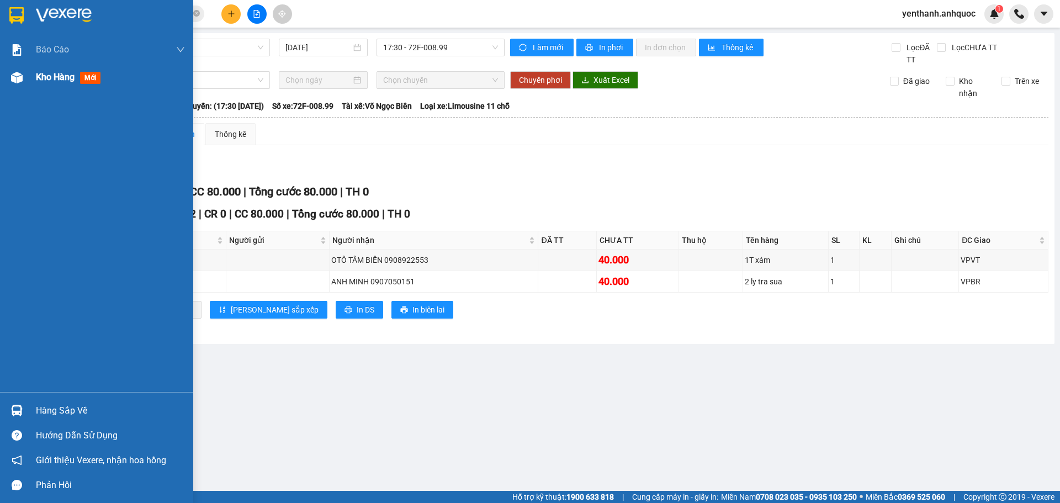
click at [29, 81] on div "Kho hàng mới" at bounding box center [96, 77] width 193 height 28
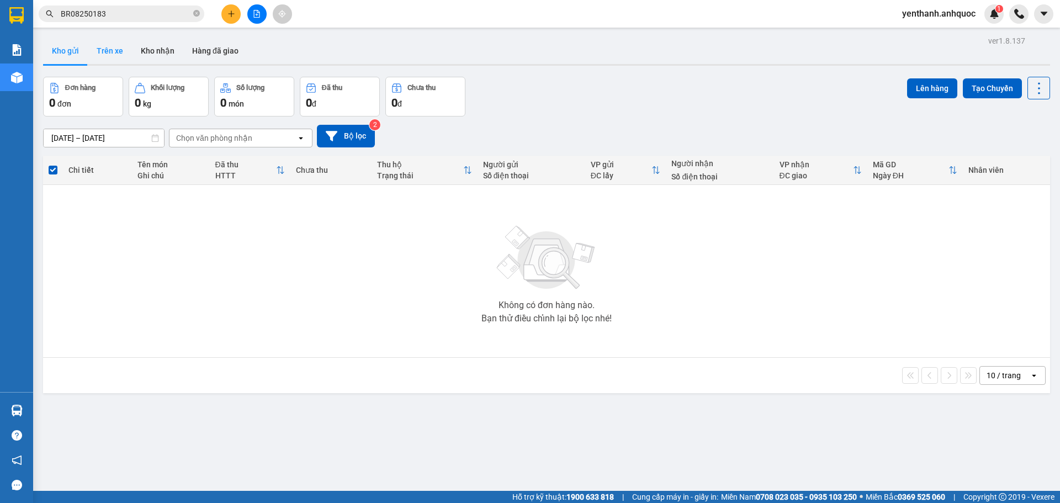
click at [113, 45] on button "Trên xe" at bounding box center [110, 51] width 44 height 27
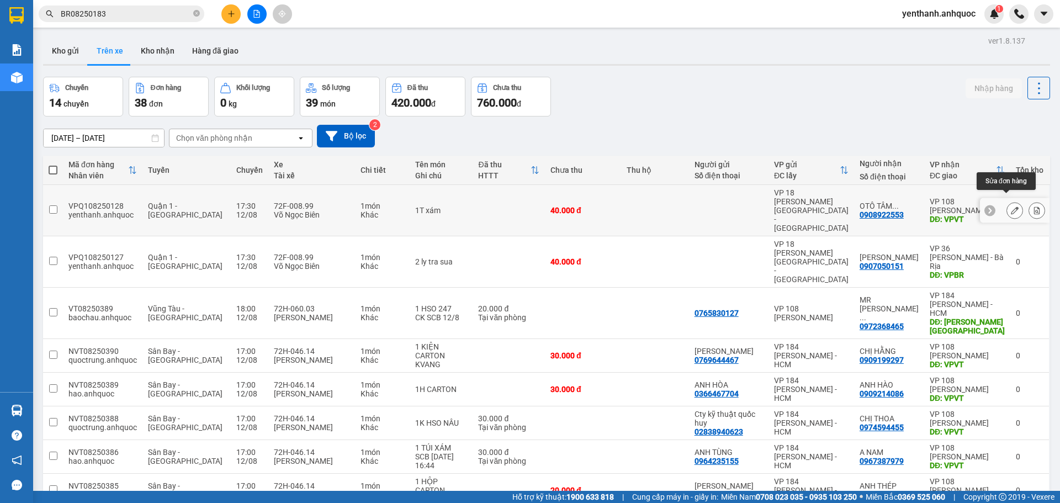
click at [1007, 203] on button at bounding box center [1014, 210] width 15 height 19
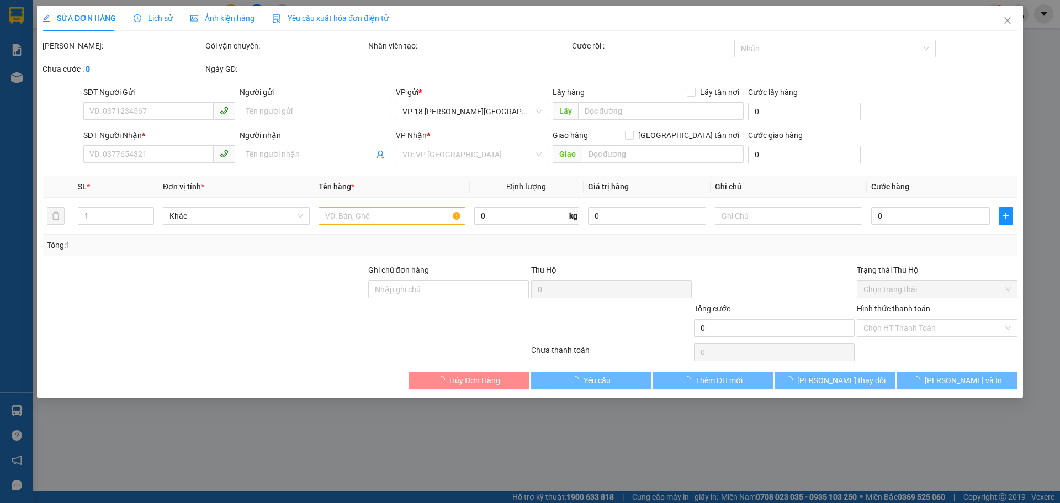
type input "0908922553"
type input "OTÔ TÂM BIỂN"
type input "VPVT"
type input "40.000"
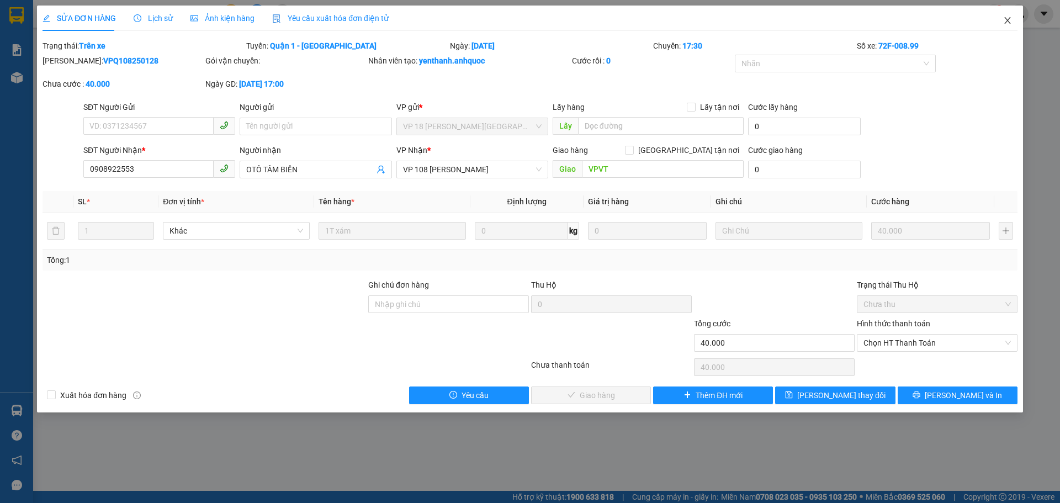
click at [1008, 19] on icon "close" at bounding box center [1007, 20] width 9 height 9
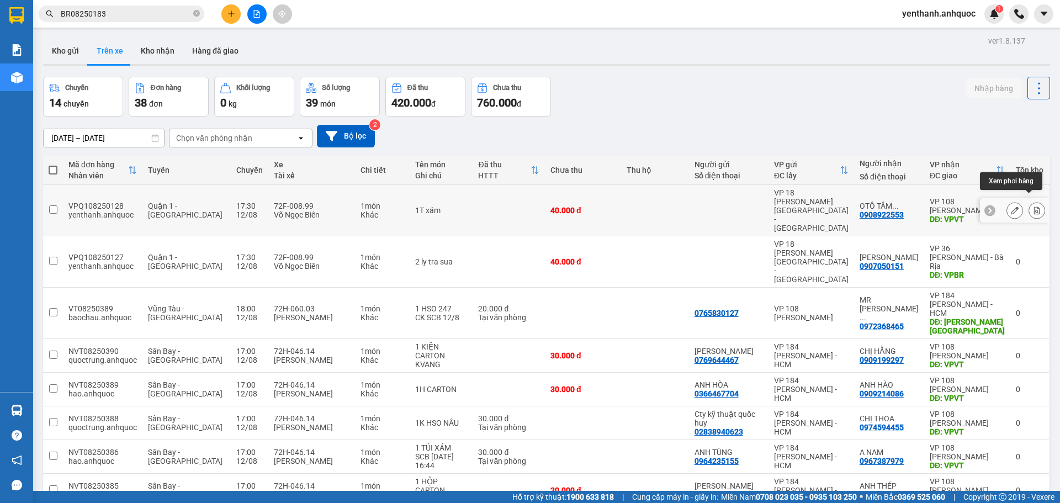
click at [1034, 206] on icon at bounding box center [1037, 210] width 6 height 8
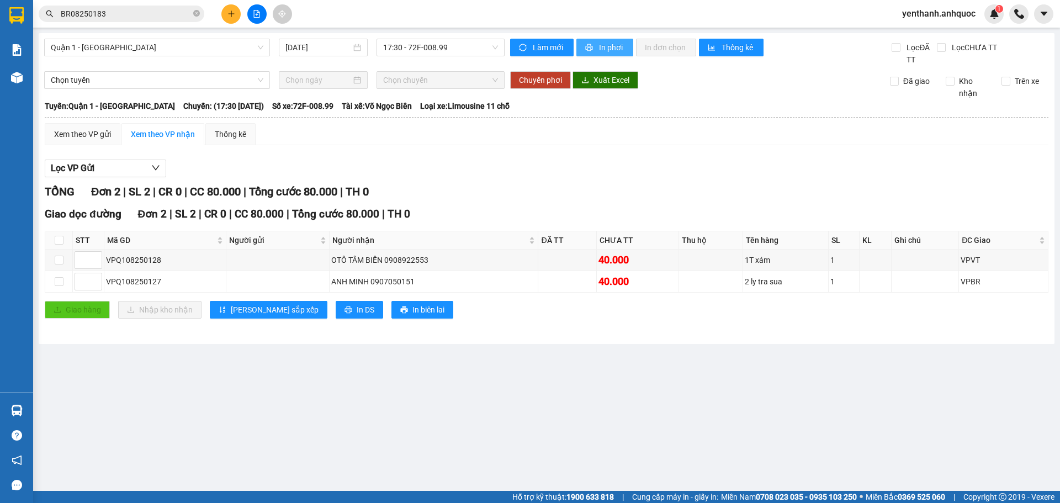
click at [611, 44] on span "In phơi" at bounding box center [611, 47] width 25 height 12
click at [139, 7] on span "BR08250183" at bounding box center [122, 14] width 166 height 17
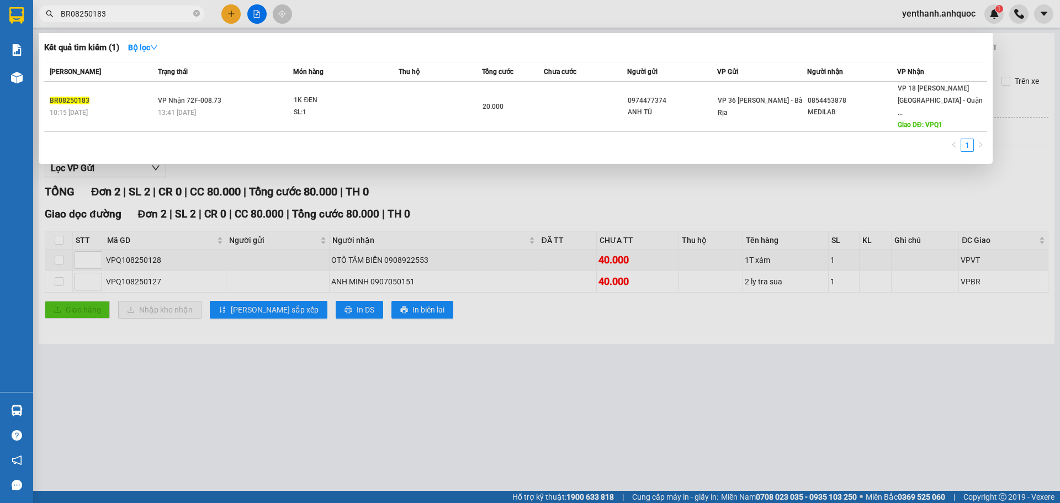
click at [139, 16] on input "BR08250183" at bounding box center [126, 14] width 130 height 12
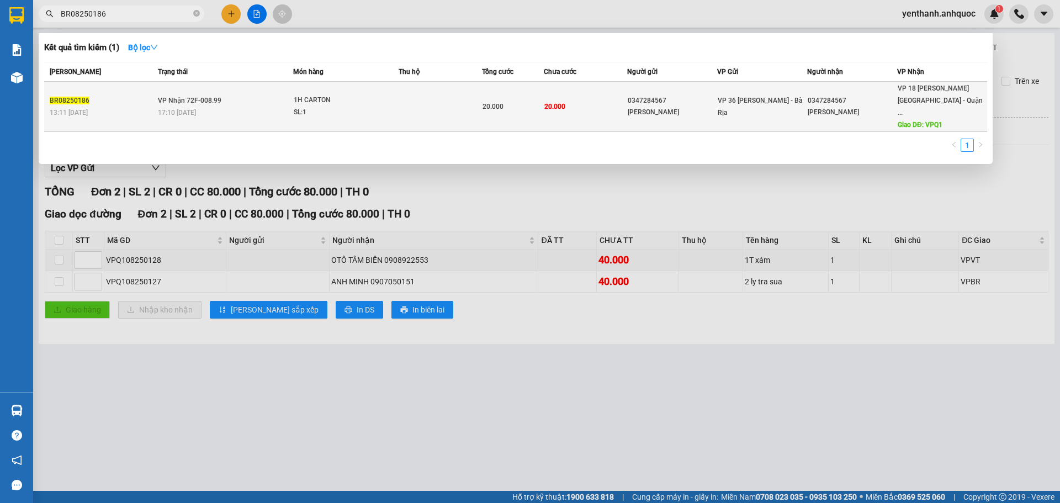
type input "BR08250186"
click at [430, 110] on td at bounding box center [440, 107] width 83 height 50
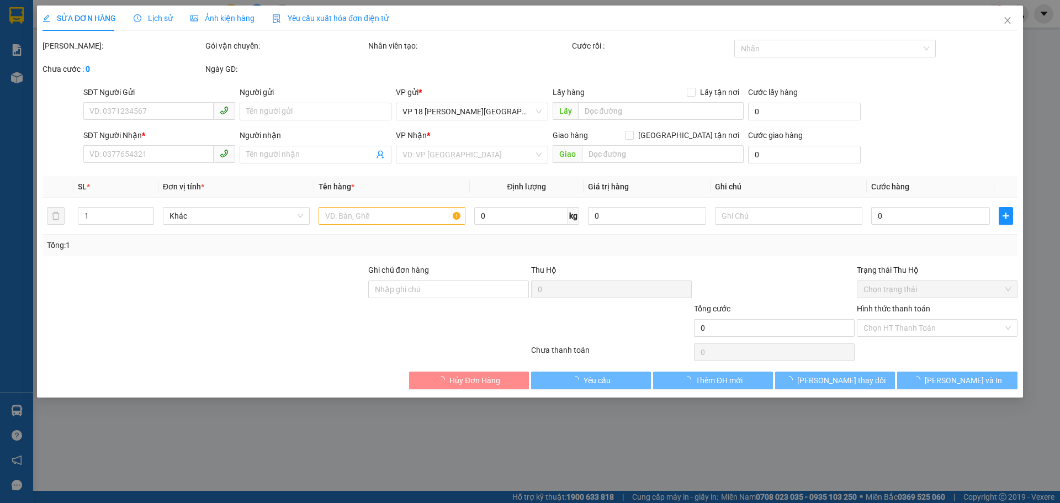
type input "0347284567"
type input "MINH HIEU"
type input "0347284567"
type input "MINH HIEU"
type input "VPQ1"
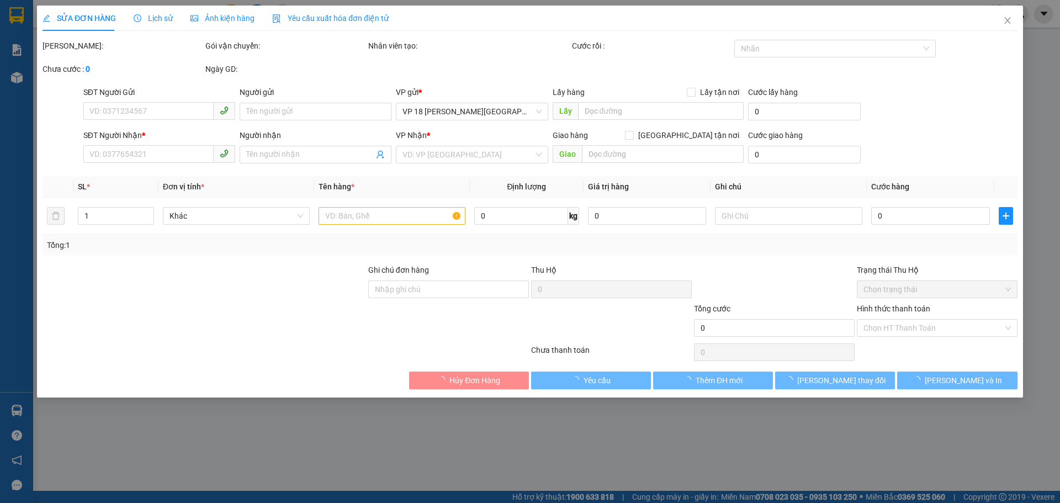
type input "20.000"
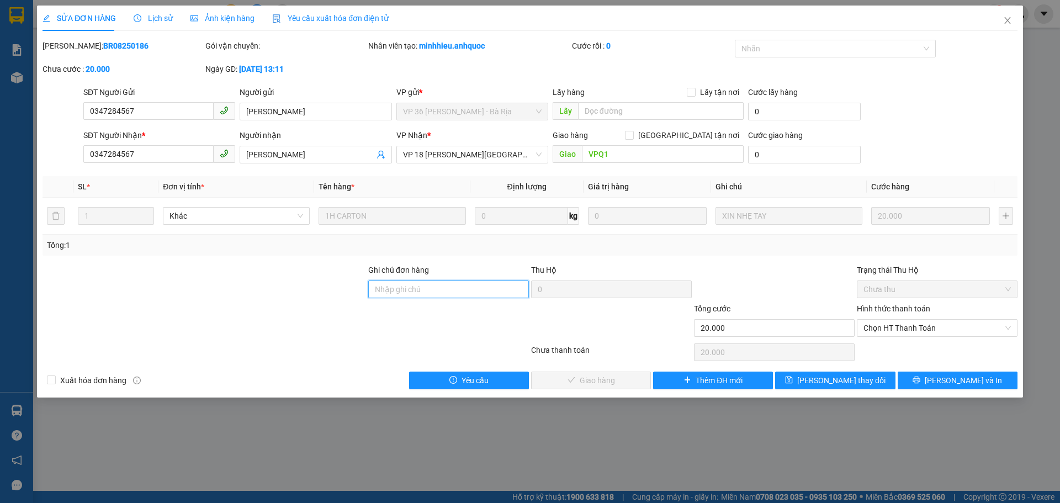
click at [464, 289] on input "Ghi chú đơn hàng" at bounding box center [448, 289] width 161 height 18
click at [907, 329] on span "Chọn HT Thanh Toán" at bounding box center [937, 328] width 147 height 17
type input "SCB 12/8 THANH"
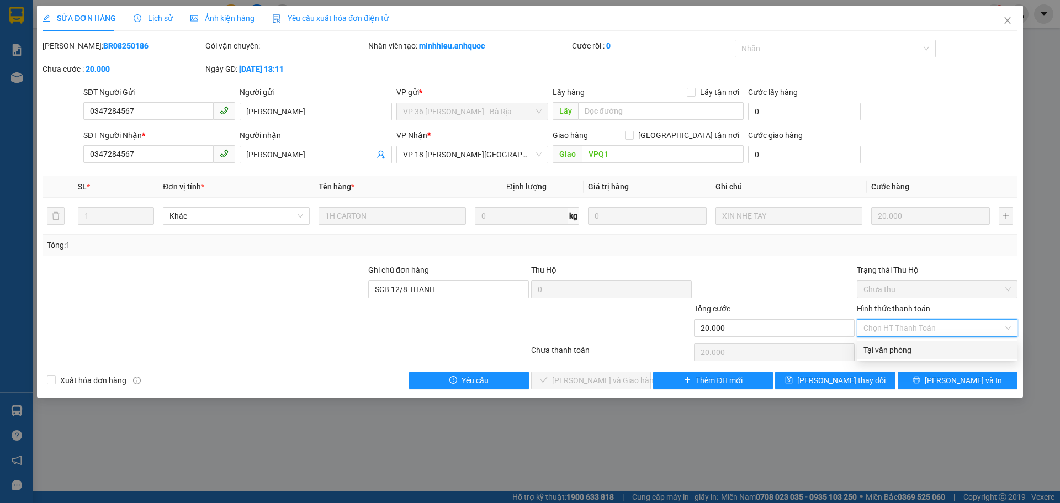
click at [919, 348] on div "Tại văn phòng" at bounding box center [937, 350] width 147 height 12
type input "0"
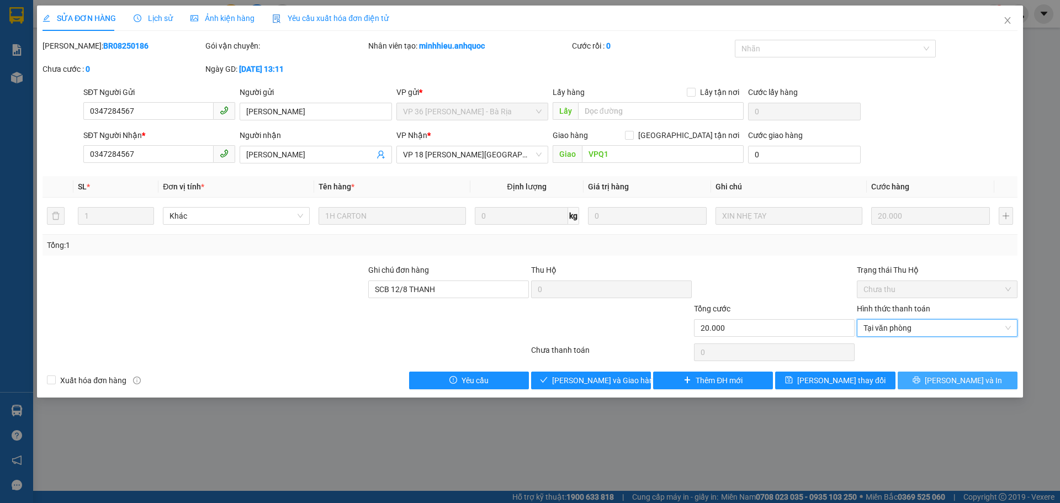
click at [916, 378] on button "Lưu và In" at bounding box center [958, 381] width 120 height 18
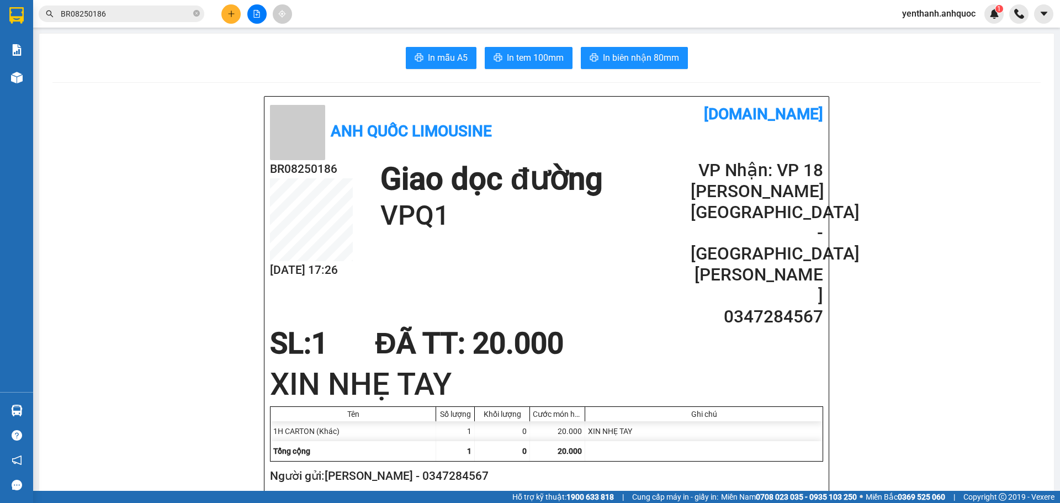
click at [162, 14] on input "BR08250186" at bounding box center [126, 14] width 130 height 12
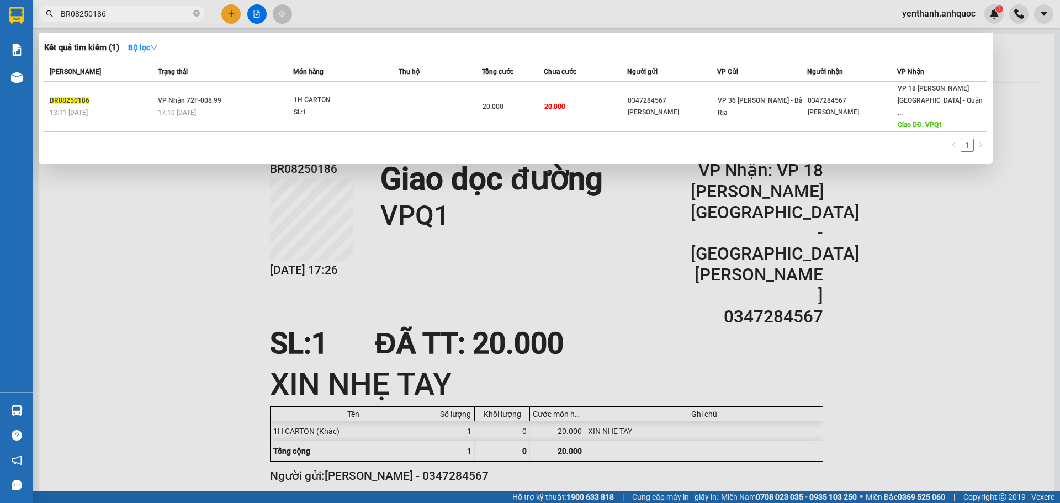
click at [162, 14] on input "BR08250186" at bounding box center [126, 14] width 130 height 12
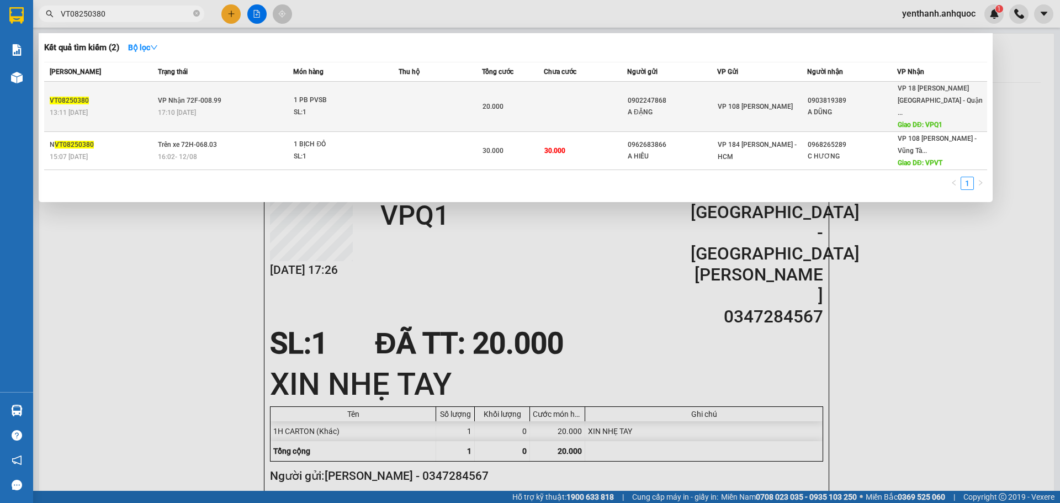
type input "VT08250380"
click at [361, 107] on div "SL: 1" at bounding box center [335, 113] width 83 height 12
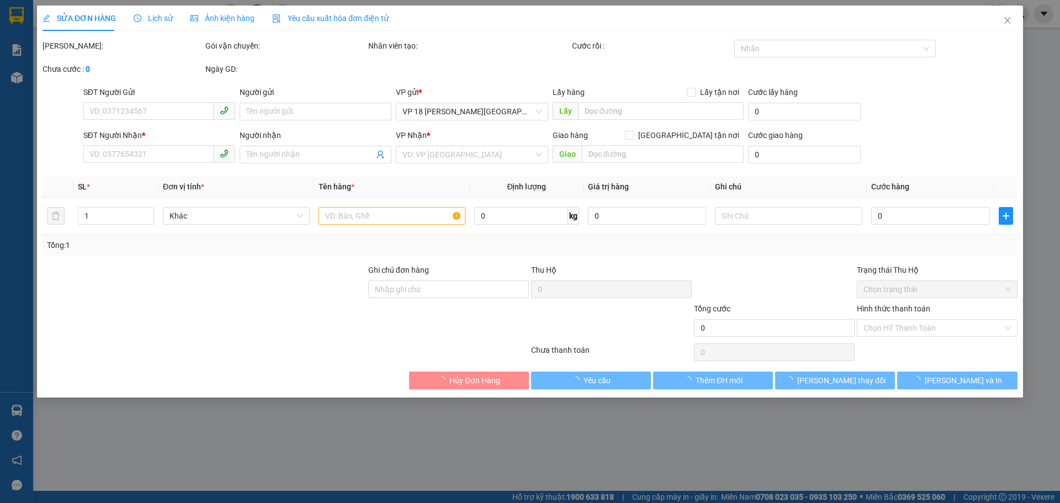
type input "0902247868"
type input "A ĐẶNG"
type input "0903819389"
type input "A DŨNG"
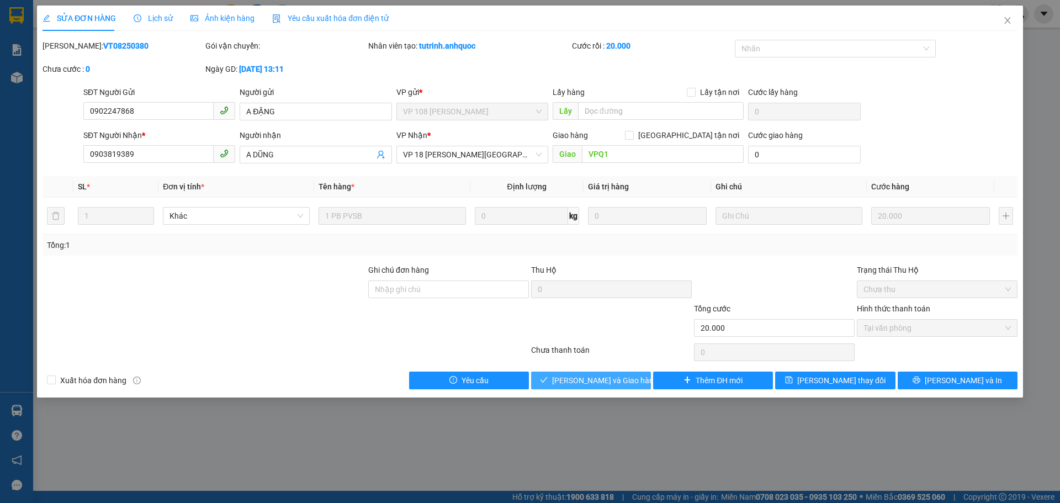
click at [579, 380] on span "Lưu và Giao hàng" at bounding box center [605, 380] width 106 height 12
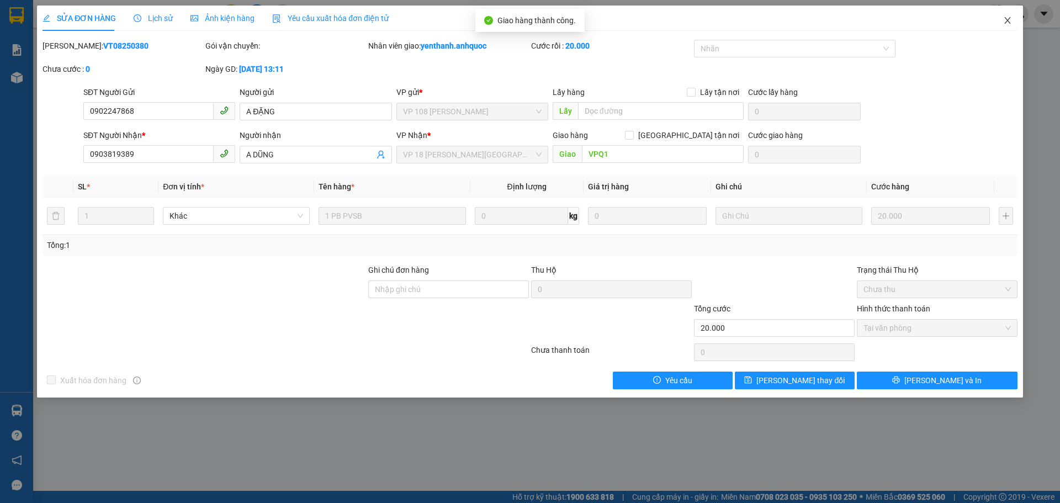
click at [1005, 22] on icon "close" at bounding box center [1007, 20] width 9 height 9
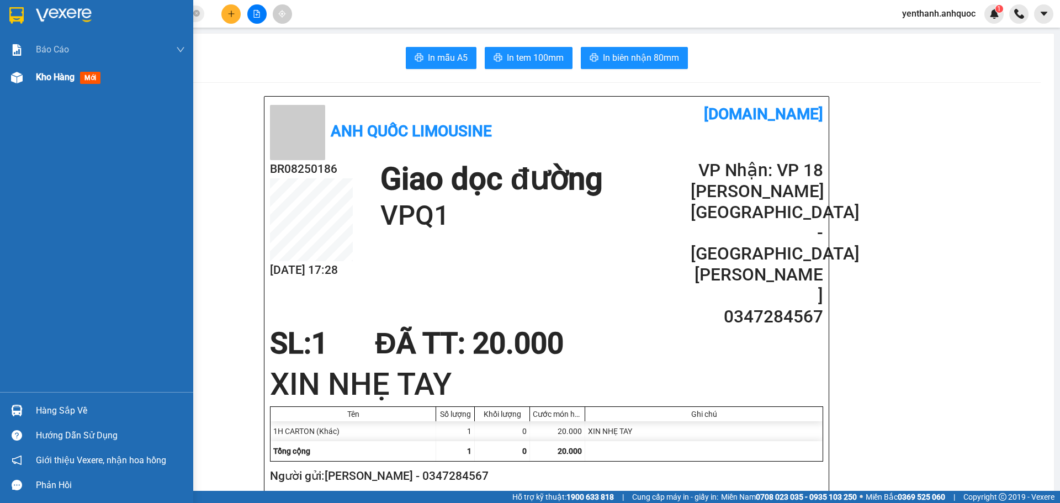
click at [38, 76] on span "Kho hàng" at bounding box center [55, 77] width 39 height 10
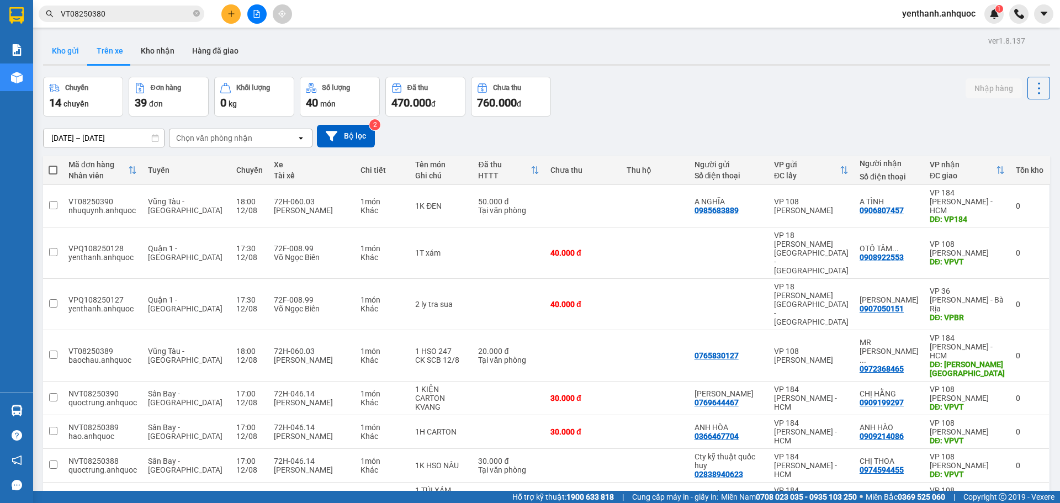
click at [69, 52] on button "Kho gửi" at bounding box center [65, 51] width 45 height 27
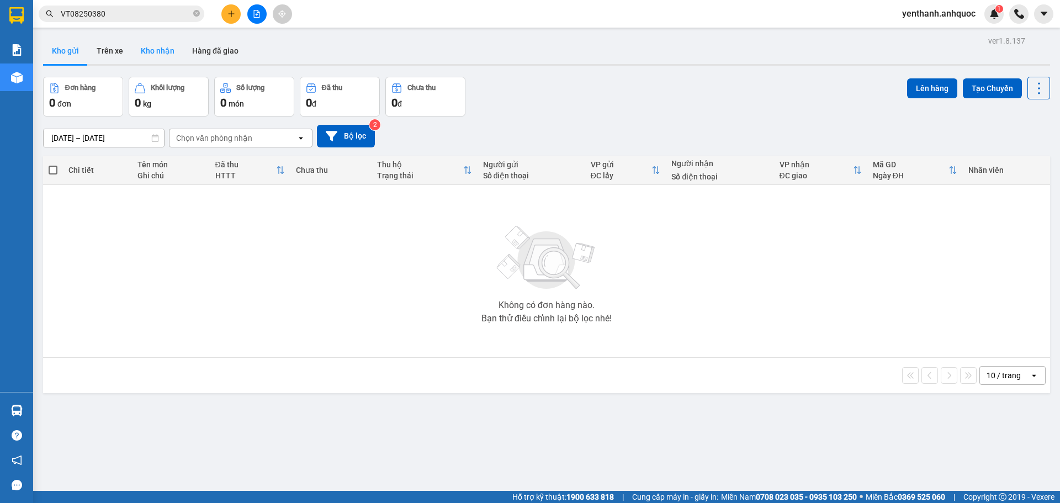
click at [149, 57] on button "Kho nhận" at bounding box center [157, 51] width 51 height 27
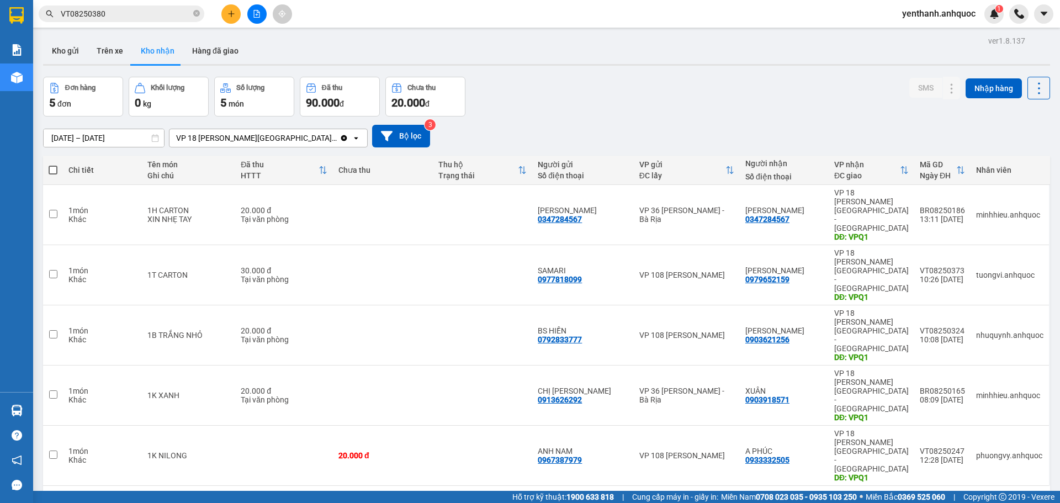
click at [219, 15] on div at bounding box center [256, 13] width 83 height 19
click at [231, 14] on icon "plus" at bounding box center [231, 14] width 8 height 8
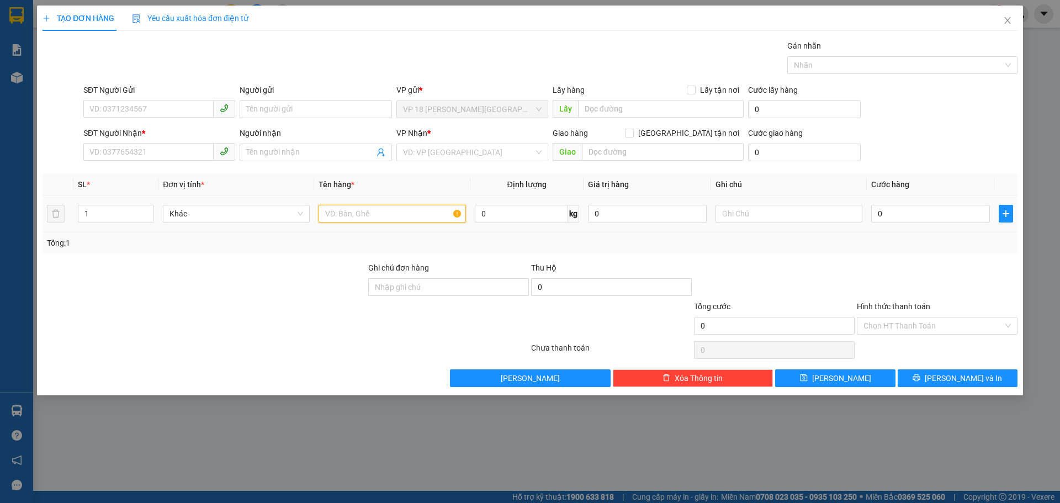
click at [364, 214] on input "text" at bounding box center [392, 214] width 147 height 18
click at [187, 148] on input "SĐT Người Nhận *" at bounding box center [148, 152] width 130 height 18
click at [452, 151] on input "search" at bounding box center [468, 152] width 131 height 17
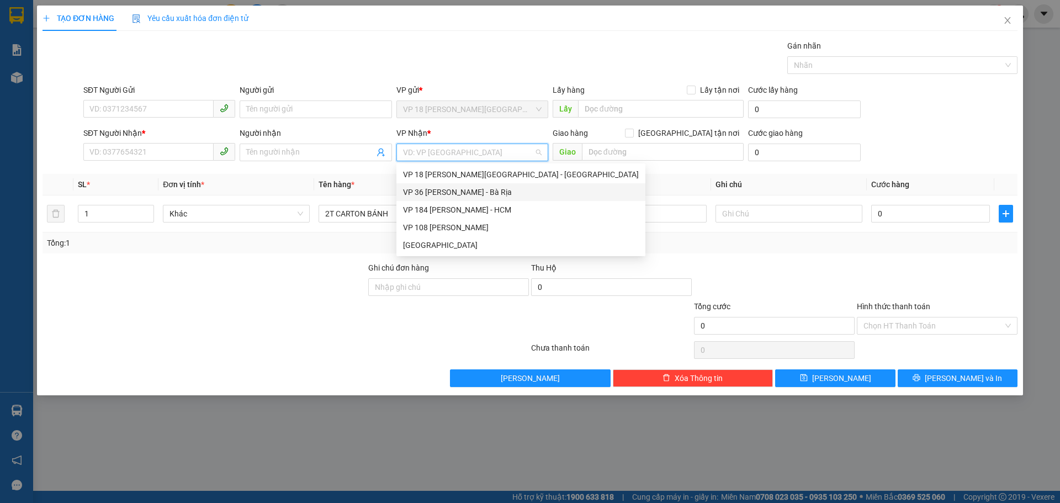
click at [479, 195] on div "VP 36 [PERSON_NAME] - Bà Rịa" at bounding box center [521, 192] width 236 height 12
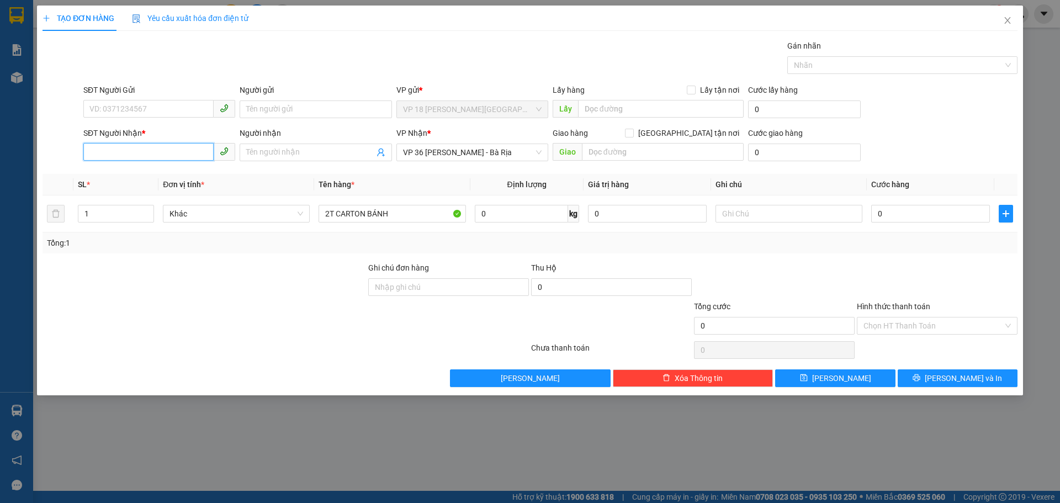
click at [181, 157] on input "SĐT Người Nhận *" at bounding box center [148, 152] width 130 height 18
click at [181, 173] on div "0934072572 - CHỊ ANH" at bounding box center [159, 174] width 139 height 12
click at [930, 210] on input "80.000" at bounding box center [930, 214] width 119 height 18
click at [925, 372] on button "Lưu và In" at bounding box center [958, 378] width 120 height 18
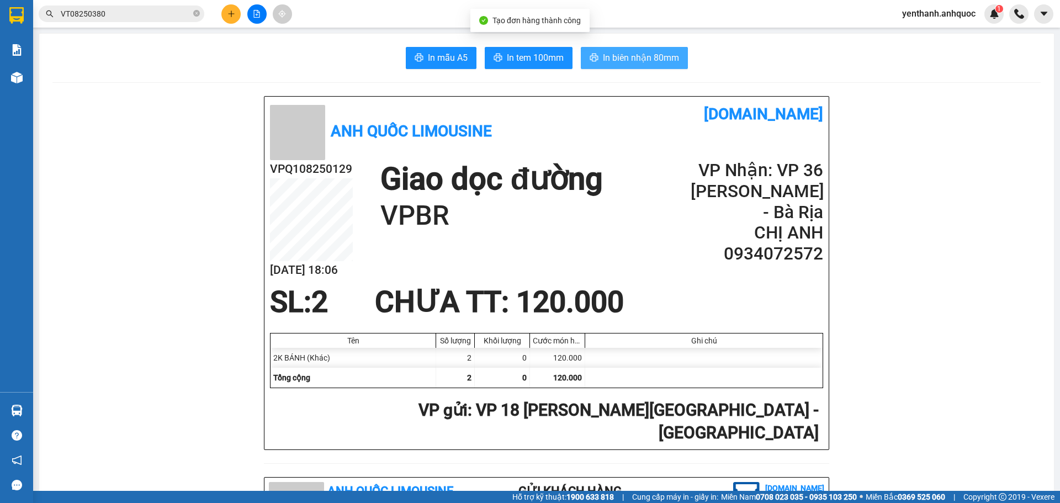
click at [629, 63] on span "In biên nhận 80mm" at bounding box center [641, 58] width 76 height 14
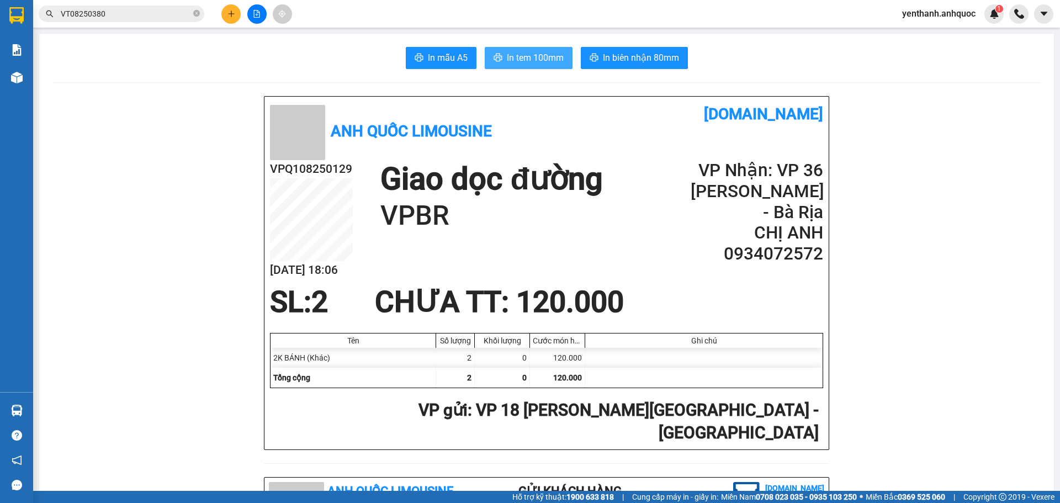
click at [547, 57] on span "In tem 100mm" at bounding box center [535, 58] width 57 height 14
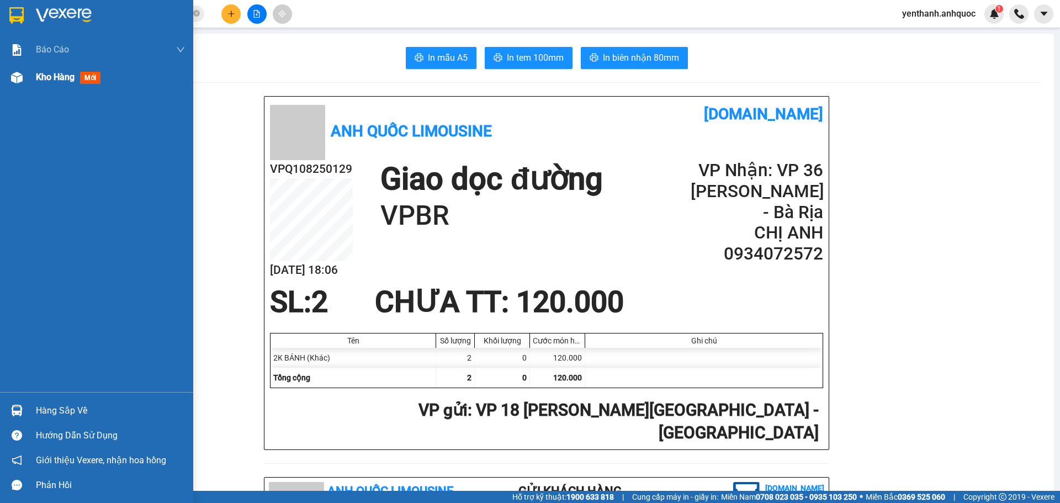
click at [52, 83] on div "Kho hàng mới" at bounding box center [70, 77] width 69 height 14
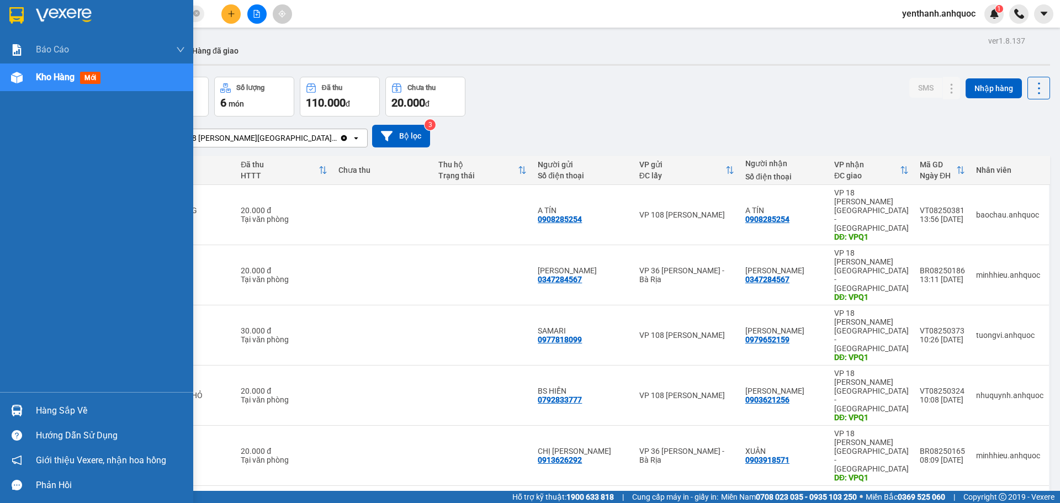
click at [22, 80] on img at bounding box center [17, 78] width 12 height 12
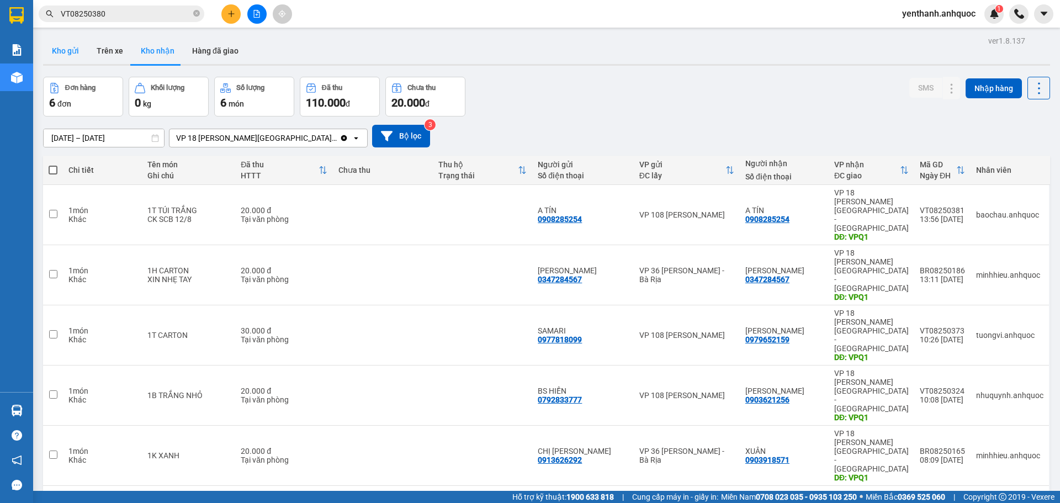
click at [71, 55] on button "Kho gửi" at bounding box center [65, 51] width 45 height 27
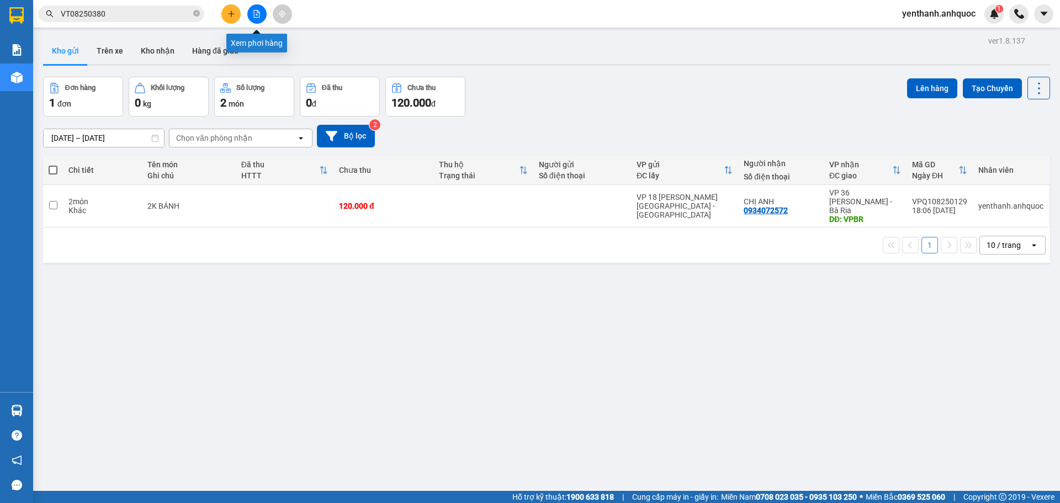
click at [255, 22] on button at bounding box center [256, 13] width 19 height 19
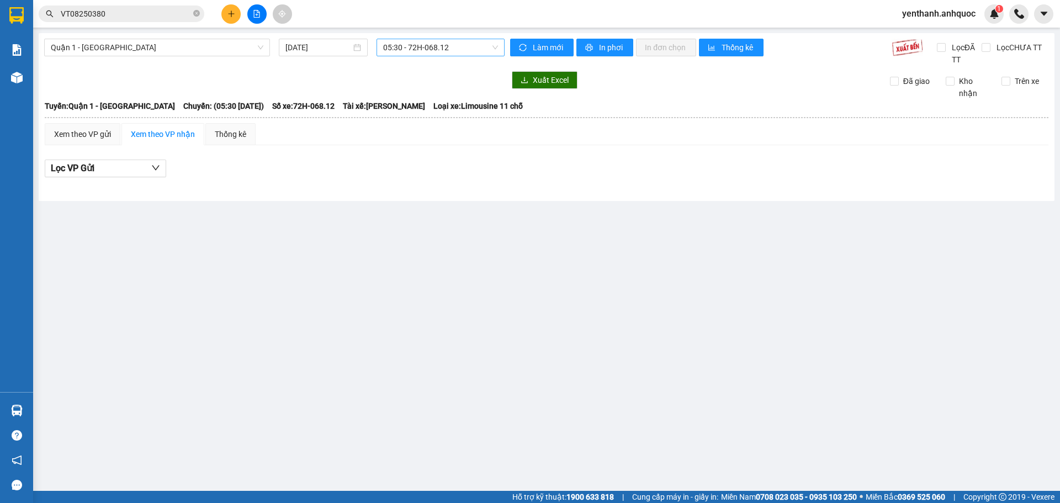
click at [458, 49] on span "05:30 - 72H-068.12" at bounding box center [440, 47] width 115 height 17
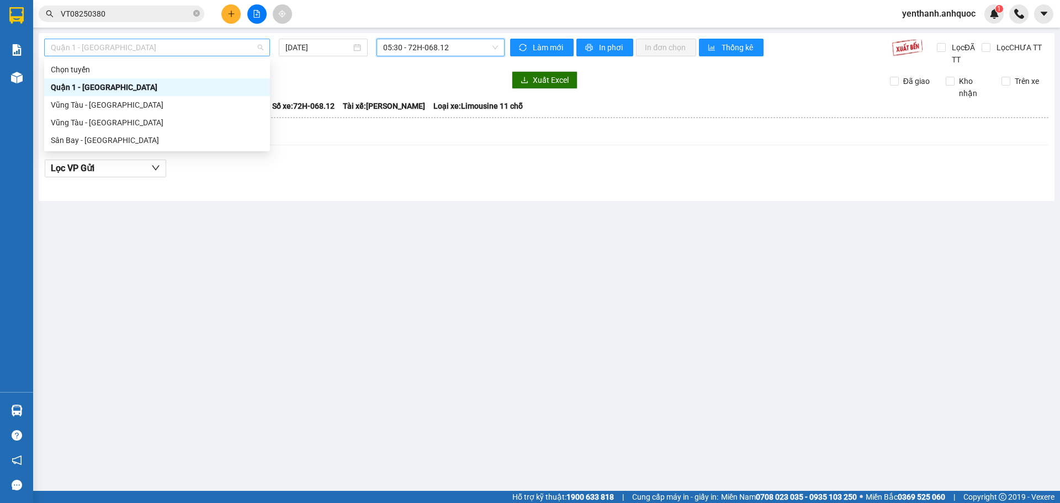
click at [234, 43] on span "Quận 1 - [GEOGRAPHIC_DATA]" at bounding box center [157, 47] width 213 height 17
click at [179, 140] on div "Sân Bay - [GEOGRAPHIC_DATA]" at bounding box center [157, 140] width 213 height 12
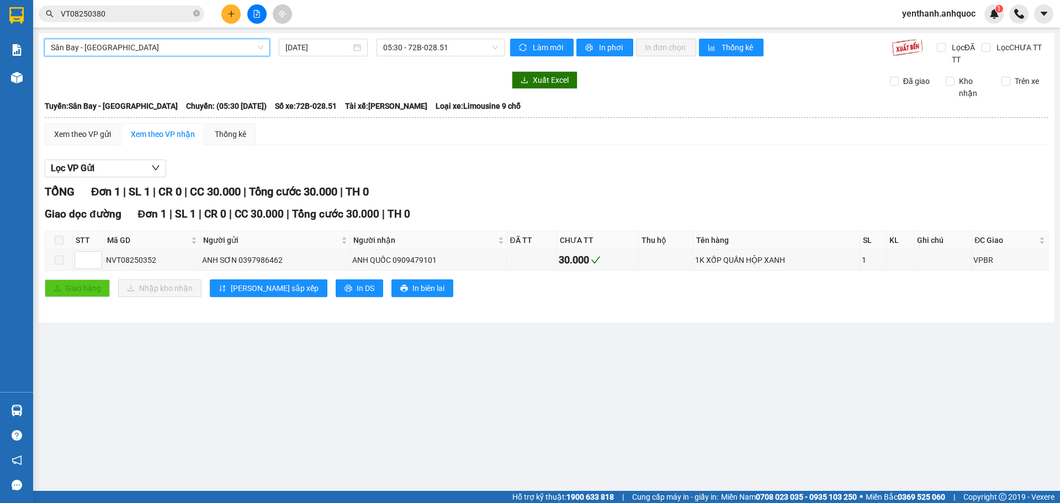
click at [172, 51] on span "Sân Bay - [GEOGRAPHIC_DATA]" at bounding box center [157, 47] width 213 height 17
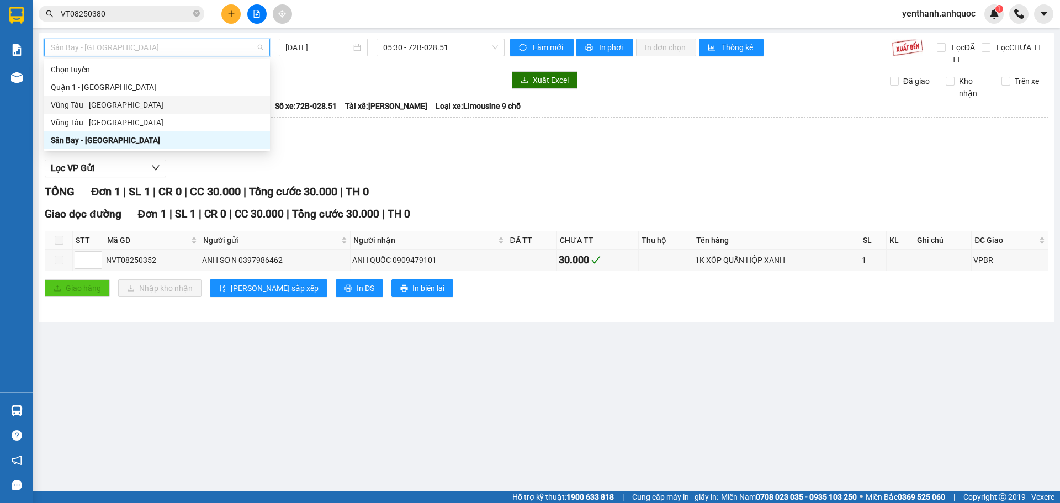
click at [162, 108] on div "Vũng Tàu - [GEOGRAPHIC_DATA]" at bounding box center [157, 105] width 213 height 12
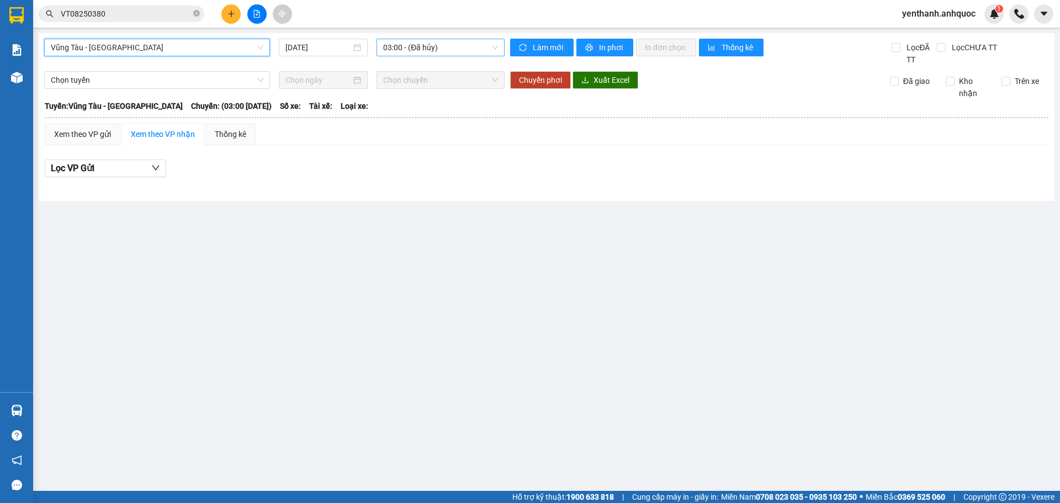
click at [441, 49] on span "03:00 - (Đã hủy)" at bounding box center [440, 47] width 115 height 17
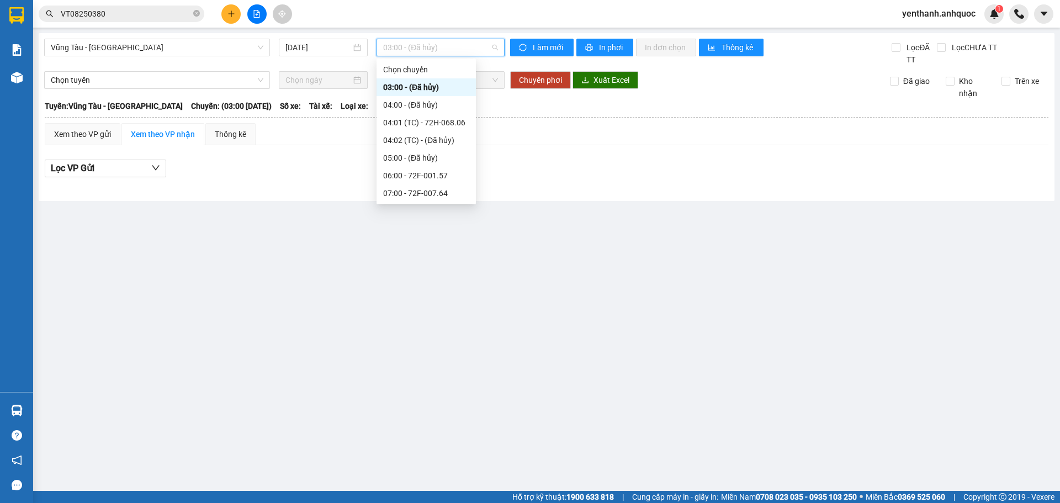
scroll to position [166, 0]
click at [439, 156] on div "17:00 - 72H-068.06" at bounding box center [426, 158] width 86 height 12
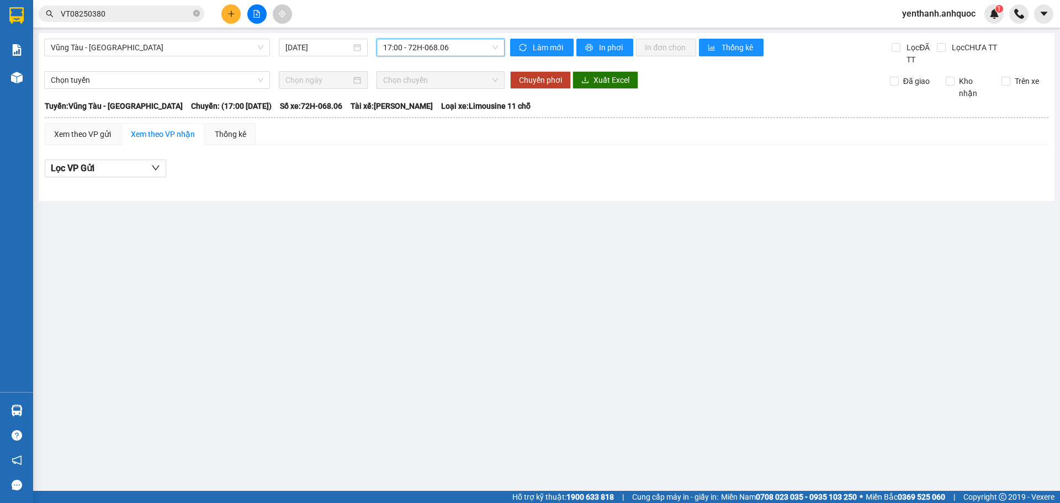
click at [446, 45] on span "17:00 - 72H-068.06" at bounding box center [440, 47] width 115 height 17
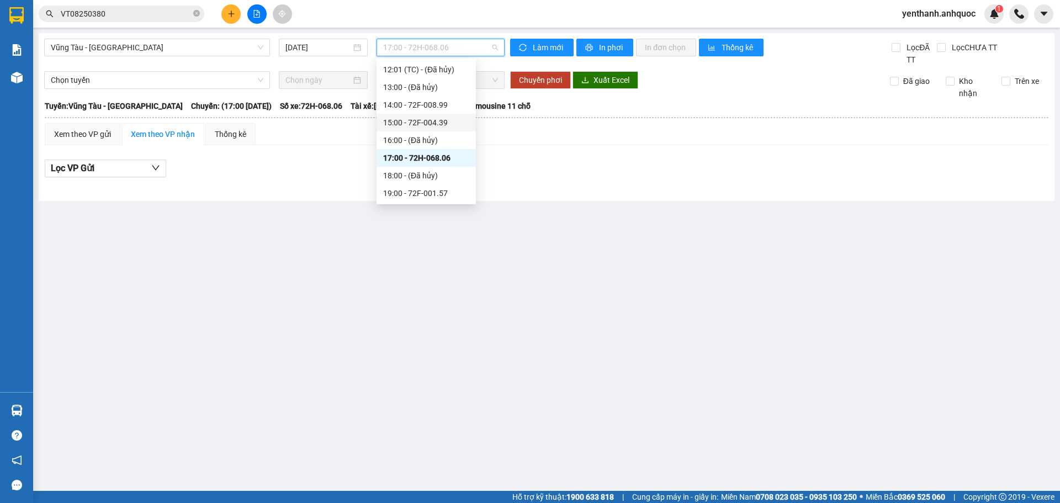
click at [444, 124] on div "15:00 - 72F-004.39" at bounding box center [426, 122] width 86 height 12
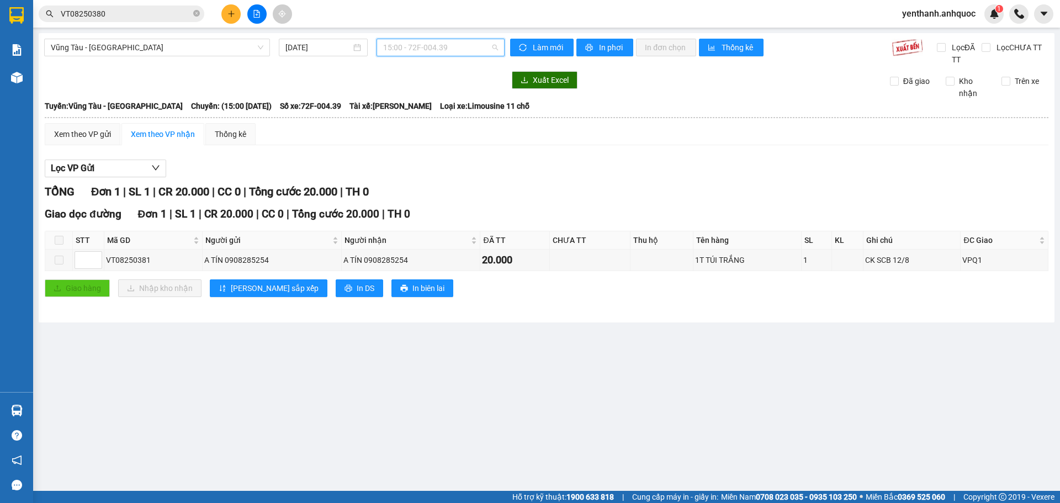
click at [442, 49] on span "15:00 - 72F-004.39" at bounding box center [440, 47] width 115 height 17
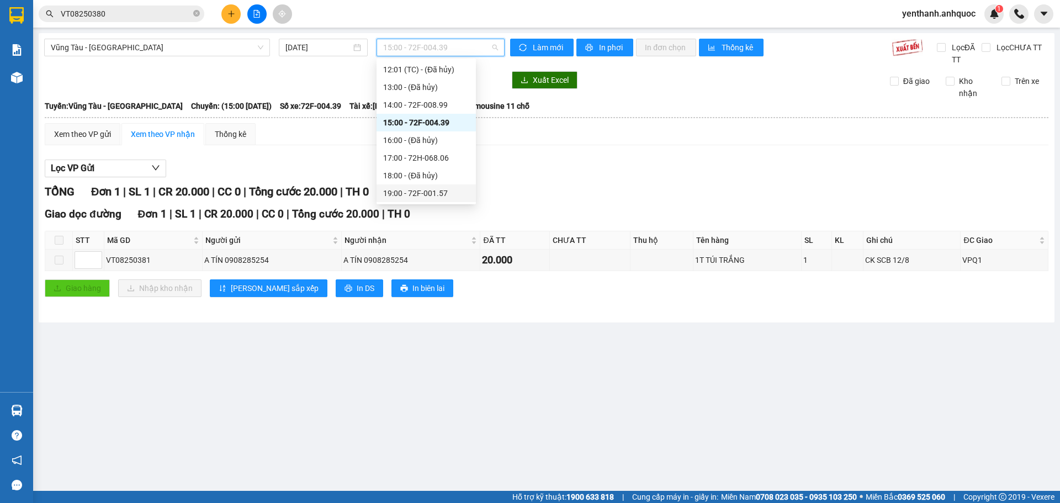
click at [430, 193] on div "19:00 - 72F-001.57" at bounding box center [426, 193] width 86 height 12
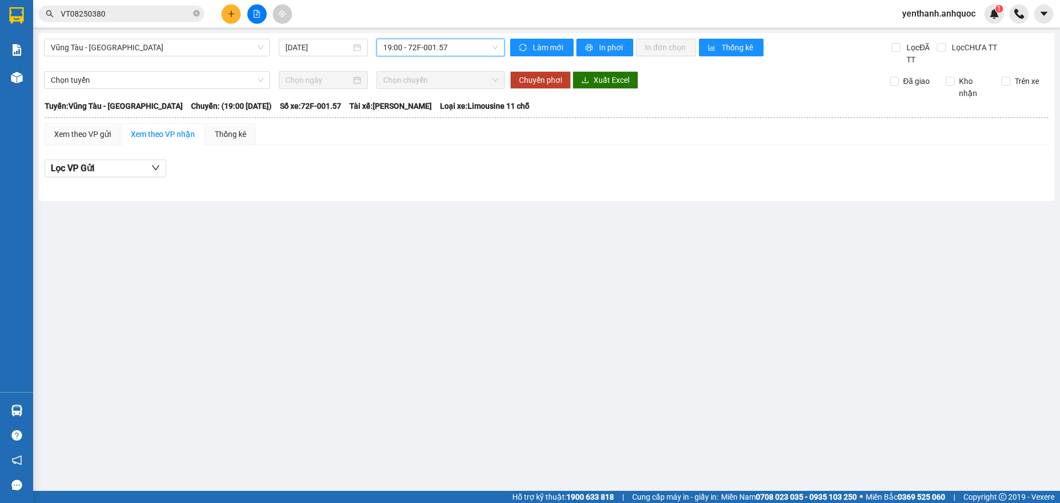
click at [457, 49] on span "19:00 - 72F-001.57" at bounding box center [440, 47] width 115 height 17
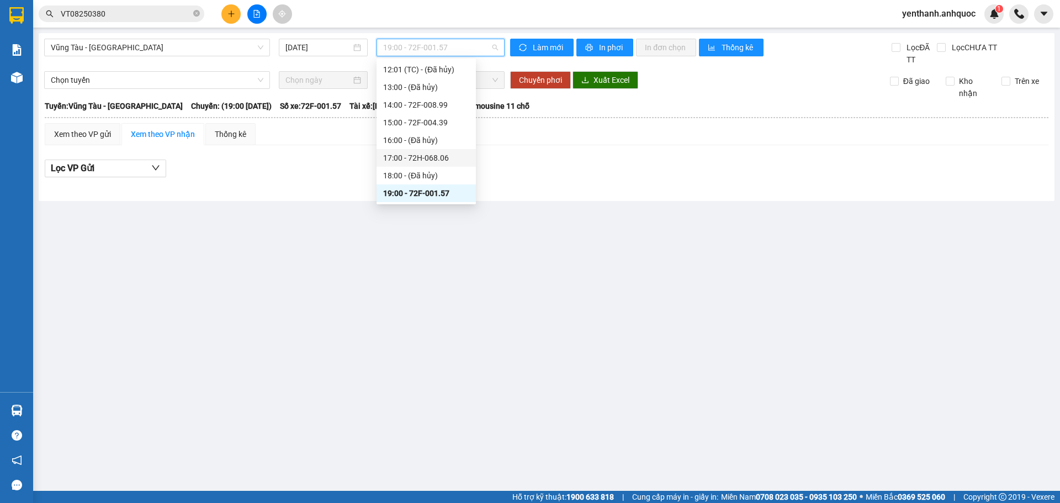
click at [445, 160] on div "17:00 - 72H-068.06" at bounding box center [426, 158] width 86 height 12
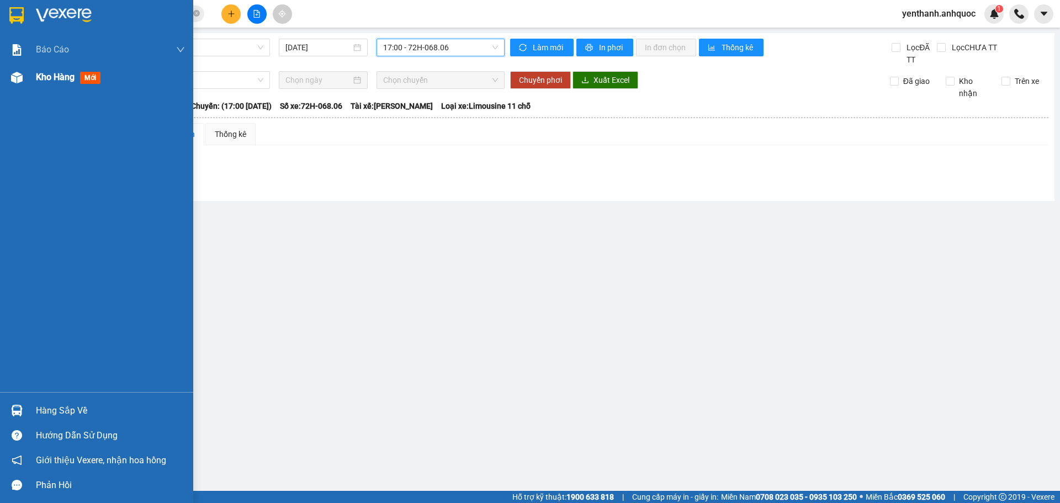
click at [38, 82] on span "Kho hàng" at bounding box center [55, 77] width 39 height 10
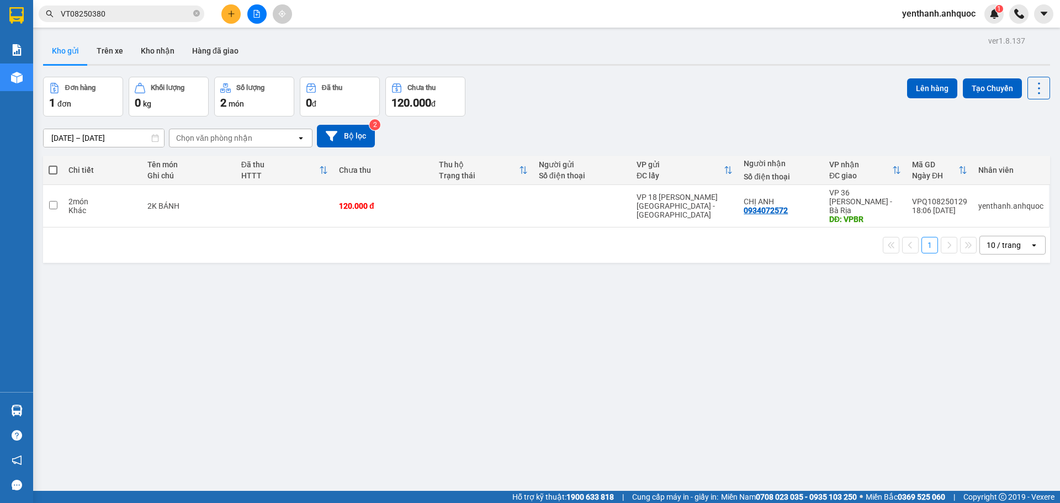
click at [55, 170] on span at bounding box center [53, 170] width 9 height 9
click at [53, 165] on input "checkbox" at bounding box center [53, 165] width 0 height 0
checkbox input "true"
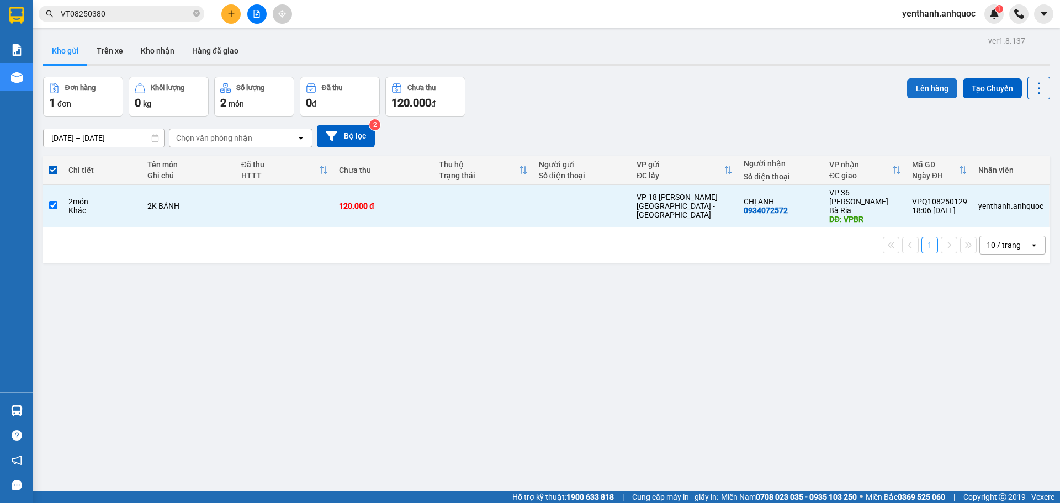
click at [920, 86] on button "Lên hàng" at bounding box center [932, 88] width 50 height 20
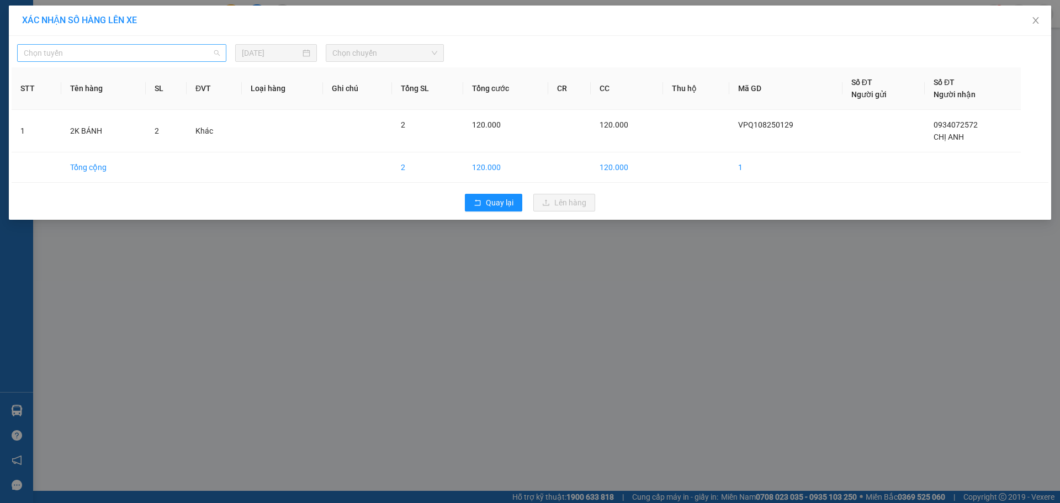
click at [147, 57] on span "Chọn tuyến" at bounding box center [122, 53] width 196 height 17
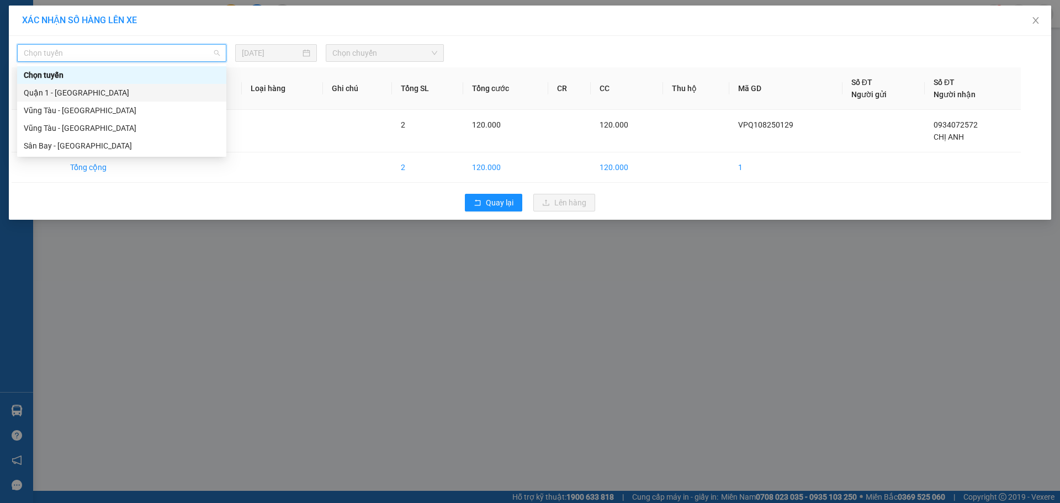
click at [142, 91] on div "Quận 1 - [GEOGRAPHIC_DATA]" at bounding box center [122, 93] width 196 height 12
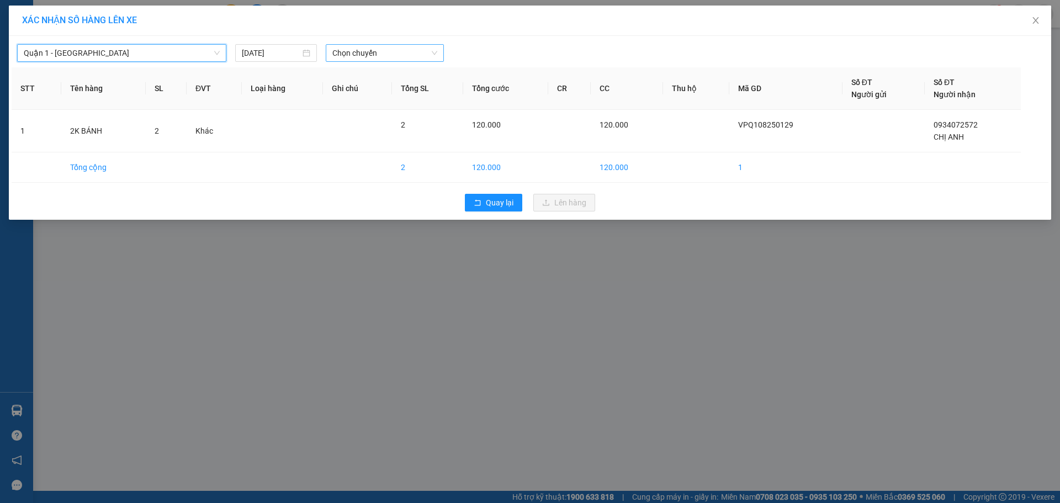
click at [373, 58] on span "Chọn chuyến" at bounding box center [384, 53] width 105 height 17
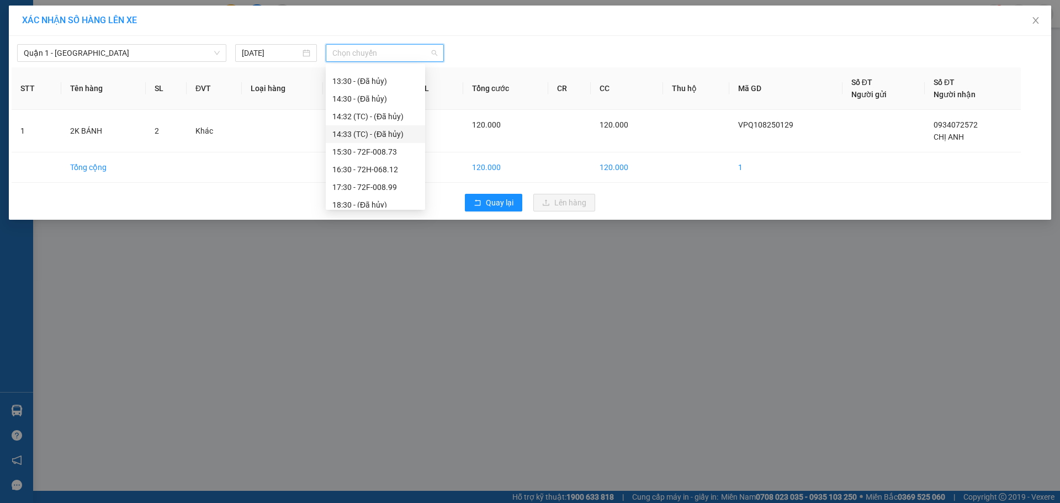
scroll to position [221, 0]
click at [400, 193] on div "18:31 (TC) - 72F-004.39" at bounding box center [375, 190] width 86 height 12
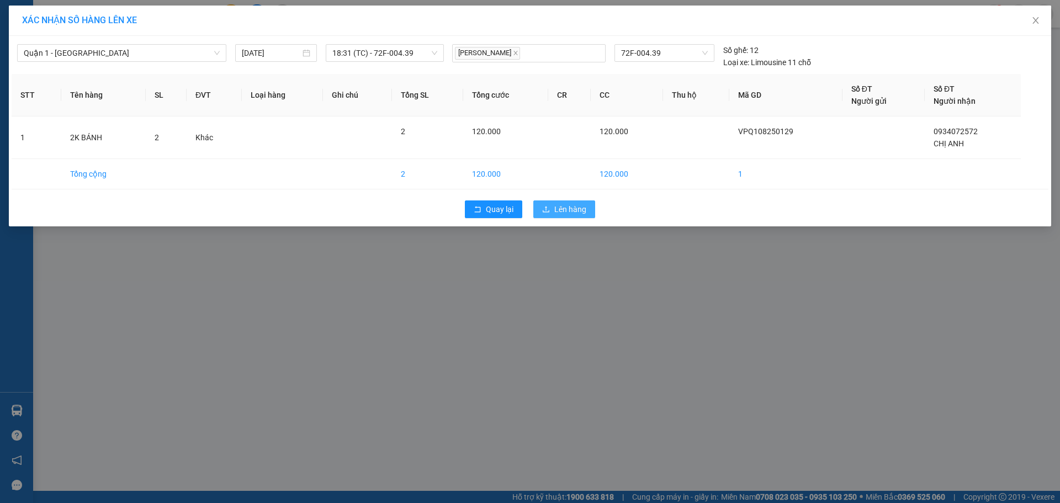
click at [566, 206] on span "Lên hàng" at bounding box center [570, 209] width 32 height 12
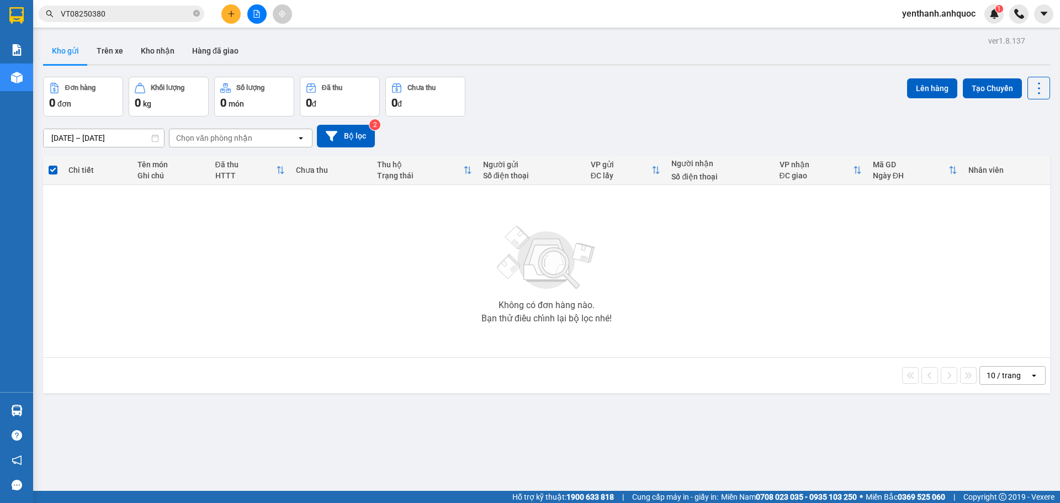
click at [251, 19] on button at bounding box center [256, 13] width 19 height 19
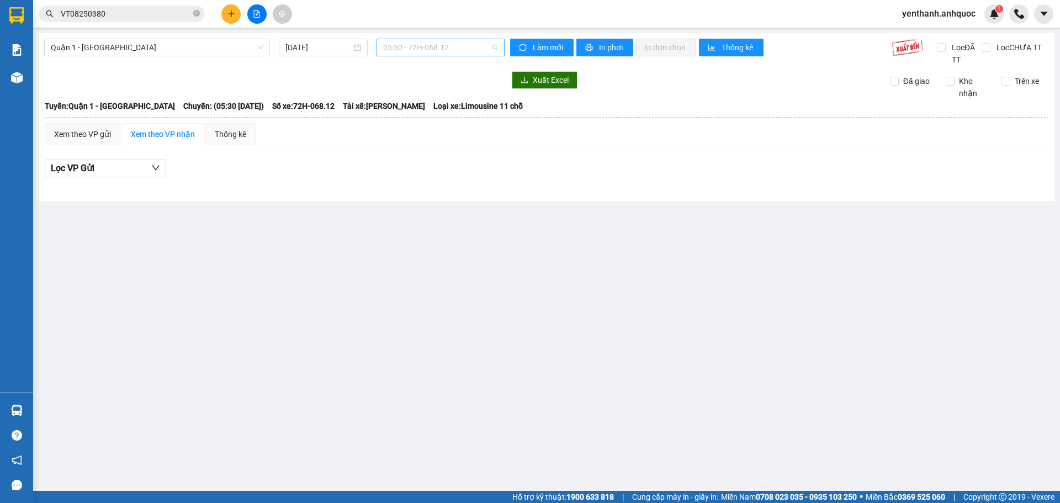
click at [471, 49] on span "05:30 - 72H-068.12" at bounding box center [440, 47] width 115 height 17
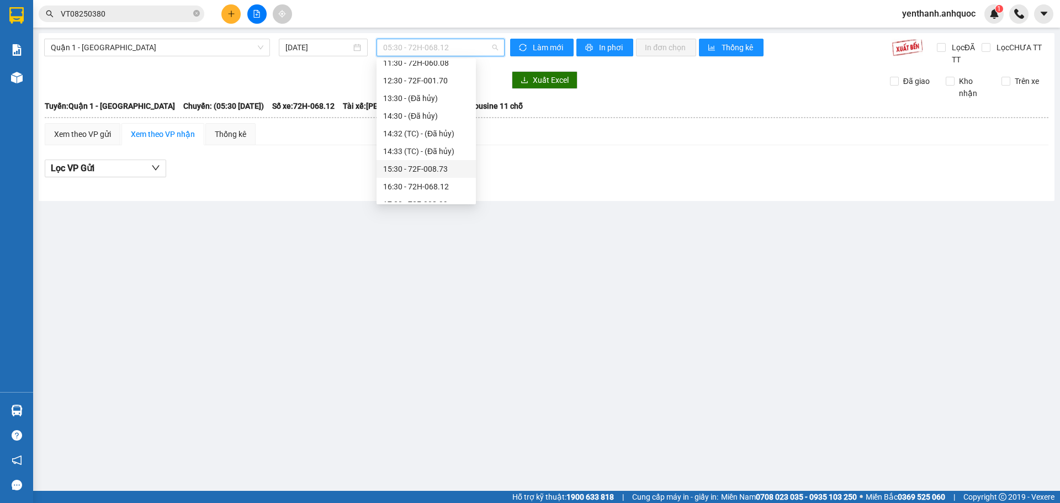
scroll to position [221, 0]
click at [442, 187] on div "18:31 (TC) - 72F-004.39" at bounding box center [426, 184] width 86 height 12
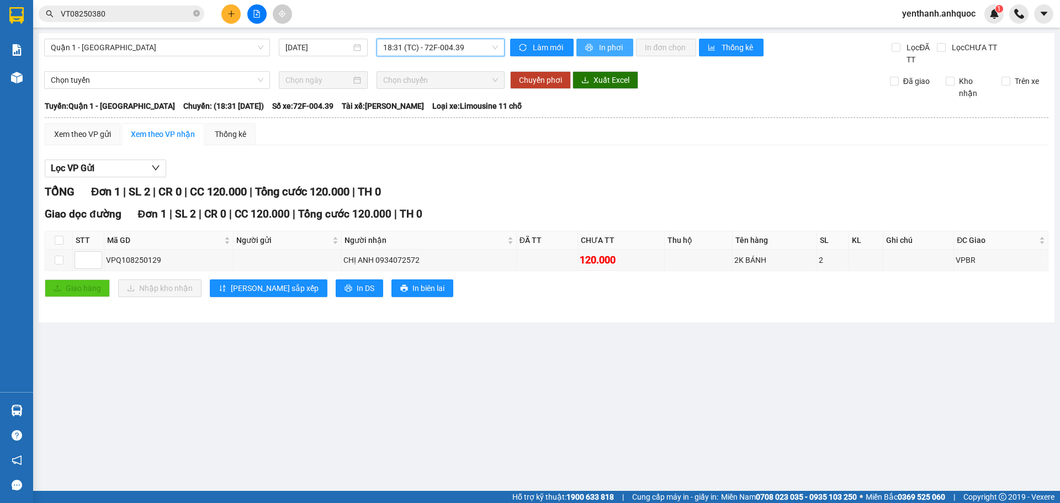
click at [619, 41] on span "In phơi" at bounding box center [611, 47] width 25 height 12
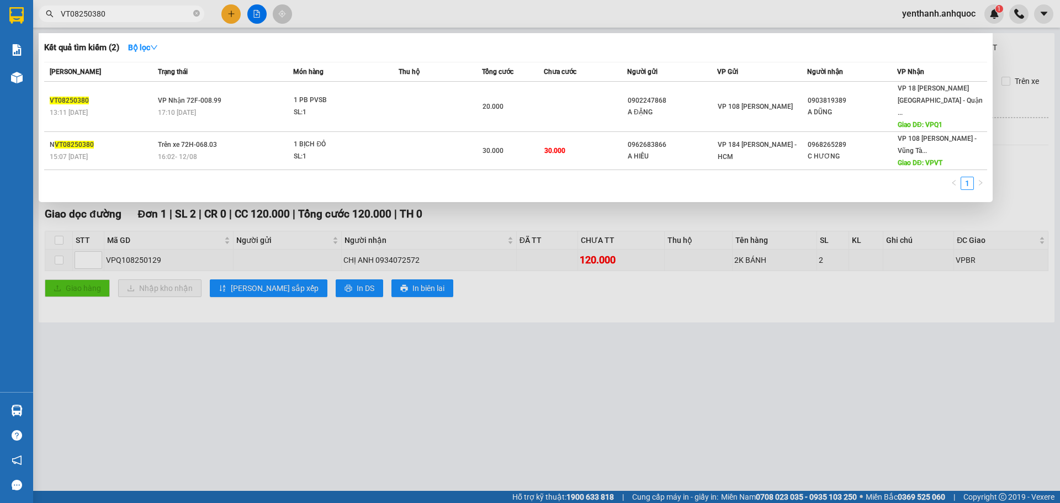
click at [145, 10] on input "VT08250380" at bounding box center [126, 14] width 130 height 12
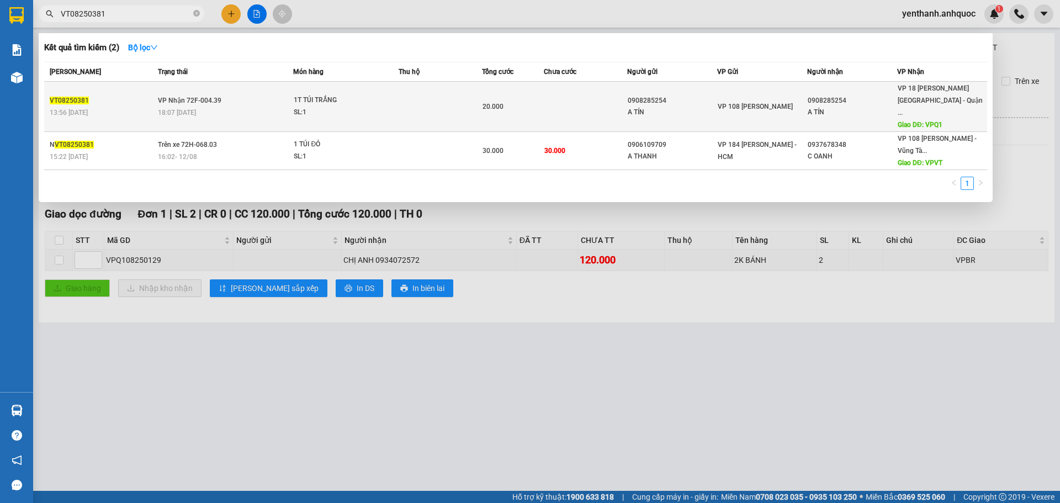
type input "VT08250381"
click at [415, 105] on td at bounding box center [440, 107] width 83 height 50
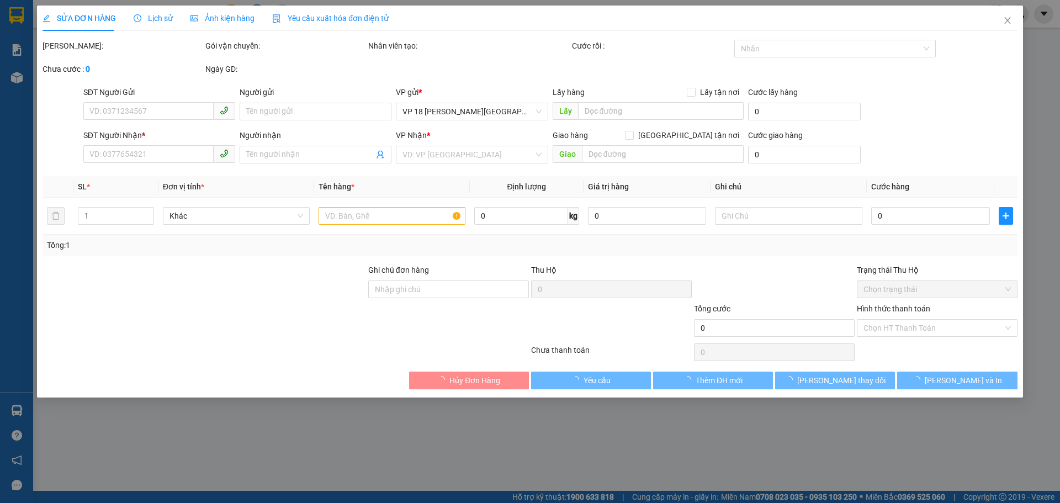
type input "0908285254"
type input "A TÍN"
type input "0908285254"
type input "A TÍN"
type input "VPQ1"
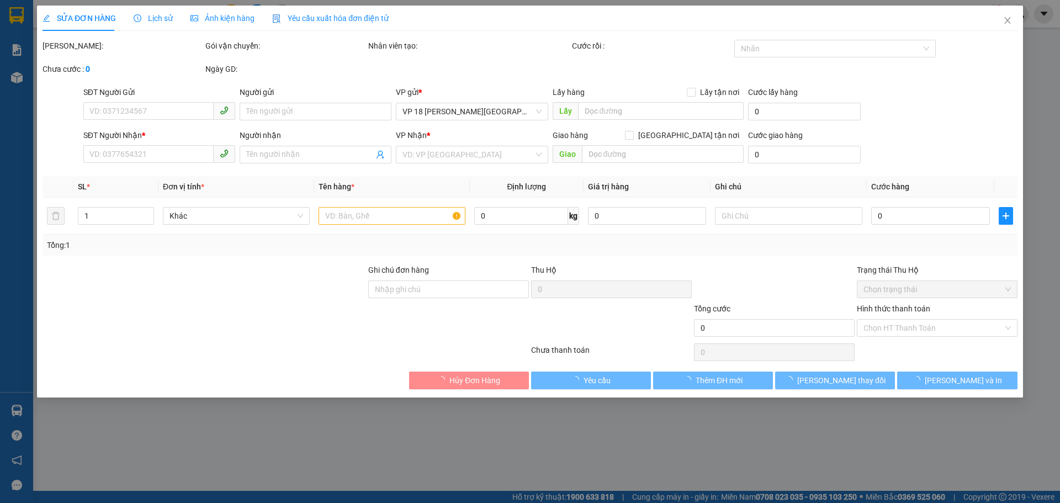
type input "20.000"
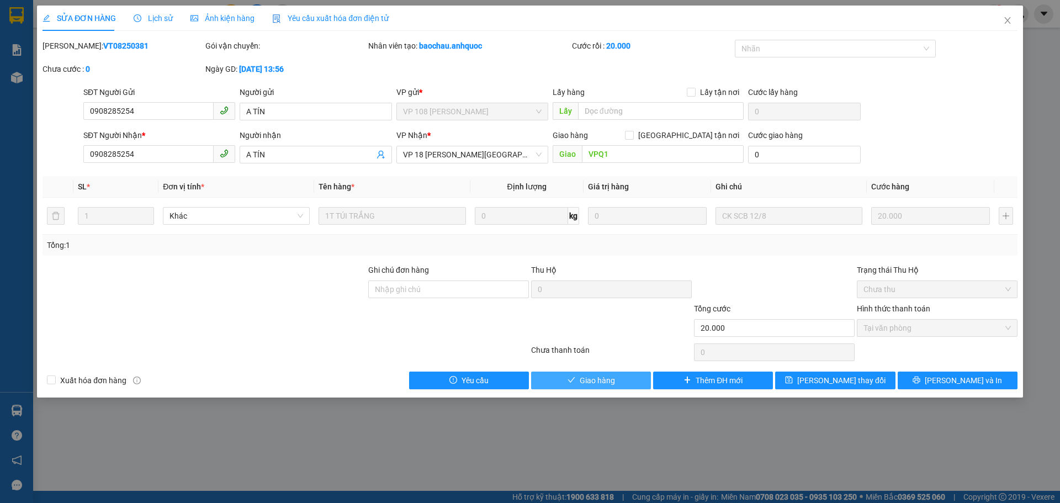
click at [617, 382] on button "Giao hàng" at bounding box center [591, 381] width 120 height 18
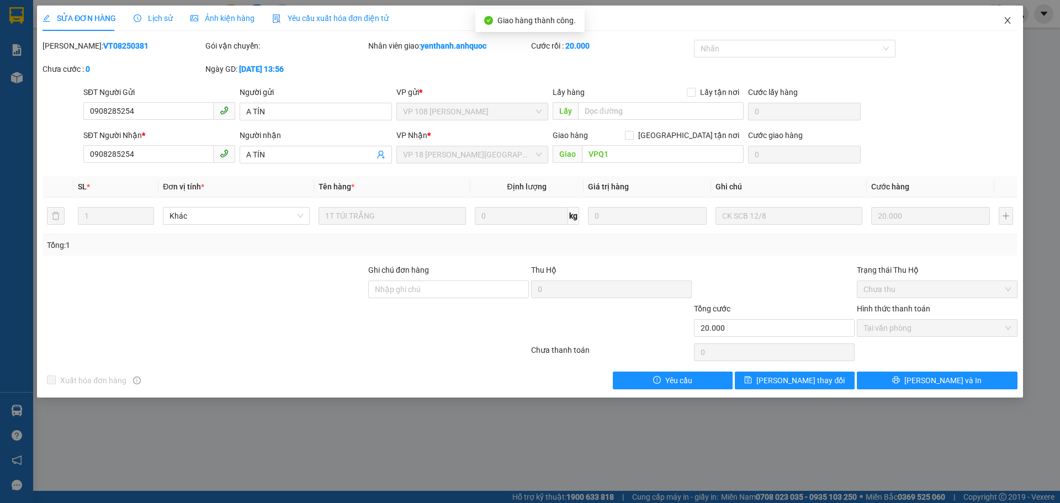
click at [1008, 16] on span "Close" at bounding box center [1007, 21] width 31 height 31
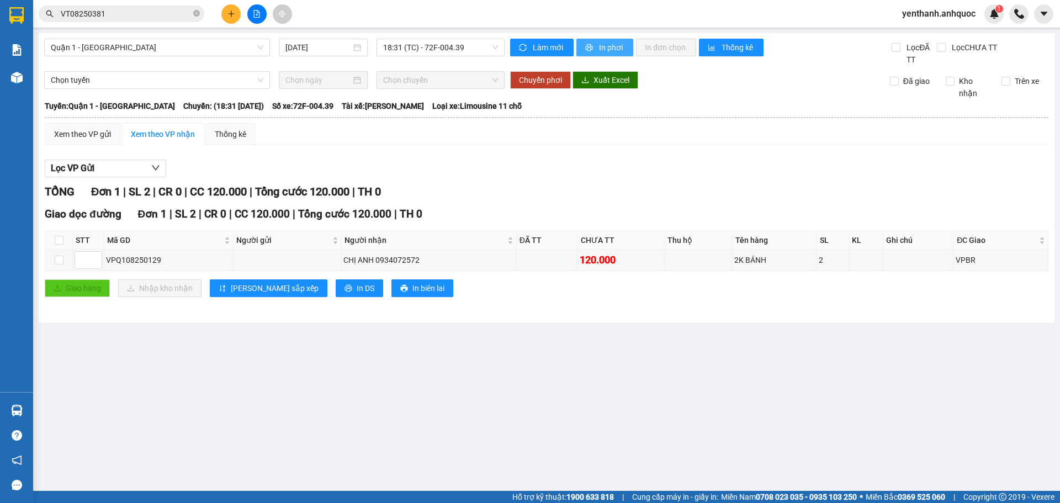
click at [611, 49] on span "In phơi" at bounding box center [611, 47] width 25 height 12
click at [219, 88] on span "Chọn tuyến" at bounding box center [157, 80] width 213 height 17
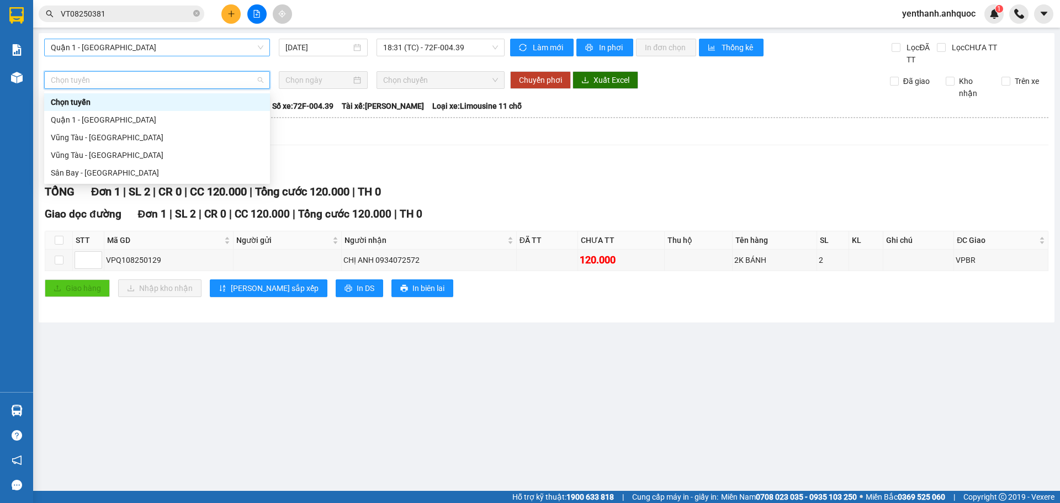
click at [167, 42] on span "Quận 1 - [GEOGRAPHIC_DATA]" at bounding box center [157, 47] width 213 height 17
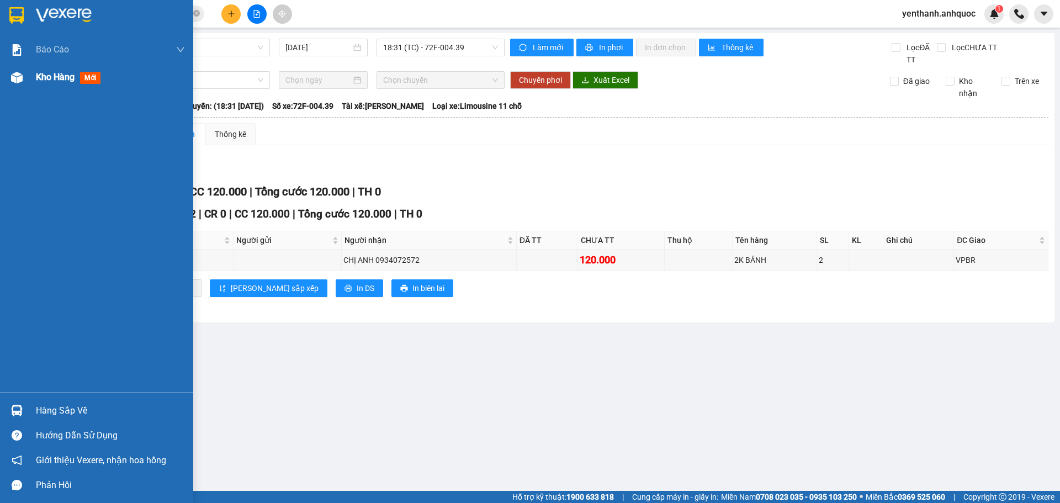
click at [30, 75] on div "Kho hàng mới" at bounding box center [96, 77] width 193 height 28
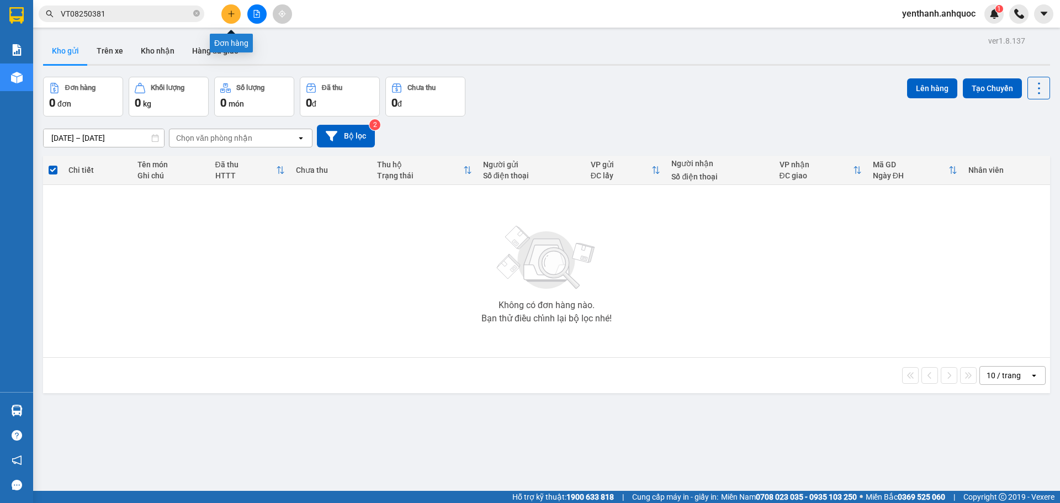
click at [241, 15] on div at bounding box center [256, 13] width 83 height 19
click at [237, 17] on button at bounding box center [230, 13] width 19 height 19
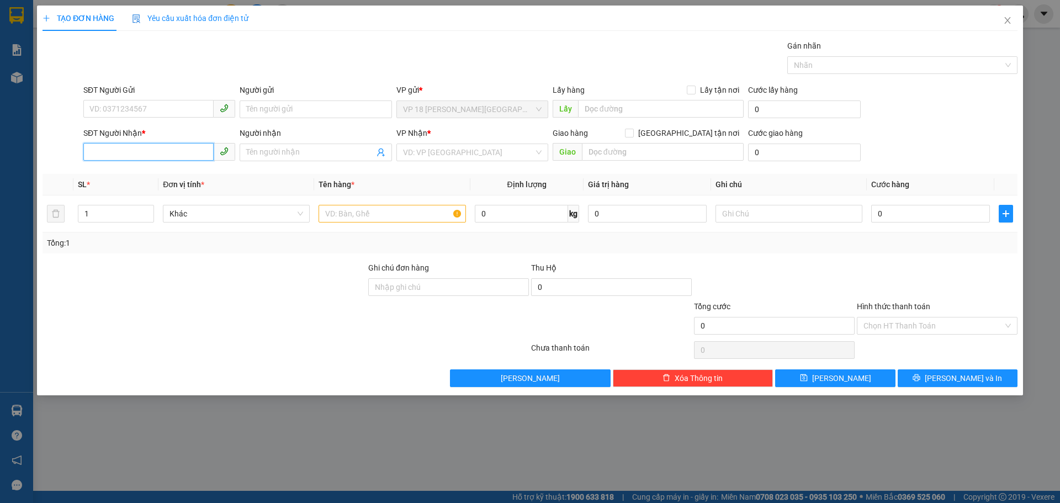
click at [162, 153] on input "SĐT Người Nhận *" at bounding box center [148, 152] width 130 height 18
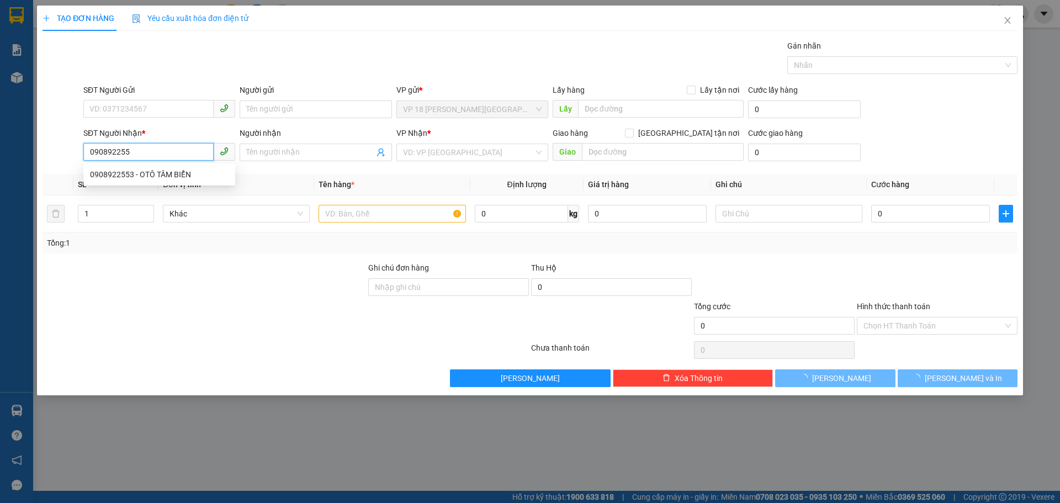
type input "0908922553"
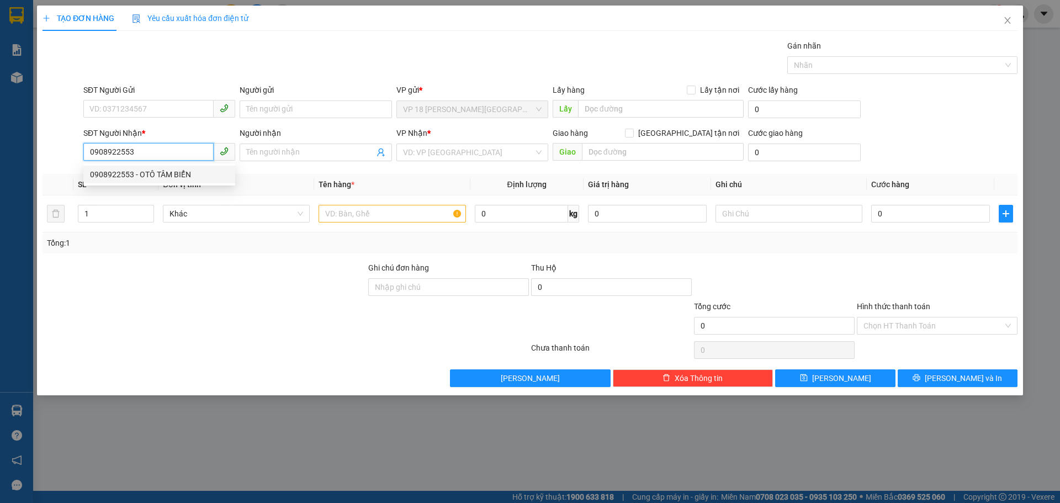
click at [185, 175] on div "0908922553 - OTÔ TÂM BIỂN" at bounding box center [159, 174] width 139 height 12
type input "OTÔ TÂM BIỂN"
type input "VPVT"
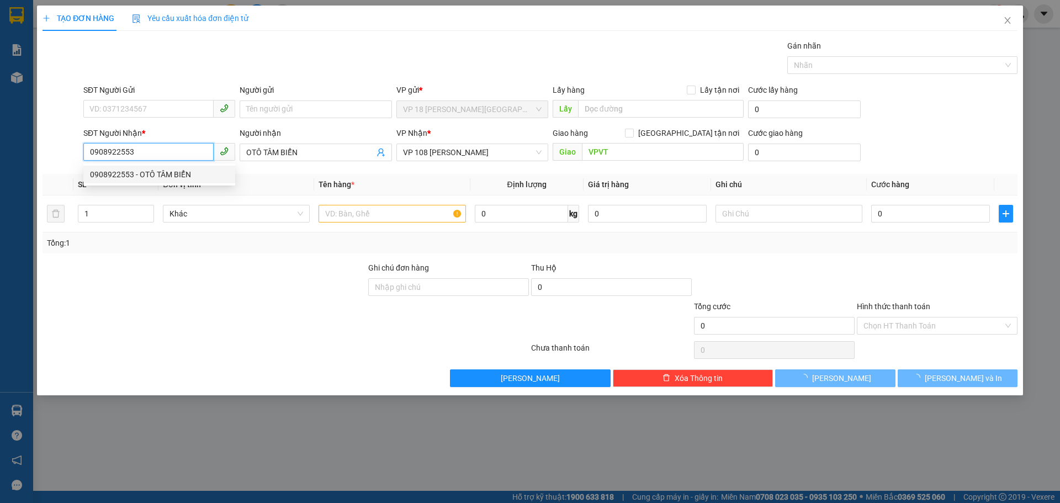
type input "40.000"
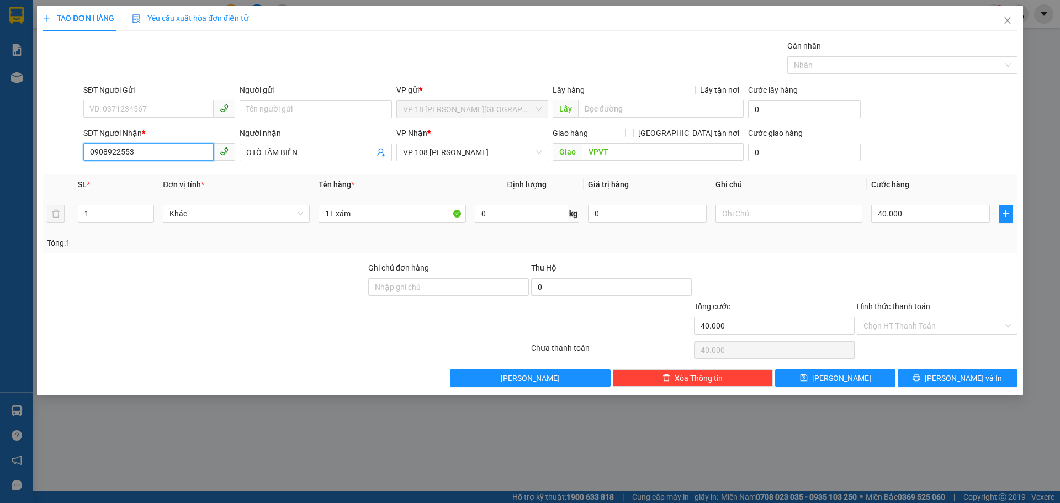
type input "0908922553"
click at [414, 224] on div "1T xám" at bounding box center [392, 214] width 147 height 22
click at [413, 221] on input "1T xám" at bounding box center [392, 214] width 147 height 18
type input "1"
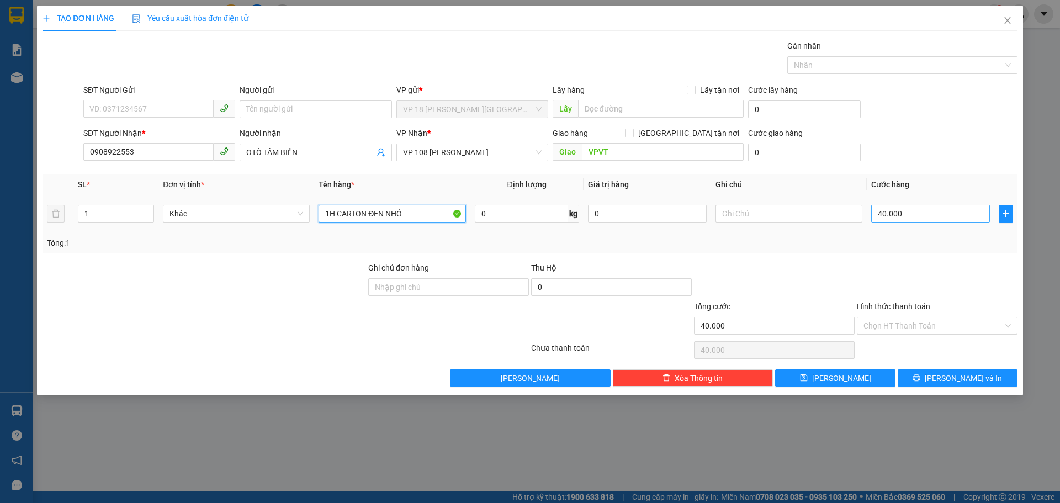
type input "1H CARTON ĐEN NHỎ"
click at [944, 218] on input "40.000" at bounding box center [930, 214] width 119 height 18
type input "2"
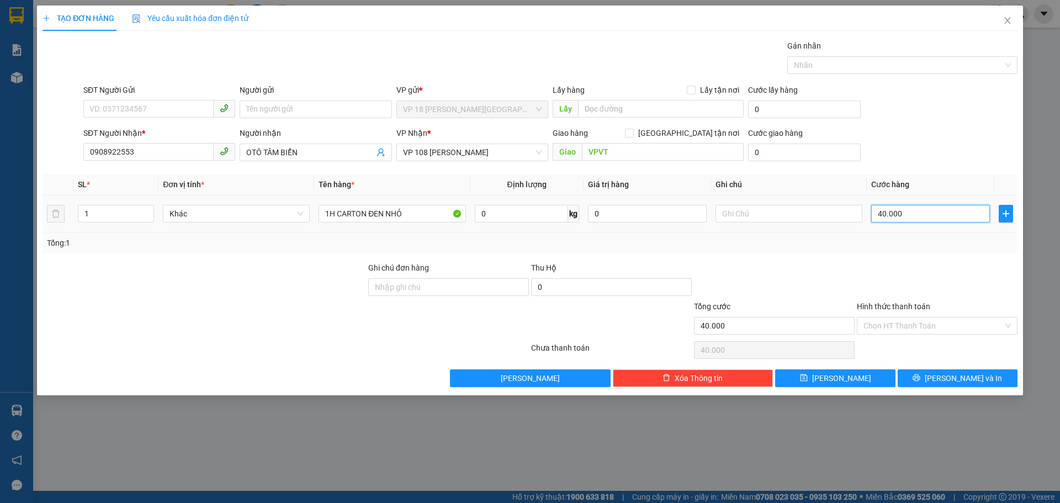
type input "2"
type input "20"
type input "200"
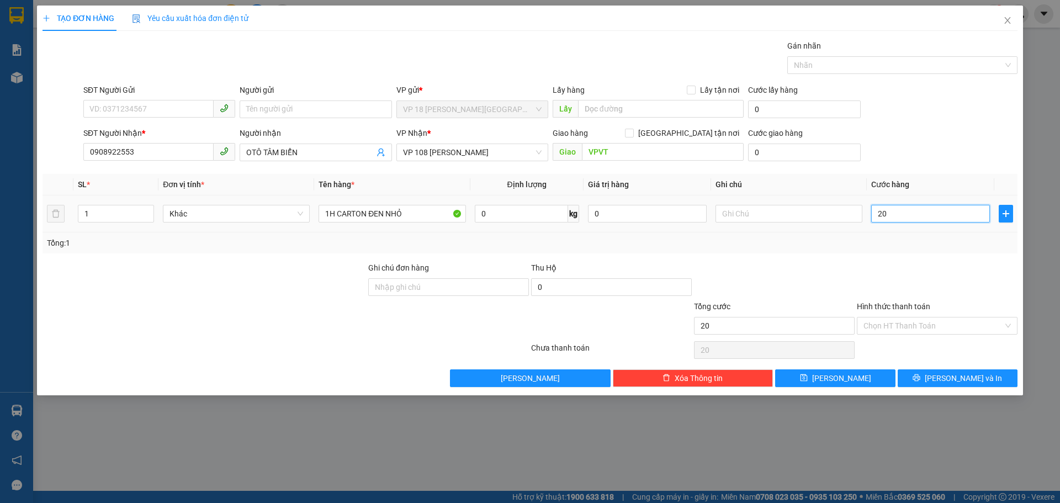
type input "200"
type input "2.000"
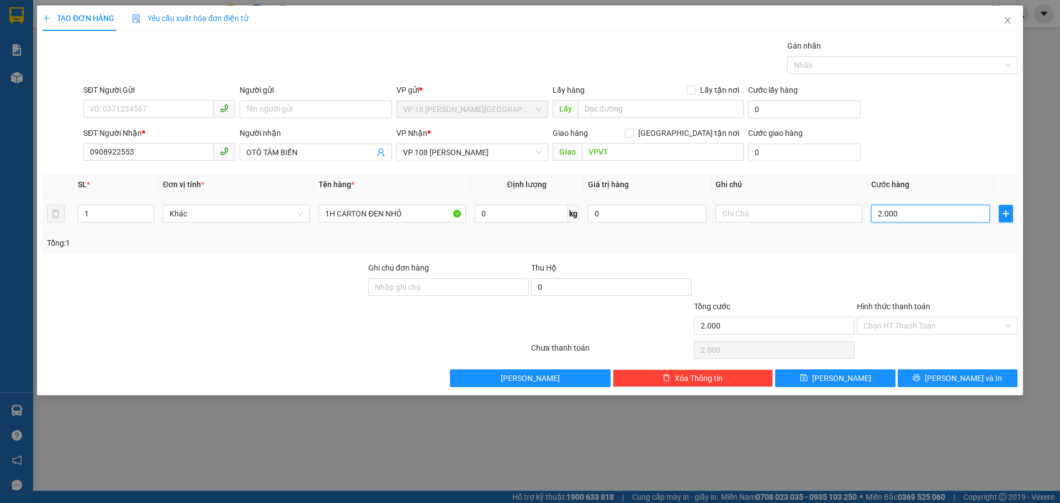
type input "20.000"
click at [982, 375] on button "Lưu và In" at bounding box center [958, 378] width 120 height 18
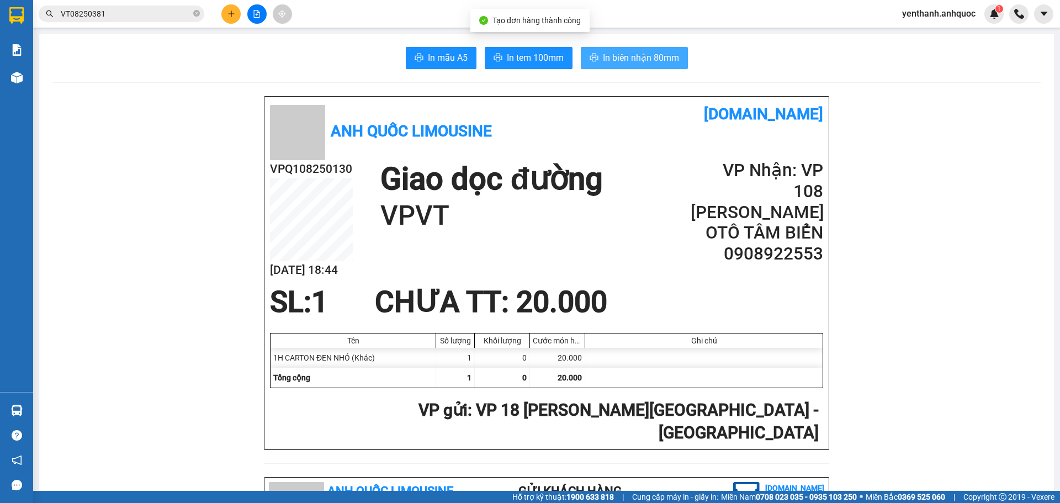
click at [663, 51] on span "In biên nhận 80mm" at bounding box center [641, 58] width 76 height 14
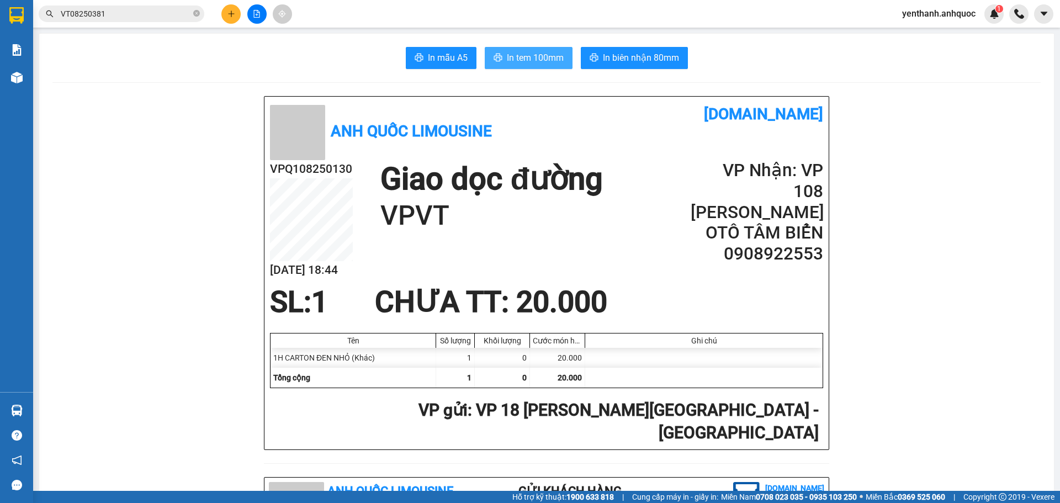
click at [513, 53] on span "In tem 100mm" at bounding box center [535, 58] width 57 height 14
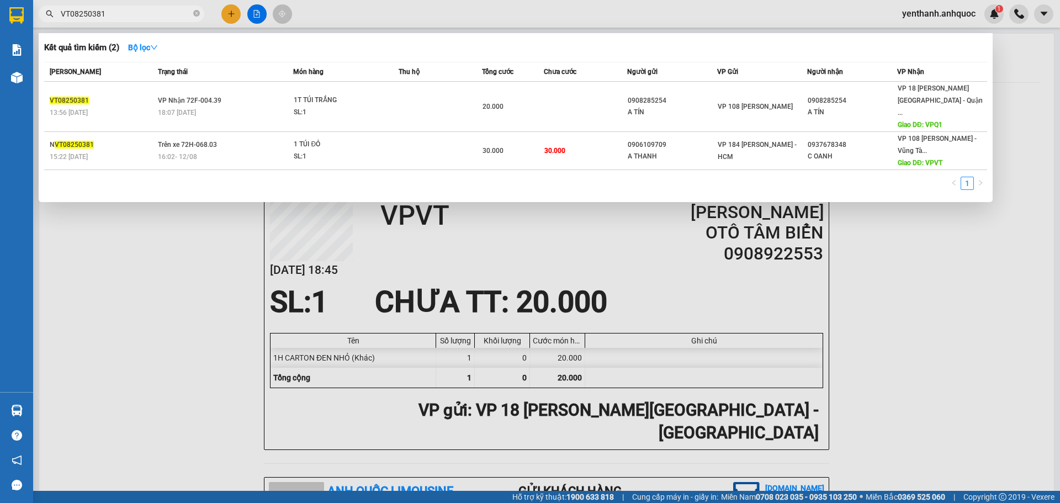
click at [129, 15] on input "VT08250381" at bounding box center [126, 14] width 130 height 12
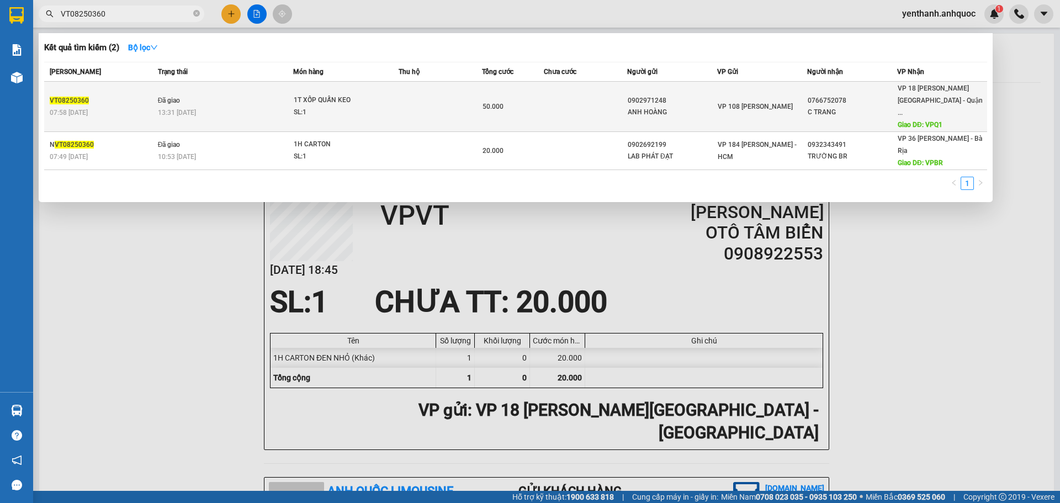
type input "VT08250360"
click at [584, 106] on td at bounding box center [585, 107] width 83 height 50
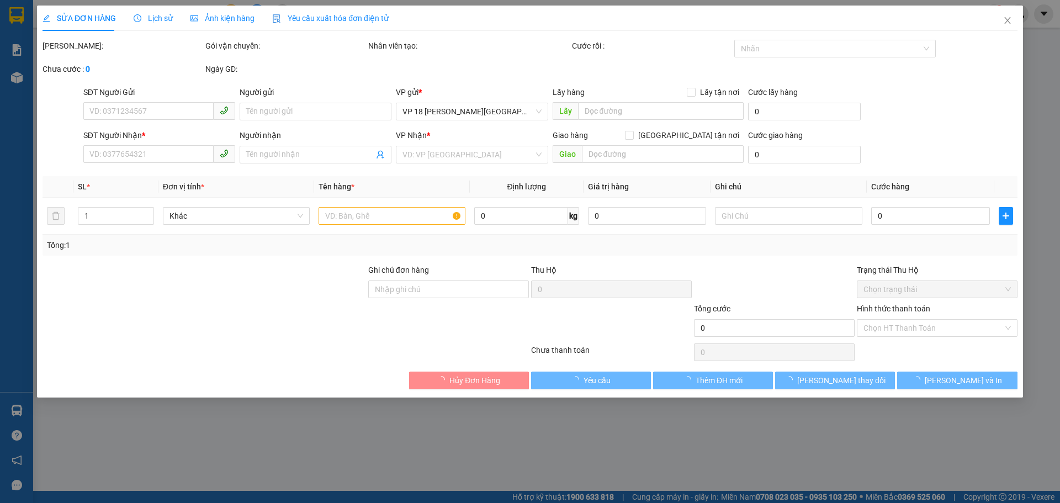
type input "0902971248"
type input "ANH HOÀNG"
type input "0766752078"
type input "C TRANG"
type input "VPQ1"
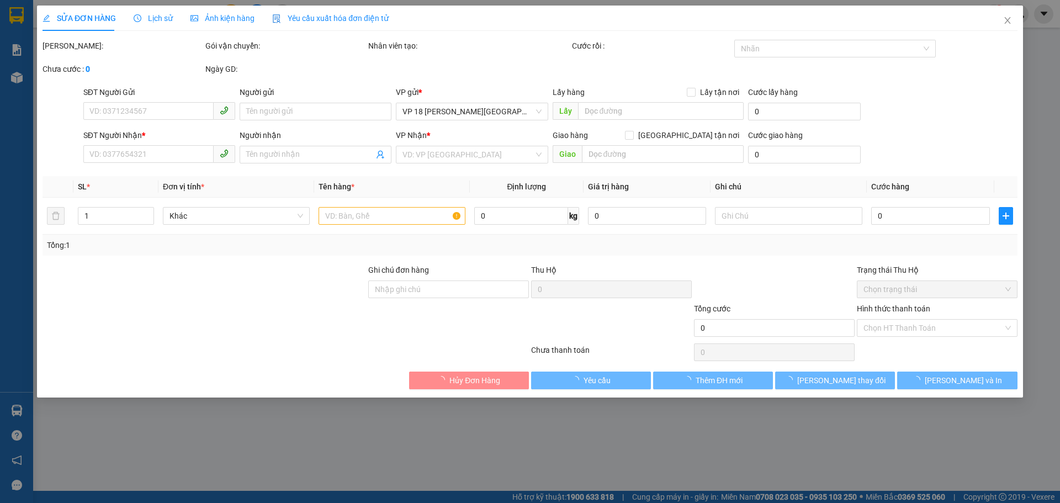
type input "50.000"
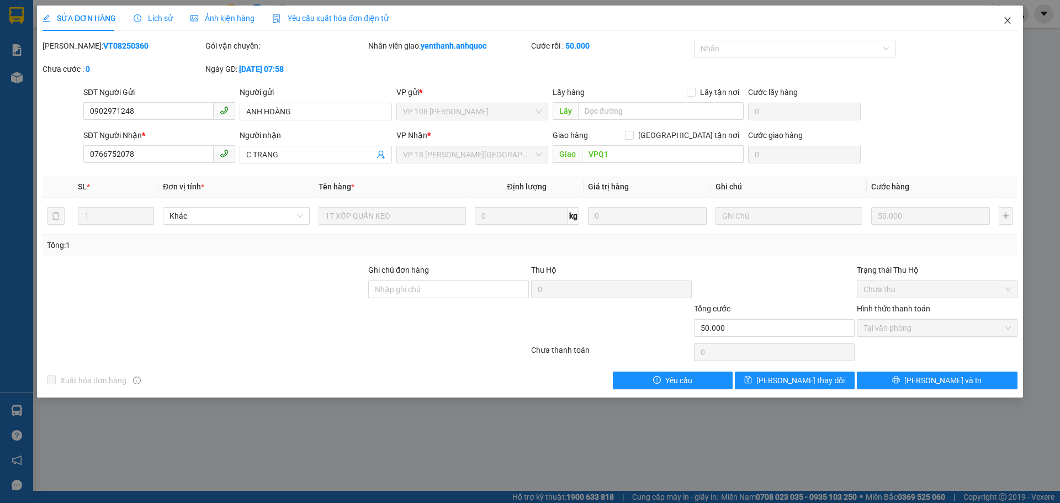
click at [1005, 18] on icon "close" at bounding box center [1007, 20] width 6 height 7
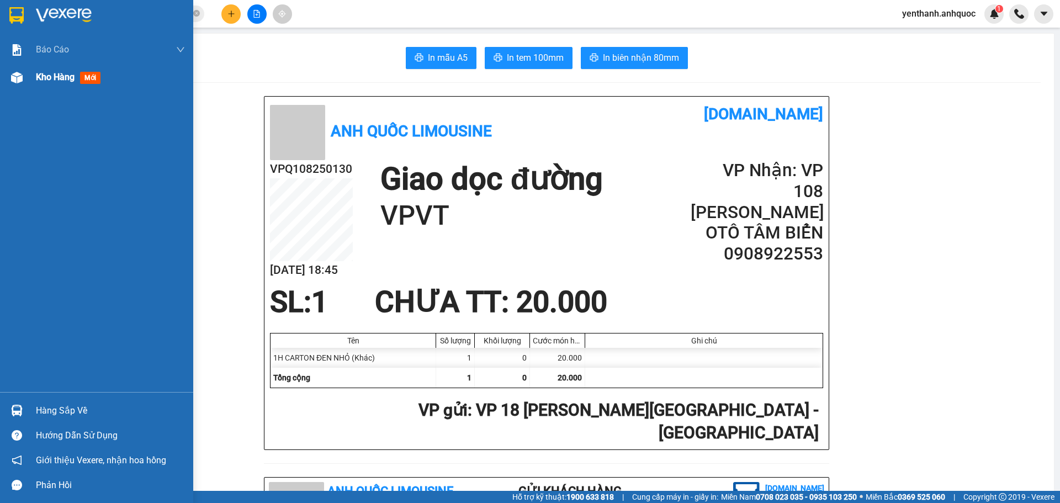
click at [65, 73] on span "Kho hàng" at bounding box center [55, 77] width 39 height 10
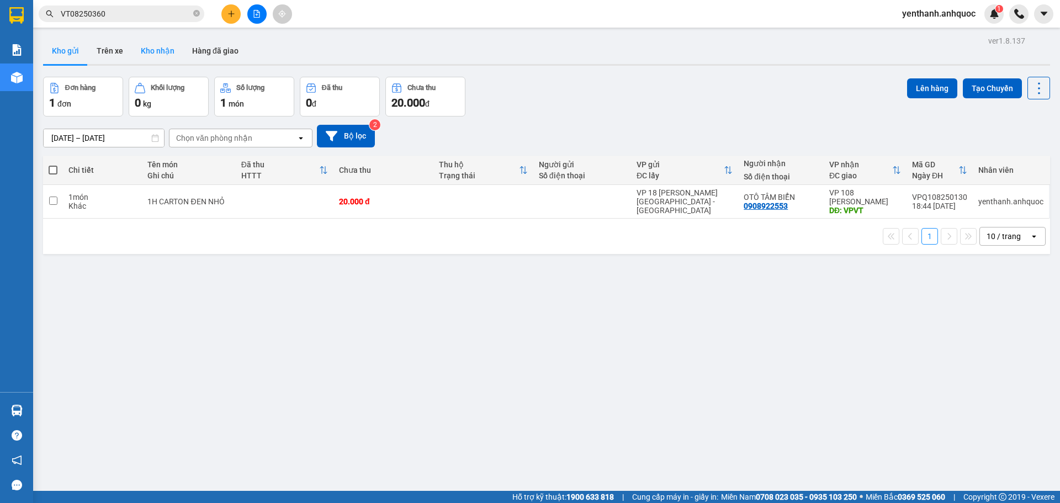
click at [149, 55] on button "Kho nhận" at bounding box center [157, 51] width 51 height 27
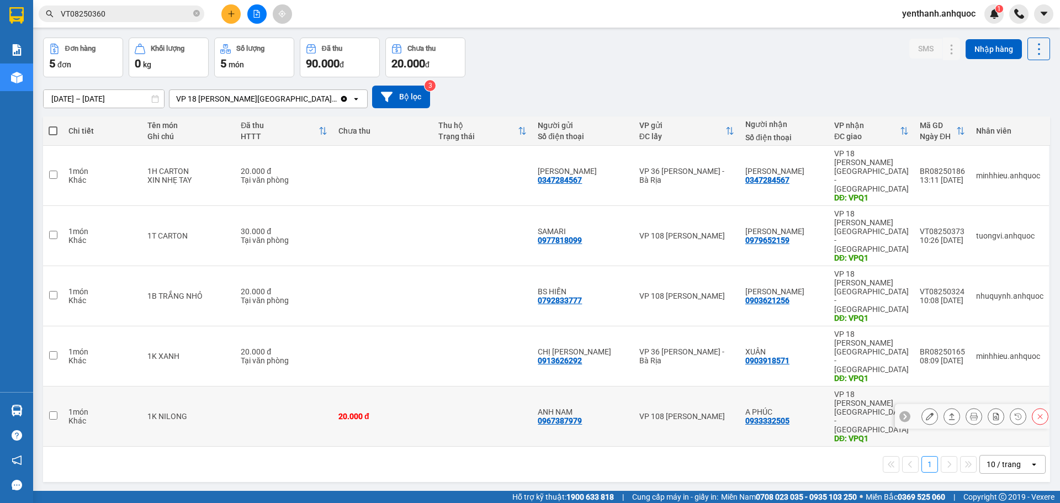
scroll to position [51, 0]
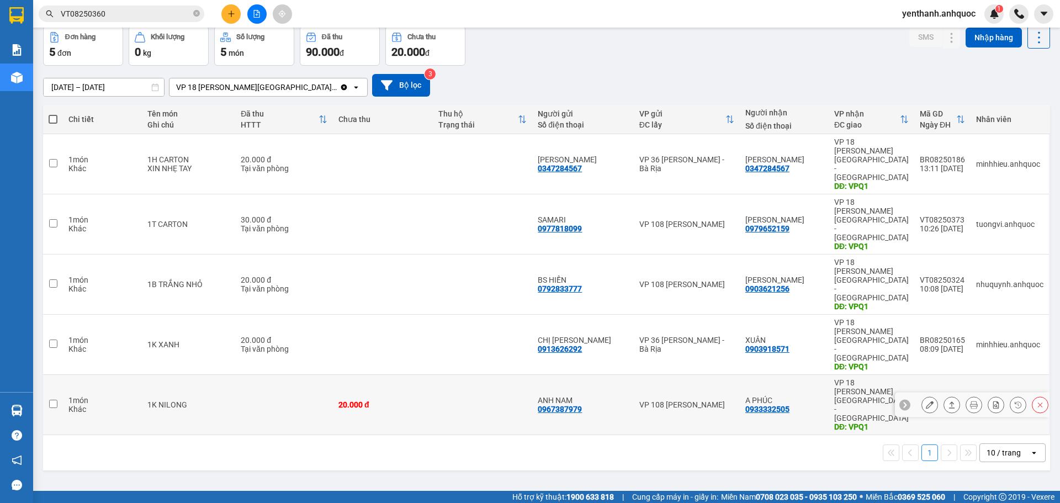
click at [926, 401] on icon at bounding box center [930, 405] width 8 height 8
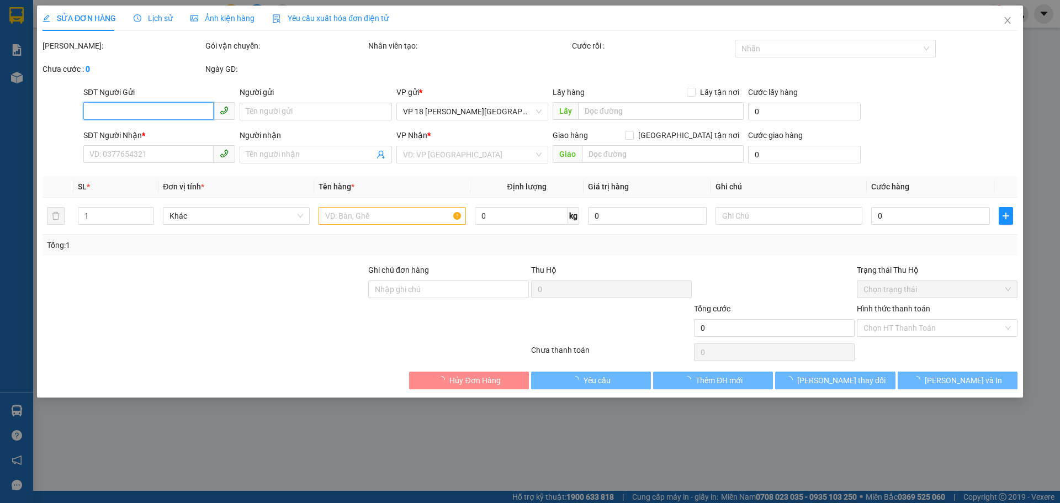
type input "0967387979"
type input "ANH NAM"
type input "0933332505"
type input "A PHÚC"
type input "VPQ1"
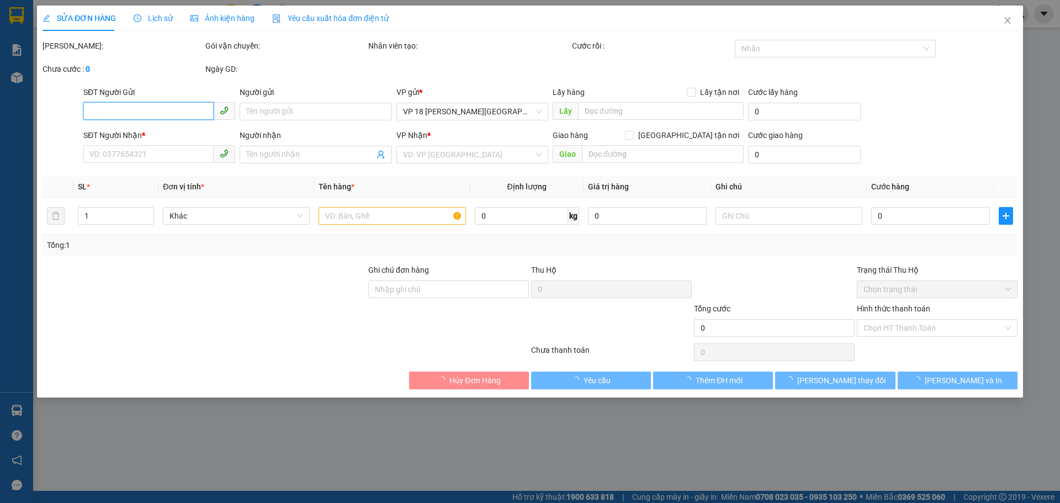
type input "20.000"
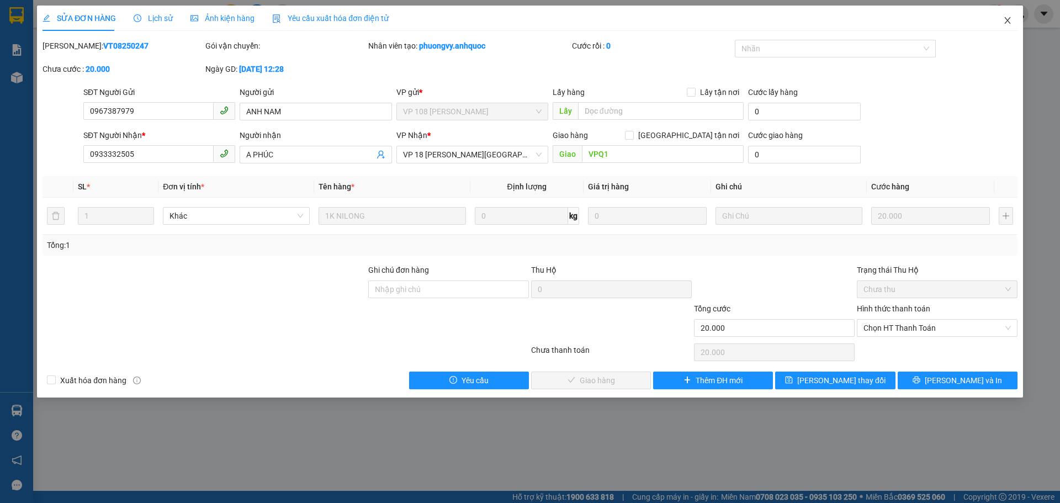
click at [1011, 19] on icon "close" at bounding box center [1007, 20] width 9 height 9
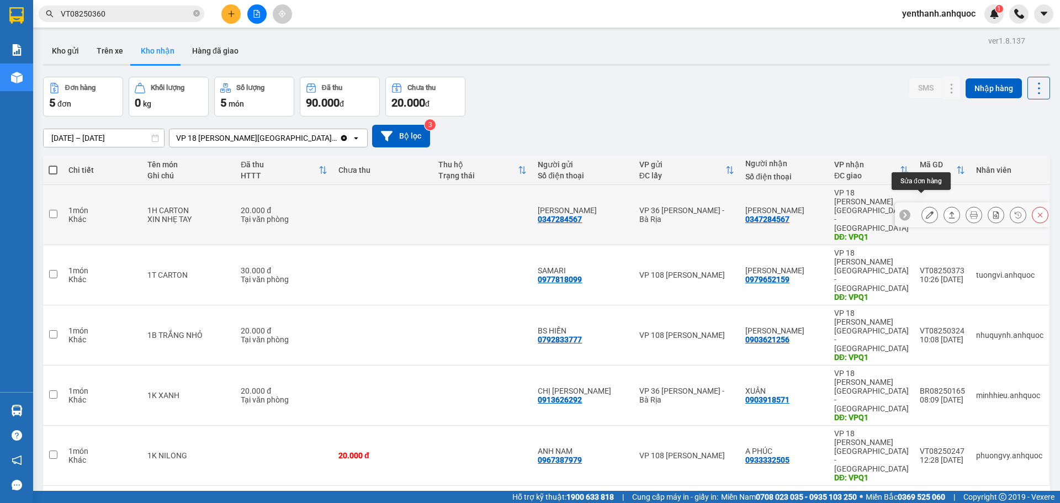
click at [926, 211] on icon at bounding box center [930, 215] width 8 height 8
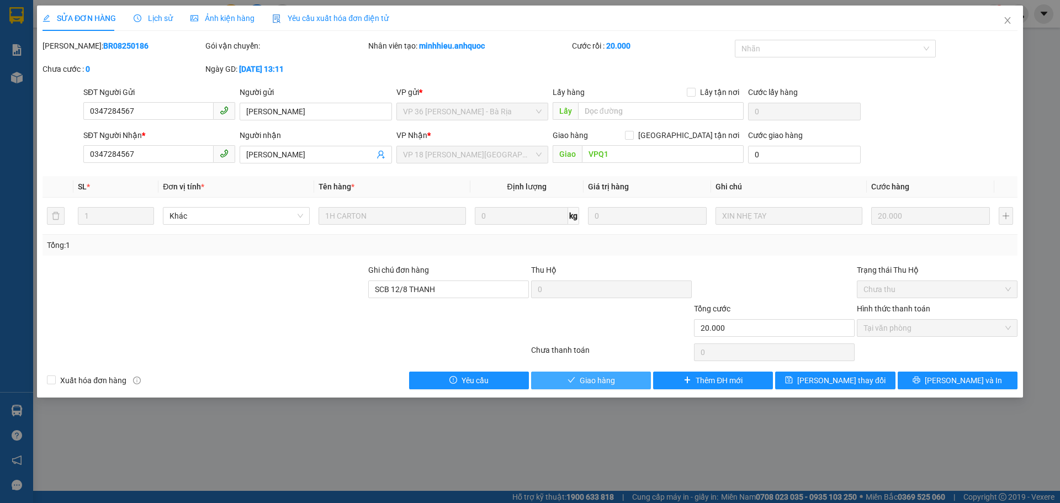
click at [596, 380] on span "Giao hàng" at bounding box center [597, 380] width 35 height 12
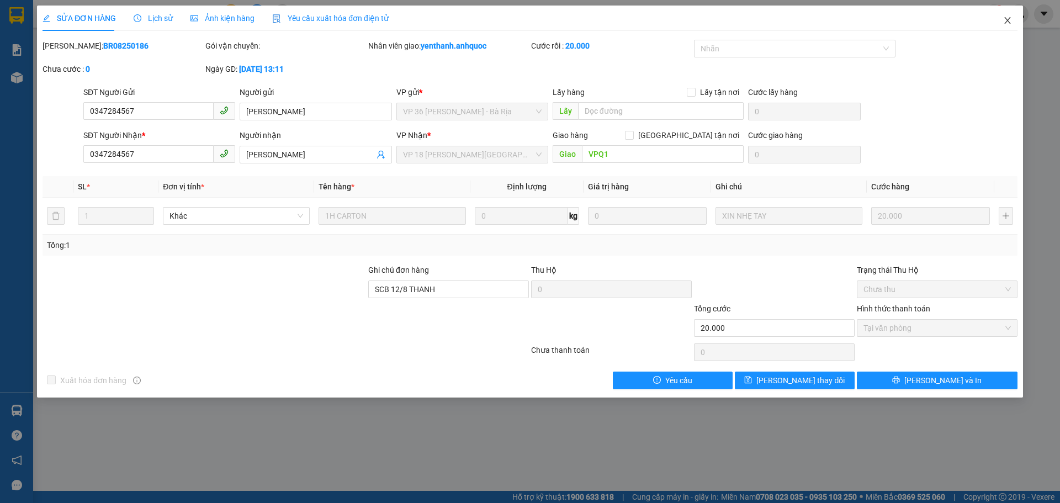
click at [1004, 21] on icon "close" at bounding box center [1007, 20] width 9 height 9
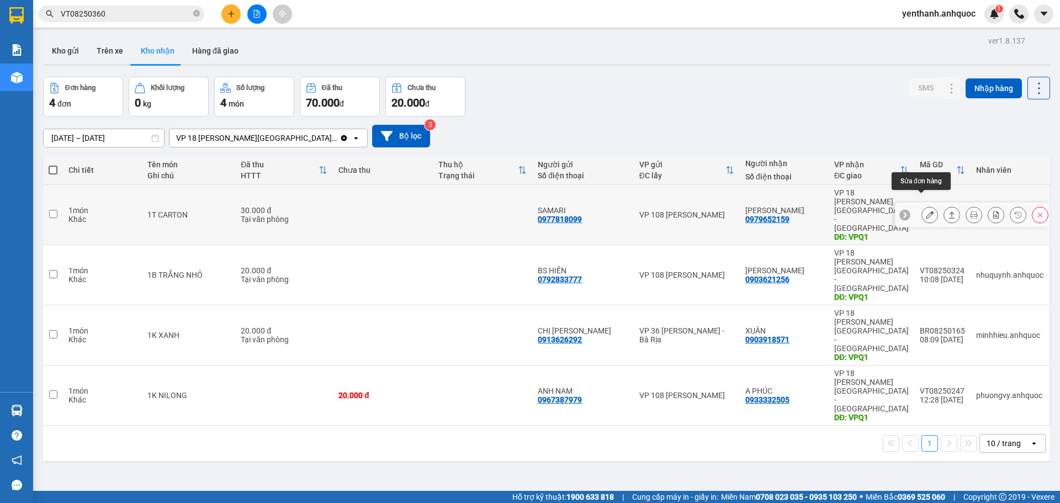
click at [926, 211] on icon at bounding box center [930, 215] width 8 height 8
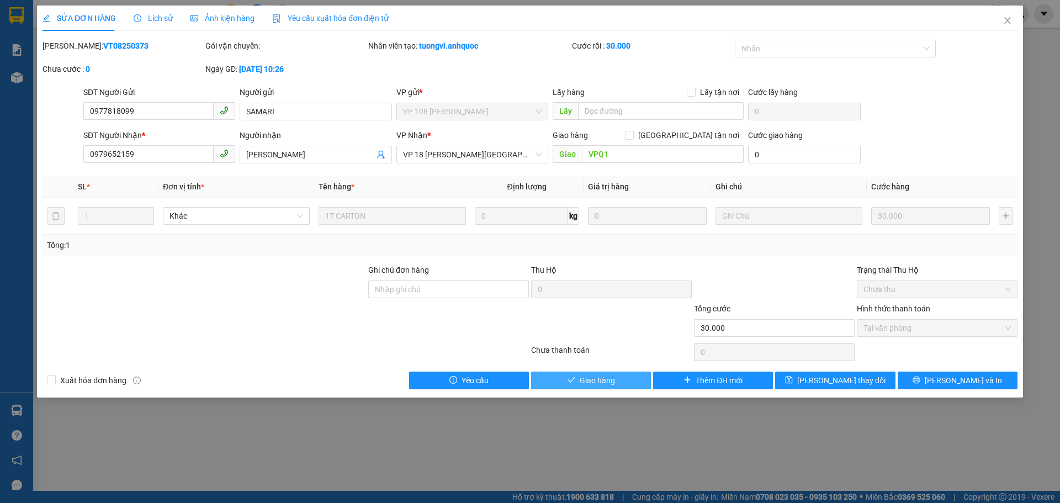
click at [600, 378] on span "Giao hàng" at bounding box center [597, 380] width 35 height 12
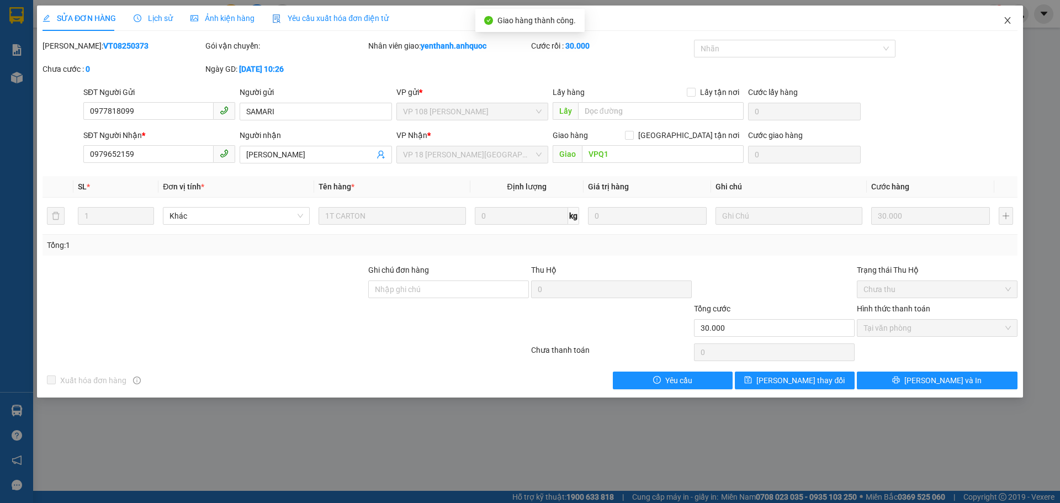
click at [1007, 22] on icon "close" at bounding box center [1007, 20] width 6 height 7
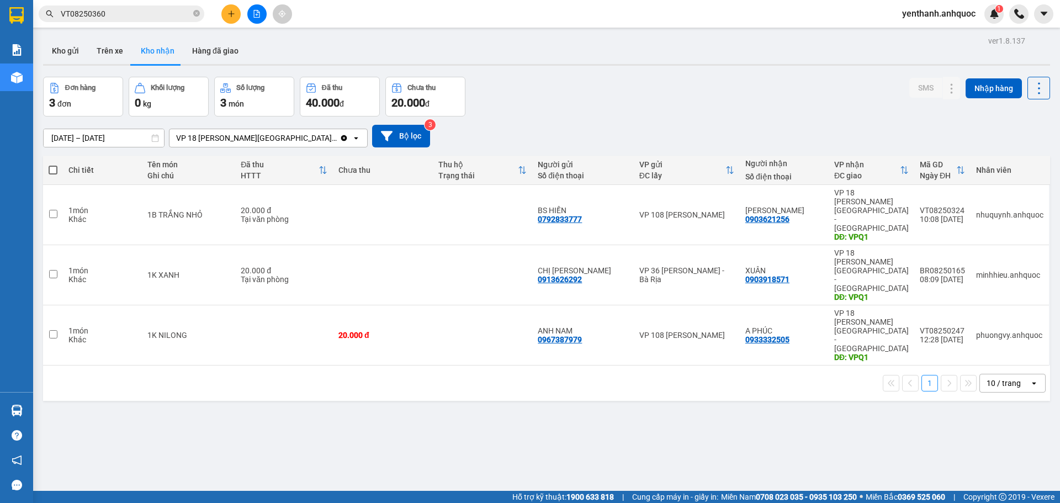
click at [233, 10] on icon "plus" at bounding box center [231, 14] width 8 height 8
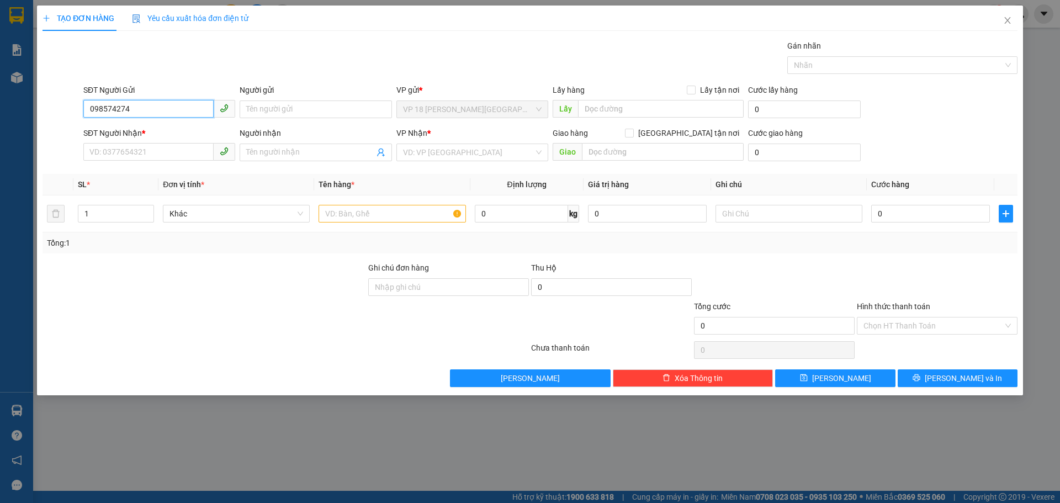
type input "0985742743"
click at [179, 135] on div "0985742743 - HỒNG ANH" at bounding box center [159, 131] width 139 height 12
type input "[PERSON_NAME]"
type input "0949131144"
type input "C DIỄM"
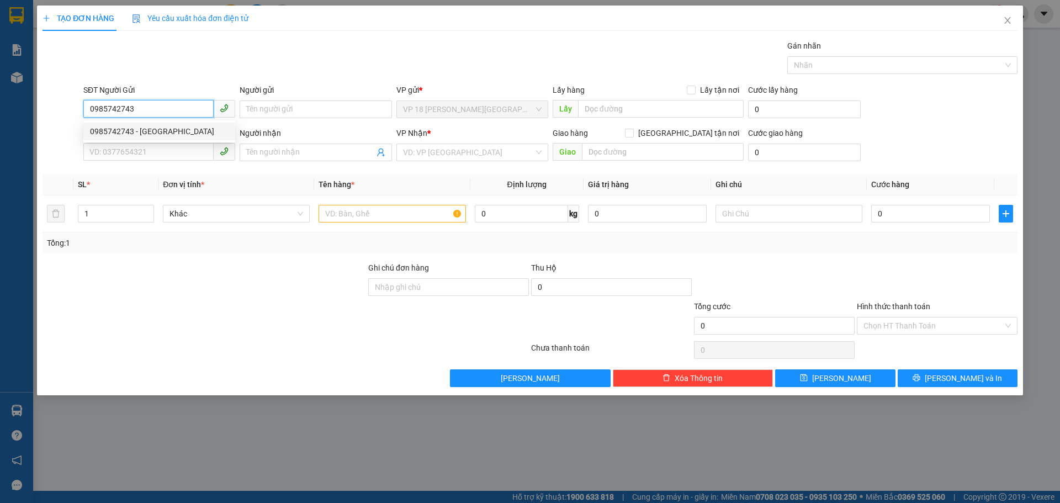
type input "VPVT"
type input "TM TẠI VPQ1 28/6 NHƯ"
type input "20.000"
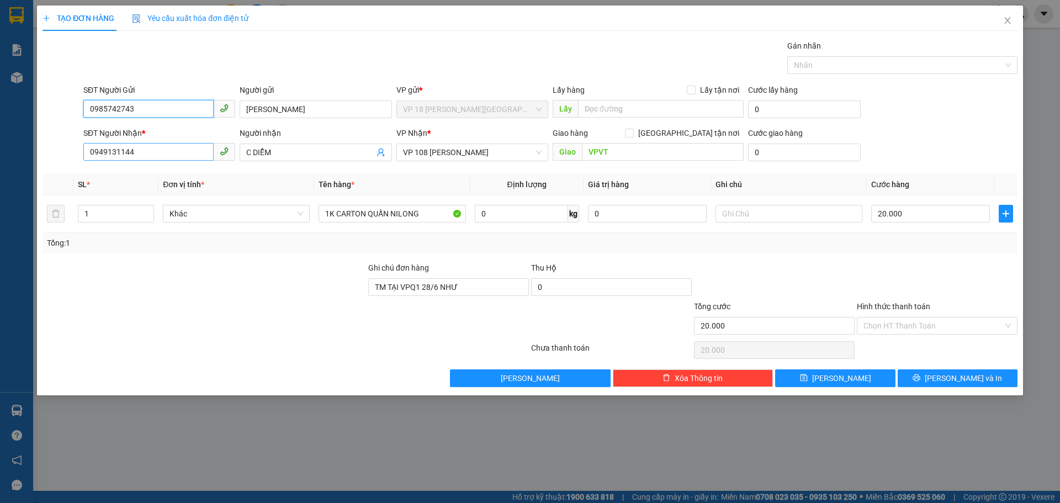
type input "0985742743"
click at [179, 150] on input "0949131144" at bounding box center [148, 152] width 130 height 18
type input "0704763757"
click at [173, 173] on div "0704763757 - AN" at bounding box center [159, 174] width 139 height 12
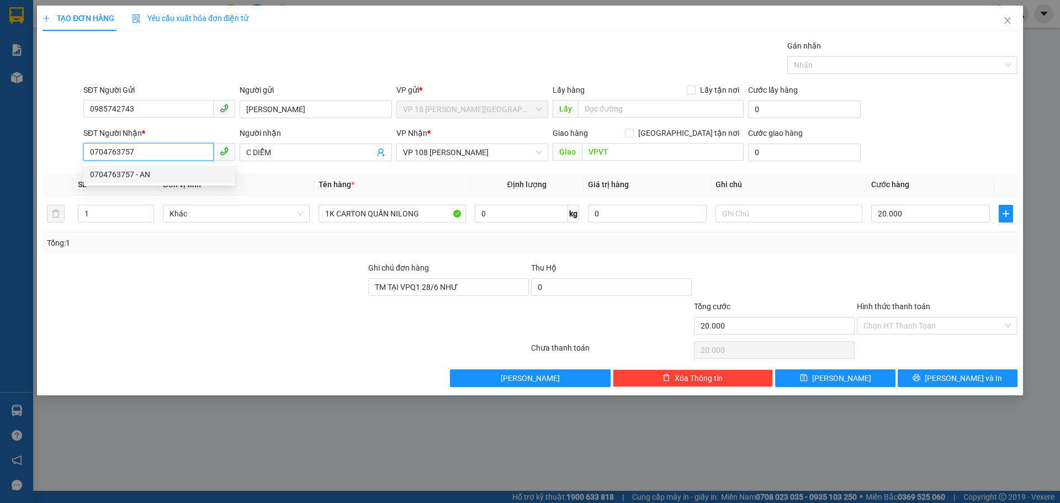
type input "AN"
type input "VPBR"
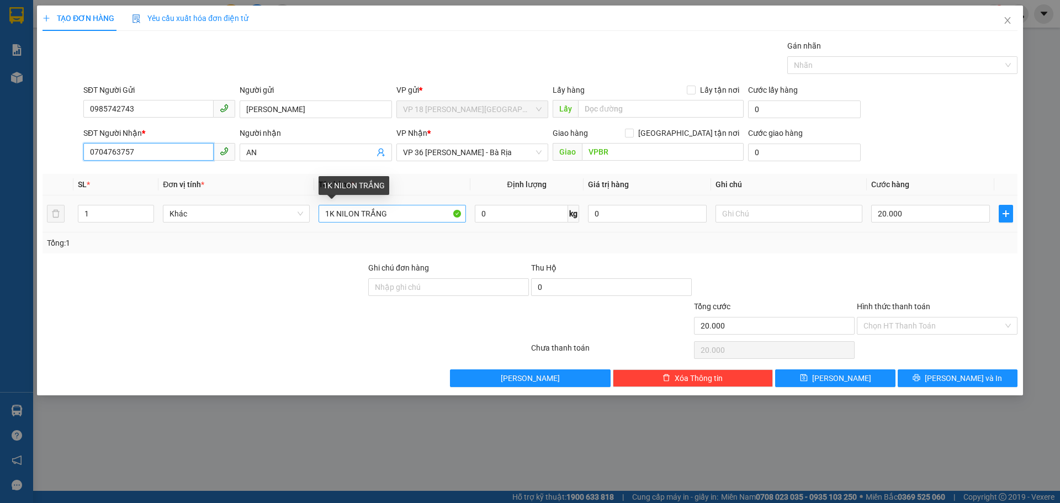
type input "0704763757"
click at [364, 218] on input "1K NILON TRẮNG" at bounding box center [392, 214] width 147 height 18
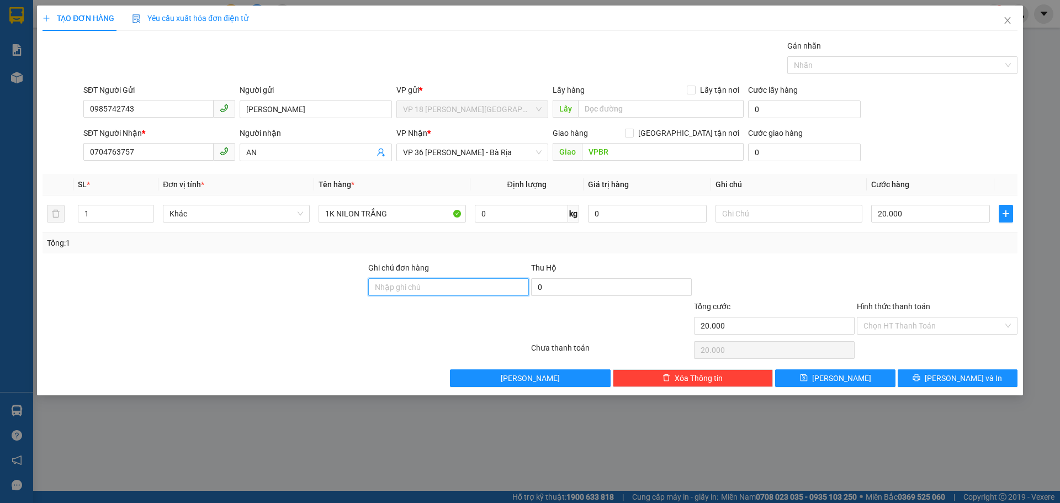
click at [420, 287] on input "Ghi chú đơn hàng" at bounding box center [448, 287] width 161 height 18
type input "SCB 12/8 THANH"
click at [928, 330] on input "Hình thức thanh toán" at bounding box center [934, 325] width 140 height 17
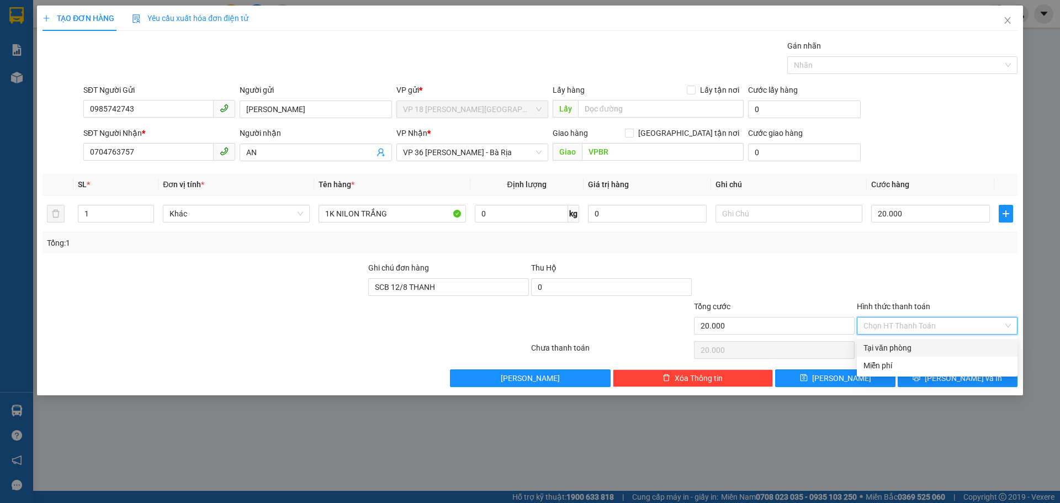
click at [912, 347] on div "Tại văn phòng" at bounding box center [937, 348] width 147 height 12
type input "0"
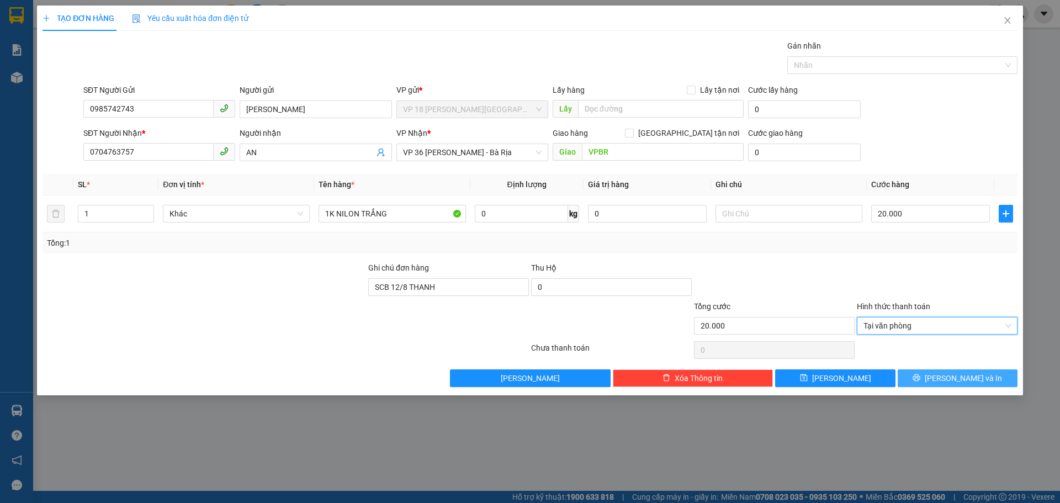
click at [922, 380] on button "Lưu và In" at bounding box center [958, 378] width 120 height 18
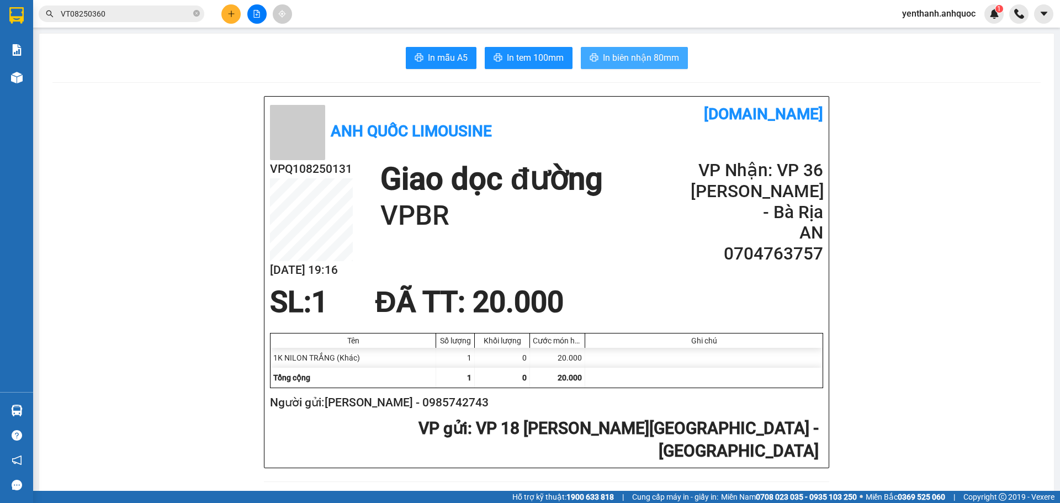
drag, startPoint x: 602, startPoint y: 49, endPoint x: 614, endPoint y: 52, distance: 12.1
click at [603, 49] on button "In biên nhận 80mm" at bounding box center [634, 58] width 107 height 22
click at [521, 56] on span "In tem 100mm" at bounding box center [535, 58] width 57 height 14
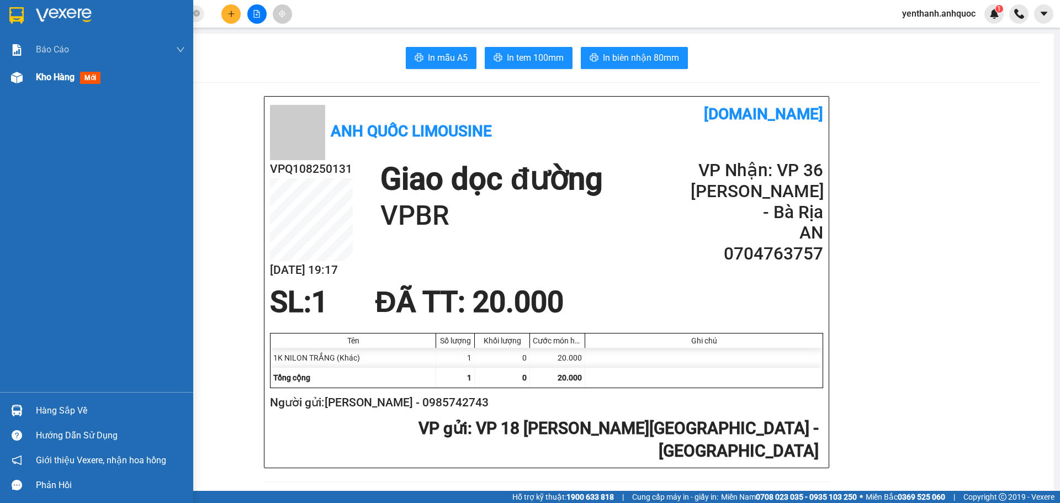
click at [31, 82] on div "Kho hàng mới" at bounding box center [96, 77] width 193 height 28
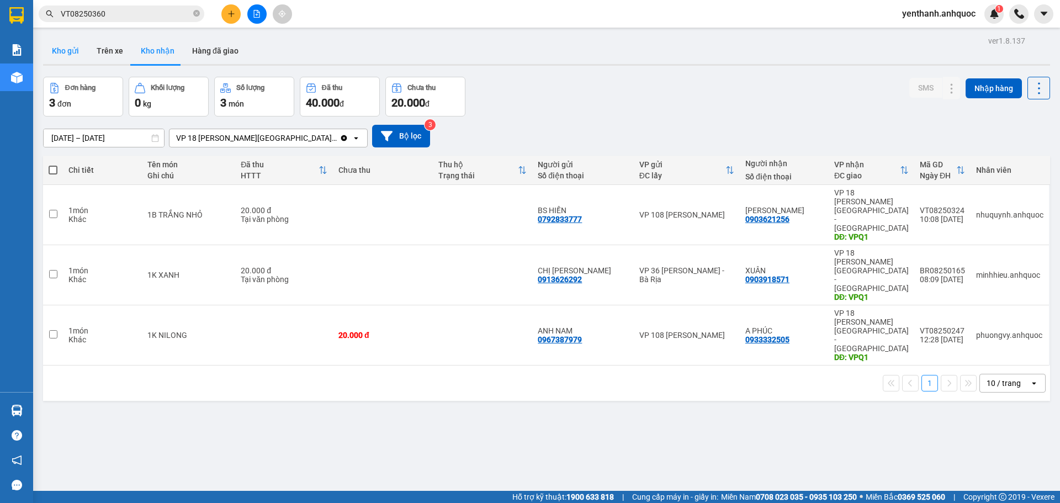
click at [72, 50] on button "Kho gửi" at bounding box center [65, 51] width 45 height 27
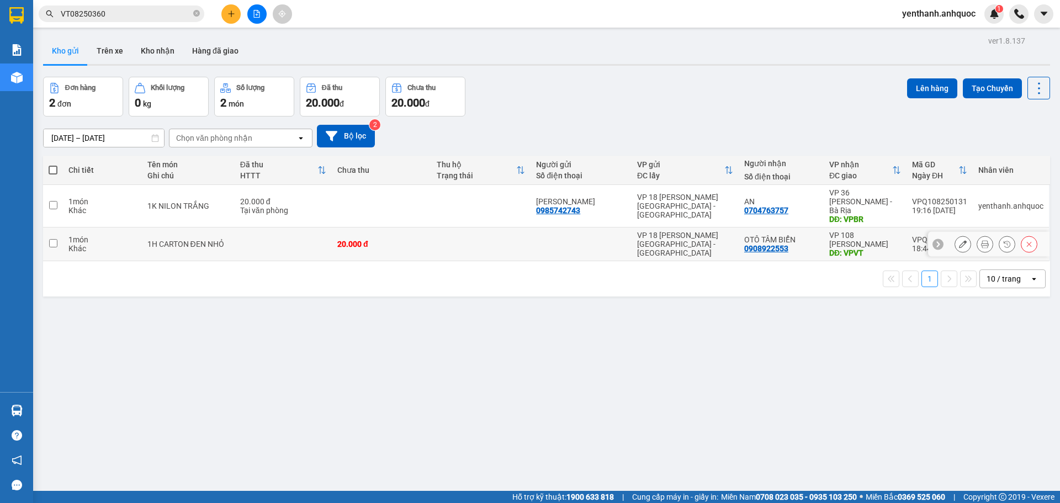
click at [57, 236] on td at bounding box center [53, 244] width 20 height 34
checkbox input "true"
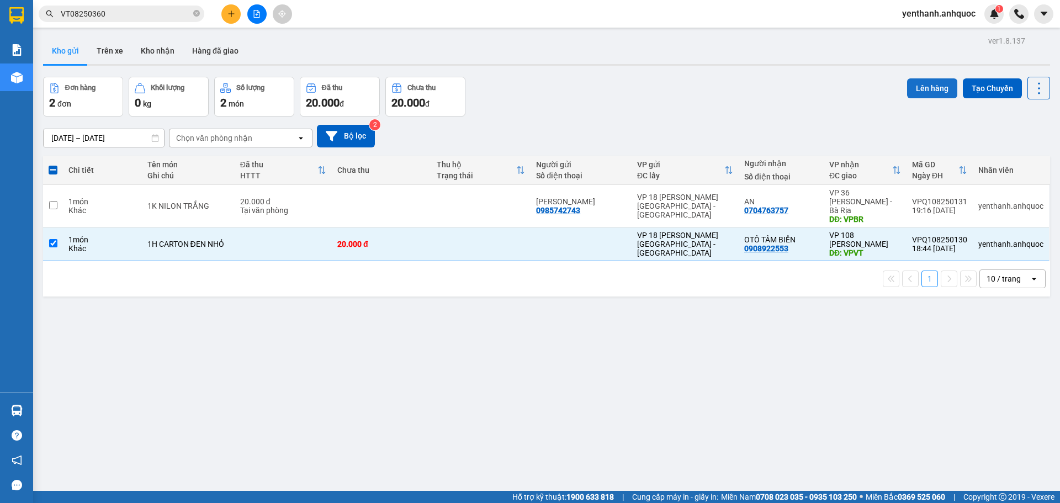
click at [930, 82] on button "Lên hàng" at bounding box center [932, 88] width 50 height 20
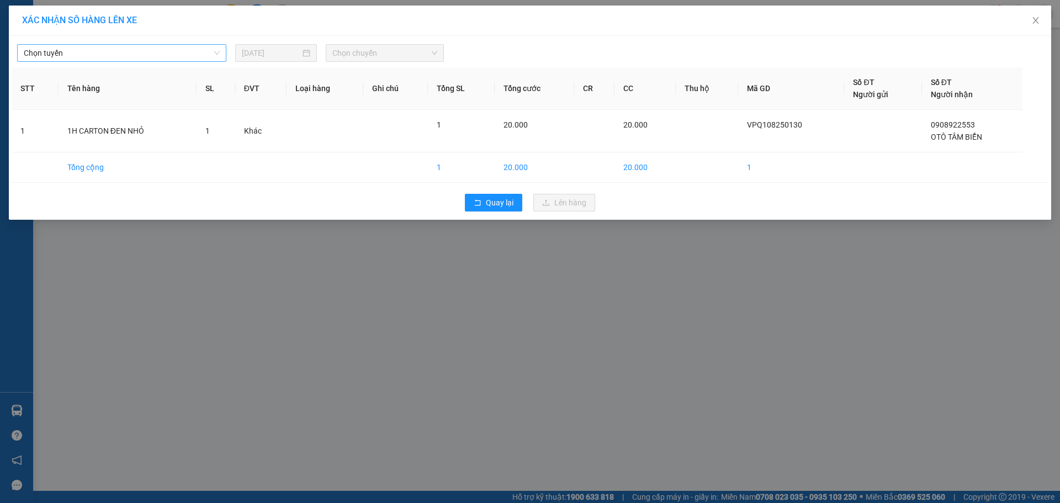
click at [176, 54] on span "Chọn tuyến" at bounding box center [122, 53] width 196 height 17
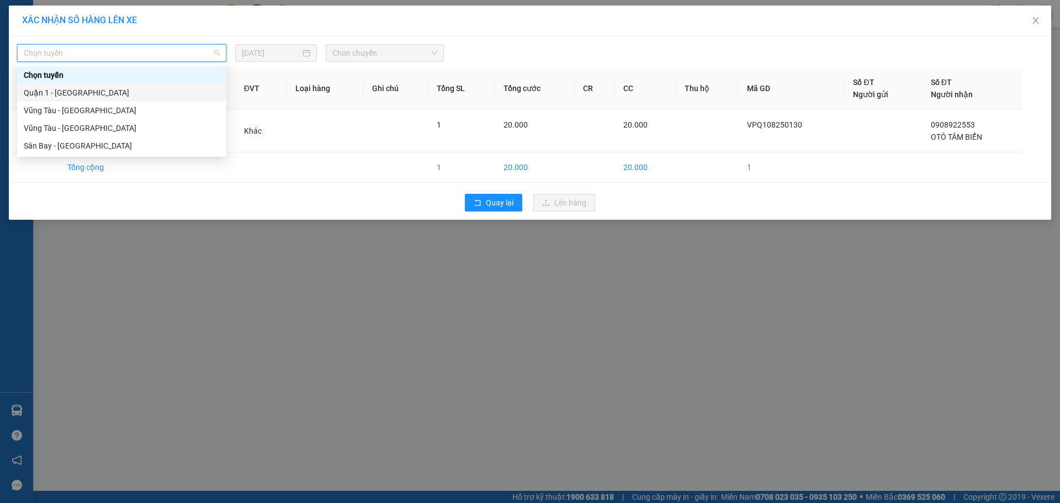
click at [164, 88] on div "Quận 1 - [GEOGRAPHIC_DATA]" at bounding box center [122, 93] width 196 height 12
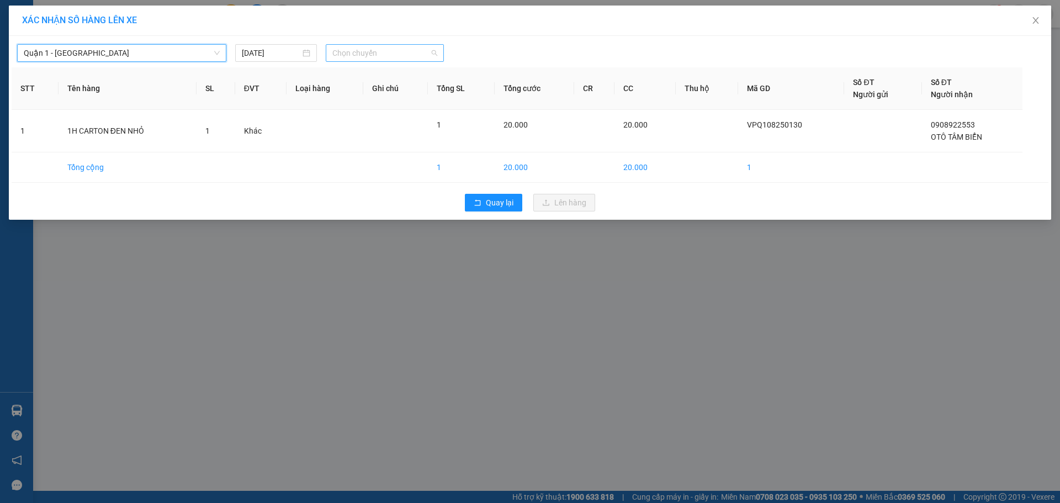
click at [386, 49] on span "Chọn chuyến" at bounding box center [384, 53] width 105 height 17
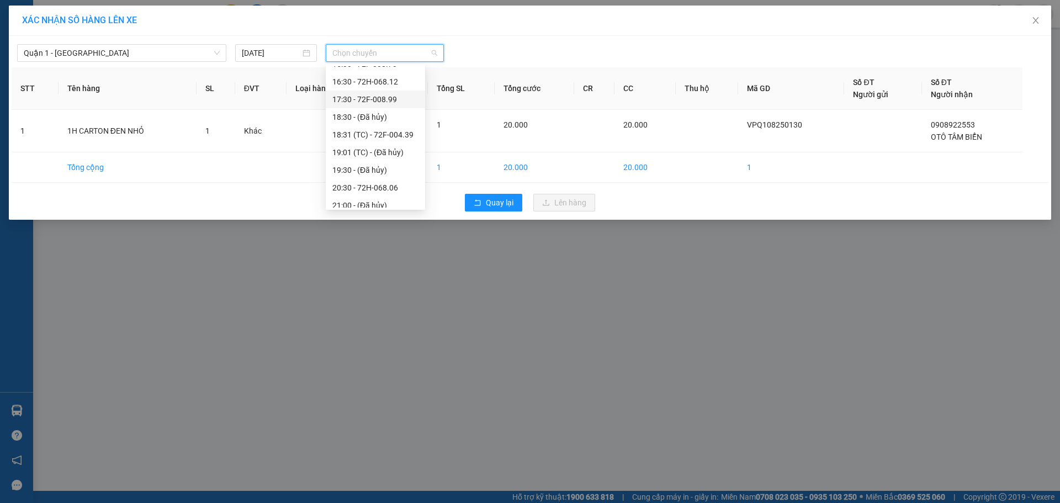
scroll to position [283, 0]
click at [382, 184] on div "20:30 - 72H-068.06" at bounding box center [375, 181] width 86 height 12
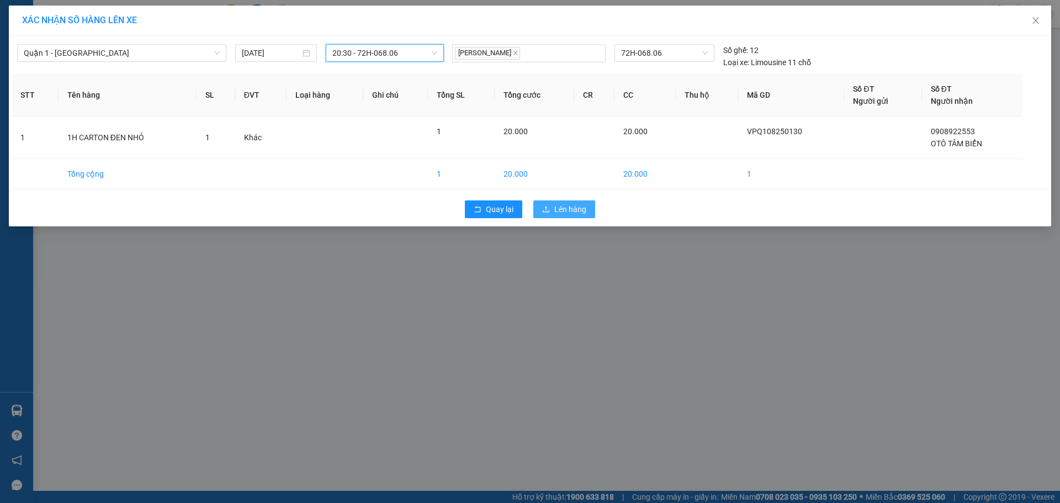
click at [552, 203] on button "Lên hàng" at bounding box center [564, 209] width 62 height 18
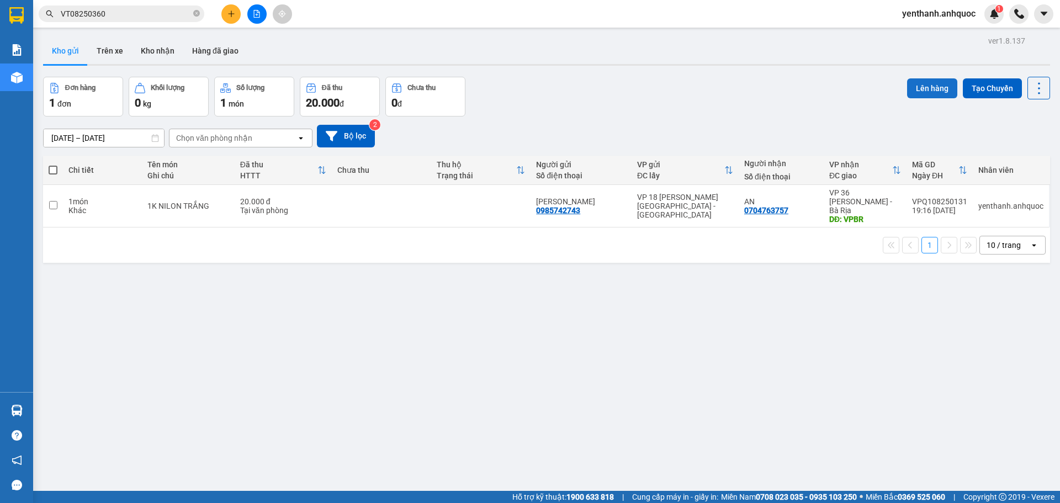
click at [925, 87] on button "Lên hàng" at bounding box center [932, 88] width 50 height 20
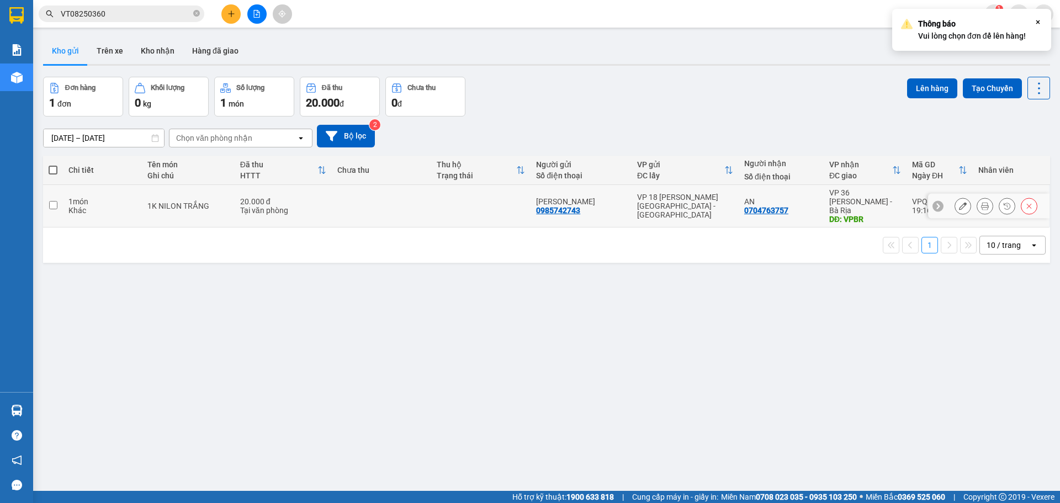
click at [56, 203] on input "checkbox" at bounding box center [53, 205] width 8 height 8
checkbox input "true"
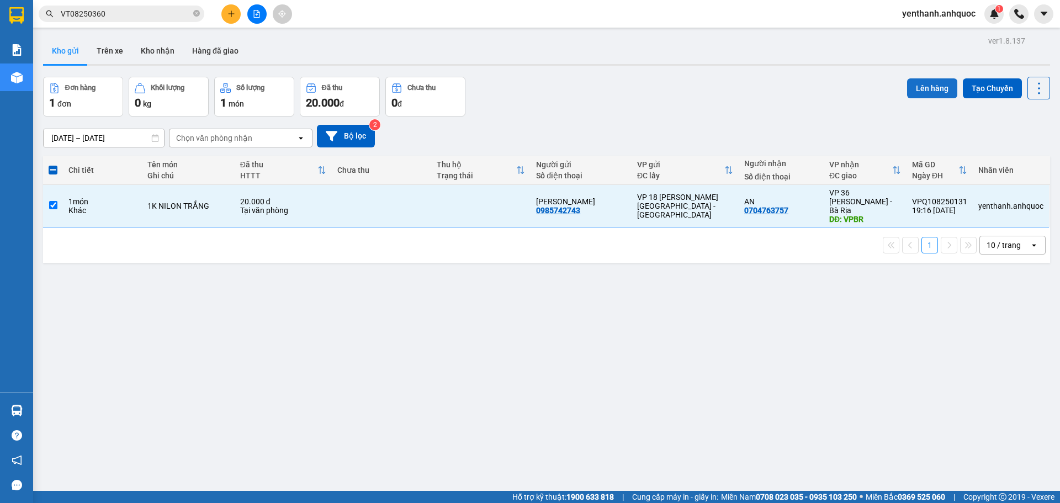
click at [919, 96] on button "Lên hàng" at bounding box center [932, 88] width 50 height 20
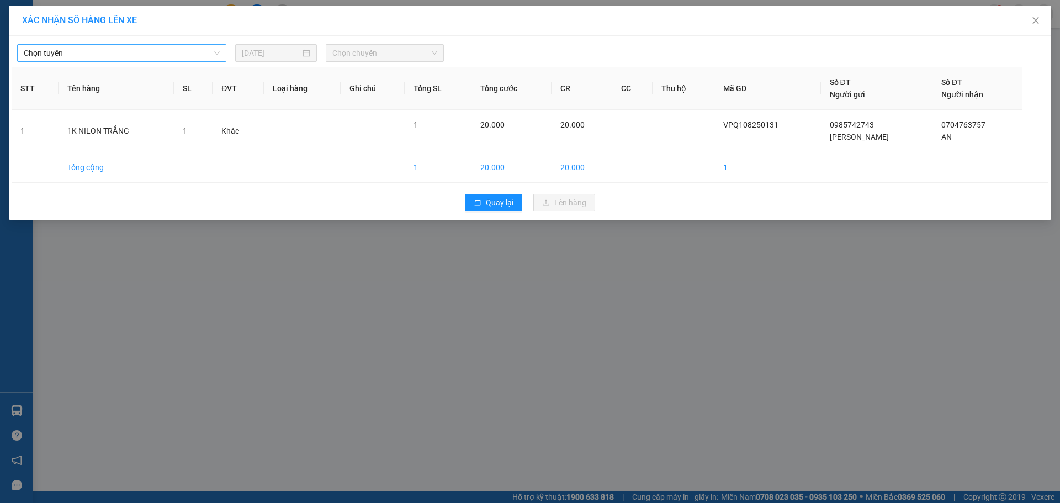
click at [147, 50] on span "Chọn tuyến" at bounding box center [122, 53] width 196 height 17
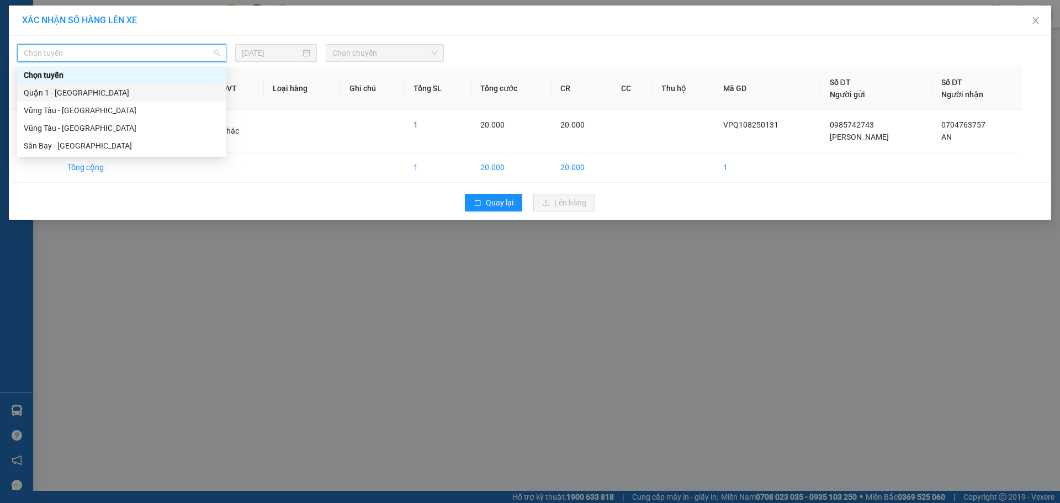
click at [143, 93] on div "Quận 1 - [GEOGRAPHIC_DATA]" at bounding box center [122, 93] width 196 height 12
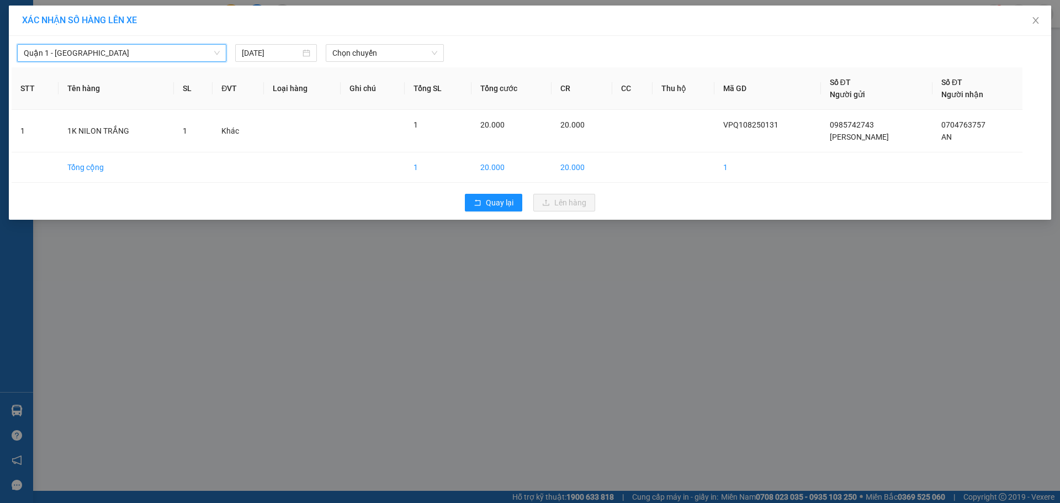
click at [378, 63] on div "Quận 1 - Vũng Tàu Quận 1 - Vũng Tàu 12/08/2025 Chọn chuyến STT Tên hàng SL ĐVT …" at bounding box center [530, 128] width 1042 height 184
click at [384, 60] on span "Chọn chuyến" at bounding box center [384, 53] width 105 height 17
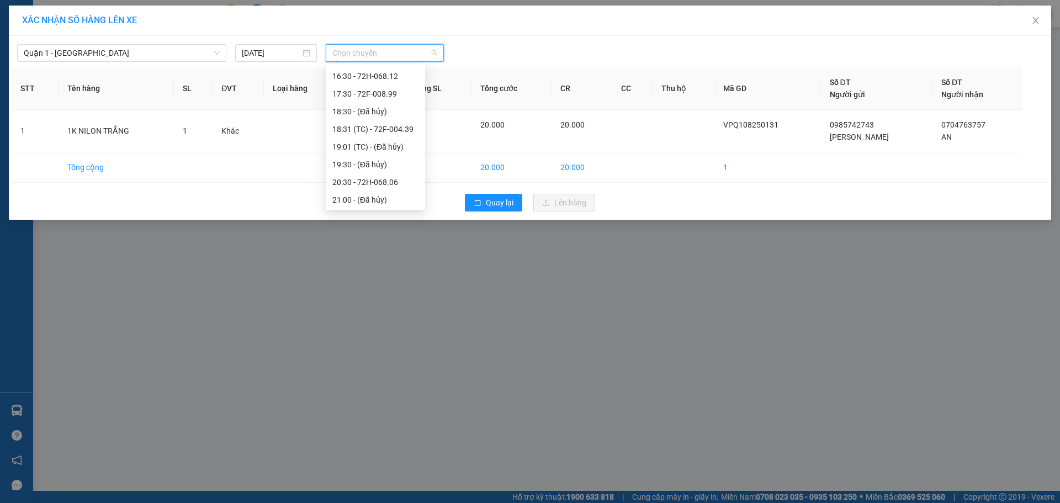
scroll to position [283, 0]
click at [385, 181] on div "20:30 - 72H-068.06" at bounding box center [375, 181] width 86 height 12
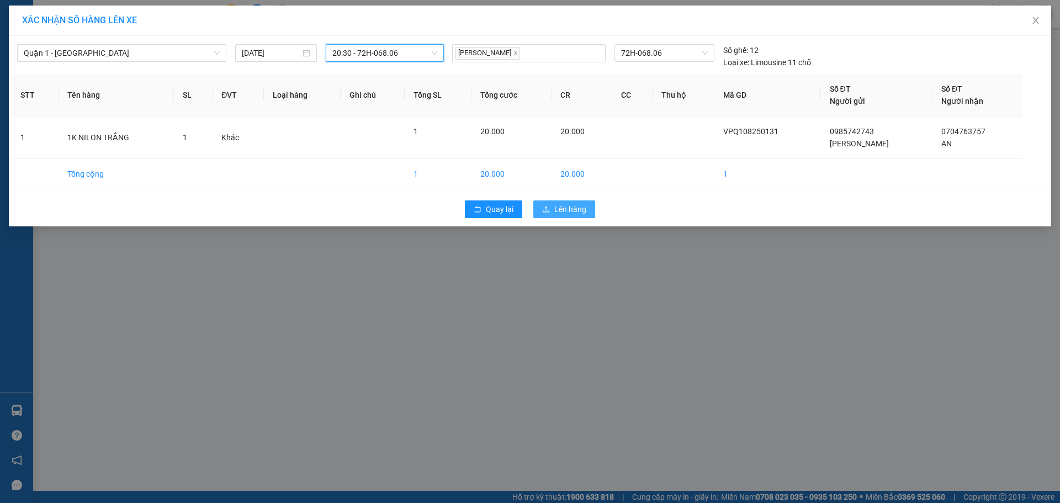
click at [571, 211] on span "Lên hàng" at bounding box center [570, 209] width 32 height 12
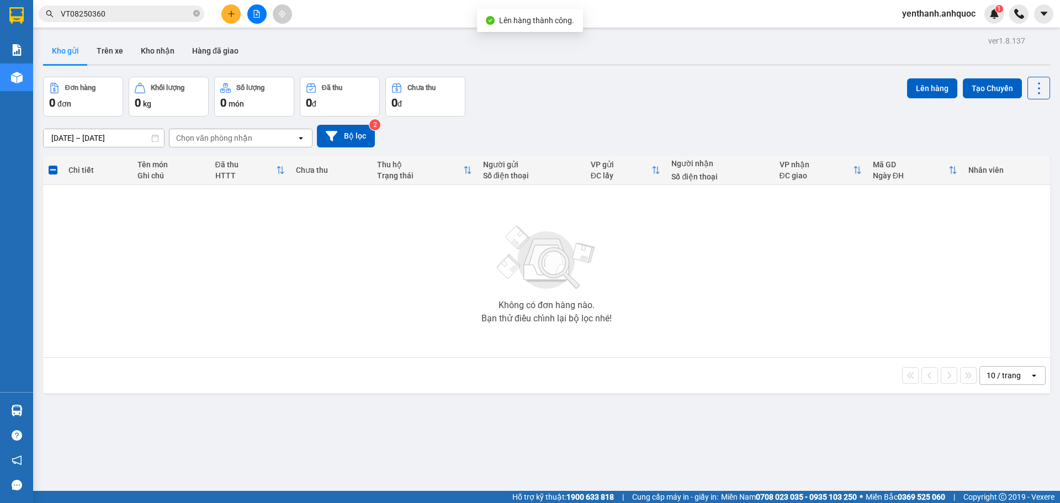
click at [260, 14] on icon "file-add" at bounding box center [257, 14] width 8 height 8
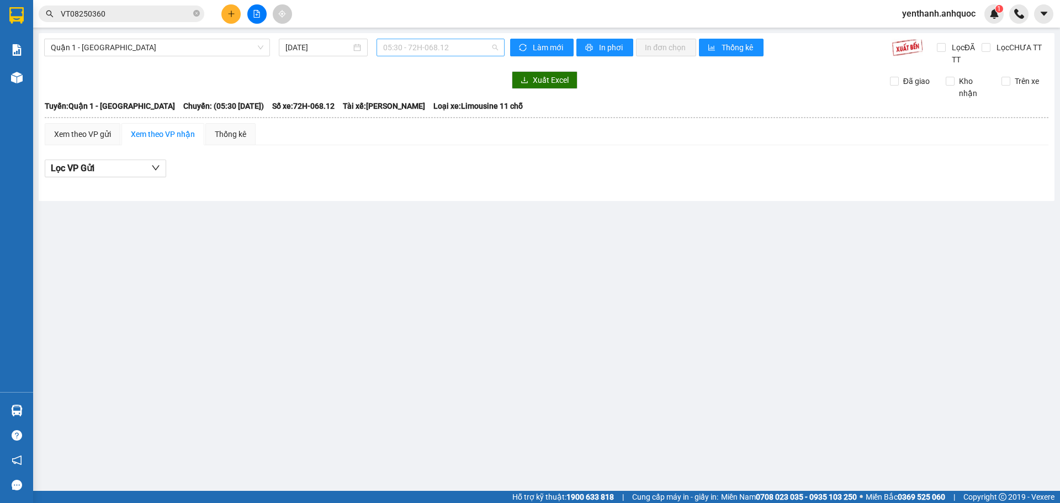
click at [475, 44] on span "05:30 - 72H-068.12" at bounding box center [440, 47] width 115 height 17
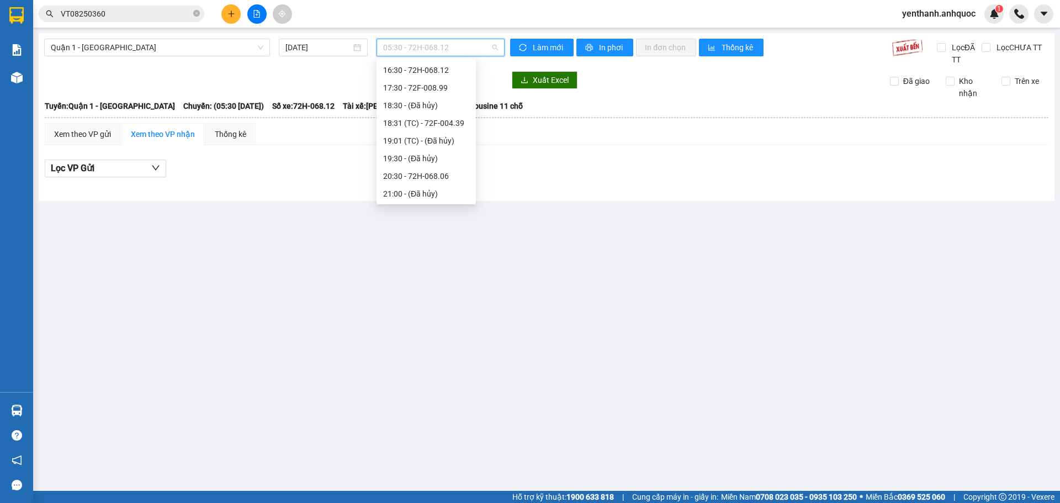
scroll to position [283, 0]
click at [428, 171] on div "20:30 - 72H-068.06" at bounding box center [426, 176] width 86 height 12
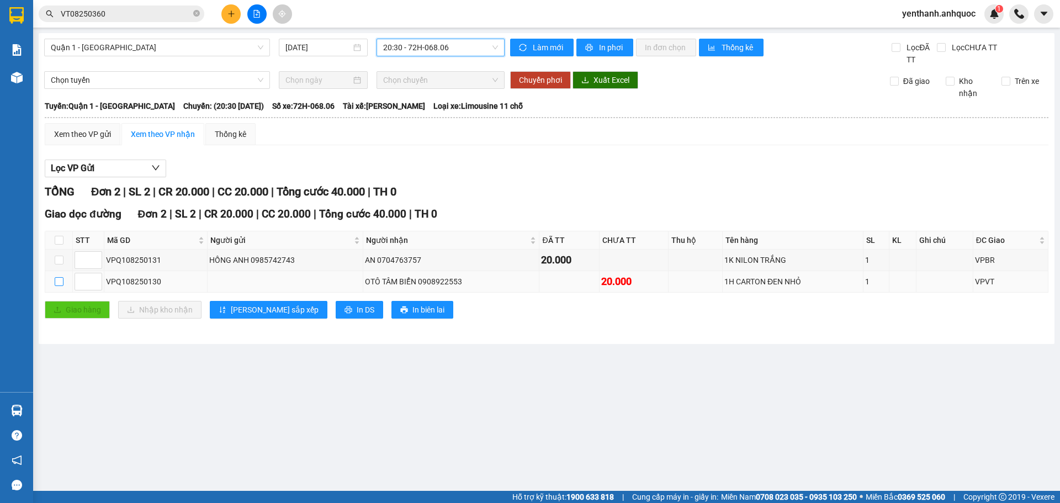
click at [58, 282] on input "checkbox" at bounding box center [59, 281] width 9 height 9
checkbox input "true"
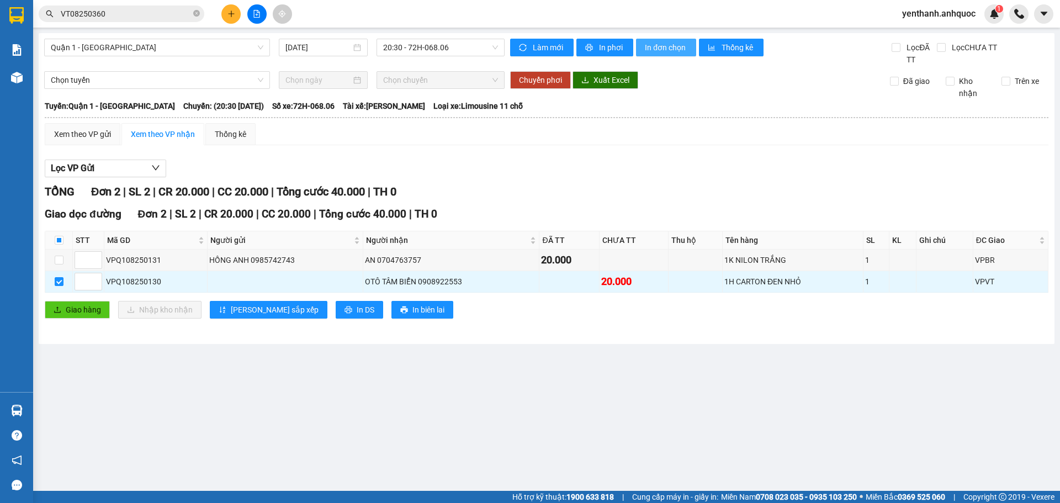
click at [661, 49] on span "In đơn chọn" at bounding box center [666, 47] width 43 height 12
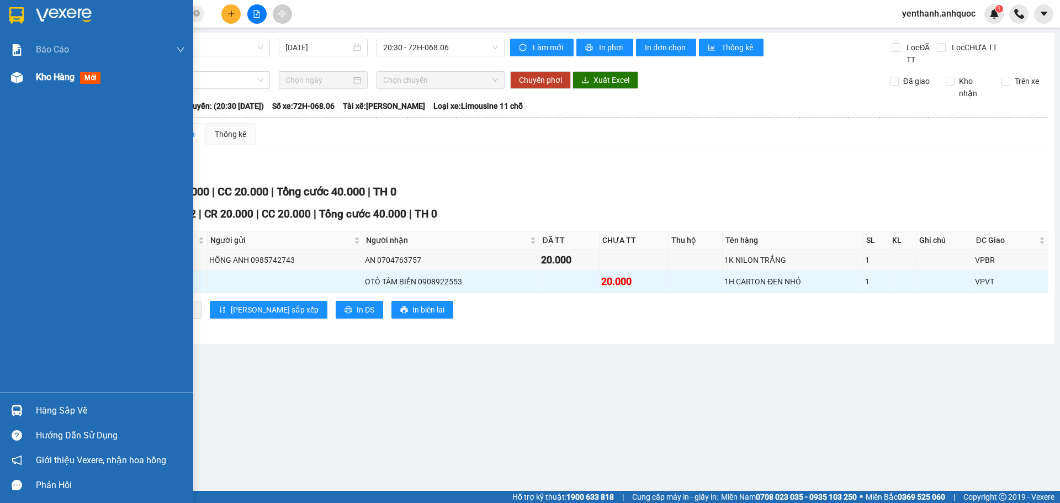
click at [40, 80] on span "Kho hàng" at bounding box center [55, 77] width 39 height 10
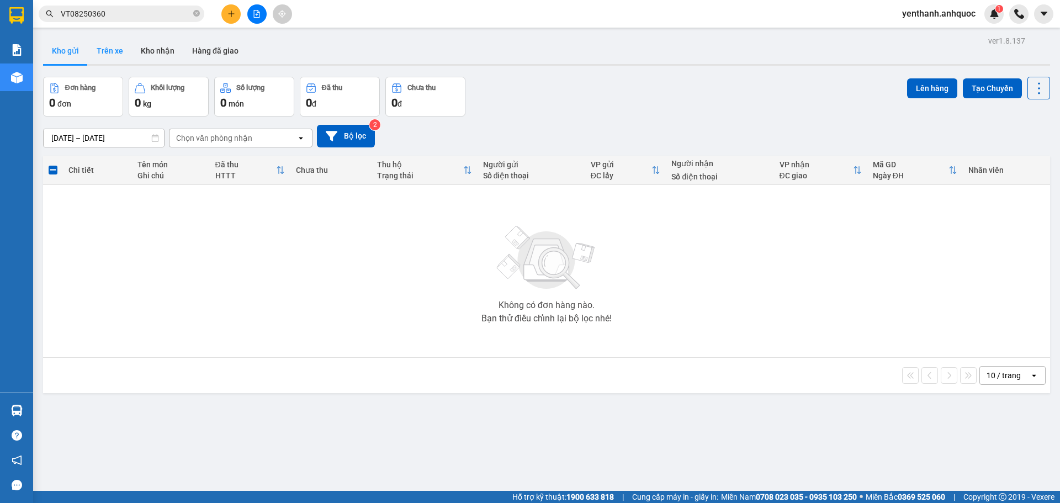
click at [114, 55] on button "Trên xe" at bounding box center [110, 51] width 44 height 27
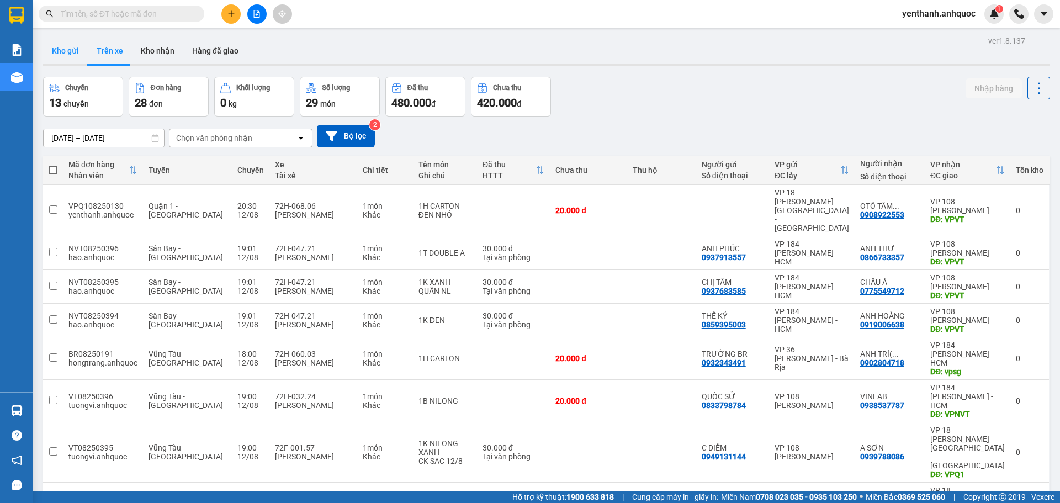
click at [58, 45] on button "Kho gửi" at bounding box center [65, 51] width 45 height 27
